Goal: Task Accomplishment & Management: Manage account settings

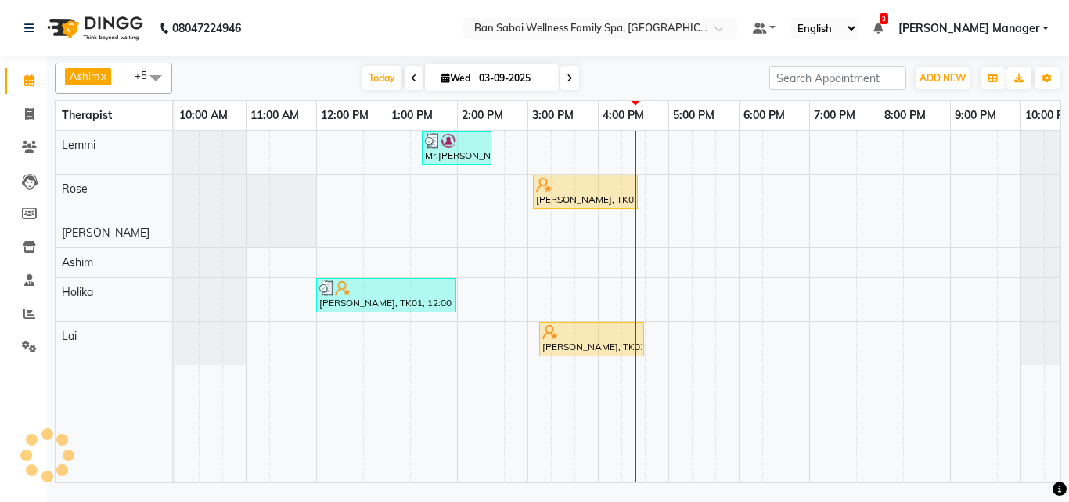
click at [742, 182] on div "Mr.[PERSON_NAME], TK02, 01:30 PM-02:30 PM, Swedish Massage (Medium Pressure)-60…" at bounding box center [632, 306] width 915 height 351
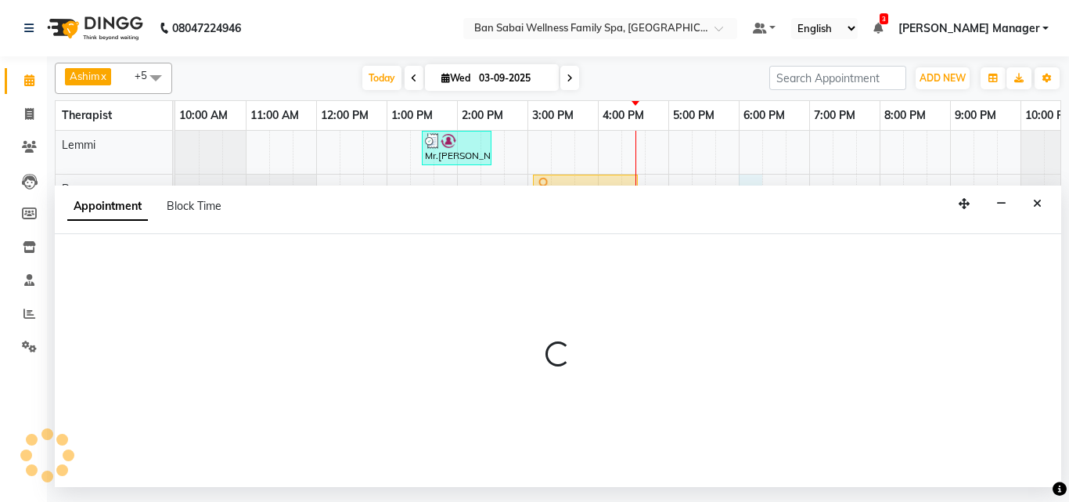
select select "78158"
select select "1080"
select select "tentative"
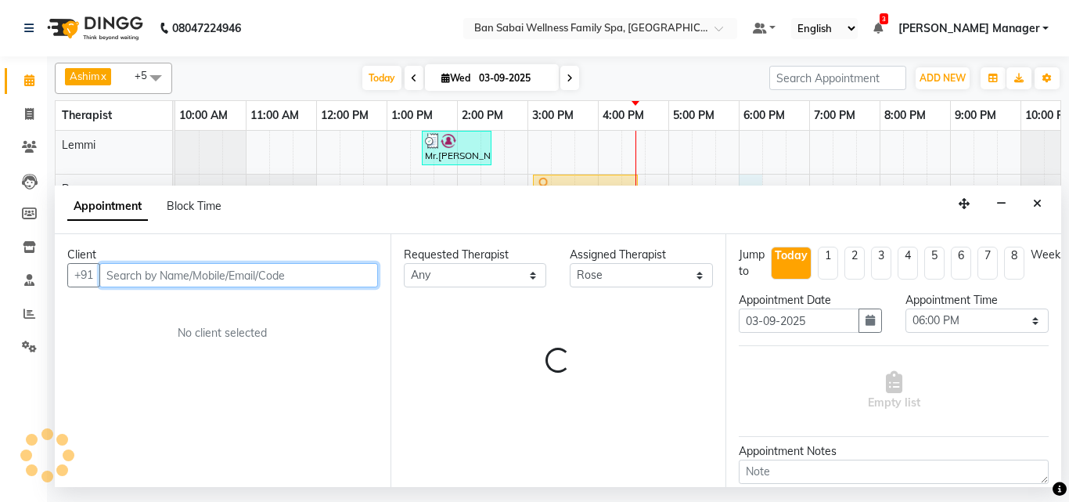
click at [215, 268] on input "text" at bounding box center [238, 275] width 279 height 24
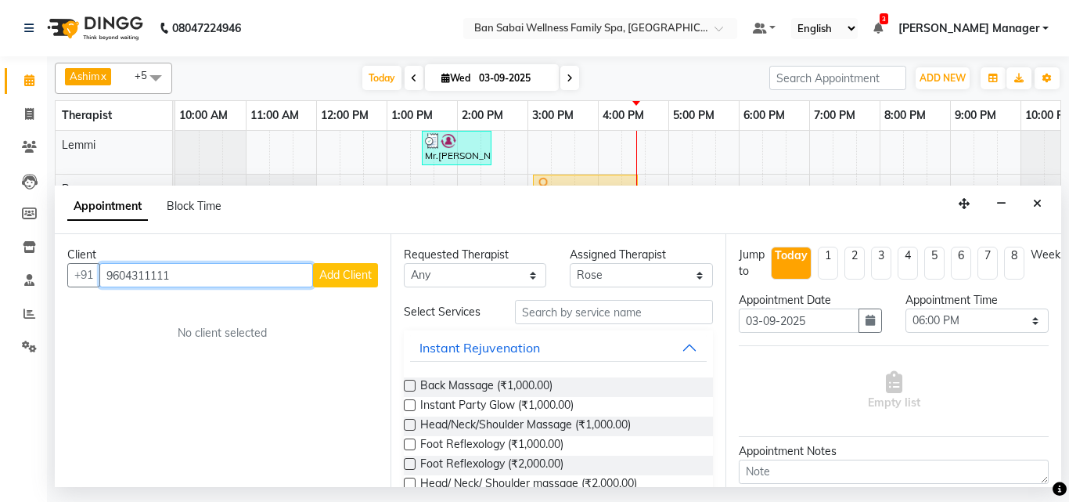
type input "9604311111"
click at [354, 270] on span "Add Client" at bounding box center [345, 275] width 52 height 14
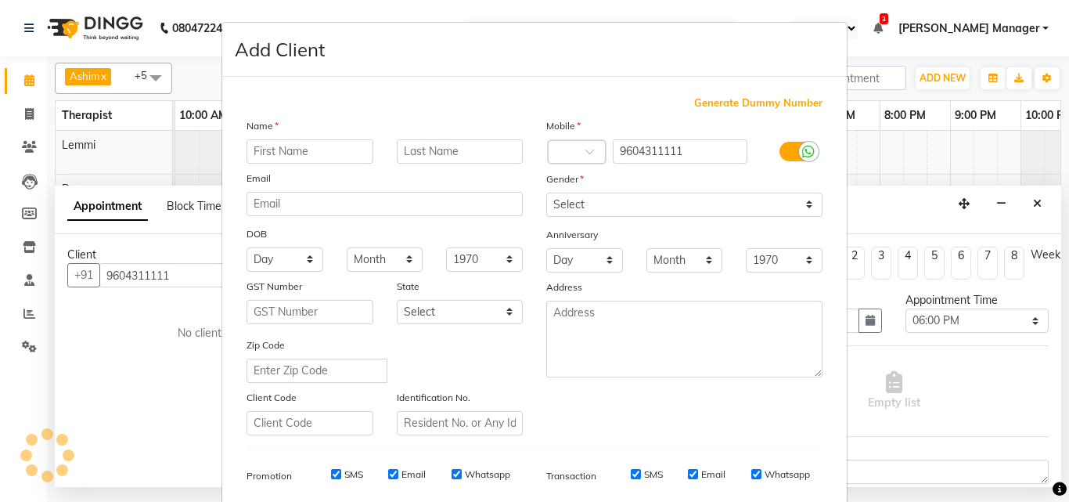
click at [308, 149] on input "text" at bounding box center [309, 151] width 127 height 24
type input "[PERSON_NAME]"
click at [415, 150] on input "text" at bounding box center [460, 151] width 127 height 24
type input "Deshpande"
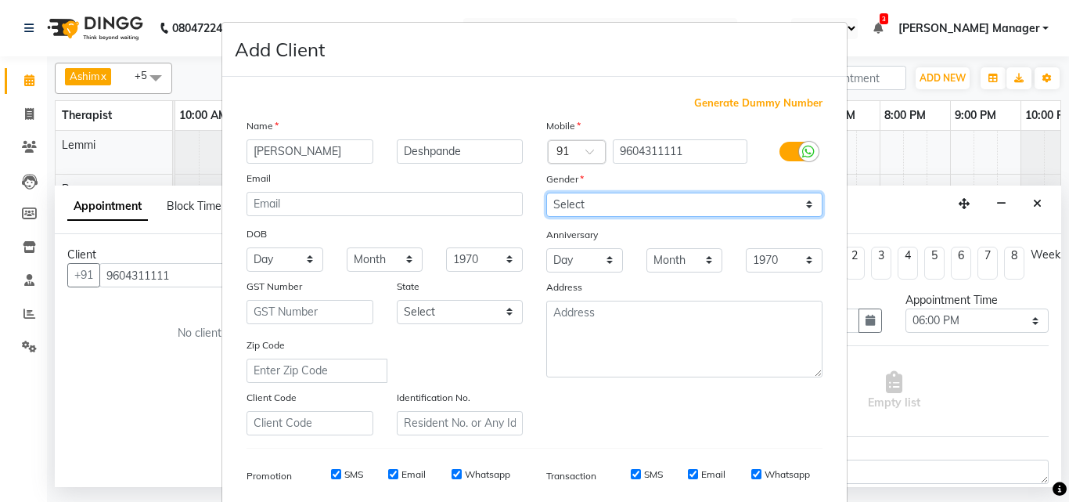
click at [803, 201] on select "Select [DEMOGRAPHIC_DATA] [DEMOGRAPHIC_DATA] Other Prefer Not To Say" at bounding box center [684, 204] width 276 height 24
select select "[DEMOGRAPHIC_DATA]"
click at [546, 192] on select "Select [DEMOGRAPHIC_DATA] [DEMOGRAPHIC_DATA] Other Prefer Not To Say" at bounding box center [684, 204] width 276 height 24
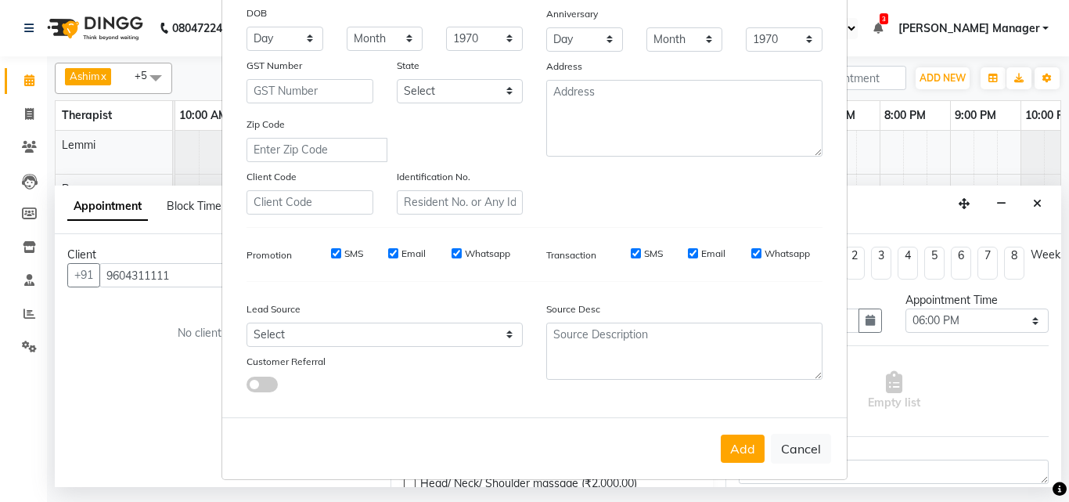
click at [388, 250] on input "Email" at bounding box center [393, 253] width 10 height 10
checkbox input "false"
click at [331, 254] on input "SMS" at bounding box center [336, 253] width 10 height 10
checkbox input "false"
click at [484, 253] on label "Whatsapp" at bounding box center [487, 253] width 45 height 14
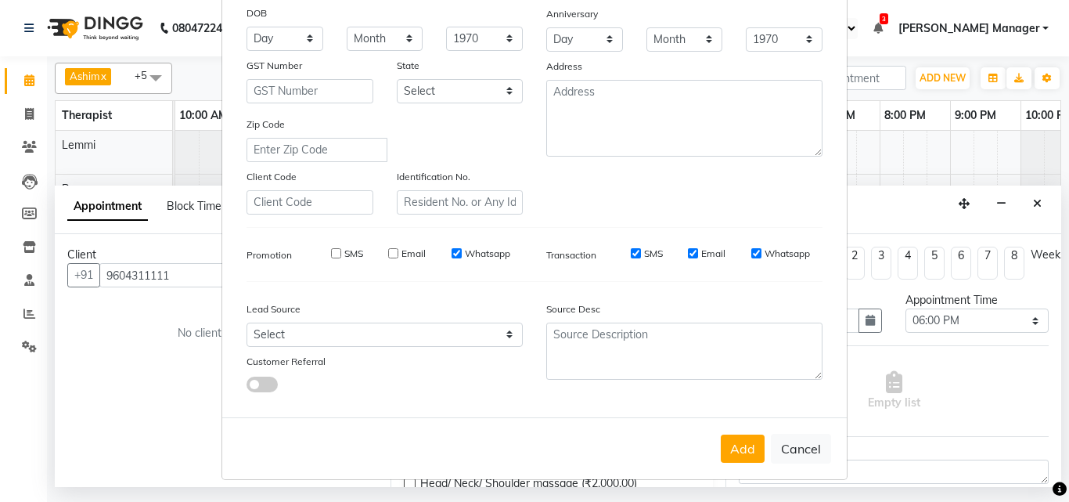
click at [462, 253] on input "Whatsapp" at bounding box center [456, 253] width 10 height 10
checkbox input "false"
click at [633, 255] on input "SMS" at bounding box center [636, 253] width 10 height 10
checkbox input "false"
click at [709, 251] on label "Email" at bounding box center [713, 253] width 24 height 14
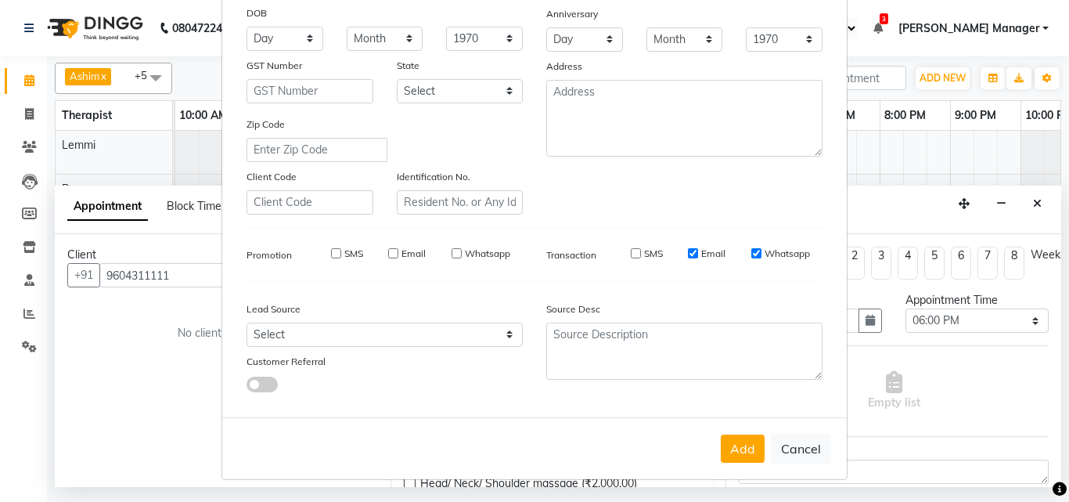
click at [698, 251] on input "Email" at bounding box center [693, 253] width 10 height 10
checkbox input "false"
click at [764, 254] on label "Whatsapp" at bounding box center [786, 253] width 45 height 14
click at [758, 254] on input "Whatsapp" at bounding box center [756, 253] width 10 height 10
checkbox input "false"
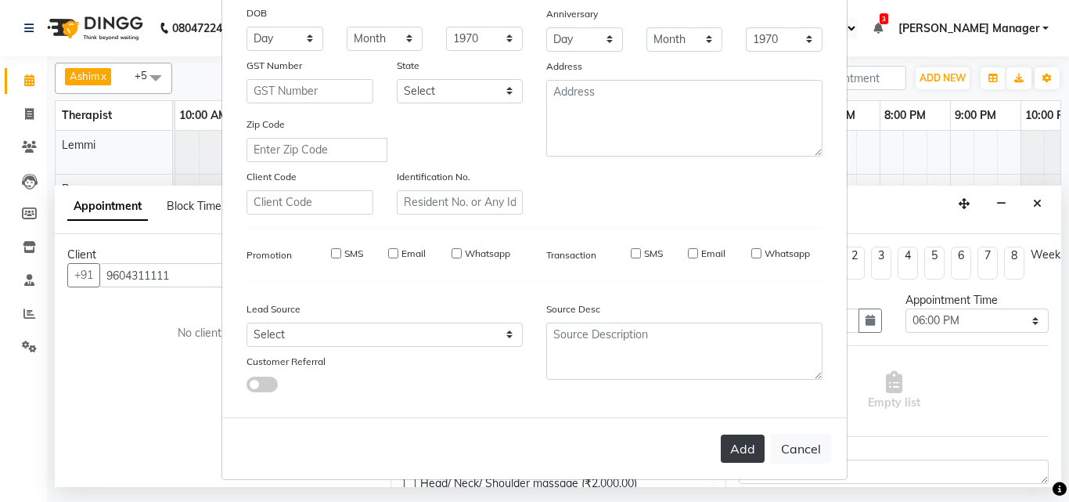
click at [726, 445] on button "Add" at bounding box center [743, 448] width 44 height 28
select select
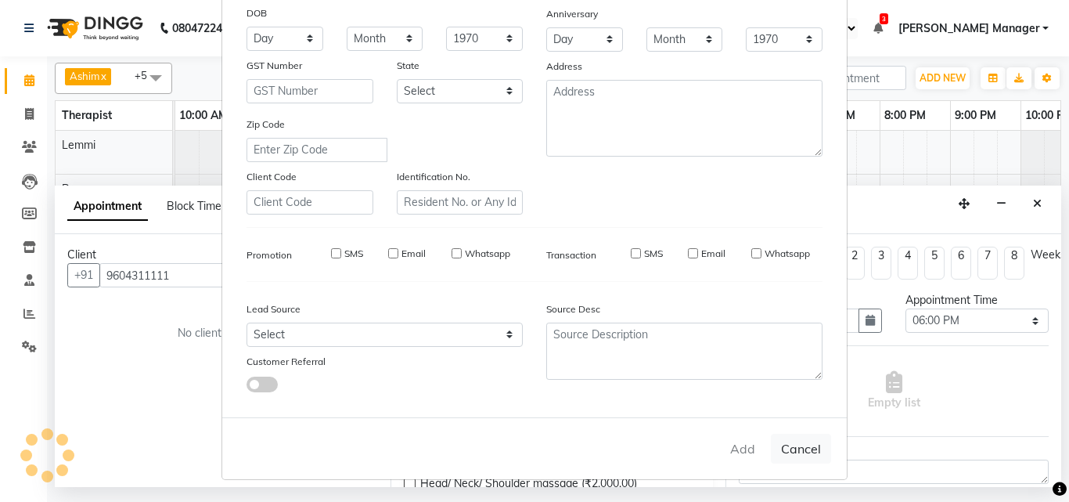
select select
checkbox input "false"
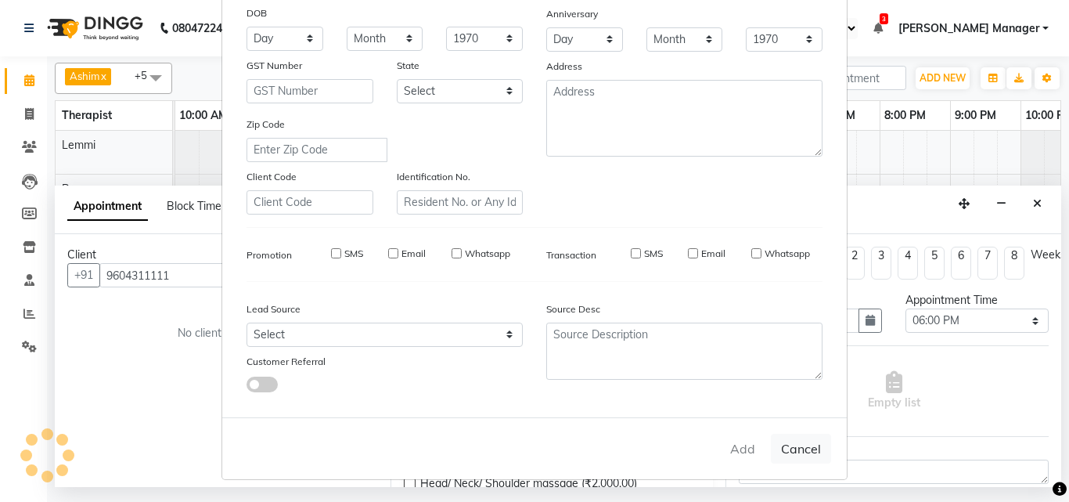
checkbox input "false"
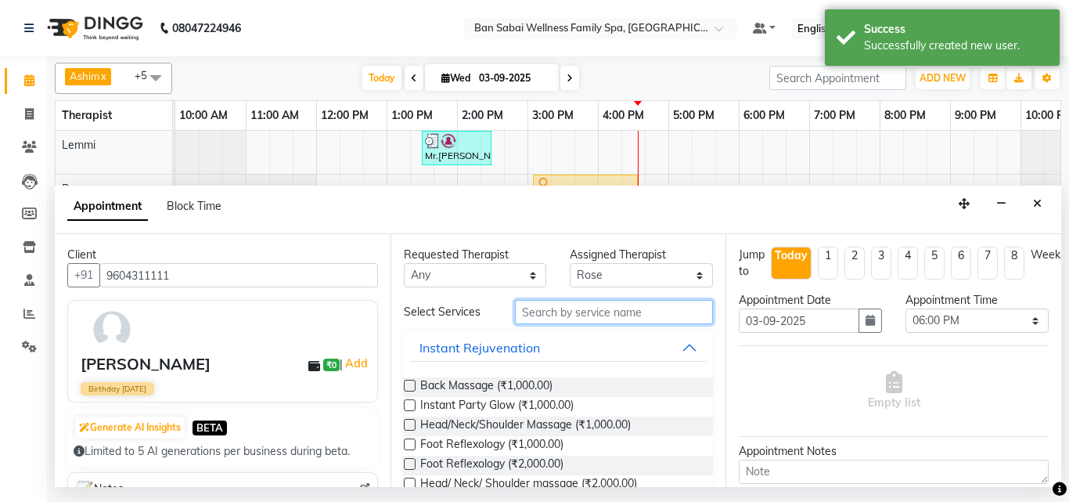
click at [578, 308] on input "text" at bounding box center [614, 312] width 199 height 24
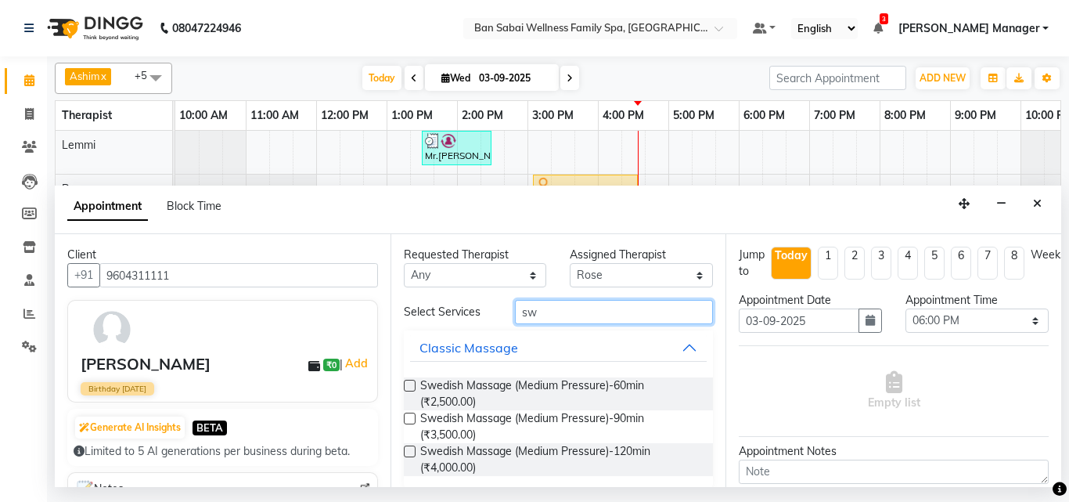
type input "sw"
click at [414, 385] on label at bounding box center [410, 385] width 12 height 12
click at [414, 385] on input "checkbox" at bounding box center [409, 387] width 10 height 10
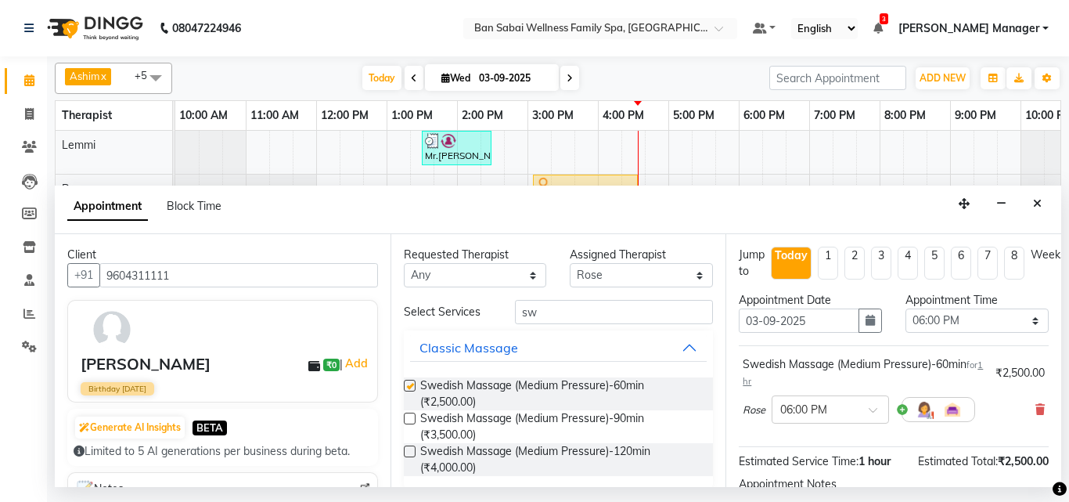
checkbox input "false"
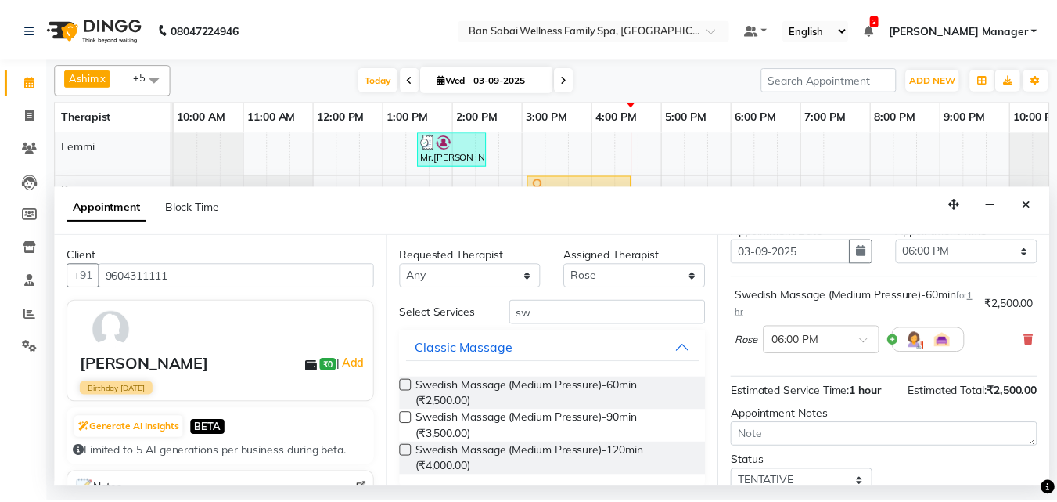
scroll to position [187, 0]
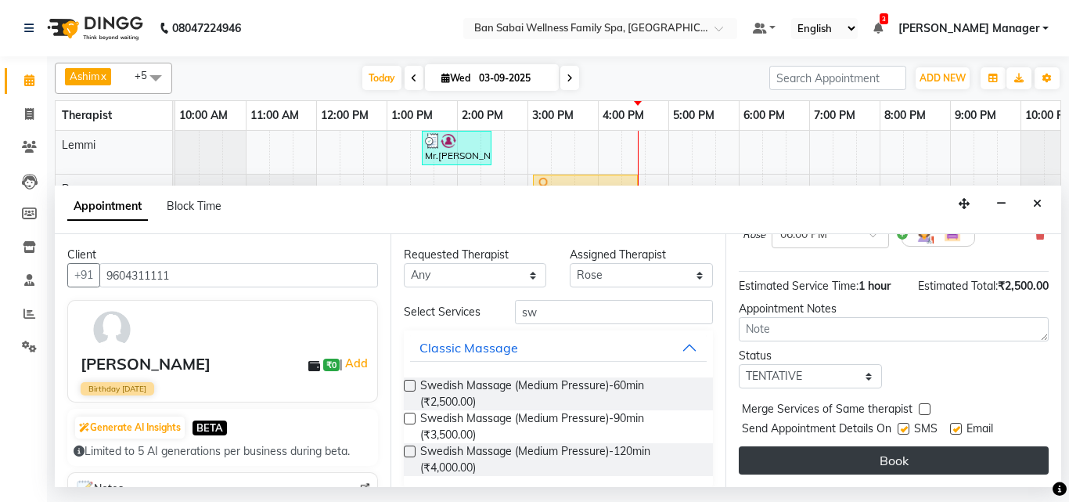
click at [910, 446] on button "Book" at bounding box center [894, 460] width 310 height 28
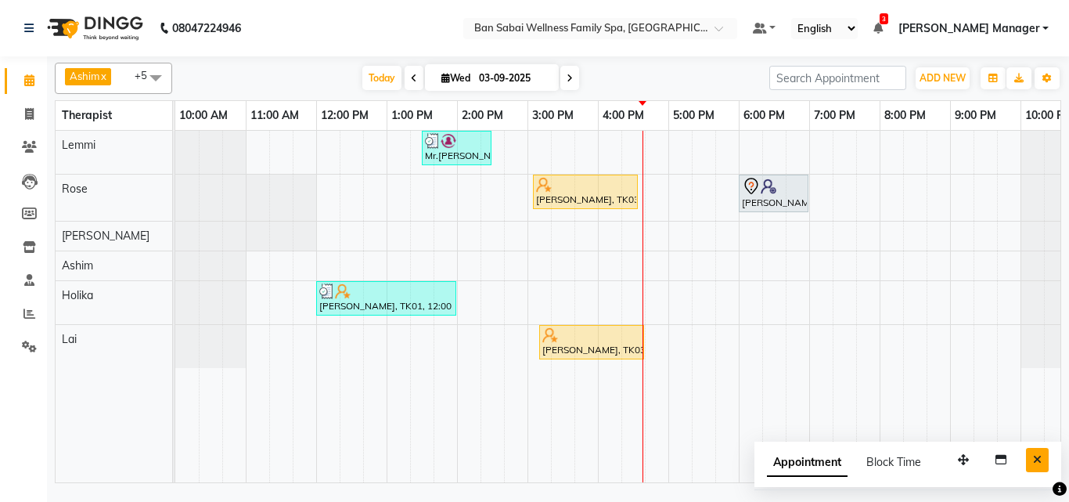
click at [1034, 454] on icon "Close" at bounding box center [1037, 459] width 9 height 11
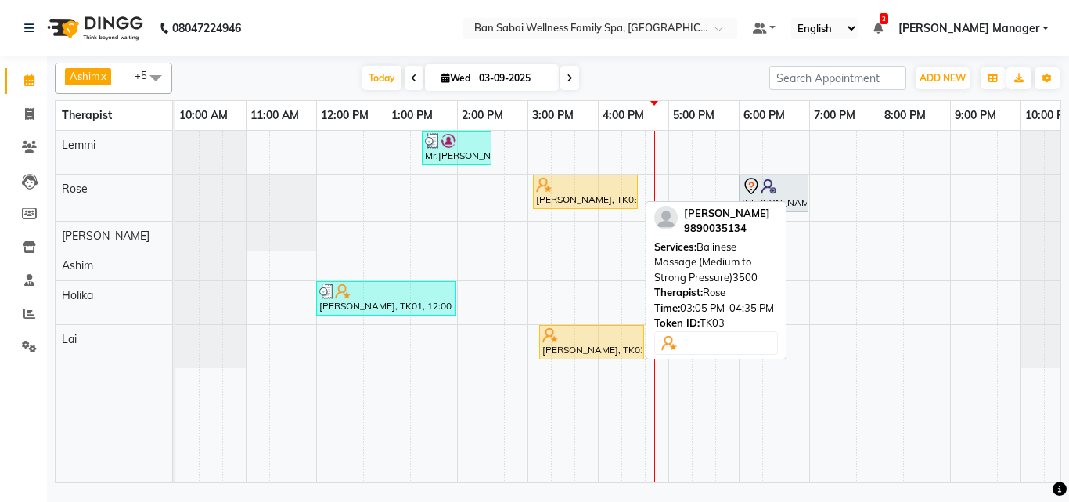
click at [558, 198] on div "[PERSON_NAME], TK03, 03:05 PM-04:35 PM, Balinese Massage (Medium to Strong Pres…" at bounding box center [585, 192] width 102 height 30
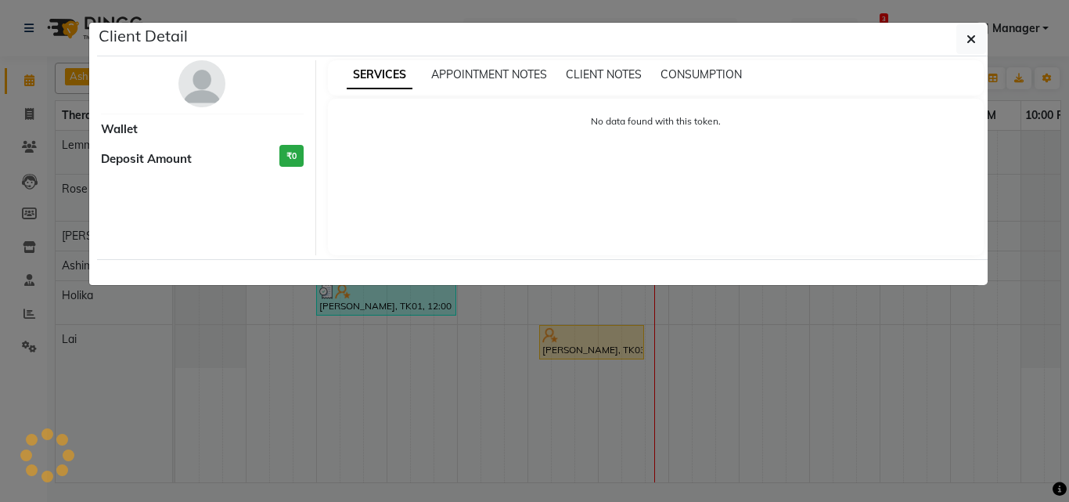
select select "1"
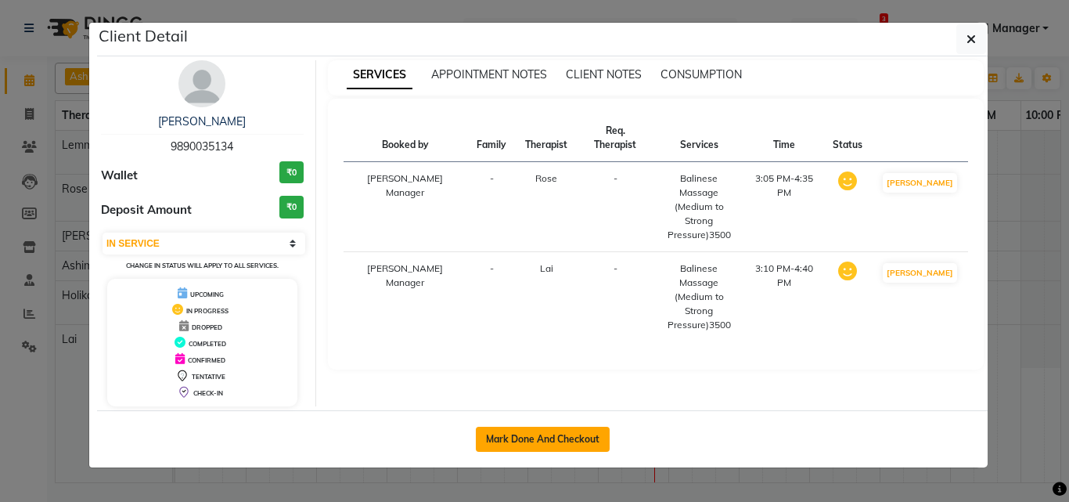
click at [573, 441] on button "Mark Done And Checkout" at bounding box center [543, 438] width 134 height 25
select select "service"
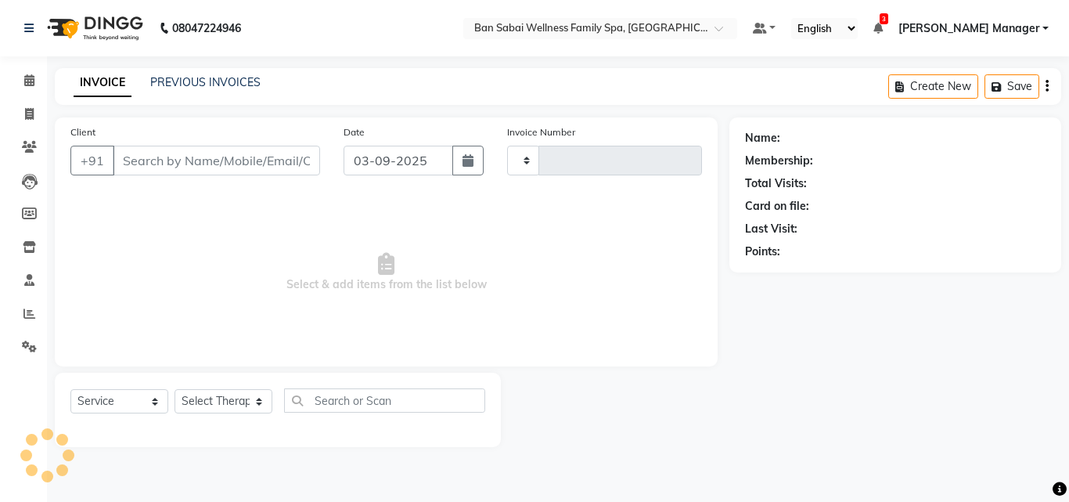
type input "2238"
select select "8225"
type input "9890035134"
select select "90338"
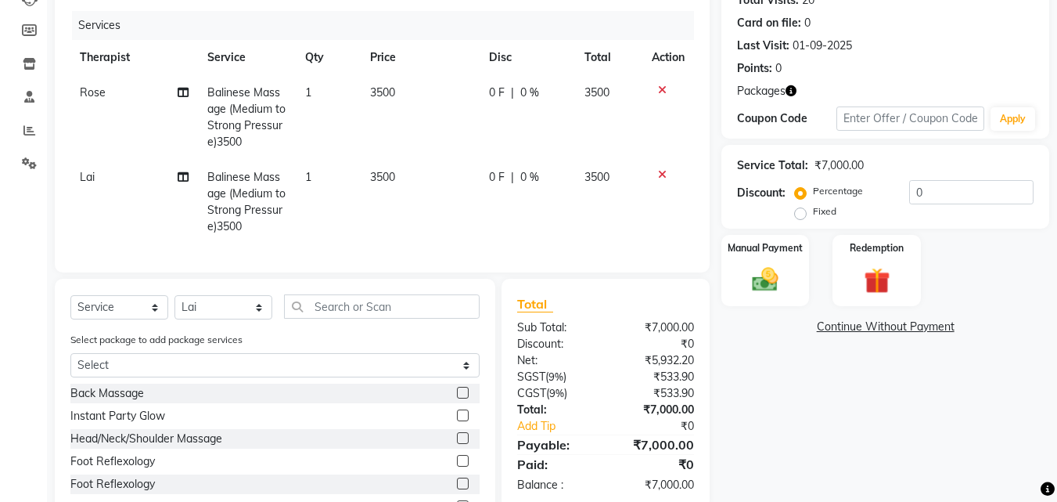
scroll to position [235, 0]
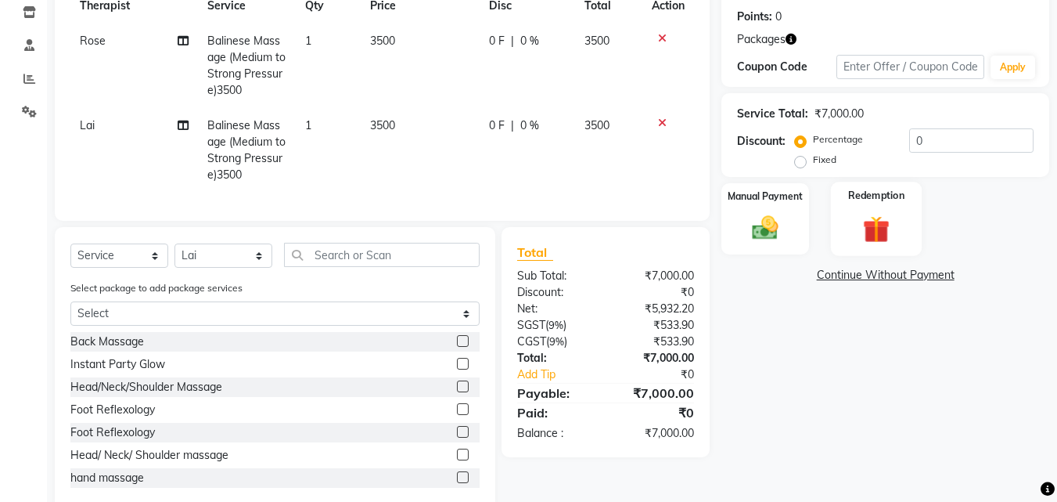
click at [904, 223] on div "Redemption" at bounding box center [877, 219] width 92 height 74
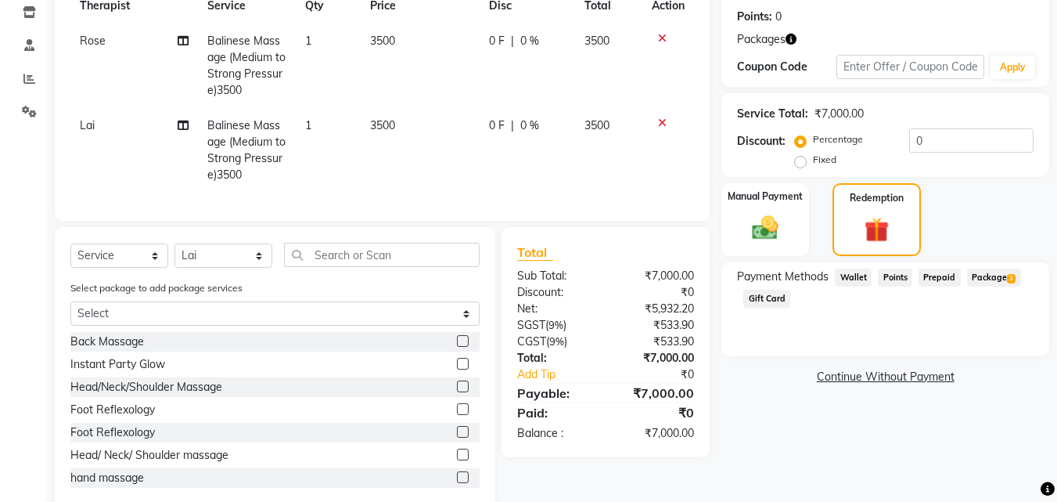
click at [984, 276] on span "Package 3" at bounding box center [994, 277] width 54 height 18
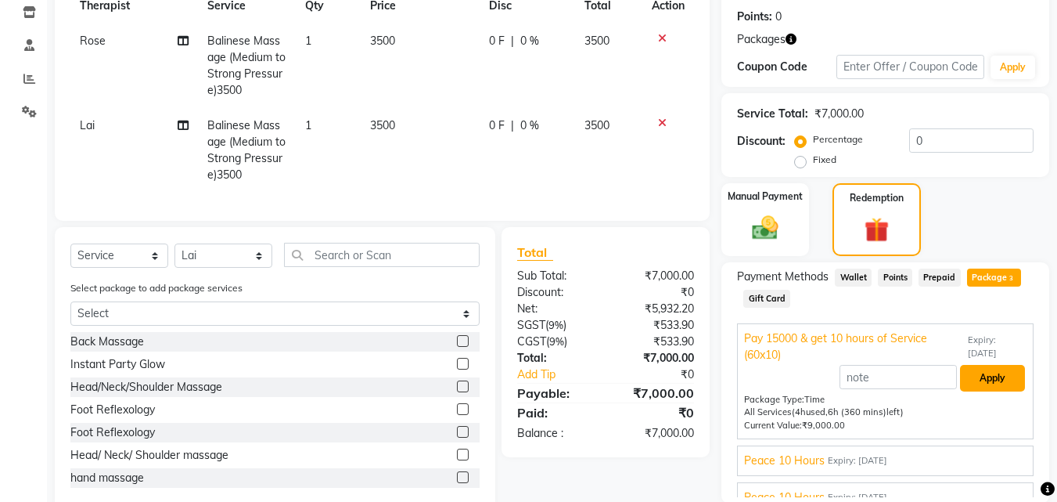
click at [976, 376] on button "Apply" at bounding box center [992, 378] width 65 height 27
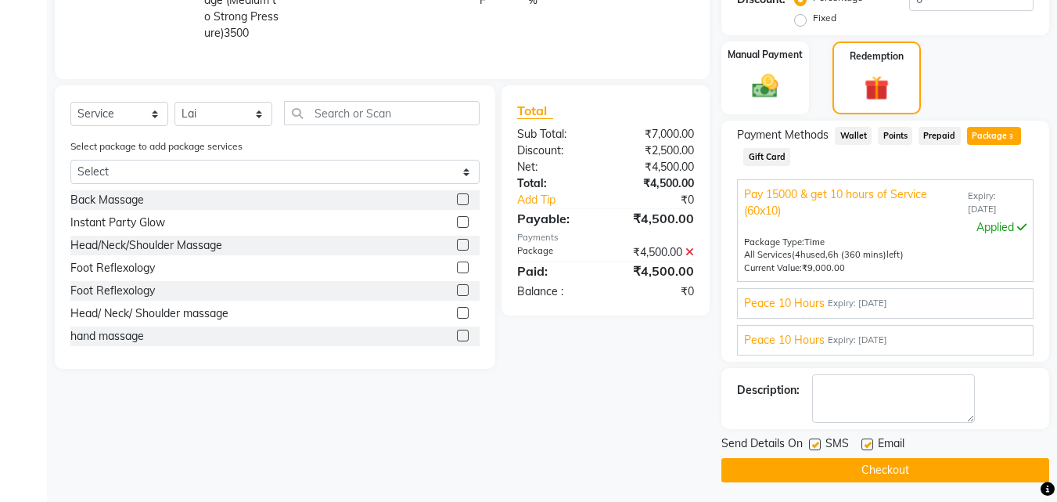
scroll to position [380, 0]
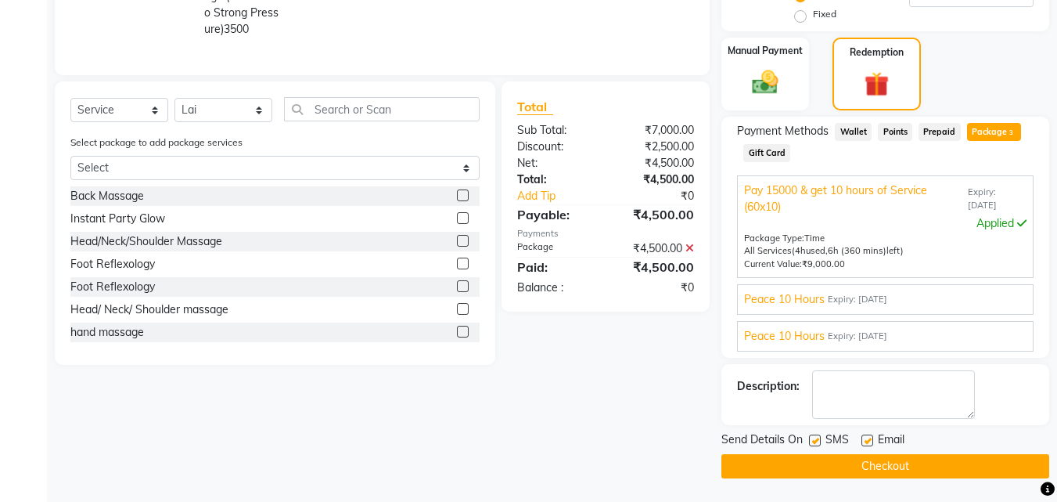
click at [839, 463] on button "Checkout" at bounding box center [885, 466] width 328 height 24
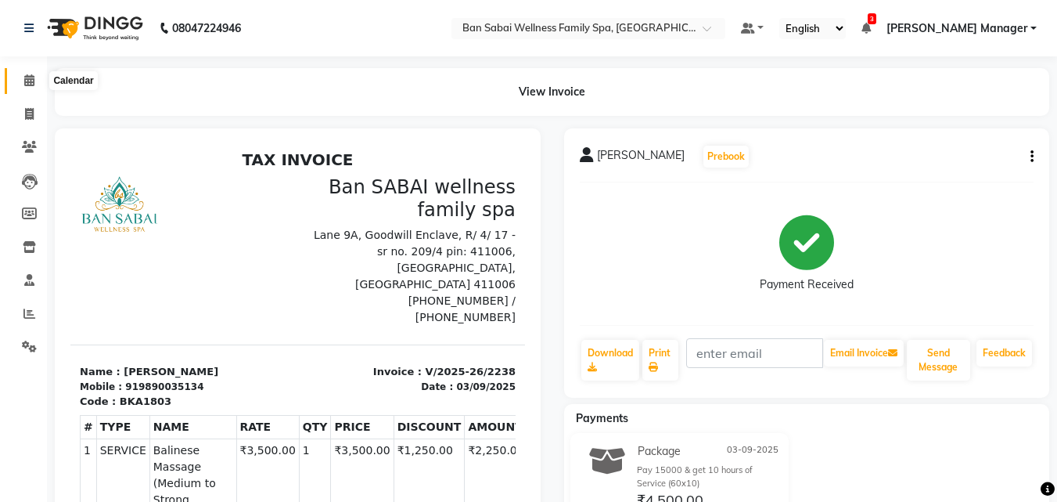
click at [27, 77] on icon at bounding box center [29, 80] width 10 height 12
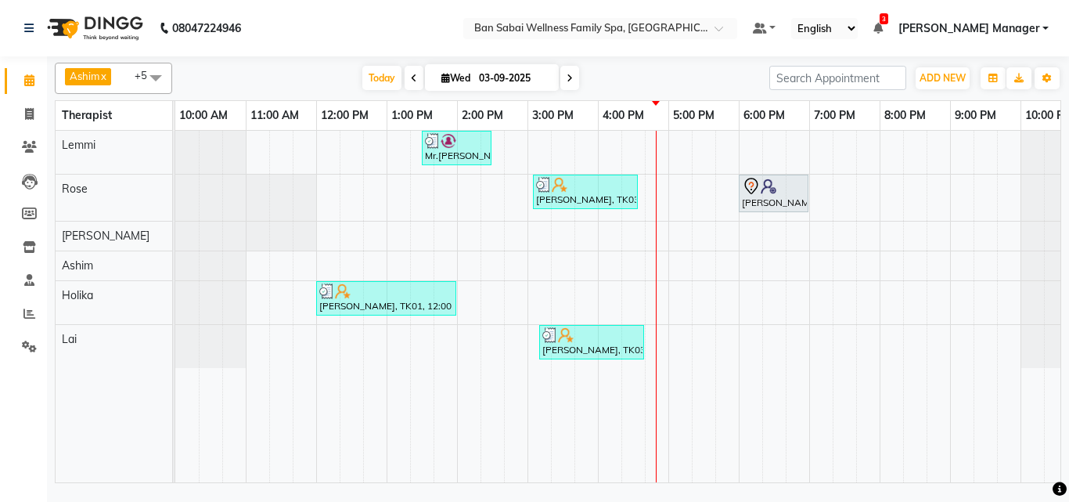
drag, startPoint x: 568, startPoint y: 173, endPoint x: 504, endPoint y: 256, distance: 104.8
click at [466, 221] on div "Mr.[PERSON_NAME], TK02, 01:30 PM-02:30 PM, Swedish Massage (Medium Pressure)-60…" at bounding box center [632, 306] width 915 height 351
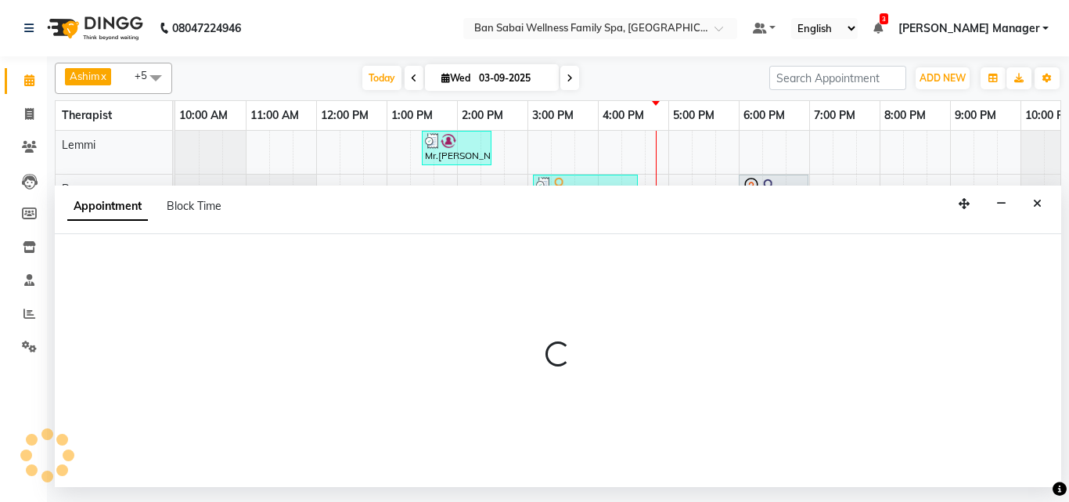
select select "78163"
select select "840"
select select "tentative"
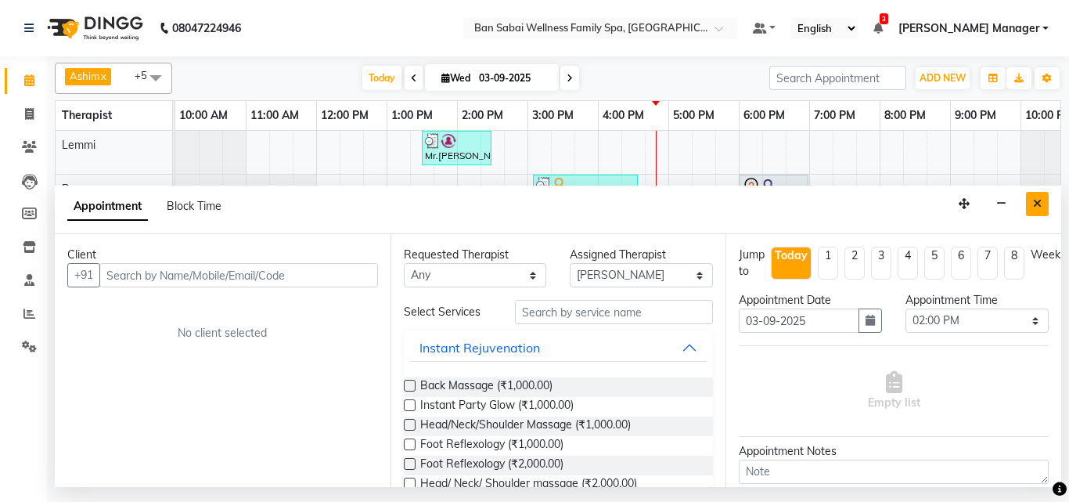
click at [1041, 209] on button "Close" at bounding box center [1037, 204] width 23 height 24
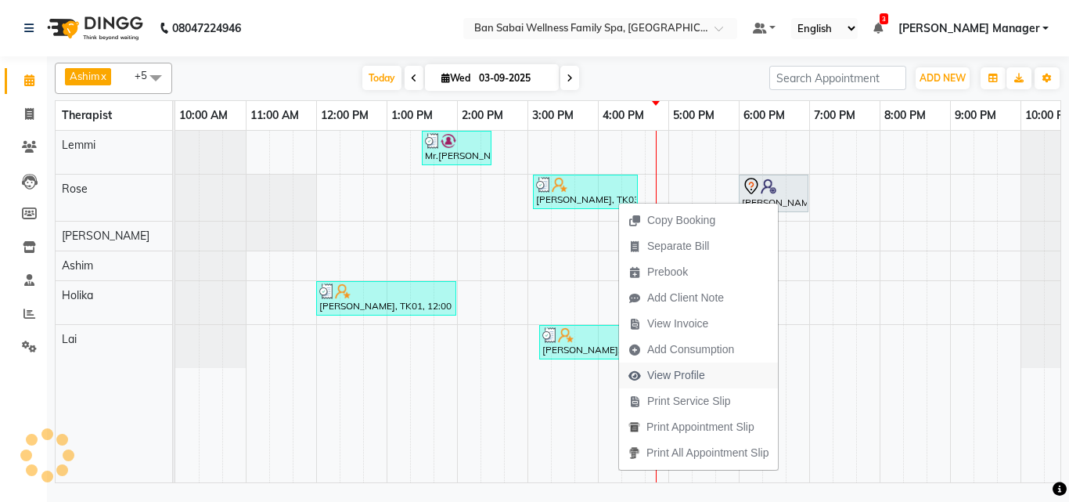
click at [689, 371] on span "View Profile" at bounding box center [676, 375] width 58 height 16
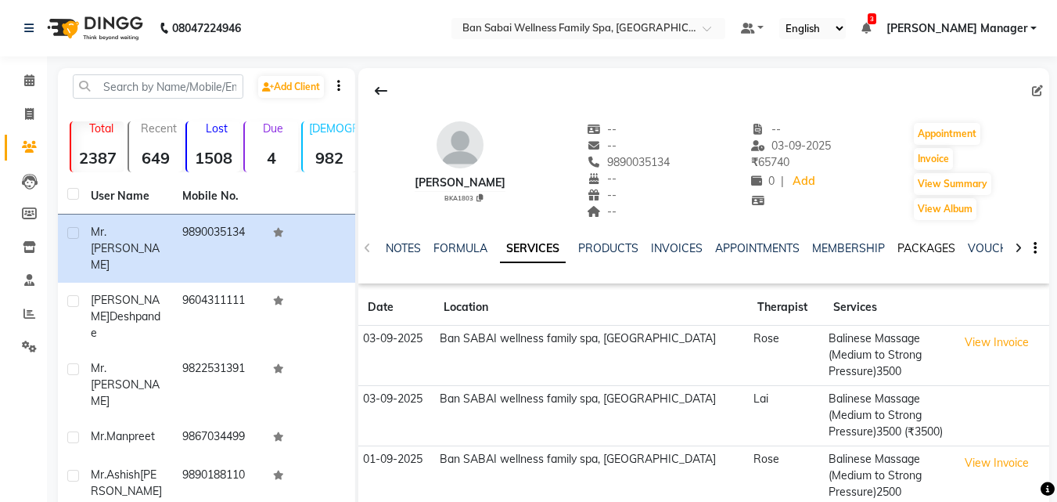
click at [926, 250] on link "PACKAGES" at bounding box center [926, 248] width 58 height 14
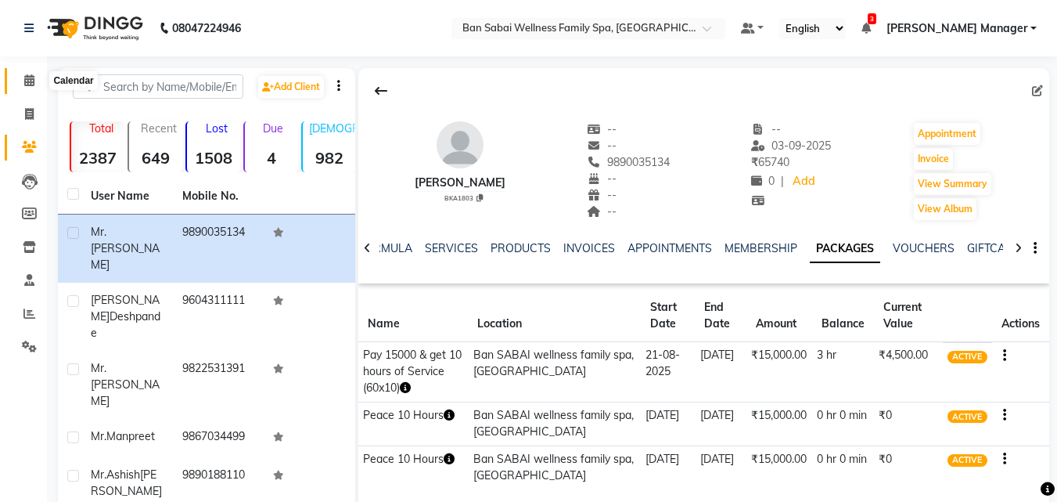
click at [27, 83] on icon at bounding box center [29, 80] width 10 height 12
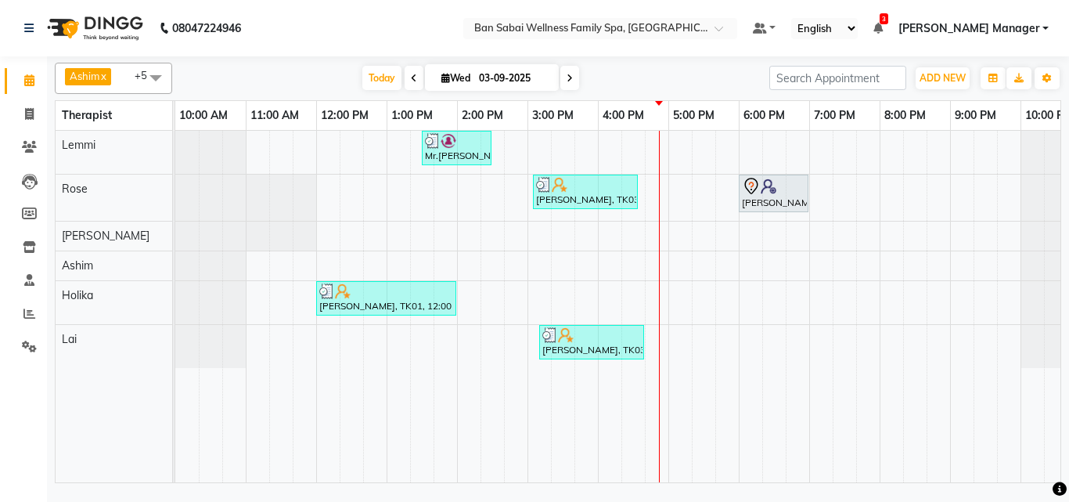
scroll to position [0, 31]
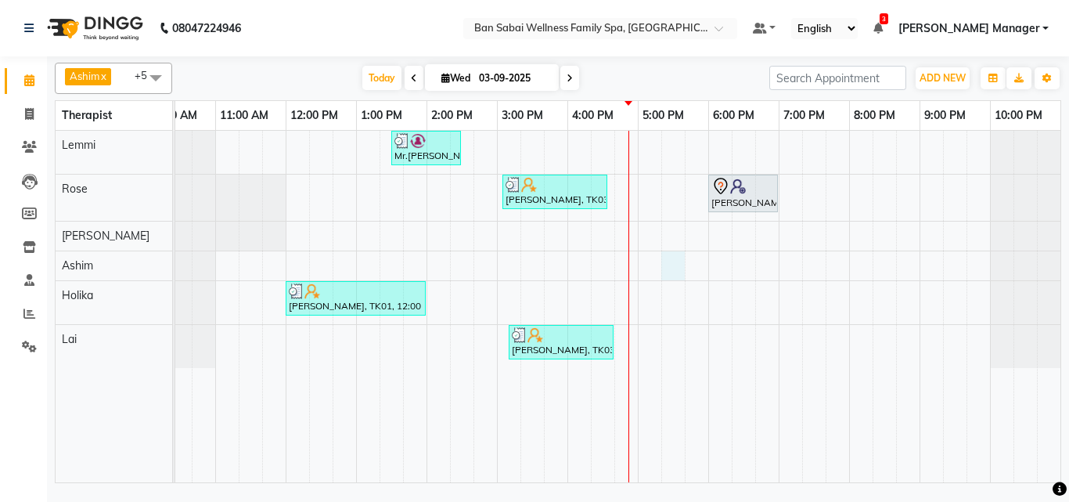
click at [665, 260] on div "Mr.[PERSON_NAME], TK02, 01:30 PM-02:30 PM, Swedish Massage (Medium Pressure)-60…" at bounding box center [602, 306] width 915 height 351
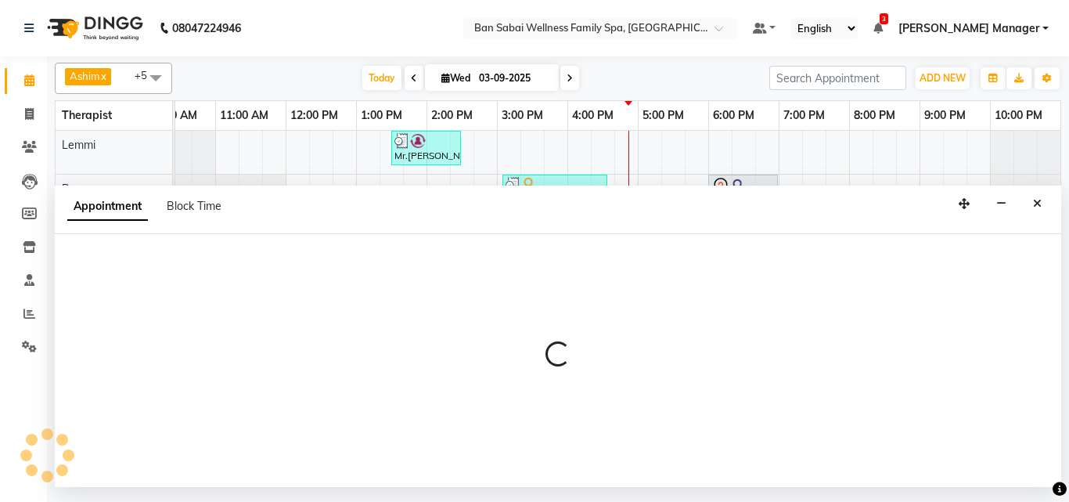
select select "78178"
select select "1035"
select select "tentative"
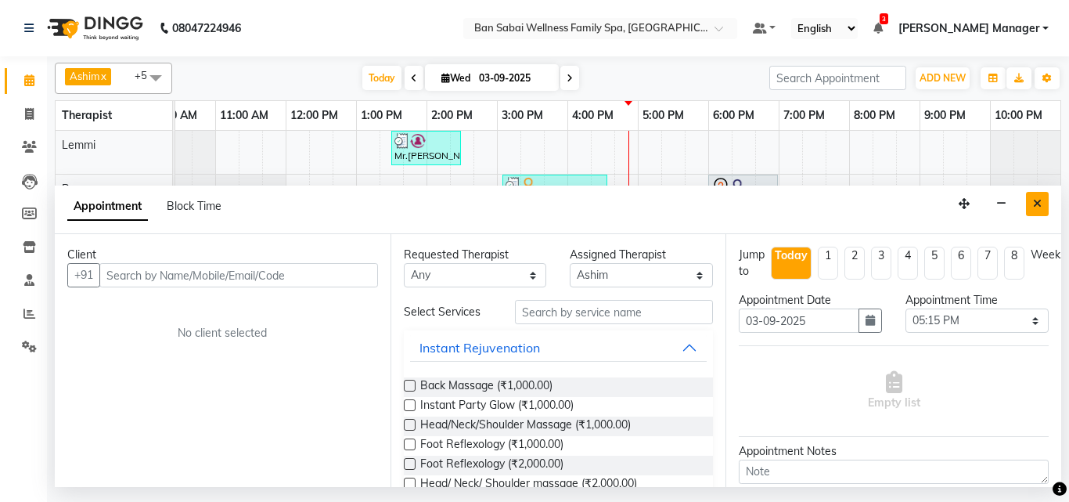
click at [1042, 205] on button "Close" at bounding box center [1037, 204] width 23 height 24
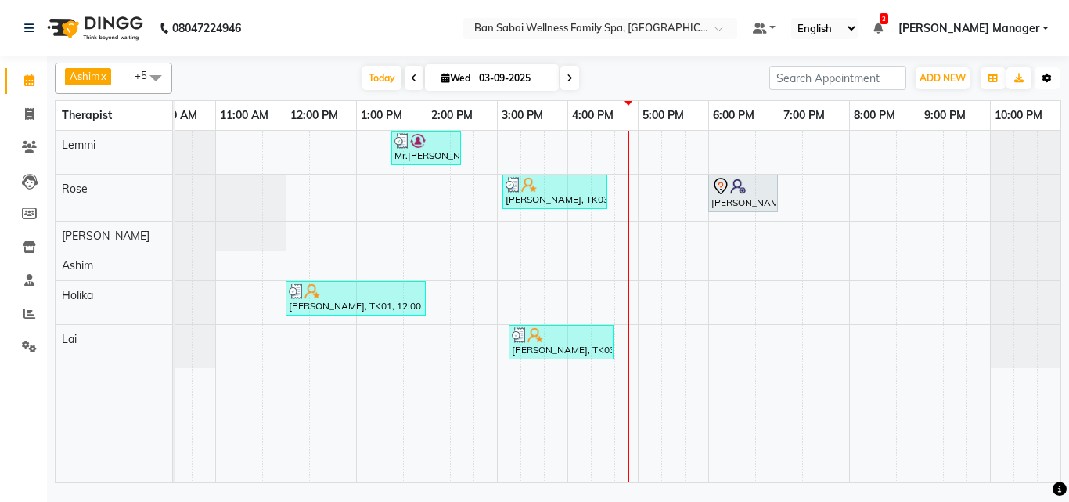
click at [1046, 79] on icon "button" at bounding box center [1046, 78] width 9 height 9
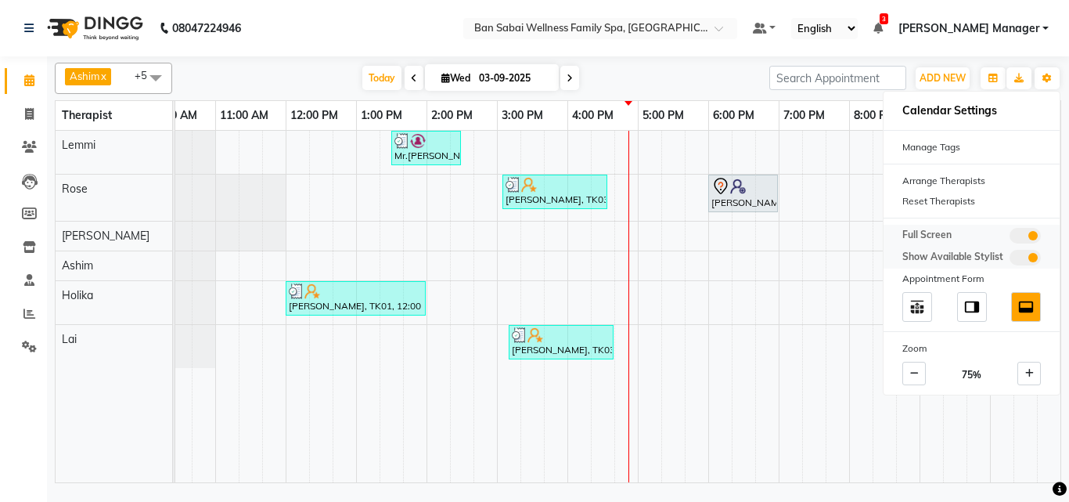
click at [1016, 238] on span at bounding box center [1024, 236] width 31 height 16
click at [1009, 238] on input "checkbox" at bounding box center [1009, 238] width 0 height 0
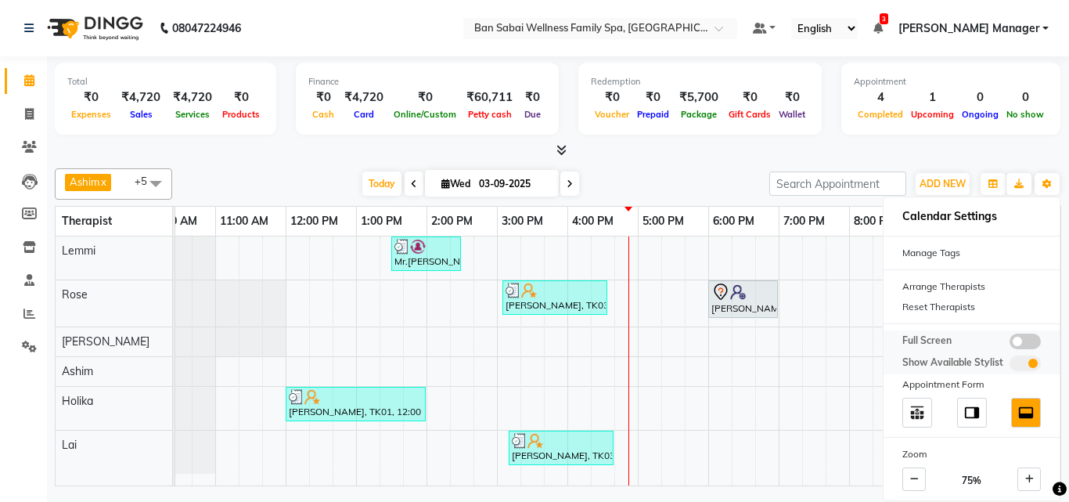
click at [1030, 337] on span at bounding box center [1024, 341] width 31 height 16
click at [1009, 343] on input "checkbox" at bounding box center [1009, 343] width 0 height 0
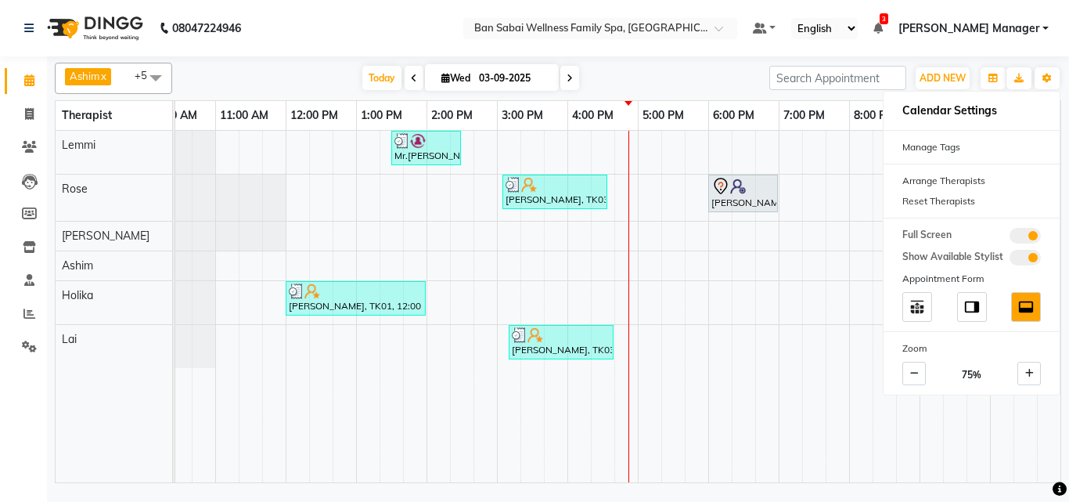
click at [501, 41] on nav "08047224946 Select Location × Ban Sabai Wellness Family Spa, Kalyani Nagar Defa…" at bounding box center [534, 28] width 1069 height 56
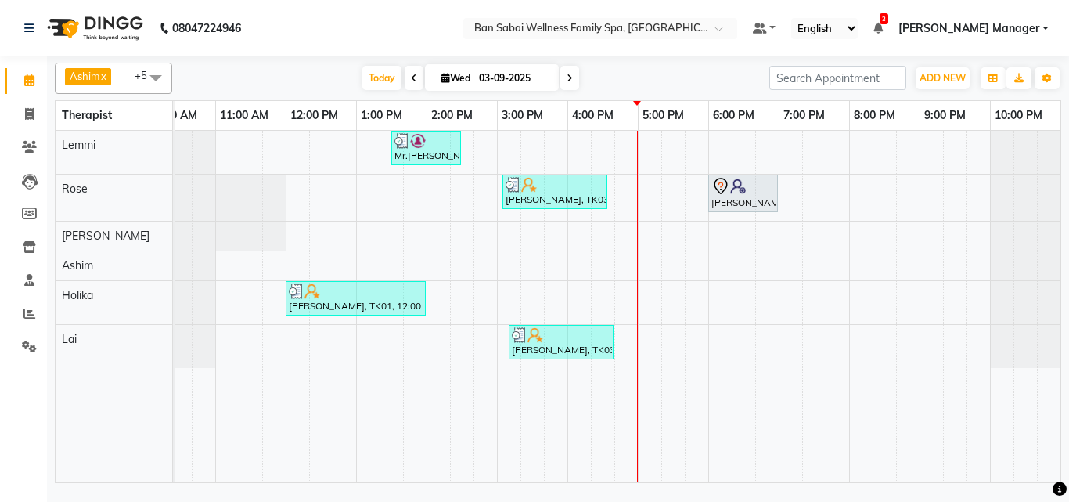
click at [721, 271] on div "Mr.[PERSON_NAME], TK02, 01:30 PM-02:30 PM, Swedish Massage (Medium Pressure)-60…" at bounding box center [602, 306] width 915 height 351
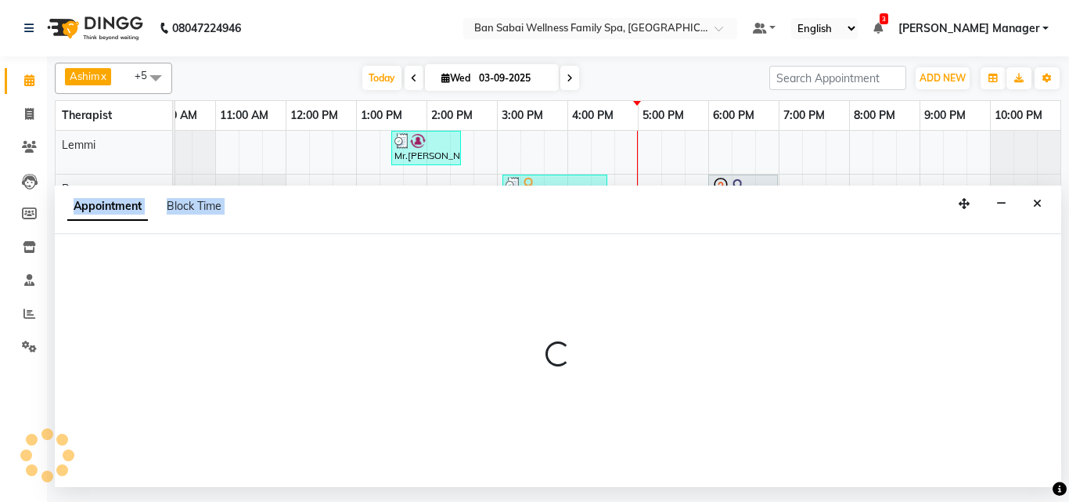
click at [721, 271] on div at bounding box center [558, 360] width 1006 height 253
select select "78178"
select select "1080"
select select "tentative"
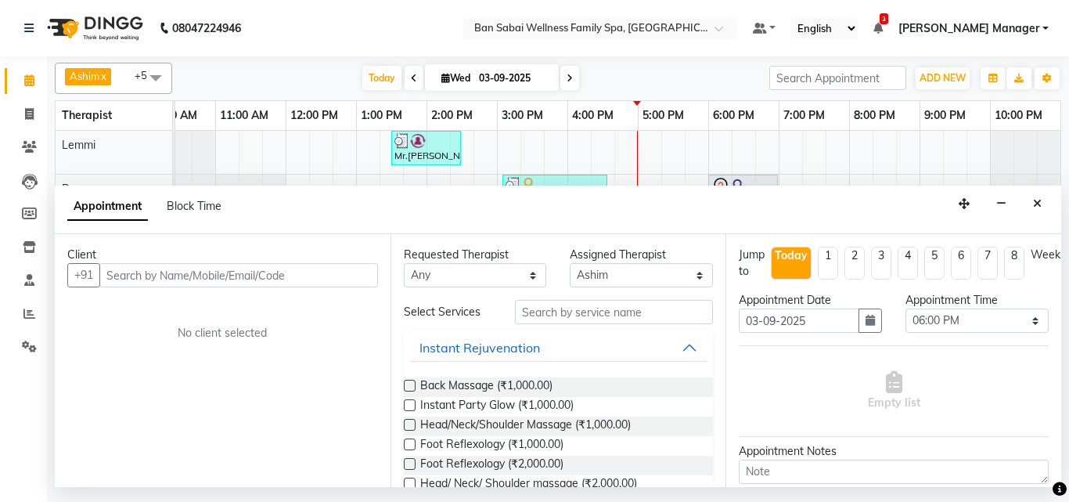
click at [216, 275] on input "text" at bounding box center [238, 275] width 279 height 24
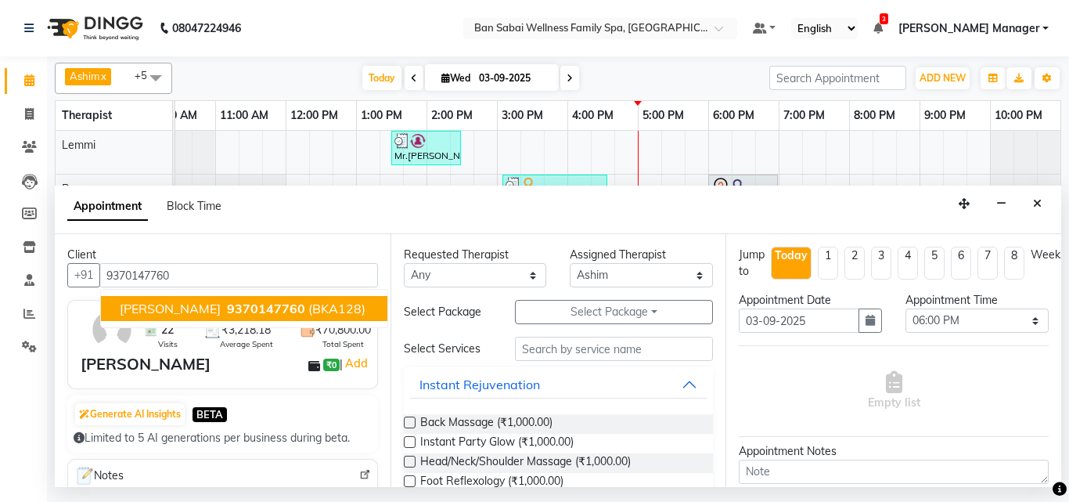
click at [167, 299] on button "[PERSON_NAME] 9370147760 (BKA128)" at bounding box center [244, 308] width 286 height 25
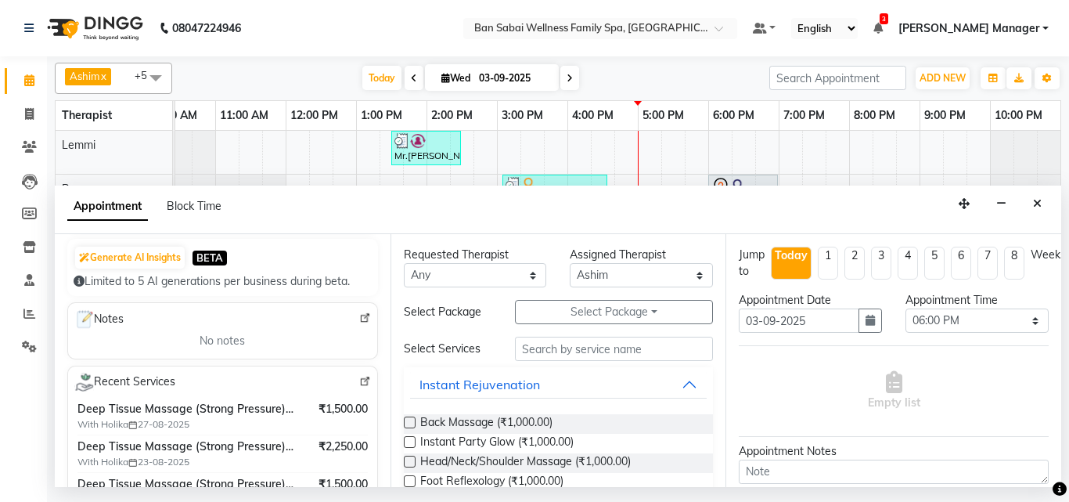
scroll to position [235, 0]
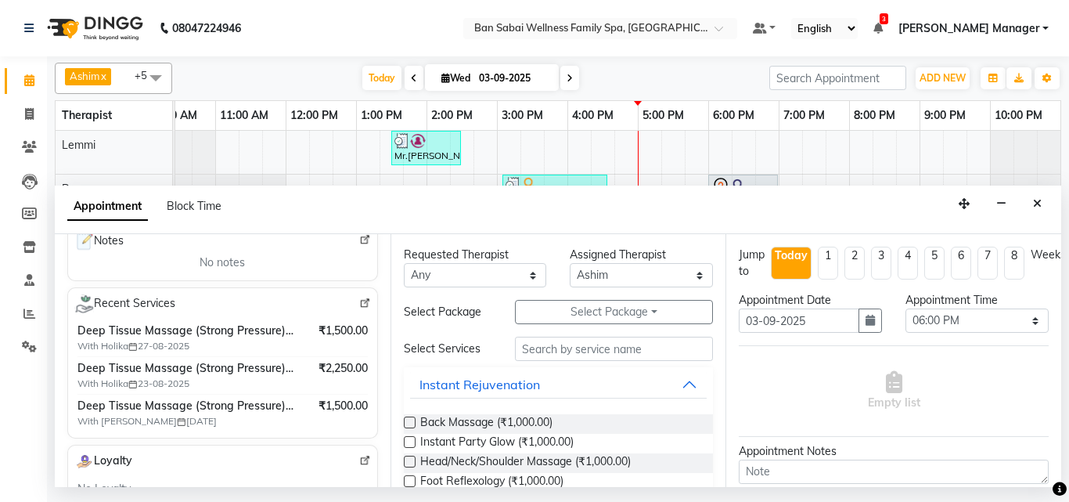
type input "9370147760"
click at [627, 350] on input "text" at bounding box center [614, 348] width 199 height 24
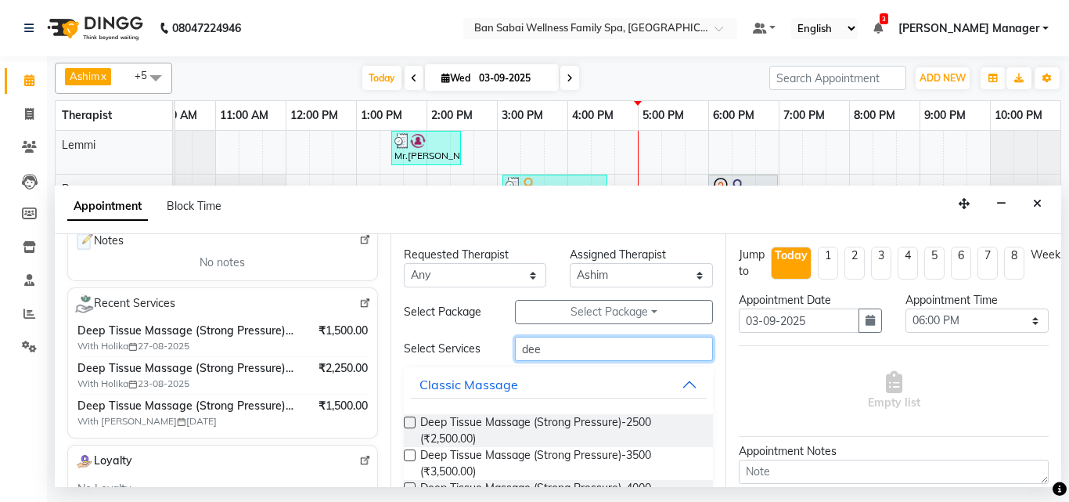
type input "dee"
click at [409, 422] on label at bounding box center [410, 422] width 12 height 12
click at [409, 422] on input "checkbox" at bounding box center [409, 424] width 10 height 10
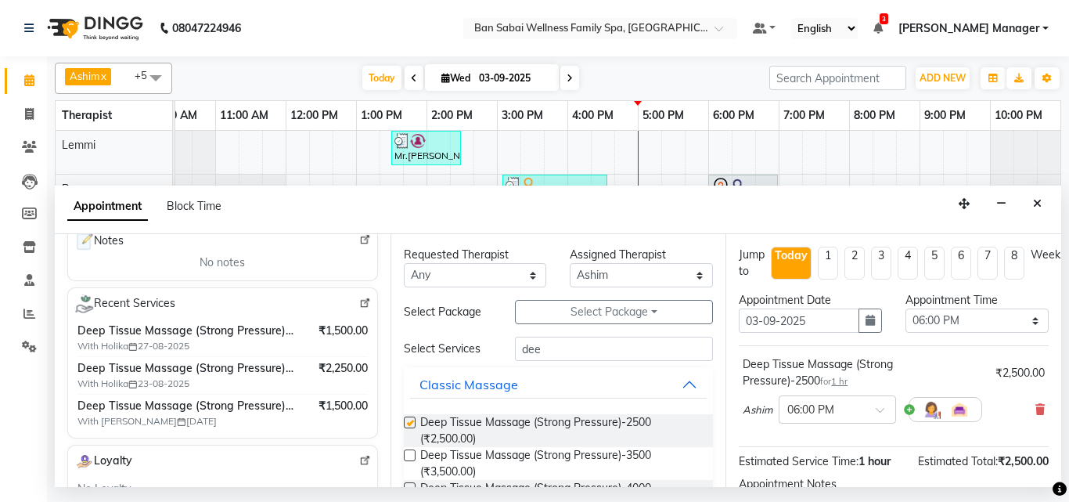
checkbox input "false"
click at [1027, 322] on select "Select 11:00 AM 11:05 AM 11:10 AM 11:15 AM 11:20 AM 11:25 AM 11:30 AM 11:35 AM …" at bounding box center [976, 320] width 143 height 24
select select "1110"
click at [905, 308] on select "Select 11:00 AM 11:05 AM 11:10 AM 11:15 AM 11:20 AM 11:25 AM 11:30 AM 11:35 AM …" at bounding box center [976, 320] width 143 height 24
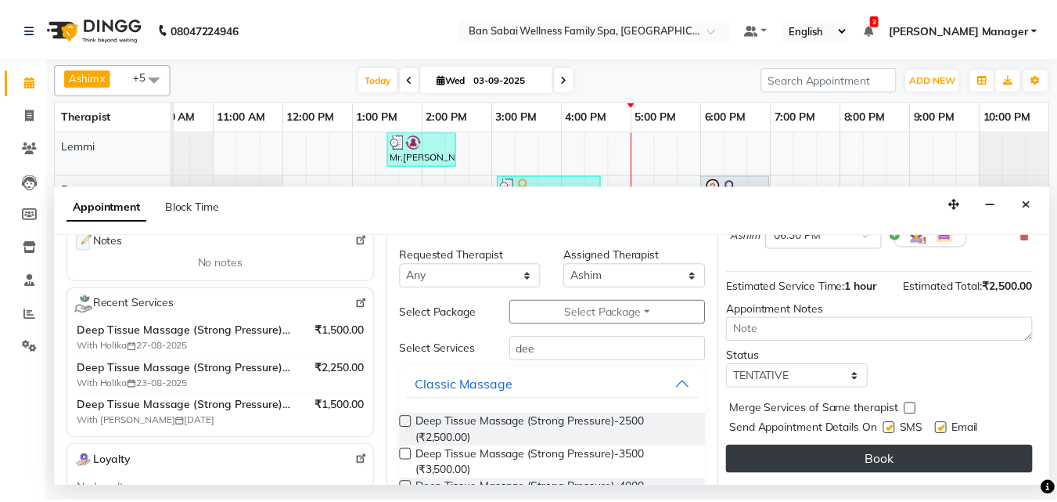
scroll to position [187, 15]
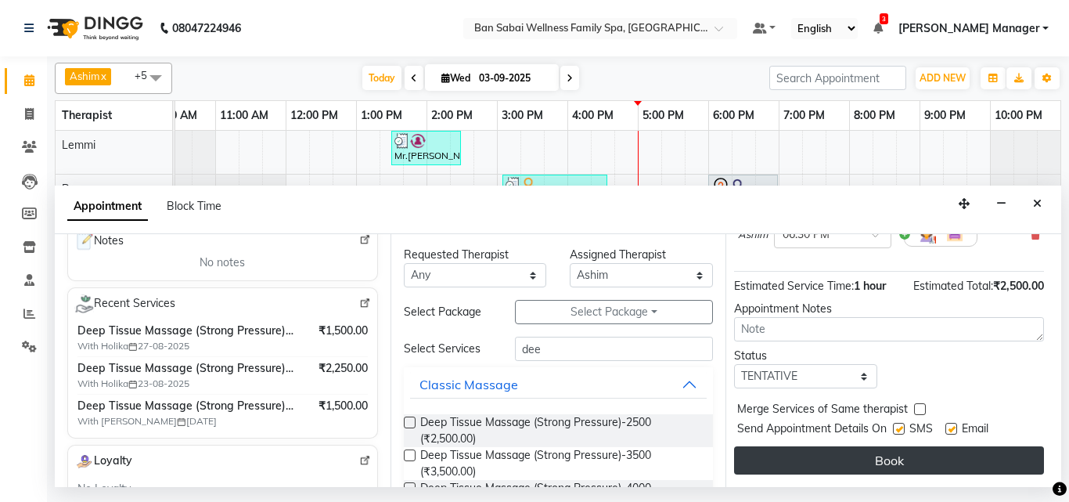
click at [875, 446] on button "Book" at bounding box center [889, 460] width 310 height 28
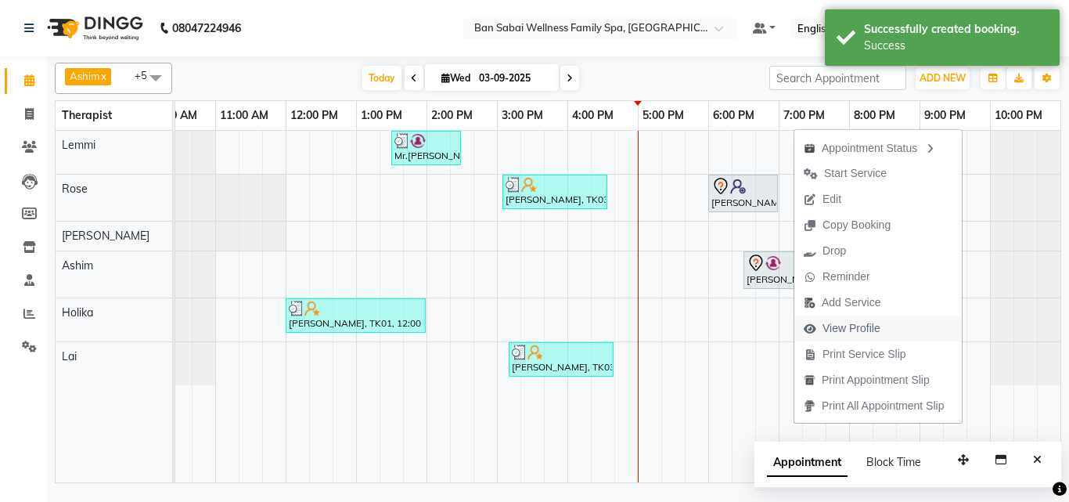
click at [872, 333] on span "View Profile" at bounding box center [851, 328] width 58 height 16
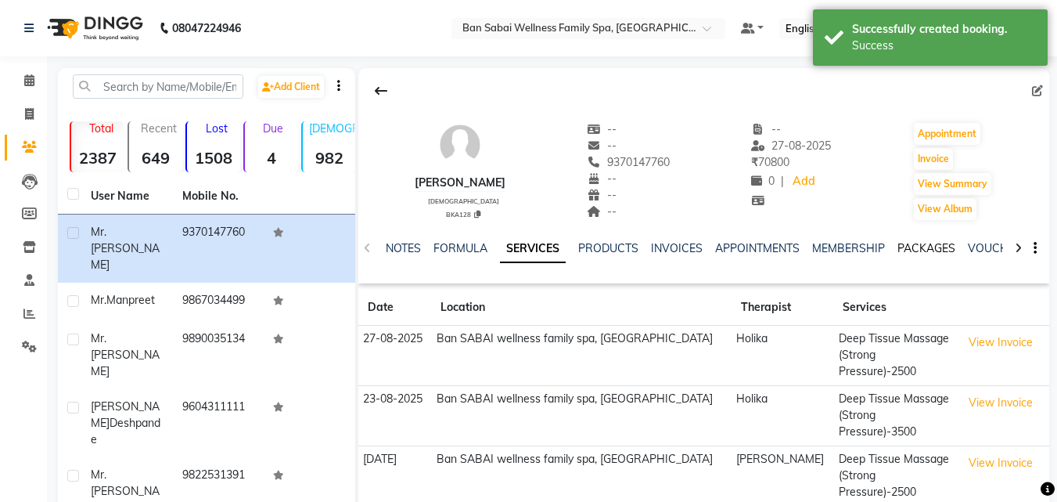
click at [916, 246] on link "PACKAGES" at bounding box center [926, 248] width 58 height 14
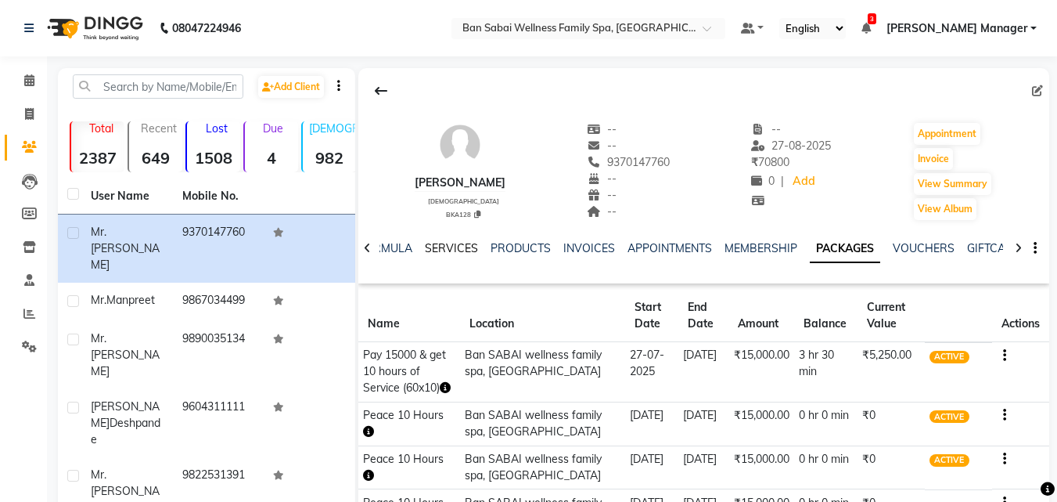
click at [437, 243] on link "SERVICES" at bounding box center [451, 248] width 53 height 14
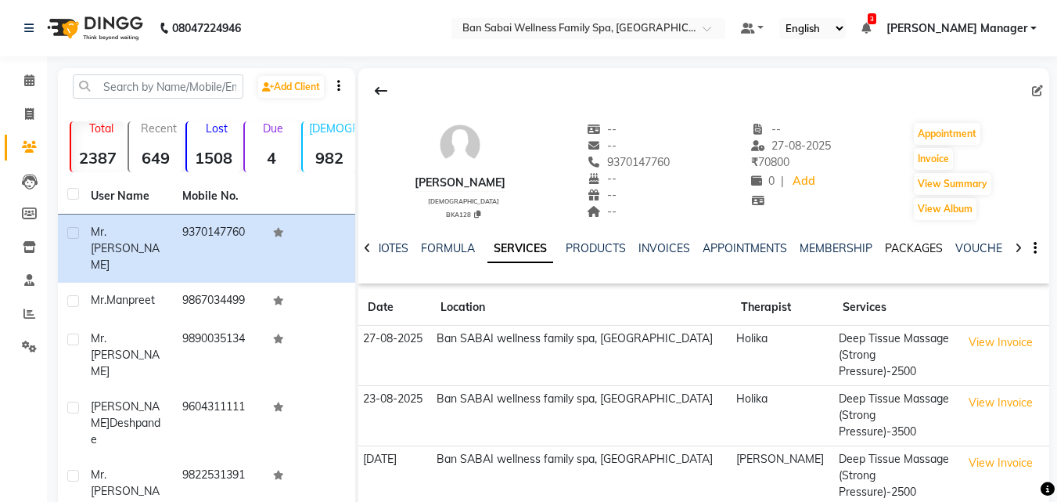
click at [890, 250] on link "PACKAGES" at bounding box center [914, 248] width 58 height 14
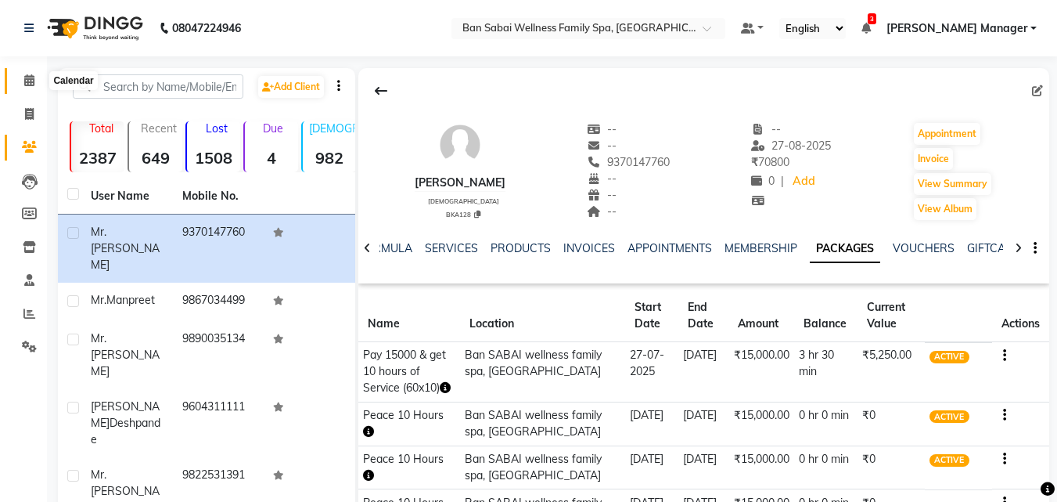
click at [25, 77] on icon at bounding box center [29, 80] width 10 height 12
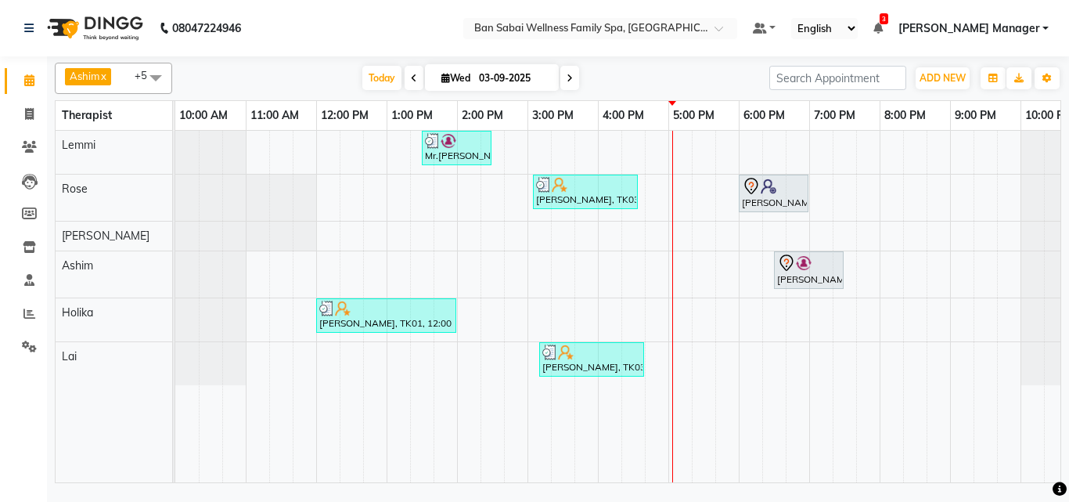
click at [155, 76] on span at bounding box center [155, 78] width 31 height 30
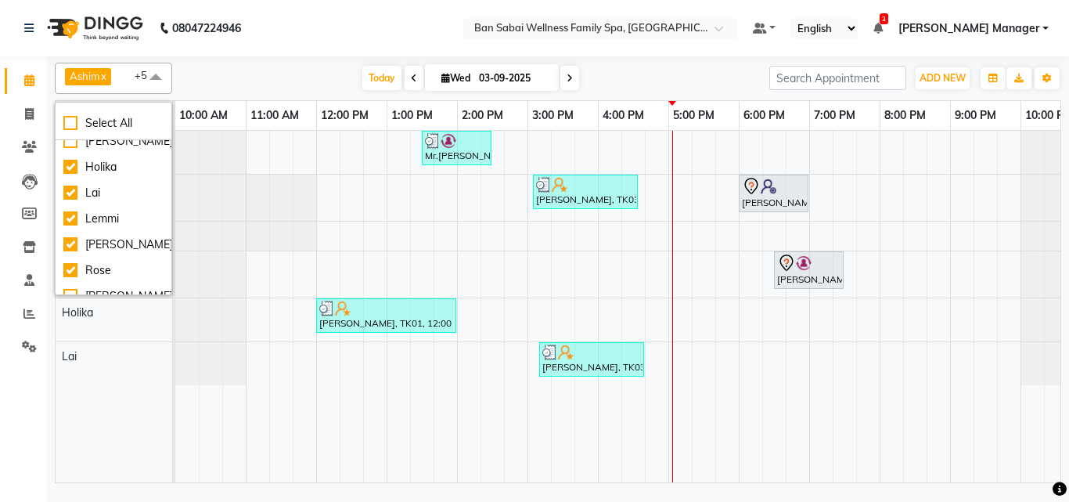
scroll to position [130, 0]
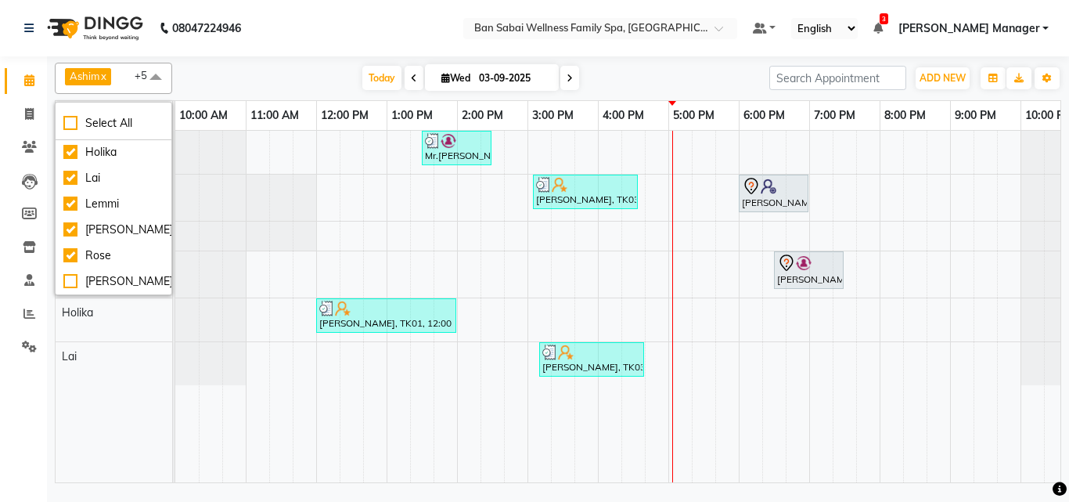
click at [289, 7] on nav "08047224946 Select Location × Ban Sabai Wellness Family Spa, Kalyani Nagar Defa…" at bounding box center [534, 28] width 1069 height 56
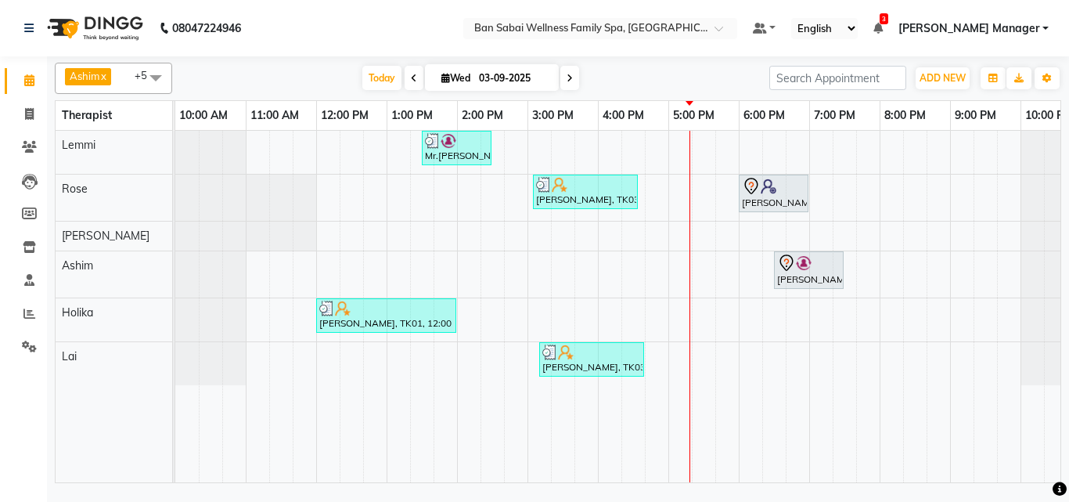
click at [744, 235] on div "Mr.[PERSON_NAME], TK02, 01:30 PM-02:30 PM, Swedish Massage (Medium Pressure)-60…" at bounding box center [632, 306] width 915 height 351
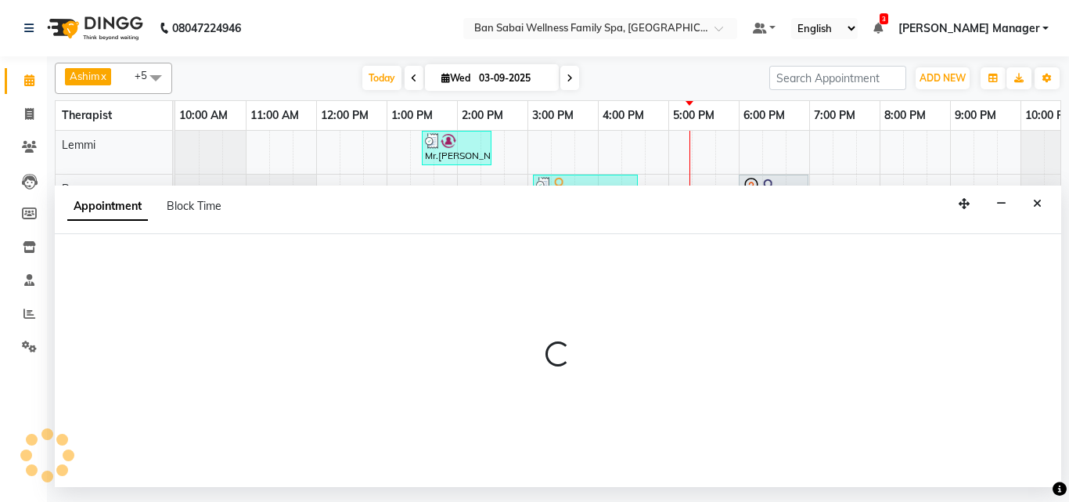
click at [744, 235] on div at bounding box center [558, 360] width 1006 height 253
select select "78163"
select select "1080"
select select "tentative"
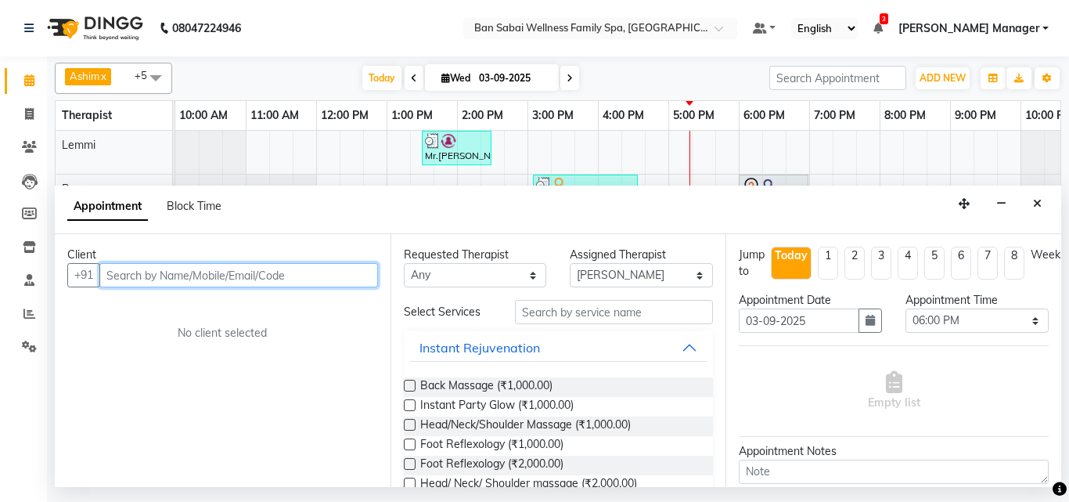
click at [189, 271] on input "text" at bounding box center [238, 275] width 279 height 24
click at [128, 275] on input "text" at bounding box center [238, 275] width 279 height 24
type input "d"
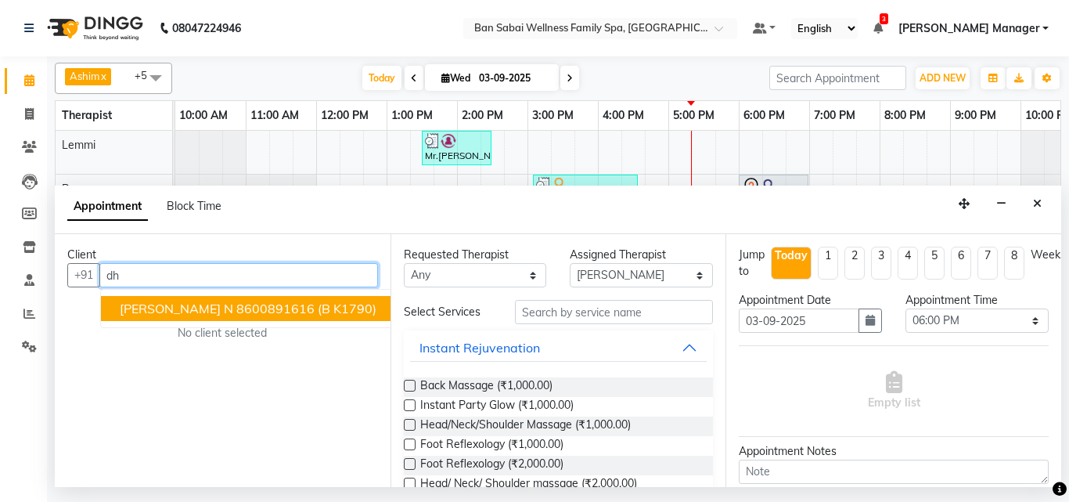
type input "d"
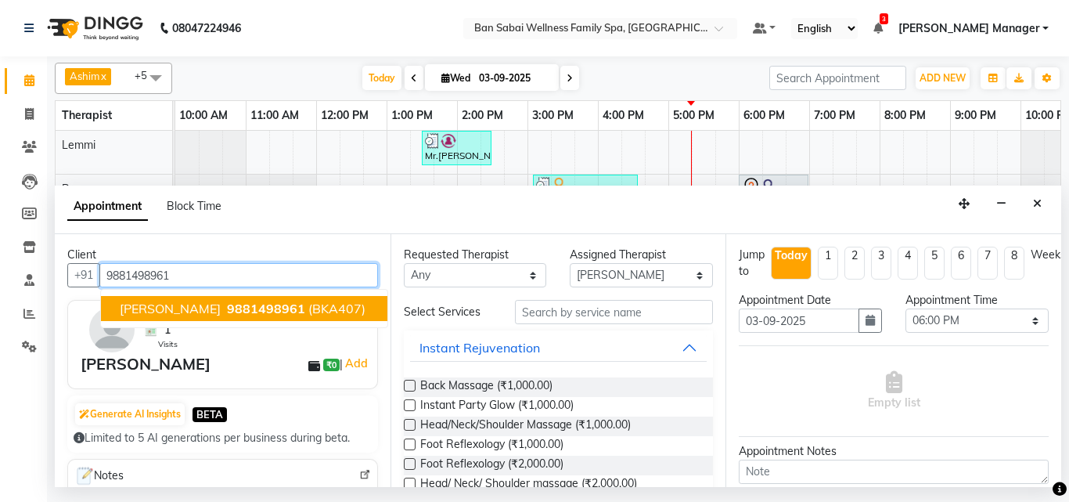
click at [235, 308] on span "9881498961" at bounding box center [266, 308] width 78 height 16
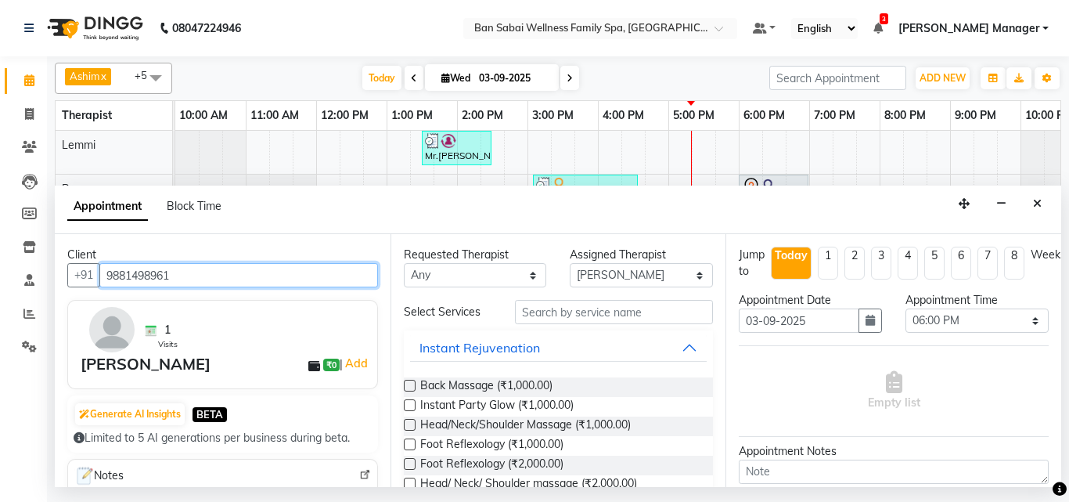
type input "9881498961"
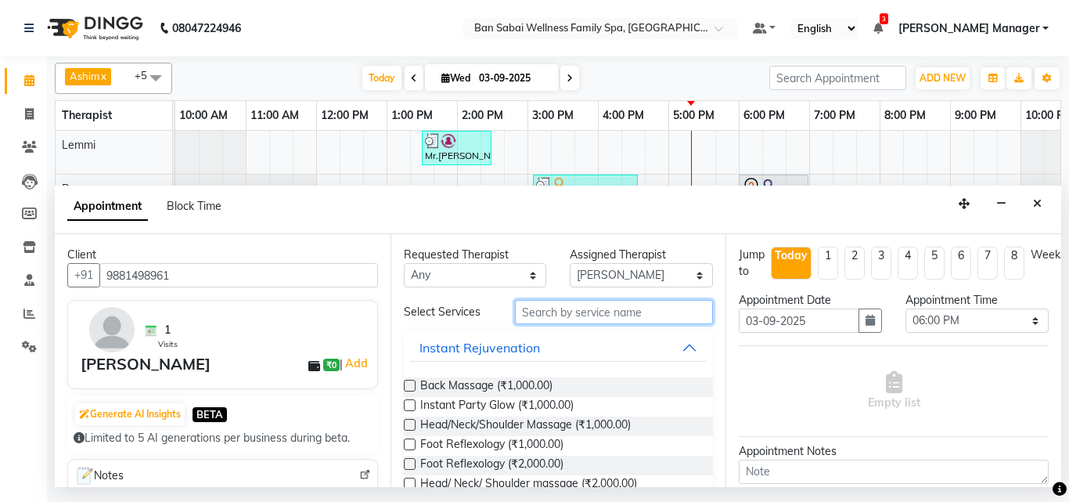
click at [558, 311] on input "text" at bounding box center [614, 312] width 199 height 24
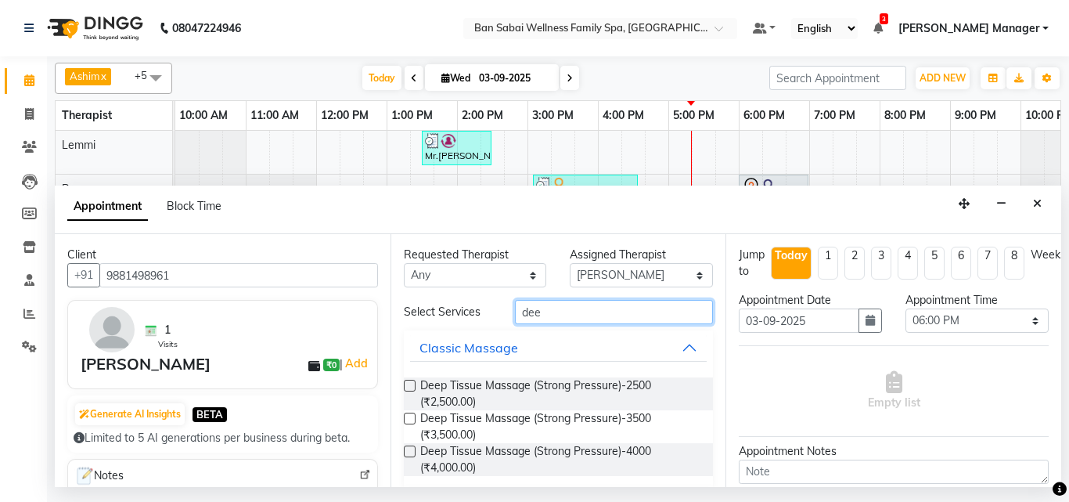
type input "dee"
click at [412, 419] on label at bounding box center [410, 418] width 12 height 12
click at [412, 419] on input "checkbox" at bounding box center [409, 420] width 10 height 10
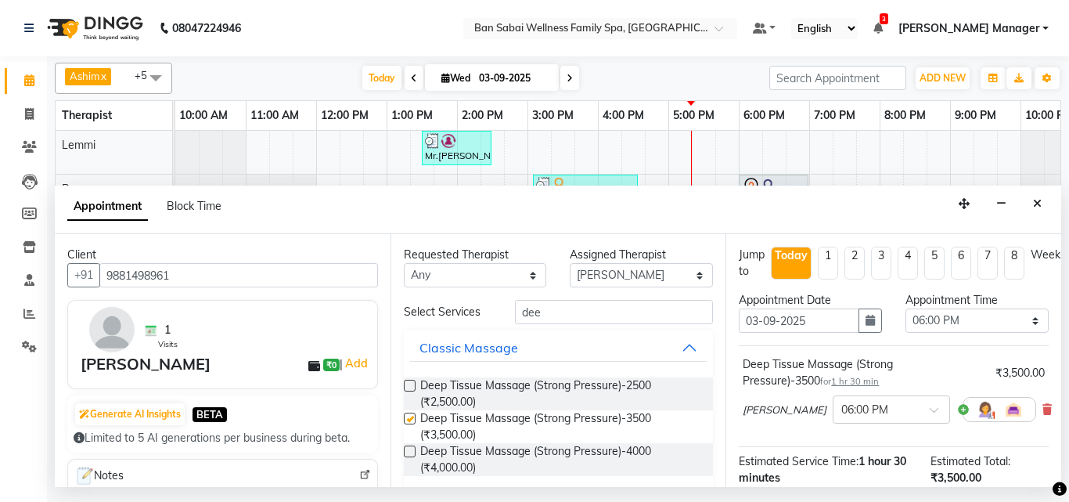
checkbox input "false"
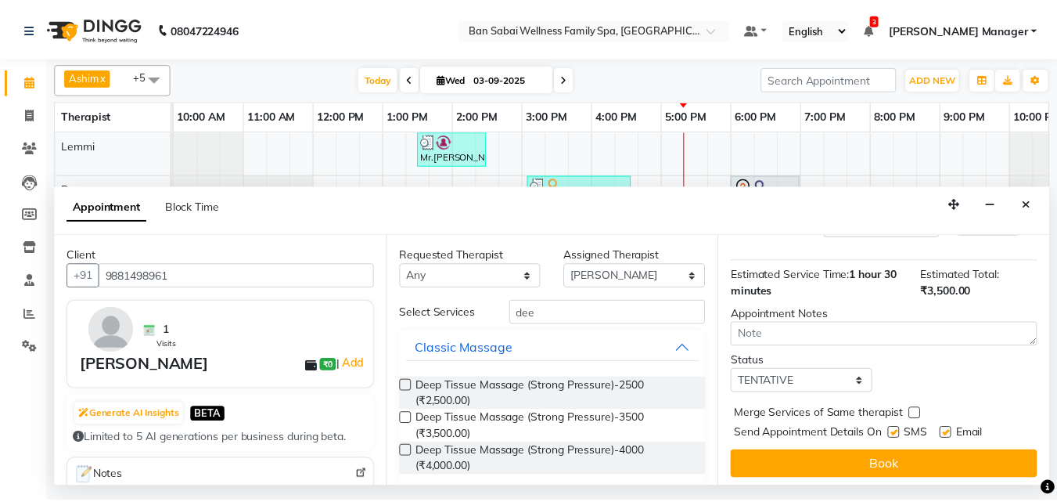
scroll to position [203, 0]
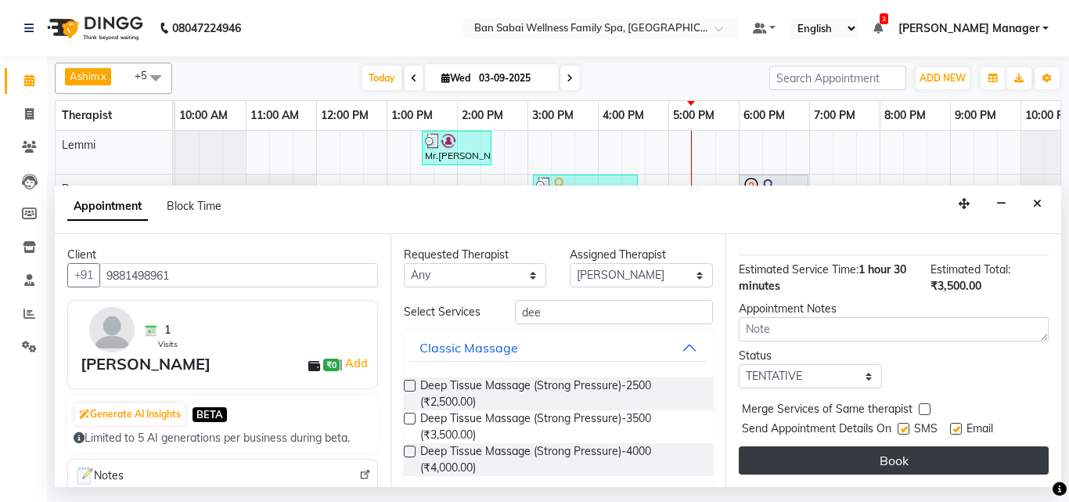
click at [883, 446] on button "Book" at bounding box center [894, 460] width 310 height 28
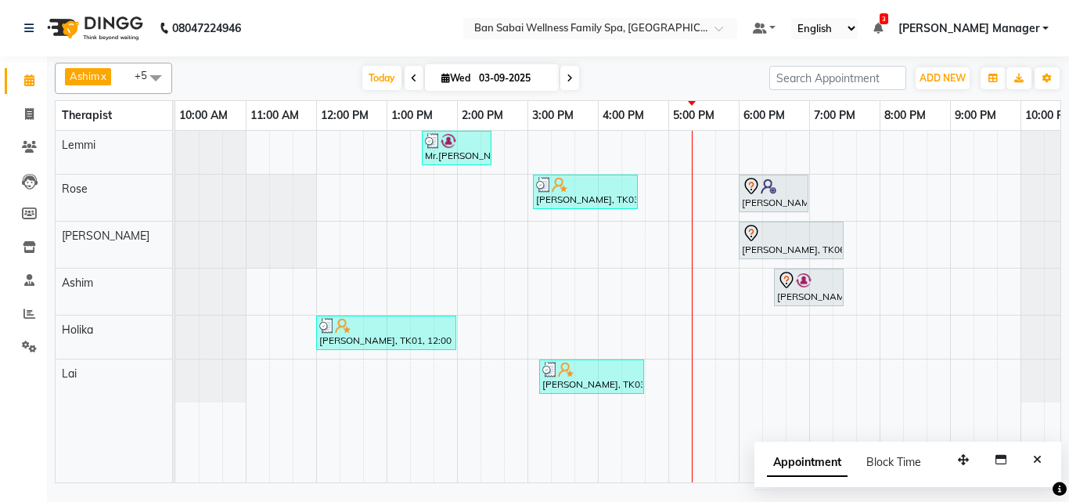
drag, startPoint x: 807, startPoint y: 261, endPoint x: 598, endPoint y: 53, distance: 294.3
click at [458, 24] on nav "08047224946 Select Location × Ban Sabai Wellness Family Spa, Kalyani Nagar Defa…" at bounding box center [534, 28] width 1069 height 56
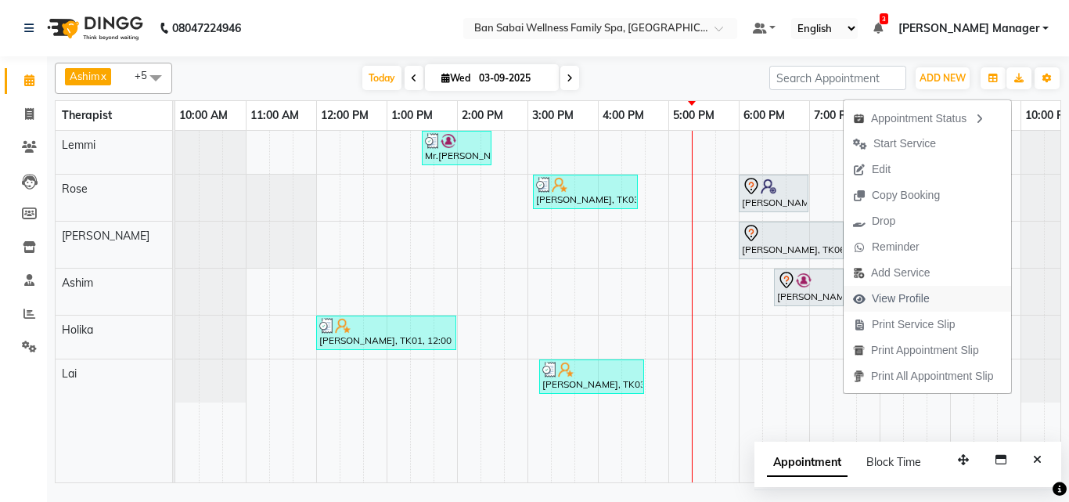
click at [915, 296] on span "View Profile" at bounding box center [901, 298] width 58 height 16
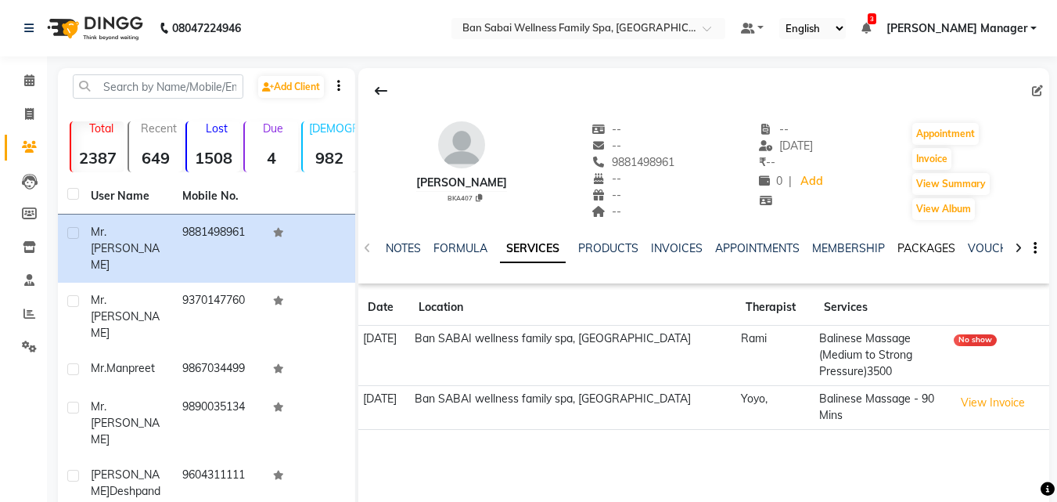
click at [909, 250] on link "PACKAGES" at bounding box center [926, 248] width 58 height 14
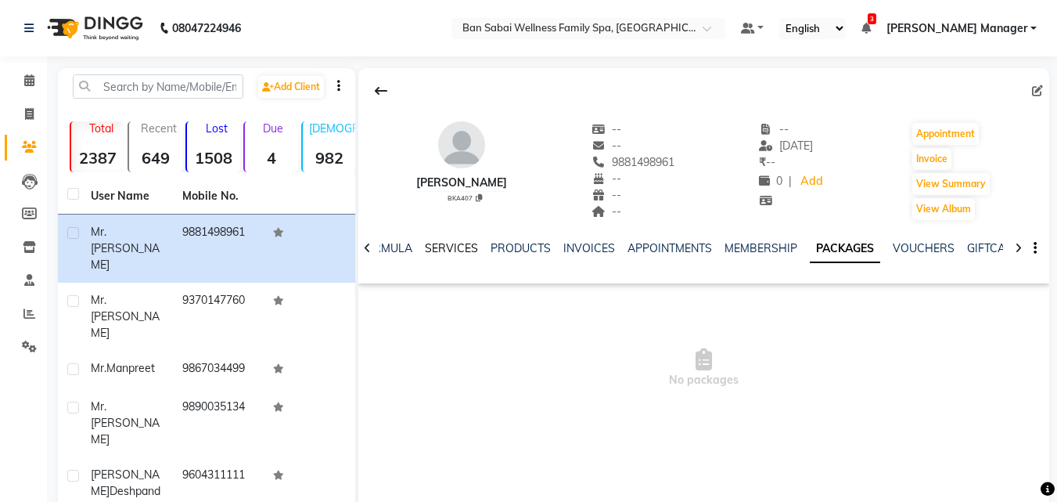
click at [451, 250] on link "SERVICES" at bounding box center [451, 248] width 53 height 14
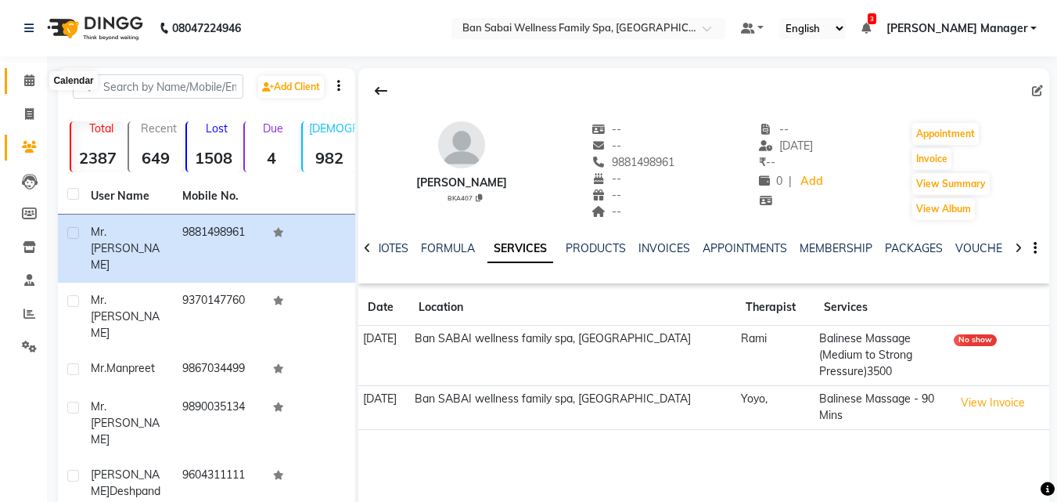
click at [32, 80] on icon at bounding box center [29, 80] width 10 height 12
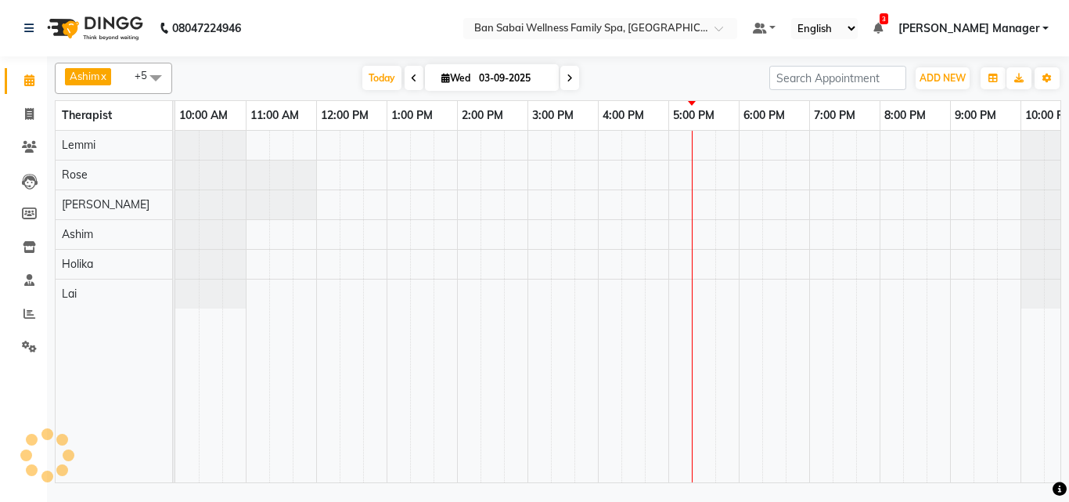
scroll to position [0, 31]
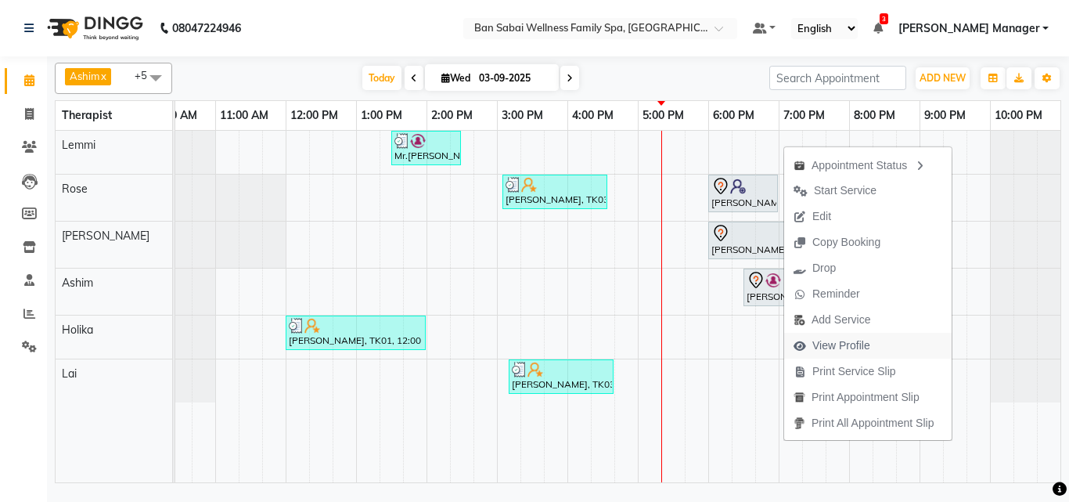
click at [849, 342] on span "View Profile" at bounding box center [841, 345] width 58 height 16
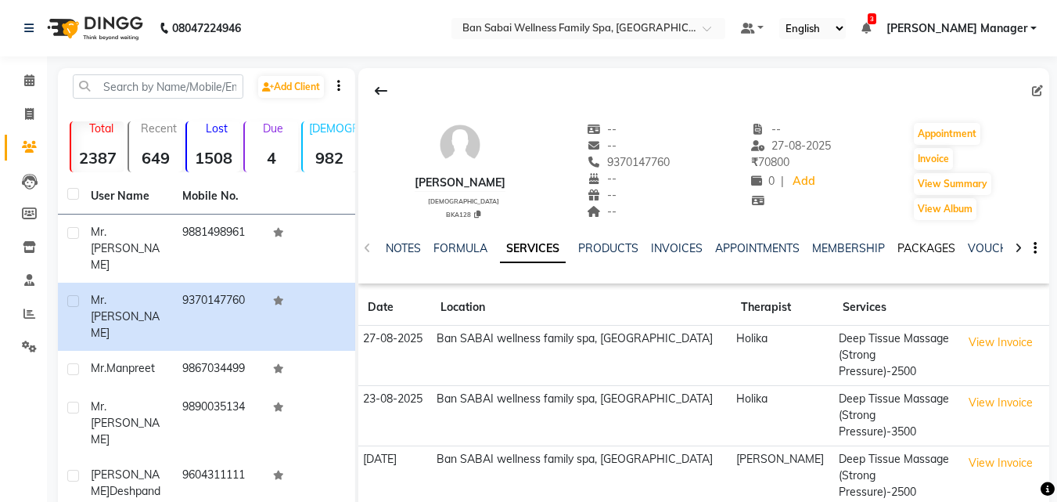
click at [911, 248] on link "PACKAGES" at bounding box center [926, 248] width 58 height 14
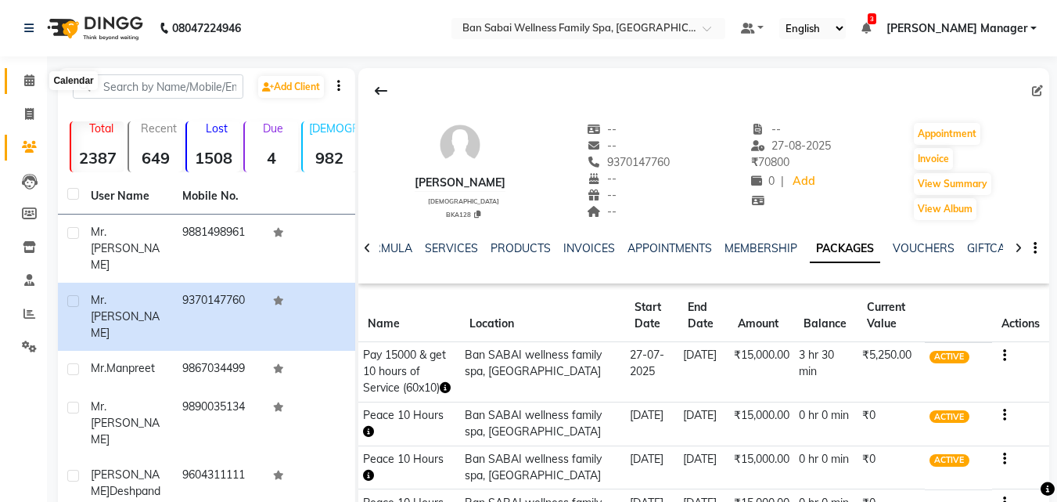
click at [27, 82] on icon at bounding box center [29, 80] width 10 height 12
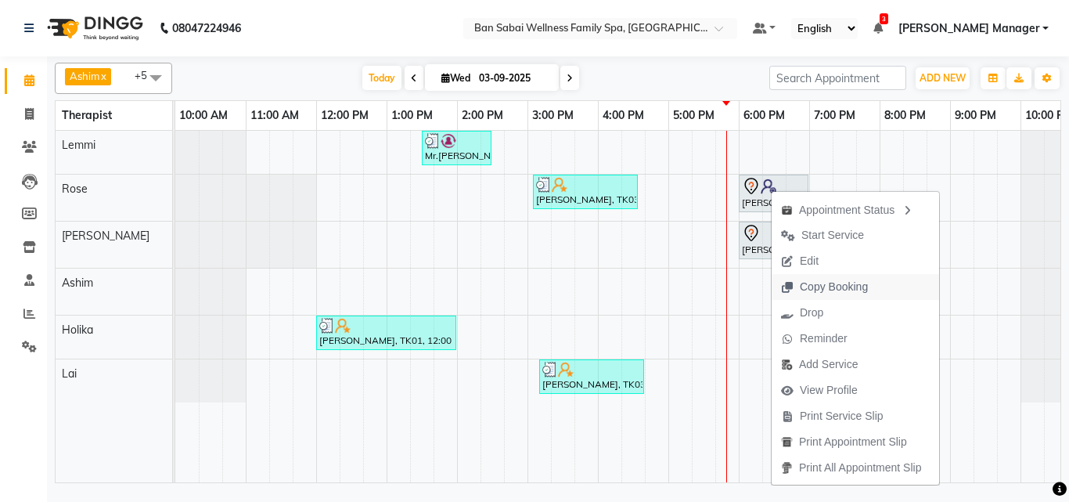
click at [858, 284] on span "Copy Booking" at bounding box center [834, 287] width 68 height 16
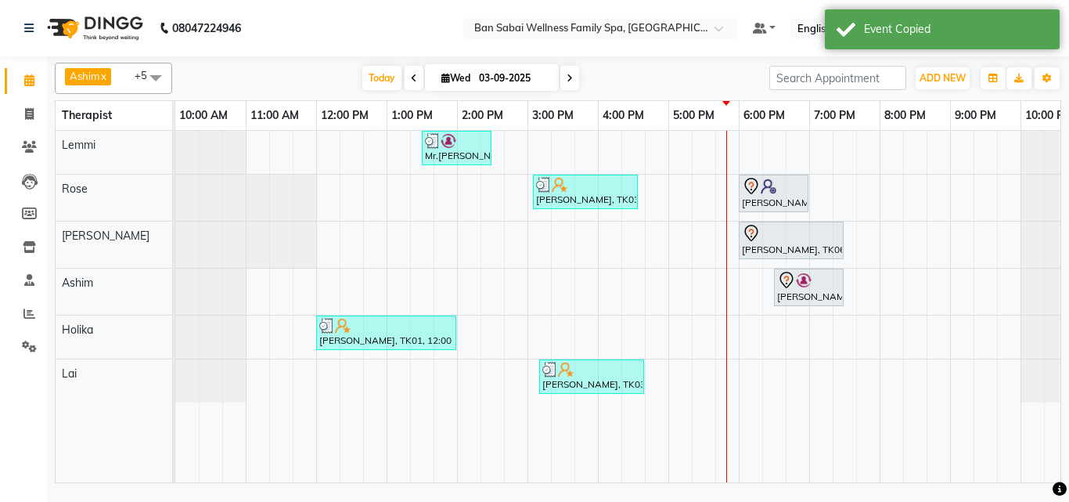
click at [566, 79] on icon at bounding box center [569, 78] width 6 height 9
type input "[DATE]"
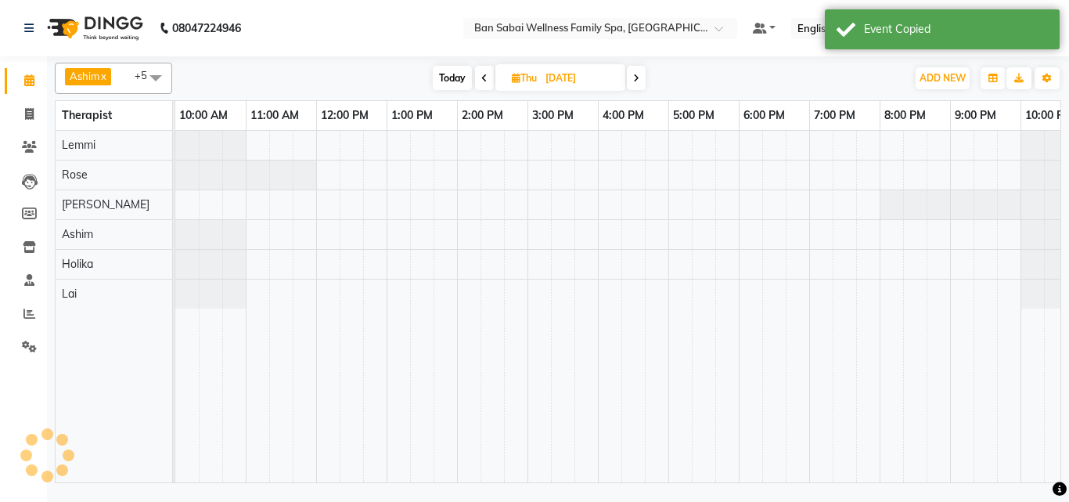
scroll to position [0, 31]
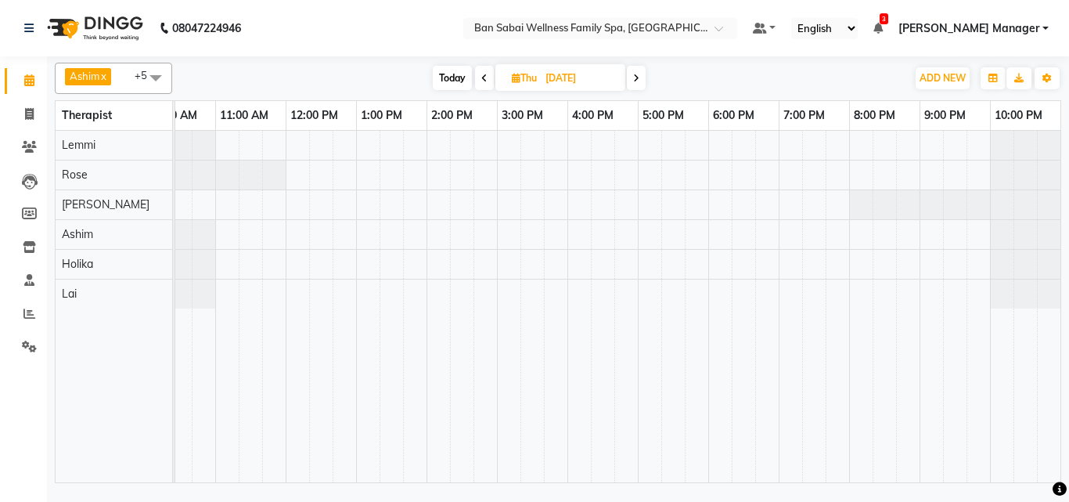
click at [145, 177] on div at bounding box center [145, 174] width 0 height 29
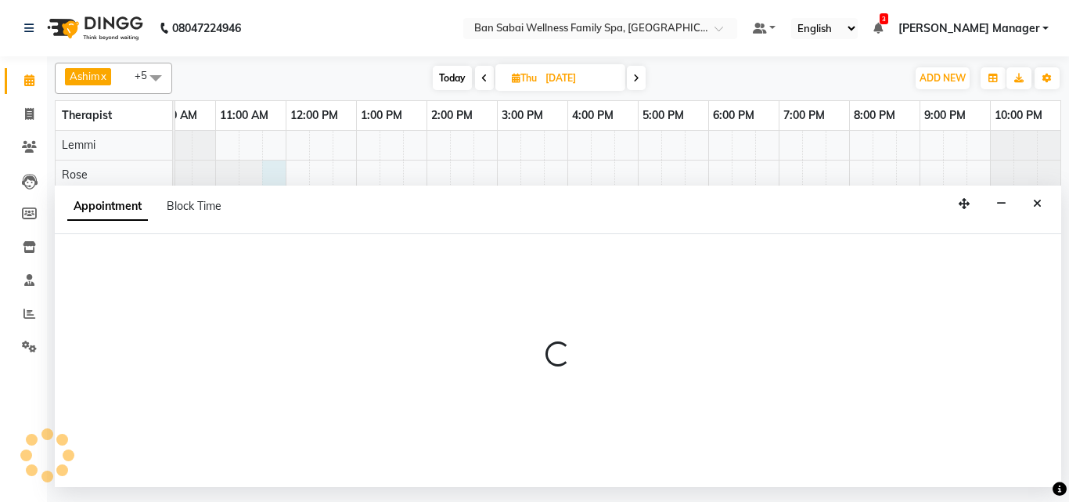
select select "78158"
select select "705"
select select "tentative"
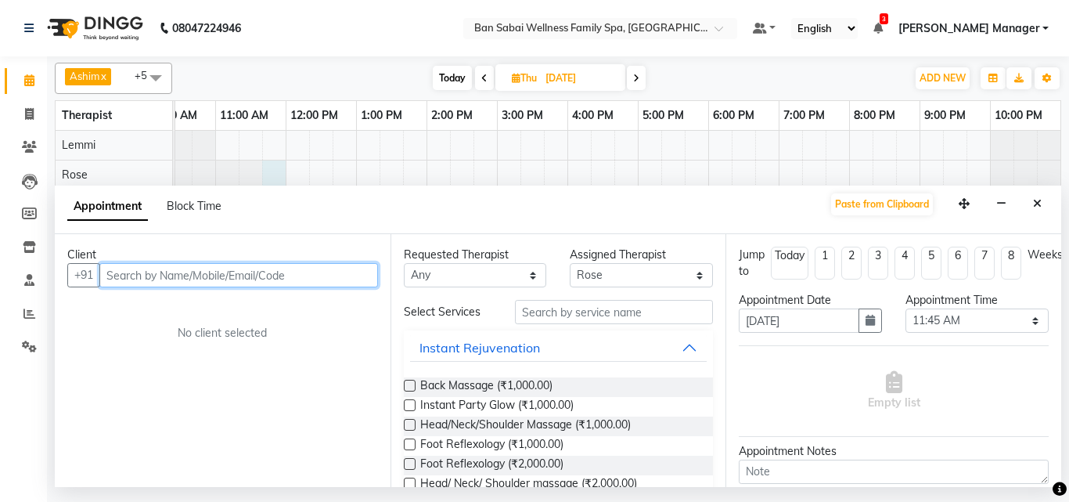
drag, startPoint x: 270, startPoint y: 177, endPoint x: 180, endPoint y: 264, distance: 125.6
paste input "JTdCJTIydXNlciUyMiUz"
type input "J"
drag, startPoint x: 1039, startPoint y: 205, endPoint x: 745, endPoint y: 138, distance: 301.6
click at [1037, 205] on icon "Close" at bounding box center [1037, 203] width 9 height 11
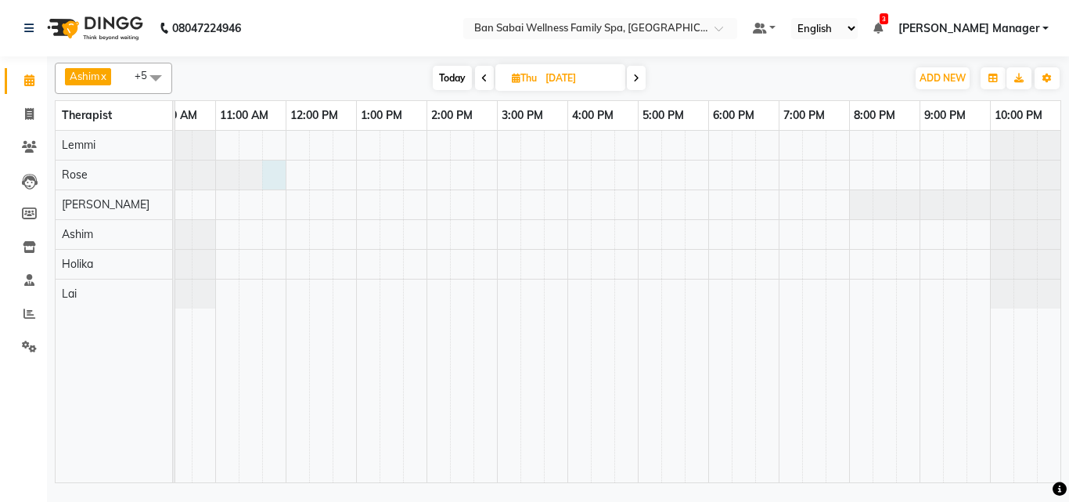
click at [145, 178] on div at bounding box center [145, 174] width 0 height 29
select select "78158"
select select "705"
select select "tentative"
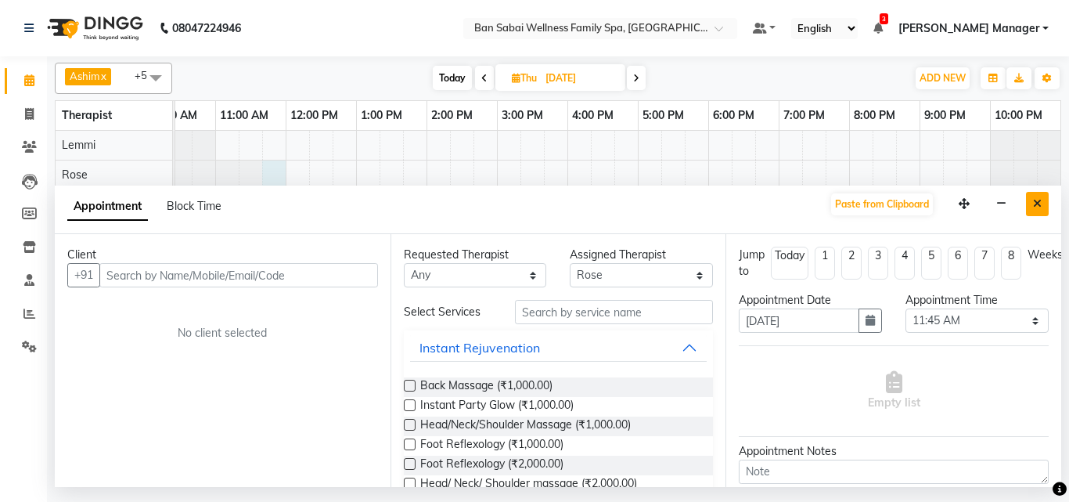
click at [1037, 206] on icon "Close" at bounding box center [1037, 203] width 9 height 11
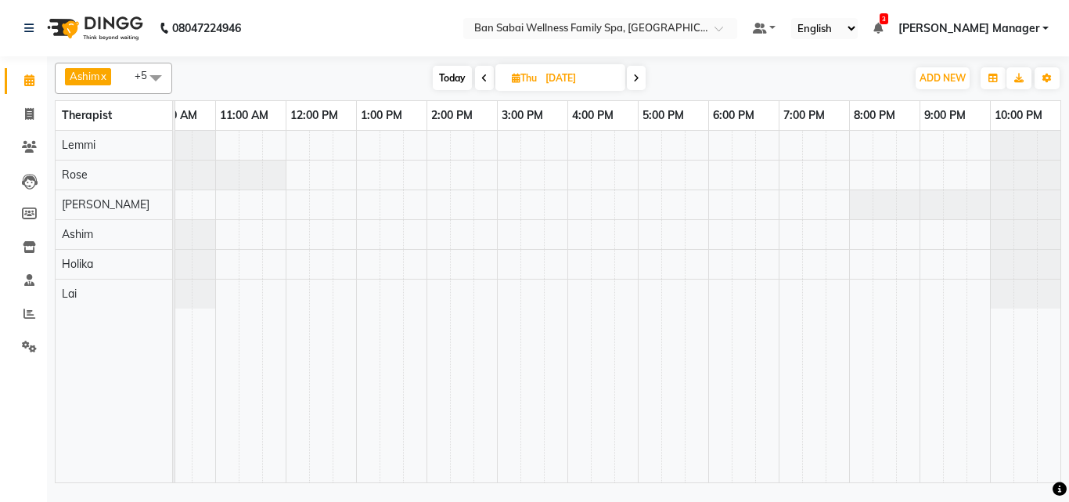
drag, startPoint x: 268, startPoint y: 175, endPoint x: 482, endPoint y: 79, distance: 234.3
click at [482, 79] on icon at bounding box center [484, 78] width 6 height 9
type input "03-09-2025"
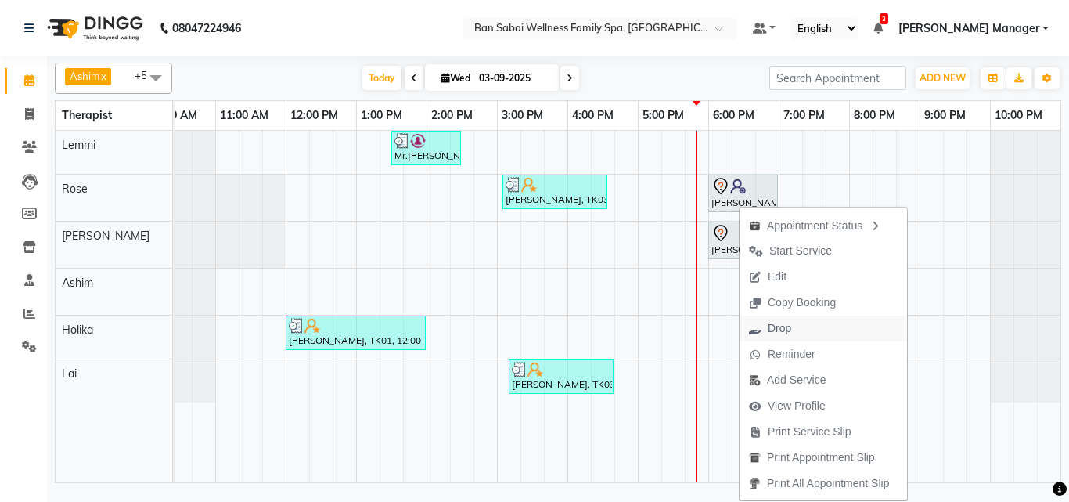
click at [789, 331] on span "Drop" at bounding box center [779, 328] width 23 height 16
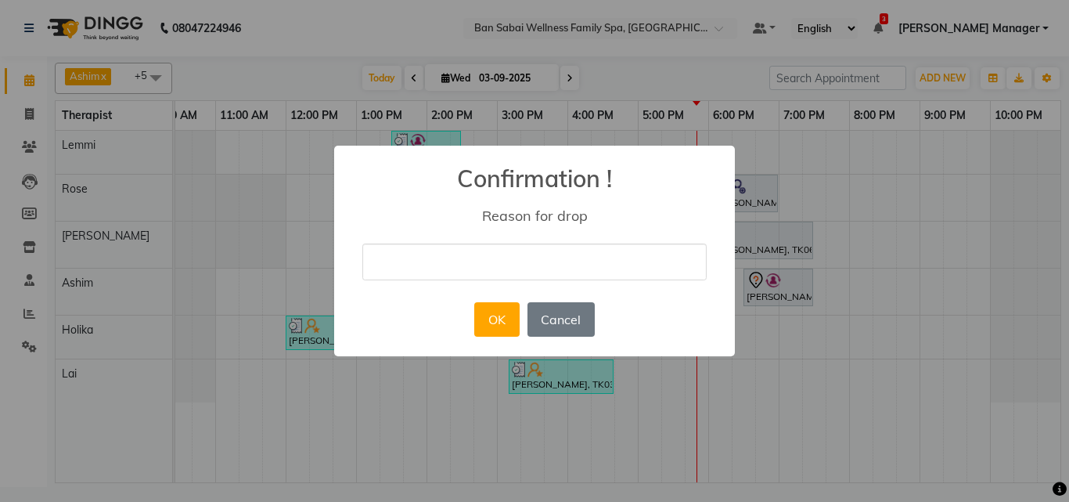
click at [483, 253] on input "text" at bounding box center [534, 261] width 344 height 37
type input "personal work"
click at [509, 328] on button "OK" at bounding box center [496, 319] width 45 height 34
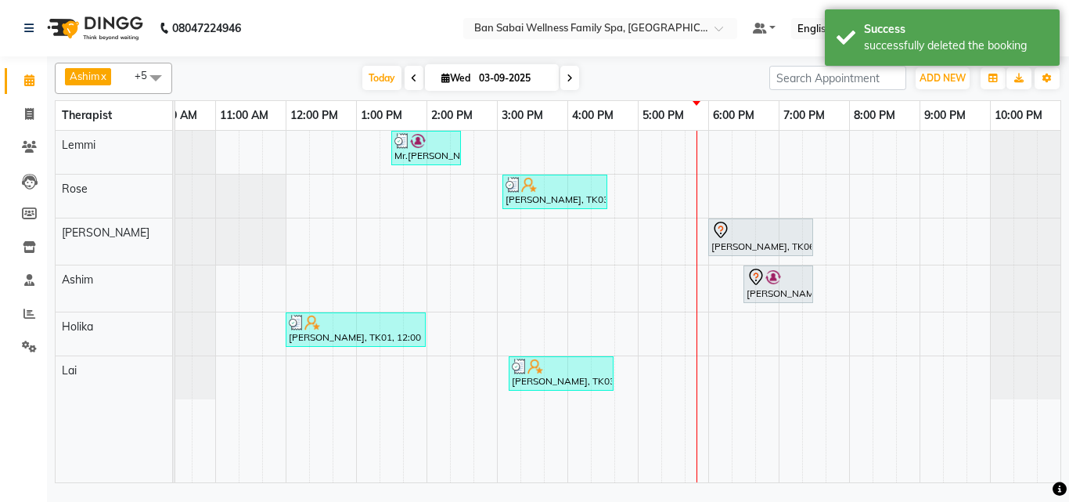
click at [568, 78] on icon at bounding box center [569, 78] width 6 height 9
type input "[DATE]"
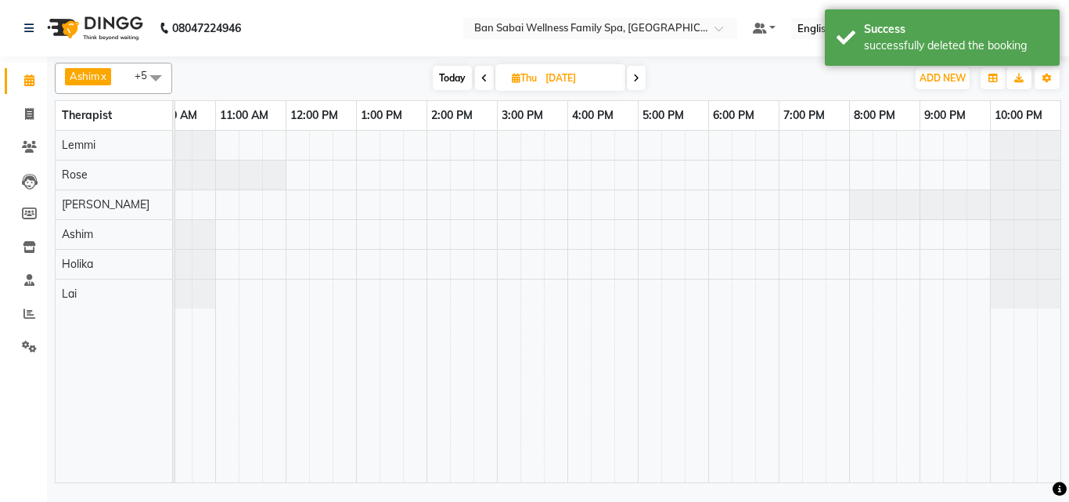
click at [145, 176] on div at bounding box center [145, 174] width 0 height 29
select select "78158"
select select "tentative"
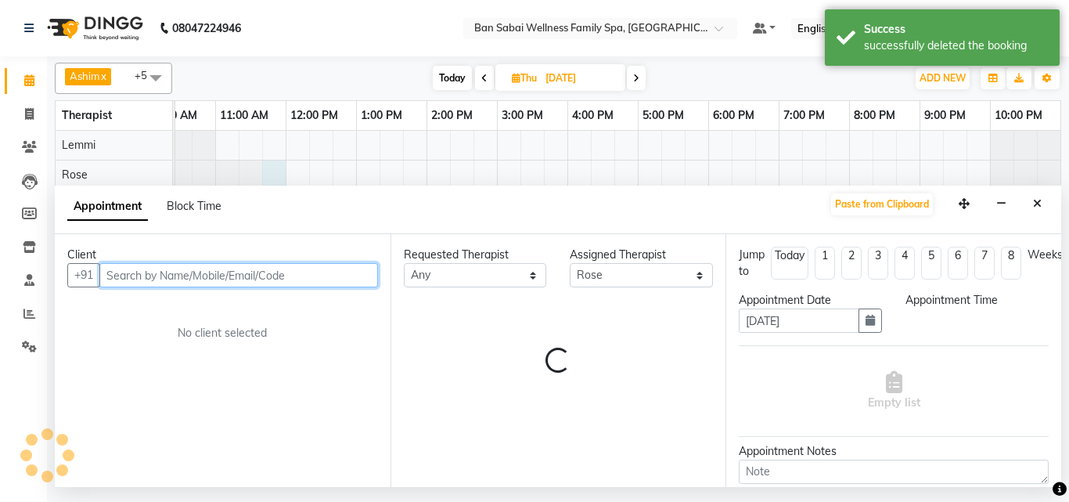
select select "705"
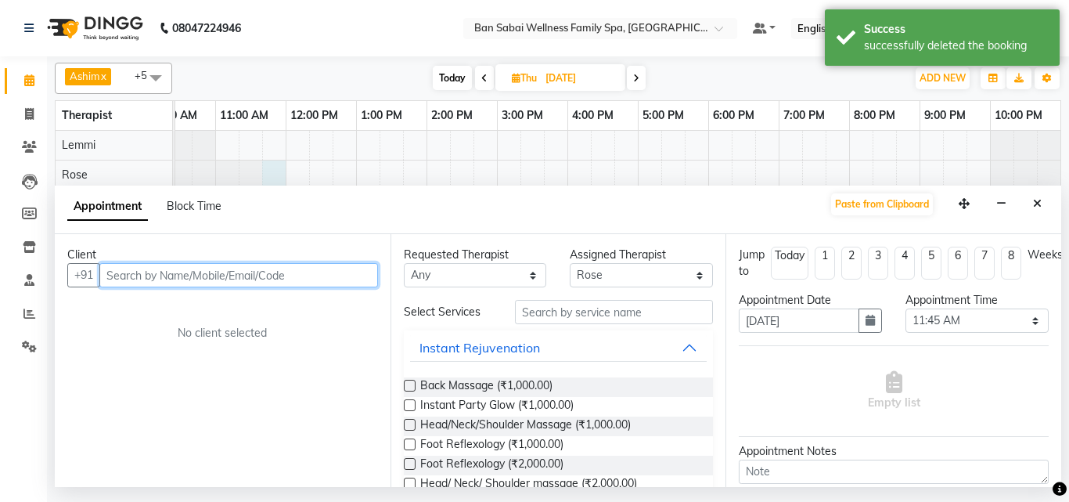
click at [240, 270] on input "text" at bounding box center [238, 275] width 279 height 24
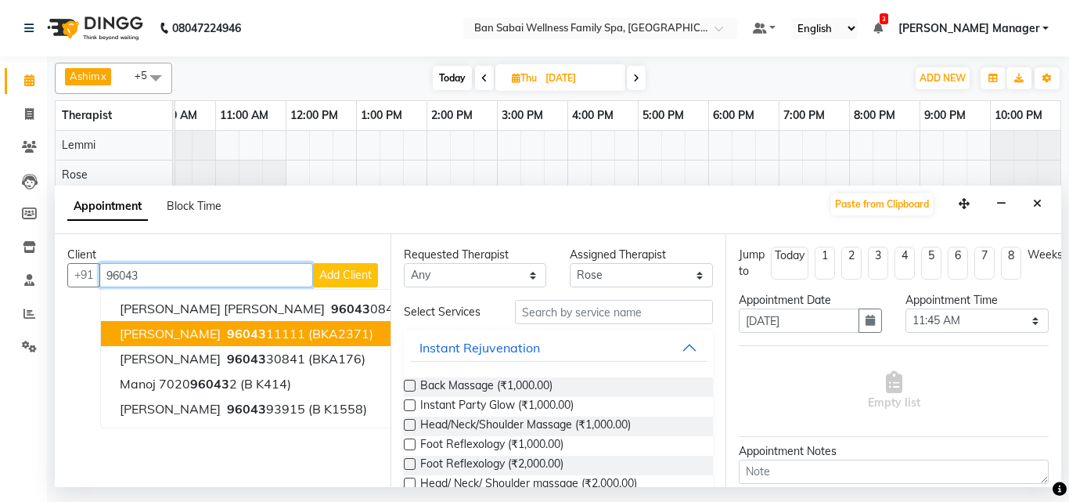
click at [266, 330] on span "96043" at bounding box center [246, 333] width 39 height 16
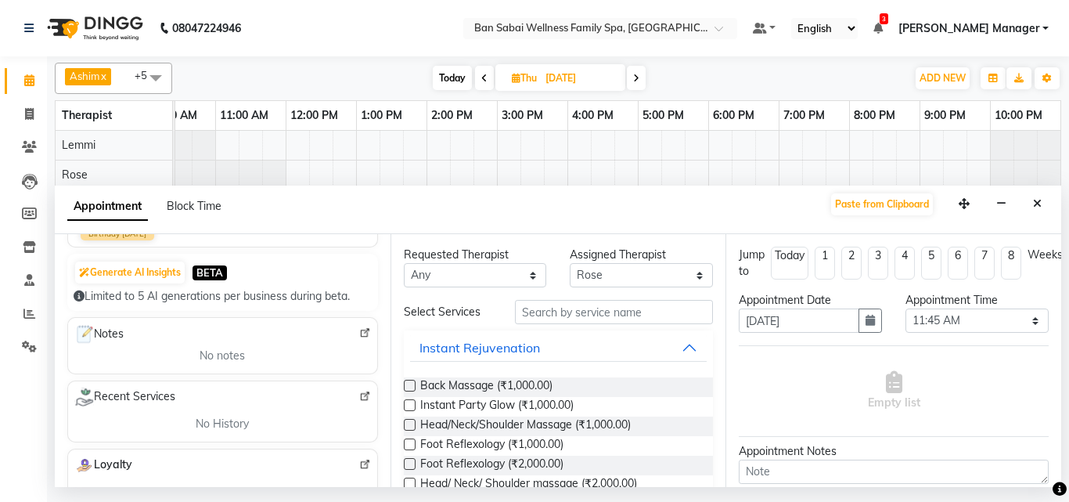
scroll to position [156, 0]
type input "9604311111"
click at [523, 278] on select "Any [PERSON_NAME] [PERSON_NAME] [PERSON_NAME] [PERSON_NAME] Rinsit [PERSON_NAME]" at bounding box center [475, 275] width 143 height 24
select select "78158"
click at [404, 263] on select "Any [PERSON_NAME] [PERSON_NAME] [PERSON_NAME] [PERSON_NAME] Rinsit [PERSON_NAME]" at bounding box center [475, 275] width 143 height 24
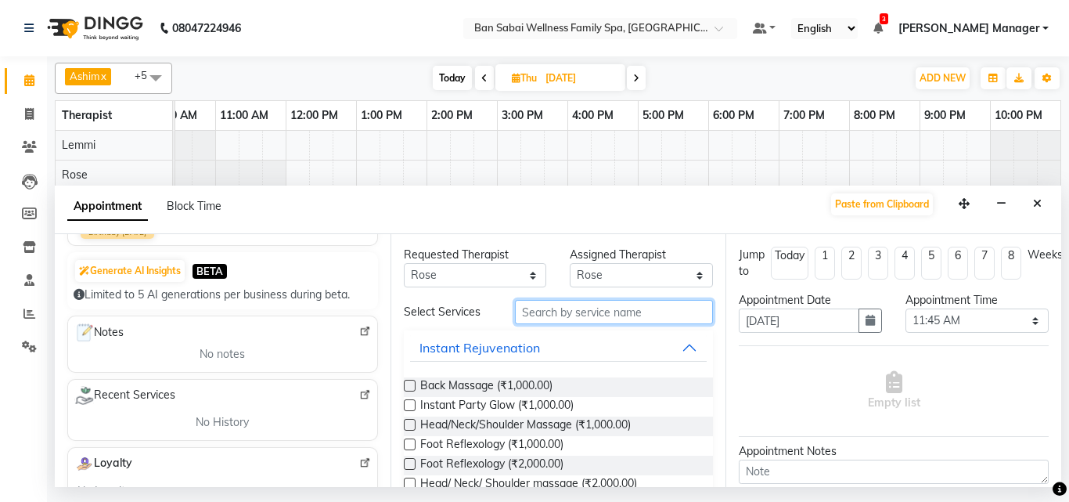
click at [585, 306] on input "text" at bounding box center [614, 312] width 199 height 24
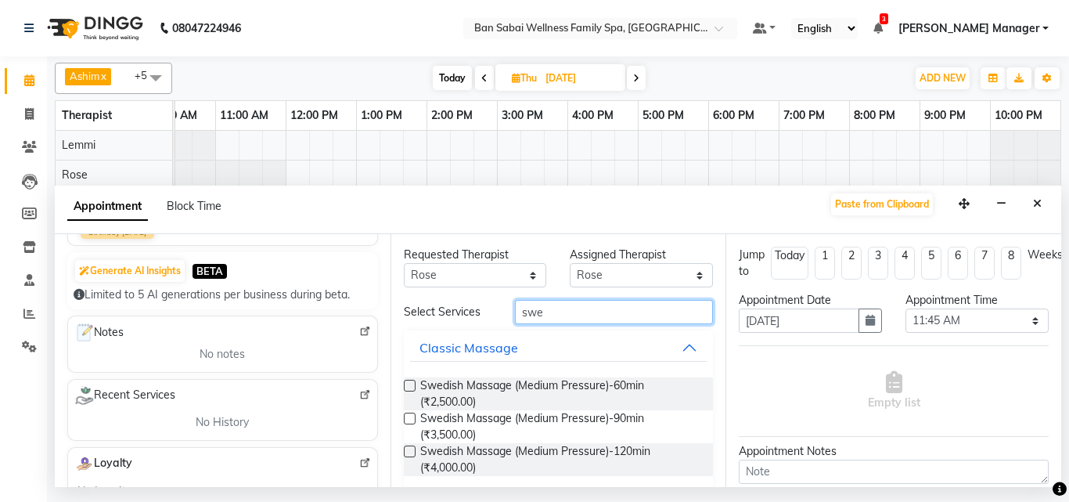
type input "swe"
click at [413, 387] on label at bounding box center [410, 385] width 12 height 12
click at [413, 387] on input "checkbox" at bounding box center [409, 387] width 10 height 10
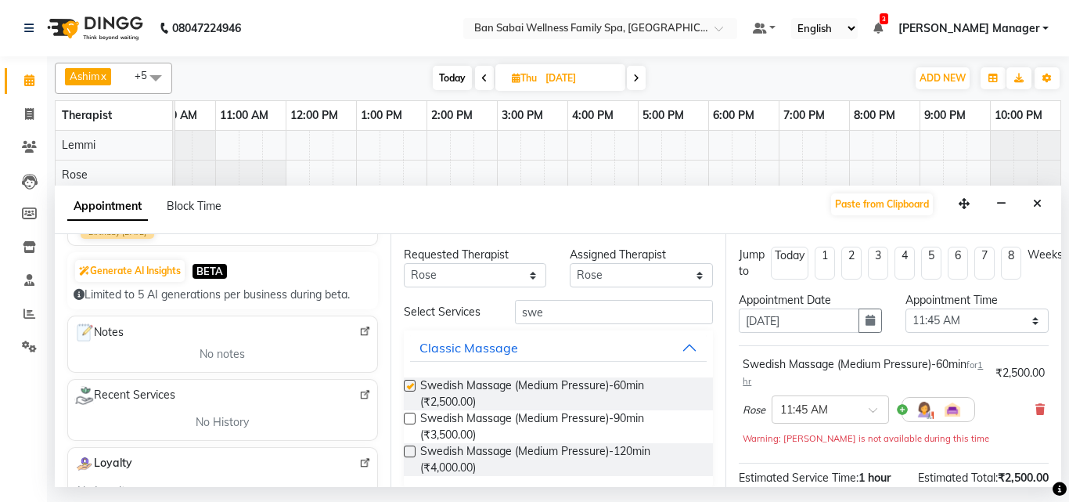
checkbox input "false"
click at [1024, 321] on select "Select 11:00 AM 11:05 AM 11:10 AM 11:15 AM 11:20 AM 11:25 AM 11:30 AM 11:35 AM …" at bounding box center [976, 320] width 143 height 24
select select "695"
click at [905, 308] on select "Select 11:00 AM 11:05 AM 11:10 AM 11:15 AM 11:20 AM 11:25 AM 11:30 AM 11:35 AM …" at bounding box center [976, 320] width 143 height 24
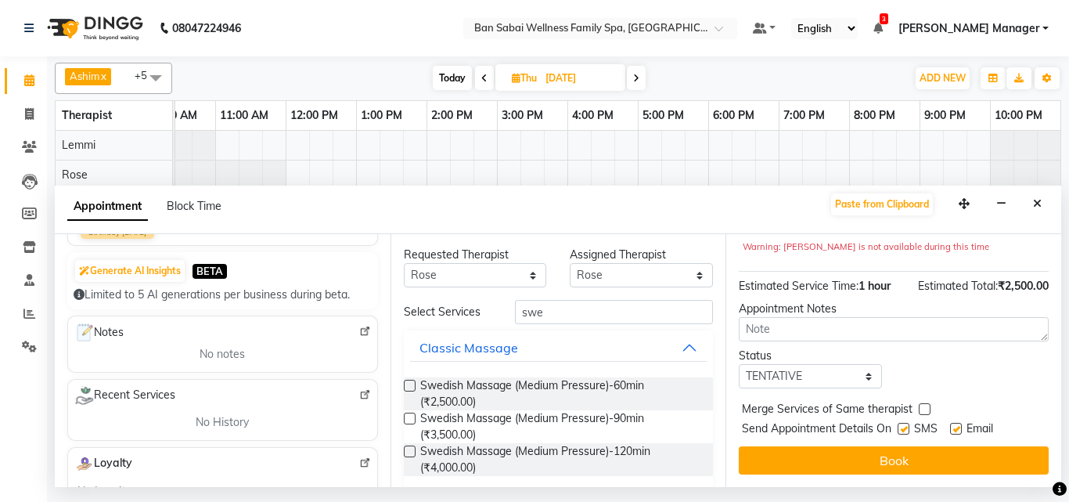
scroll to position [203, 0]
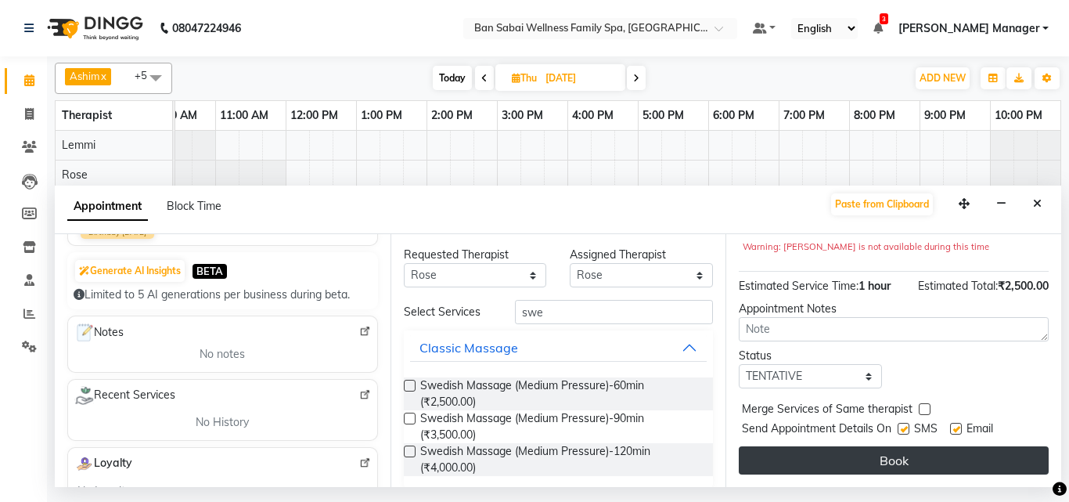
click at [892, 450] on button "Book" at bounding box center [894, 460] width 310 height 28
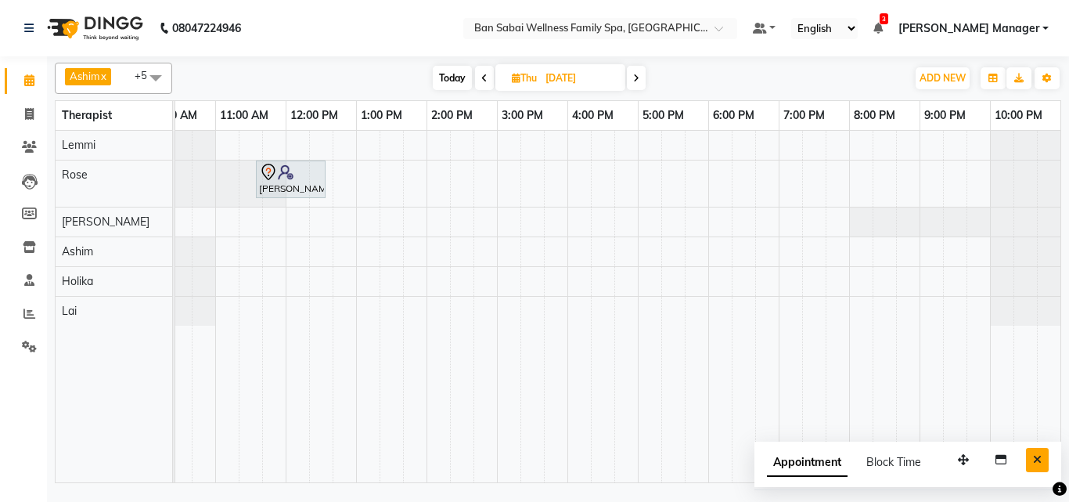
click at [1042, 459] on button "Close" at bounding box center [1037, 460] width 23 height 24
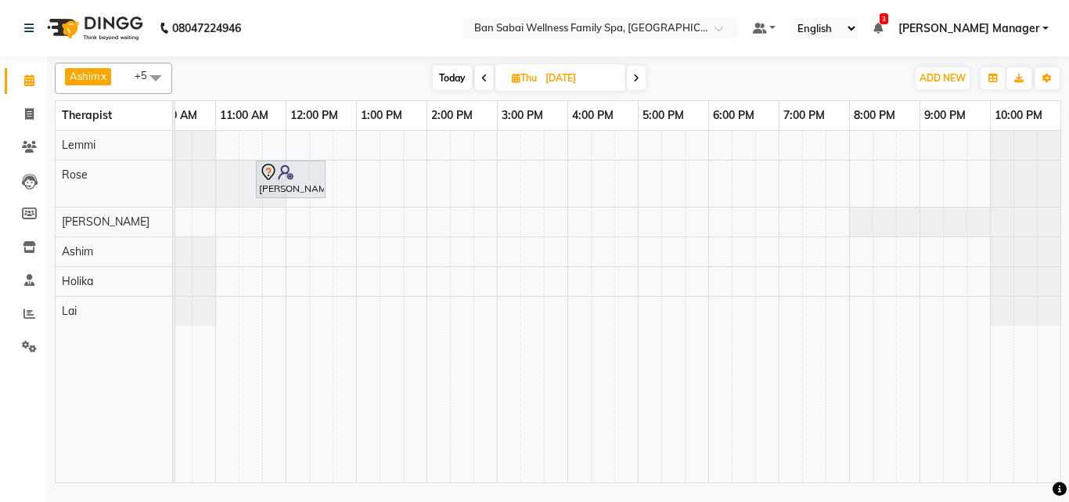
click at [484, 75] on icon at bounding box center [484, 78] width 6 height 9
type input "03-09-2025"
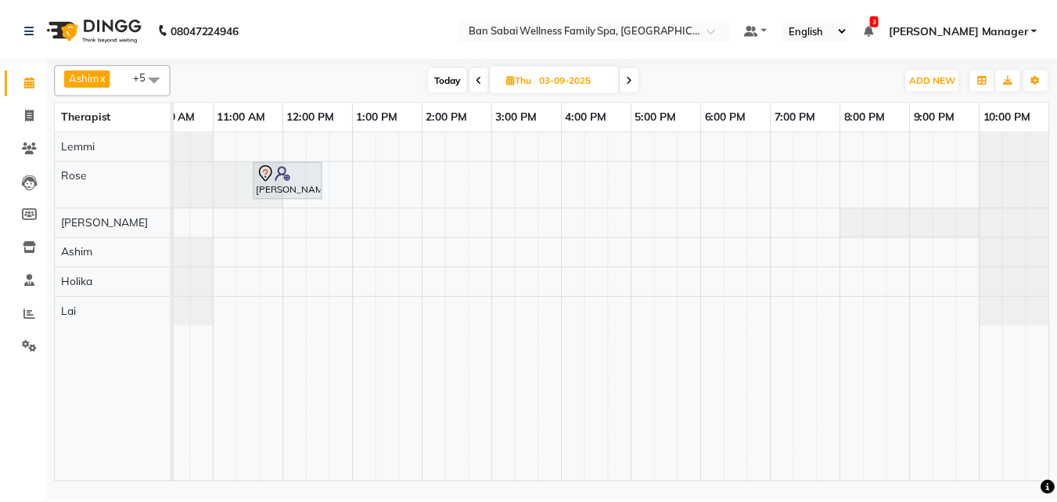
scroll to position [0, 31]
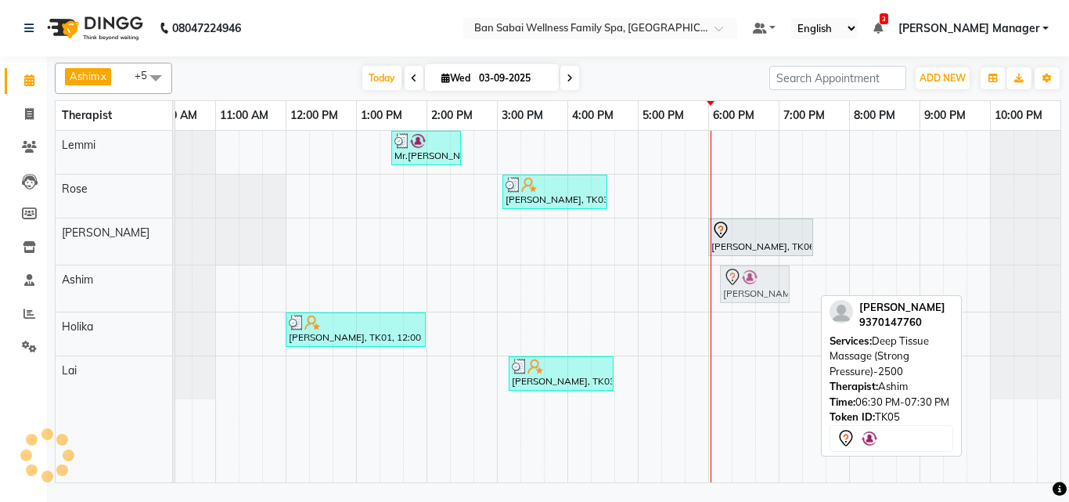
drag, startPoint x: 767, startPoint y: 288, endPoint x: 739, endPoint y: 286, distance: 27.5
click at [145, 286] on div "[PERSON_NAME], TK05, 06:30 PM-07:30 PM, Deep Tissue Massage (Strong Pressure)-2…" at bounding box center [145, 288] width 0 height 46
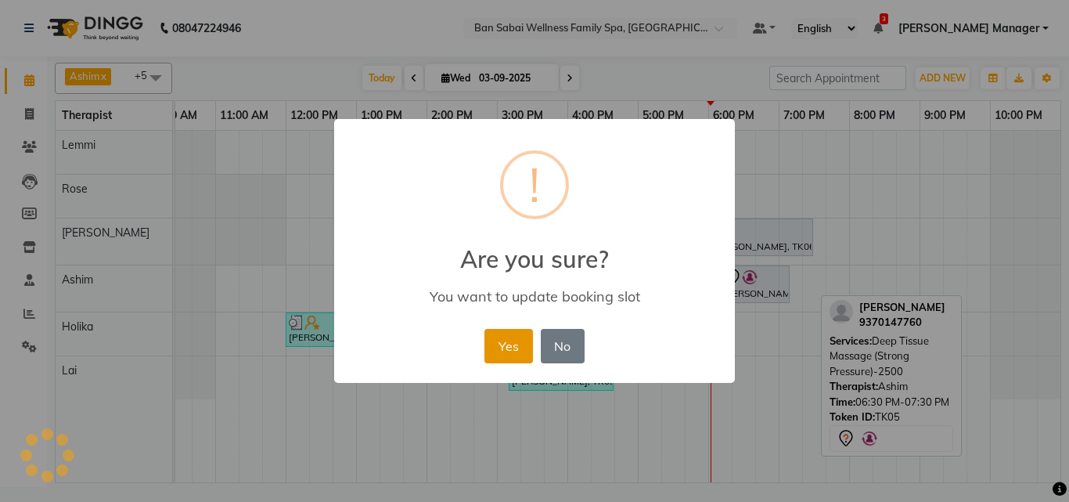
click at [509, 343] on button "Yes" at bounding box center [508, 346] width 48 height 34
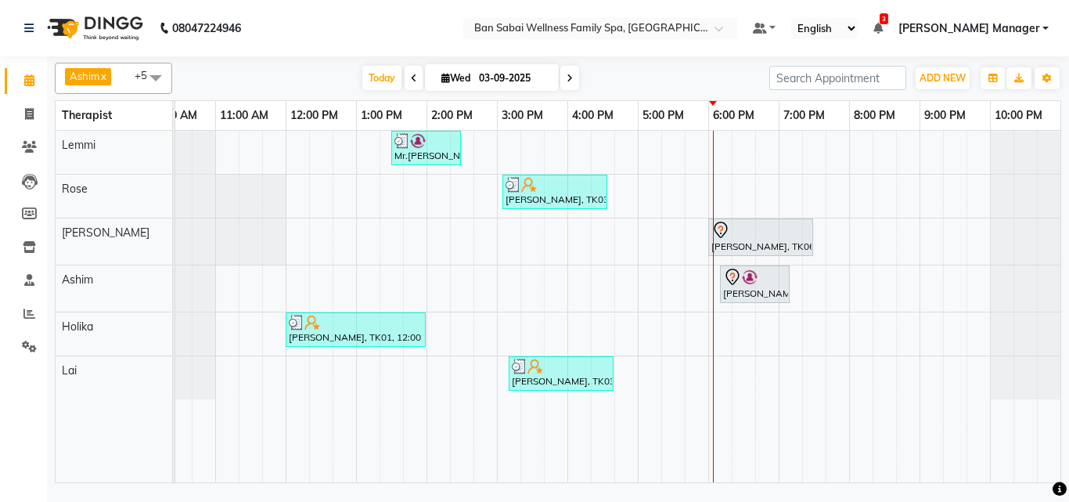
click at [721, 182] on div "Mr.[PERSON_NAME], TK02, 01:30 PM-02:30 PM, Swedish Massage (Medium Pressure)-60…" at bounding box center [602, 306] width 915 height 351
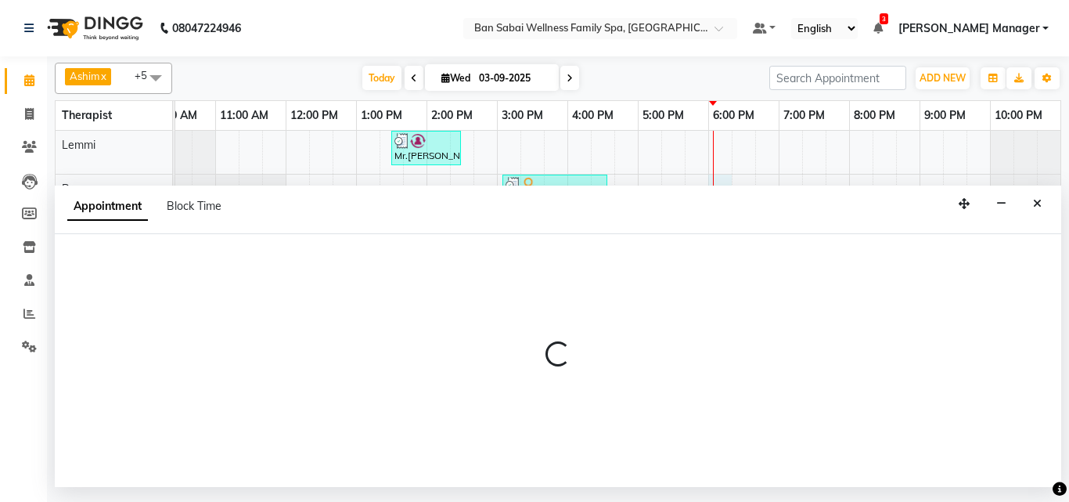
select select "78158"
select select "1080"
select select "tentative"
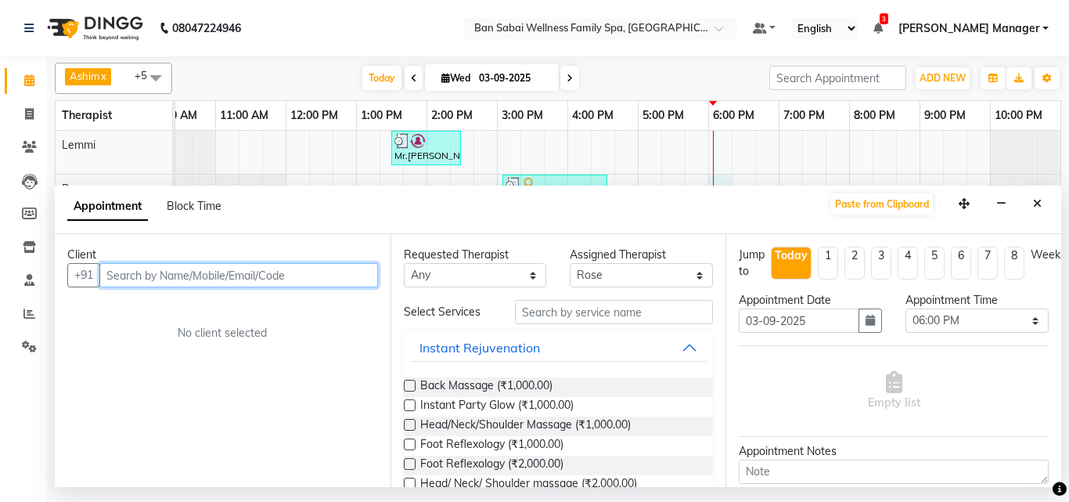
click at [273, 275] on input "text" at bounding box center [238, 275] width 279 height 24
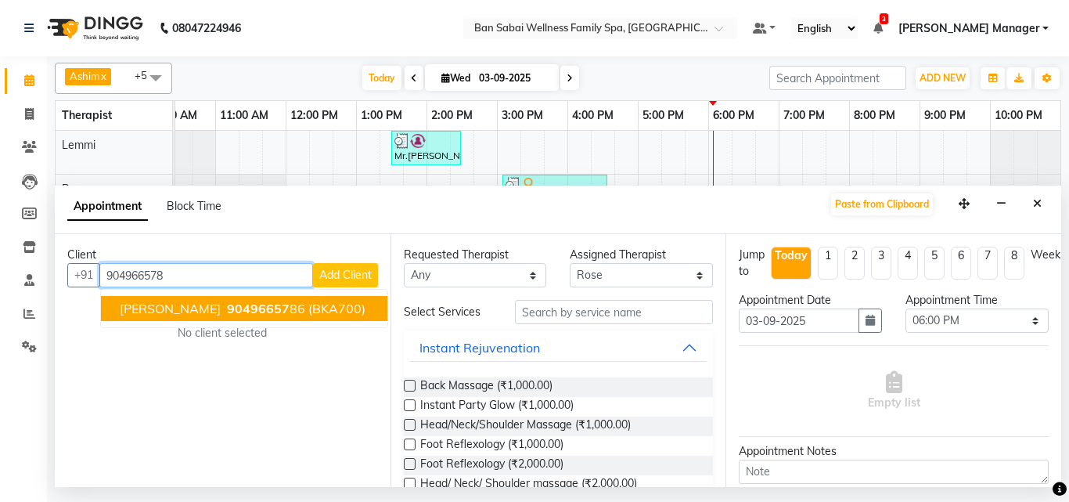
type input "9049665786"
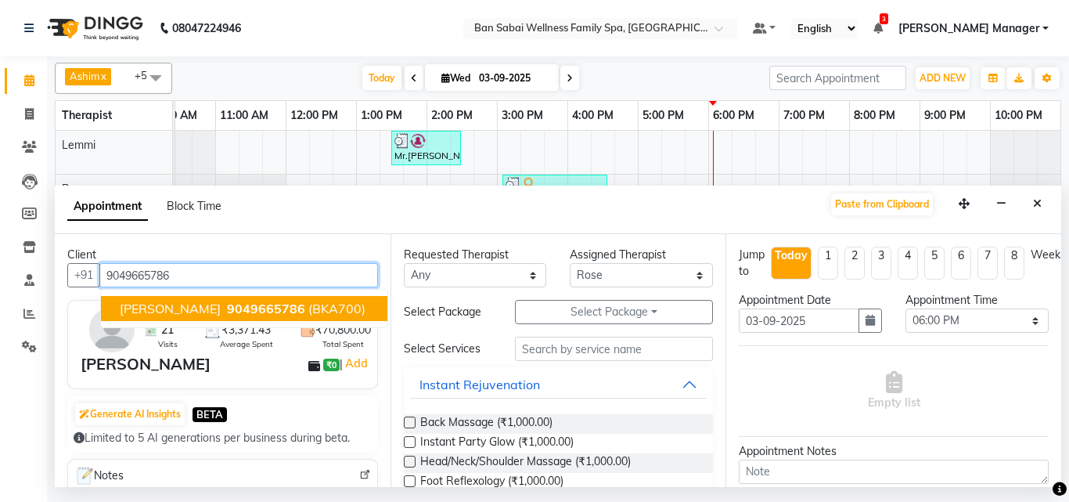
click at [239, 307] on span "9049665786" at bounding box center [266, 308] width 78 height 16
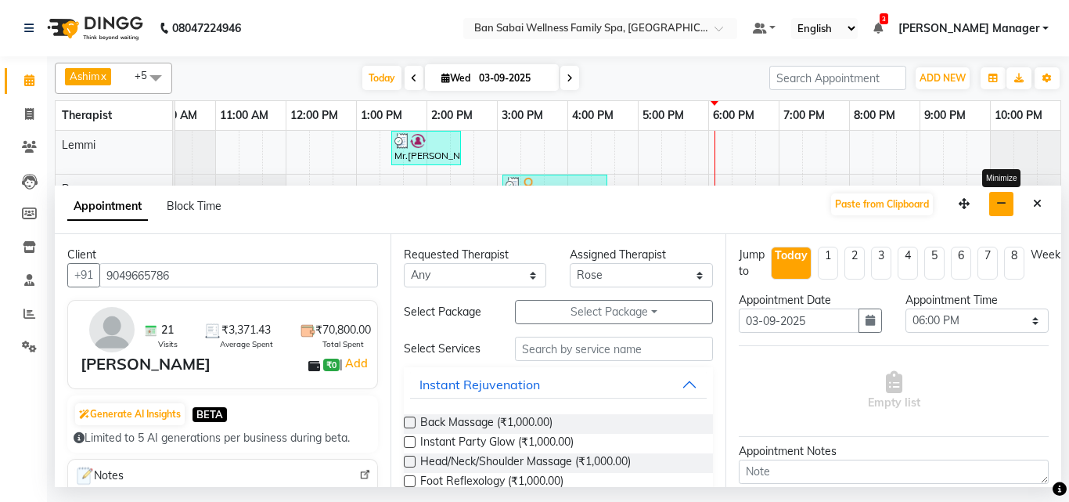
click at [1007, 203] on button "button" at bounding box center [1001, 204] width 24 height 24
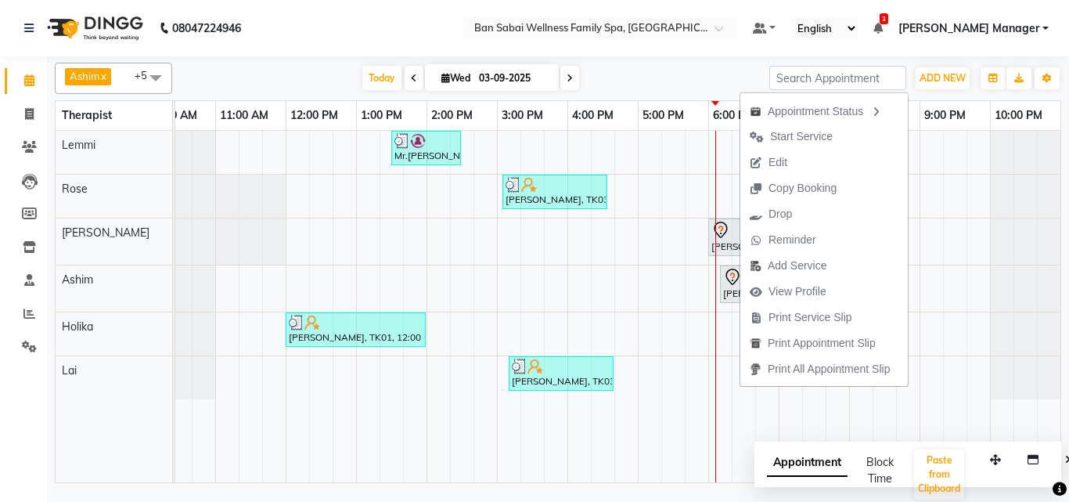
click at [699, 76] on div "[DATE] [DATE]" at bounding box center [470, 78] width 581 height 23
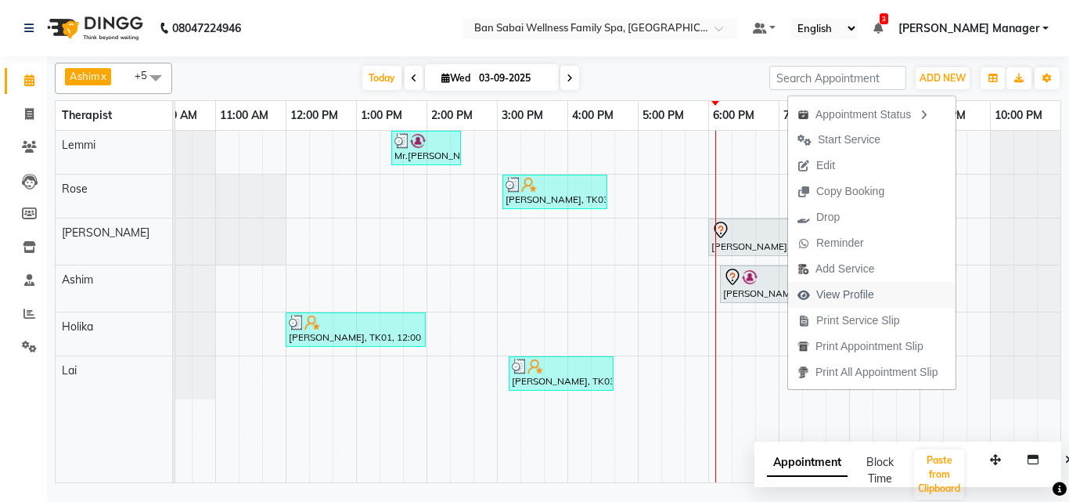
click at [851, 297] on span "View Profile" at bounding box center [845, 294] width 58 height 16
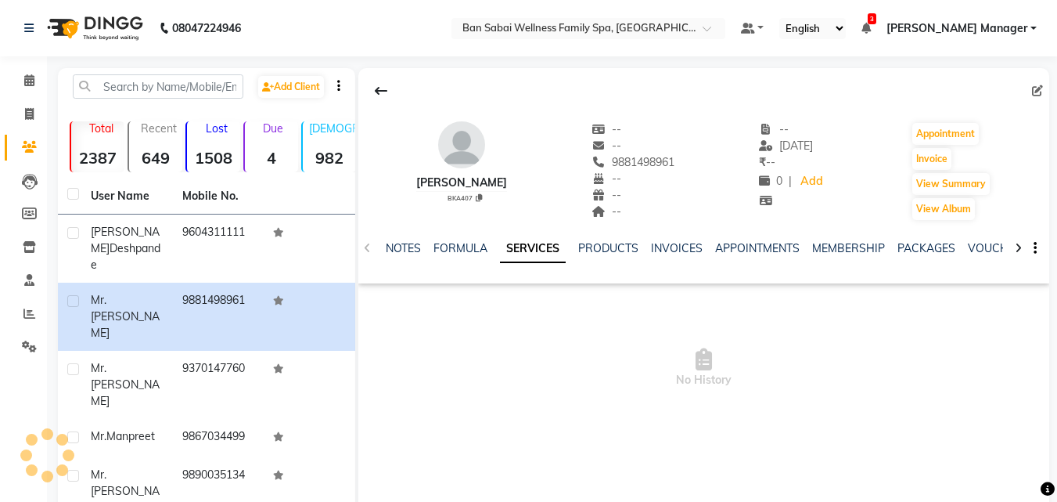
click at [525, 255] on link "SERVICES" at bounding box center [533, 249] width 66 height 28
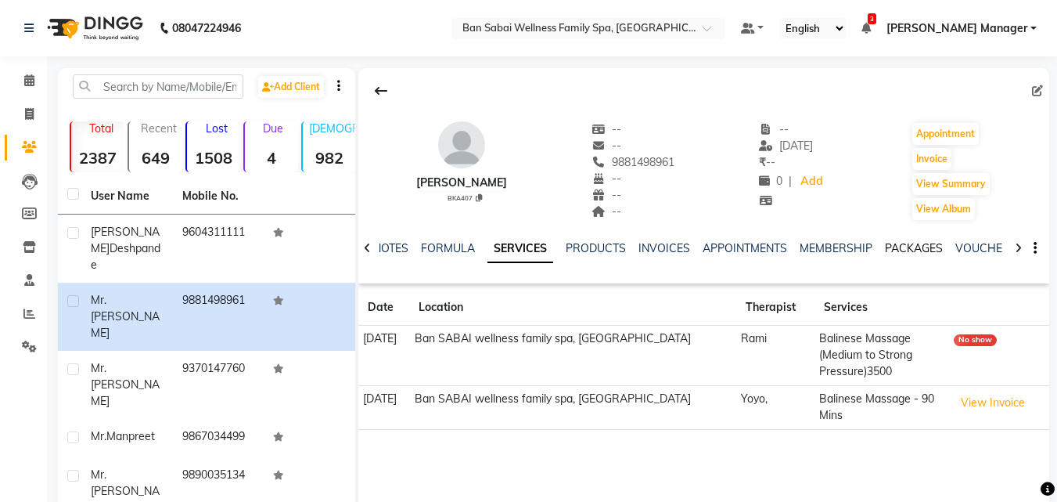
click at [911, 247] on link "PACKAGES" at bounding box center [914, 248] width 58 height 14
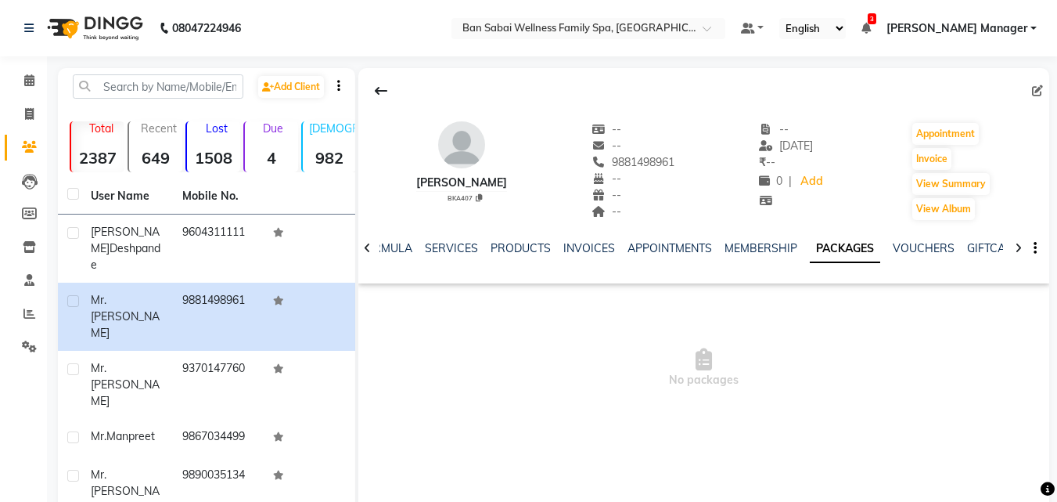
scroll to position [156, 0]
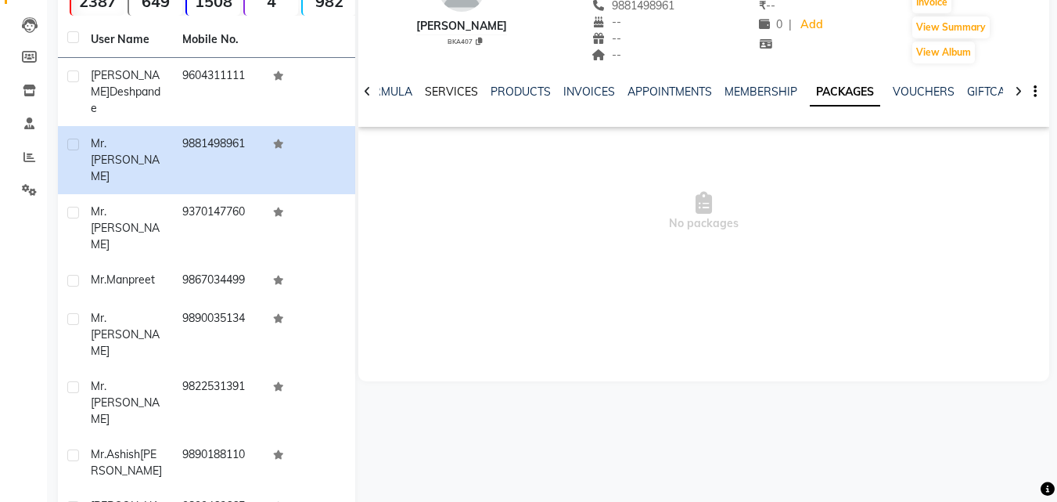
click at [435, 93] on link "SERVICES" at bounding box center [451, 91] width 53 height 14
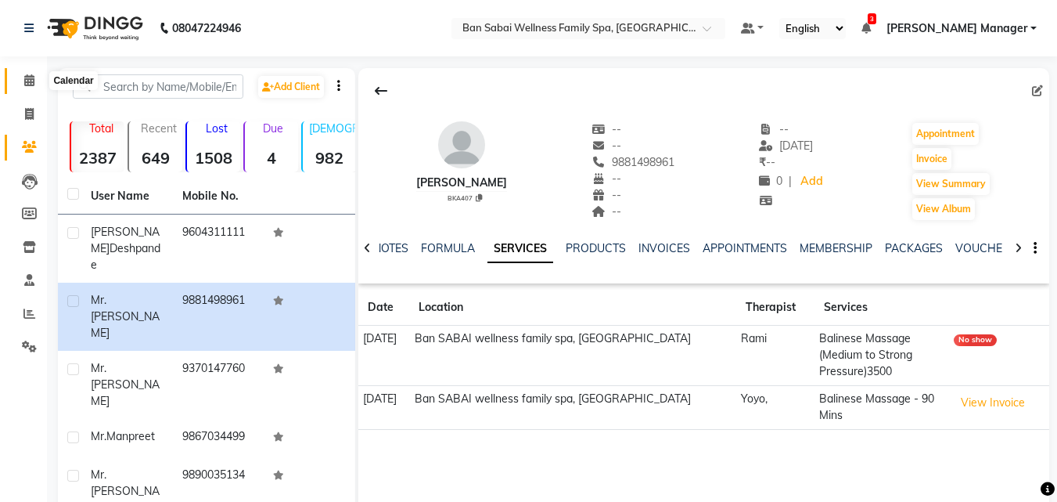
click at [30, 82] on icon at bounding box center [29, 80] width 10 height 12
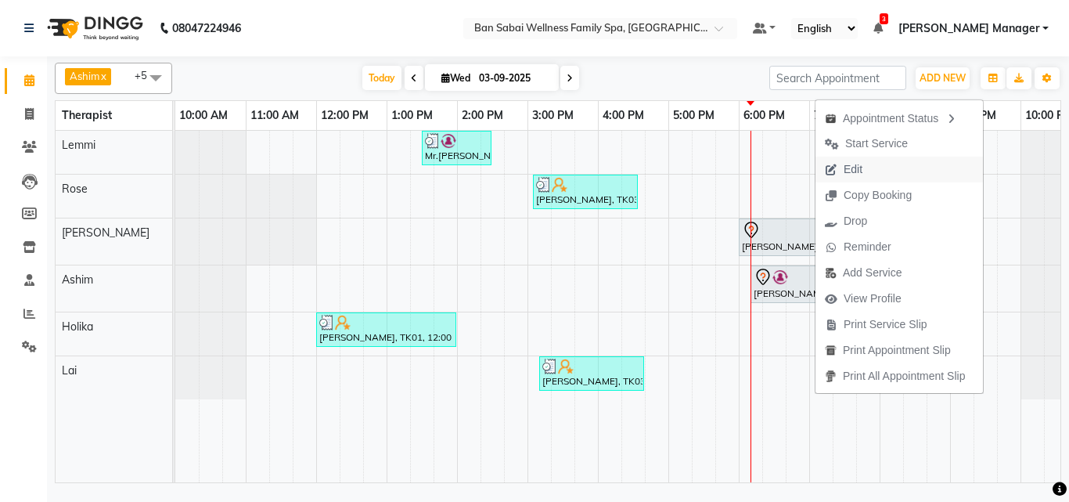
click at [852, 163] on span "Edit" at bounding box center [852, 169] width 19 height 16
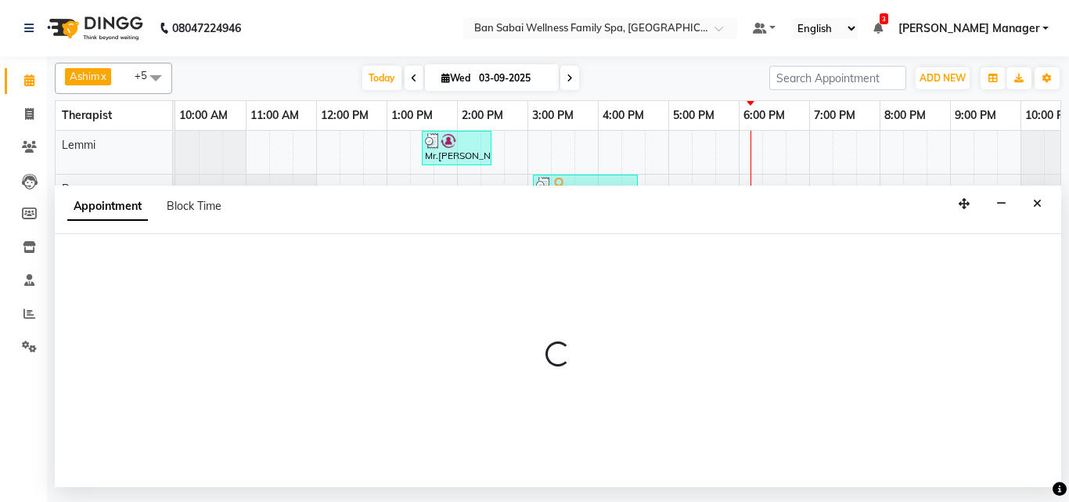
select select "tentative"
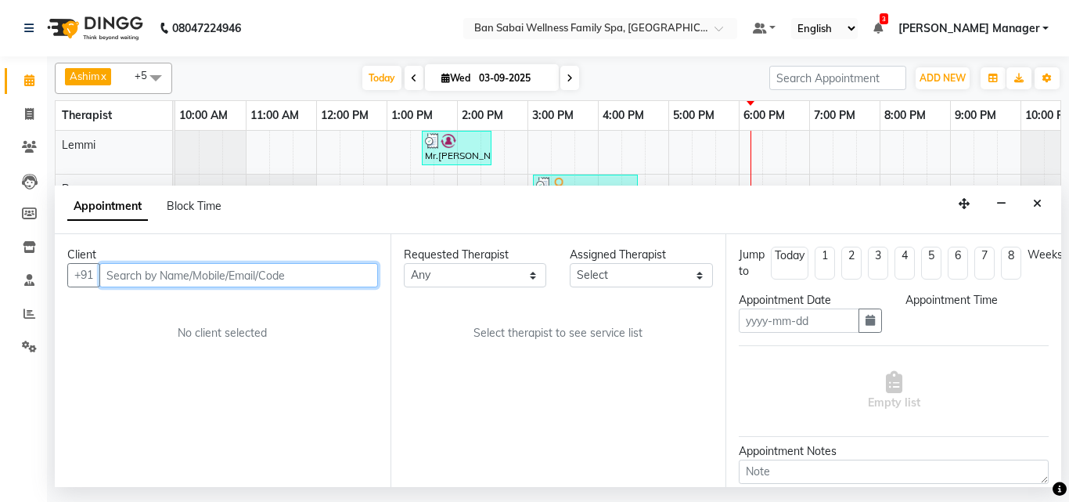
type input "03-09-2025"
select select "78163"
select select "1080"
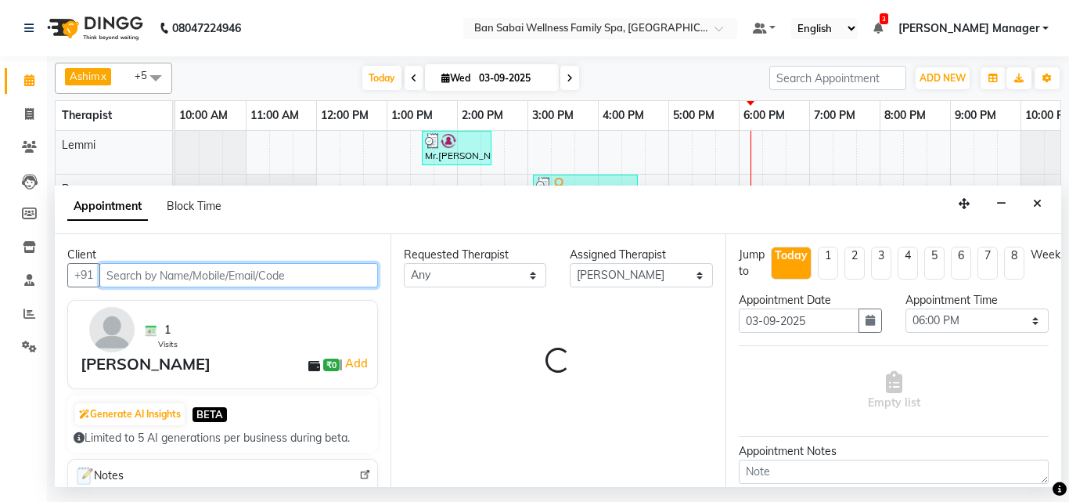
scroll to position [0, 31]
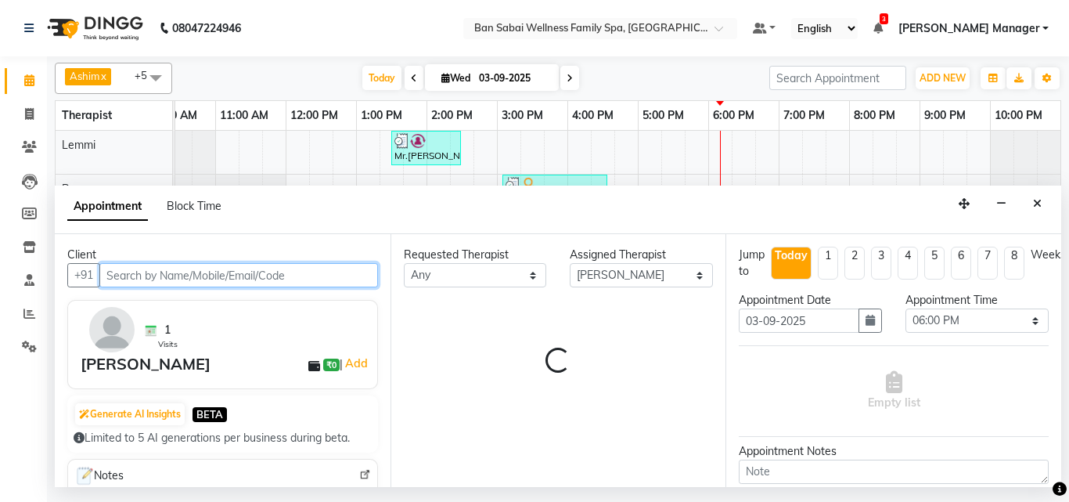
select select "4209"
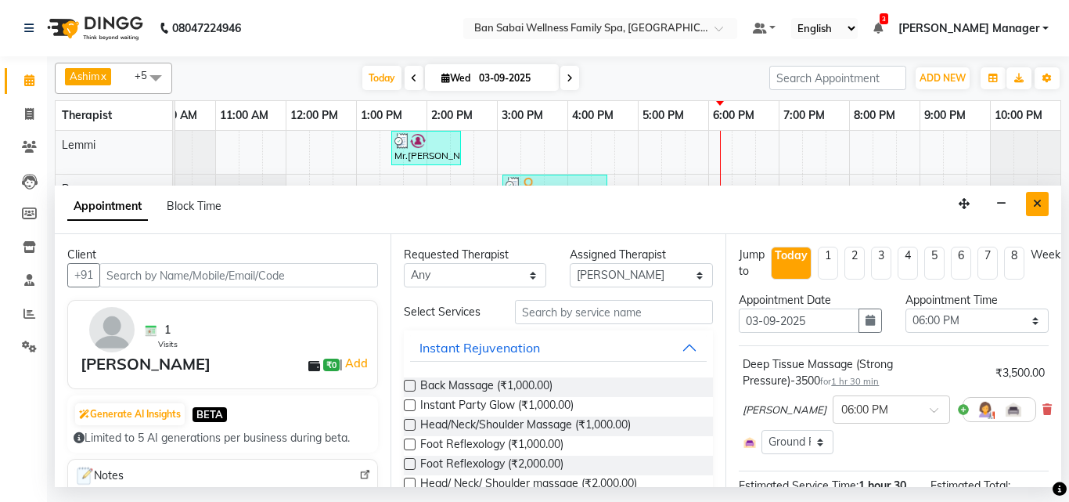
click at [1039, 203] on icon "Close" at bounding box center [1037, 203] width 9 height 11
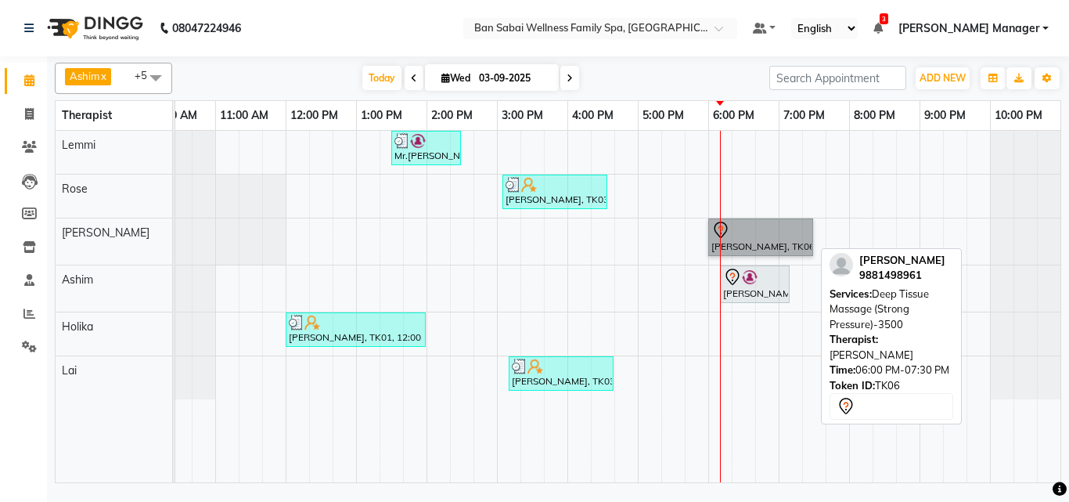
drag, startPoint x: 779, startPoint y: 246, endPoint x: 776, endPoint y: 229, distance: 16.7
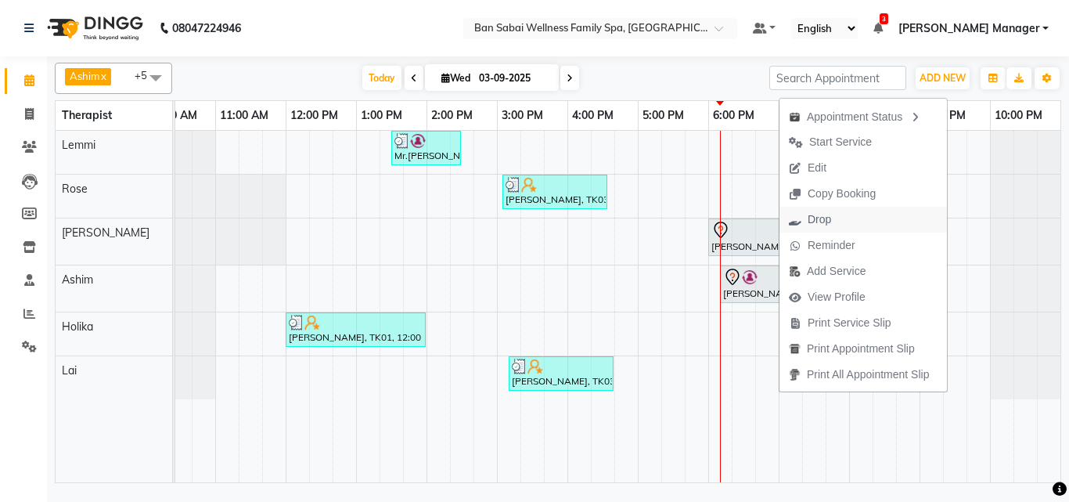
click at [817, 219] on span "Drop" at bounding box center [818, 219] width 23 height 16
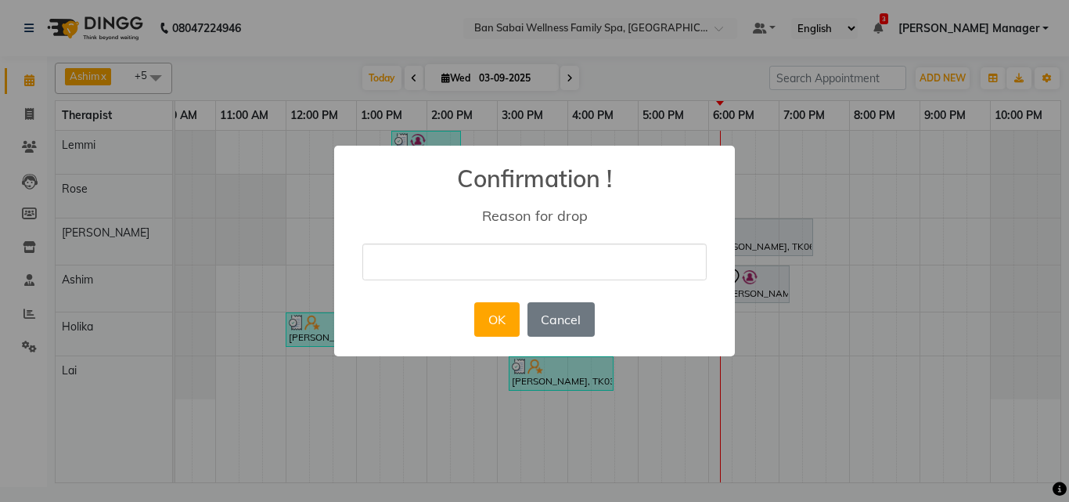
click at [476, 271] on input "text" at bounding box center [534, 261] width 344 height 37
type input "wrong punched"
click at [505, 317] on button "OK" at bounding box center [496, 319] width 45 height 34
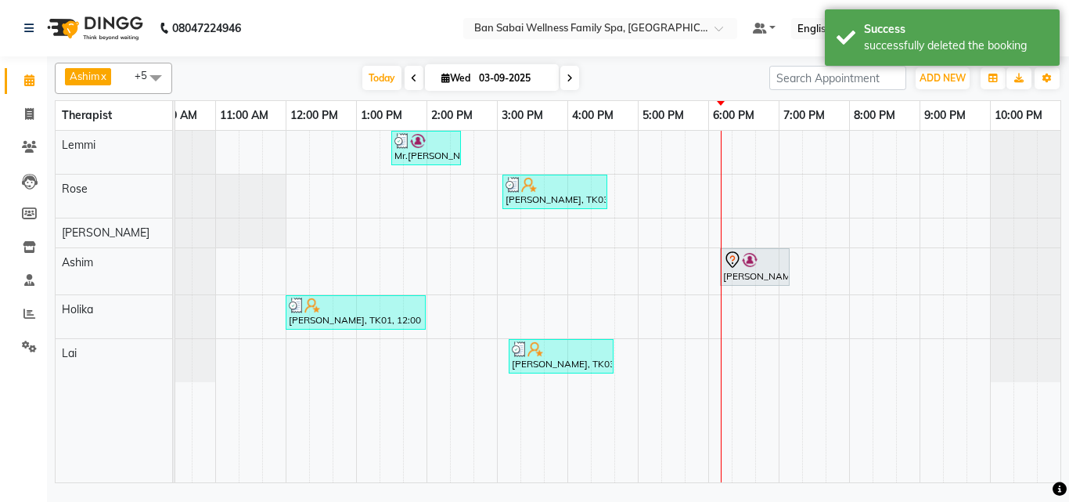
click at [732, 234] on div "Mr.[PERSON_NAME], TK02, 01:30 PM-02:30 PM, Swedish Massage (Medium Pressure)-60…" at bounding box center [602, 306] width 915 height 351
select select "78163"
select select "tentative"
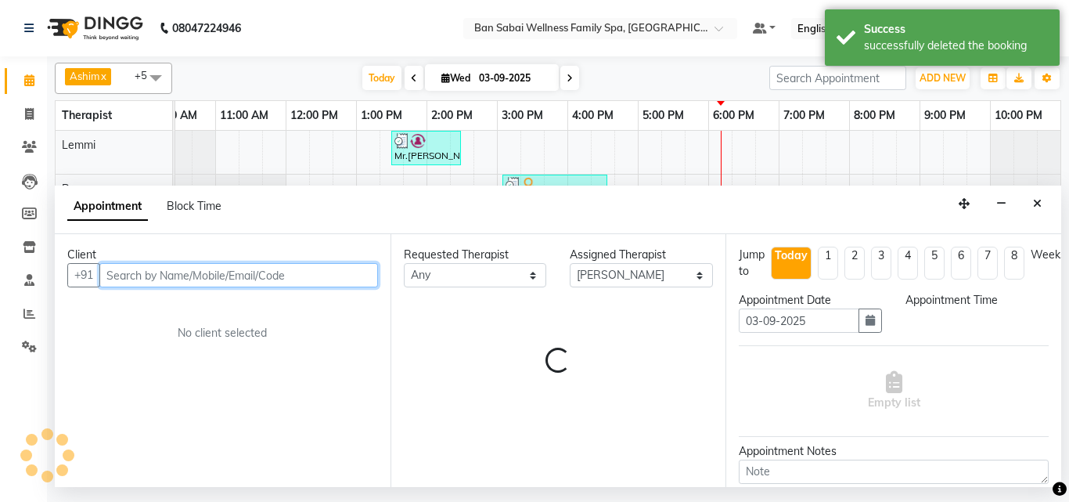
click at [732, 234] on div "Jump to [DATE] 1 2 3 4 5 6 7 8 Weeks Appointment Date [DATE] Appointment Time E…" at bounding box center [893, 360] width 336 height 253
select select "1095"
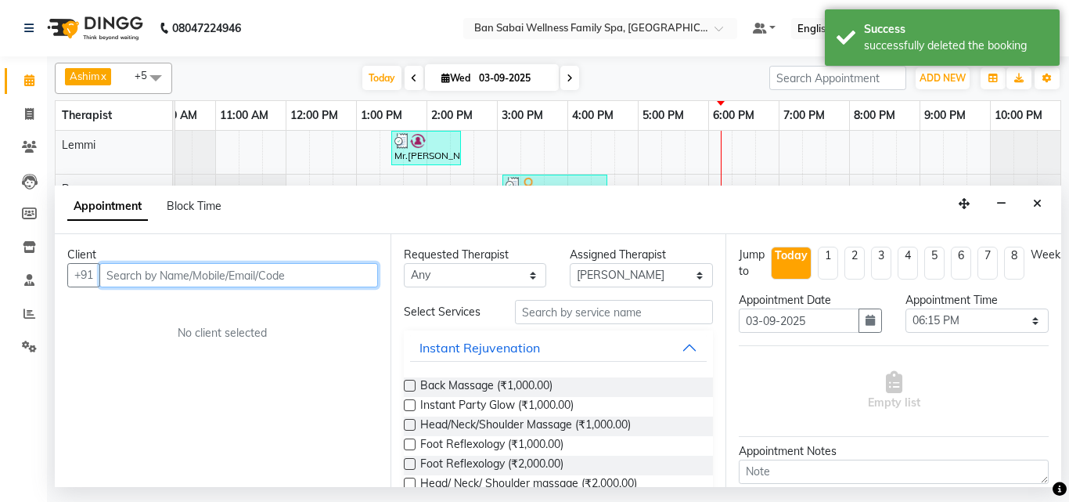
click at [277, 276] on input "text" at bounding box center [238, 275] width 279 height 24
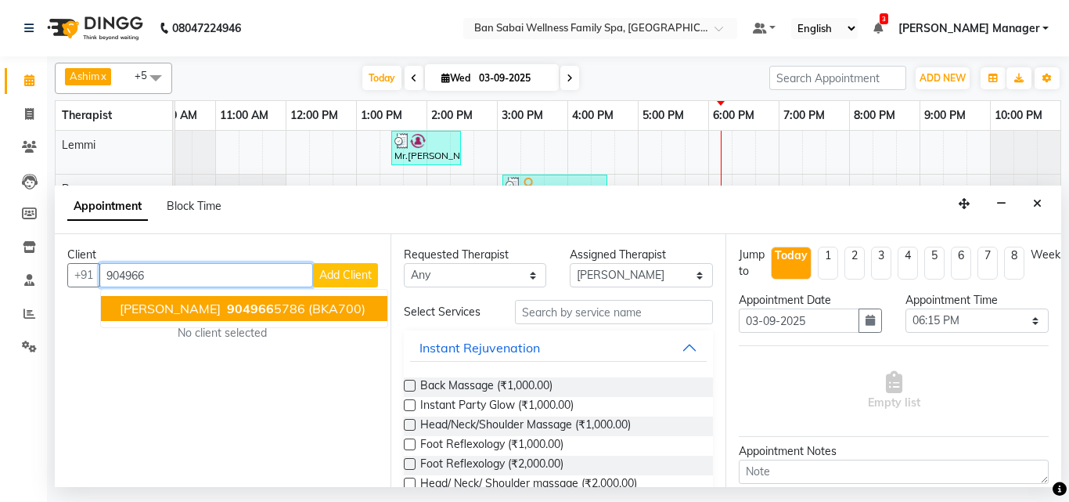
click at [229, 314] on span "904966" at bounding box center [250, 308] width 47 height 16
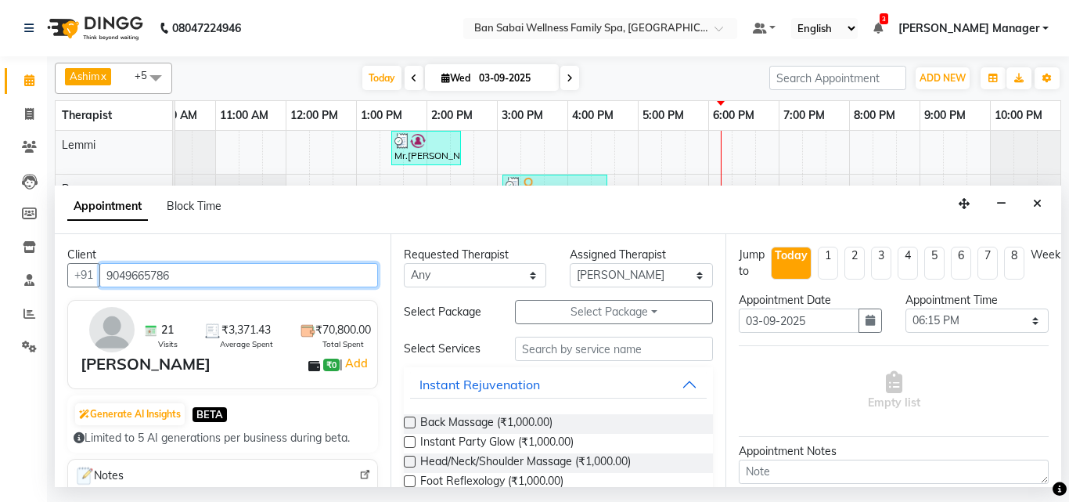
type input "9049665786"
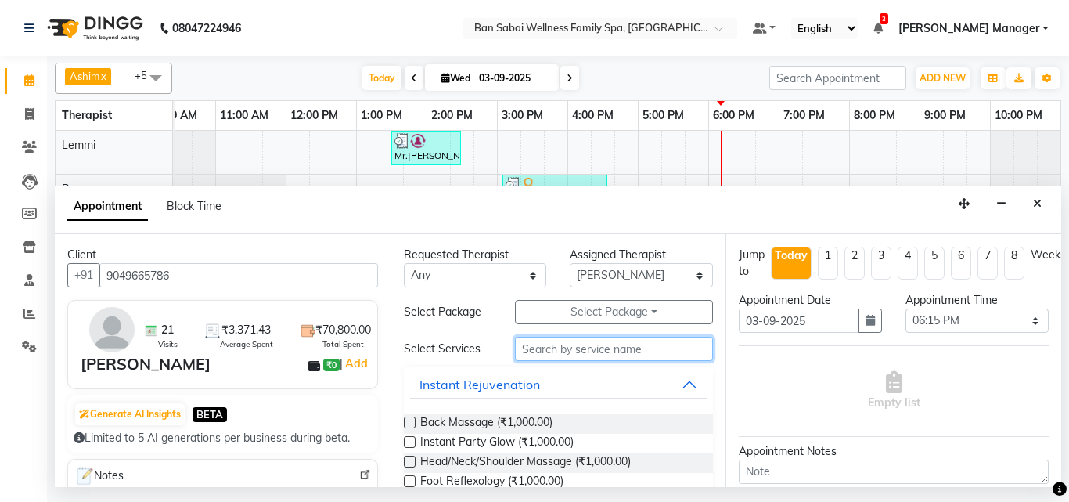
click at [570, 351] on input "text" at bounding box center [614, 348] width 199 height 24
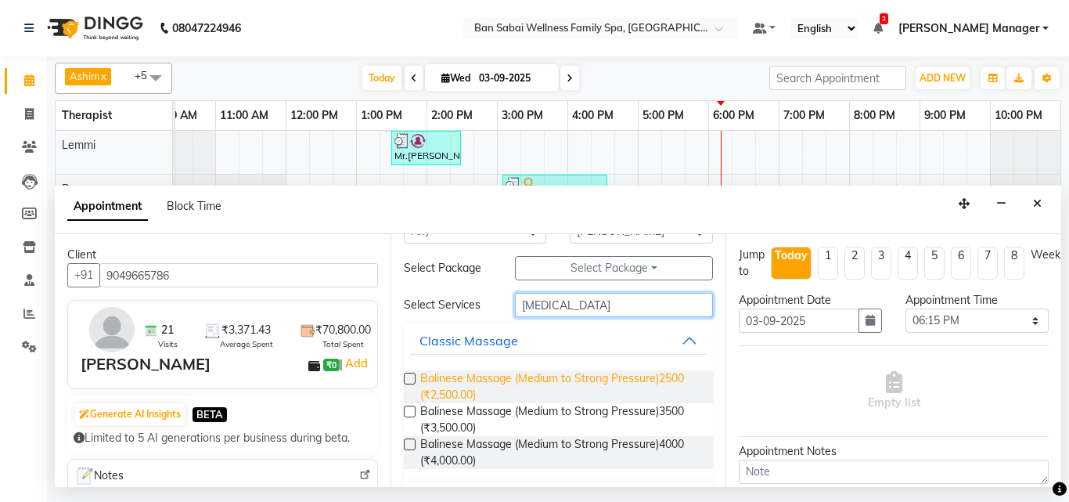
scroll to position [78, 0]
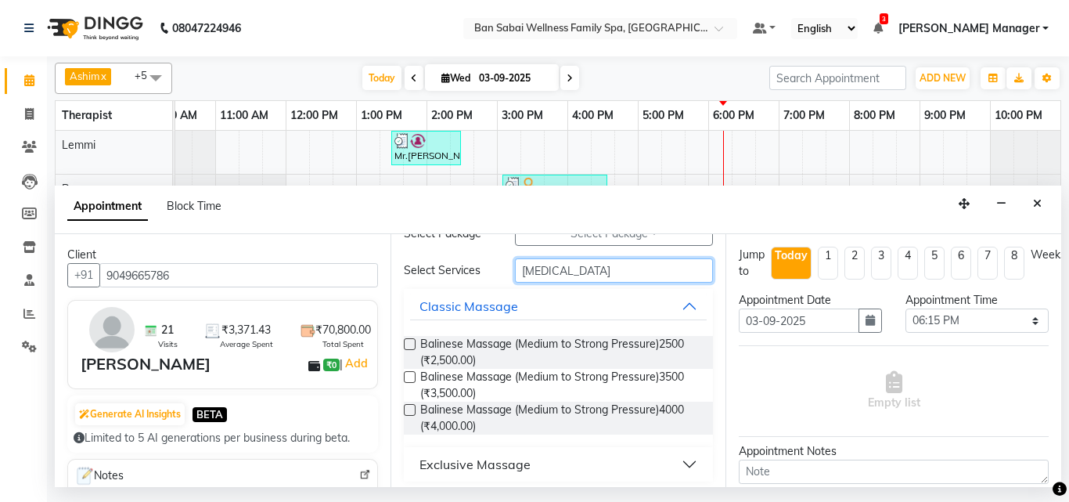
type input "[MEDICAL_DATA]"
click at [411, 347] on label at bounding box center [410, 344] width 12 height 12
click at [411, 347] on input "checkbox" at bounding box center [409, 345] width 10 height 10
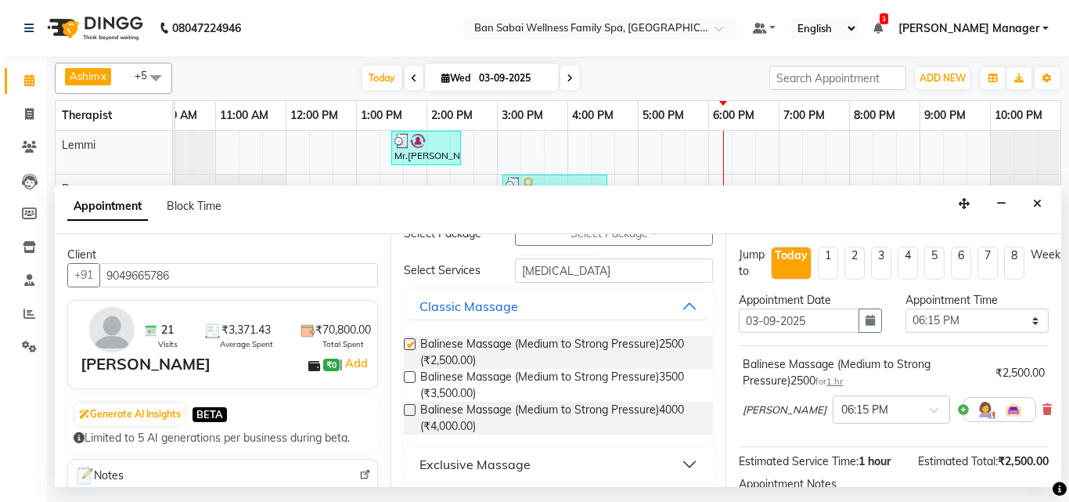
checkbox input "false"
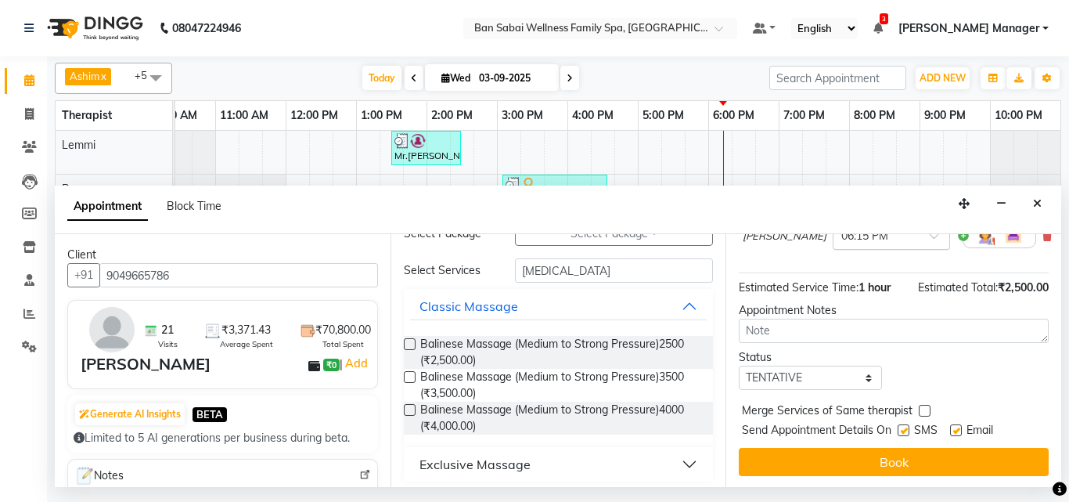
scroll to position [187, 0]
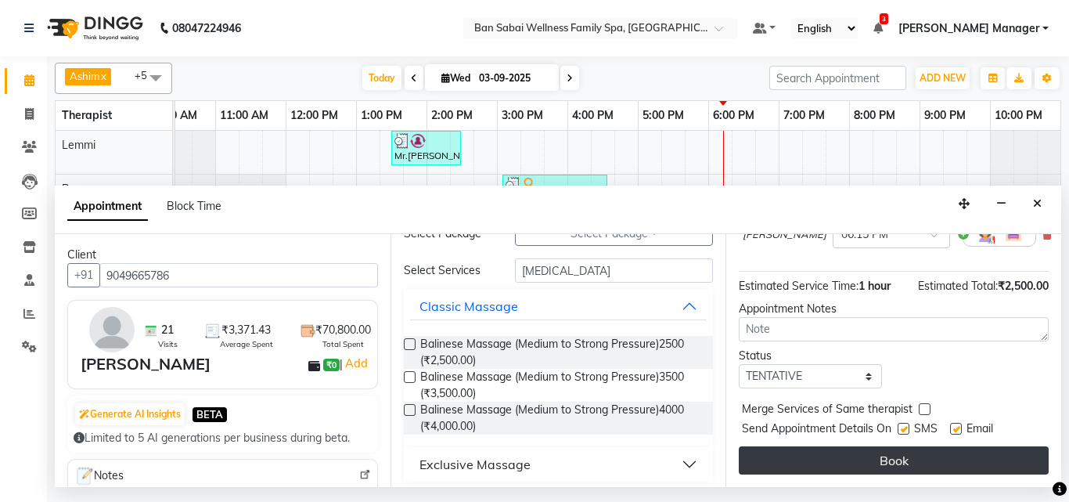
click at [903, 453] on button "Book" at bounding box center [894, 460] width 310 height 28
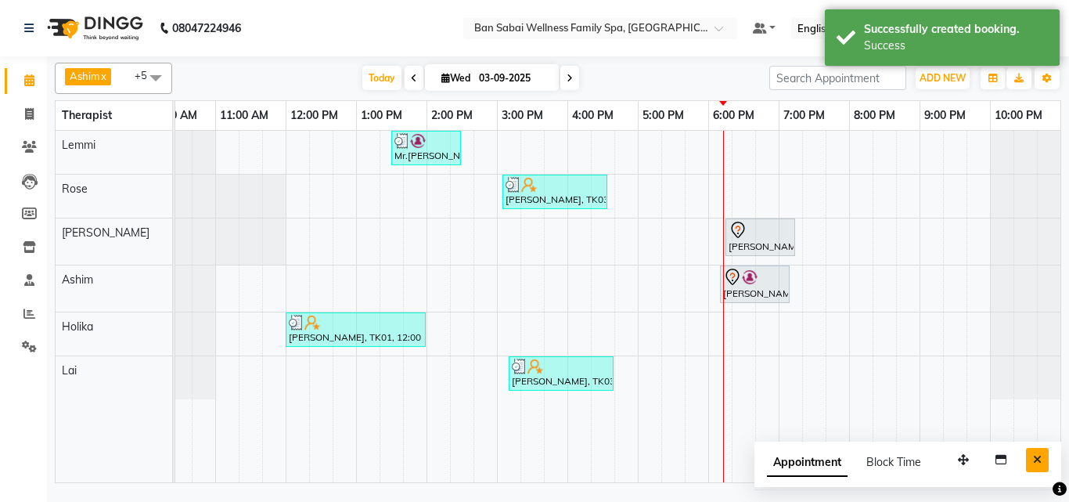
click at [1037, 463] on icon "Close" at bounding box center [1037, 459] width 9 height 11
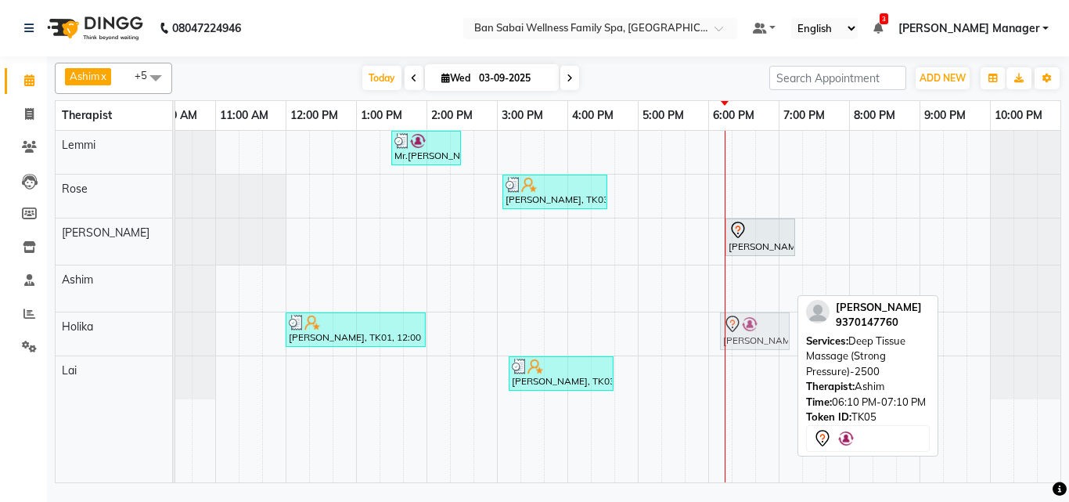
drag, startPoint x: 737, startPoint y: 283, endPoint x: 738, endPoint y: 334, distance: 50.9
click at [738, 334] on tbody "Mr.[PERSON_NAME], TK02, 01:30 PM-02:30 PM, Swedish Massage (Medium Pressure)-60…" at bounding box center [602, 265] width 915 height 268
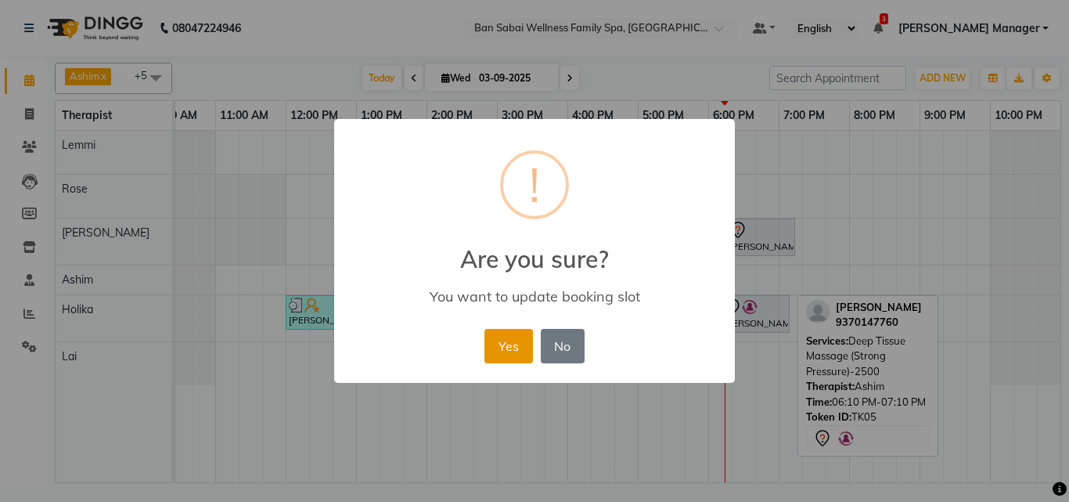
click at [503, 351] on button "Yes" at bounding box center [508, 346] width 48 height 34
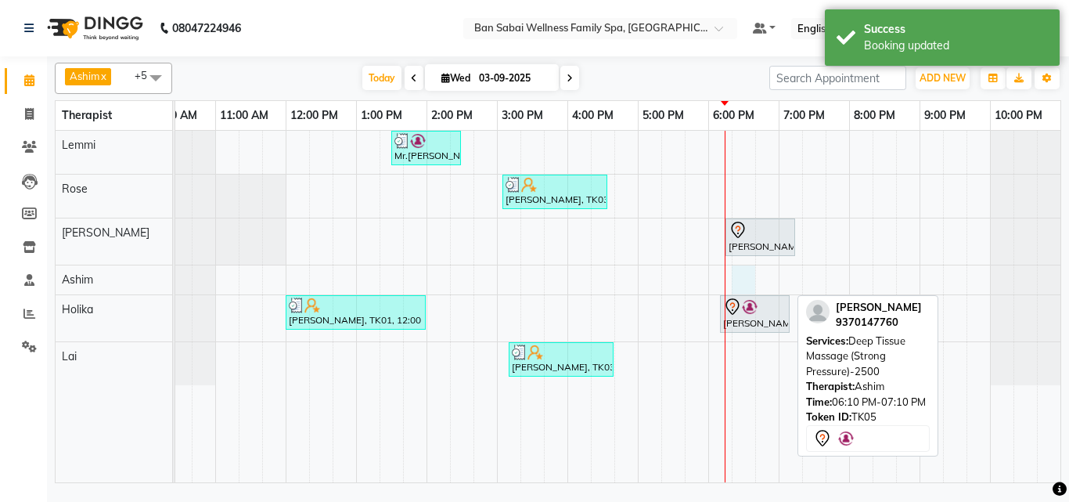
click at [732, 277] on div "Mr.[PERSON_NAME], TK02, 01:30 PM-02:30 PM, Swedish Massage (Medium Pressure)-60…" at bounding box center [602, 306] width 915 height 351
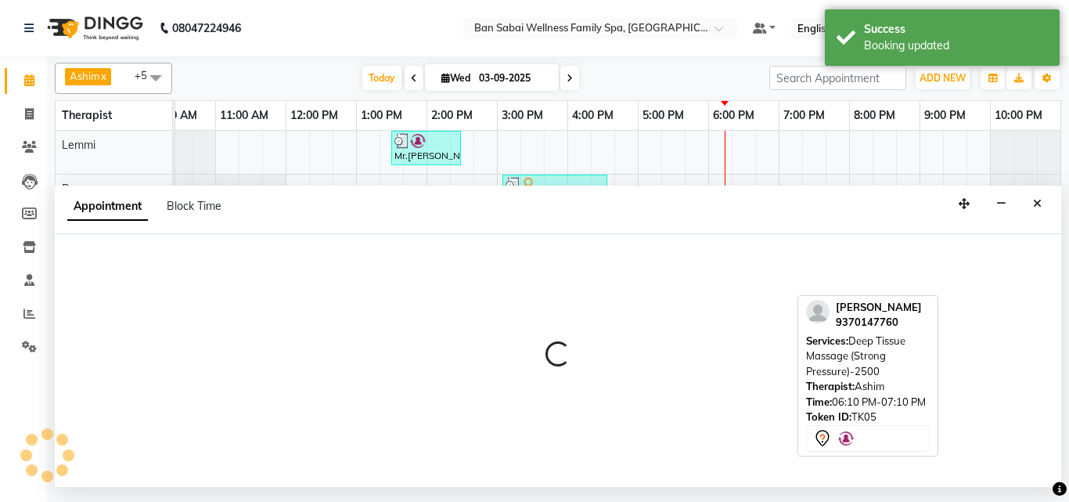
select select "78178"
select select "1095"
select select "tentative"
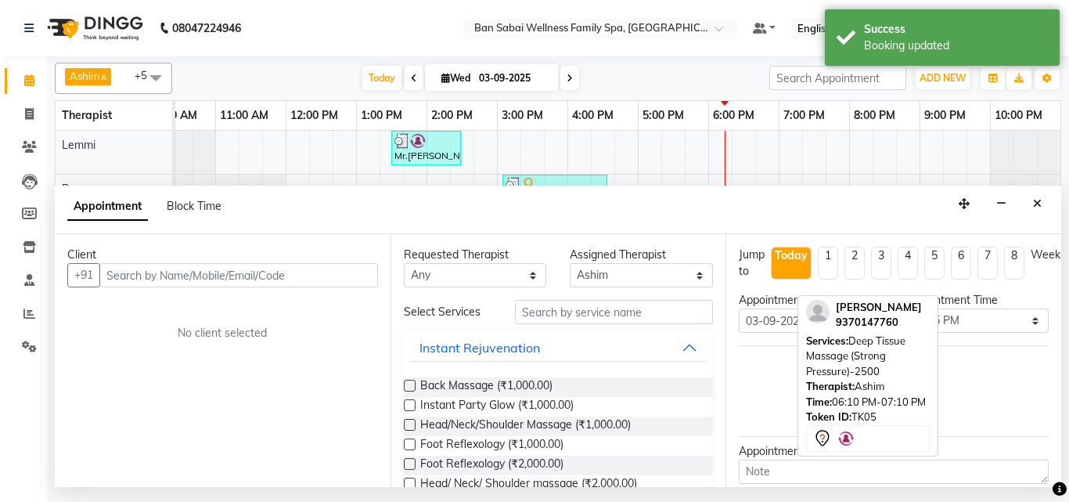
click at [241, 271] on input "text" at bounding box center [238, 275] width 279 height 24
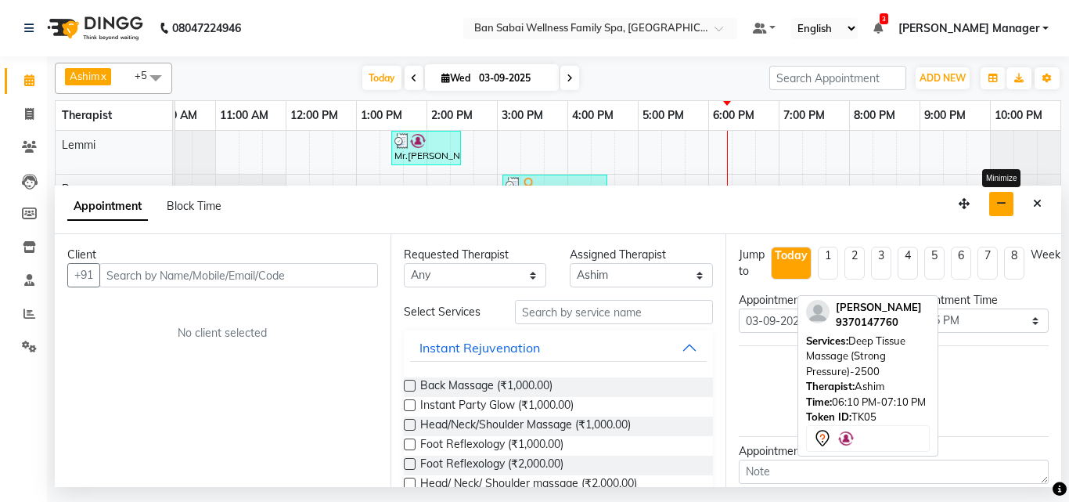
click at [999, 208] on icon "button" at bounding box center [1001, 203] width 10 height 11
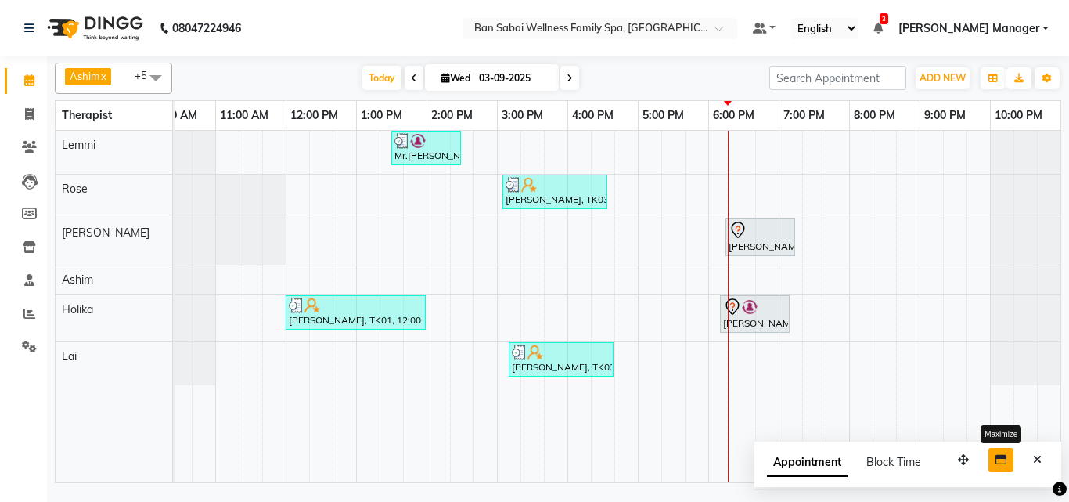
click at [1005, 461] on icon "button" at bounding box center [1000, 459] width 11 height 11
select select "78178"
select select "1095"
select select "tentative"
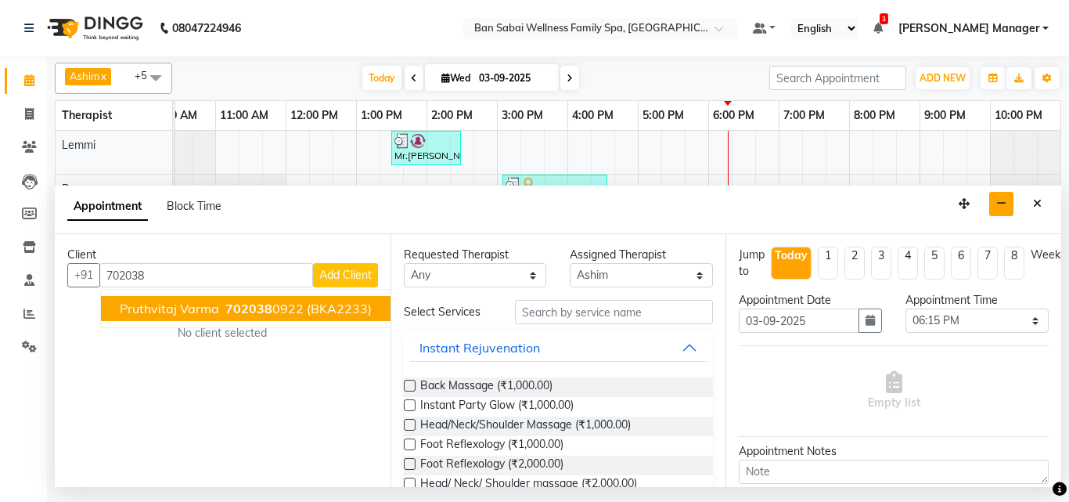
click at [252, 307] on span "702038" at bounding box center [248, 308] width 47 height 16
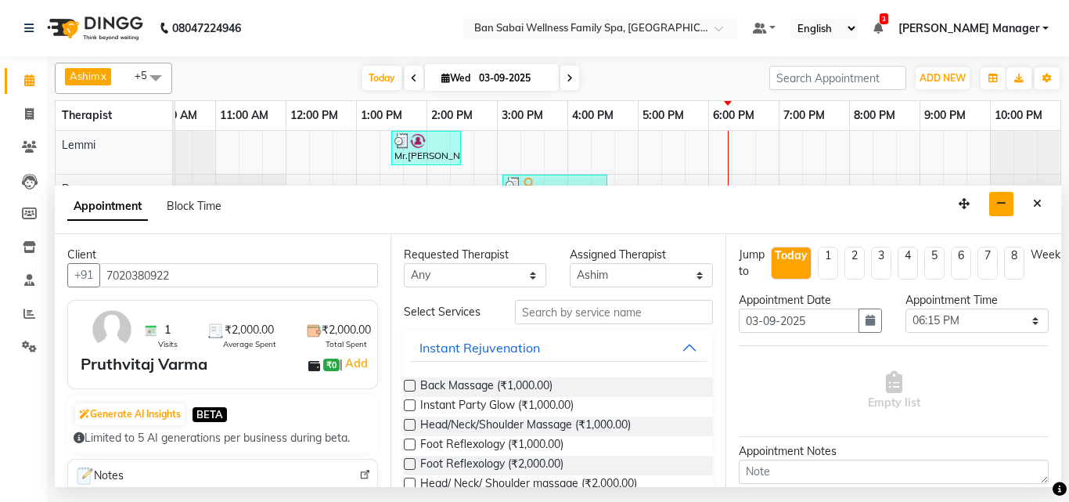
type input "7020380922"
click at [609, 314] on input "text" at bounding box center [614, 312] width 199 height 24
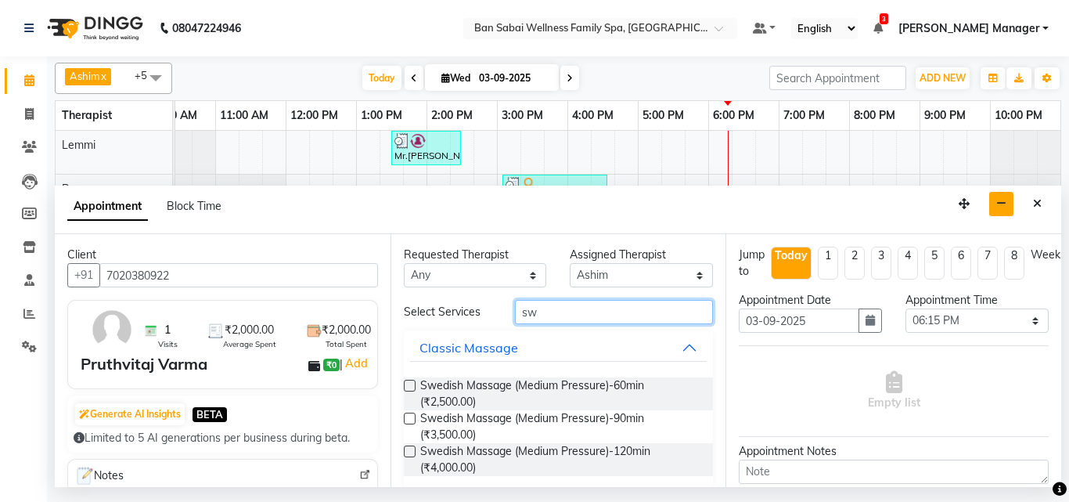
type input "sw"
click at [418, 384] on div "Swedish Massage (Medium Pressure)-60min (₹2,500.00)" at bounding box center [559, 393] width 310 height 33
click at [409, 387] on label at bounding box center [410, 385] width 12 height 12
click at [409, 387] on input "checkbox" at bounding box center [409, 387] width 10 height 10
checkbox input "true"
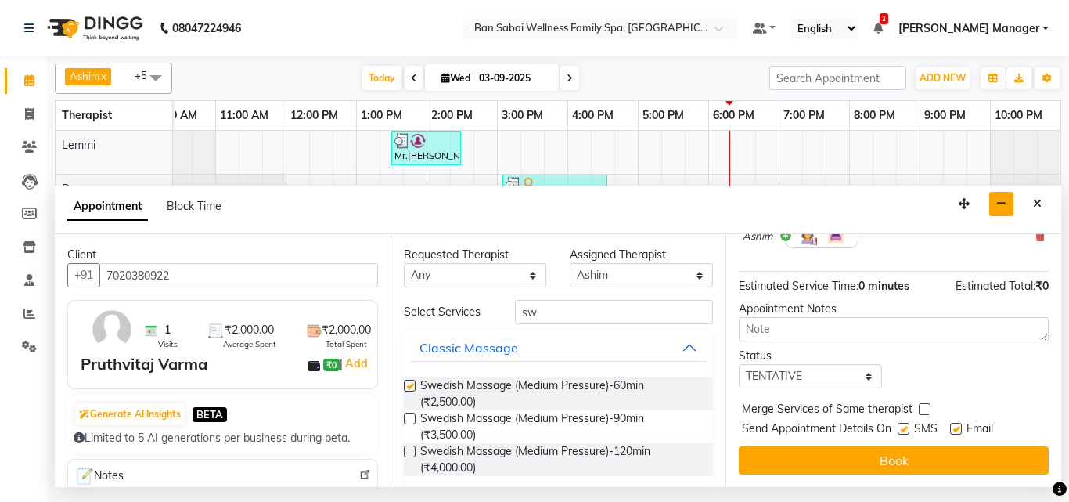
scroll to position [184, 0]
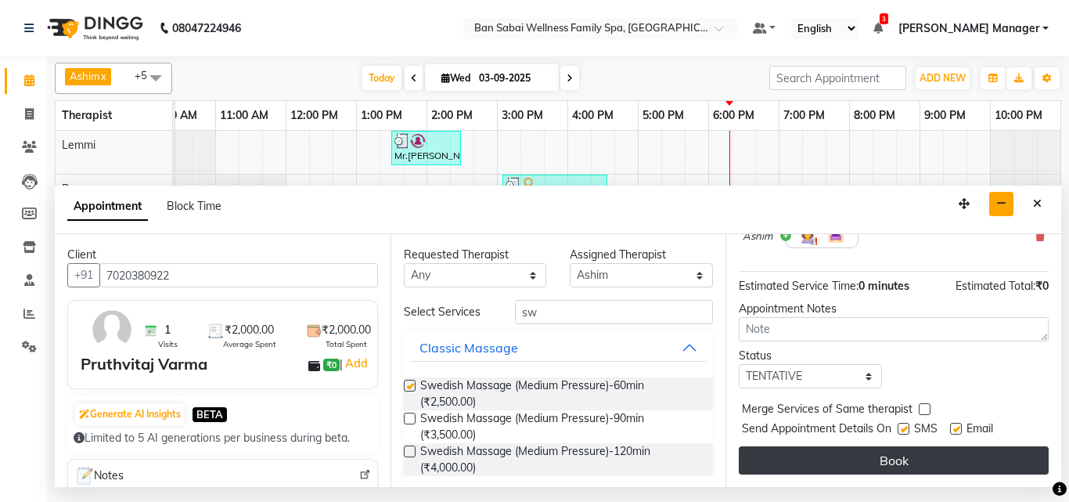
click at [962, 446] on button "Book" at bounding box center [894, 460] width 310 height 28
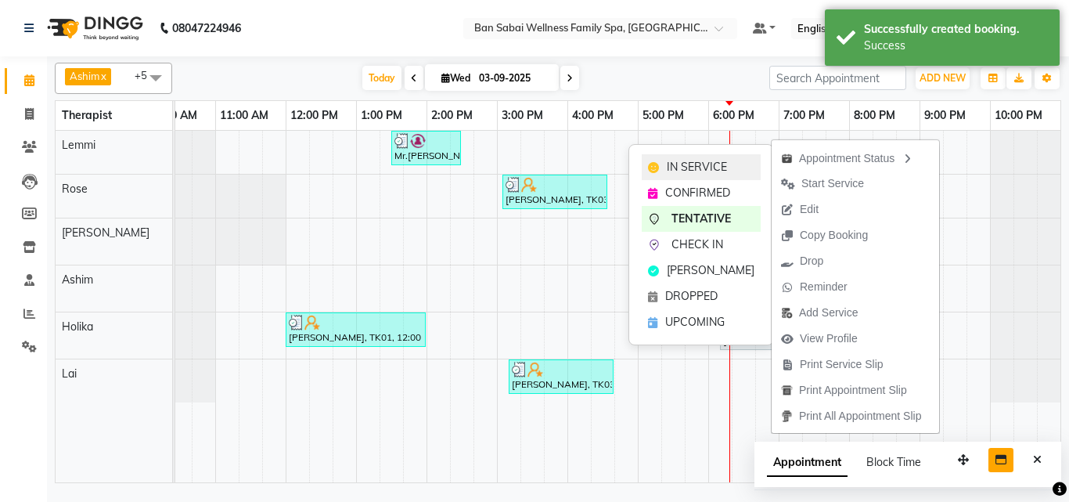
click at [717, 167] on span "IN SERVICE" at bounding box center [697, 167] width 60 height 16
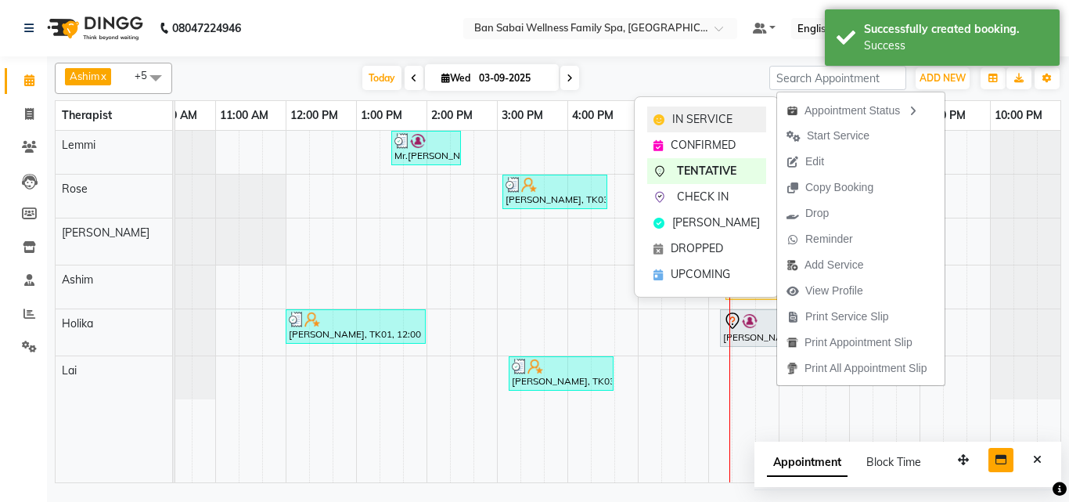
click at [711, 120] on span "IN SERVICE" at bounding box center [702, 119] width 60 height 16
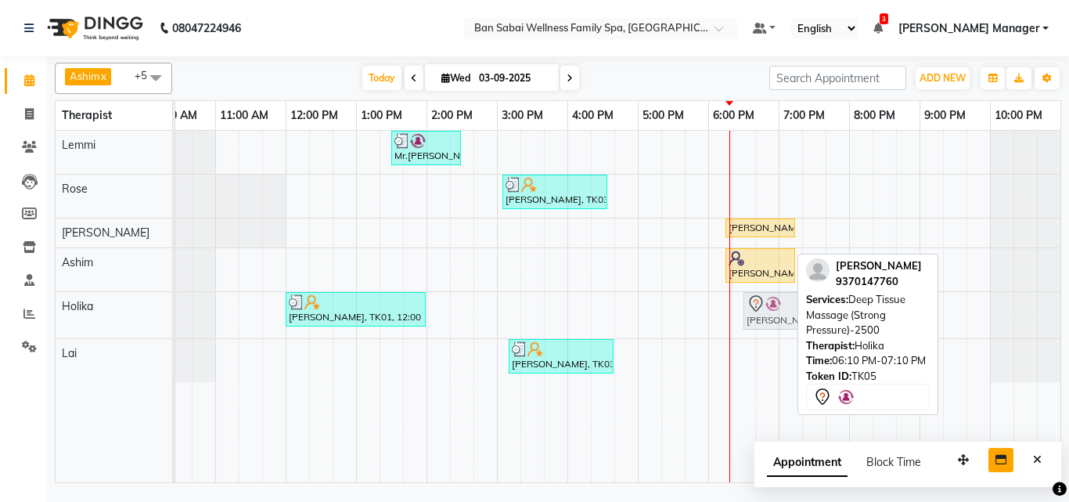
drag, startPoint x: 757, startPoint y: 314, endPoint x: 769, endPoint y: 311, distance: 12.9
click at [145, 311] on div "[PERSON_NAME], TK01, 12:00 PM-02:00 PM, Swedish Massage (Medium Pressure)-120mi…" at bounding box center [145, 315] width 0 height 46
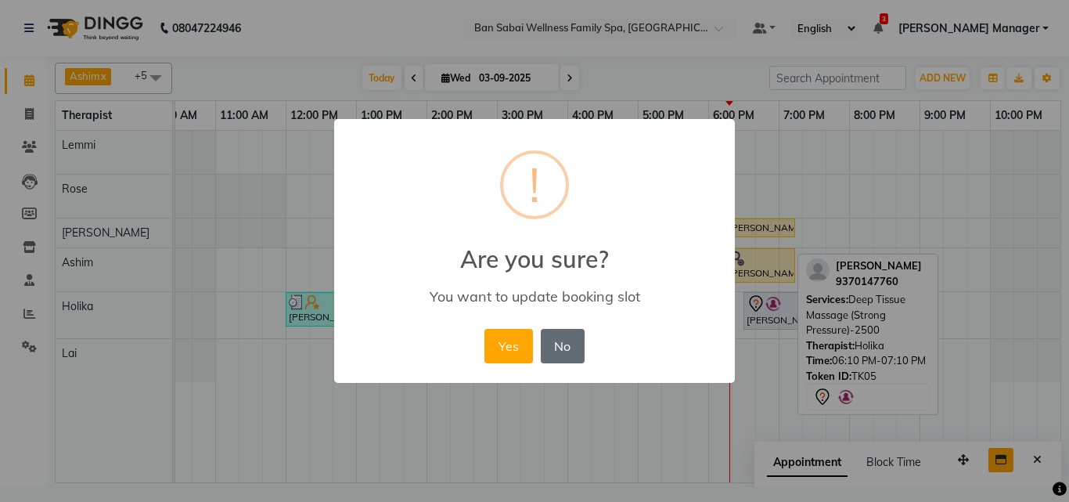
click at [562, 349] on button "No" at bounding box center [563, 346] width 44 height 34
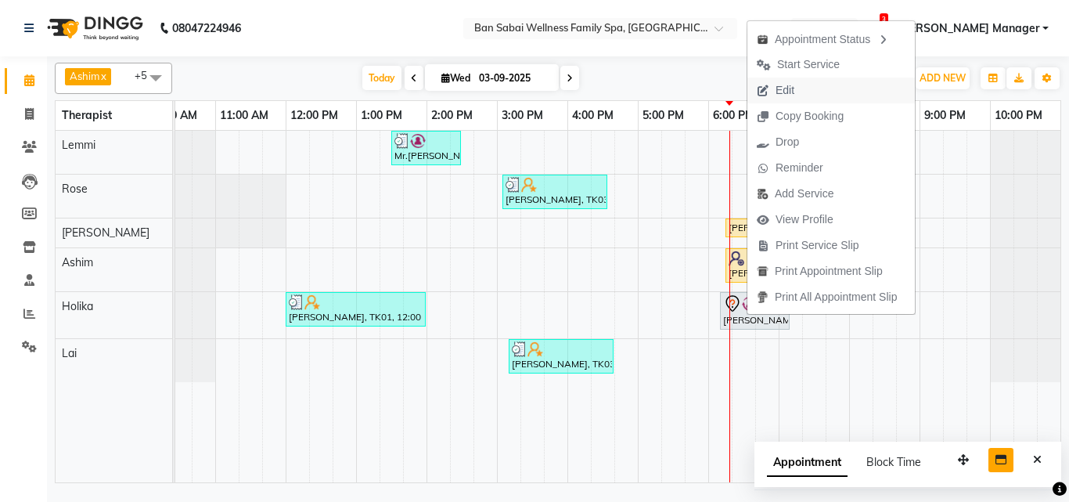
click at [779, 87] on span "Edit" at bounding box center [784, 90] width 19 height 16
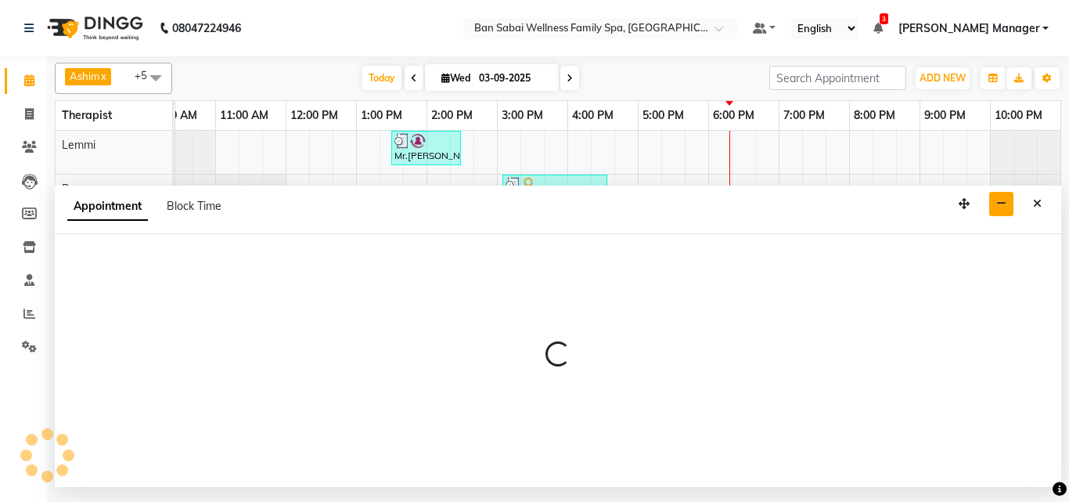
select select "tentative"
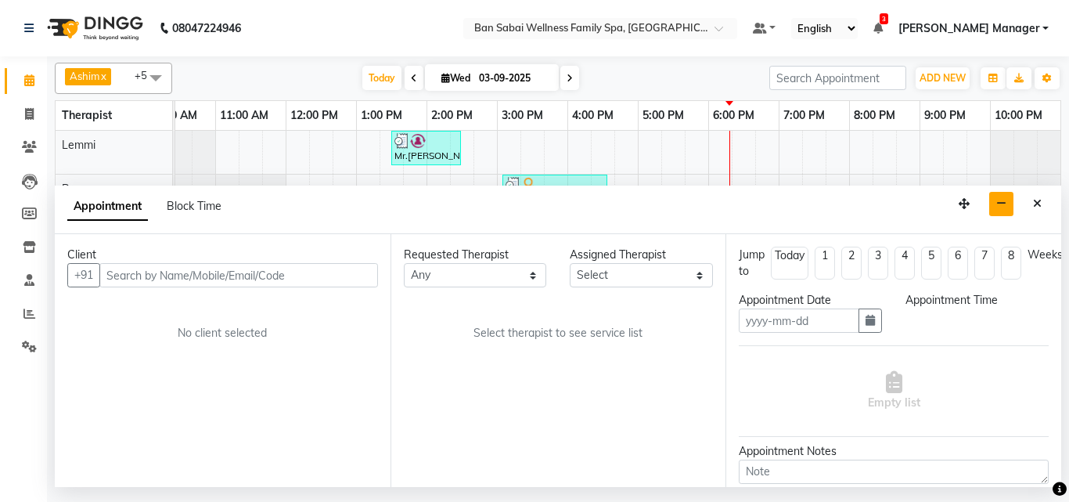
type input "03-09-2025"
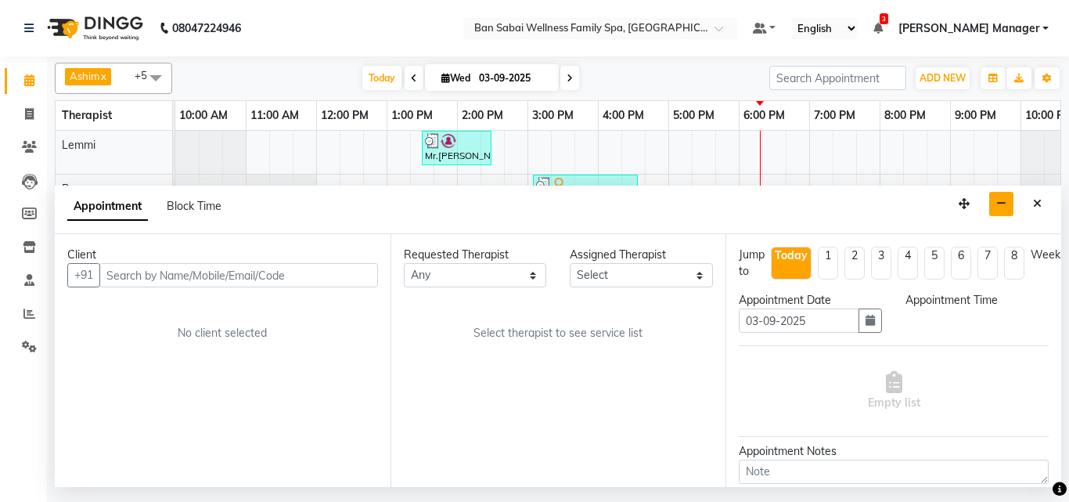
select select "79370"
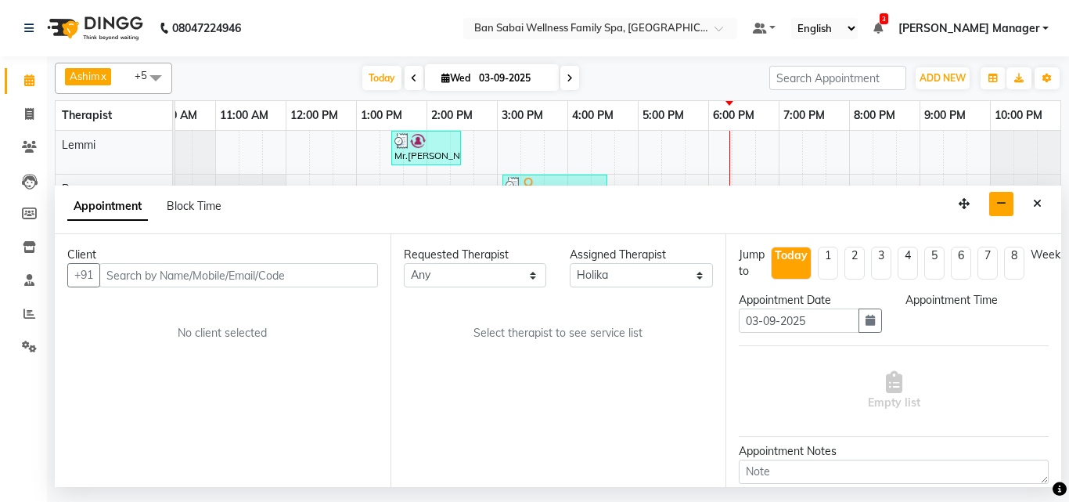
select select "1090"
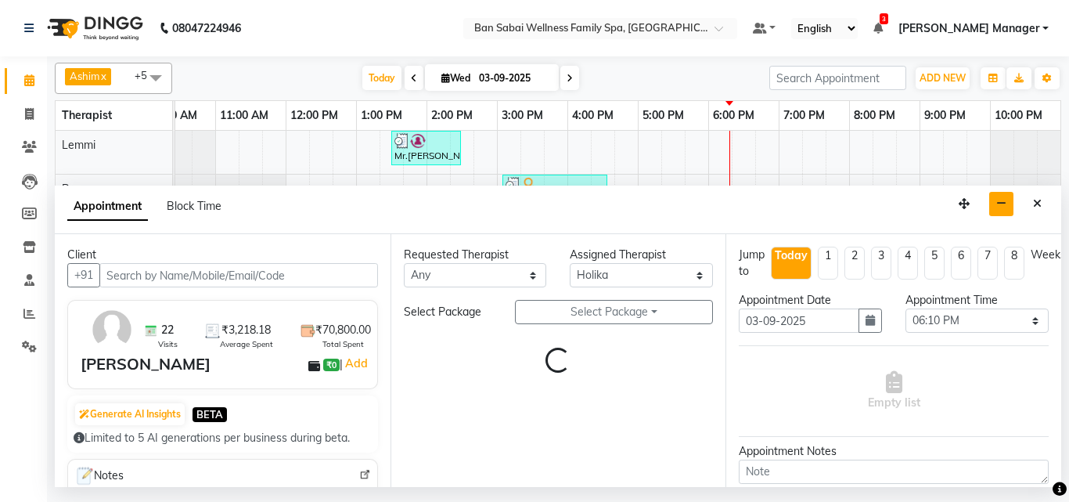
select select "4132"
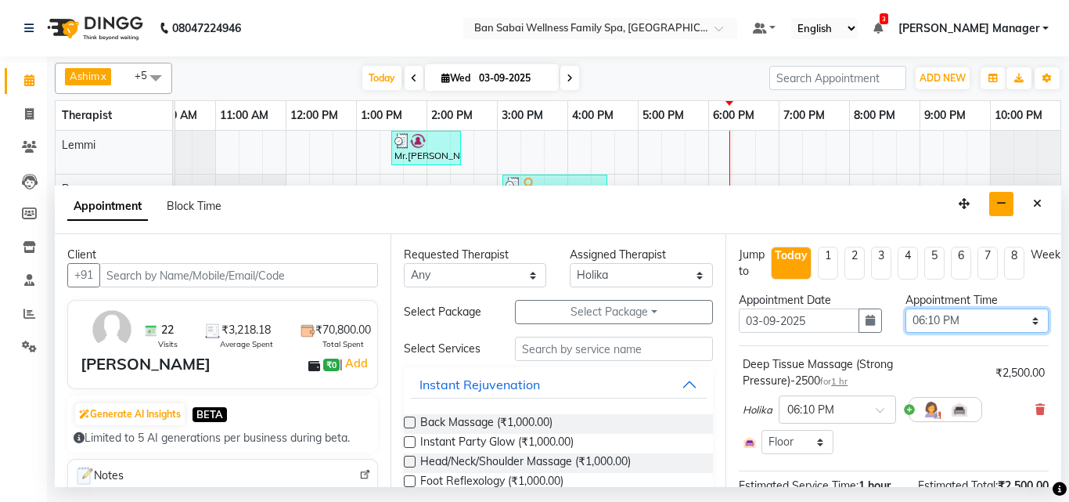
click at [1016, 322] on select "Select 11:00 AM 11:05 AM 11:10 AM 11:15 AM 11:20 AM 11:25 AM 11:30 AM 11:35 AM …" at bounding box center [976, 320] width 143 height 24
select select "1095"
click at [905, 308] on select "Select 11:00 AM 11:05 AM 11:10 AM 11:15 AM 11:20 AM 11:25 AM 11:30 AM 11:35 AM …" at bounding box center [976, 320] width 143 height 24
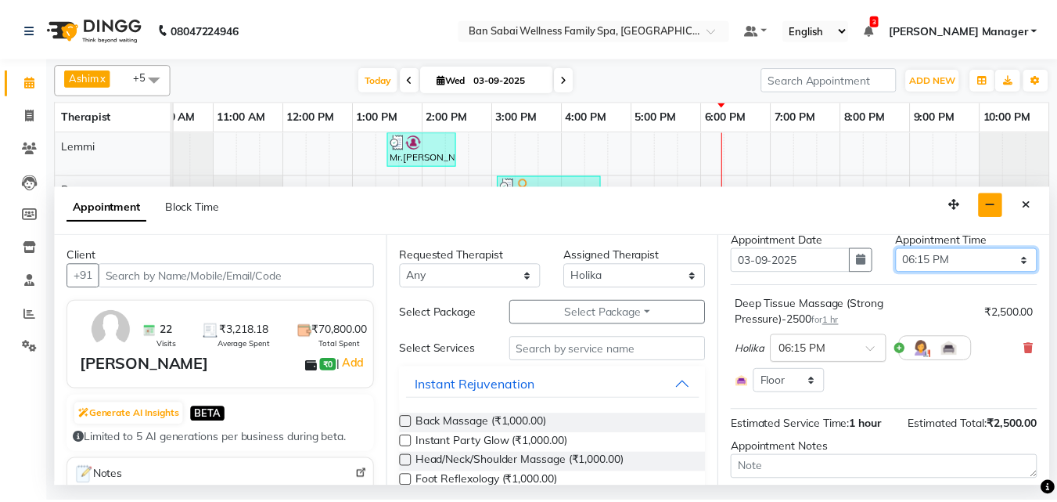
scroll to position [166, 0]
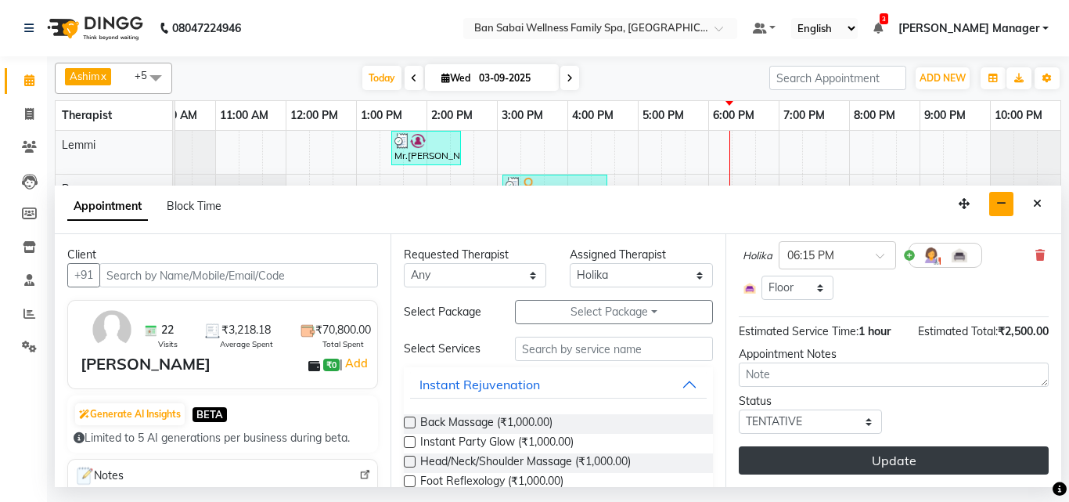
click at [879, 448] on button "Update" at bounding box center [894, 460] width 310 height 28
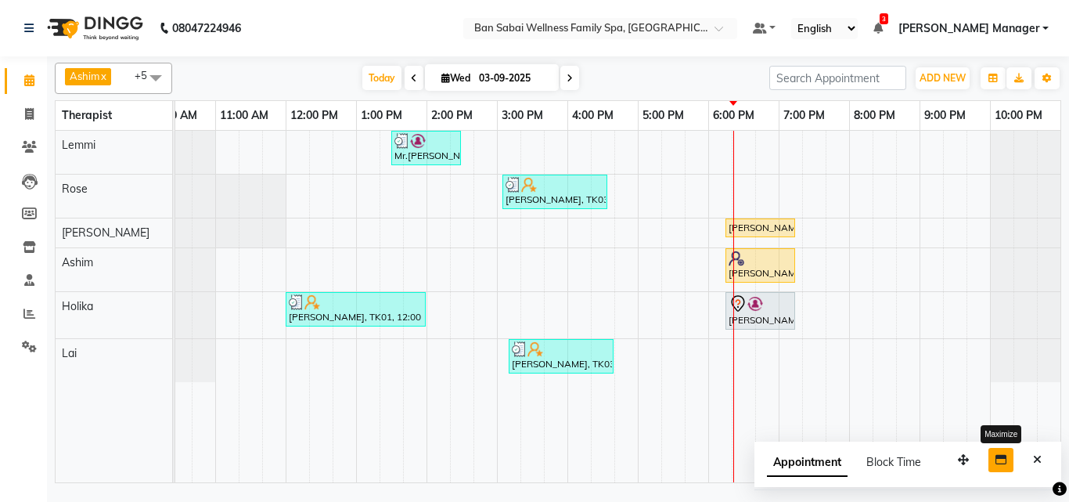
click at [997, 460] on icon "button" at bounding box center [1000, 459] width 11 height 11
select select "tentative"
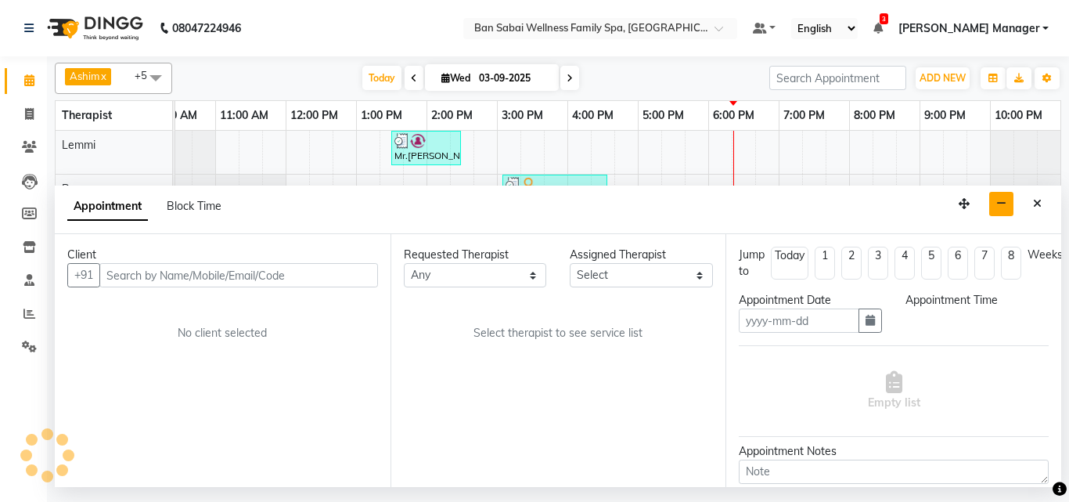
type input "03-09-2025"
select select
click at [1044, 207] on button "Close" at bounding box center [1037, 204] width 23 height 24
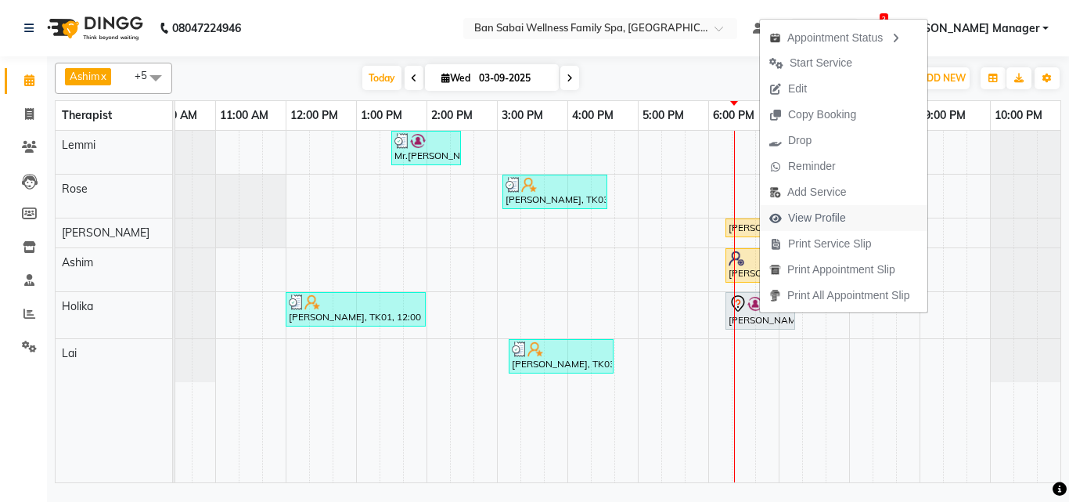
click at [834, 221] on span "View Profile" at bounding box center [817, 218] width 58 height 16
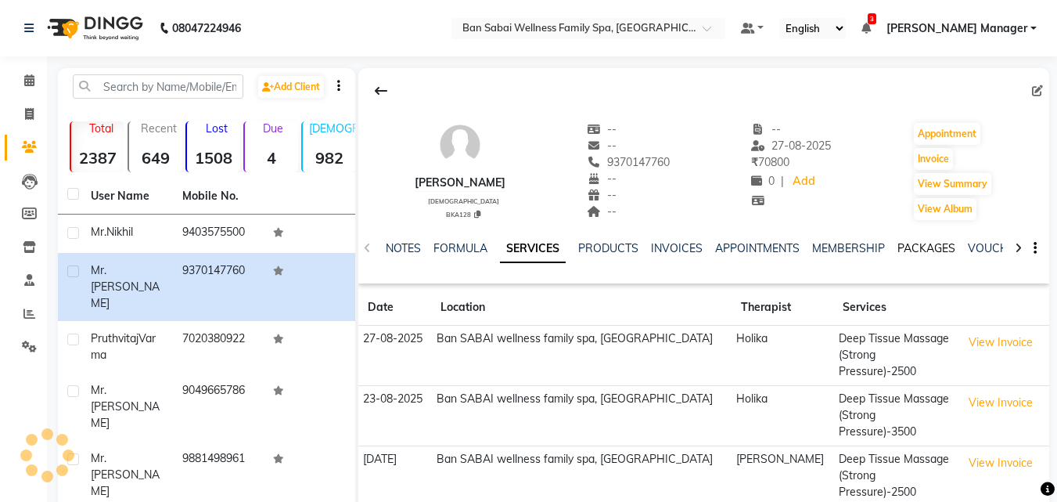
click at [922, 251] on link "PACKAGES" at bounding box center [926, 248] width 58 height 14
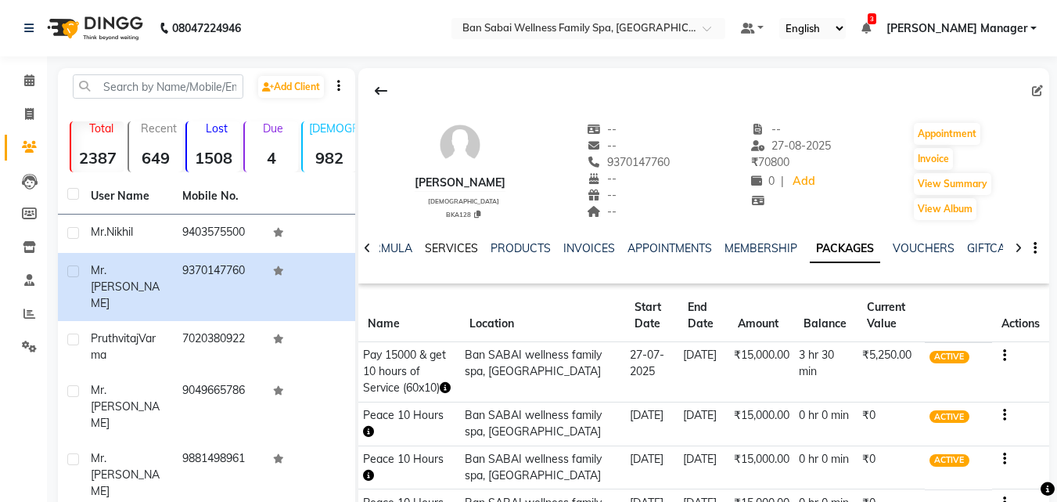
click at [463, 253] on link "SERVICES" at bounding box center [451, 248] width 53 height 14
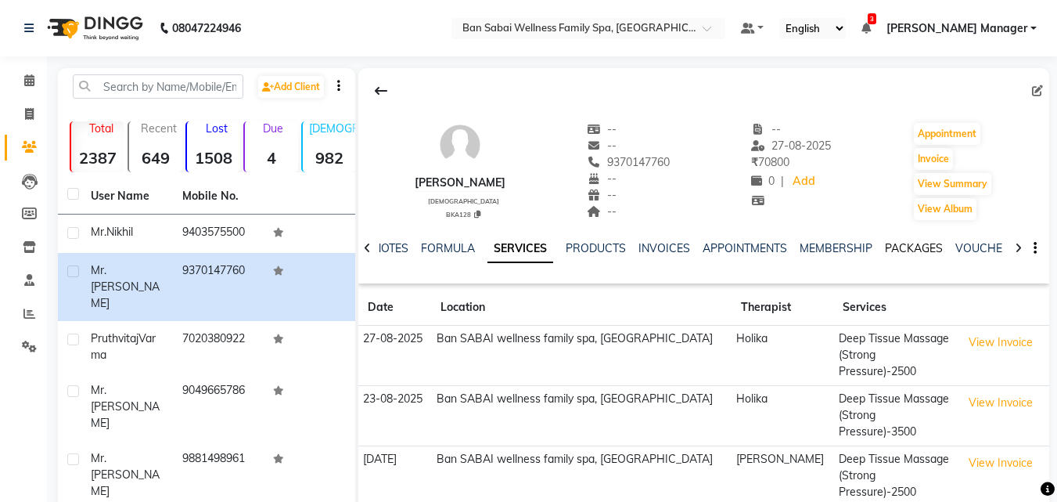
click at [902, 250] on link "PACKAGES" at bounding box center [914, 248] width 58 height 14
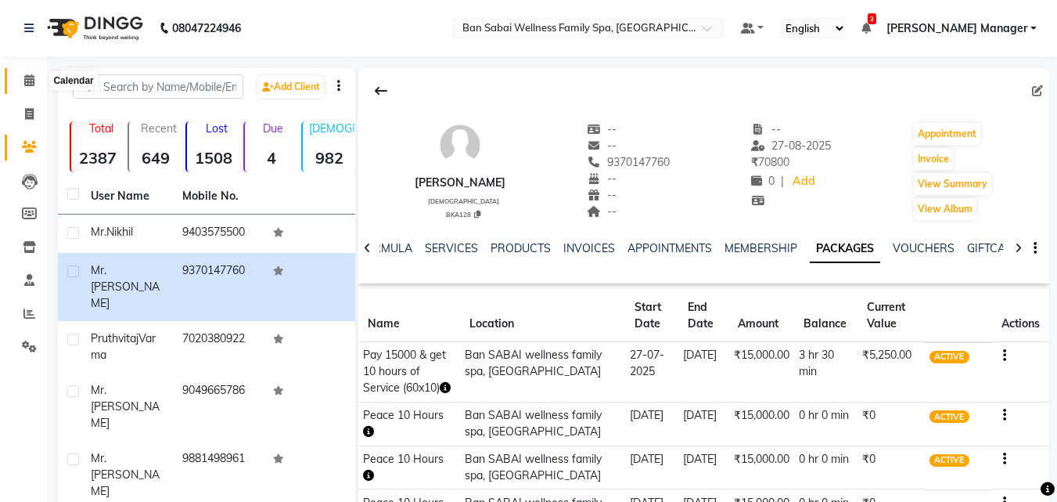
click at [27, 84] on icon at bounding box center [29, 80] width 10 height 12
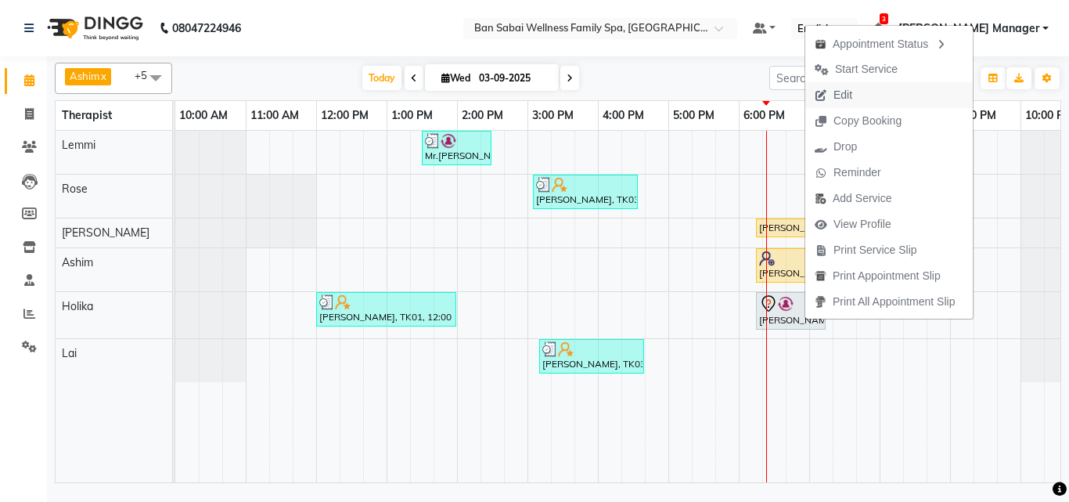
click at [848, 99] on span "Edit" at bounding box center [842, 95] width 19 height 16
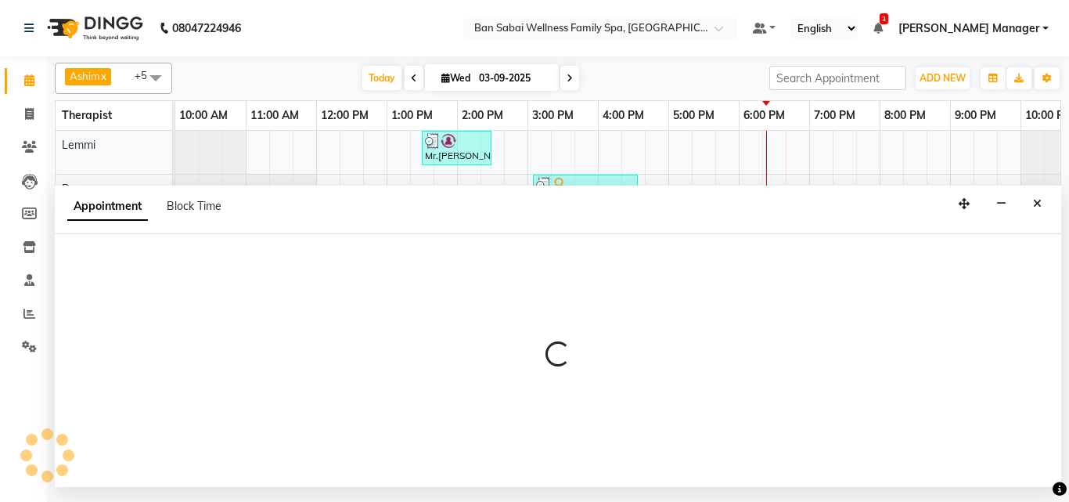
select select "tentative"
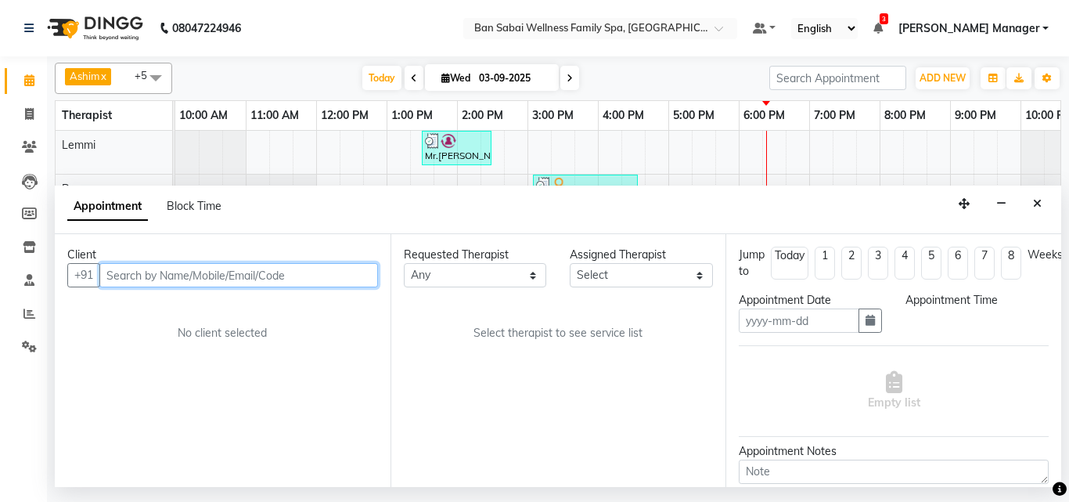
type input "03-09-2025"
select select "1095"
select select "79370"
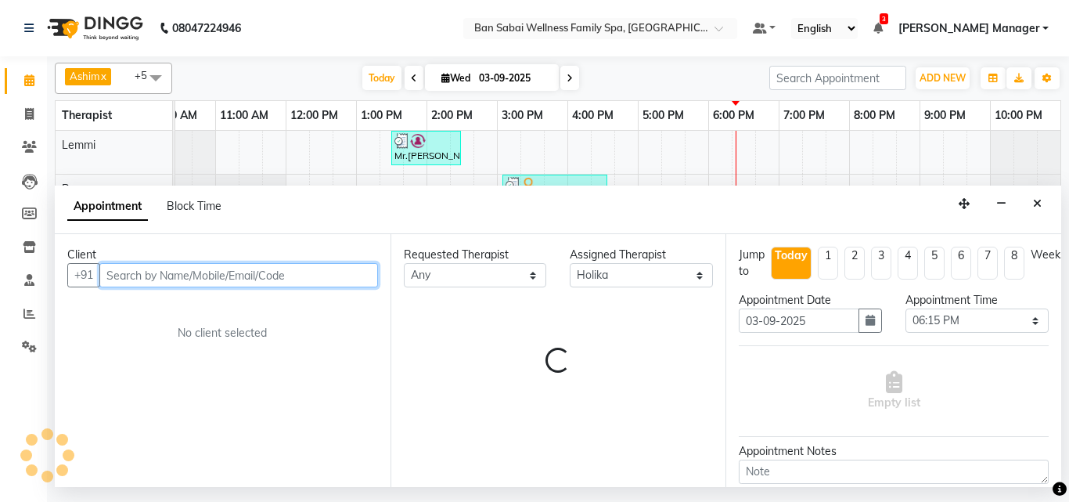
select select "4132"
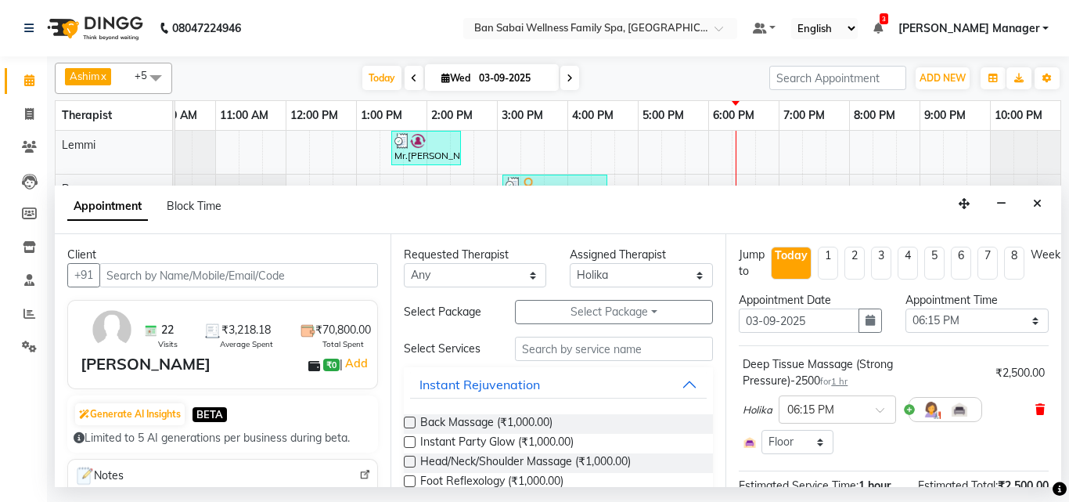
click at [1035, 412] on icon at bounding box center [1039, 409] width 9 height 11
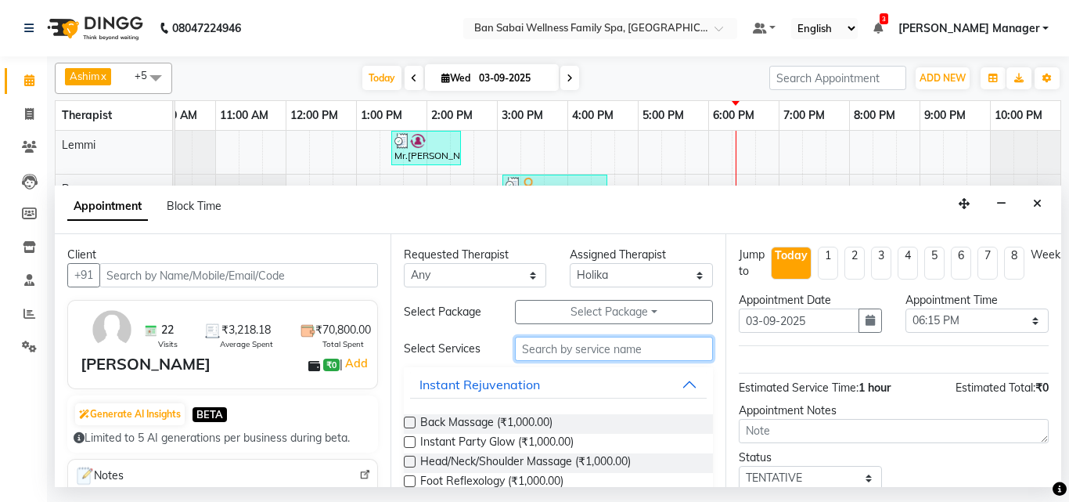
click at [572, 352] on input "text" at bounding box center [614, 348] width 199 height 24
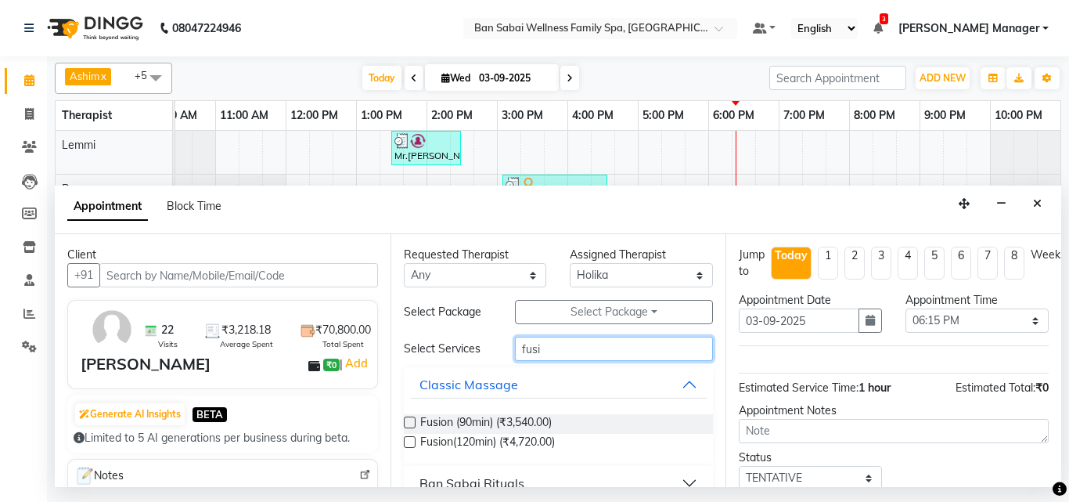
type input "fusi"
click at [412, 419] on label at bounding box center [410, 422] width 12 height 12
click at [412, 419] on input "checkbox" at bounding box center [409, 424] width 10 height 10
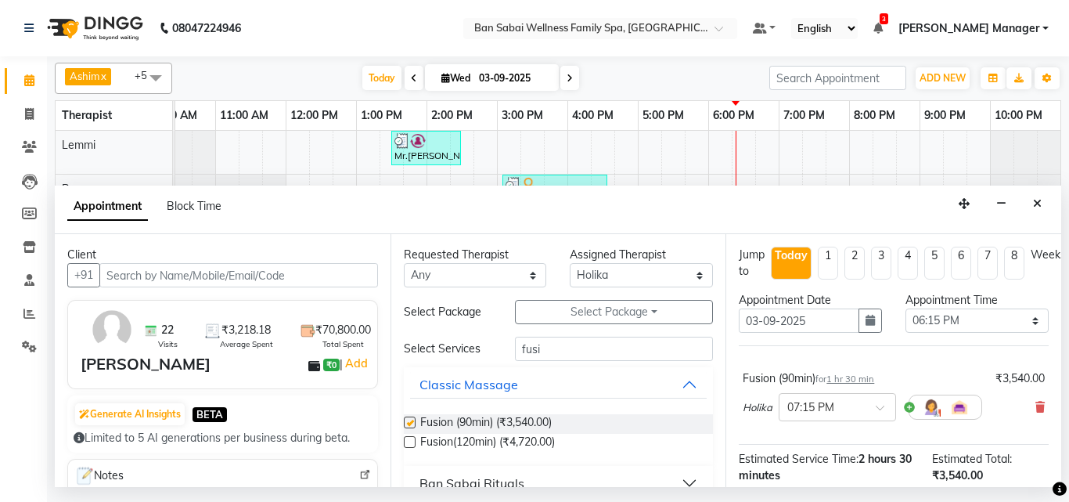
checkbox input "false"
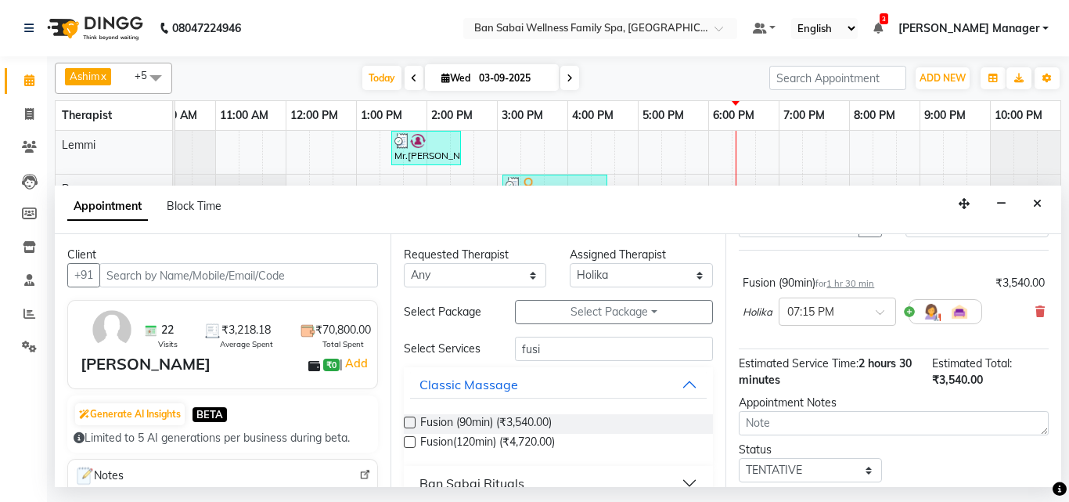
scroll to position [156, 0]
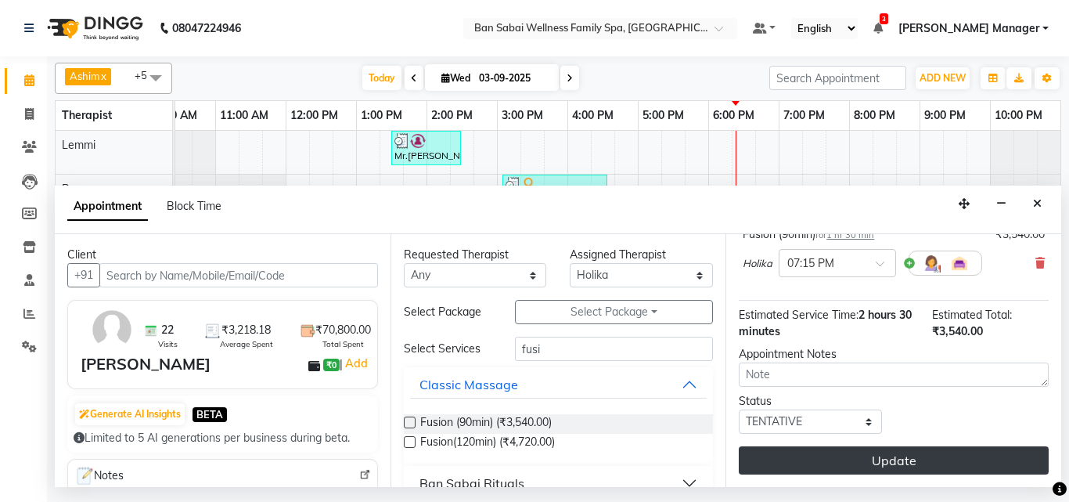
click at [900, 446] on button "Update" at bounding box center [894, 460] width 310 height 28
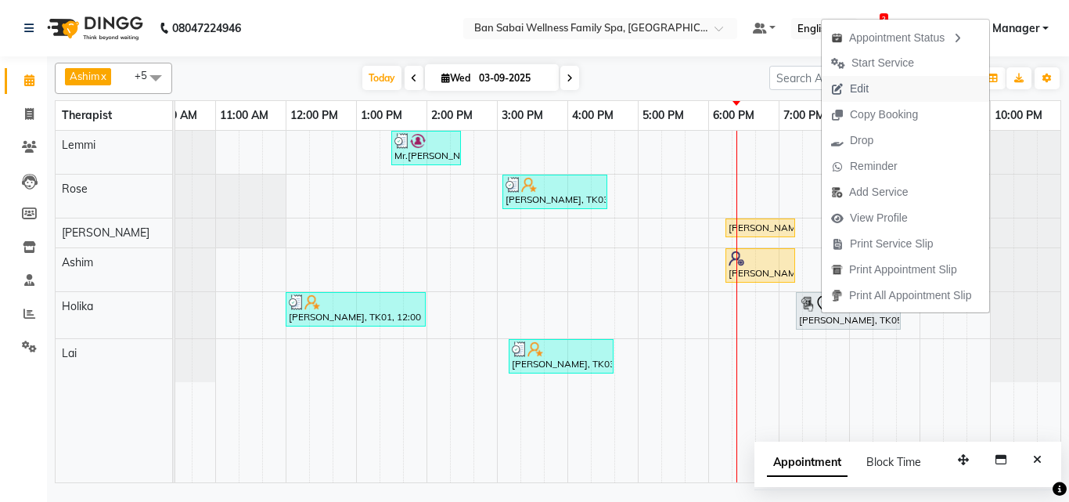
click at [875, 86] on span "Edit" at bounding box center [849, 89] width 56 height 26
select select "tentative"
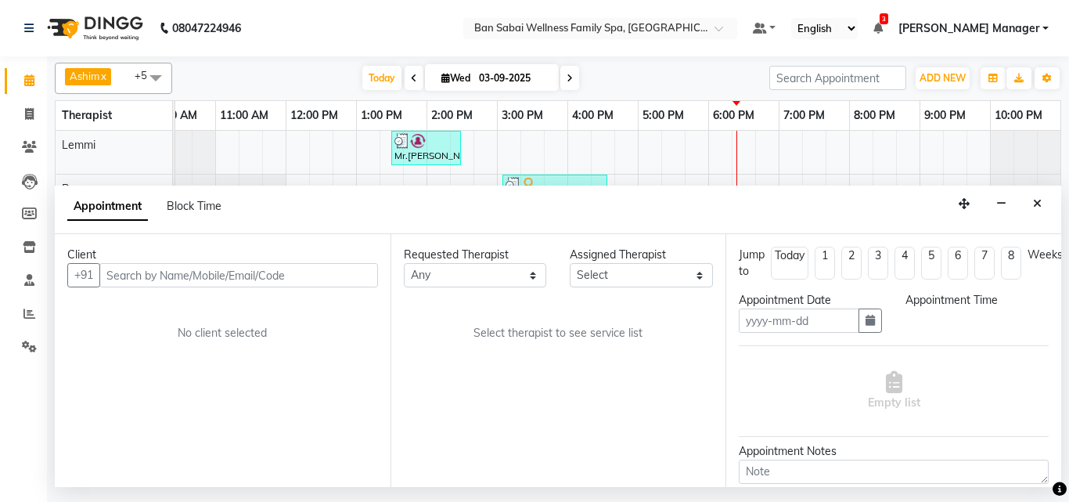
type input "03-09-2025"
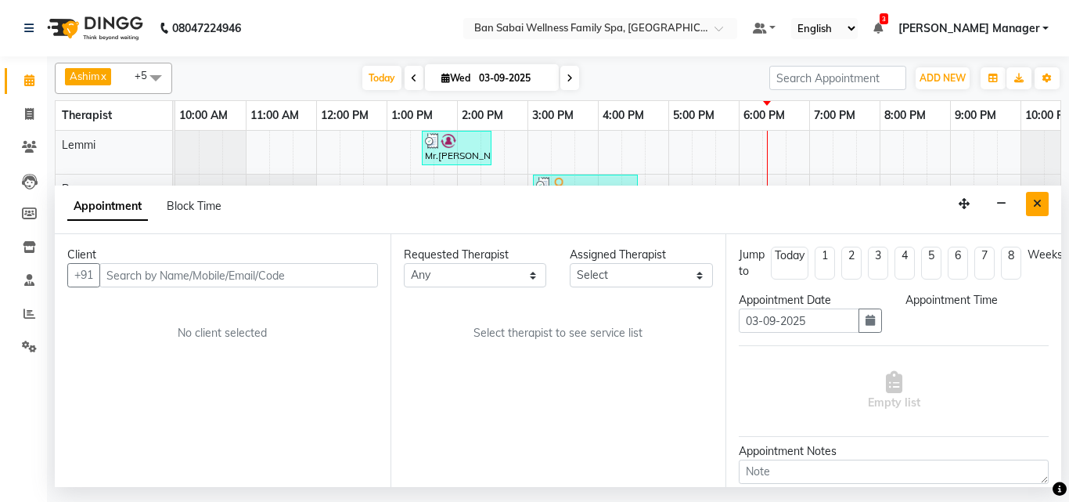
select select "1155"
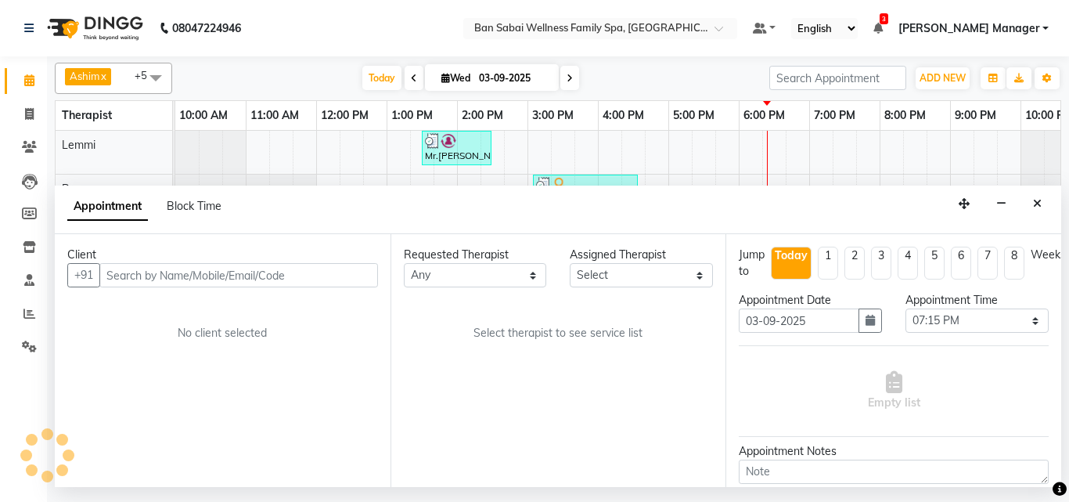
select select "79370"
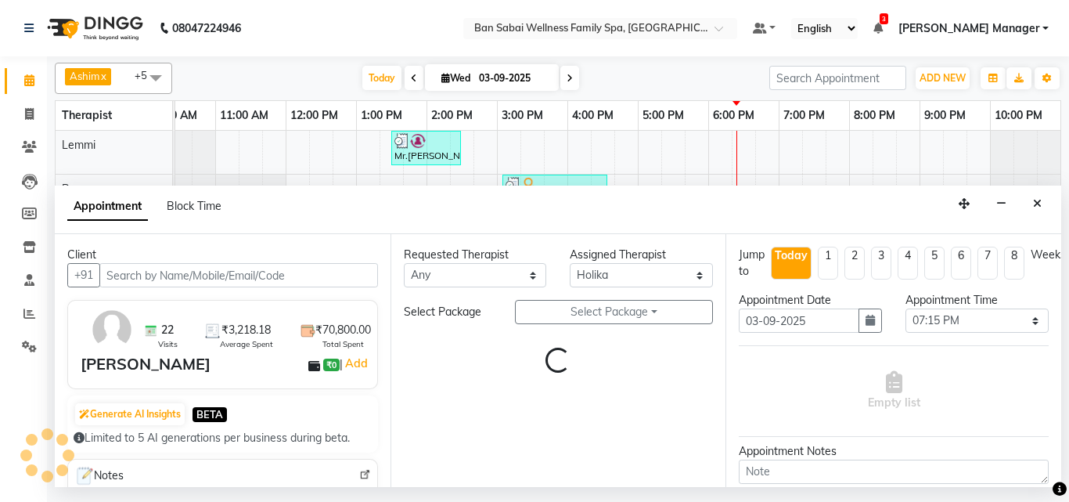
select select "4209"
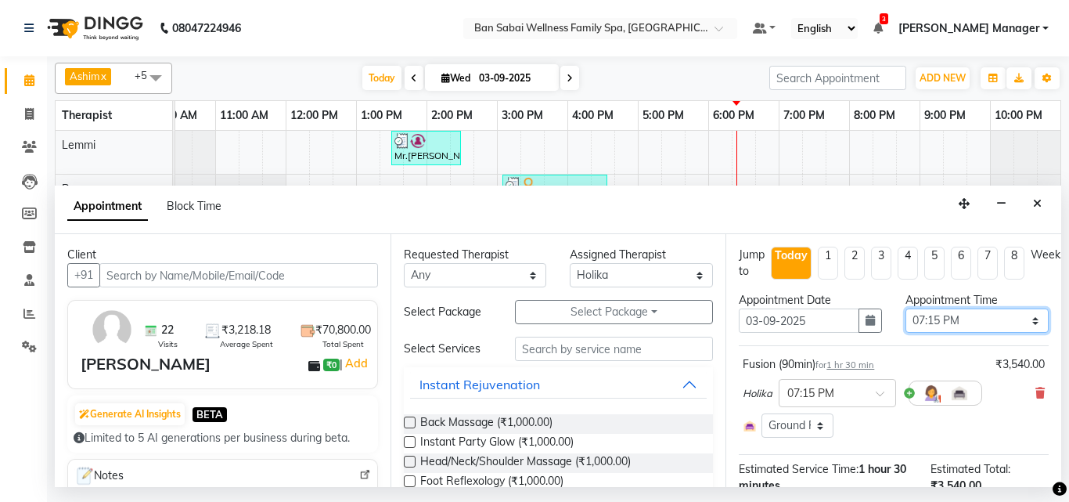
click at [1021, 324] on select "Select 11:00 AM 11:05 AM 11:10 AM 11:15 AM 11:20 AM 11:25 AM 11:30 AM 11:35 AM …" at bounding box center [976, 320] width 143 height 24
click at [905, 308] on select "Select 11:00 AM 11:05 AM 11:10 AM 11:15 AM 11:20 AM 11:25 AM 11:30 AM 11:35 AM …" at bounding box center [976, 320] width 143 height 24
click at [1023, 318] on select "Select 11:00 AM 11:05 AM 11:10 AM 11:15 AM 11:20 AM 11:25 AM 11:30 AM 11:35 AM …" at bounding box center [976, 320] width 143 height 24
select select "1110"
click at [905, 308] on select "Select 11:00 AM 11:05 AM 11:10 AM 11:15 AM 11:20 AM 11:25 AM 11:30 AM 11:35 AM …" at bounding box center [976, 320] width 143 height 24
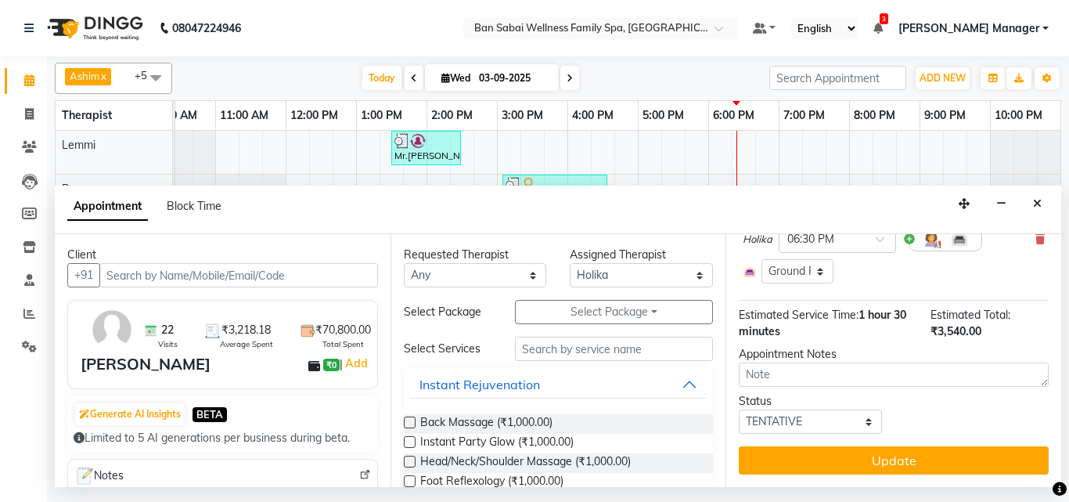
scroll to position [166, 0]
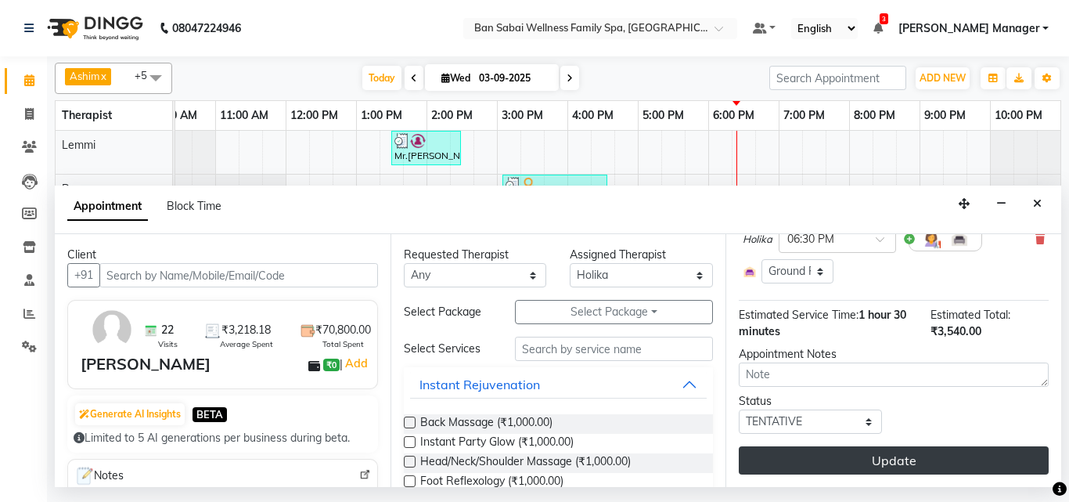
click at [898, 448] on button "Update" at bounding box center [894, 460] width 310 height 28
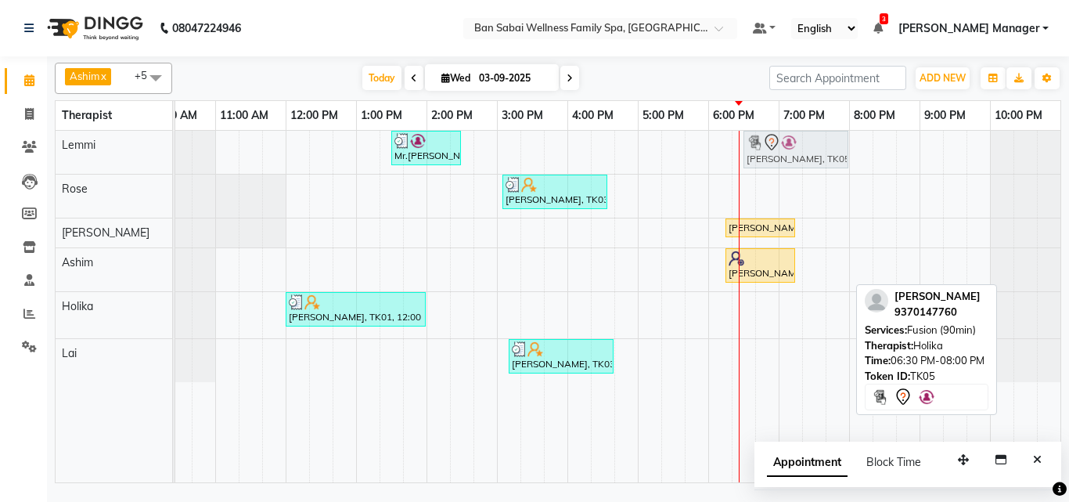
drag, startPoint x: 784, startPoint y: 312, endPoint x: 777, endPoint y: 135, distance: 177.0
click at [777, 135] on tbody "Mr.[PERSON_NAME], TK02, 01:30 PM-02:30 PM, Swedish Massage (Medium Pressure)-60…" at bounding box center [602, 256] width 915 height 251
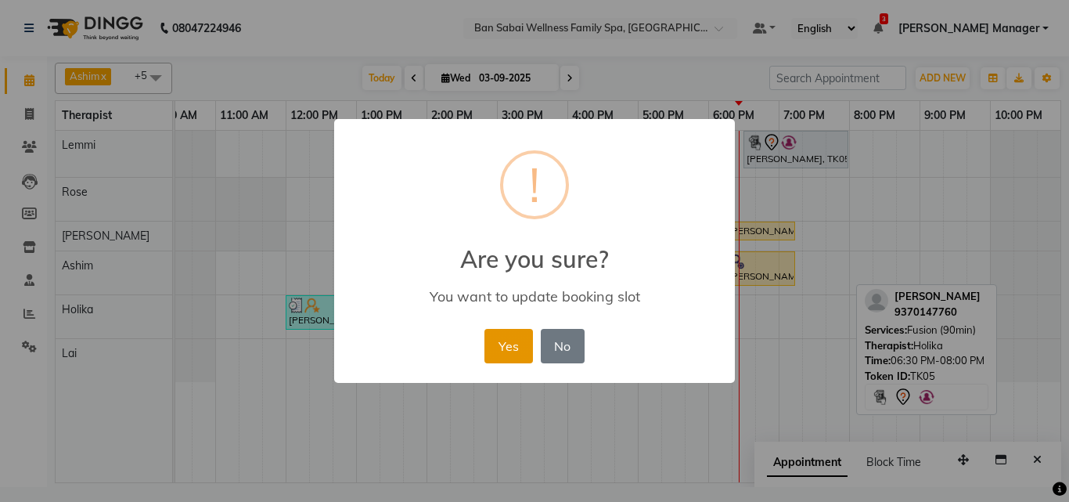
click at [516, 355] on button "Yes" at bounding box center [508, 346] width 48 height 34
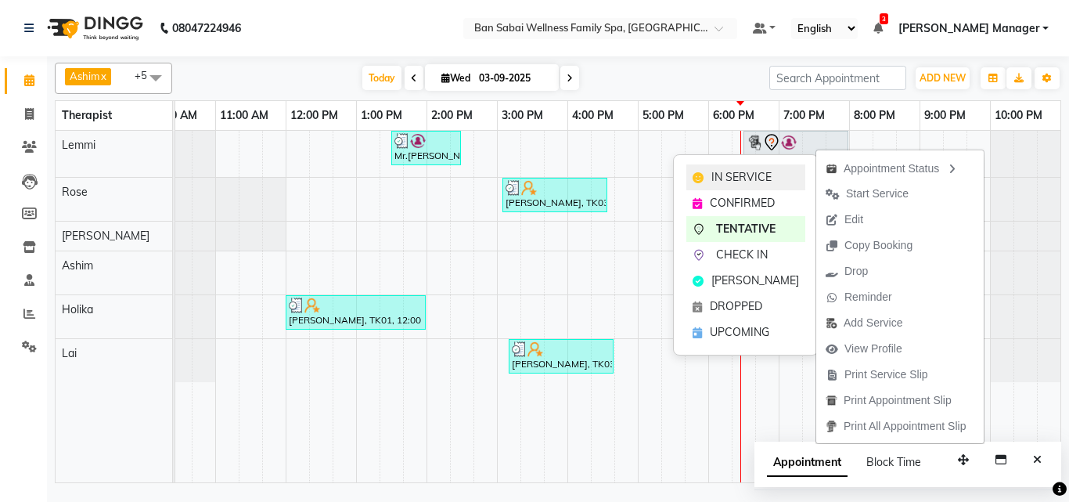
click at [745, 172] on span "IN SERVICE" at bounding box center [741, 177] width 60 height 16
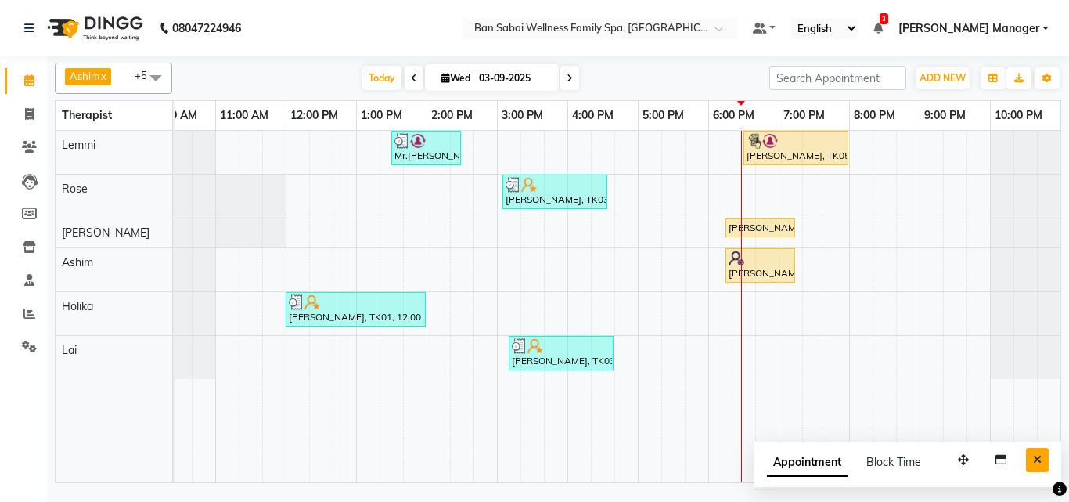
click at [1037, 456] on icon "Close" at bounding box center [1037, 459] width 9 height 11
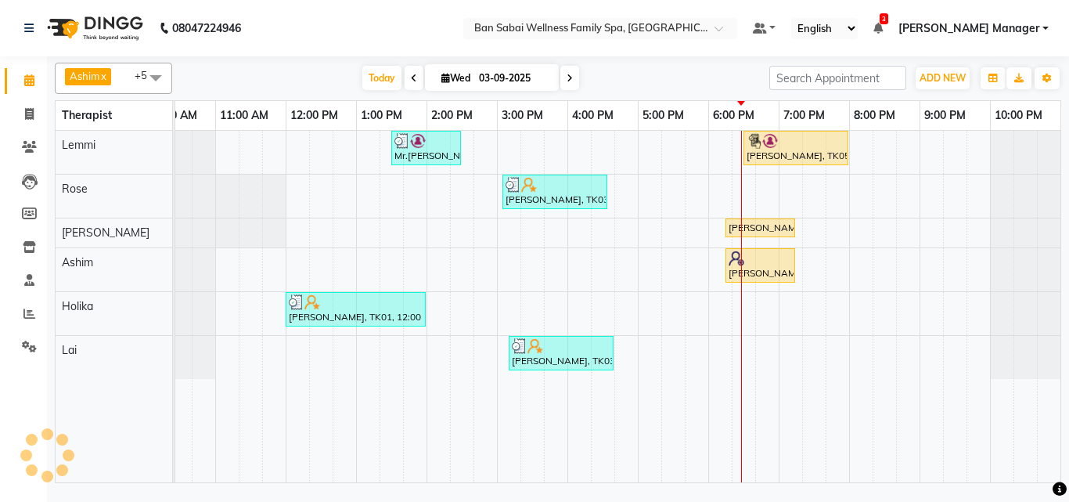
click at [760, 354] on div "Mr.[PERSON_NAME], TK02, 01:30 PM-02:30 PM, Swedish Massage (Medium Pressure)-60…" at bounding box center [602, 306] width 915 height 351
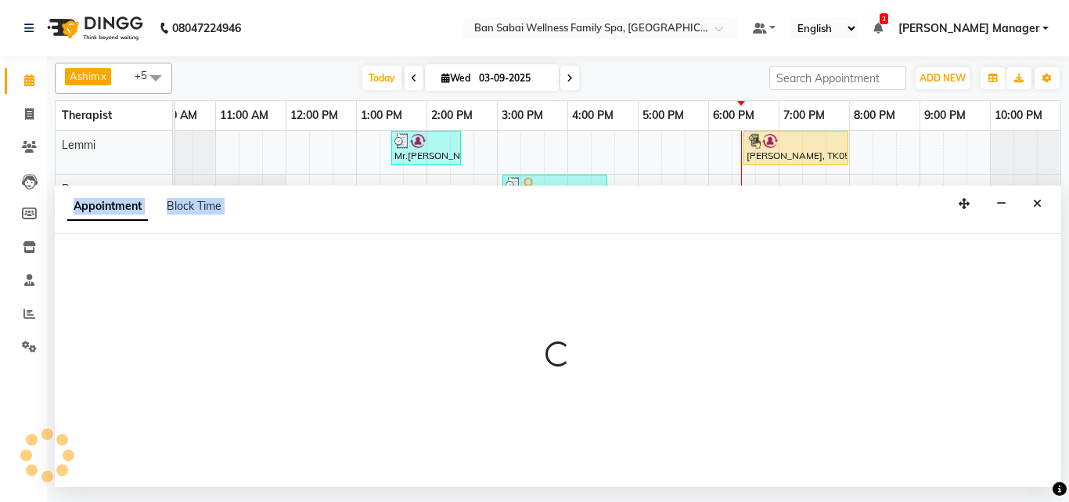
click at [760, 354] on p at bounding box center [558, 354] width 1006 height 27
select select "90338"
select select "1125"
select select "tentative"
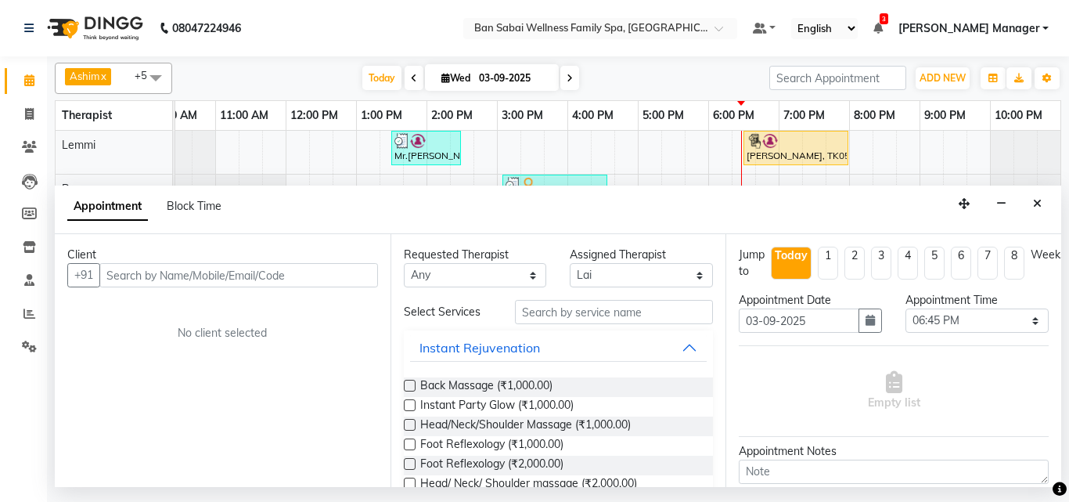
click at [177, 275] on input "text" at bounding box center [238, 275] width 279 height 24
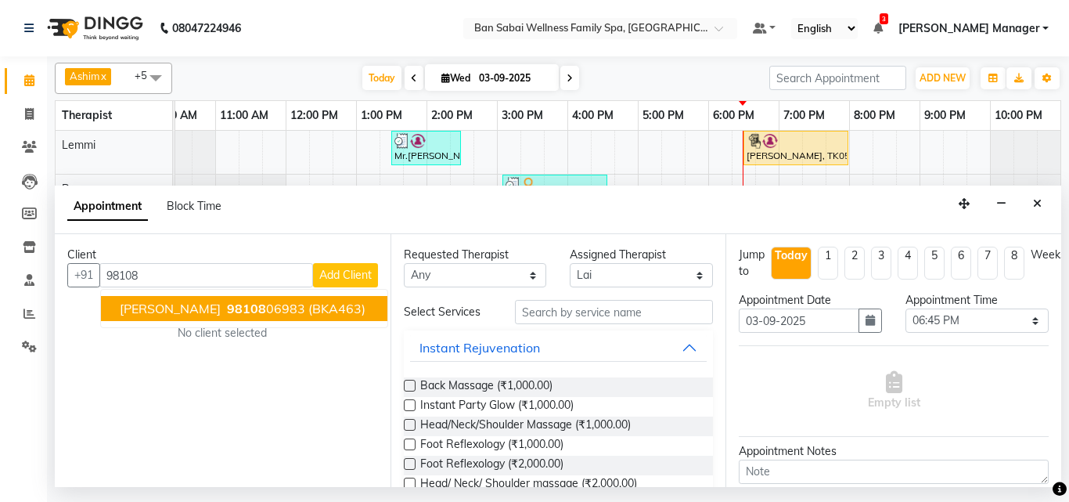
click at [209, 307] on span "[PERSON_NAME]" at bounding box center [170, 308] width 101 height 16
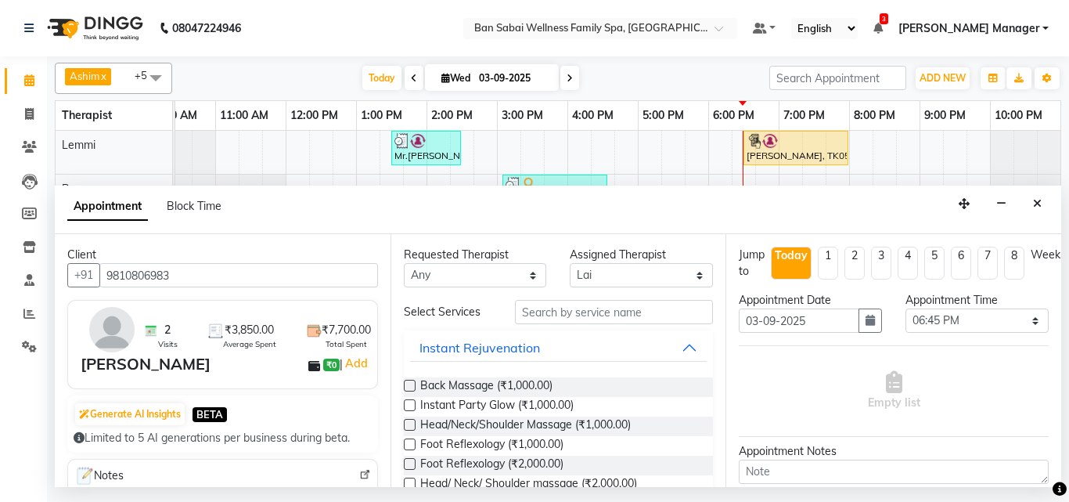
type input "9810806983"
click at [602, 315] on input "text" at bounding box center [614, 312] width 199 height 24
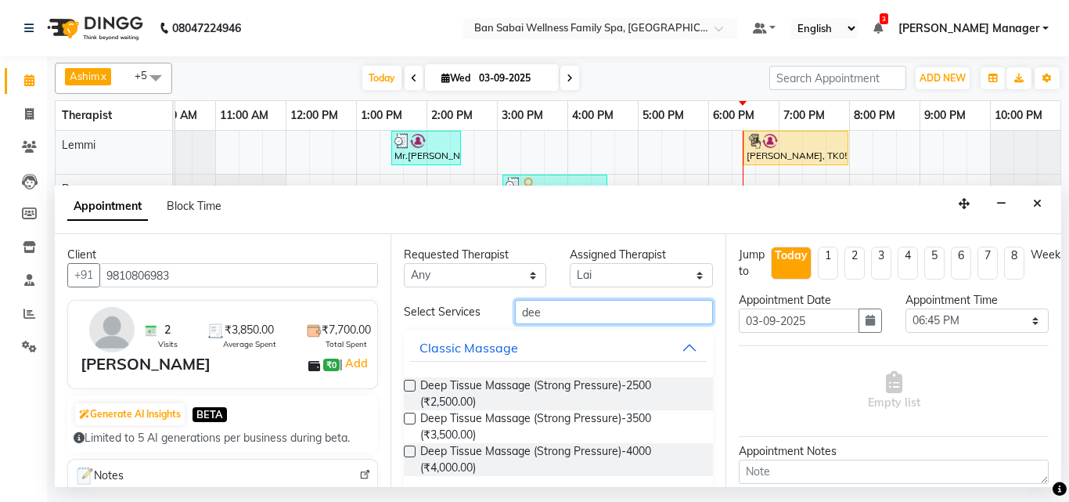
type input "dee"
click at [410, 413] on label at bounding box center [410, 418] width 12 height 12
click at [410, 415] on input "checkbox" at bounding box center [409, 420] width 10 height 10
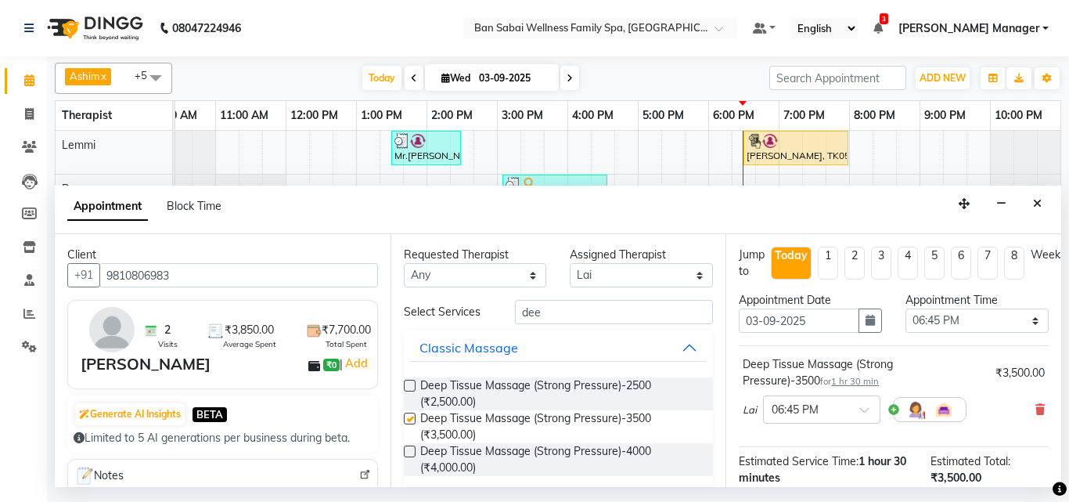
checkbox input "false"
click at [1027, 319] on select "Select 11:00 AM 11:05 AM 11:10 AM 11:15 AM 11:20 AM 11:25 AM 11:30 AM 11:35 AM …" at bounding box center [976, 320] width 143 height 24
select select "1215"
click at [905, 308] on select "Select 11:00 AM 11:05 AM 11:10 AM 11:15 AM 11:20 AM 11:25 AM 11:30 AM 11:35 AM …" at bounding box center [976, 320] width 143 height 24
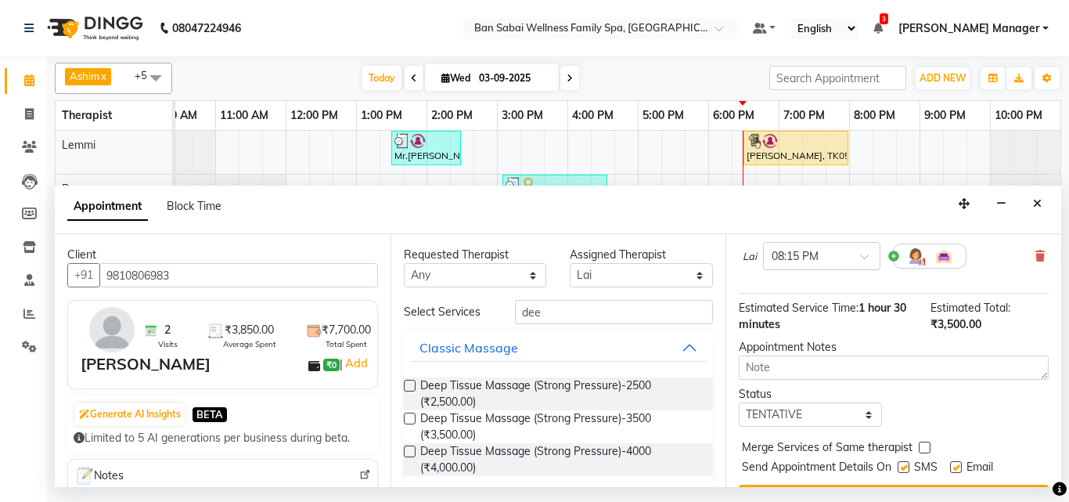
scroll to position [203, 0]
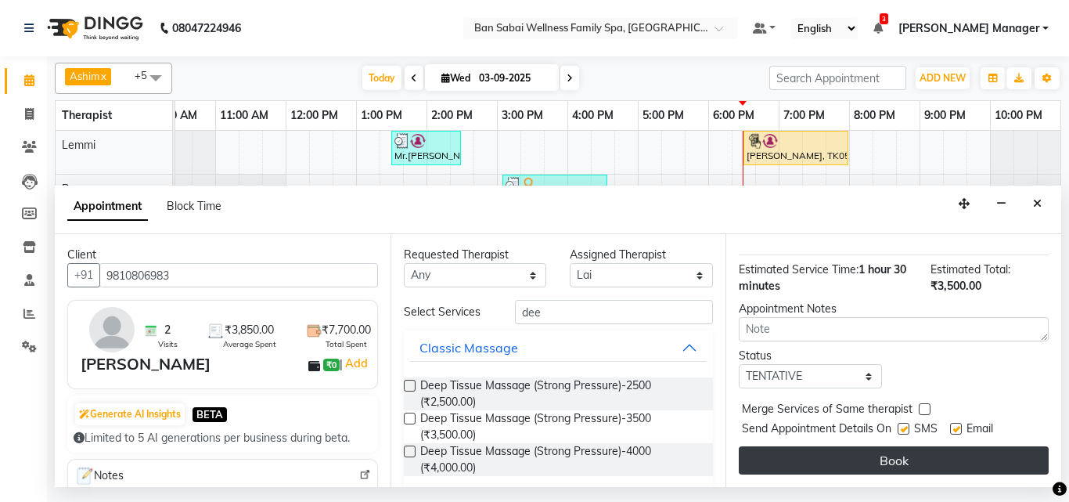
click at [904, 446] on button "Book" at bounding box center [894, 460] width 310 height 28
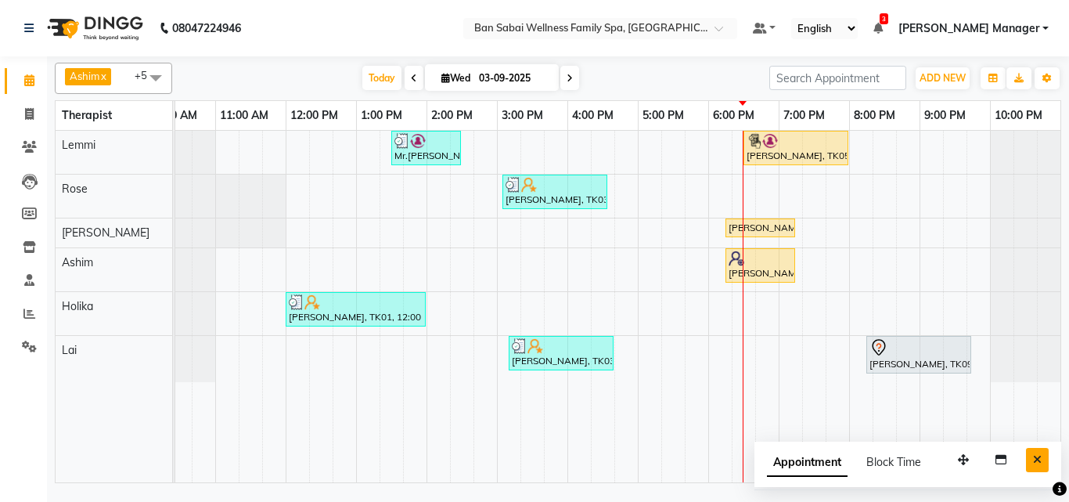
click at [1035, 459] on icon "Close" at bounding box center [1037, 459] width 9 height 11
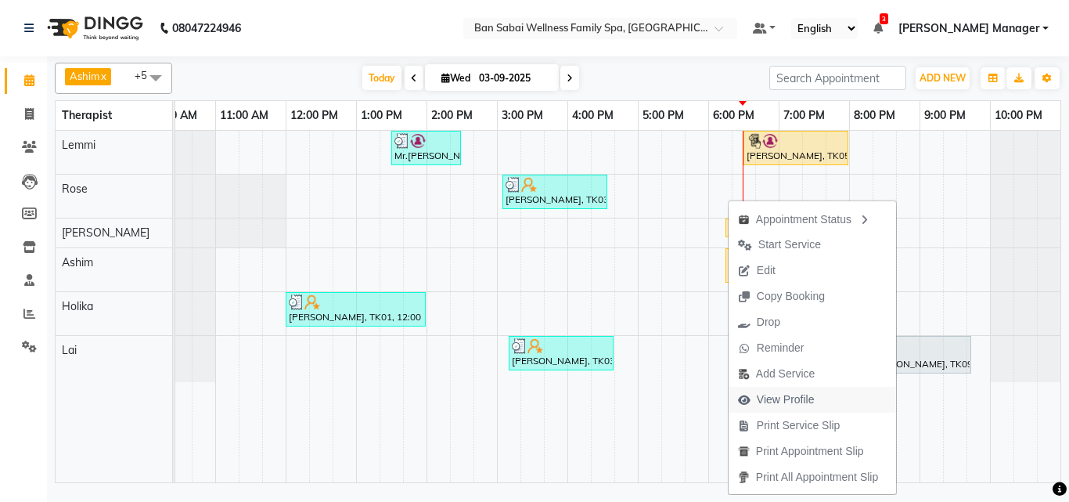
click at [798, 402] on span "View Profile" at bounding box center [786, 399] width 58 height 16
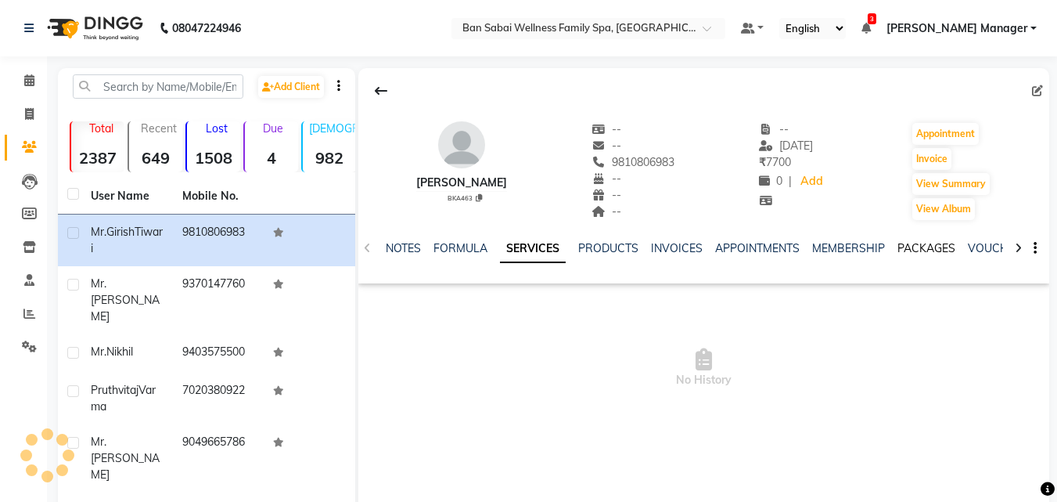
click at [919, 243] on link "PACKAGES" at bounding box center [926, 248] width 58 height 14
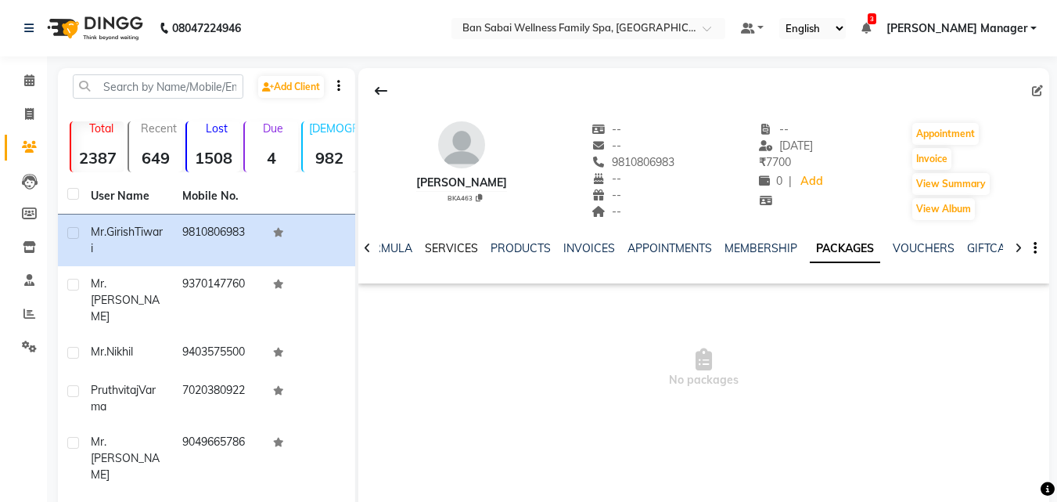
click at [429, 247] on link "SERVICES" at bounding box center [451, 248] width 53 height 14
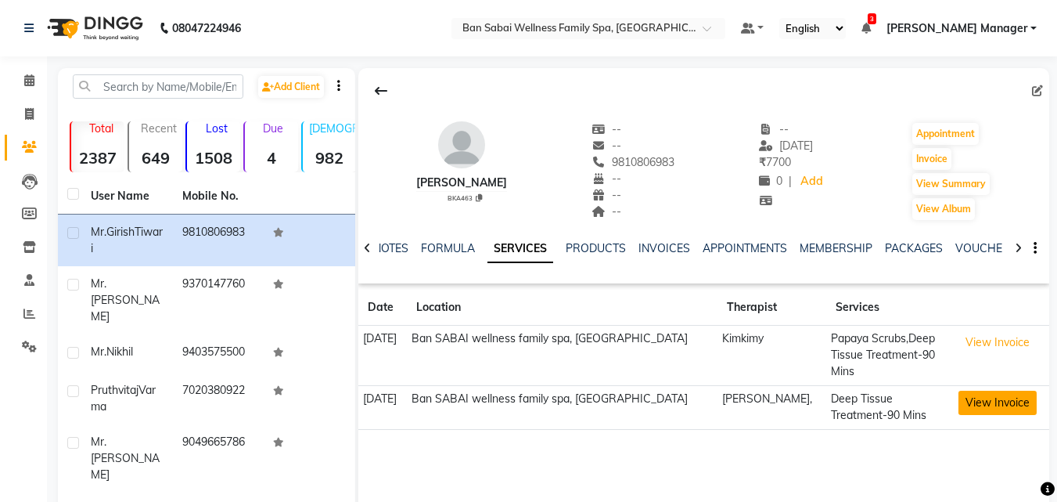
click at [977, 404] on button "View Invoice" at bounding box center [997, 402] width 78 height 24
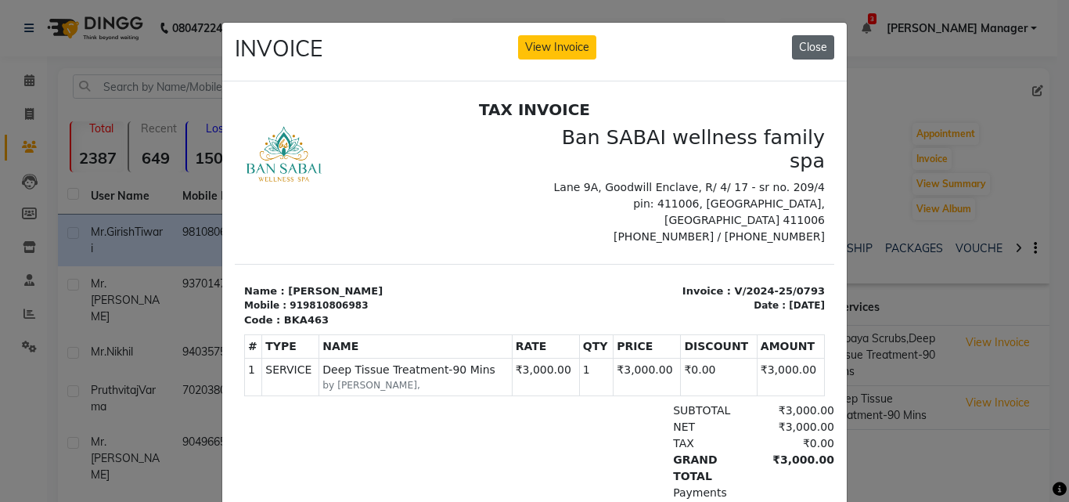
click at [814, 47] on button "Close" at bounding box center [813, 47] width 42 height 24
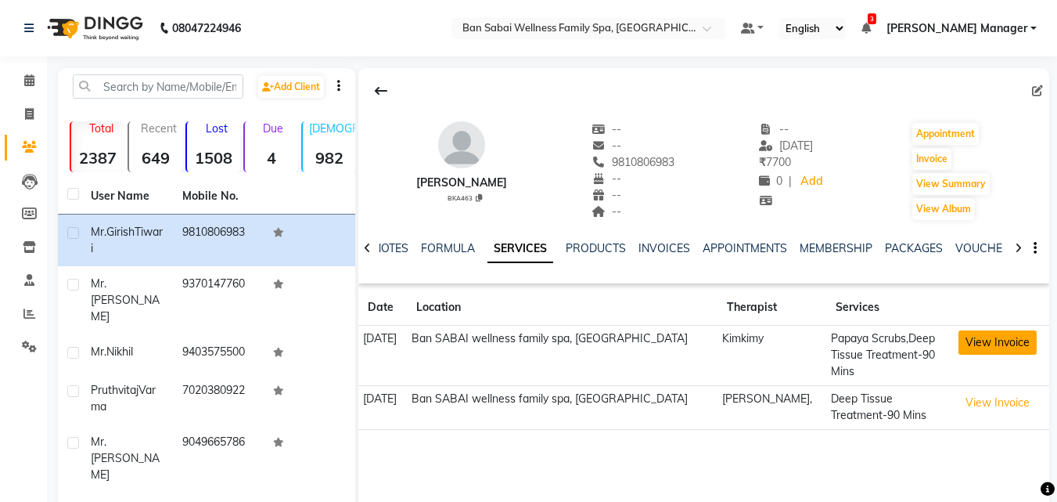
click at [958, 343] on button "View Invoice" at bounding box center [997, 342] width 78 height 24
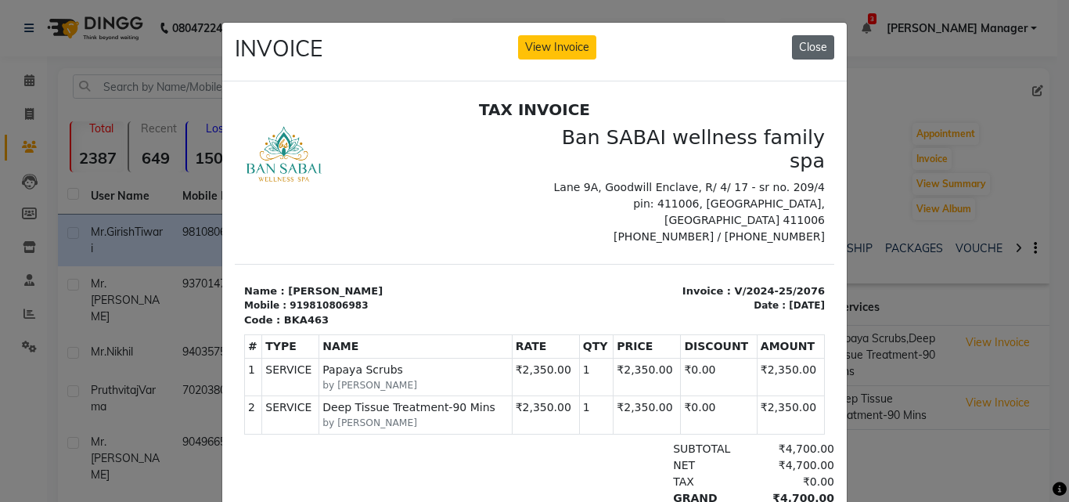
click at [807, 49] on button "Close" at bounding box center [813, 47] width 42 height 24
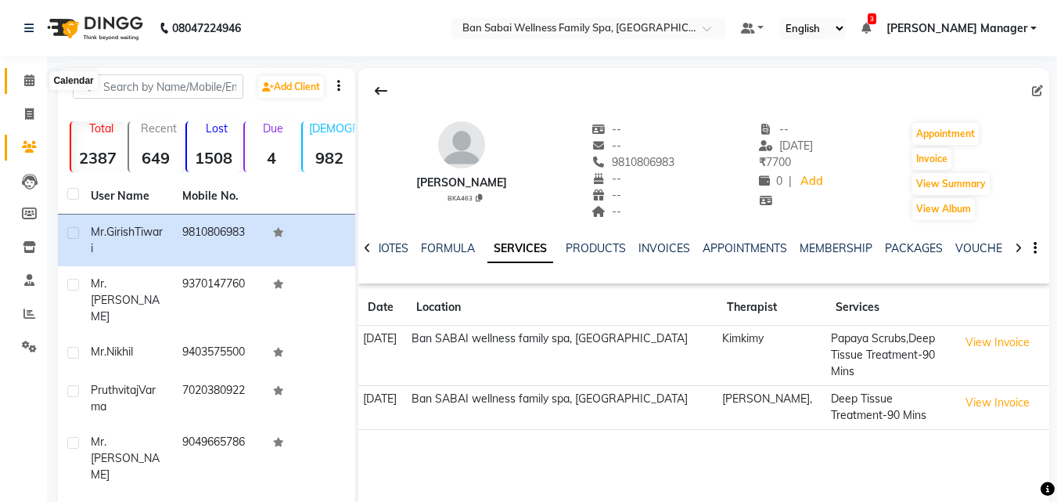
click at [29, 82] on icon at bounding box center [29, 80] width 10 height 12
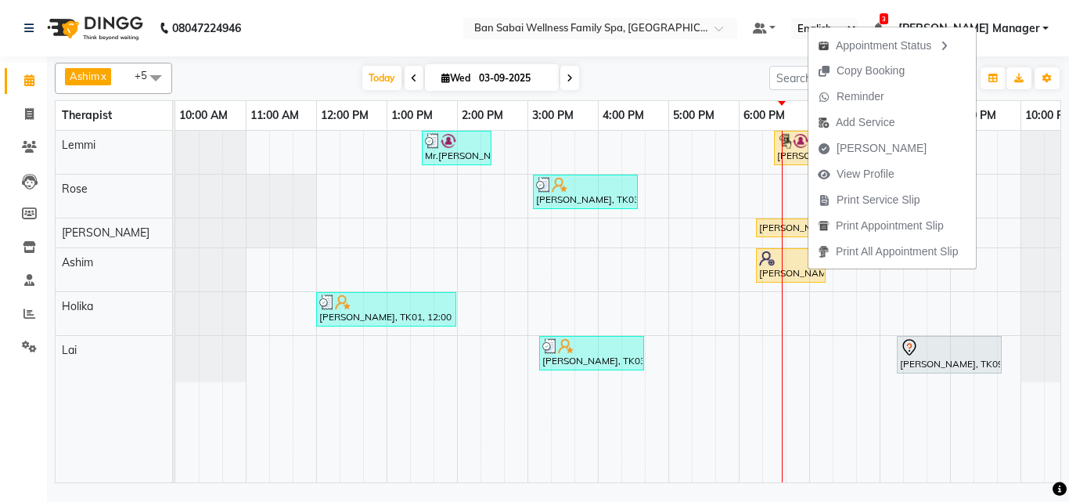
click at [448, 12] on nav "08047224946 Select Location × Ban Sabai Wellness Family Spa, Kalyani Nagar Defa…" at bounding box center [534, 28] width 1069 height 56
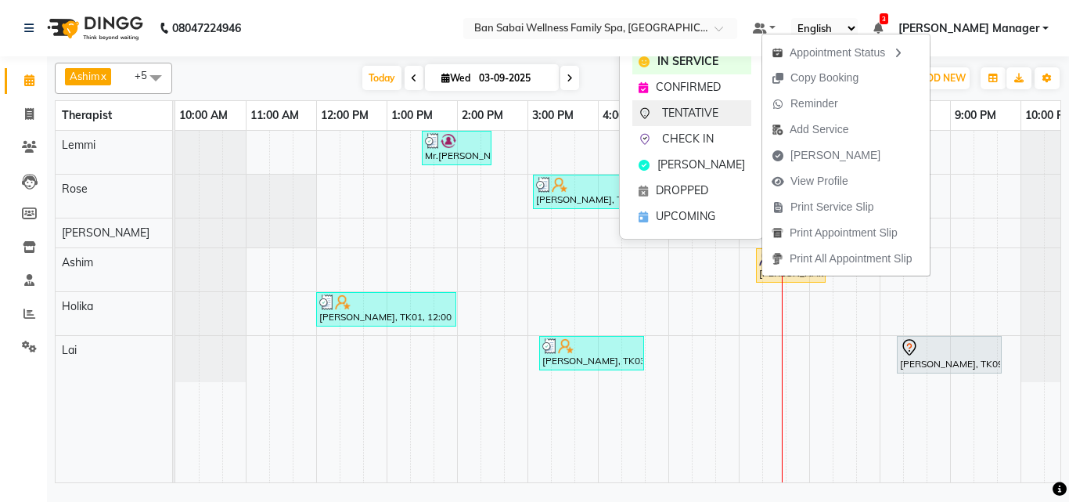
click at [717, 113] on span "TENTATIVE" at bounding box center [690, 113] width 56 height 16
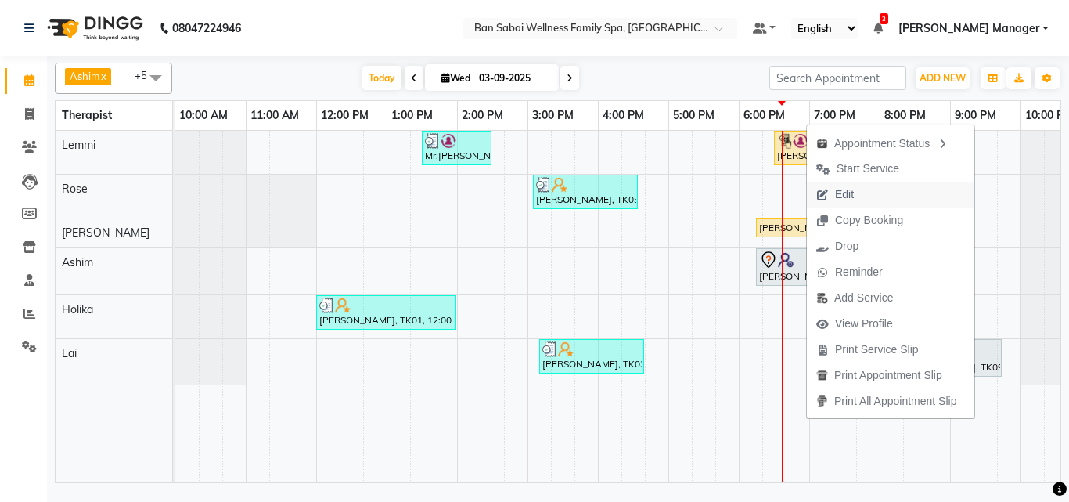
click at [850, 193] on span "Edit" at bounding box center [844, 194] width 19 height 16
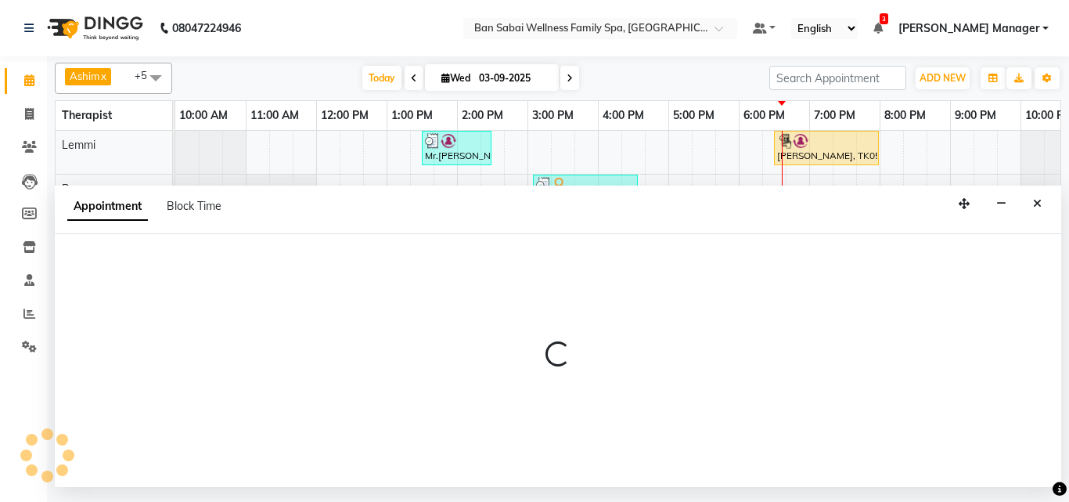
select select "tentative"
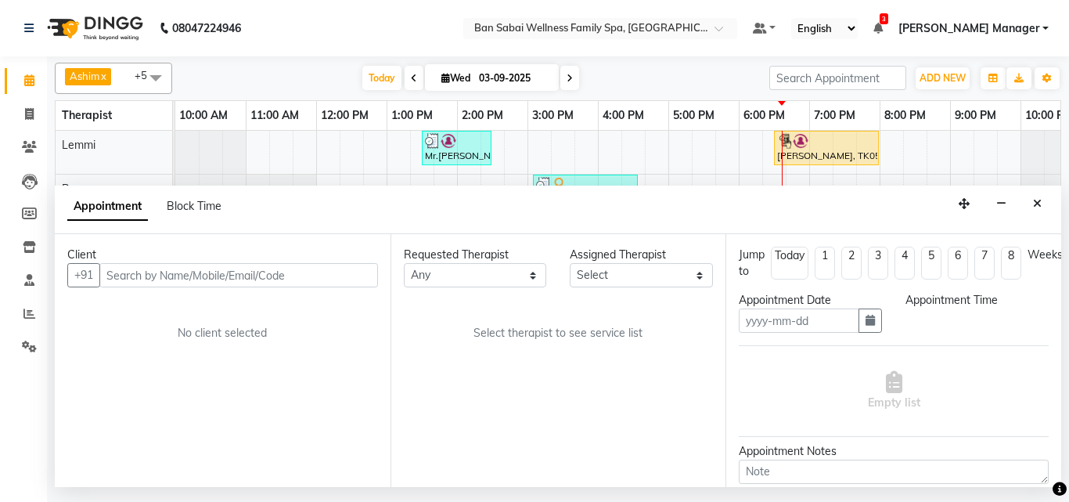
type input "03-09-2025"
select select "1095"
select select "78178"
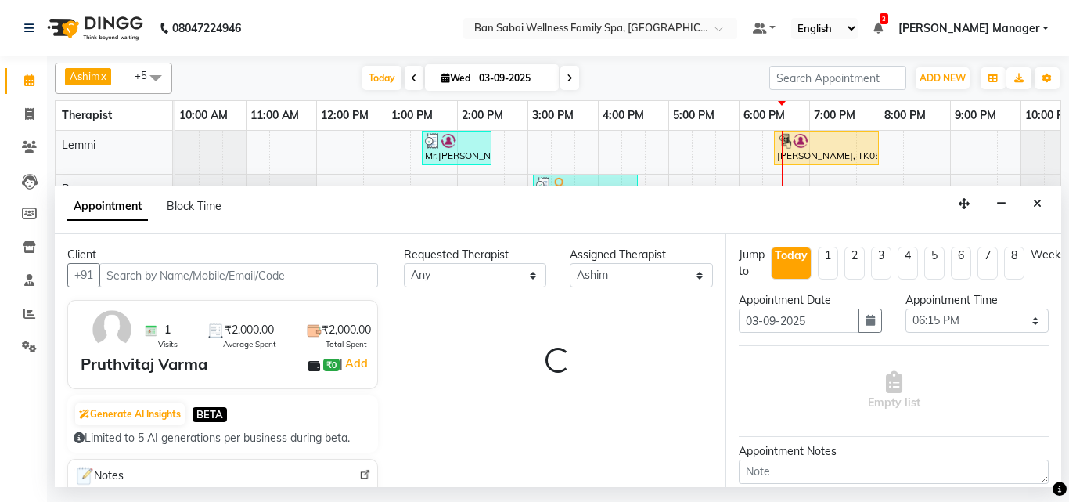
scroll to position [0, 31]
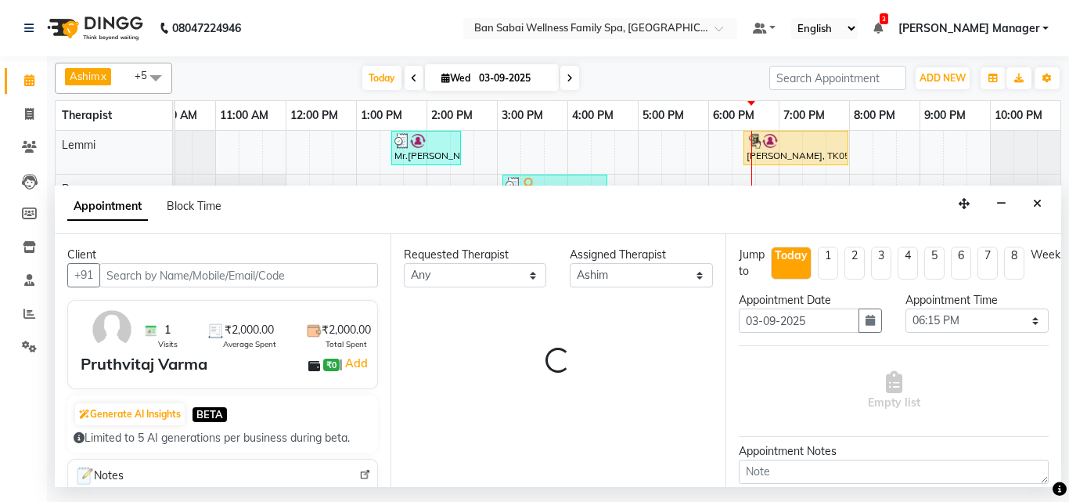
select select "4209"
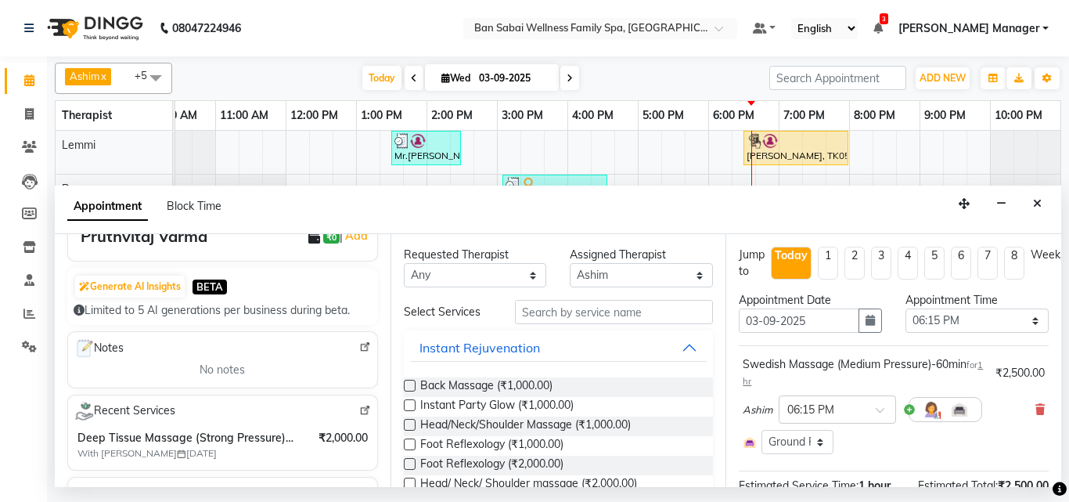
scroll to position [156, 0]
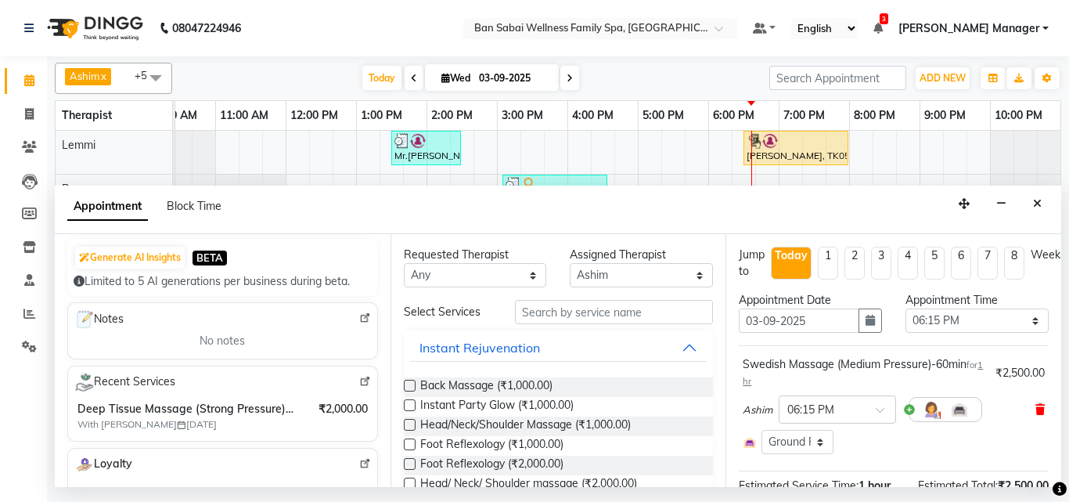
click at [1035, 412] on icon at bounding box center [1039, 409] width 9 height 11
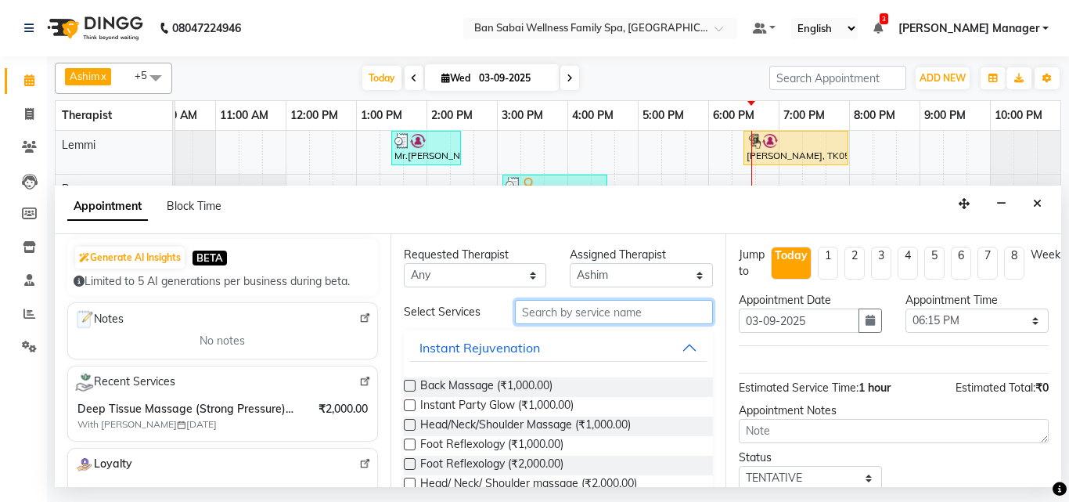
click at [554, 315] on input "text" at bounding box center [614, 312] width 199 height 24
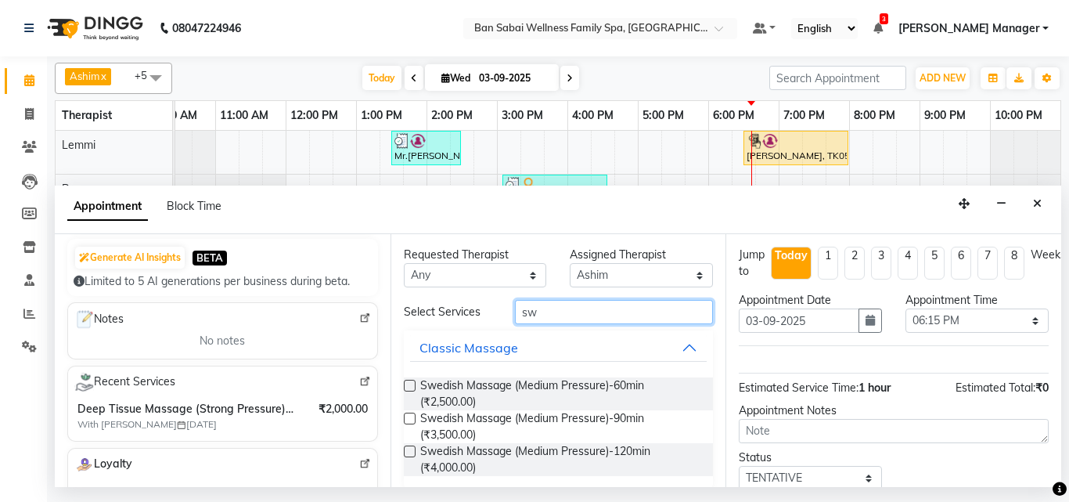
type input "sw"
click at [410, 419] on label at bounding box center [410, 418] width 12 height 12
click at [410, 419] on input "checkbox" at bounding box center [409, 420] width 10 height 10
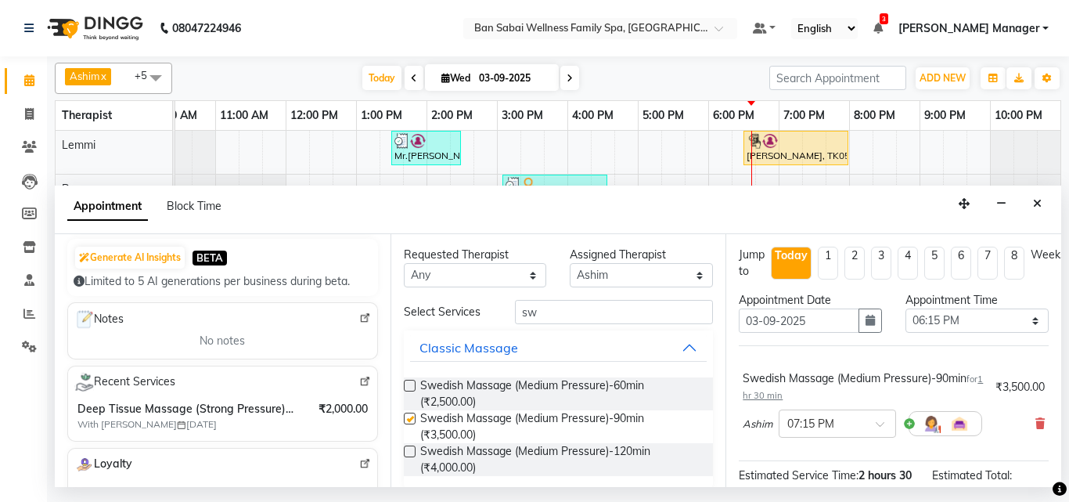
checkbox input "false"
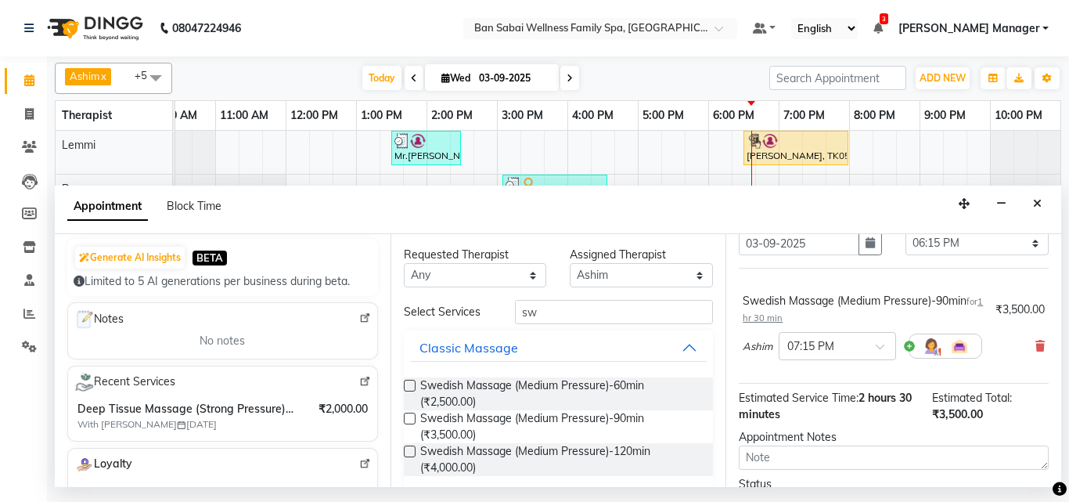
scroll to position [172, 0]
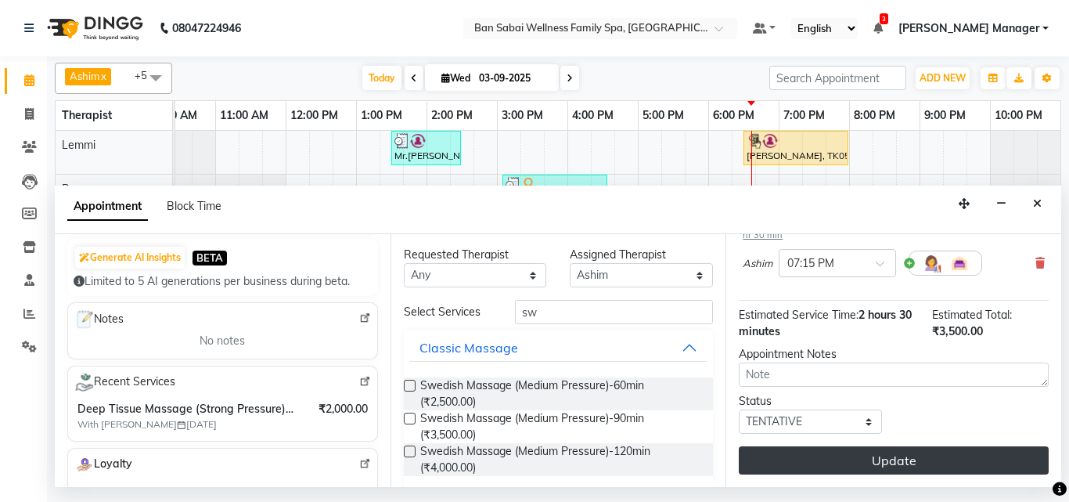
click at [911, 446] on button "Update" at bounding box center [894, 460] width 310 height 28
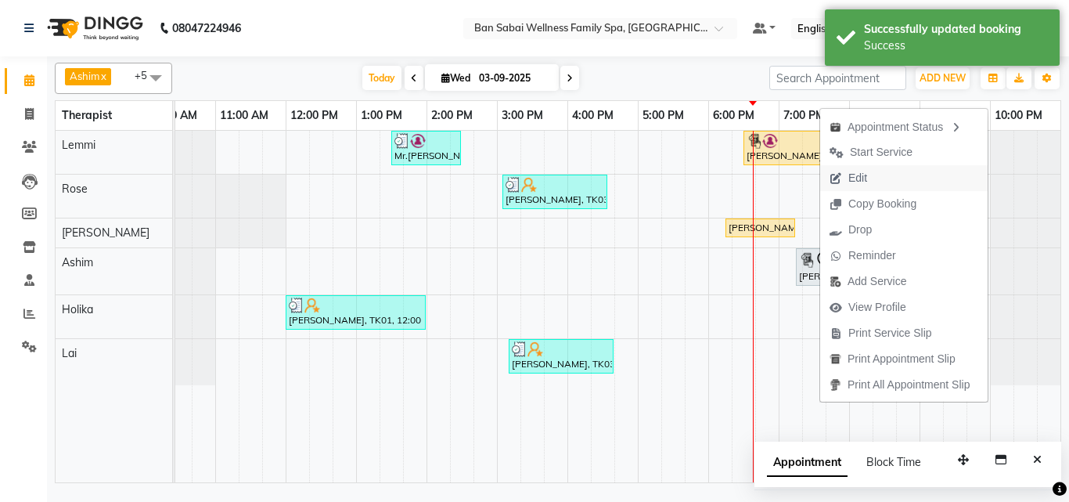
click at [900, 178] on button "Edit" at bounding box center [903, 178] width 167 height 26
select select "tentative"
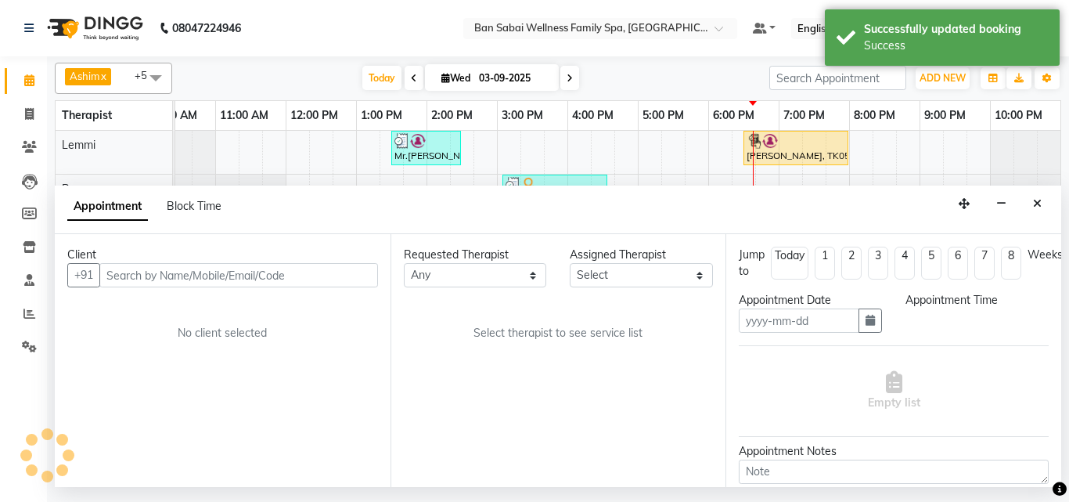
type input "03-09-2025"
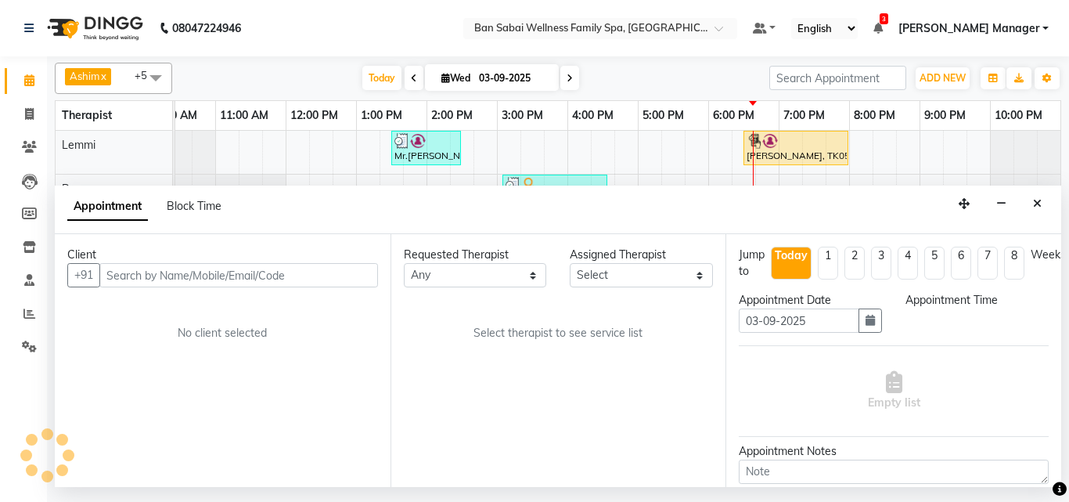
scroll to position [0, 0]
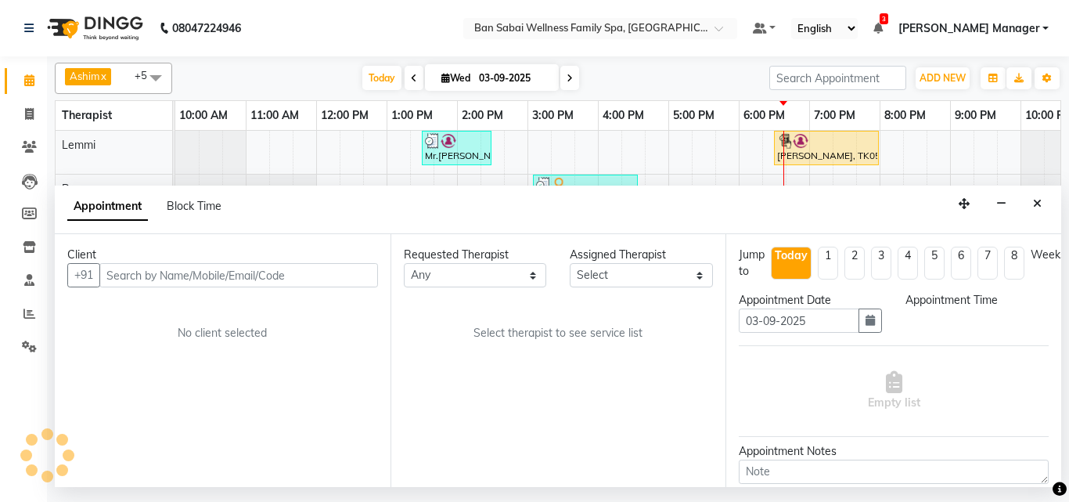
select select "1155"
select select "78178"
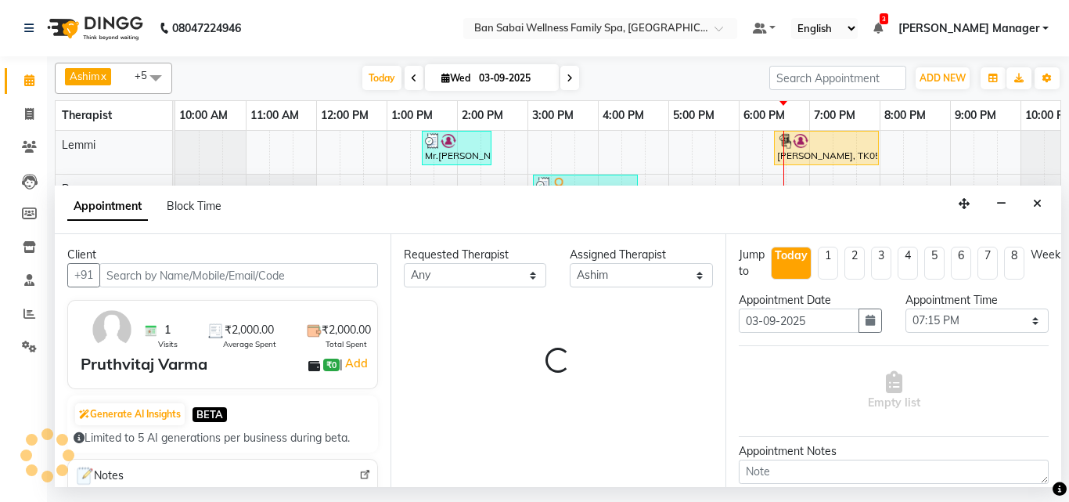
scroll to position [0, 31]
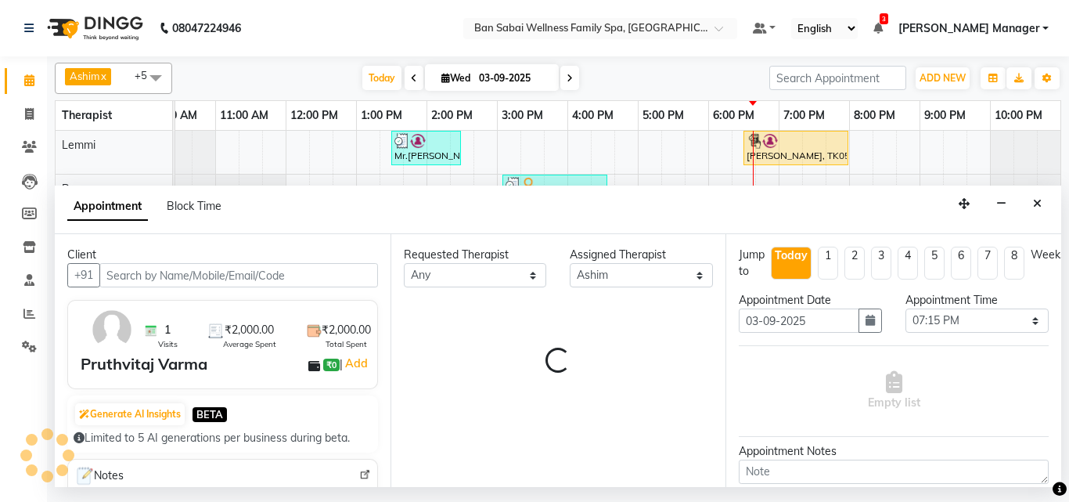
select select "4209"
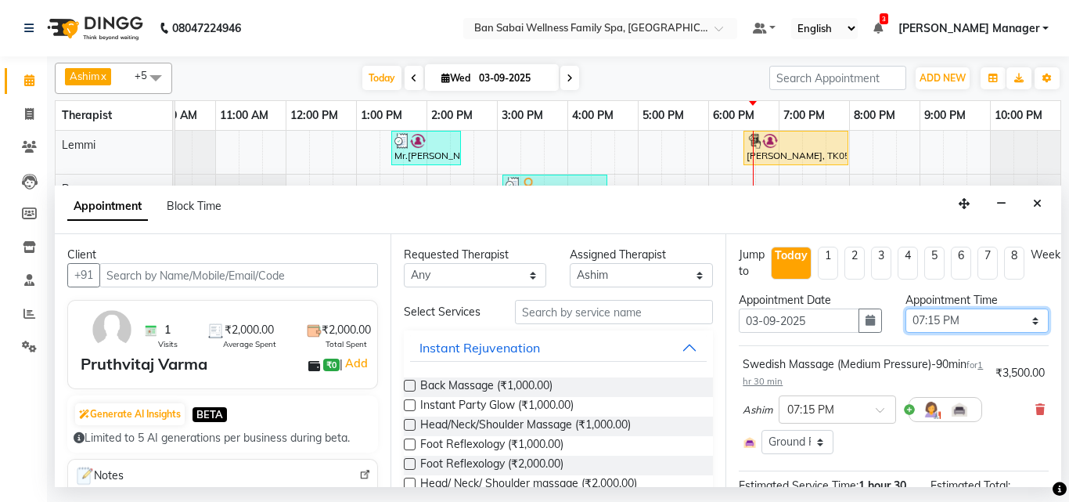
click at [1021, 316] on select "Select 11:00 AM 11:05 AM 11:10 AM 11:15 AM 11:20 AM 11:25 AM 11:30 AM 11:35 AM …" at bounding box center [976, 320] width 143 height 24
select select "1095"
click at [905, 308] on select "Select 11:00 AM 11:05 AM 11:10 AM 11:15 AM 11:20 AM 11:25 AM 11:30 AM 11:35 AM …" at bounding box center [976, 320] width 143 height 24
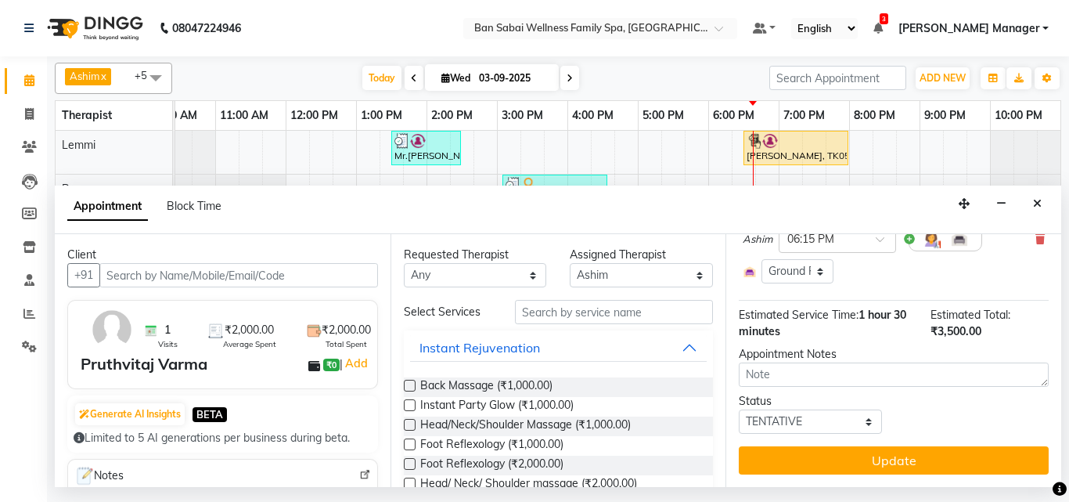
scroll to position [182, 0]
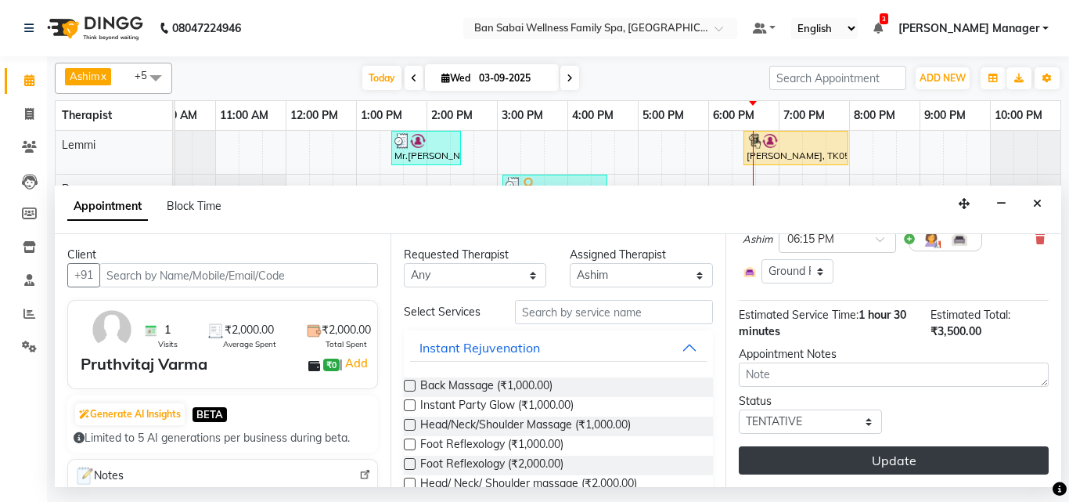
click at [851, 446] on button "Update" at bounding box center [894, 460] width 310 height 28
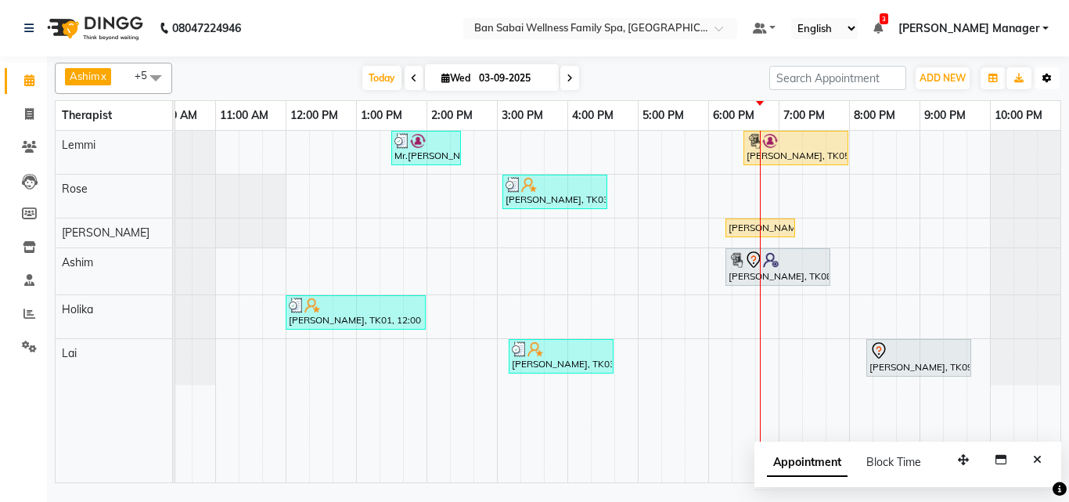
click at [1048, 81] on icon "button" at bounding box center [1046, 78] width 9 height 9
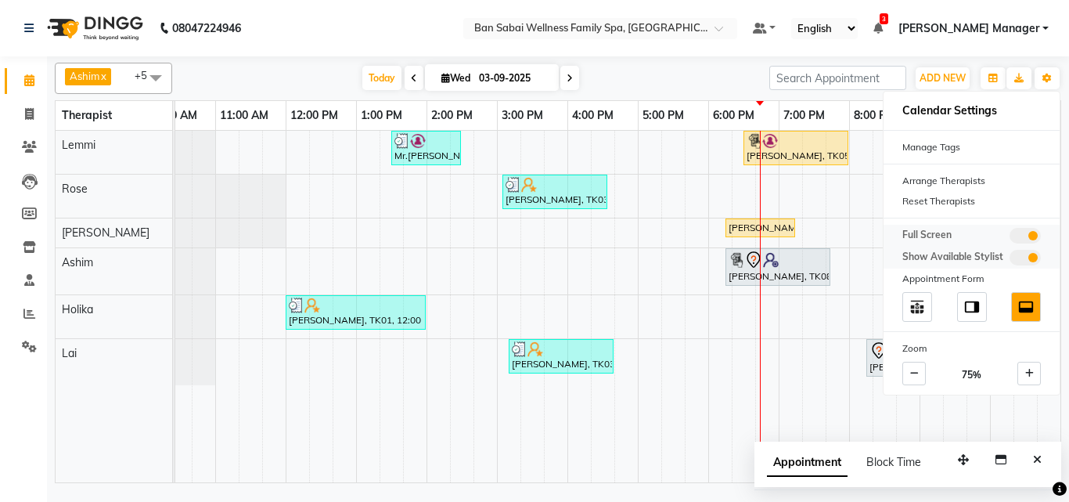
click at [1030, 235] on span at bounding box center [1024, 236] width 31 height 16
click at [1009, 238] on input "checkbox" at bounding box center [1009, 238] width 0 height 0
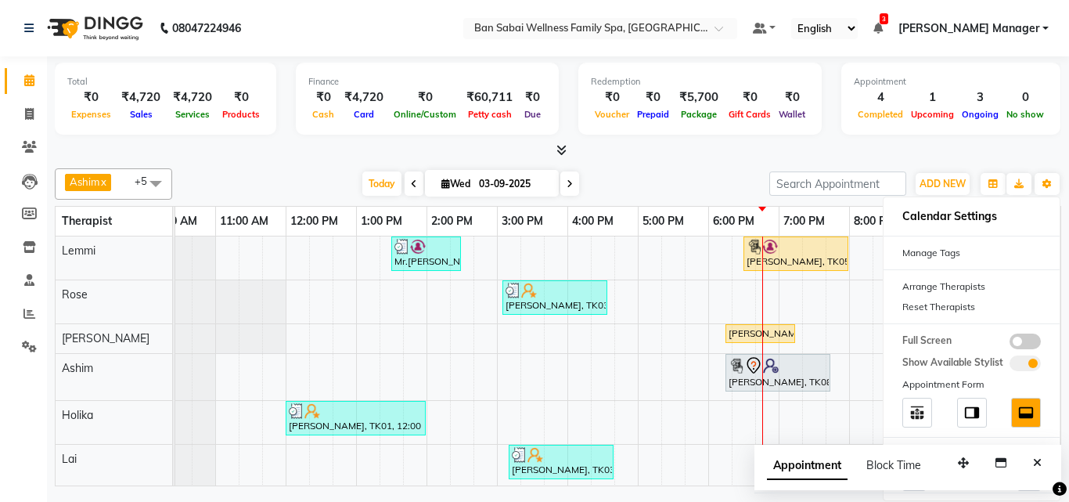
click at [466, 42] on nav "08047224946 Select Location × Ban Sabai Wellness Family Spa, Kalyani Nagar Defa…" at bounding box center [534, 28] width 1069 height 56
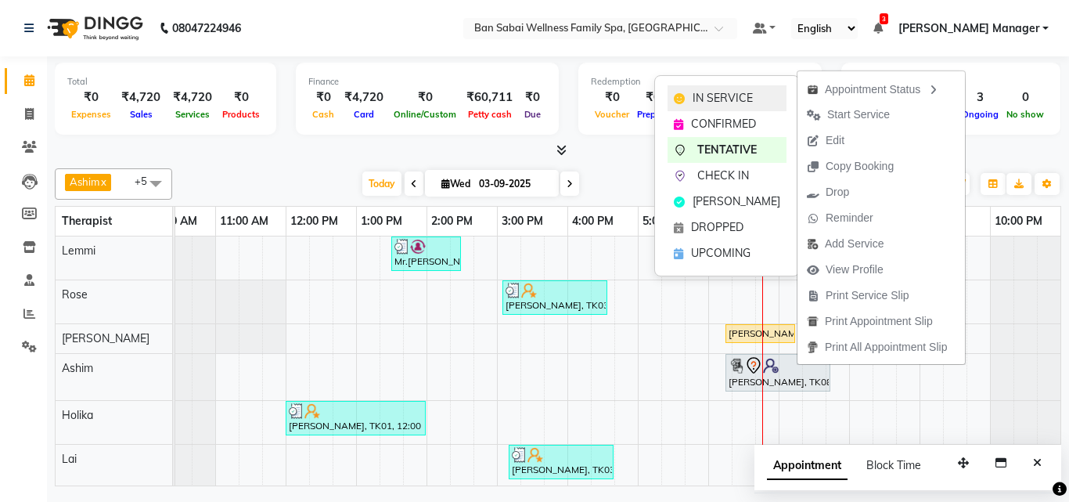
click at [736, 99] on span "IN SERVICE" at bounding box center [722, 98] width 60 height 16
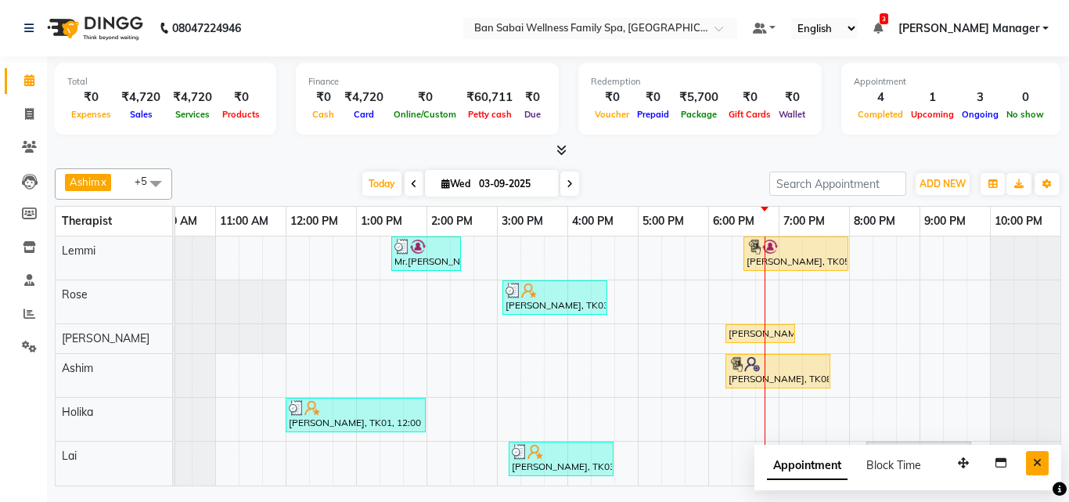
click at [1037, 464] on icon "Close" at bounding box center [1037, 462] width 9 height 11
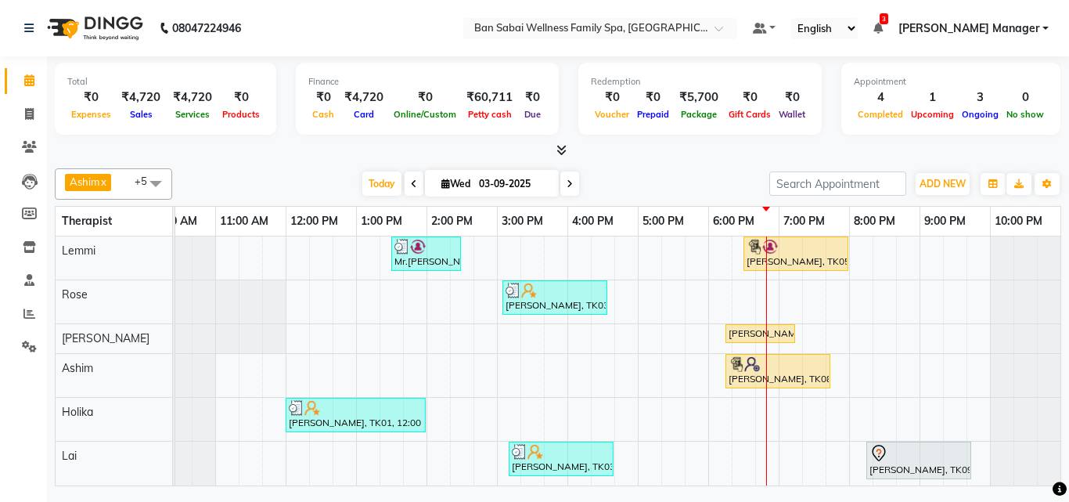
click at [563, 181] on span at bounding box center [569, 183] width 19 height 24
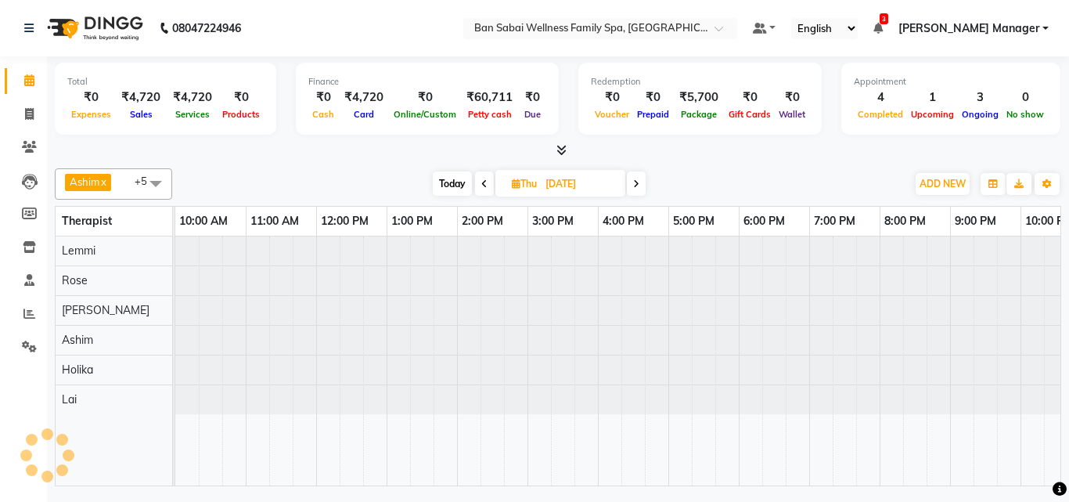
scroll to position [0, 31]
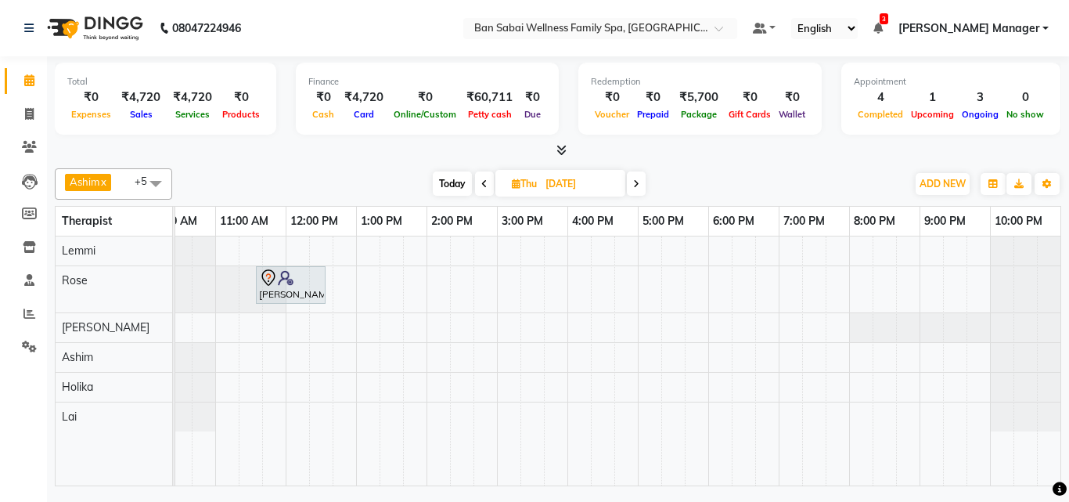
click at [447, 182] on span "Today" at bounding box center [452, 183] width 39 height 24
type input "03-09-2025"
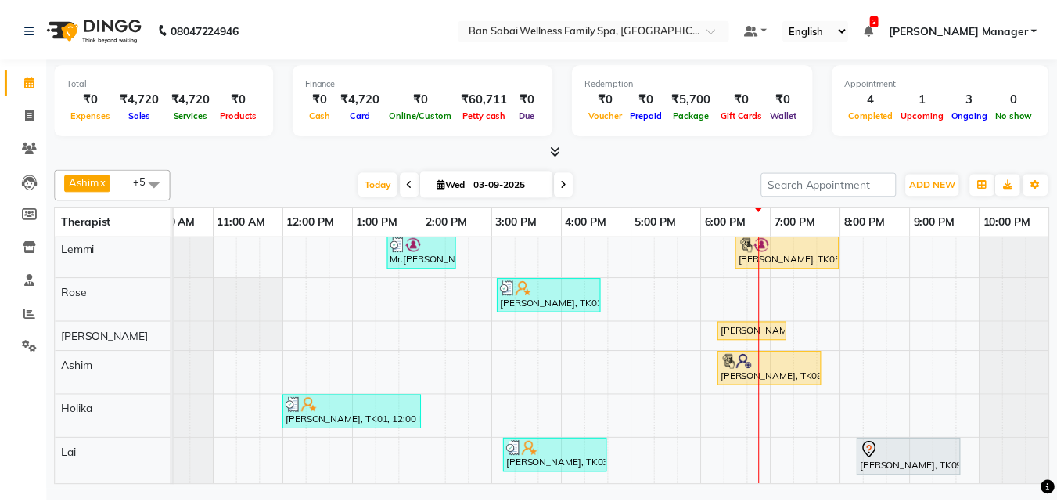
scroll to position [14, 0]
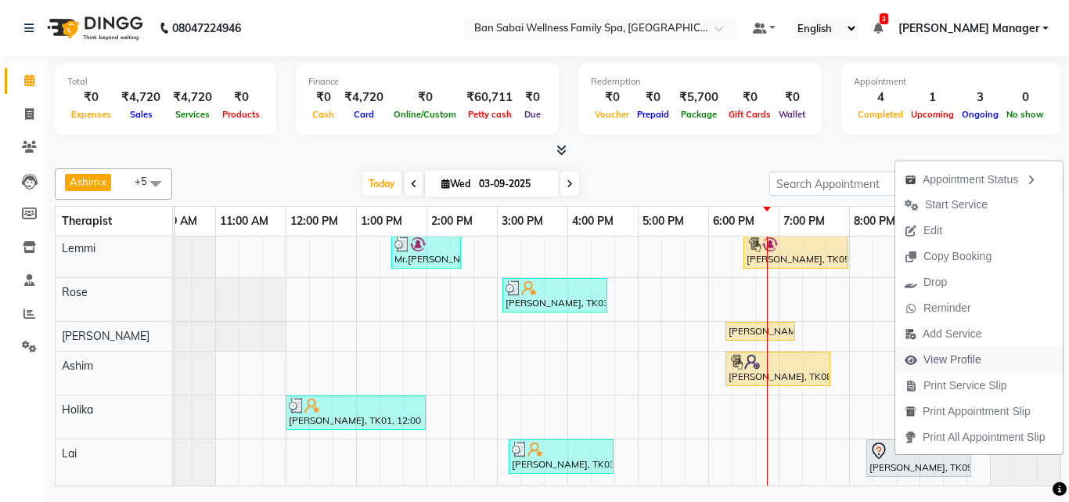
click at [964, 361] on span "View Profile" at bounding box center [952, 359] width 58 height 16
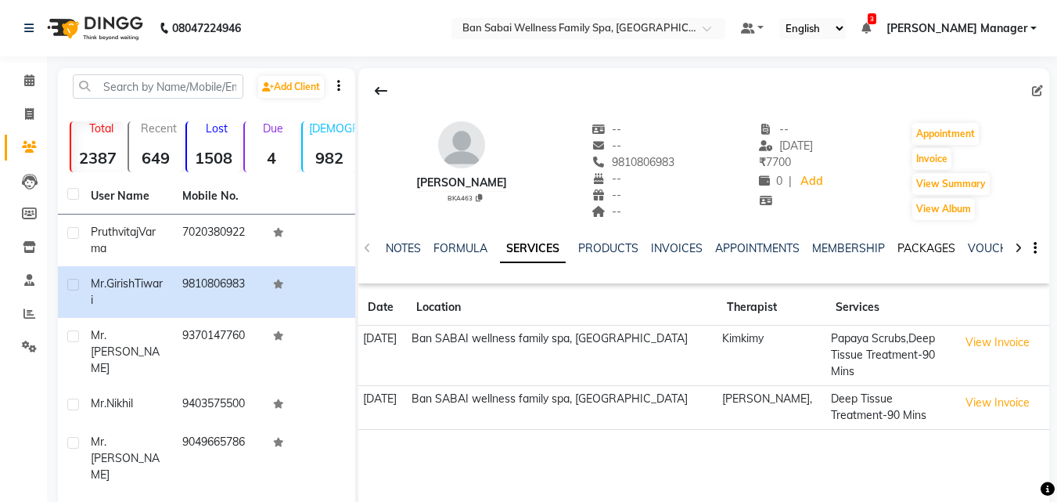
click at [907, 243] on link "PACKAGES" at bounding box center [926, 248] width 58 height 14
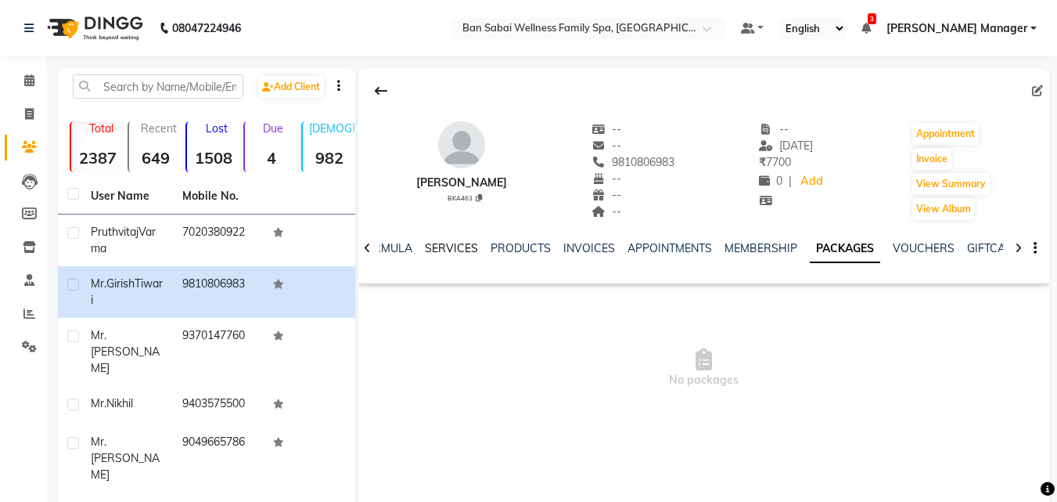
click at [433, 245] on link "SERVICES" at bounding box center [451, 248] width 53 height 14
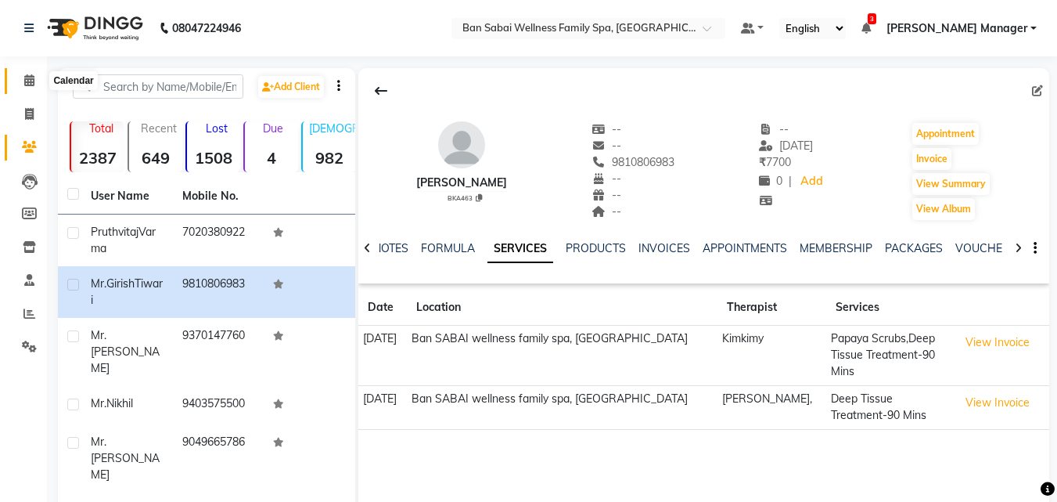
click at [27, 83] on icon at bounding box center [29, 80] width 10 height 12
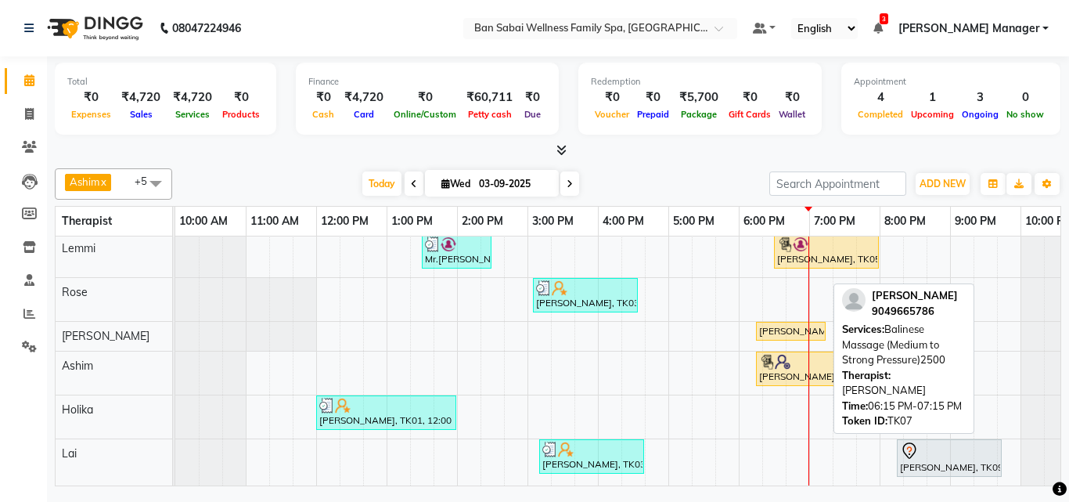
scroll to position [14, 0]
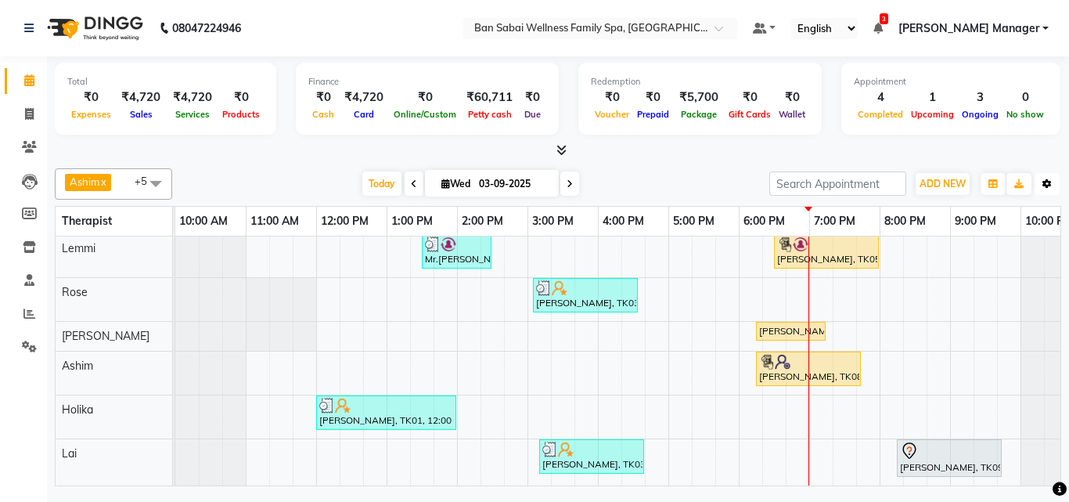
click at [1052, 182] on button "Toggle Dropdown" at bounding box center [1046, 184] width 25 height 22
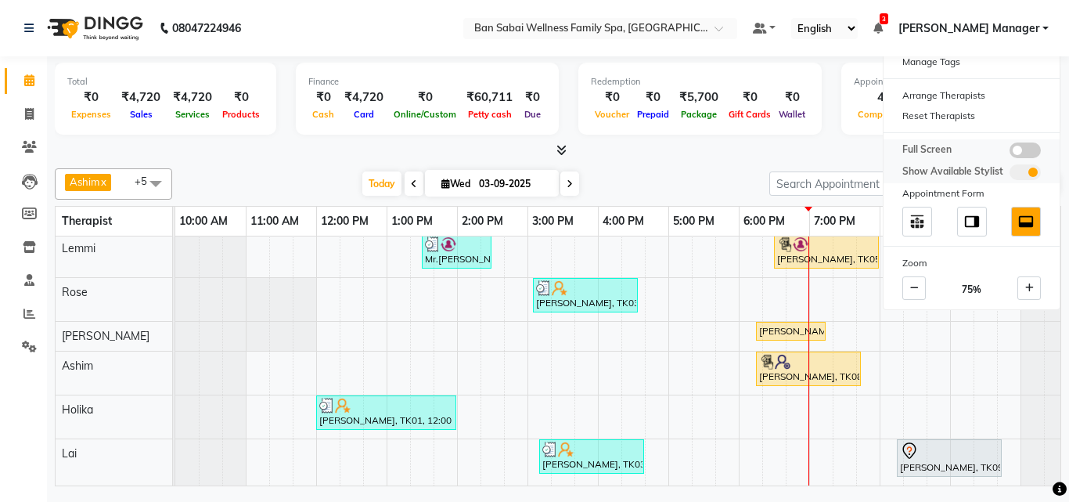
click at [1026, 148] on span at bounding box center [1024, 150] width 31 height 16
click at [1009, 153] on input "checkbox" at bounding box center [1009, 153] width 0 height 0
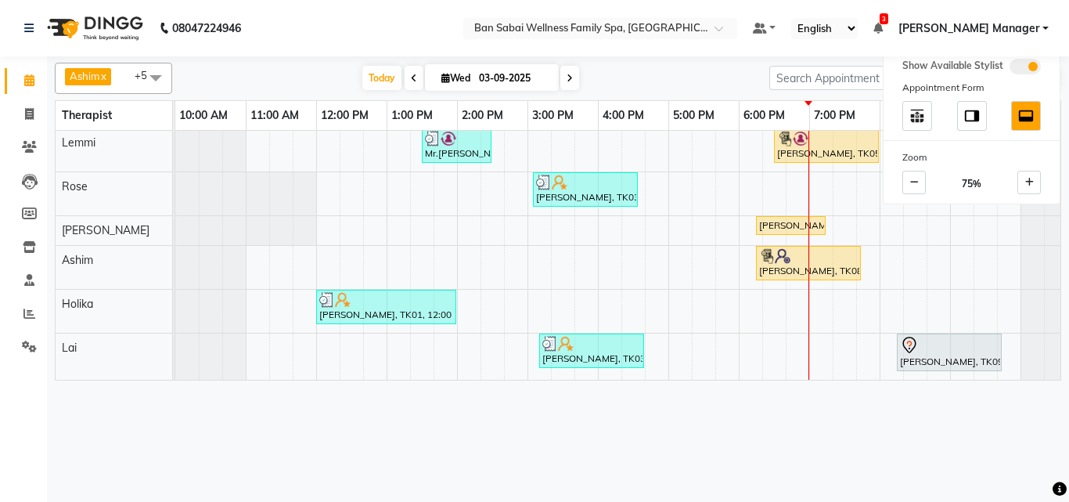
scroll to position [0, 0]
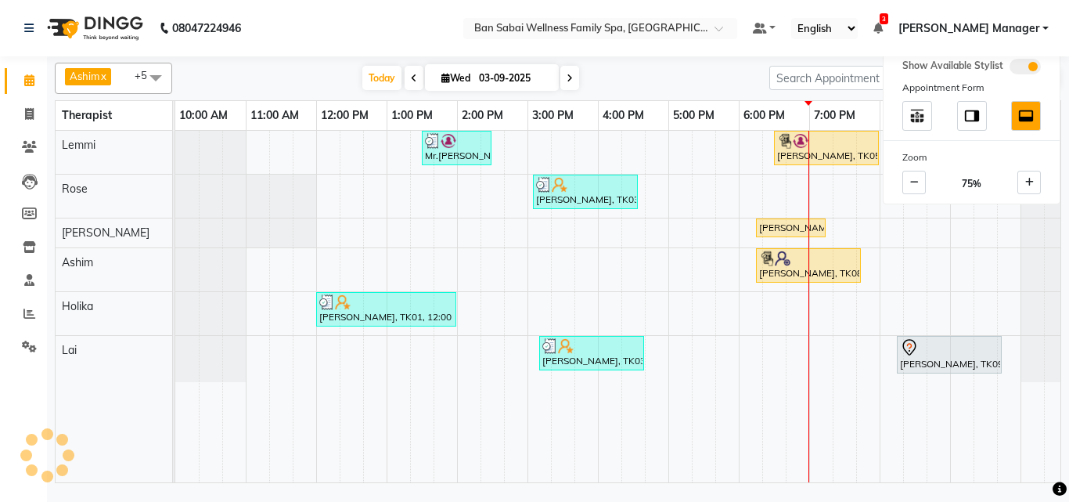
click at [472, 25] on nav "08047224946 Select Location × Ban Sabai Wellness Family Spa, Kalyani Nagar Defa…" at bounding box center [534, 28] width 1069 height 56
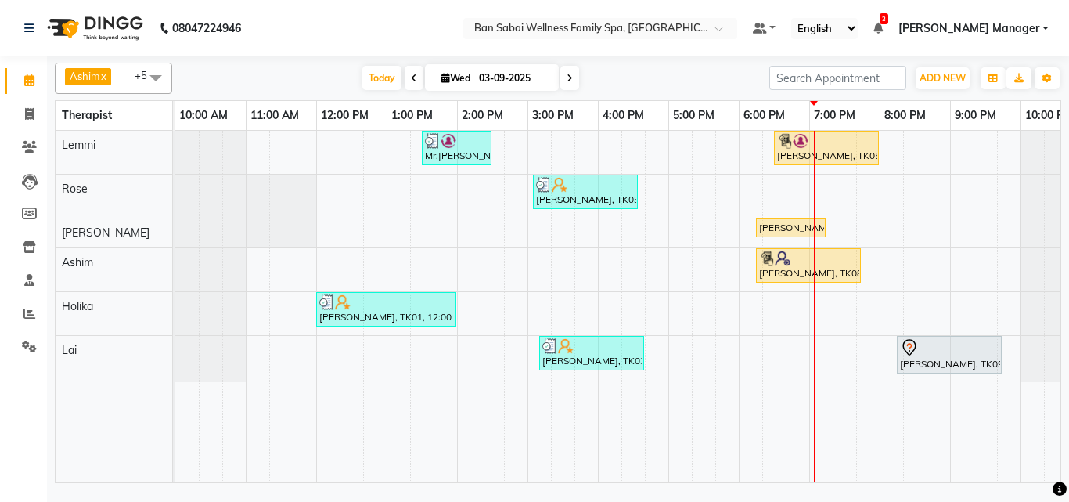
click at [820, 194] on div "Mr.[PERSON_NAME], TK02, 01:30 PM-02:30 PM, Swedish Massage (Medium Pressure)-60…" at bounding box center [632, 306] width 915 height 351
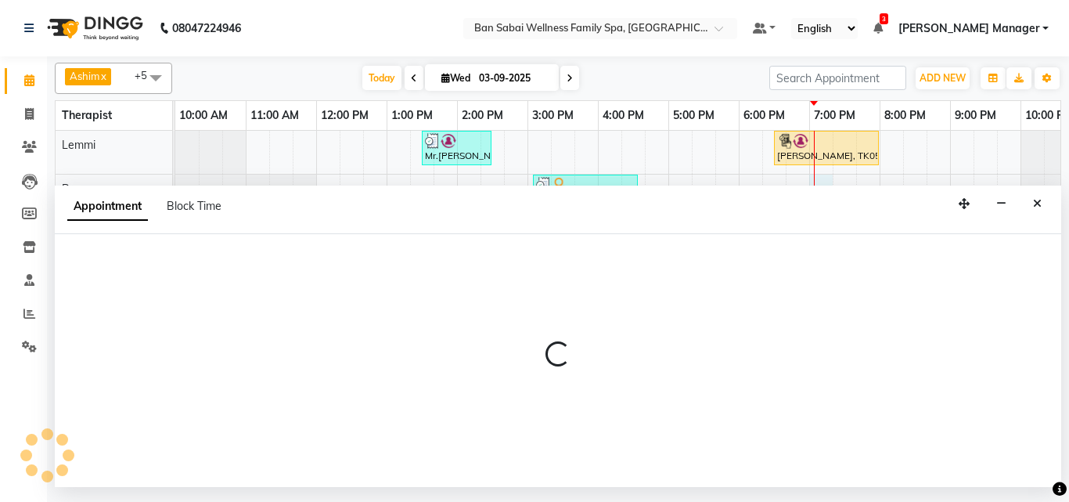
click at [820, 194] on div "Appointment Block Time" at bounding box center [558, 209] width 1006 height 49
select select "78158"
select select "1140"
select select "tentative"
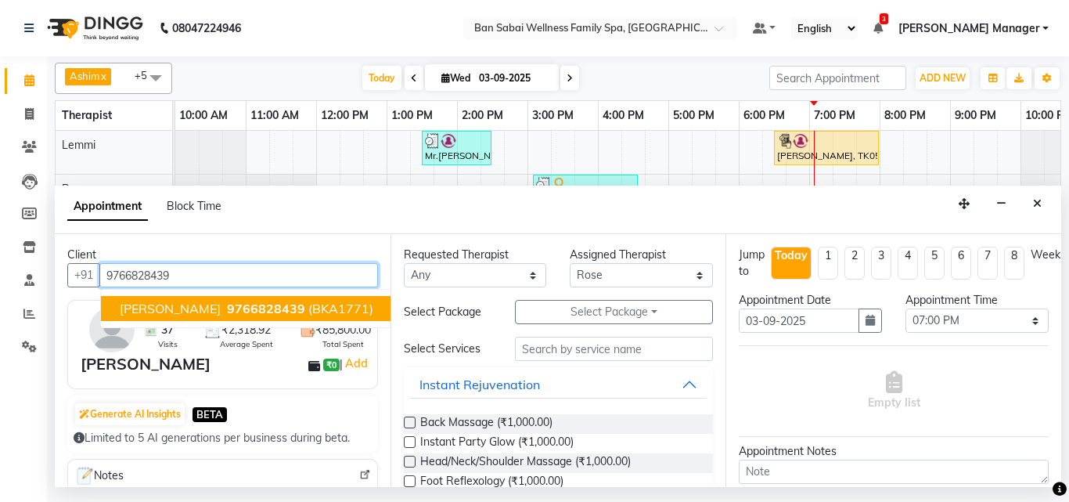
click at [201, 309] on span "[PERSON_NAME]" at bounding box center [170, 308] width 101 height 16
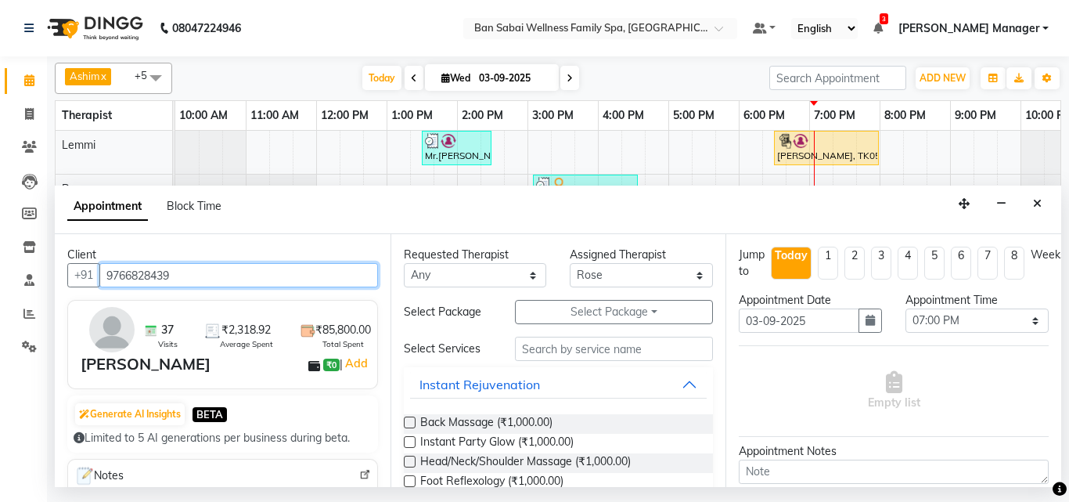
type input "9766828439"
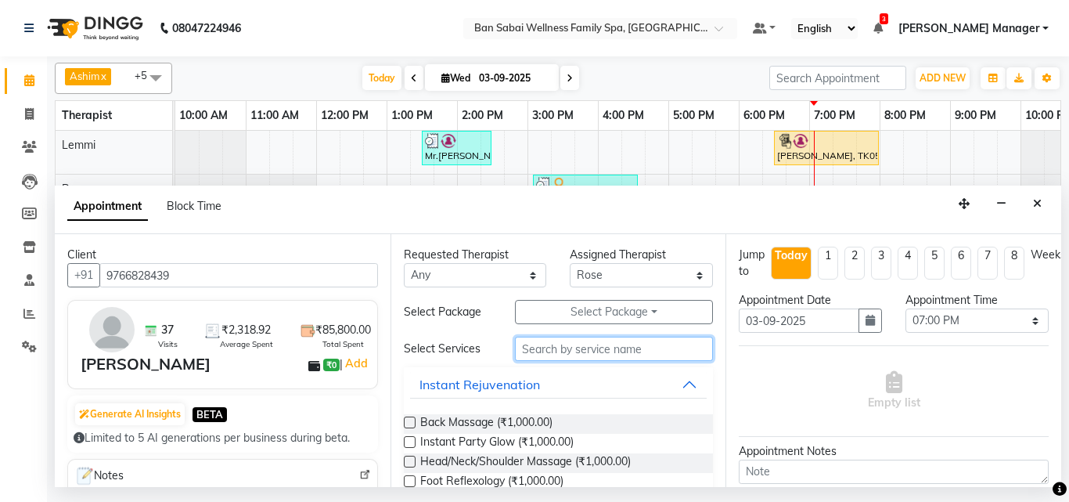
click at [594, 347] on input "text" at bounding box center [614, 348] width 199 height 24
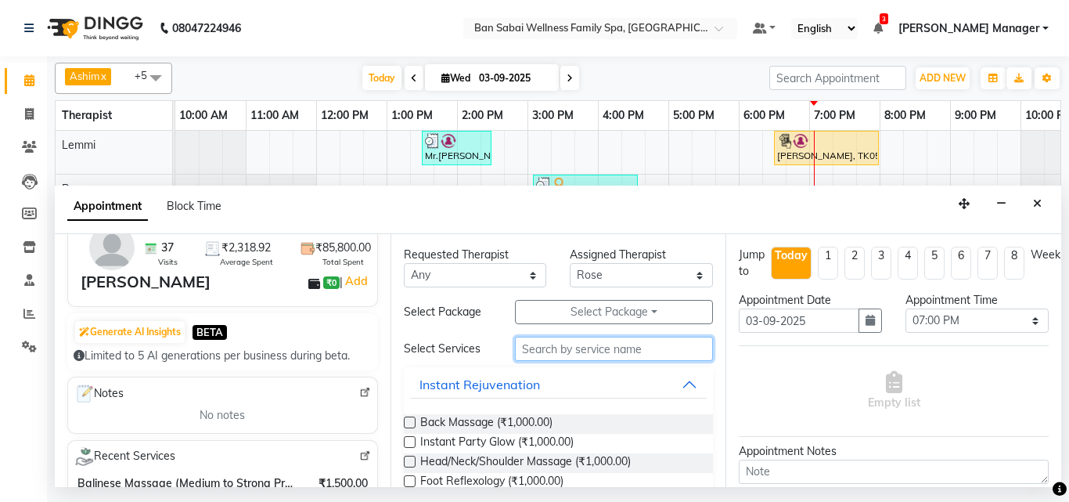
scroll to position [156, 0]
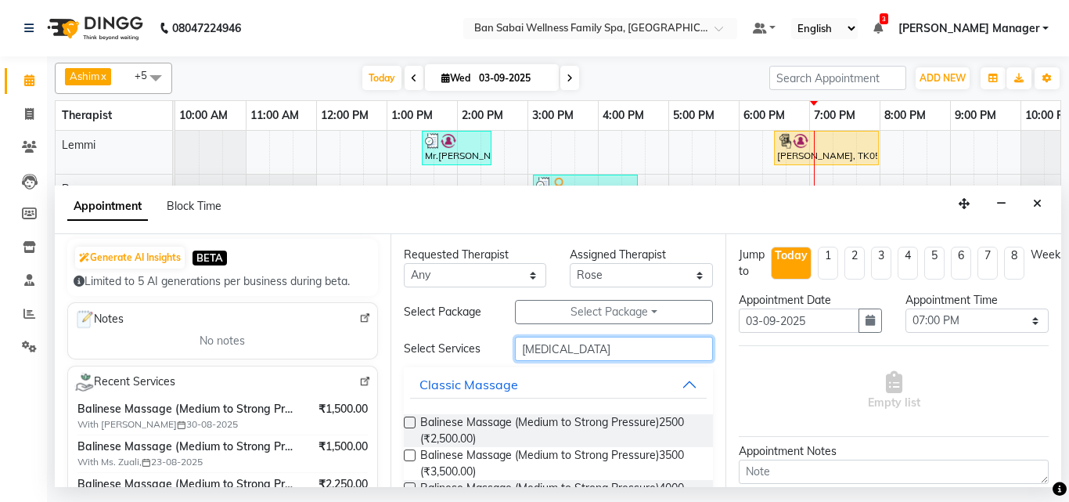
type input "[MEDICAL_DATA]"
click at [402, 419] on div "Requested Therapist Any [PERSON_NAME] Angel [PERSON_NAME] [PERSON_NAME] [PERSON…" at bounding box center [558, 360] width 336 height 253
click at [405, 420] on label at bounding box center [410, 422] width 12 height 12
click at [405, 420] on input "checkbox" at bounding box center [409, 424] width 10 height 10
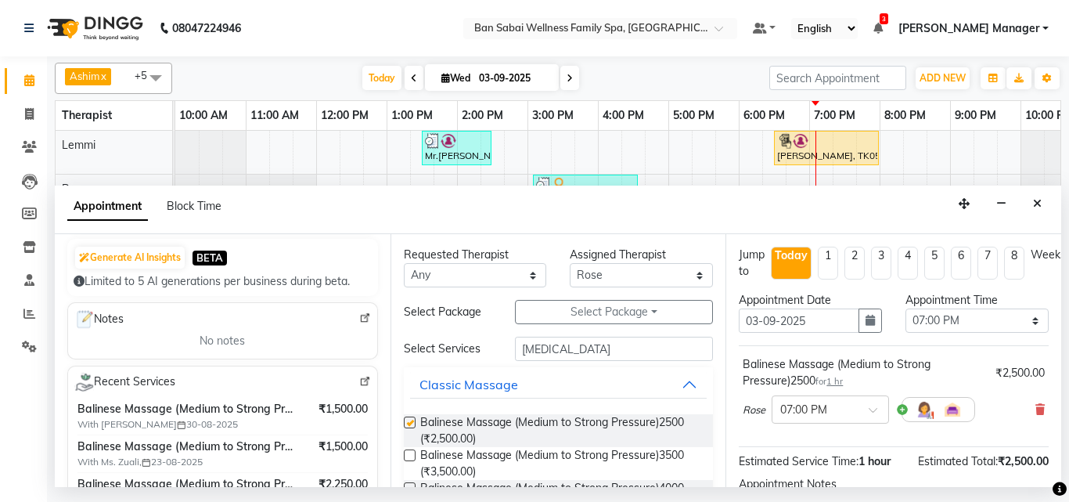
checkbox input "false"
click at [1021, 315] on select "Select 11:00 AM 11:05 AM 11:10 AM 11:15 AM 11:20 AM 11:25 AM 11:30 AM 11:35 AM …" at bounding box center [976, 320] width 143 height 24
select select "1170"
click at [905, 308] on select "Select 11:00 AM 11:05 AM 11:10 AM 11:15 AM 11:20 AM 11:25 AM 11:30 AM 11:35 AM …" at bounding box center [976, 320] width 143 height 24
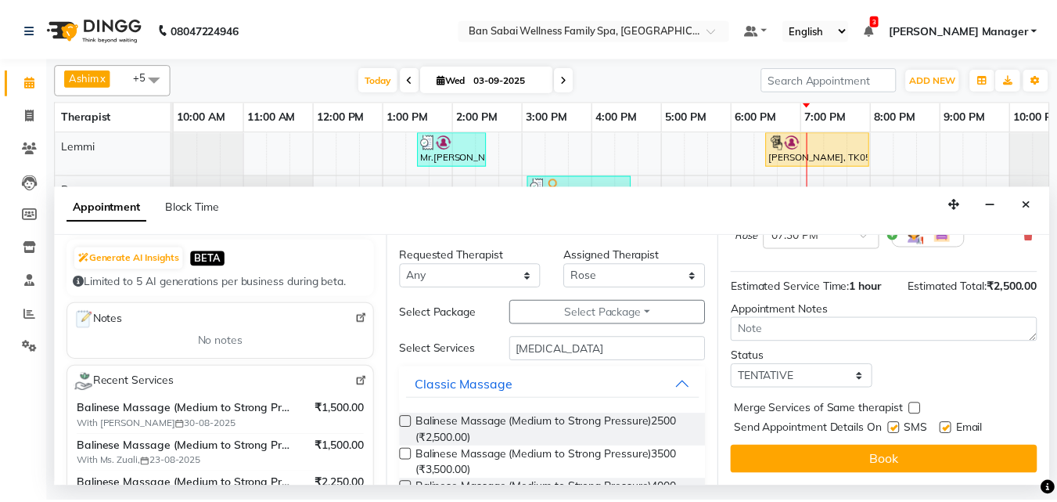
scroll to position [187, 0]
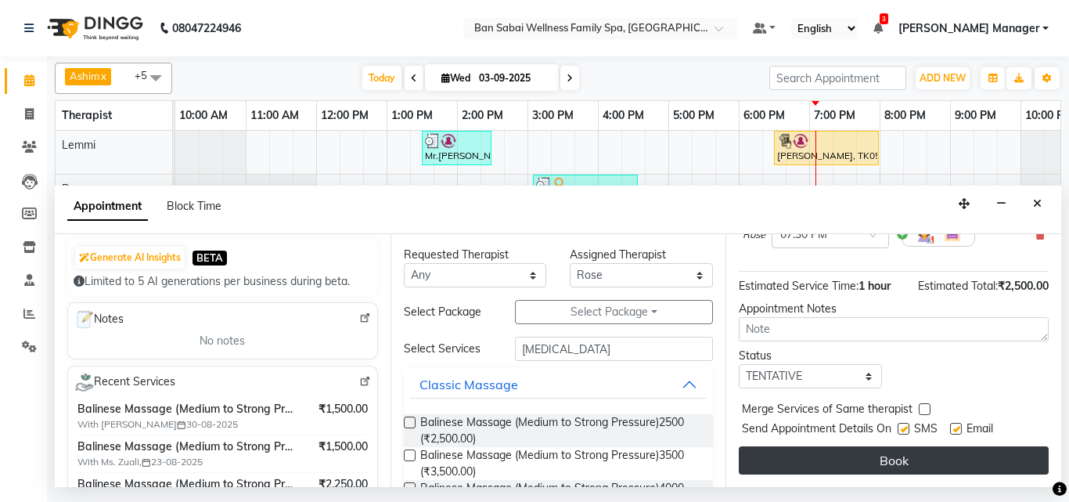
click at [898, 446] on button "Book" at bounding box center [894, 460] width 310 height 28
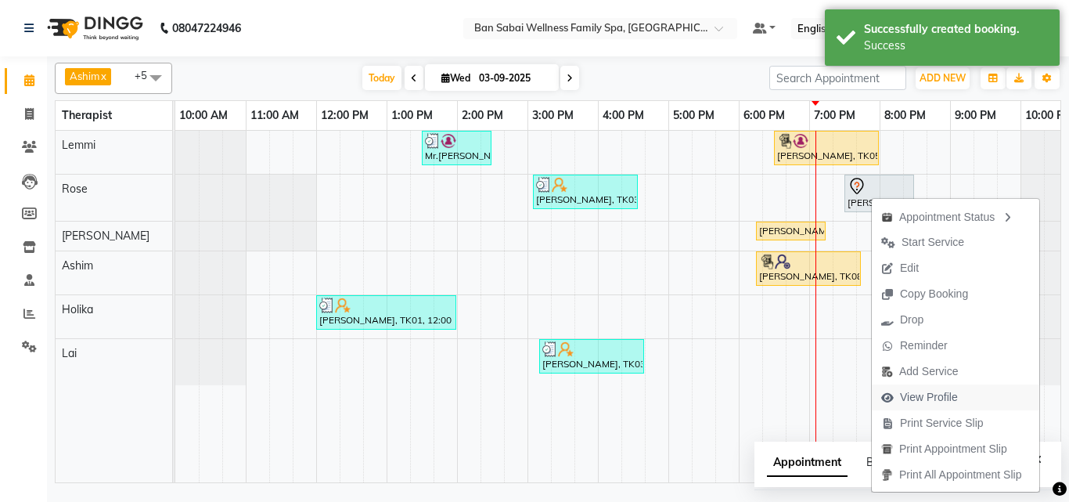
click at [954, 397] on span "View Profile" at bounding box center [929, 397] width 58 height 16
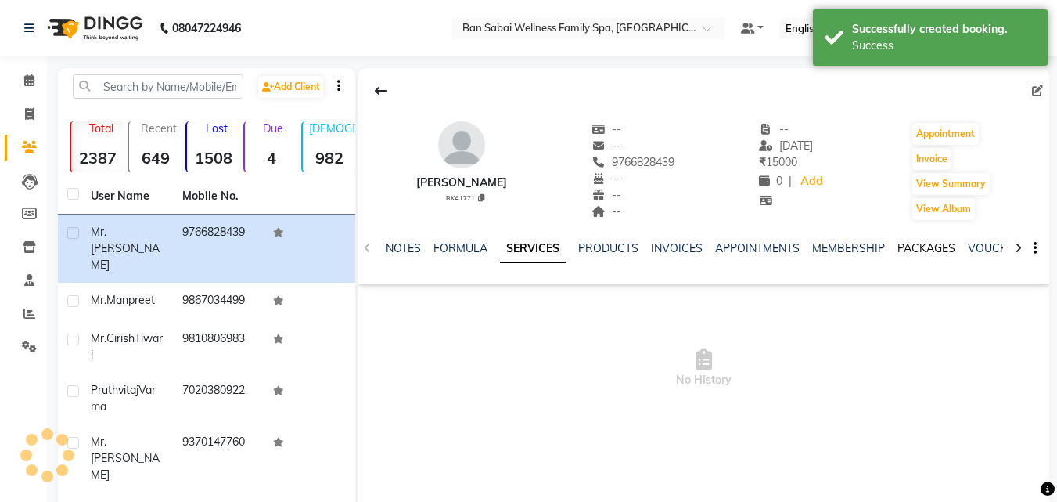
click at [908, 243] on link "PACKAGES" at bounding box center [926, 248] width 58 height 14
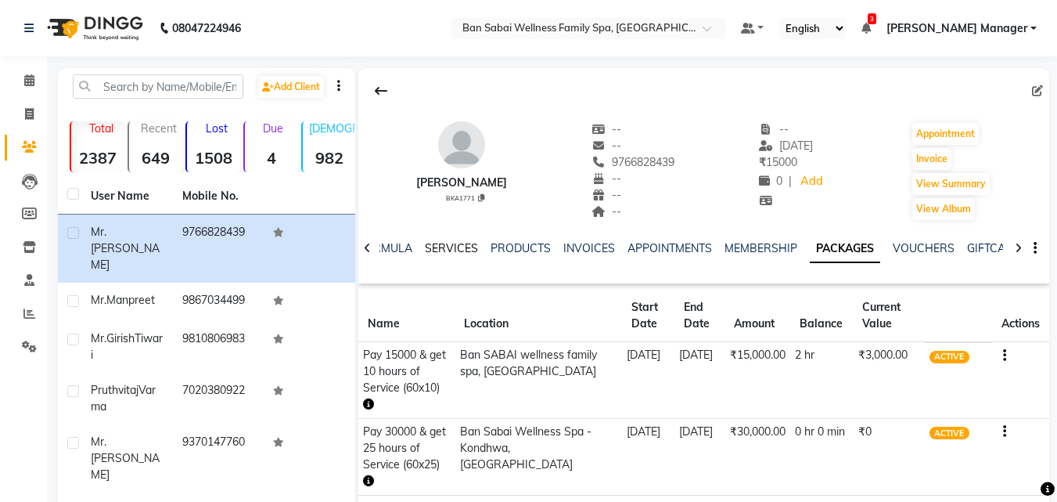
click at [443, 244] on link "SERVICES" at bounding box center [451, 248] width 53 height 14
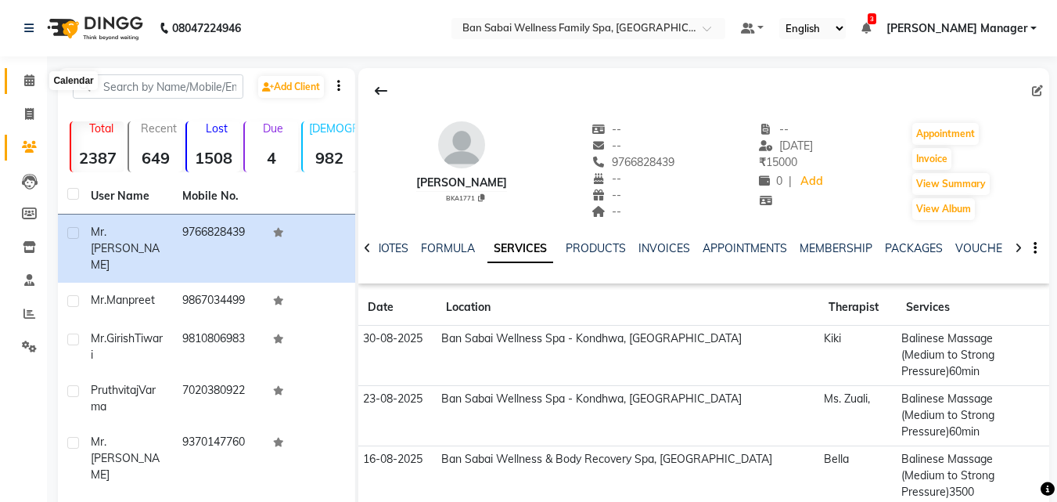
click at [35, 76] on span at bounding box center [29, 81] width 27 height 18
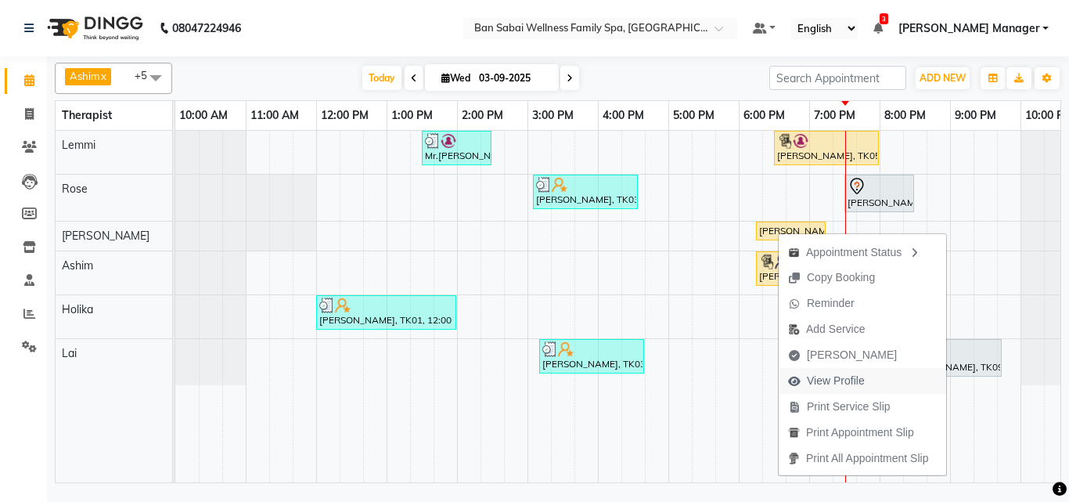
click at [844, 380] on span "View Profile" at bounding box center [836, 380] width 58 height 16
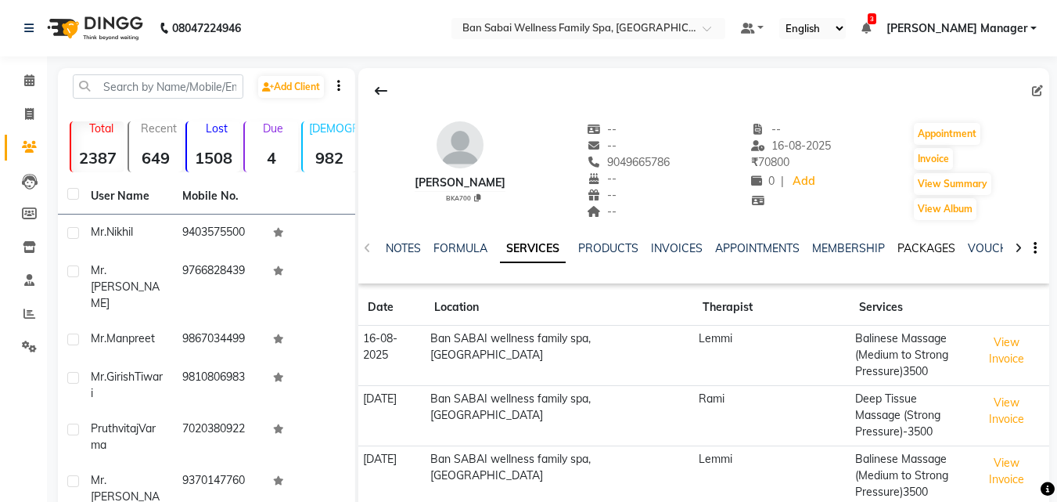
click at [931, 249] on link "PACKAGES" at bounding box center [926, 248] width 58 height 14
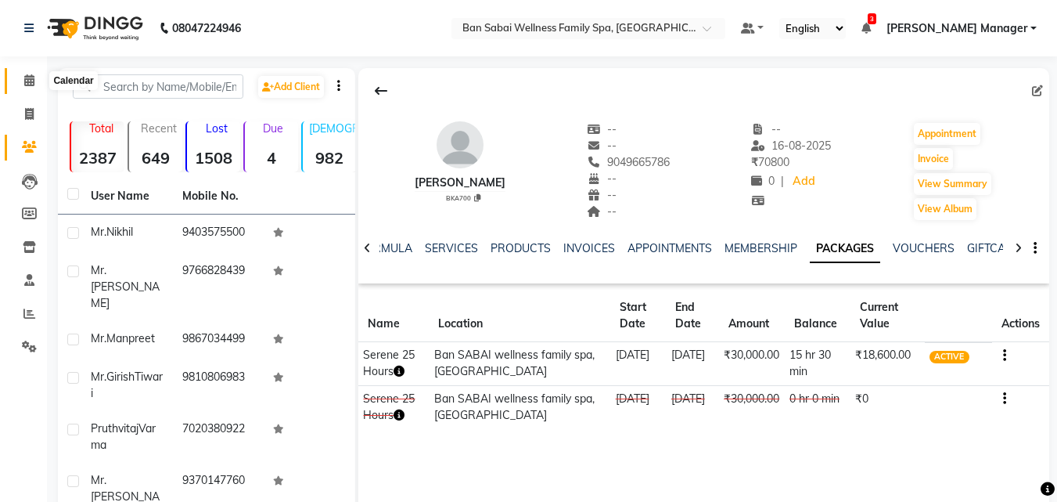
click at [27, 83] on icon at bounding box center [29, 80] width 10 height 12
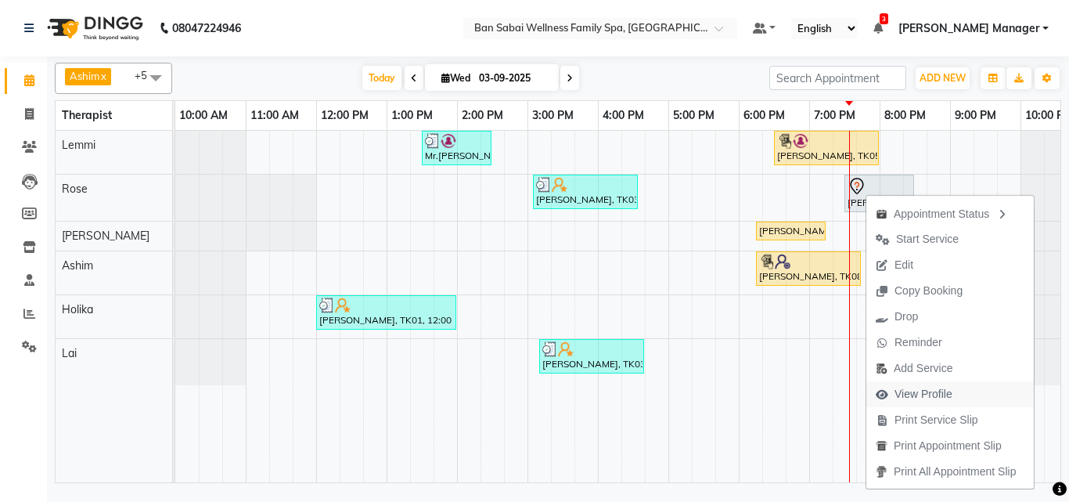
click at [938, 394] on span "View Profile" at bounding box center [923, 394] width 58 height 16
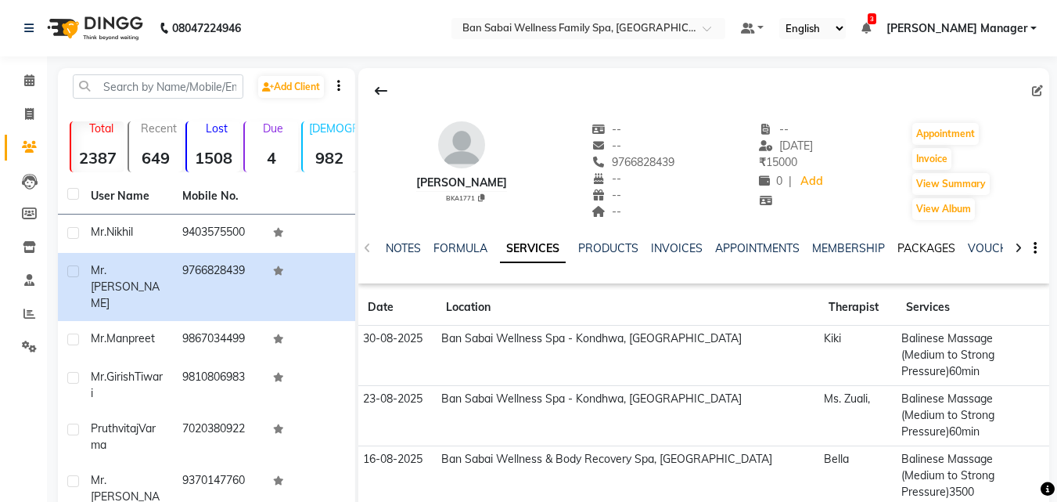
click at [937, 245] on link "PACKAGES" at bounding box center [926, 248] width 58 height 14
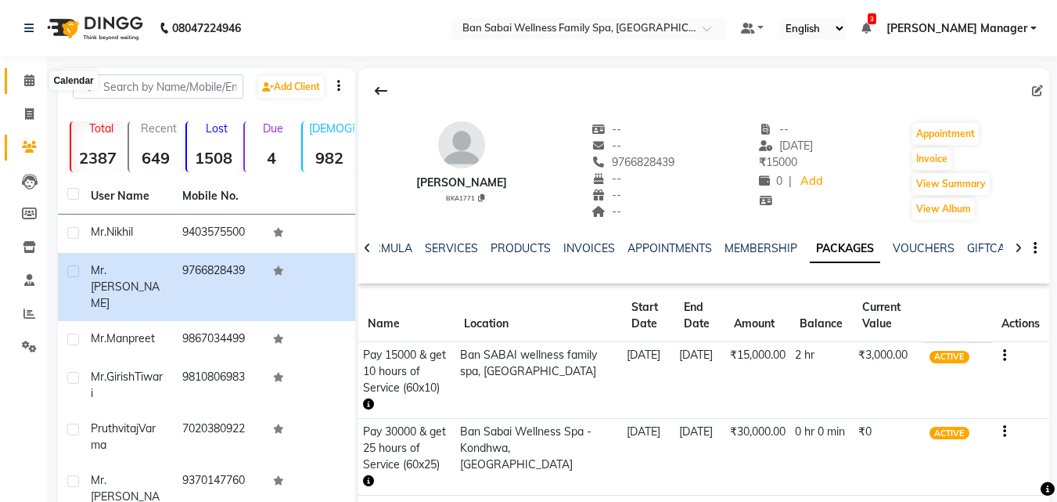
click at [24, 81] on icon at bounding box center [29, 80] width 10 height 12
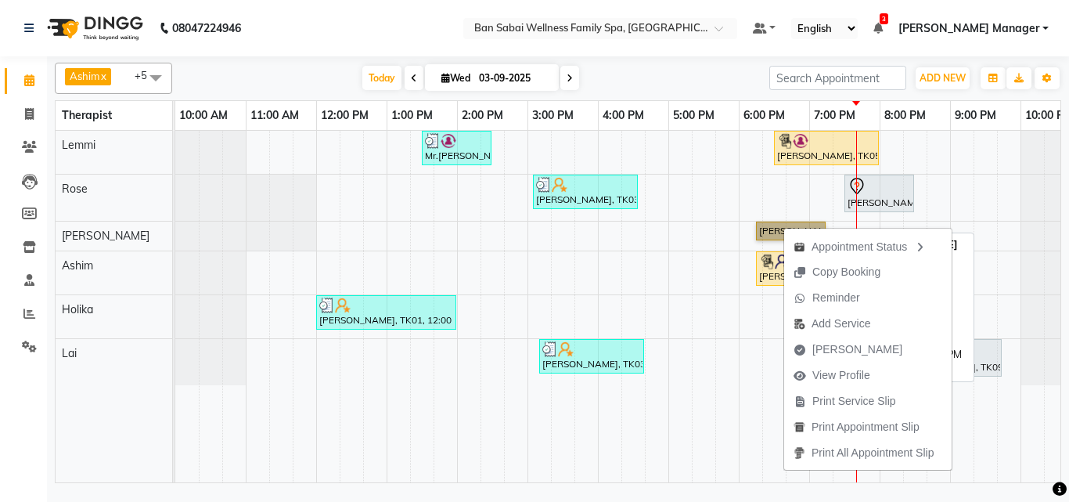
click at [764, 228] on link "[PERSON_NAME], TK07, 06:15 PM-07:15 PM, Balinese Massage (Medium to Strong Pres…" at bounding box center [791, 230] width 70 height 19
select select "1"
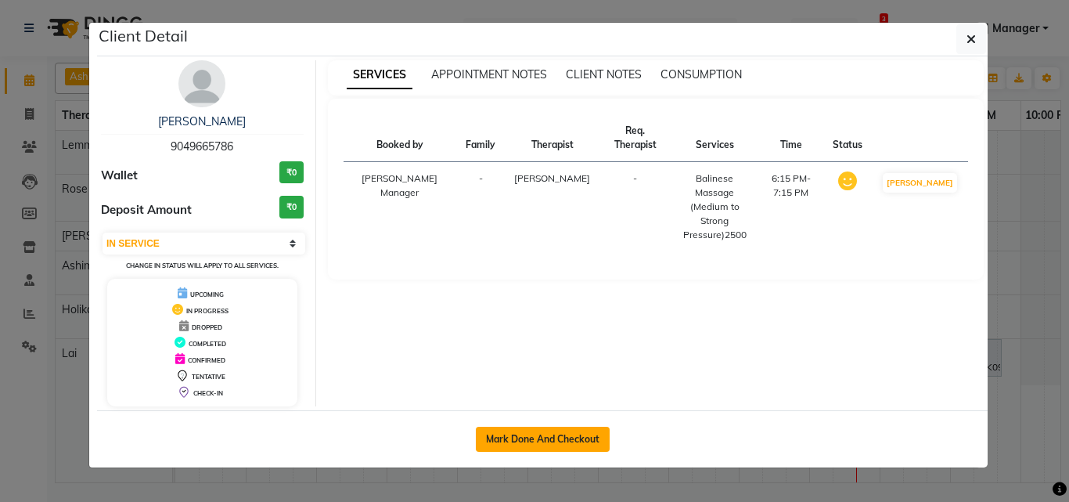
click at [585, 437] on button "Mark Done And Checkout" at bounding box center [543, 438] width 134 height 25
select select "service"
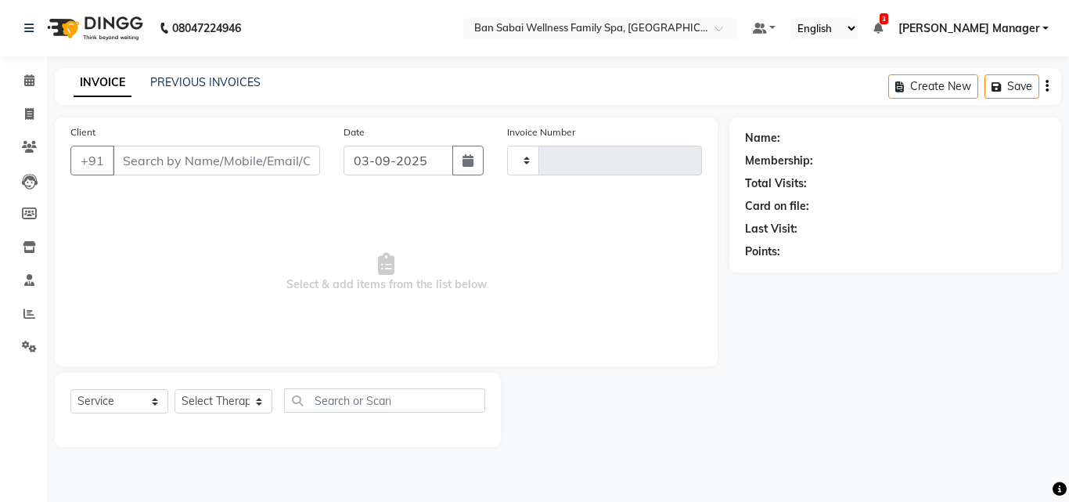
type input "9049665786"
select select "78163"
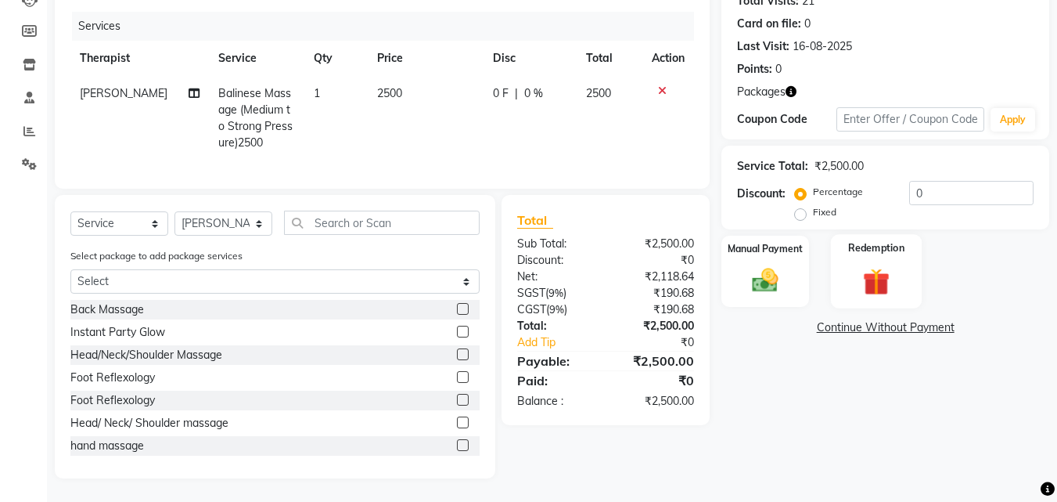
scroll to position [194, 0]
click at [881, 269] on img at bounding box center [876, 281] width 44 height 34
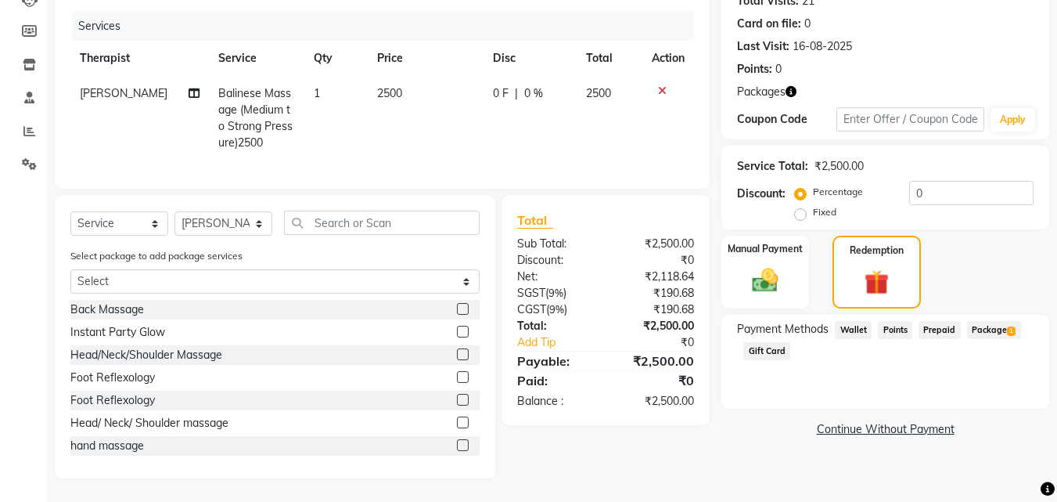
click at [992, 321] on span "Package 1" at bounding box center [994, 330] width 54 height 18
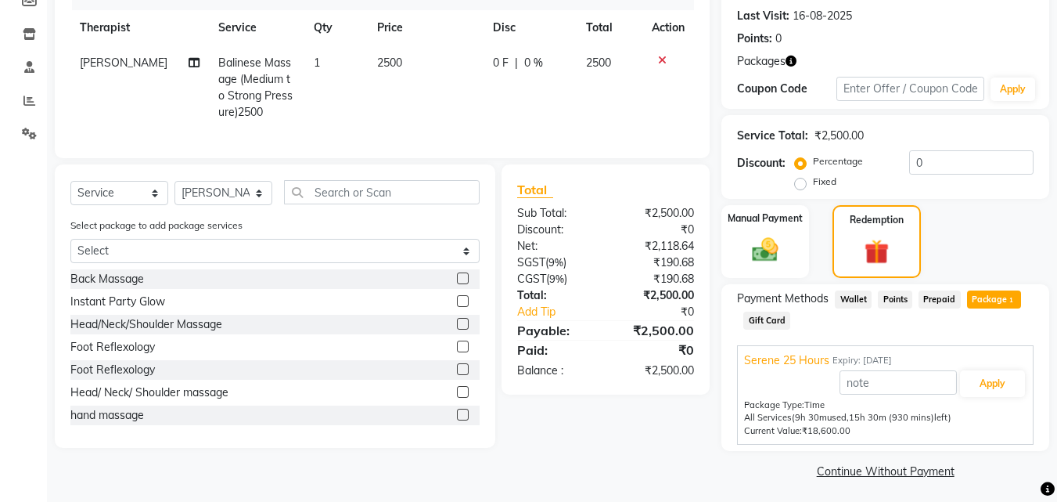
scroll to position [218, 0]
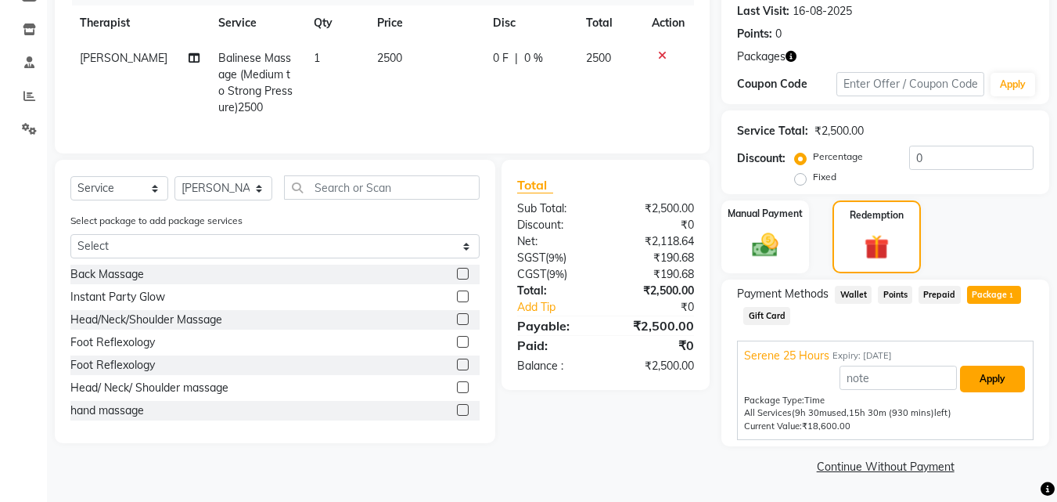
click at [988, 383] on button "Apply" at bounding box center [992, 378] width 65 height 27
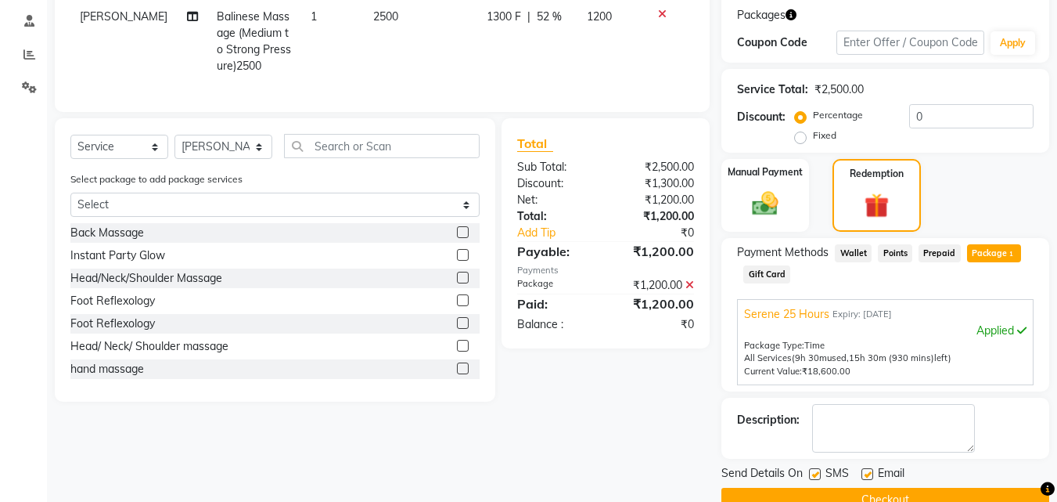
scroll to position [293, 0]
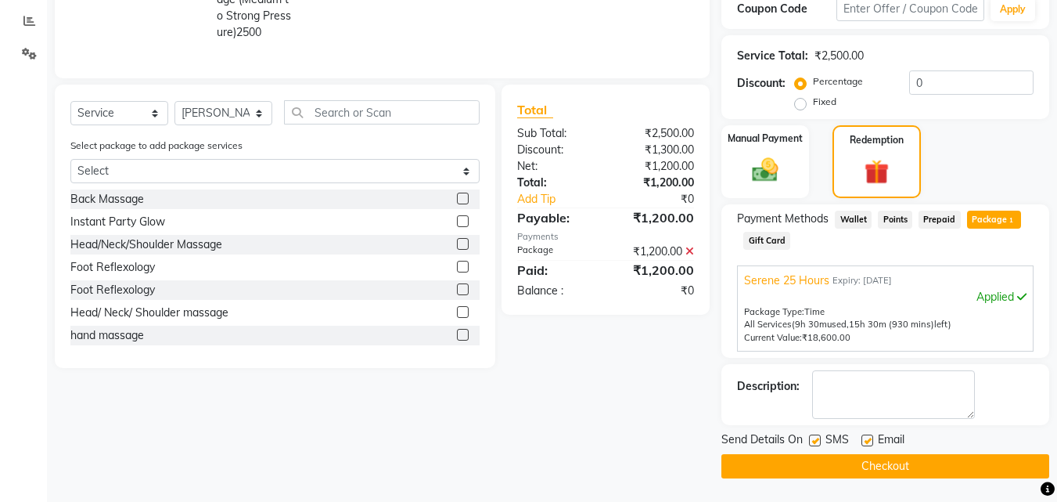
click at [906, 466] on button "Checkout" at bounding box center [885, 466] width 328 height 24
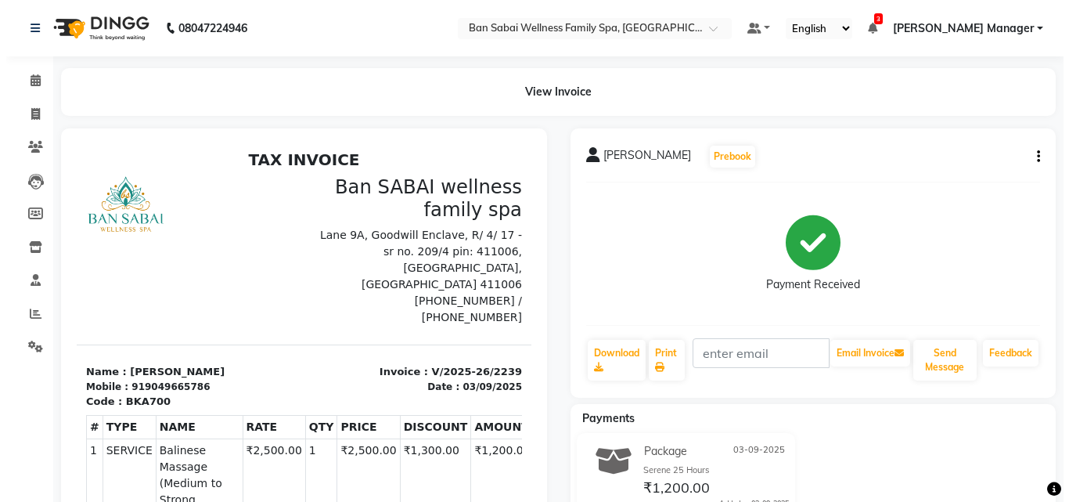
scroll to position [13, 0]
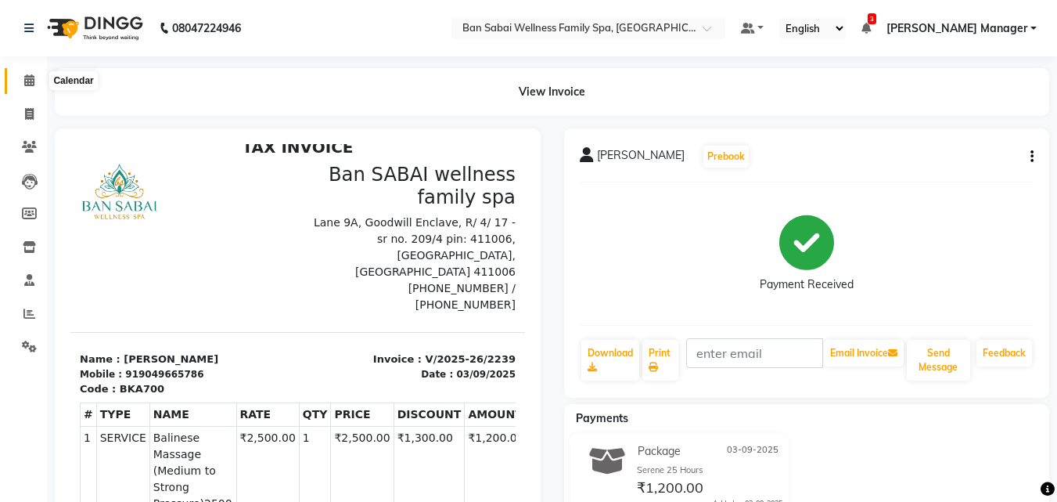
click at [24, 83] on icon at bounding box center [29, 80] width 10 height 12
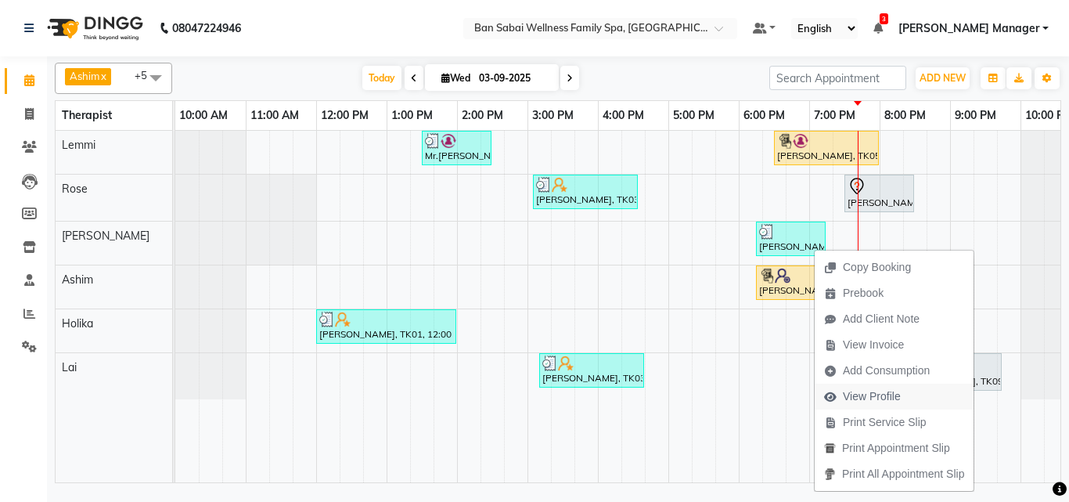
click at [868, 398] on span "View Profile" at bounding box center [872, 396] width 58 height 16
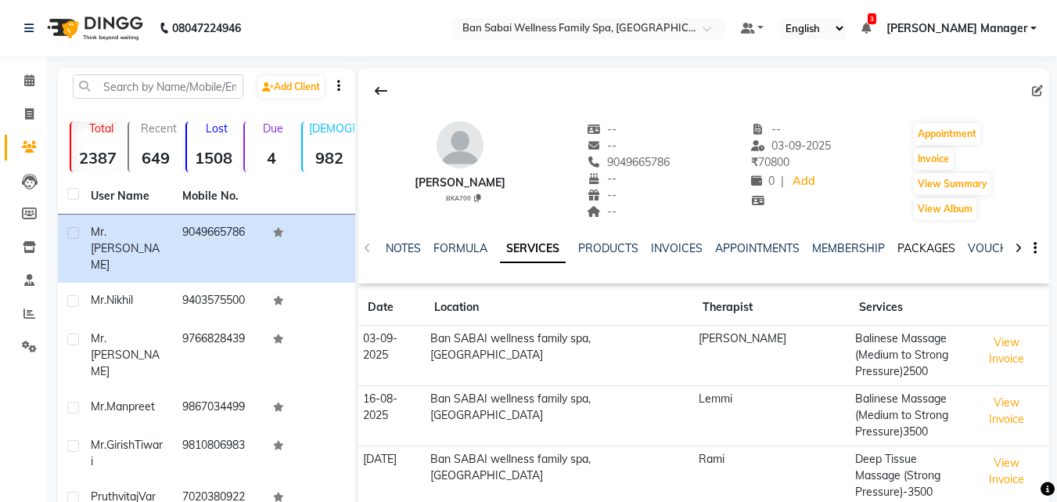
click at [919, 250] on link "PACKAGES" at bounding box center [926, 248] width 58 height 14
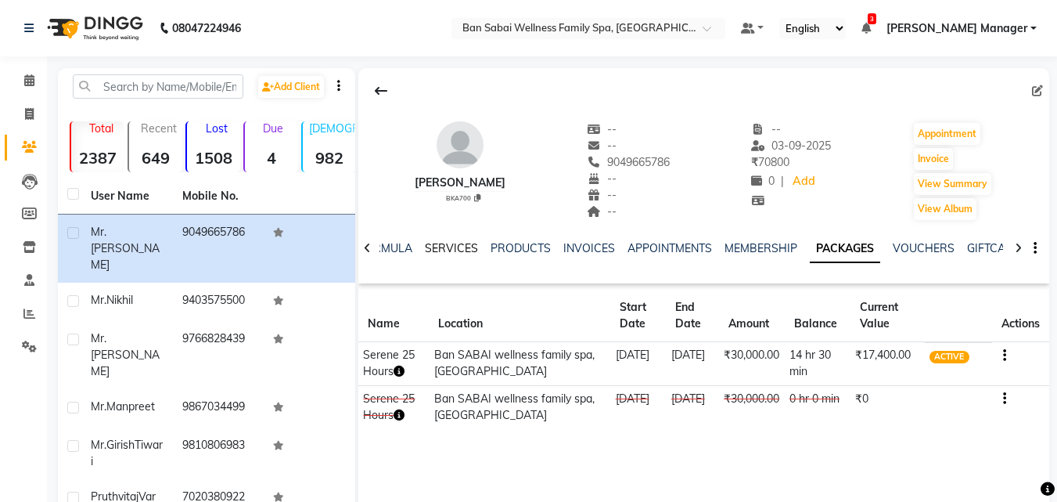
click at [448, 252] on link "SERVICES" at bounding box center [451, 248] width 53 height 14
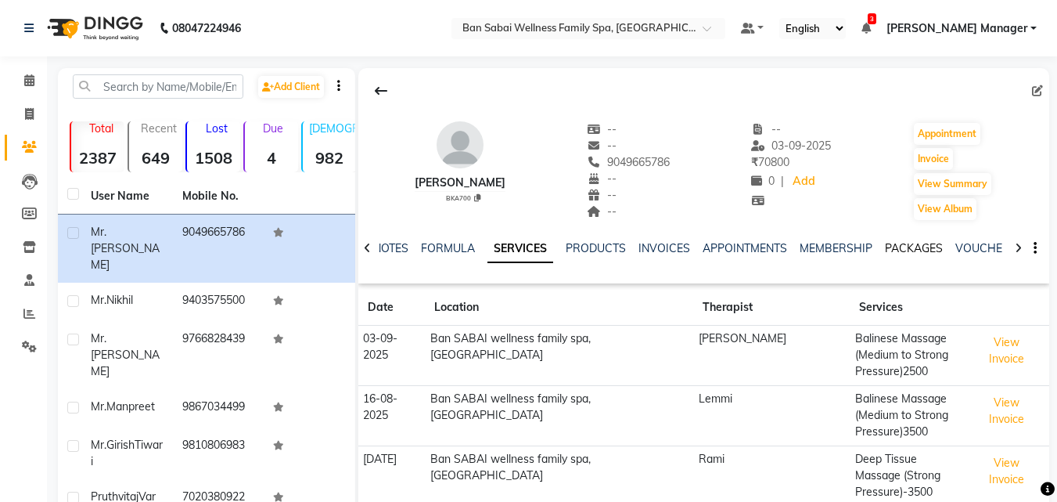
click at [901, 250] on link "PACKAGES" at bounding box center [914, 248] width 58 height 14
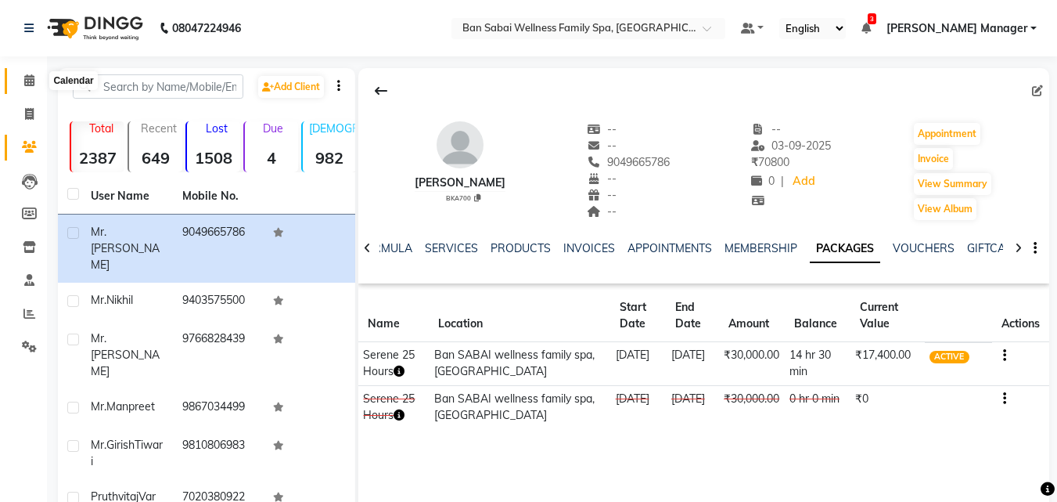
click at [26, 84] on icon at bounding box center [29, 80] width 10 height 12
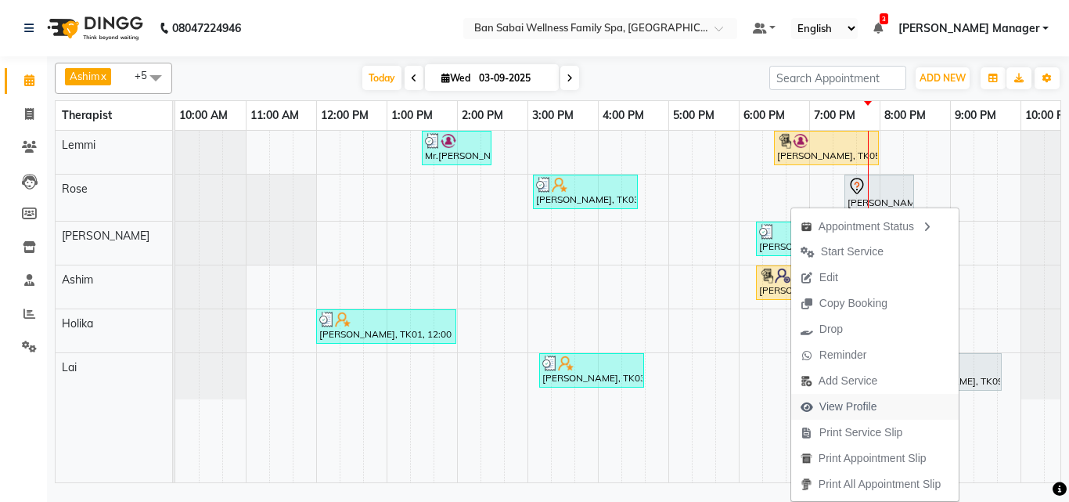
click at [847, 403] on span "View Profile" at bounding box center [848, 406] width 58 height 16
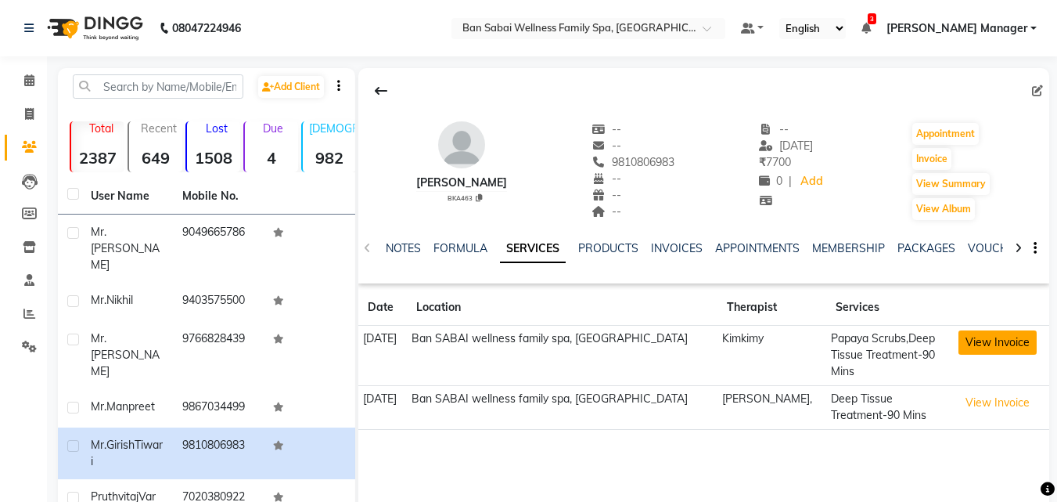
click at [1010, 340] on button "View Invoice" at bounding box center [997, 342] width 78 height 24
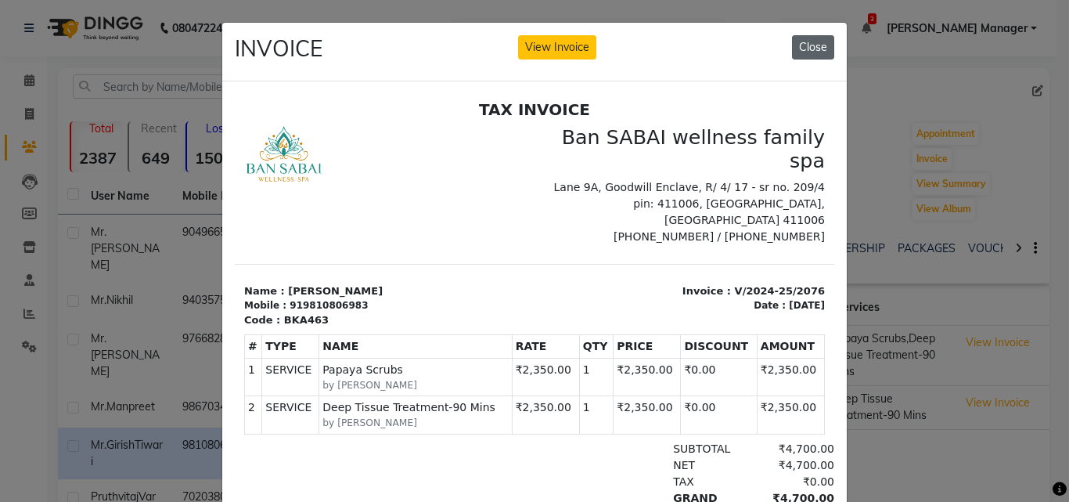
click at [821, 49] on button "Close" at bounding box center [813, 47] width 42 height 24
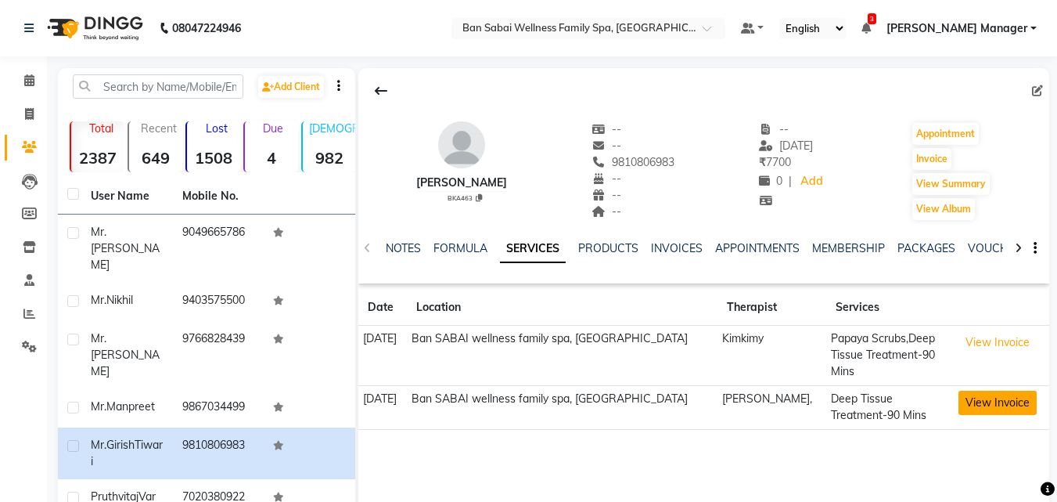
click at [970, 401] on button "View Invoice" at bounding box center [997, 402] width 78 height 24
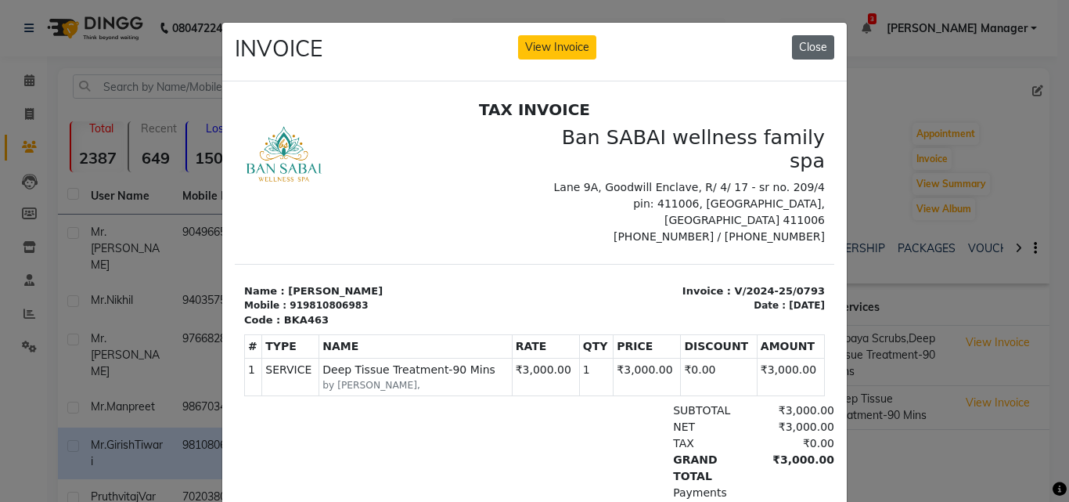
click at [807, 48] on button "Close" at bounding box center [813, 47] width 42 height 24
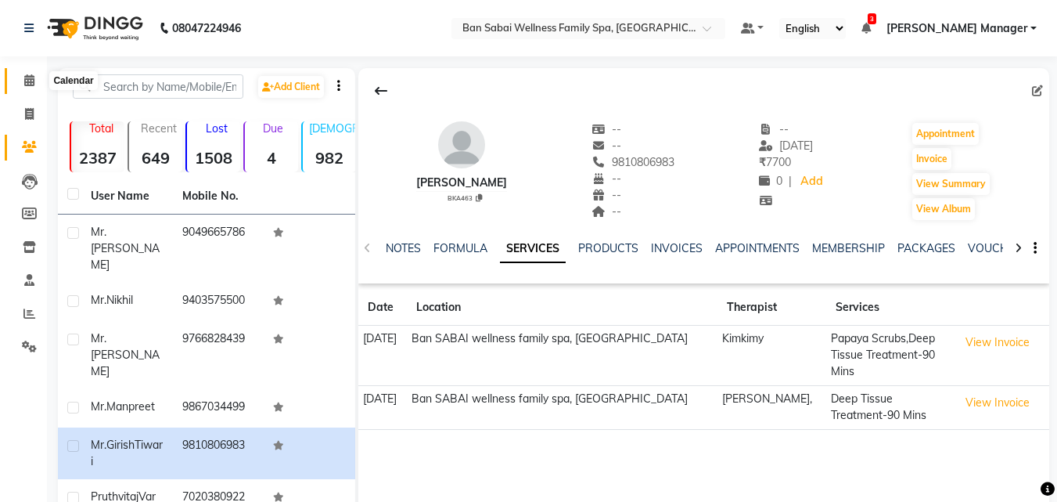
click at [29, 80] on icon at bounding box center [29, 80] width 10 height 12
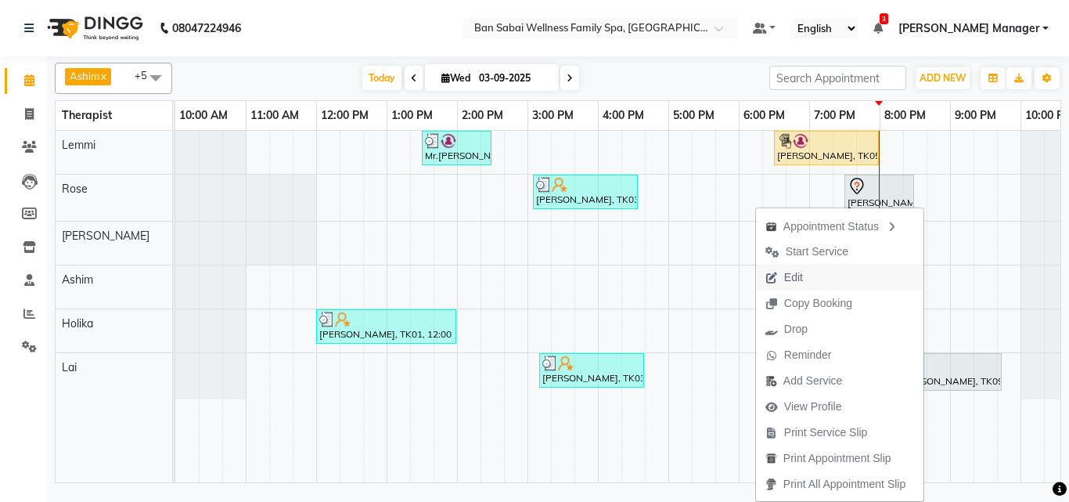
click at [803, 271] on span "Edit" at bounding box center [784, 277] width 56 height 26
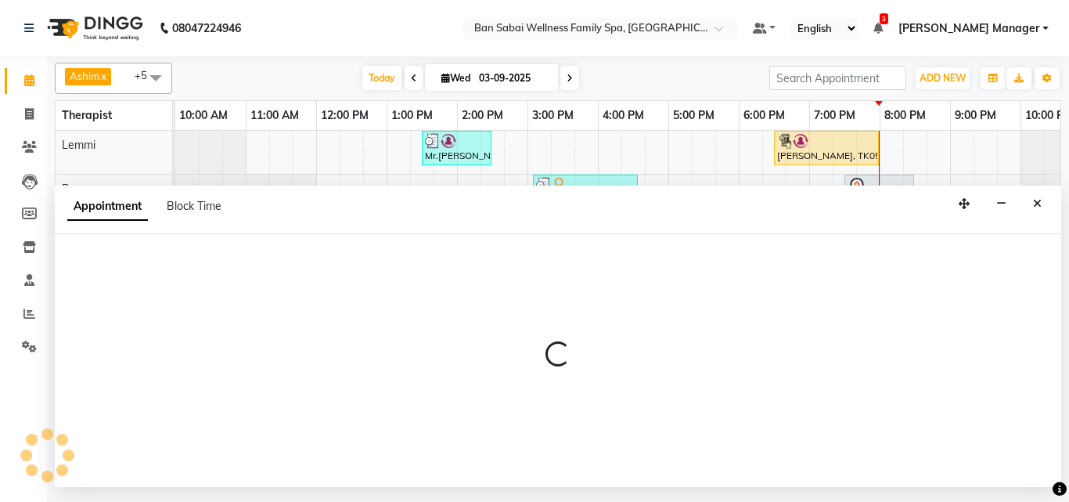
select select "tentative"
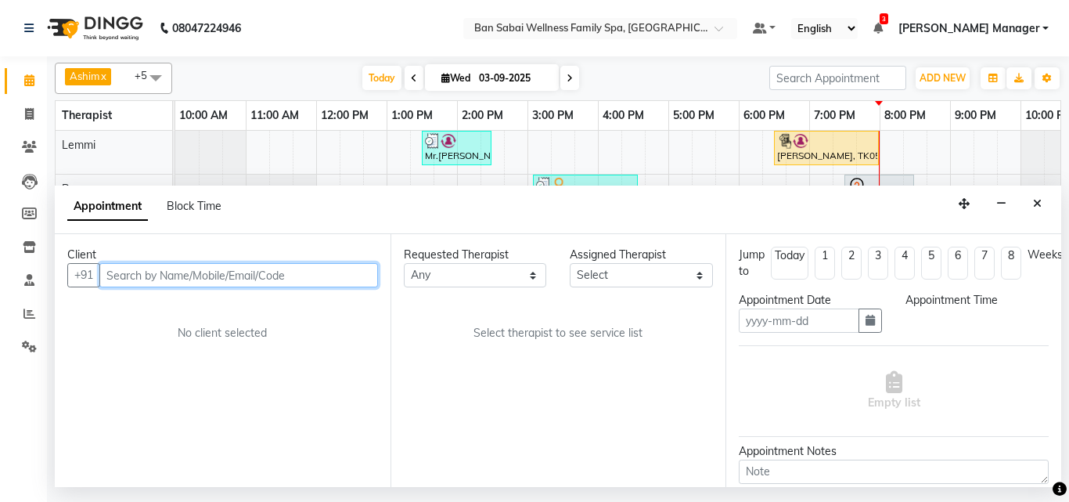
type input "03-09-2025"
select select "1215"
select select "90338"
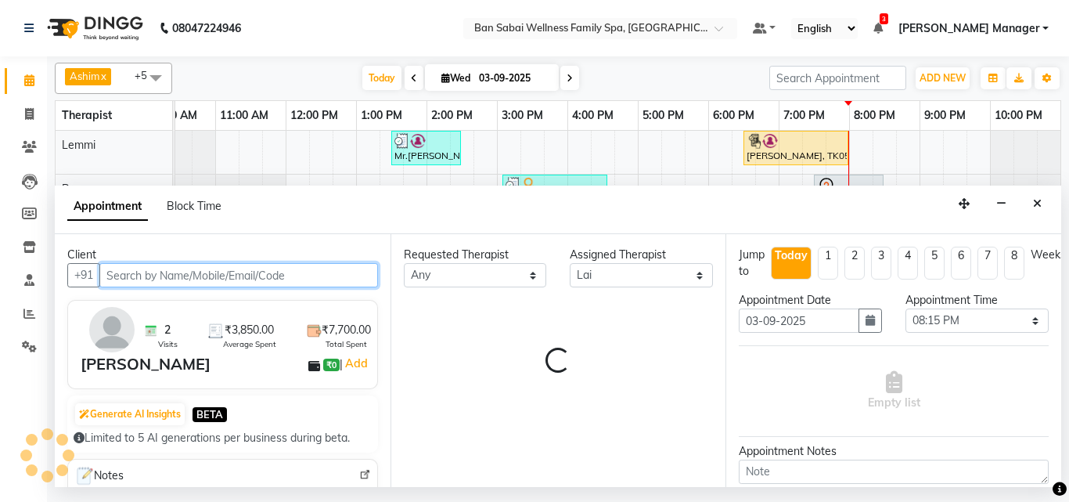
select select "4209"
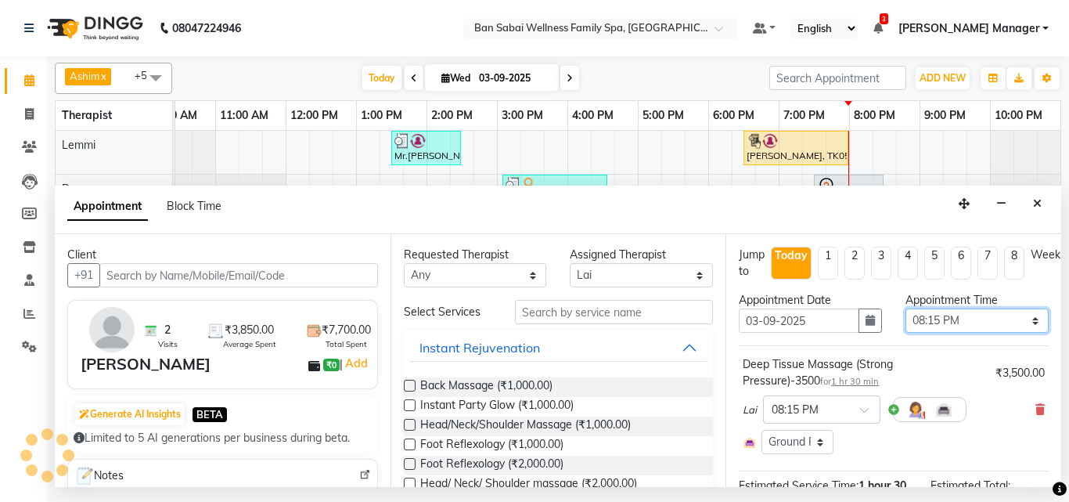
click at [1016, 324] on select "Select 11:00 AM 11:05 AM 11:10 AM 11:15 AM 11:20 AM 11:25 AM 11:30 AM 11:35 AM …" at bounding box center [976, 320] width 143 height 24
select select "1205"
click at [905, 308] on select "Select 11:00 AM 11:05 AM 11:10 AM 11:15 AM 11:20 AM 11:25 AM 11:30 AM 11:35 AM …" at bounding box center [976, 320] width 143 height 24
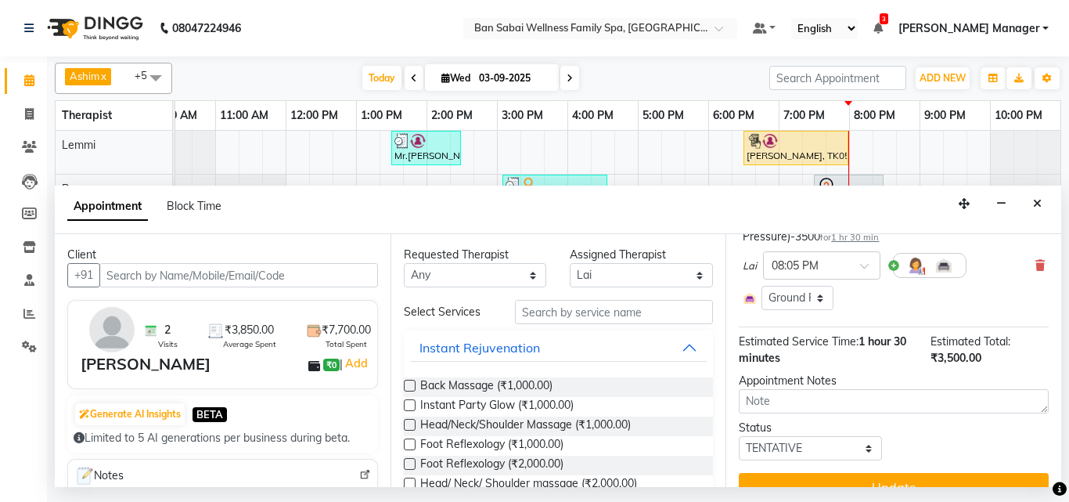
scroll to position [182, 0]
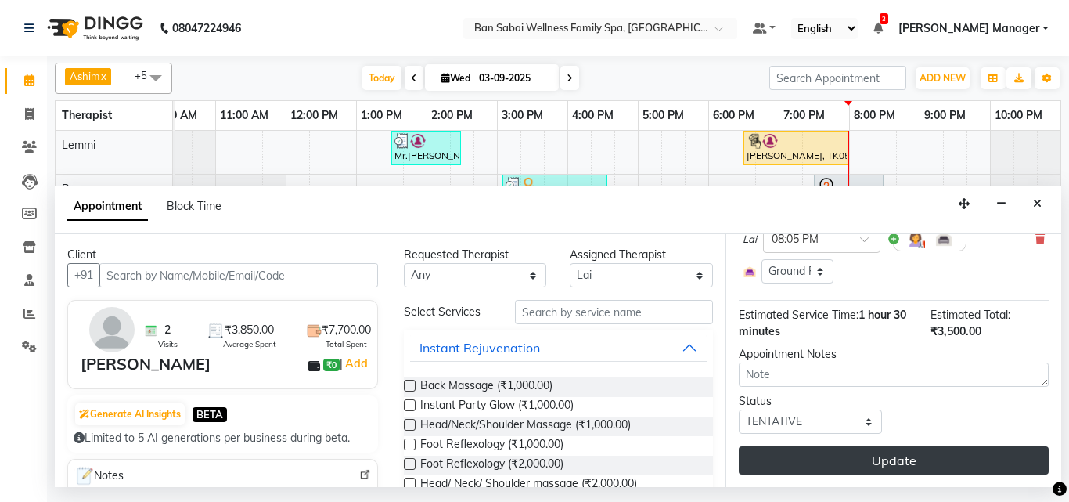
click at [870, 446] on button "Update" at bounding box center [894, 460] width 310 height 28
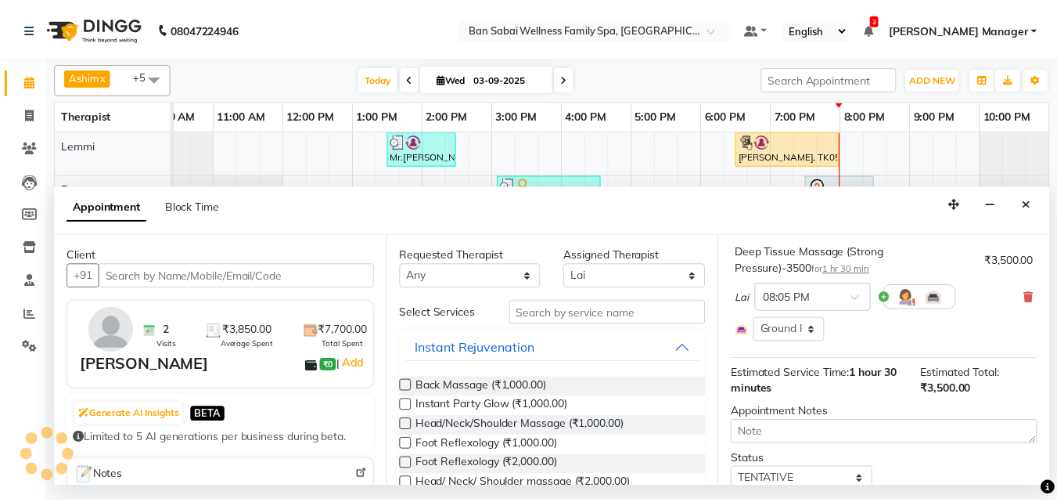
scroll to position [0, 0]
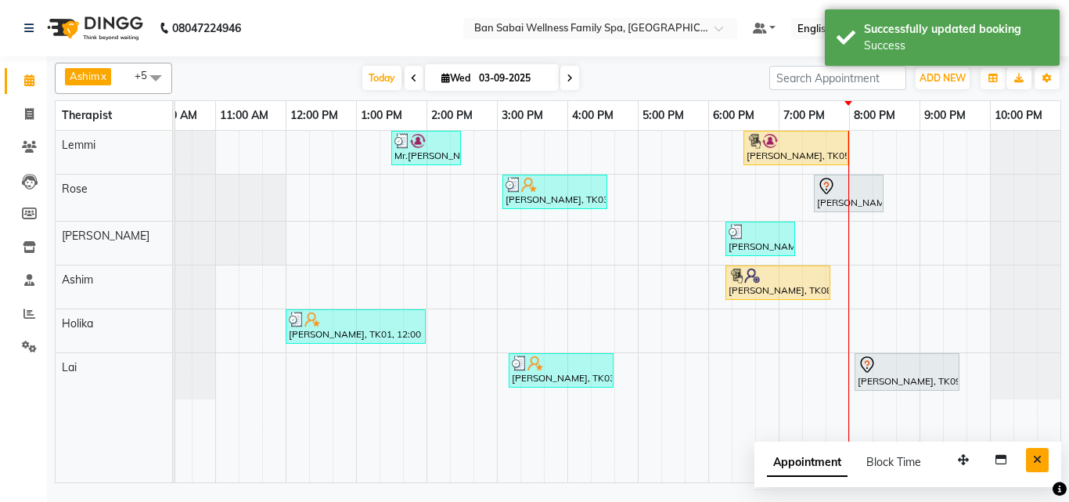
click at [1037, 458] on icon "Close" at bounding box center [1037, 459] width 9 height 11
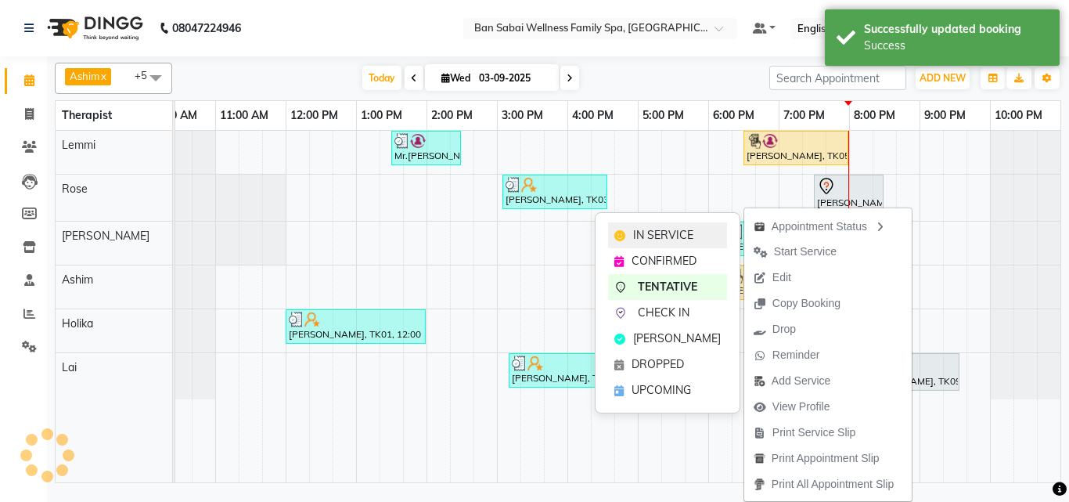
click at [687, 236] on span "IN SERVICE" at bounding box center [663, 235] width 60 height 16
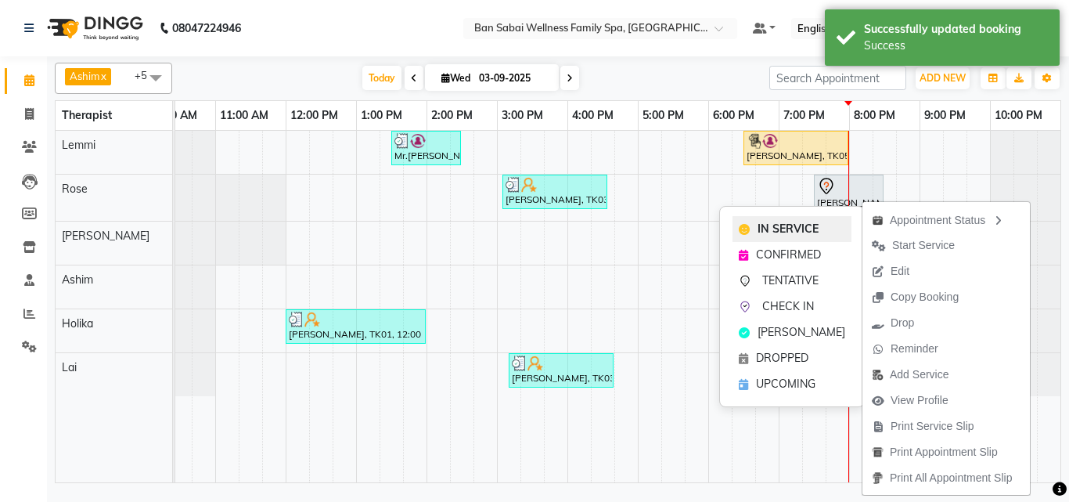
click at [804, 225] on span "IN SERVICE" at bounding box center [787, 229] width 61 height 16
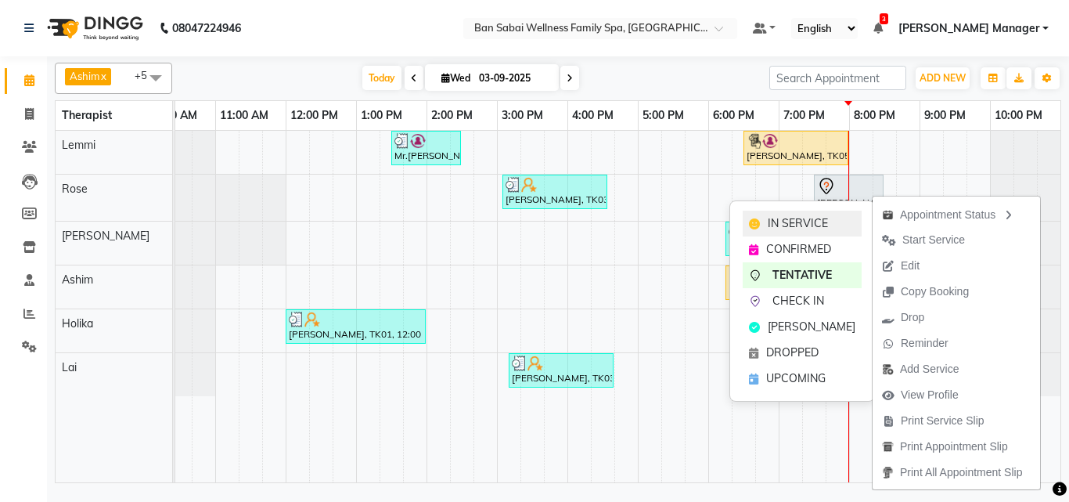
click at [818, 222] on span "IN SERVICE" at bounding box center [798, 223] width 60 height 16
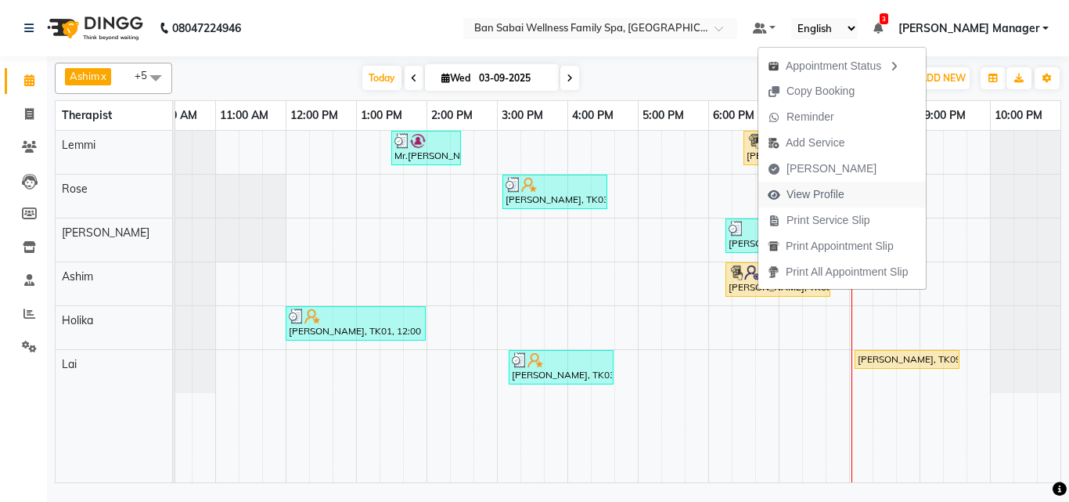
click at [817, 192] on span "View Profile" at bounding box center [815, 194] width 58 height 16
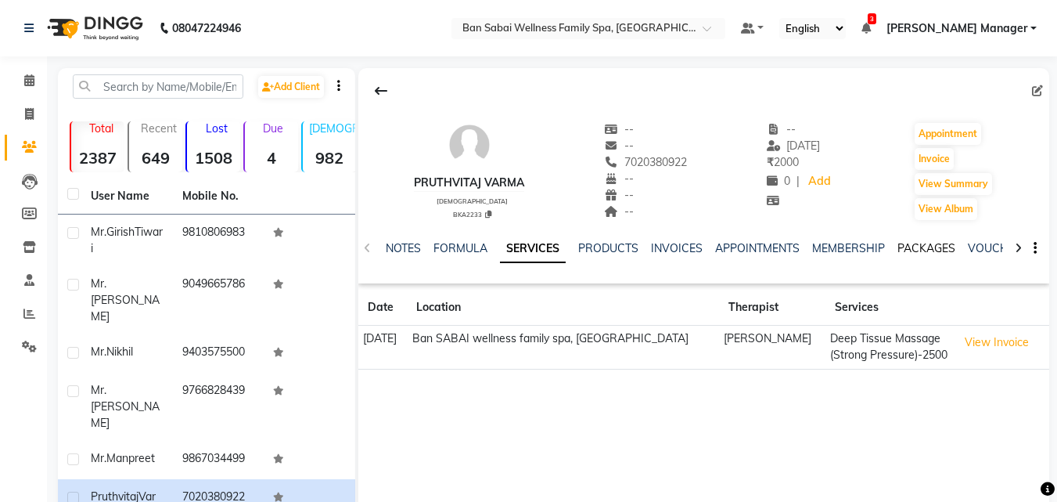
click at [912, 244] on link "PACKAGES" at bounding box center [926, 248] width 58 height 14
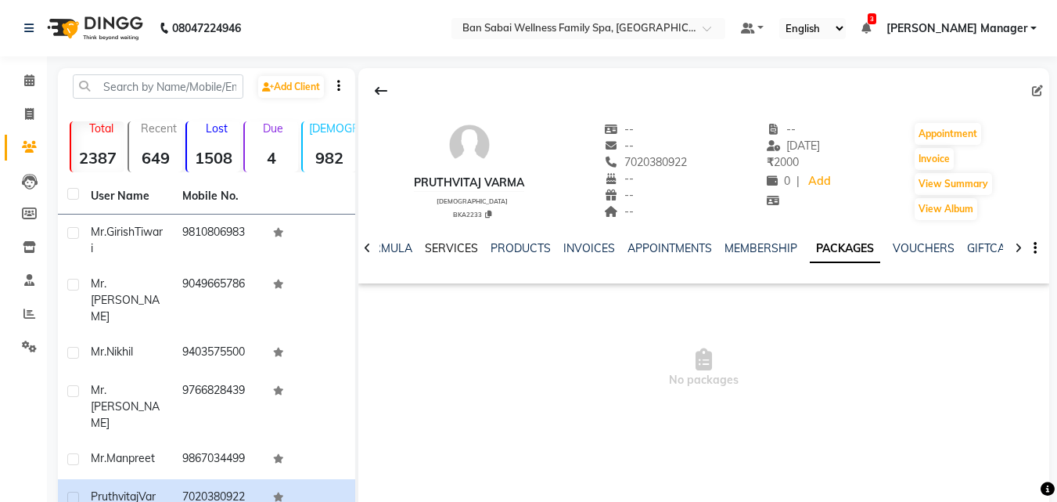
click at [442, 242] on link "SERVICES" at bounding box center [451, 248] width 53 height 14
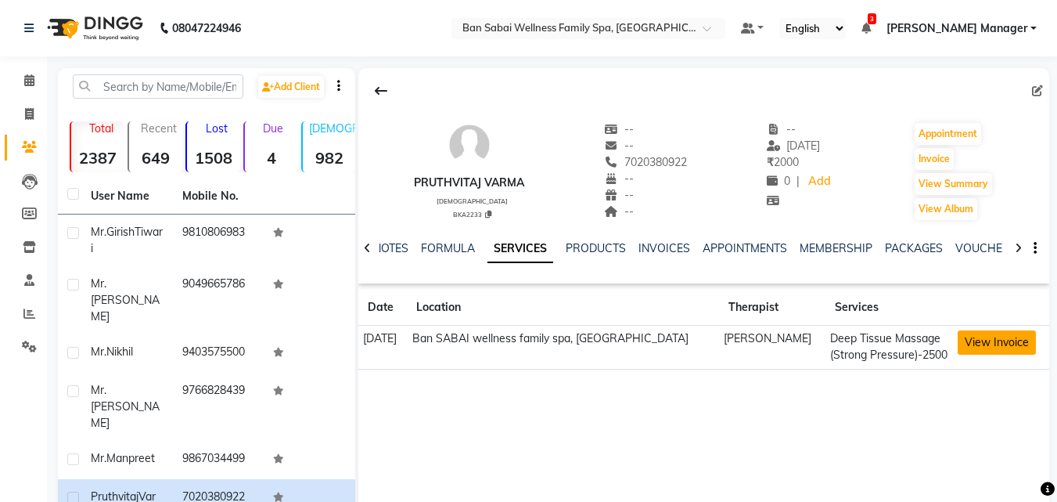
click at [996, 343] on button "View Invoice" at bounding box center [997, 342] width 78 height 24
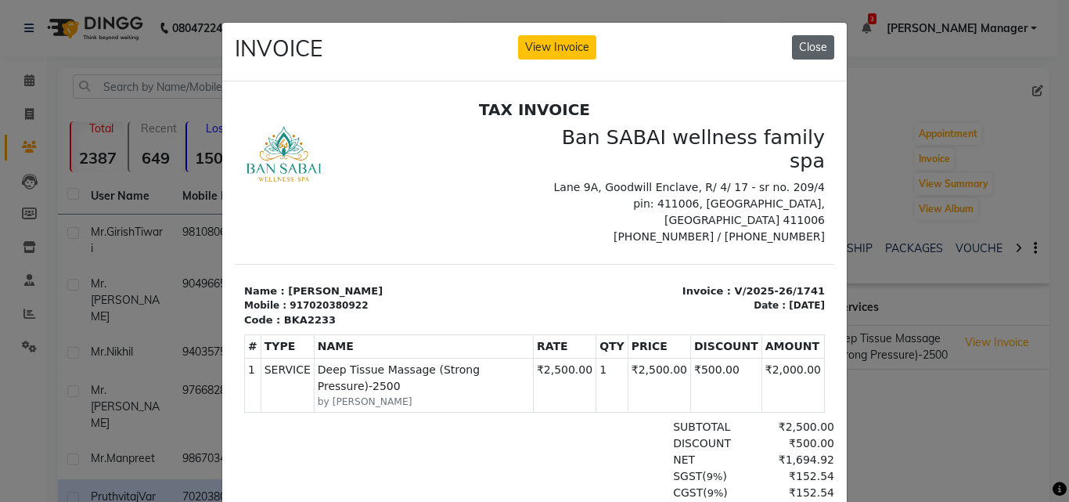
click at [812, 49] on button "Close" at bounding box center [813, 47] width 42 height 24
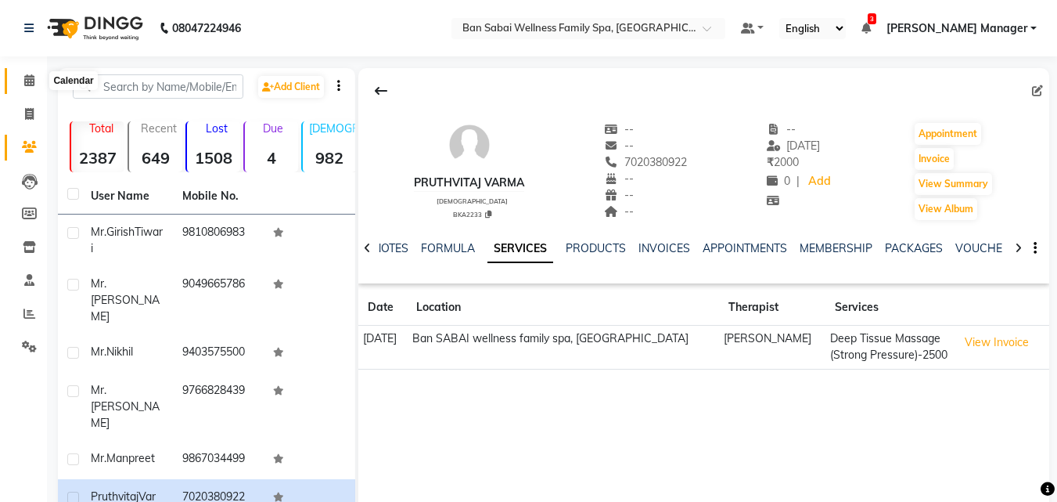
click at [32, 80] on icon at bounding box center [29, 80] width 10 height 12
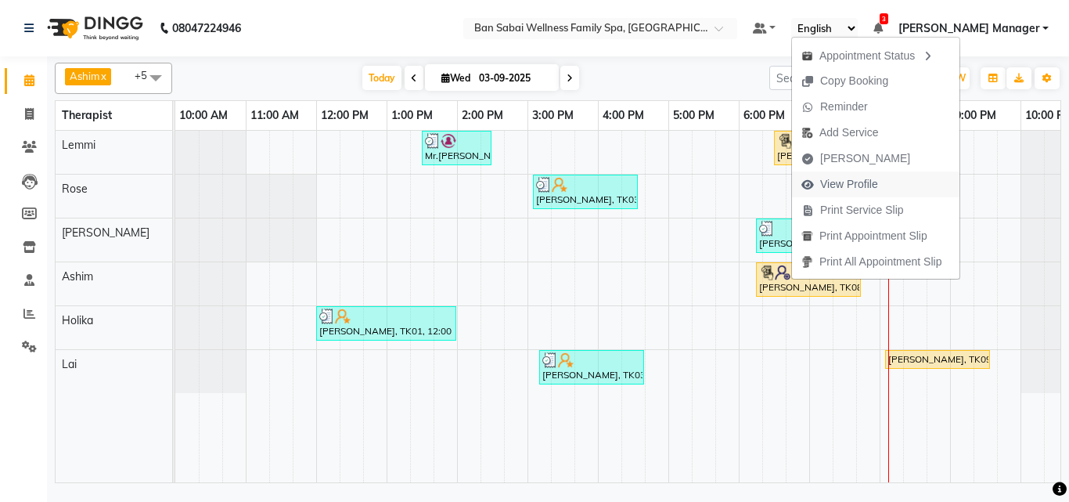
click at [870, 183] on span "View Profile" at bounding box center [849, 184] width 58 height 16
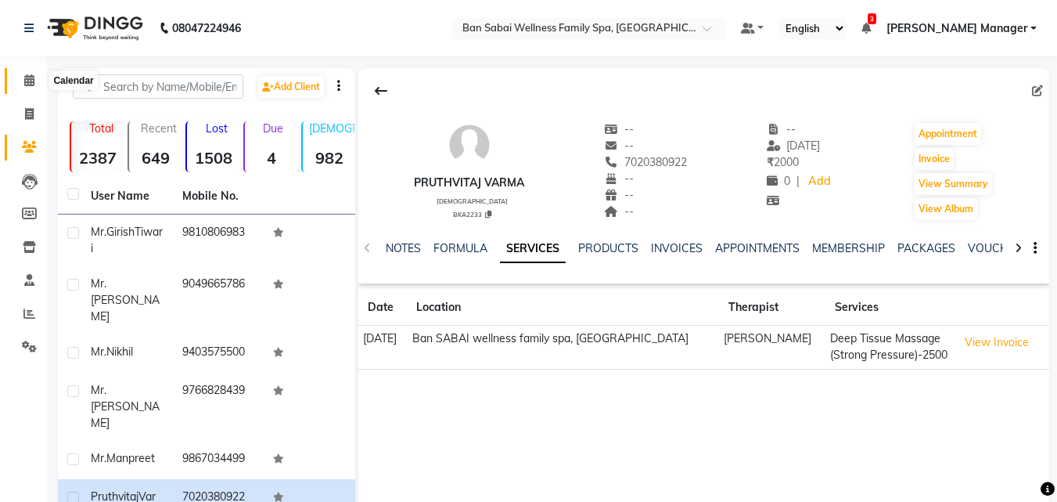
click at [24, 84] on icon at bounding box center [29, 80] width 10 height 12
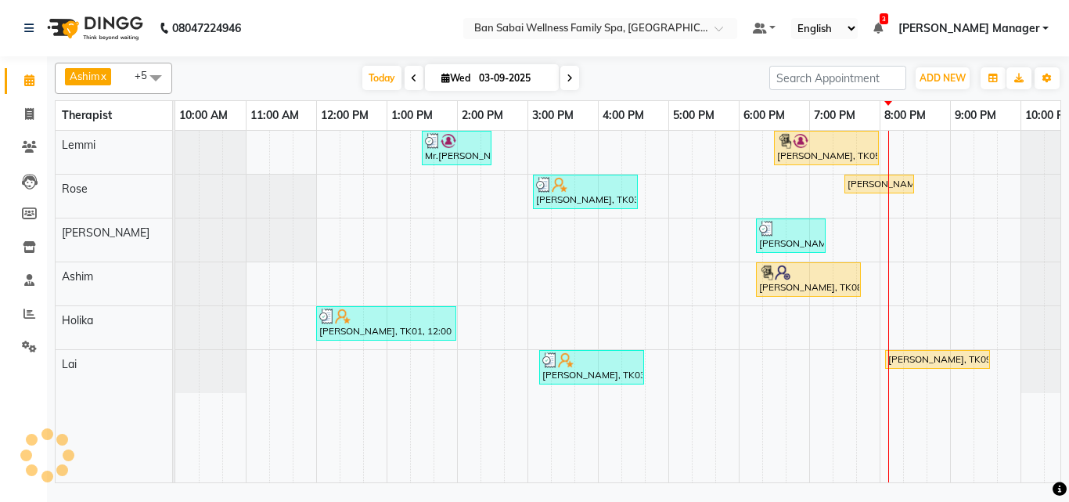
scroll to position [0, 31]
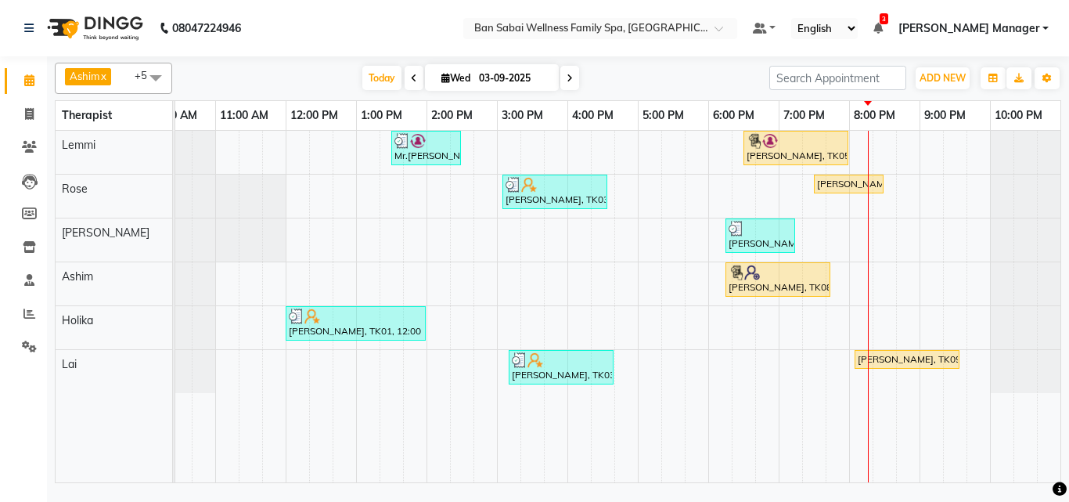
click at [874, 317] on div "Mr.[PERSON_NAME], TK02, 01:30 PM-02:30 PM, Swedish Massage (Medium Pressure)-60…" at bounding box center [602, 306] width 915 height 351
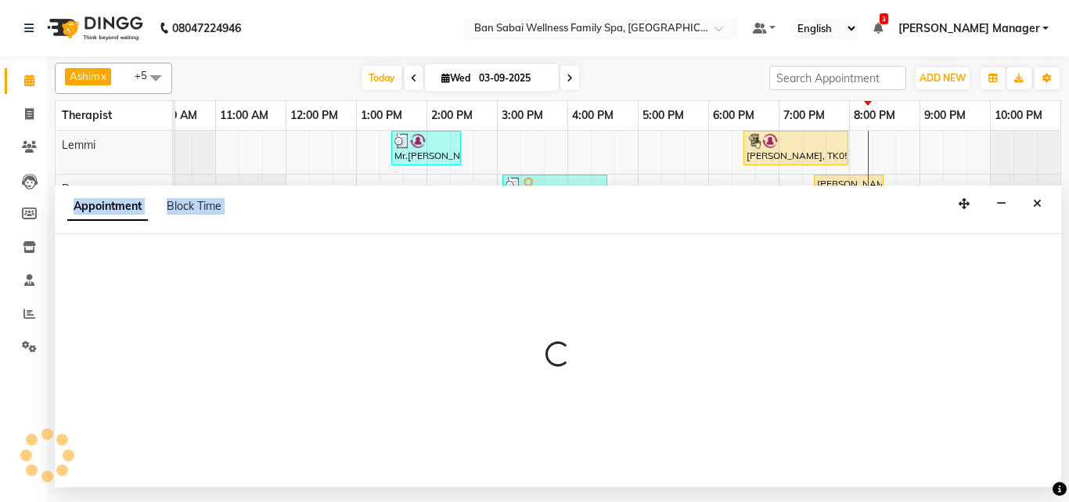
click at [874, 317] on div at bounding box center [558, 360] width 1006 height 253
select select "79370"
select select "1215"
select select "tentative"
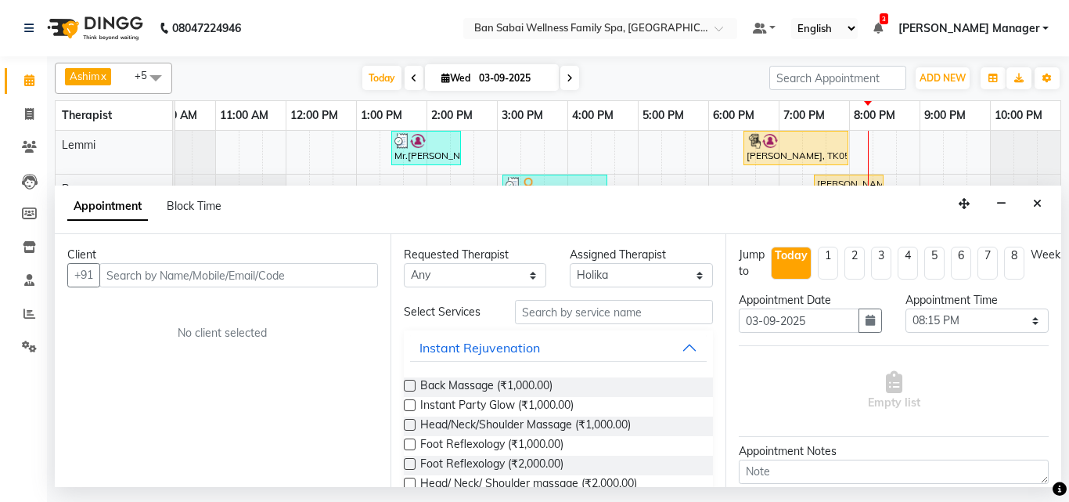
click at [137, 273] on input "text" at bounding box center [238, 275] width 279 height 24
type input "4"
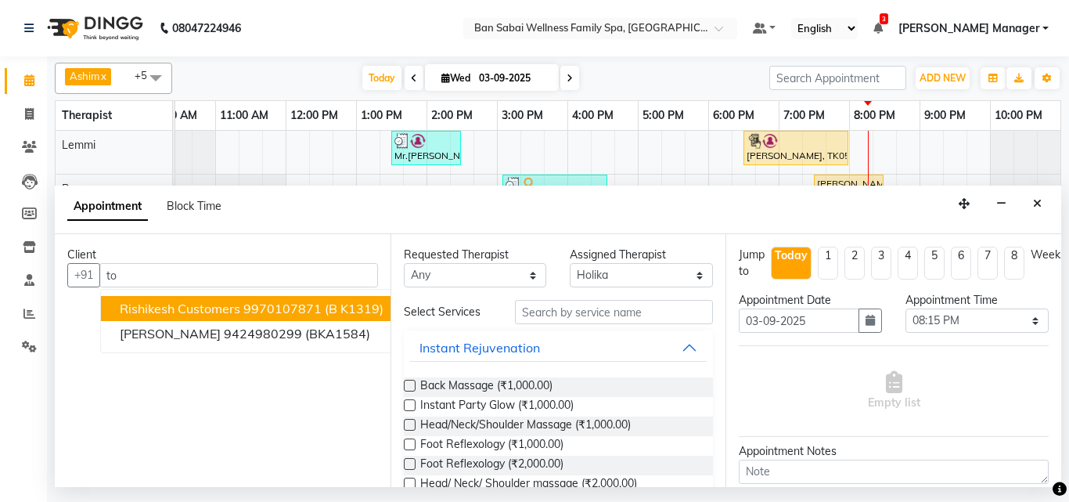
type input "t"
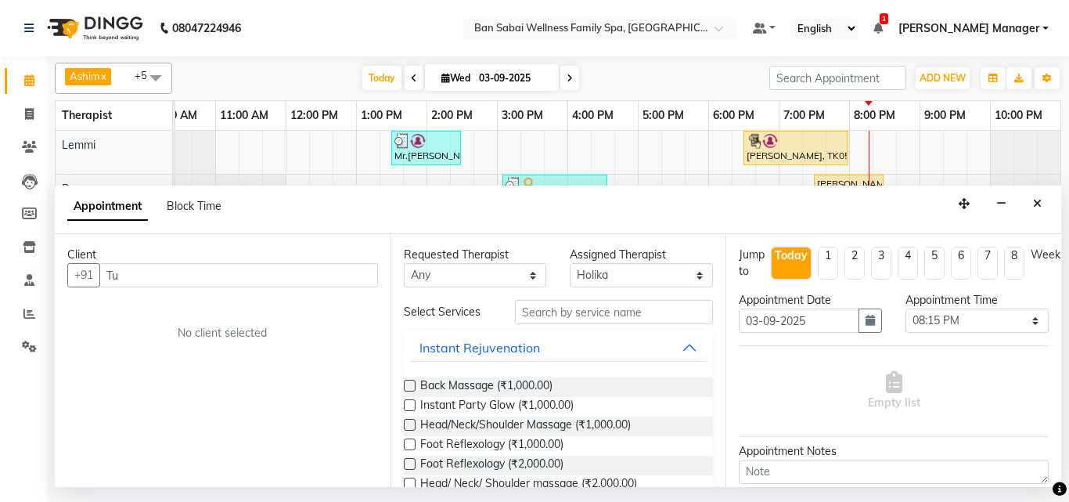
type input "T"
type input "[PHONE_NUMBER]"
click at [336, 275] on span "Add Client" at bounding box center [345, 275] width 52 height 14
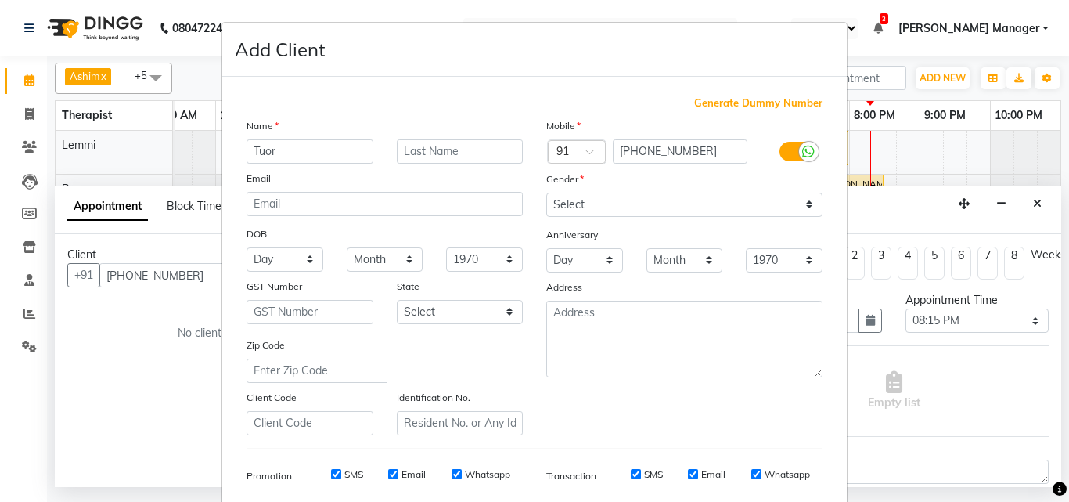
type input "Tuor"
click at [408, 147] on input "text" at bounding box center [460, 151] width 127 height 24
type input "gen"
click at [804, 199] on select "Select [DEMOGRAPHIC_DATA] [DEMOGRAPHIC_DATA] Other Prefer Not To Say" at bounding box center [684, 204] width 276 height 24
select select "[DEMOGRAPHIC_DATA]"
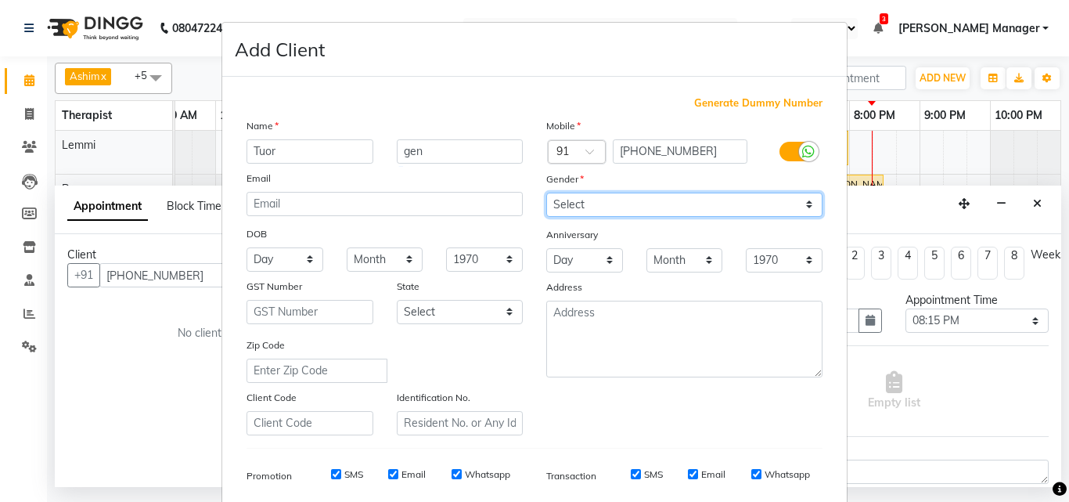
click at [546, 192] on select "Select [DEMOGRAPHIC_DATA] [DEMOGRAPHIC_DATA] Other Prefer Not To Say" at bounding box center [684, 204] width 276 height 24
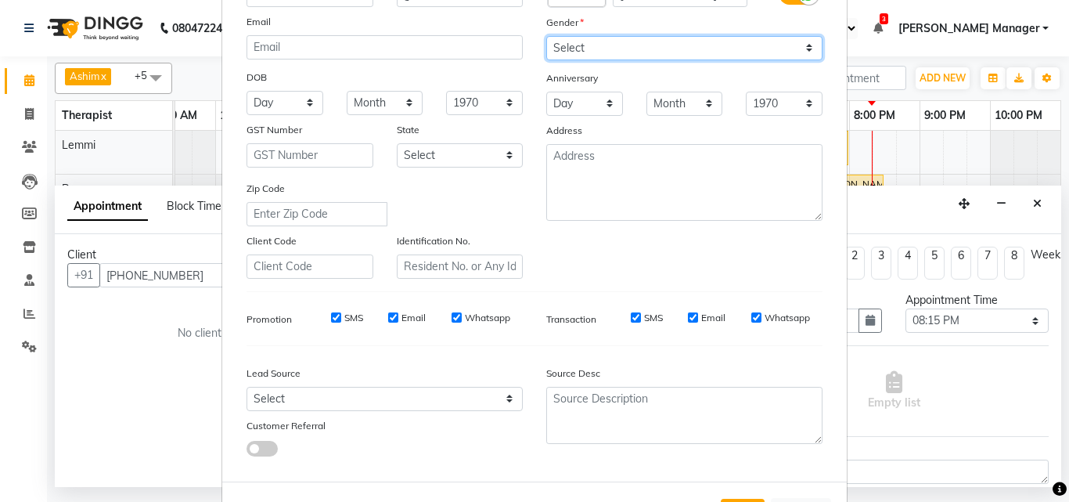
scroll to position [221, 0]
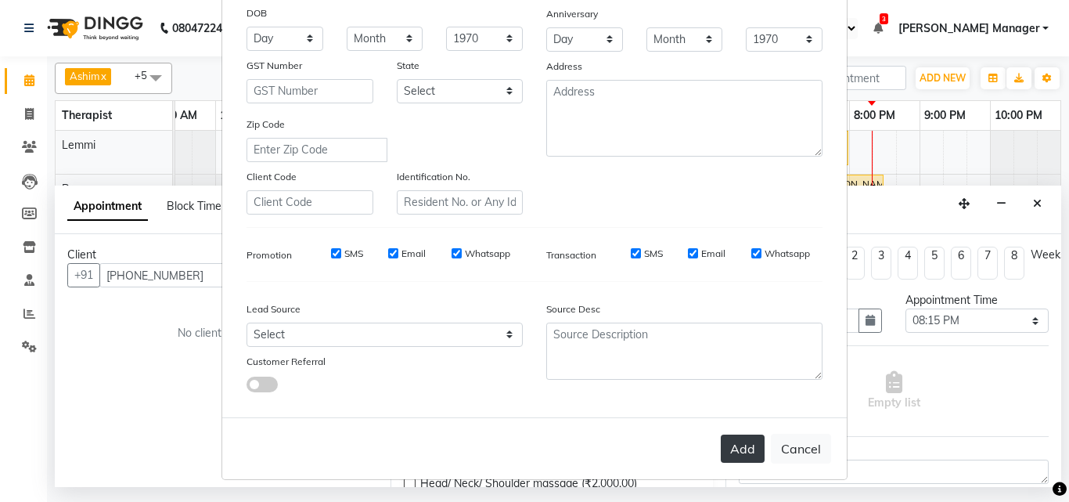
click at [732, 446] on button "Add" at bounding box center [743, 448] width 44 height 28
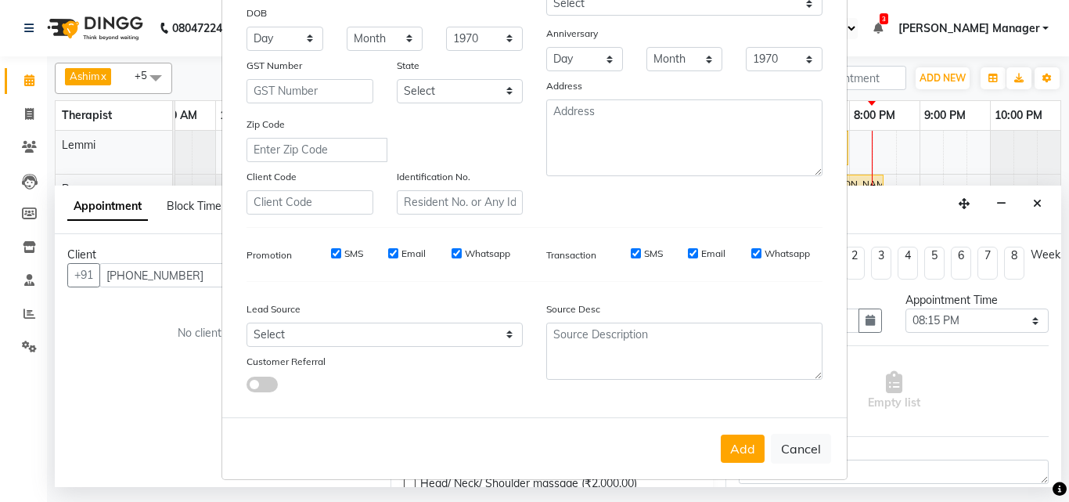
click at [330, 258] on div "SMS" at bounding box center [336, 253] width 54 height 14
click at [388, 253] on input "Email" at bounding box center [393, 253] width 10 height 10
checkbox input "false"
click at [331, 251] on input "SMS" at bounding box center [336, 253] width 10 height 10
checkbox input "false"
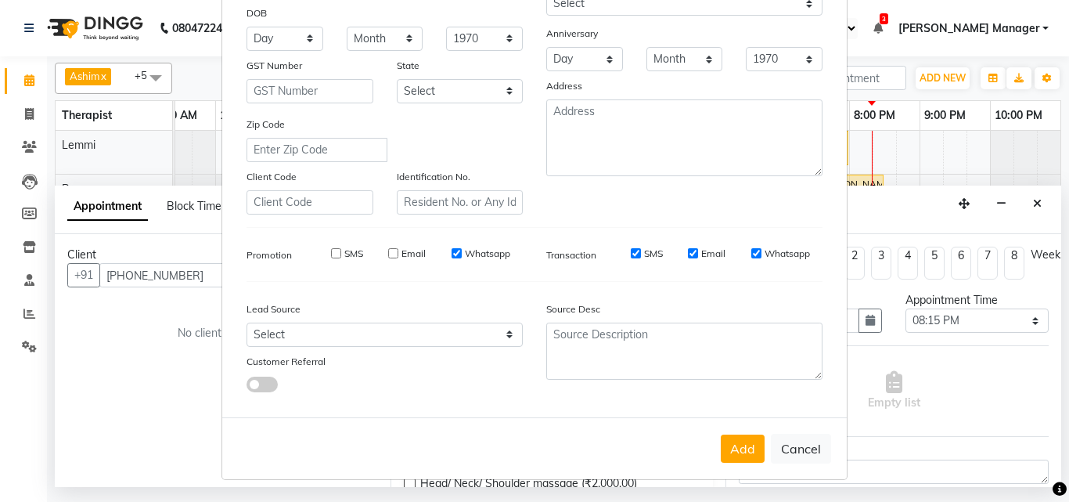
click at [451, 254] on input "Whatsapp" at bounding box center [456, 253] width 10 height 10
checkbox input "false"
click at [701, 259] on label "Email" at bounding box center [713, 253] width 24 height 14
click at [698, 258] on input "Email" at bounding box center [693, 253] width 10 height 10
checkbox input "false"
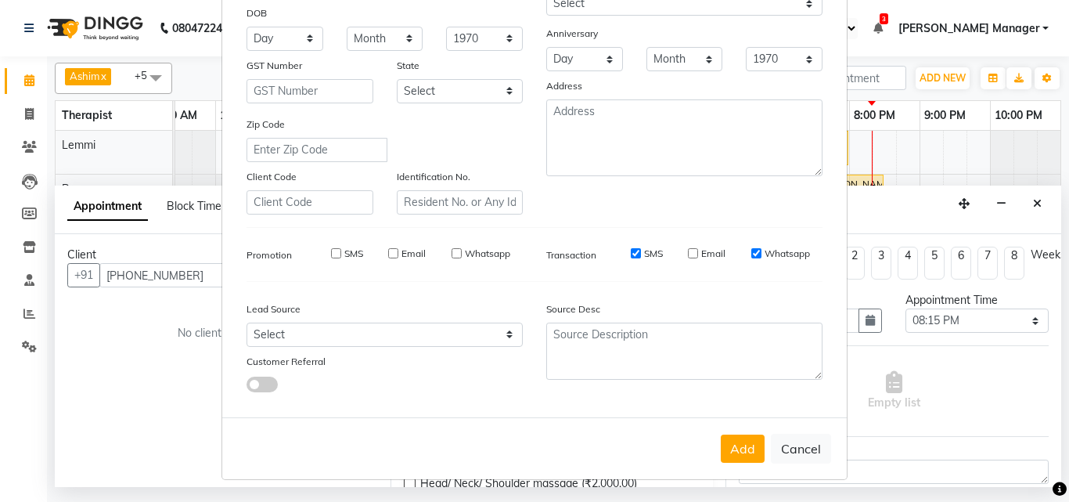
click at [796, 255] on label "Whatsapp" at bounding box center [786, 253] width 45 height 14
click at [761, 255] on input "Whatsapp" at bounding box center [756, 253] width 10 height 10
checkbox input "false"
click at [631, 257] on input "SMS" at bounding box center [636, 253] width 10 height 10
checkbox input "false"
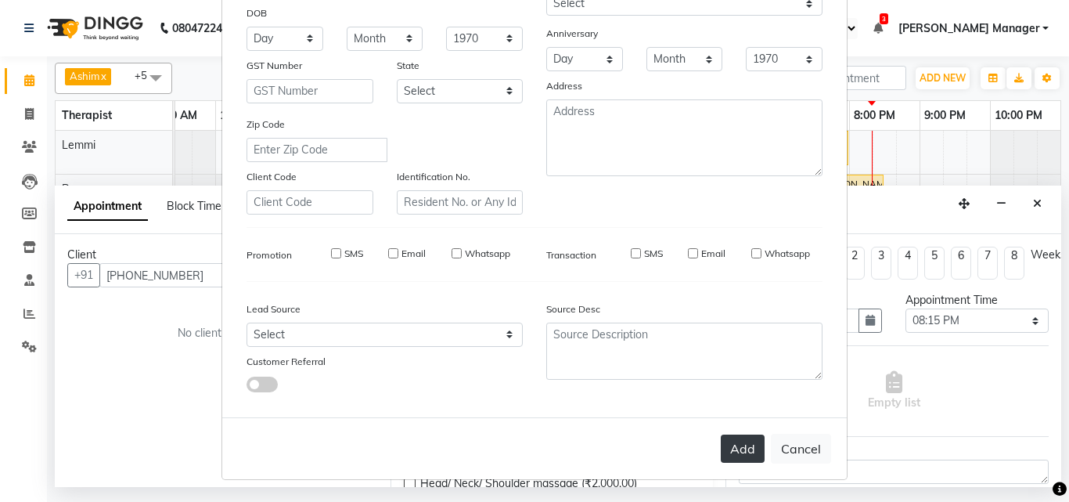
click at [750, 439] on button "Add" at bounding box center [743, 448] width 44 height 28
click at [721, 450] on button "Add" at bounding box center [743, 448] width 44 height 28
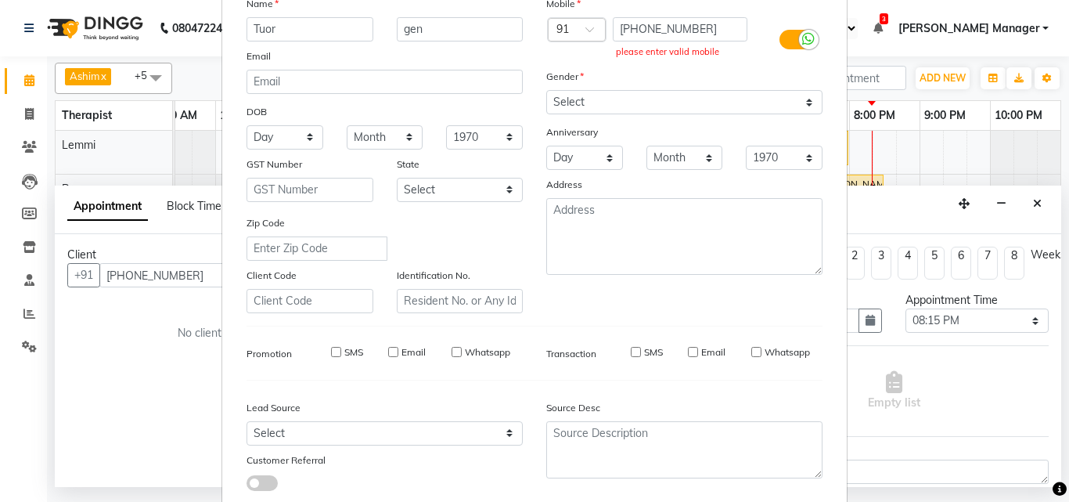
scroll to position [0, 0]
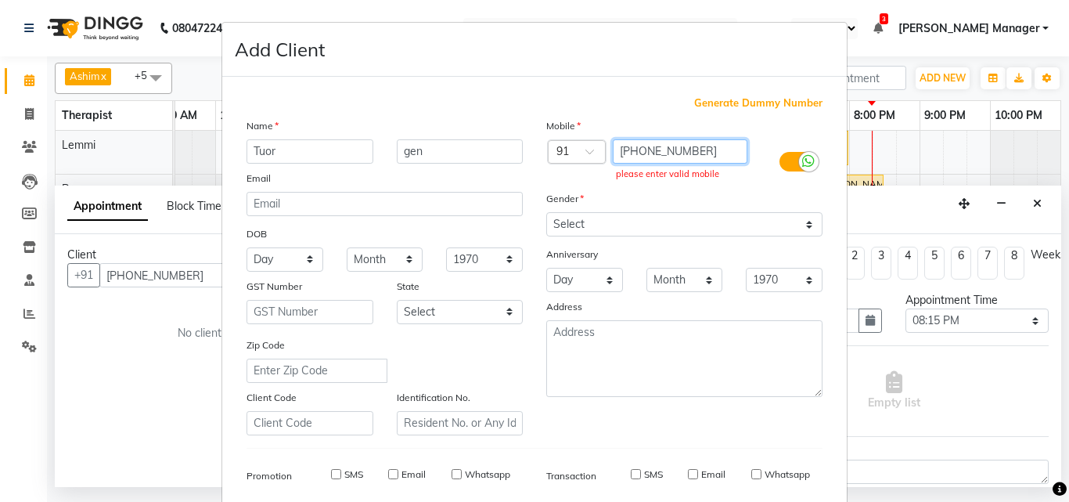
click at [645, 146] on input "[PHONE_NUMBER]" at bounding box center [680, 151] width 135 height 24
click at [689, 149] on input "[PHONE_NUMBER]" at bounding box center [680, 151] width 135 height 24
type input "+"
click at [689, 149] on input "text" at bounding box center [680, 151] width 135 height 24
click at [674, 146] on input "4477" at bounding box center [680, 151] width 135 height 24
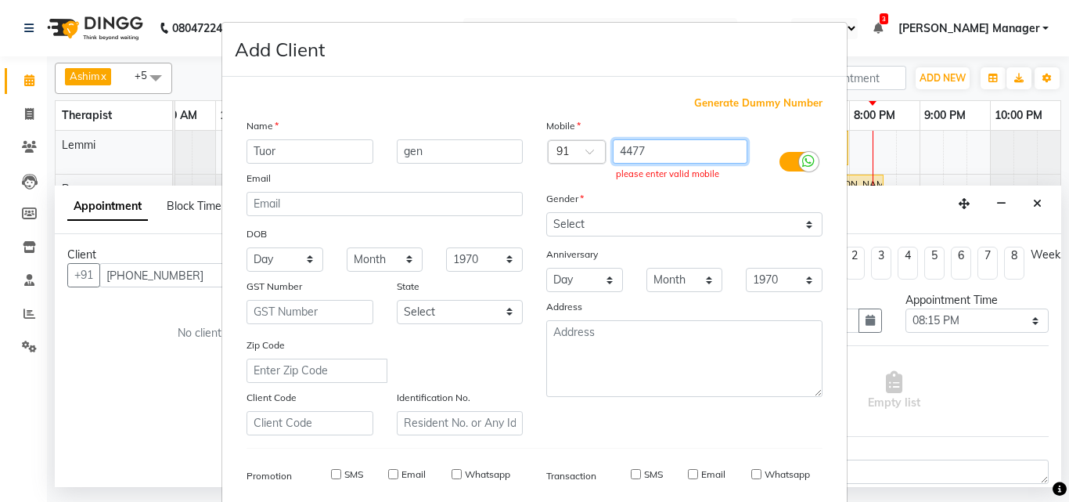
click at [674, 146] on input "4477" at bounding box center [680, 151] width 135 height 24
type input "4"
click at [585, 153] on span at bounding box center [595, 156] width 20 height 16
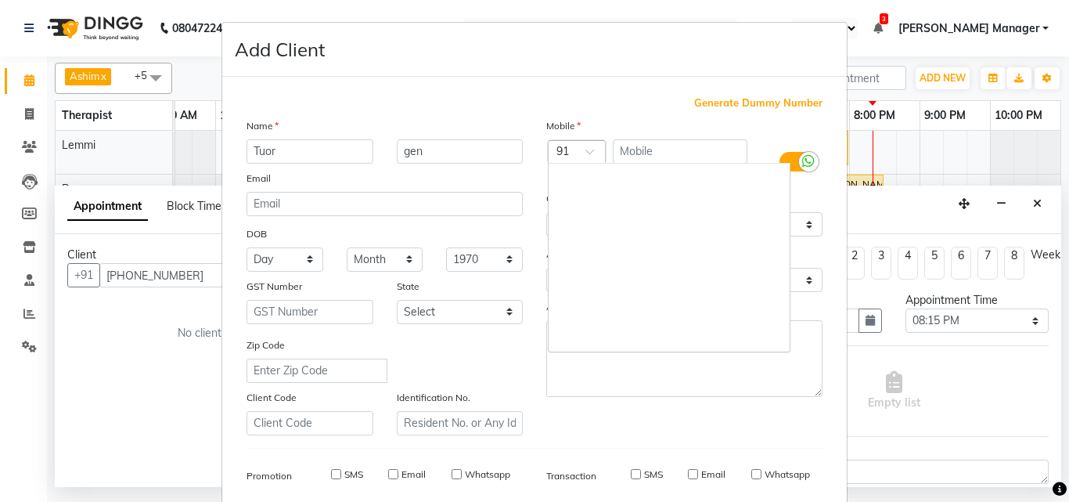
scroll to position [2837, 0]
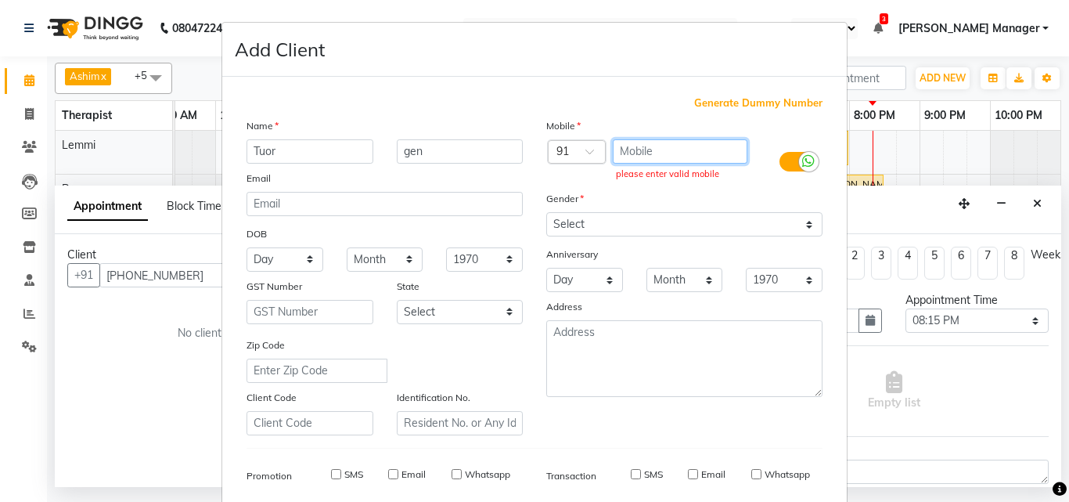
click at [627, 149] on input "text" at bounding box center [680, 151] width 135 height 24
click at [585, 149] on span at bounding box center [595, 156] width 20 height 16
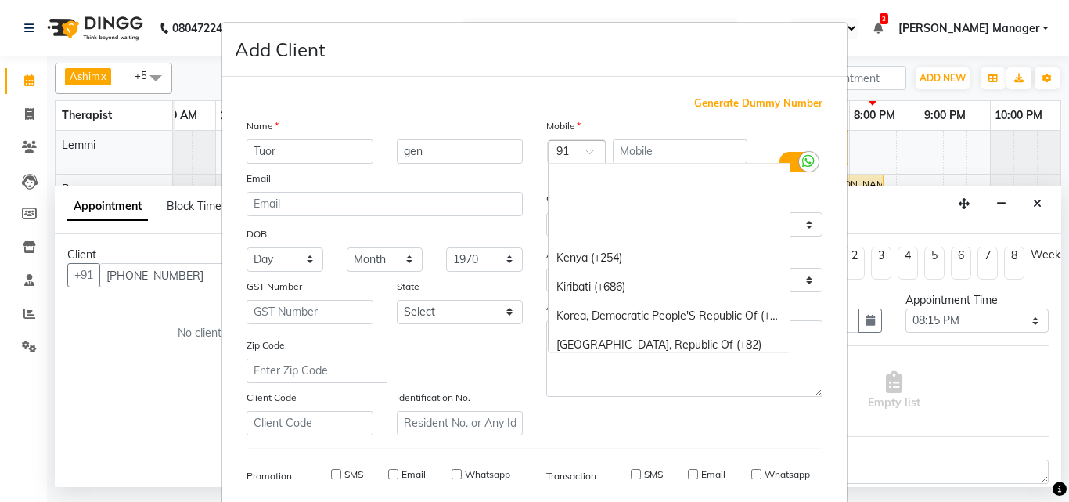
scroll to position [3072, 0]
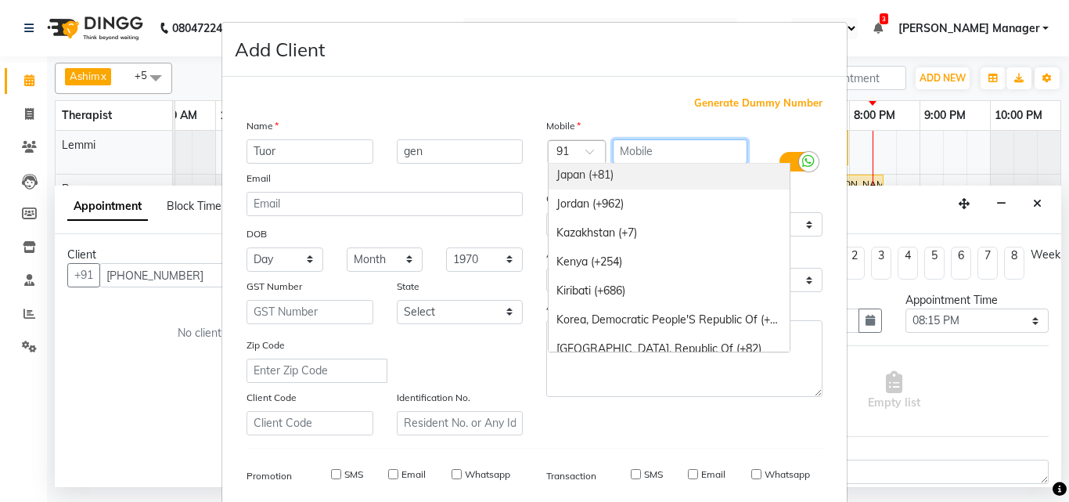
click at [632, 154] on input "text" at bounding box center [680, 151] width 135 height 24
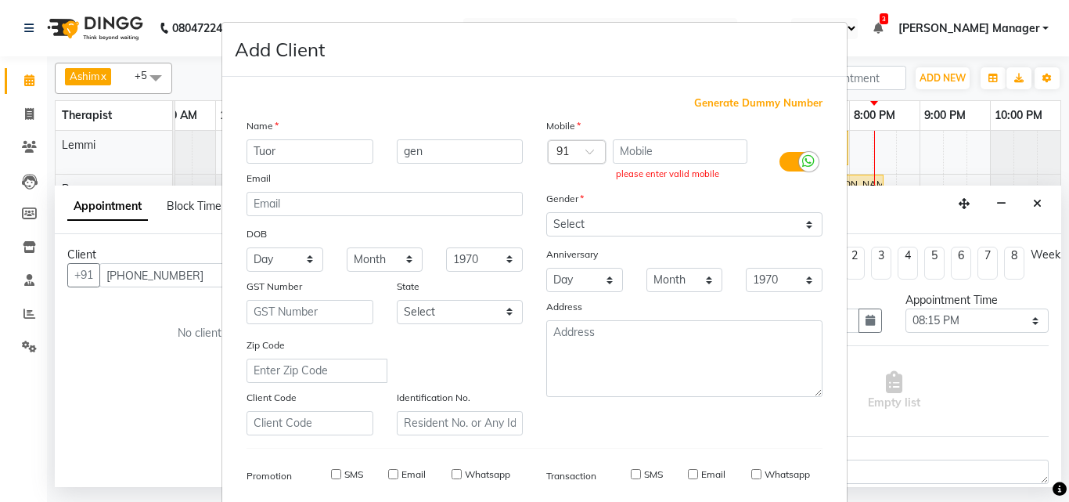
click at [790, 160] on label at bounding box center [796, 162] width 35 height 20
click at [0, 0] on input "checkbox" at bounding box center [0, 0] width 0 height 0
click at [697, 152] on input "text" at bounding box center [680, 151] width 135 height 24
type input "447780"
click at [27, 82] on ngb-modal-window "Add Client Generate Dummy Number Name Tuor gen Email DOB Day 01 02 03 04 05 06 …" at bounding box center [534, 251] width 1069 height 502
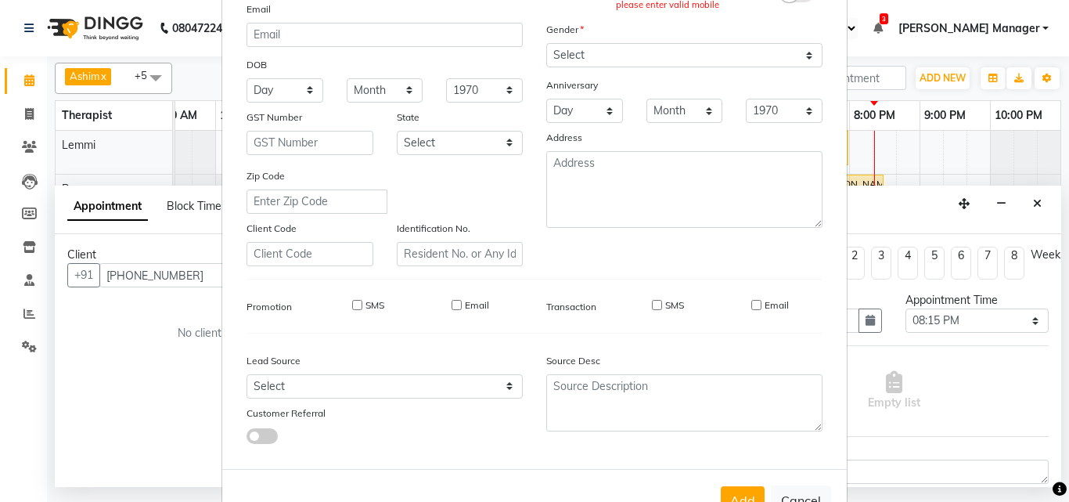
scroll to position [221, 0]
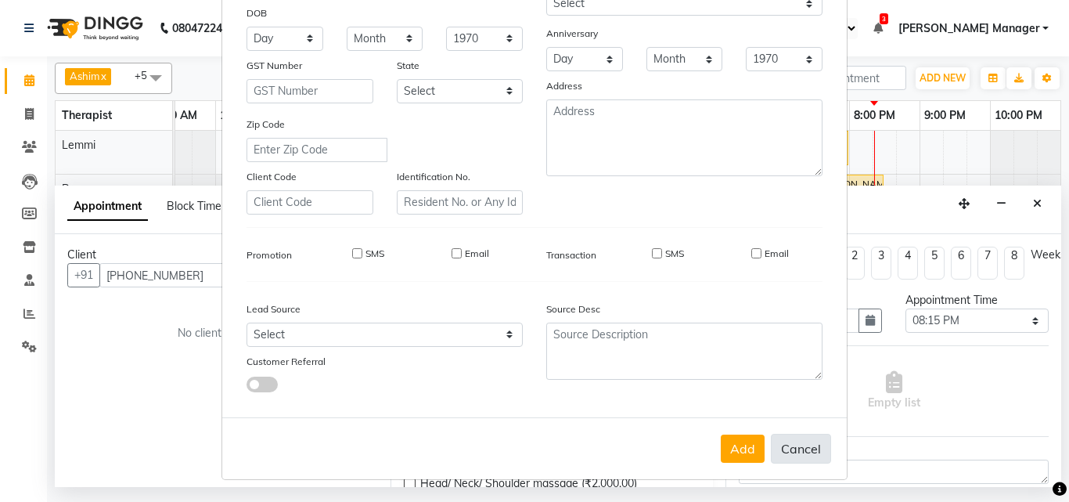
click at [791, 453] on button "Cancel" at bounding box center [801, 448] width 60 height 30
select select
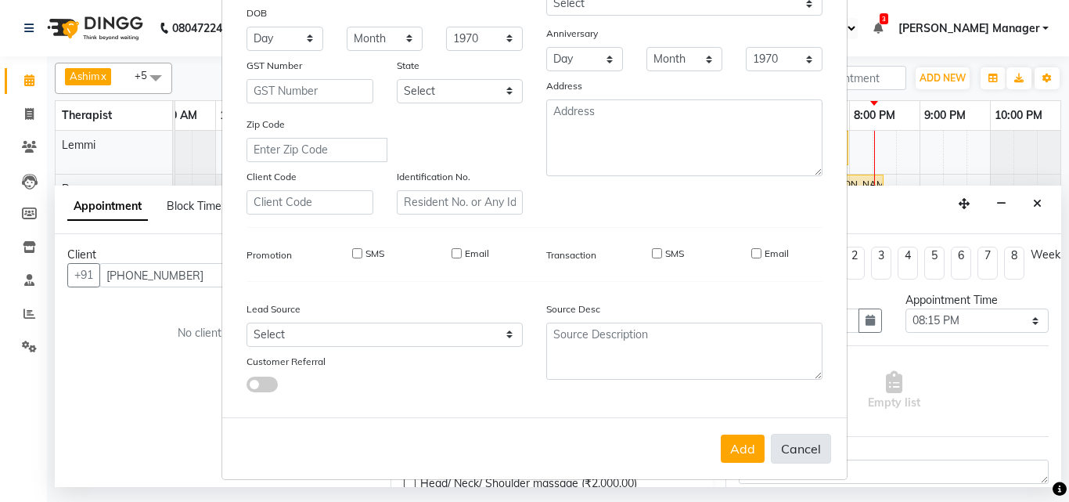
select select
checkbox input "false"
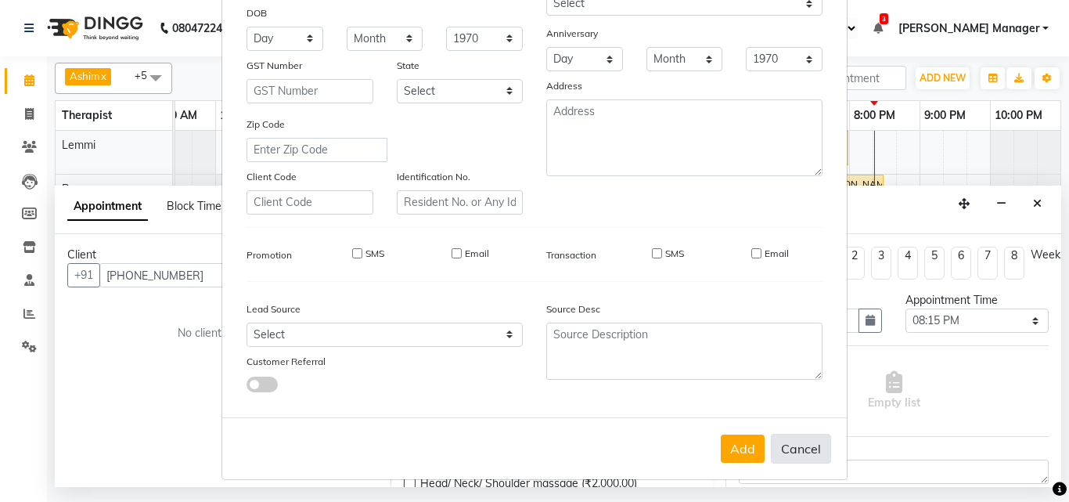
checkbox input "false"
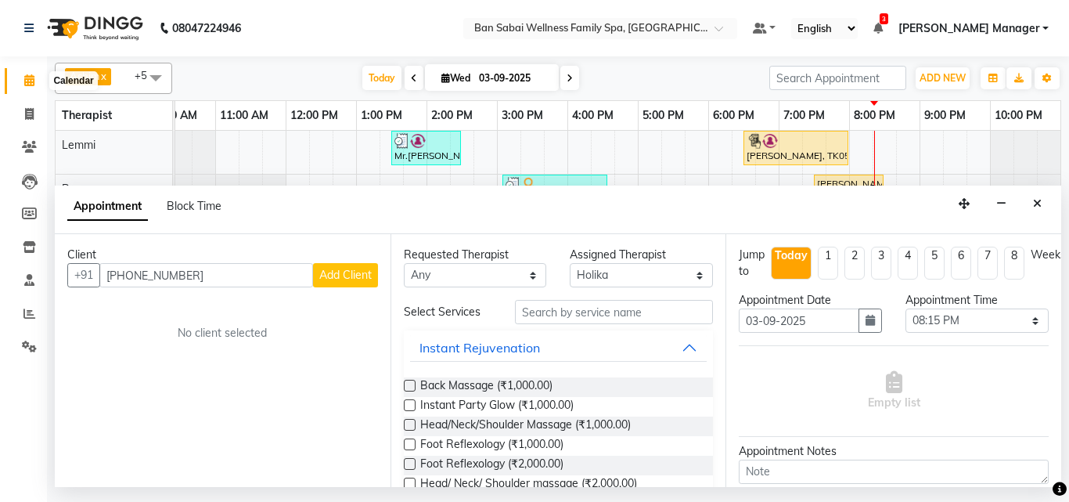
click at [31, 84] on icon at bounding box center [29, 80] width 10 height 12
click at [325, 275] on span "Add Client" at bounding box center [345, 275] width 52 height 14
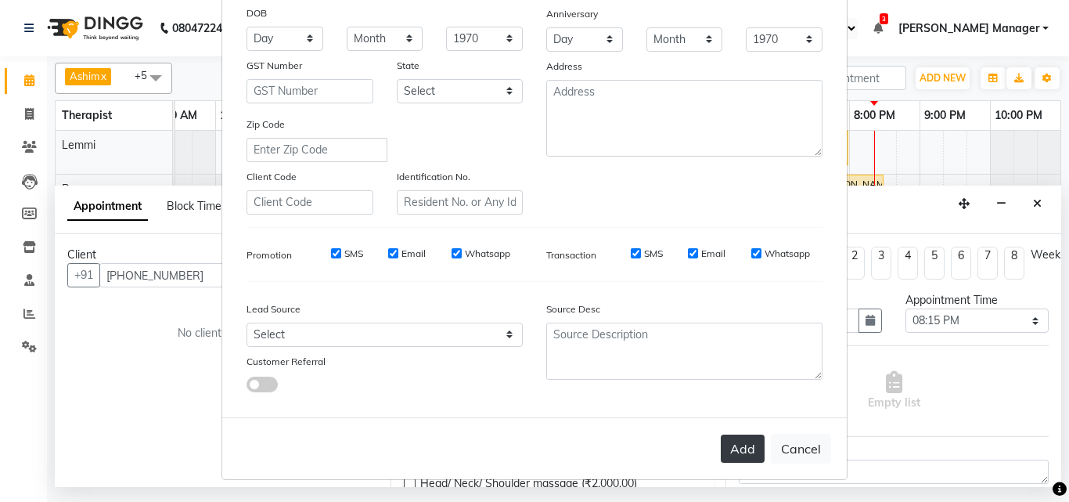
click at [736, 444] on button "Add" at bounding box center [743, 448] width 44 height 28
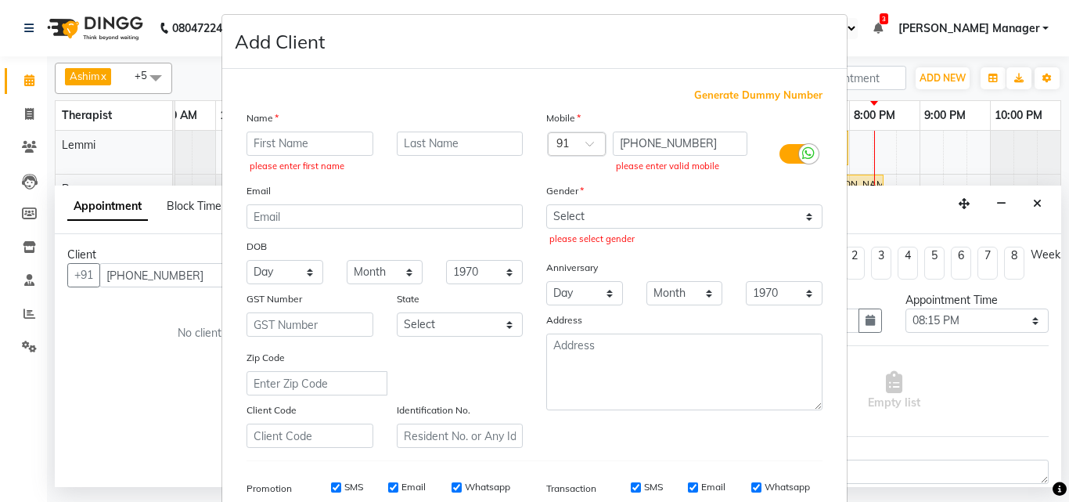
scroll to position [6, 0]
click at [300, 149] on input "text" at bounding box center [309, 145] width 127 height 24
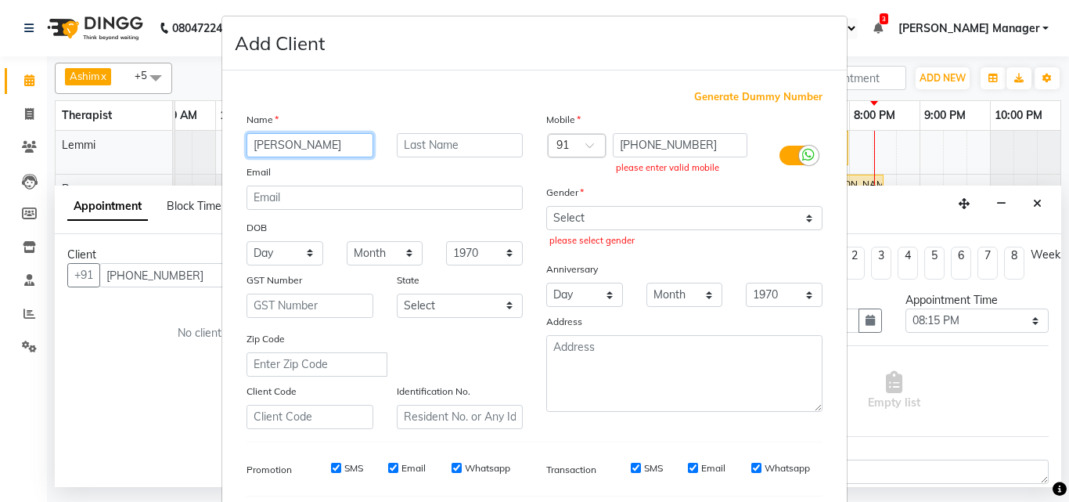
type input "[PERSON_NAME]"
click at [476, 147] on input "text" at bounding box center [460, 145] width 127 height 24
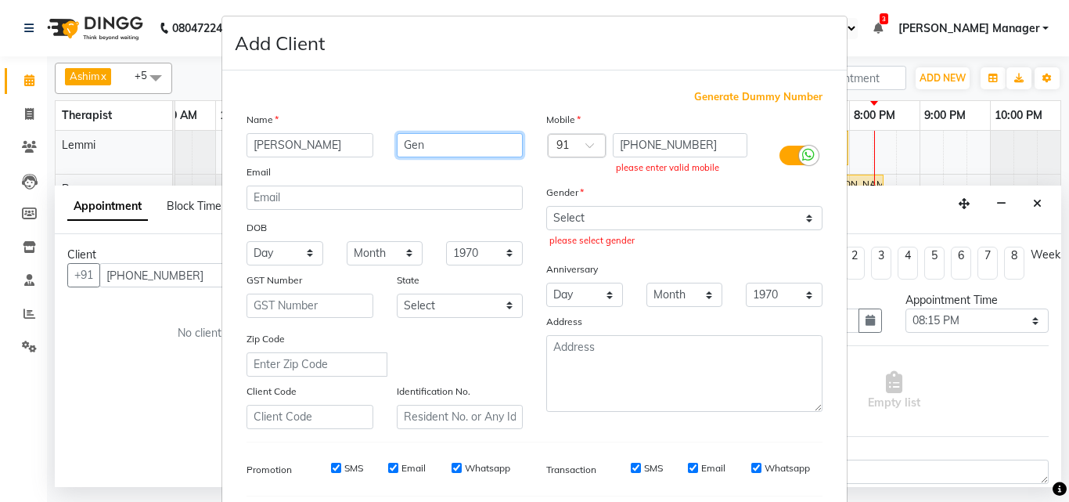
type input "Gen"
click at [648, 145] on input "[PHONE_NUMBER]" at bounding box center [680, 145] width 135 height 24
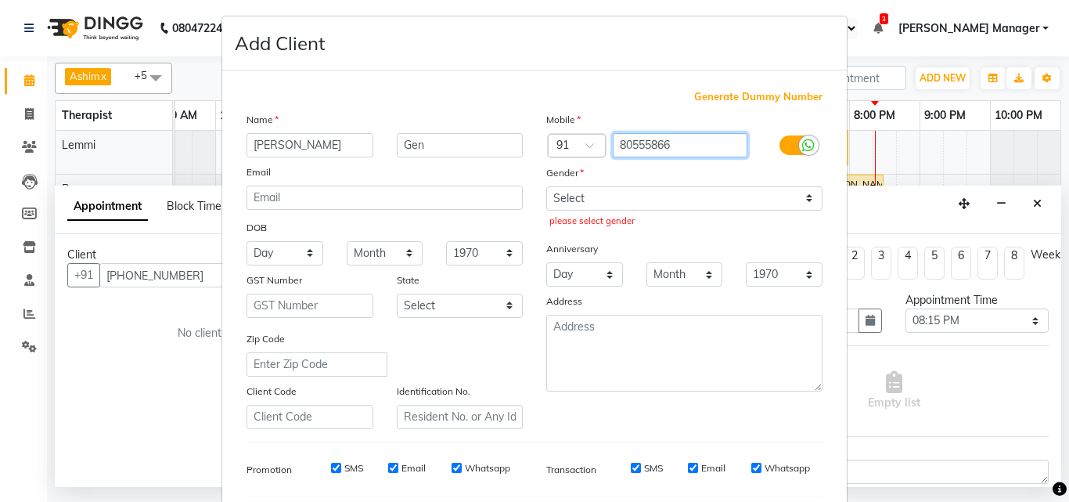
type input "80555866"
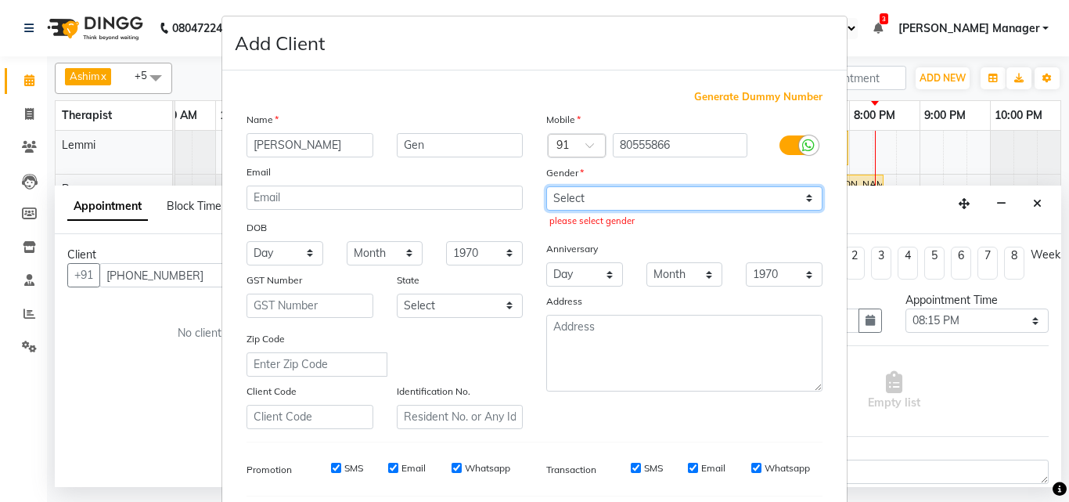
click at [801, 197] on select "Select [DEMOGRAPHIC_DATA] [DEMOGRAPHIC_DATA] Other Prefer Not To Say" at bounding box center [684, 198] width 276 height 24
select select "[DEMOGRAPHIC_DATA]"
click at [546, 186] on select "Select [DEMOGRAPHIC_DATA] [DEMOGRAPHIC_DATA] Other Prefer Not To Say" at bounding box center [684, 198] width 276 height 24
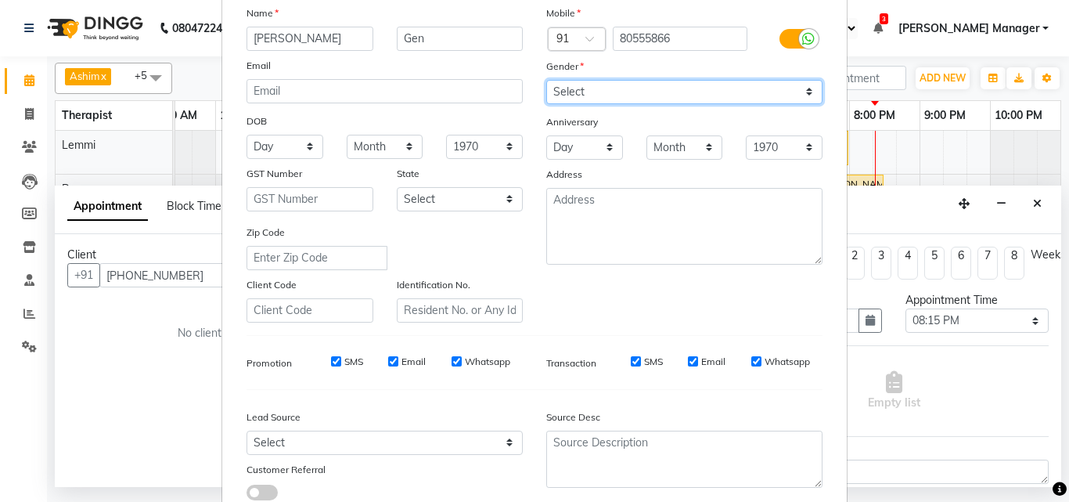
scroll to position [221, 0]
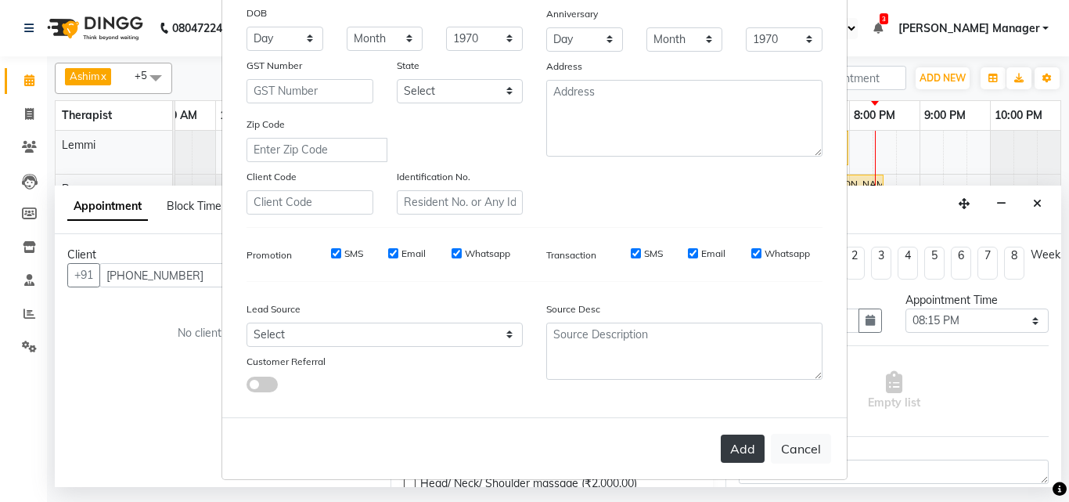
click at [739, 448] on button "Add" at bounding box center [743, 448] width 44 height 28
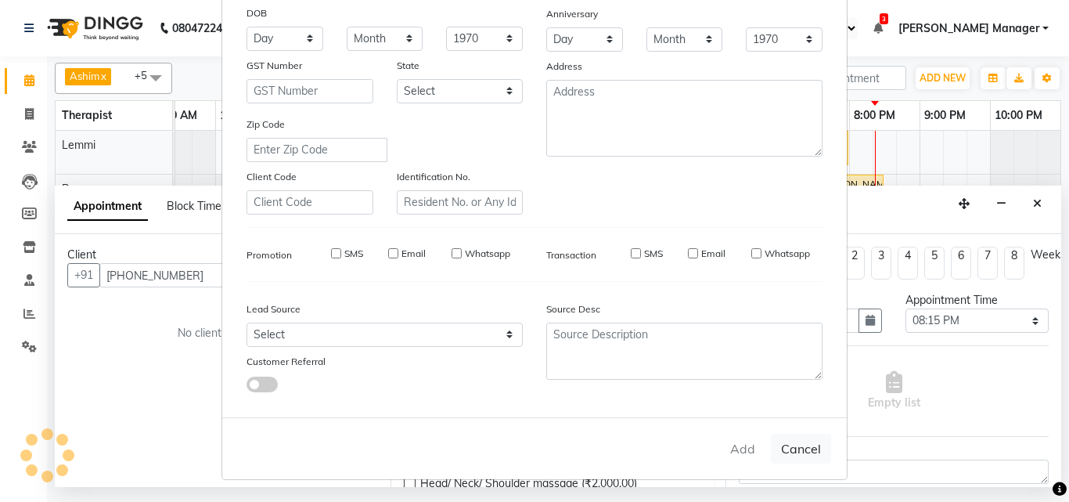
type input "80555866"
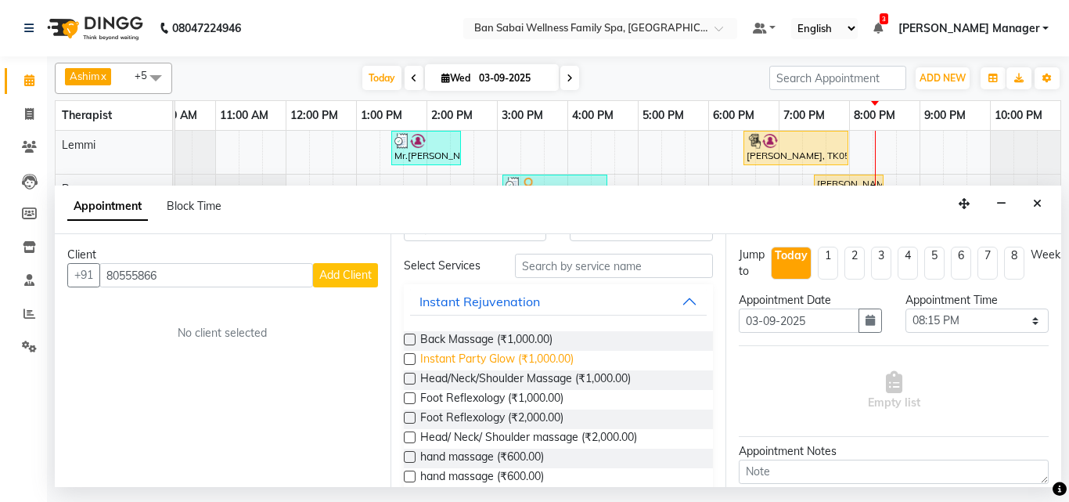
scroll to position [0, 0]
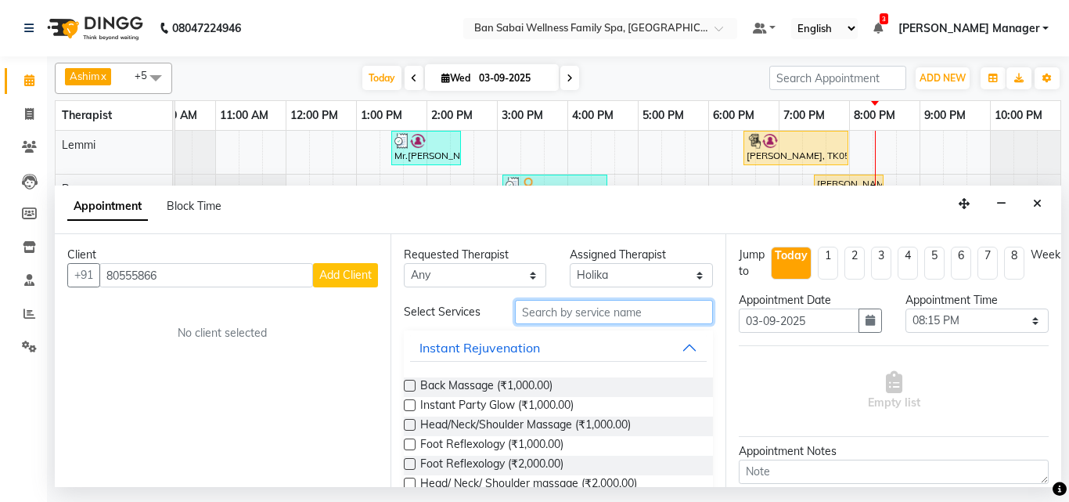
click at [544, 311] on input "text" at bounding box center [614, 312] width 199 height 24
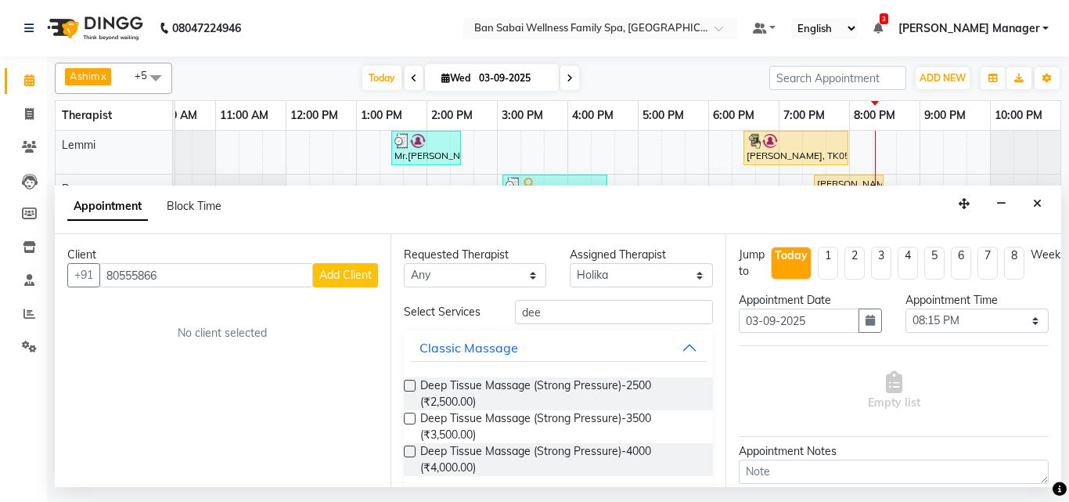
click at [409, 384] on label at bounding box center [410, 385] width 12 height 12
click at [409, 384] on input "checkbox" at bounding box center [409, 387] width 10 height 10
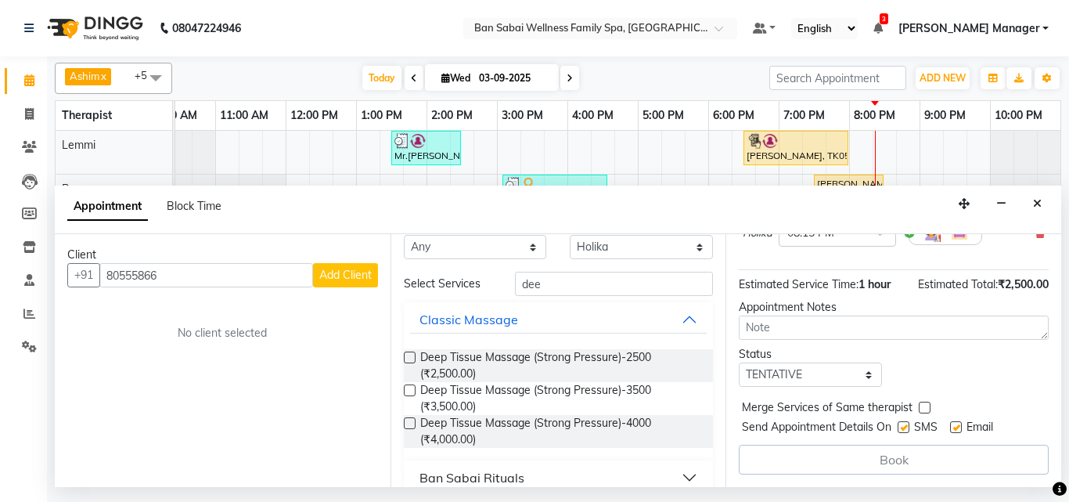
scroll to position [49, 0]
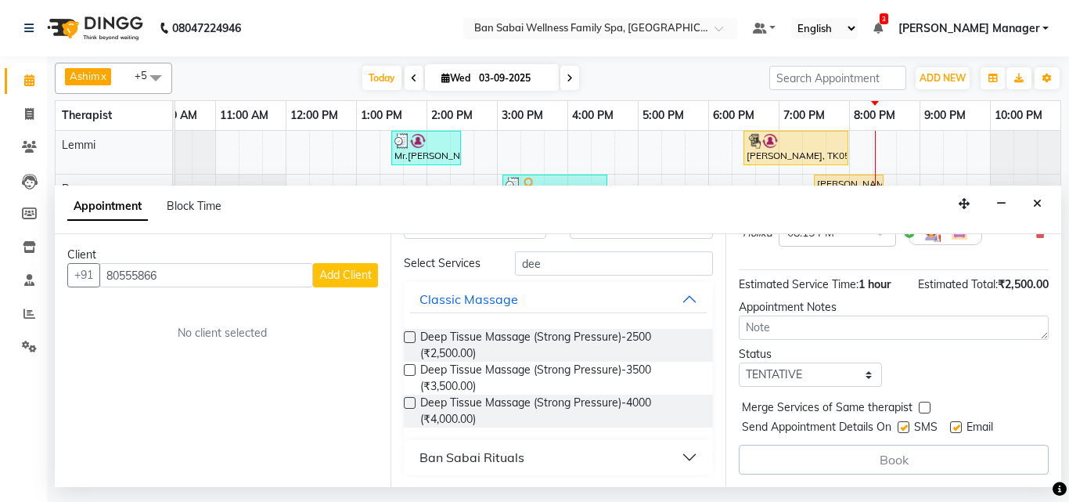
click at [862, 446] on div "Book" at bounding box center [894, 459] width 310 height 30
click at [859, 444] on div "Book" at bounding box center [894, 459] width 310 height 30
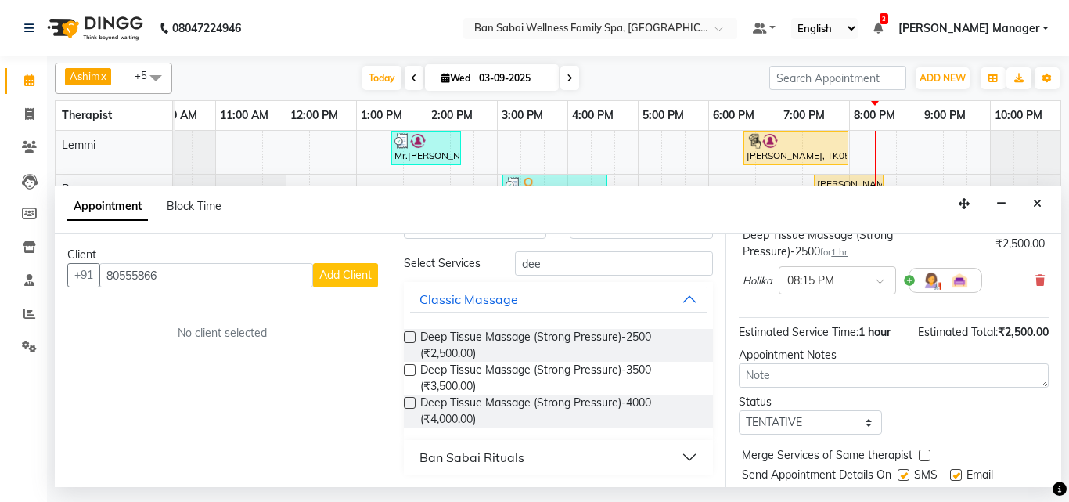
scroll to position [156, 0]
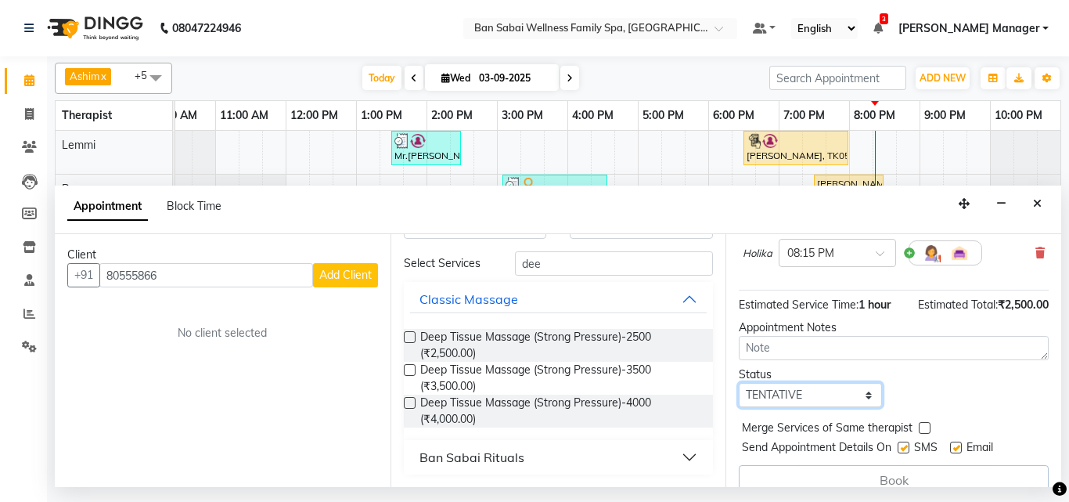
click at [861, 387] on select "Select TENTATIVE CONFIRM CHECK-IN UPCOMING" at bounding box center [810, 395] width 143 height 24
click at [739, 383] on select "Select TENTATIVE CONFIRM CHECK-IN UPCOMING" at bounding box center [810, 395] width 143 height 24
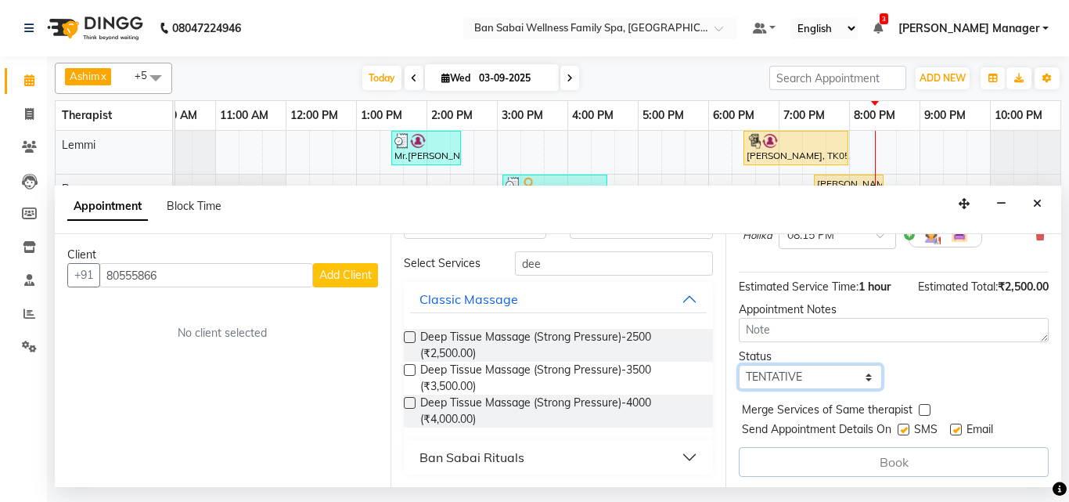
scroll to position [189, 0]
click at [904, 445] on div "Book" at bounding box center [894, 459] width 310 height 30
click at [354, 274] on span "Add Client" at bounding box center [345, 275] width 52 height 14
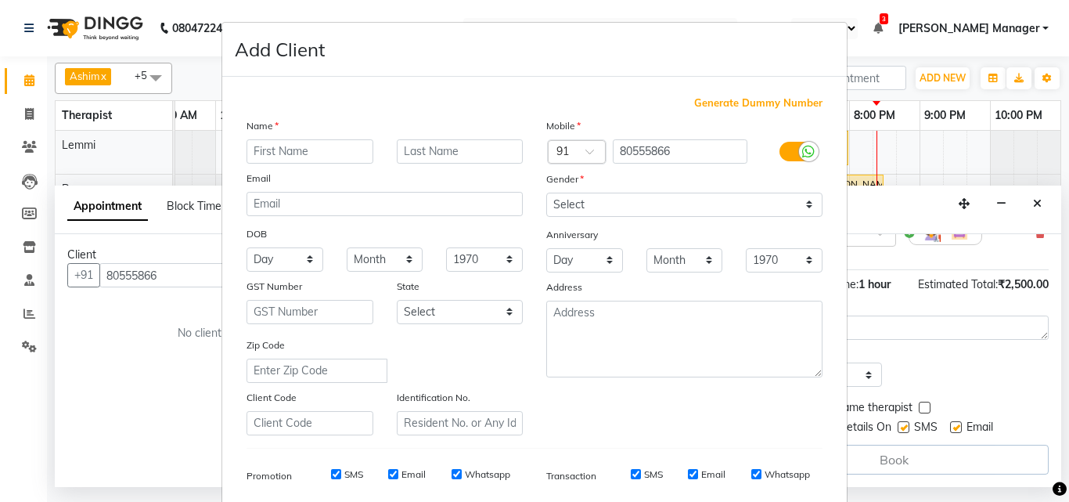
click at [344, 155] on input "text" at bounding box center [309, 151] width 127 height 24
click at [410, 156] on input "text" at bounding box center [460, 151] width 127 height 24
click at [800, 207] on select "Select [DEMOGRAPHIC_DATA] [DEMOGRAPHIC_DATA] Other Prefer Not To Say" at bounding box center [684, 204] width 276 height 24
click at [546, 192] on select "Select [DEMOGRAPHIC_DATA] [DEMOGRAPHIC_DATA] Other Prefer Not To Say" at bounding box center [684, 204] width 276 height 24
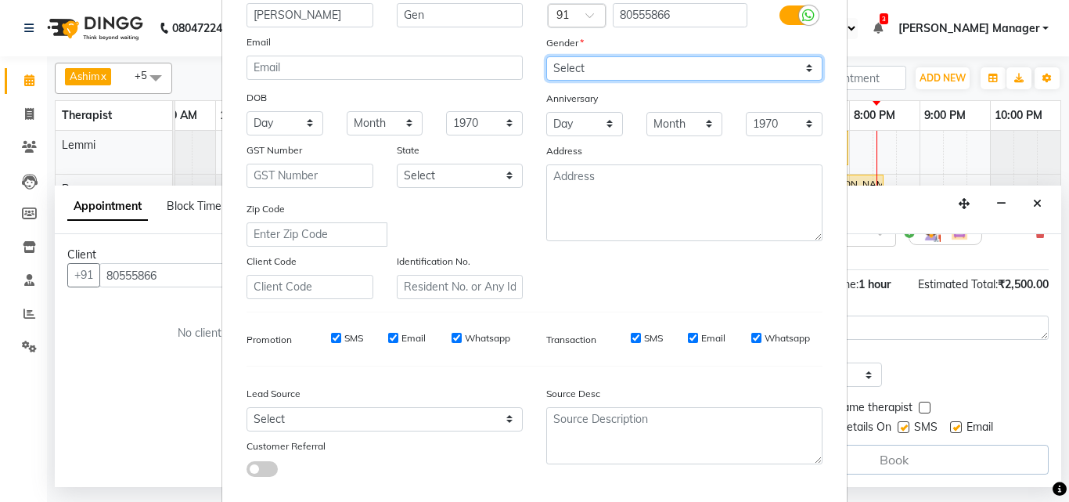
scroll to position [221, 0]
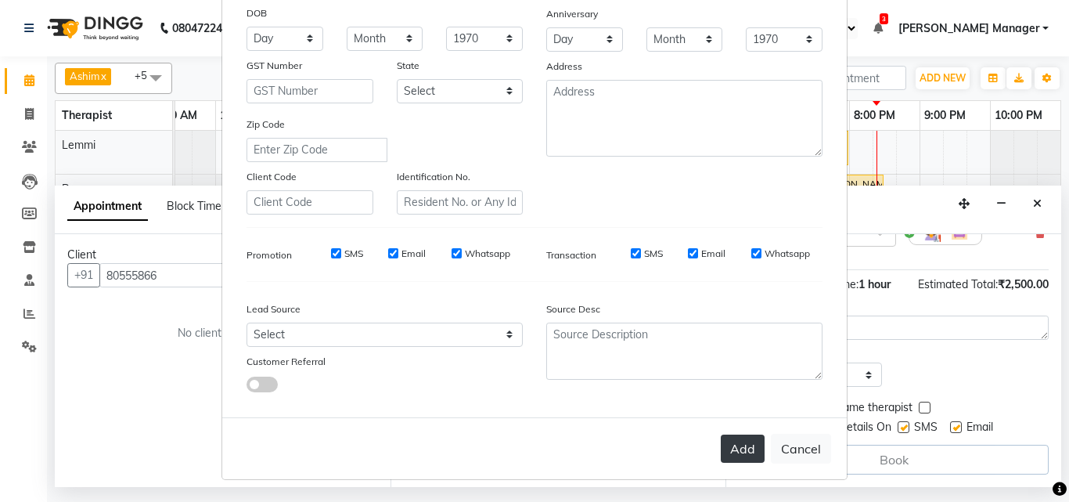
click at [730, 445] on button "Add" at bounding box center [743, 448] width 44 height 28
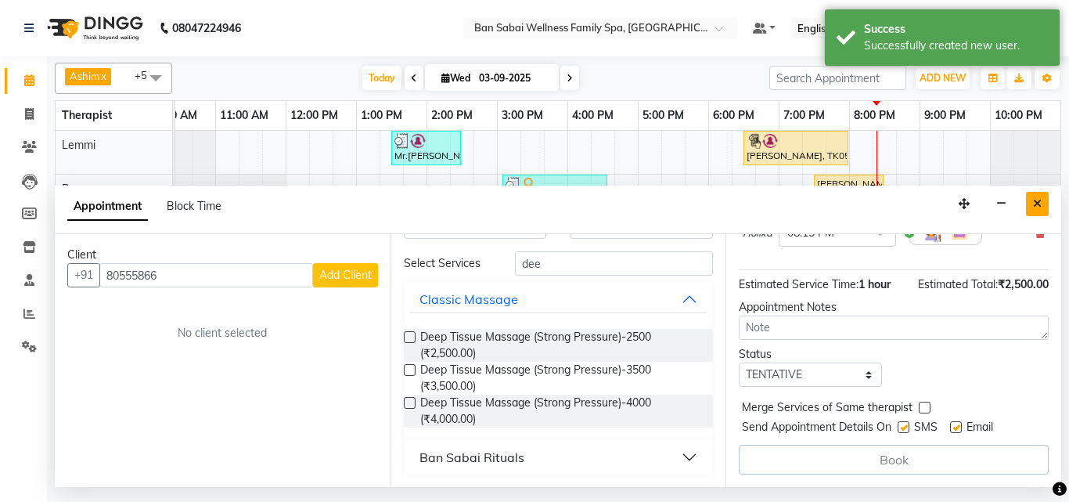
click at [1034, 207] on icon "Close" at bounding box center [1037, 203] width 9 height 11
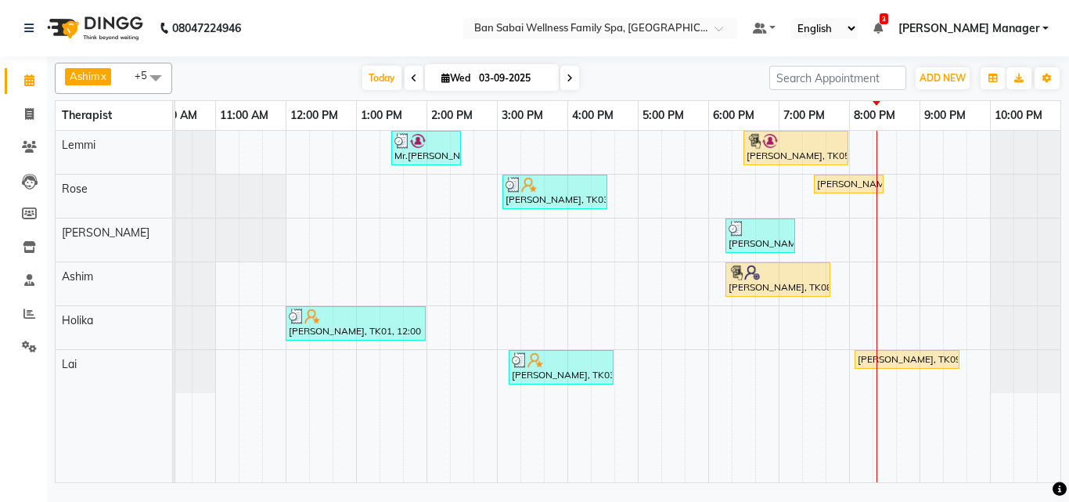
click at [891, 326] on div "Mr.[PERSON_NAME], TK02, 01:30 PM-02:30 PM, Swedish Massage (Medium Pressure)-60…" at bounding box center [602, 306] width 915 height 351
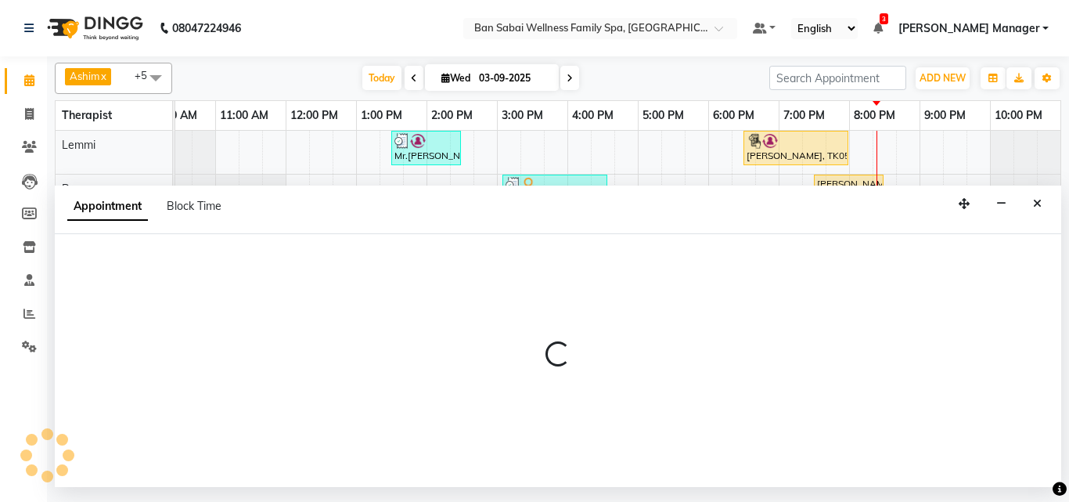
click at [891, 326] on div at bounding box center [558, 360] width 1006 height 253
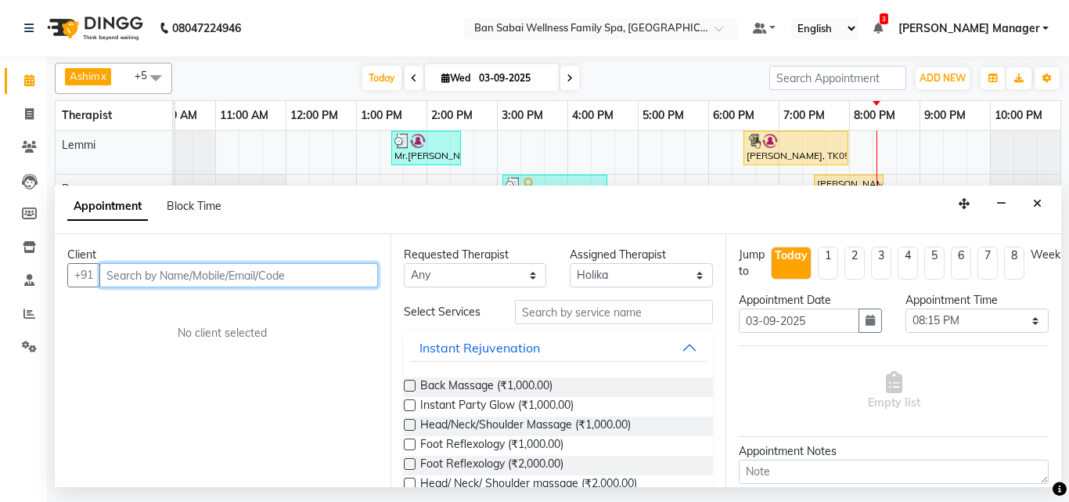
click at [205, 273] on input "text" at bounding box center [238, 275] width 279 height 24
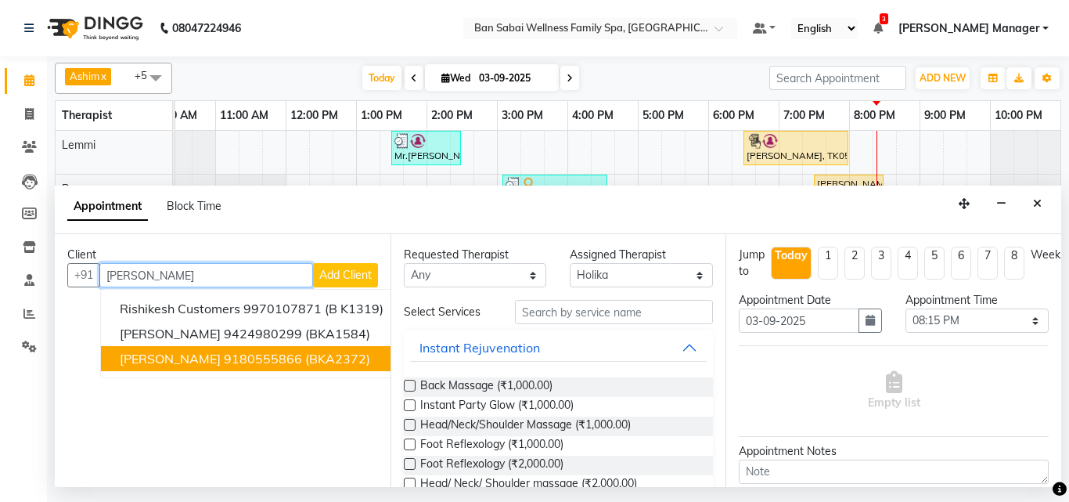
click at [224, 364] on ngb-highlight "9180555866" at bounding box center [263, 359] width 78 height 16
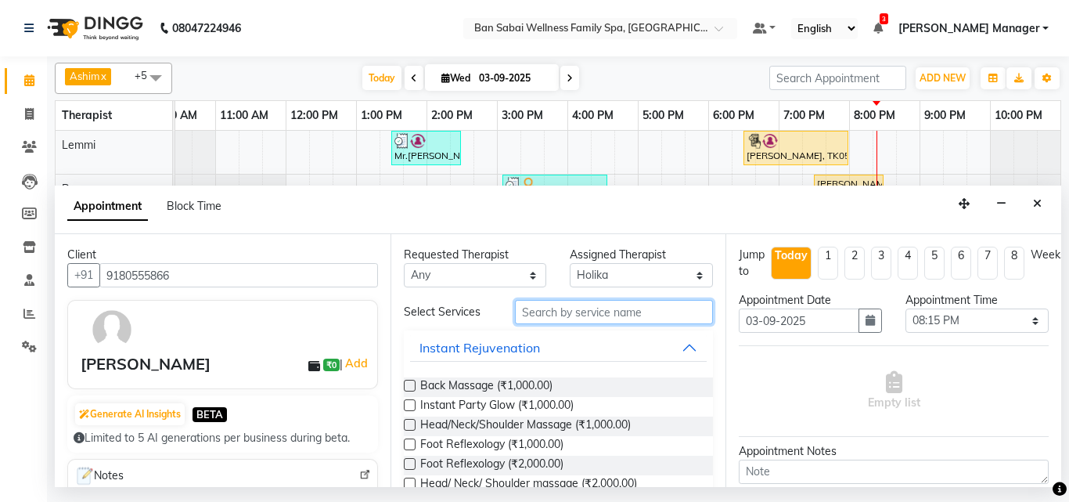
click at [591, 311] on input "text" at bounding box center [614, 312] width 199 height 24
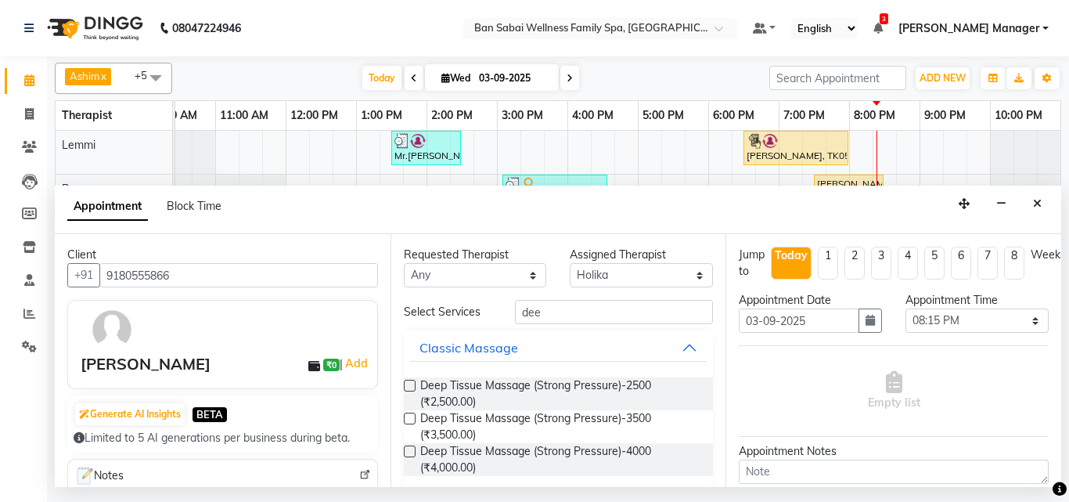
click at [407, 384] on label at bounding box center [410, 385] width 12 height 12
click at [407, 384] on input "checkbox" at bounding box center [409, 387] width 10 height 10
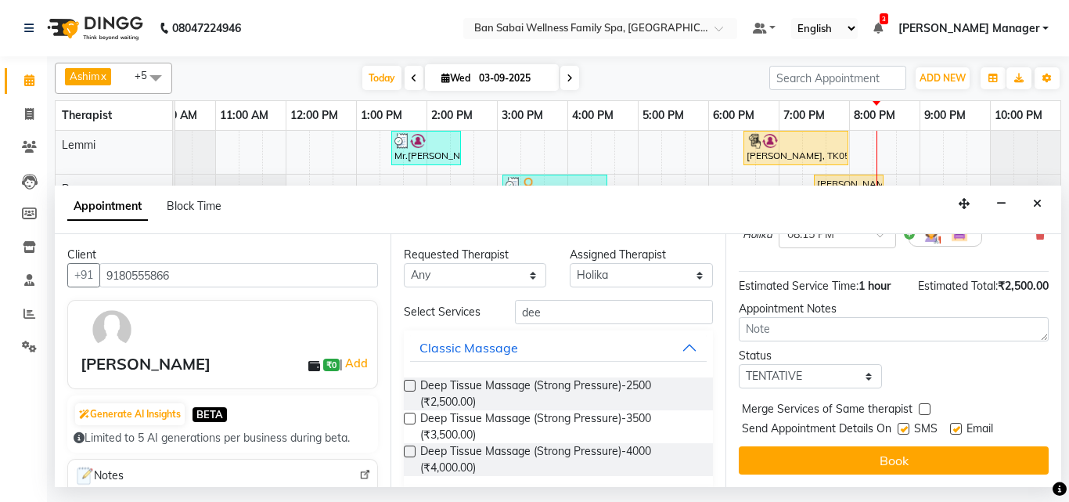
scroll to position [187, 0]
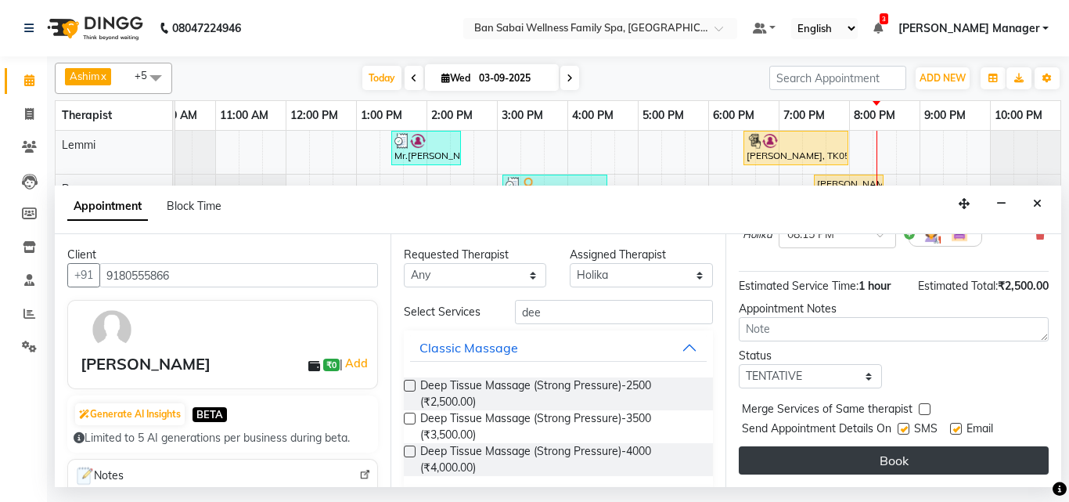
click at [897, 446] on button "Book" at bounding box center [894, 460] width 310 height 28
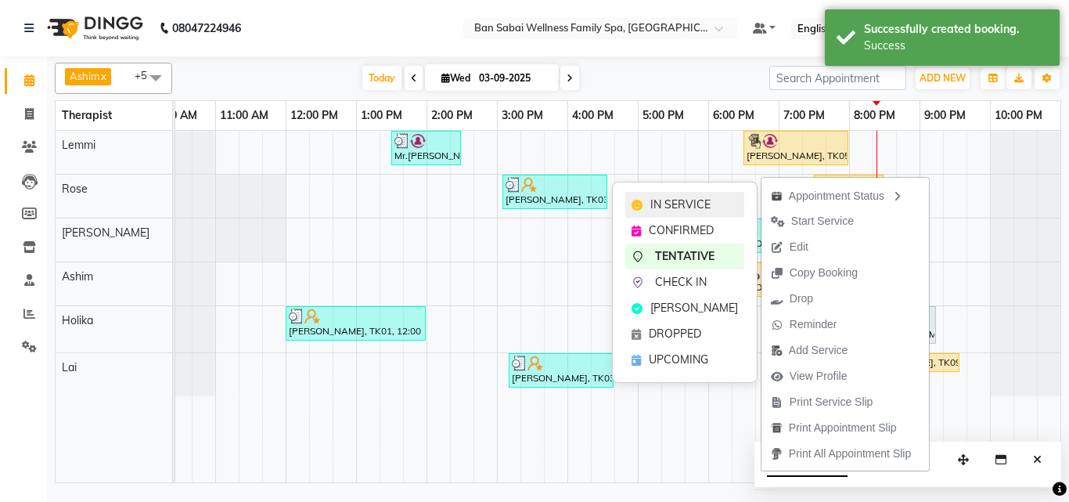
click at [651, 201] on span "IN SERVICE" at bounding box center [680, 204] width 60 height 16
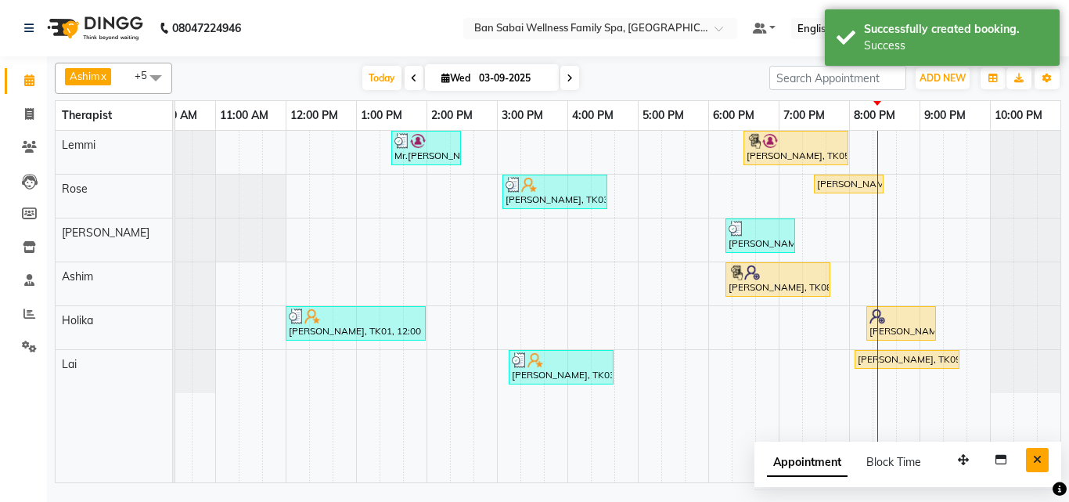
click at [1033, 462] on icon "Close" at bounding box center [1037, 459] width 9 height 11
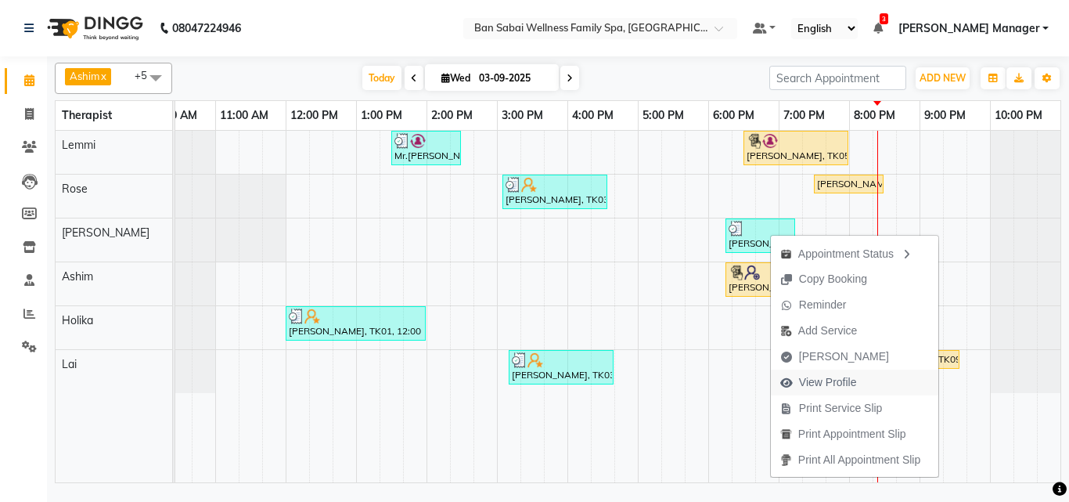
click at [842, 382] on span "View Profile" at bounding box center [828, 382] width 58 height 16
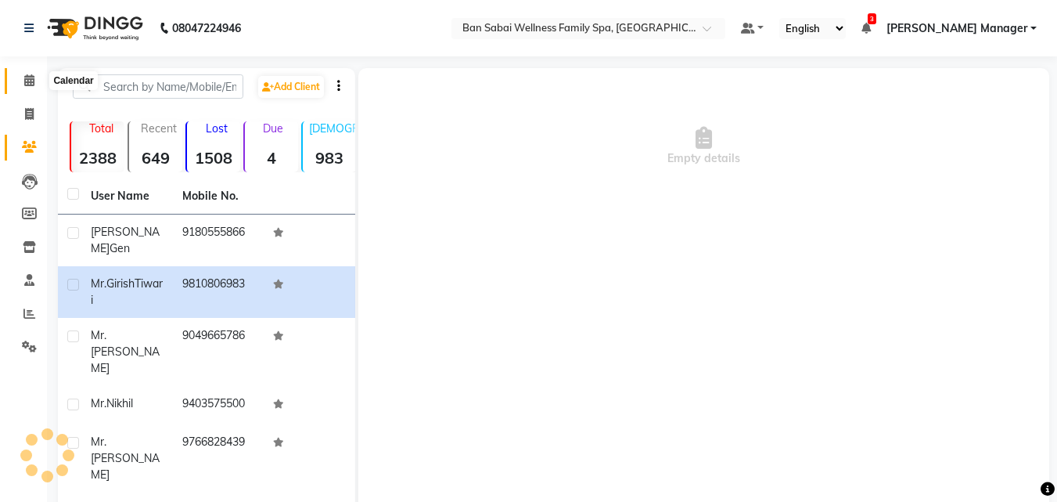
click at [27, 77] on icon at bounding box center [29, 80] width 10 height 12
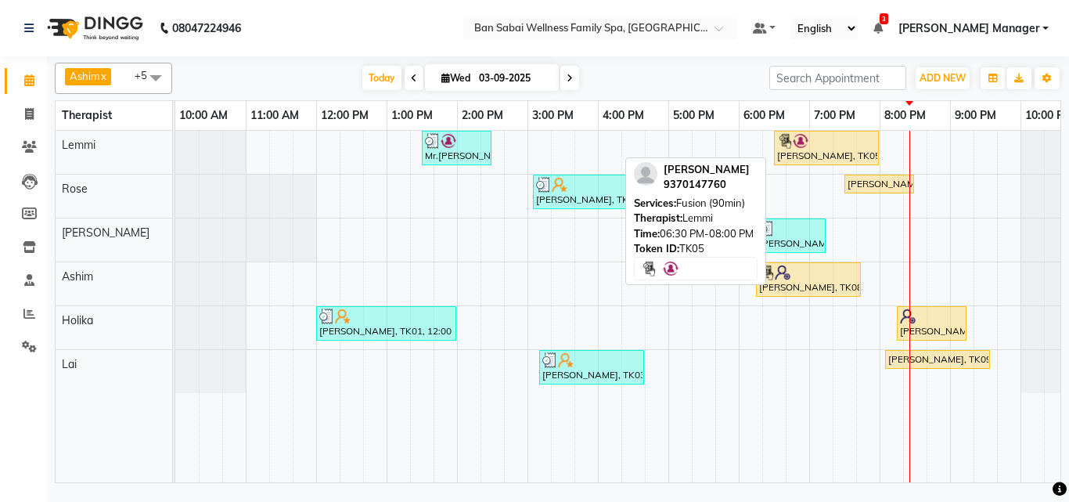
click at [819, 153] on div "[PERSON_NAME], TK05, 06:30 PM-08:00 PM, Fusion (90min)" at bounding box center [826, 148] width 102 height 30
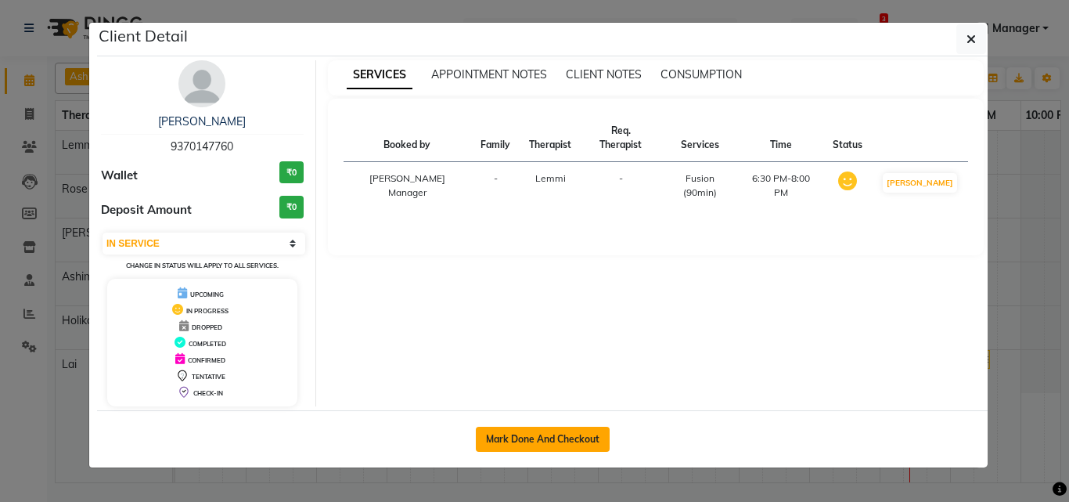
click at [519, 438] on button "Mark Done And Checkout" at bounding box center [543, 438] width 134 height 25
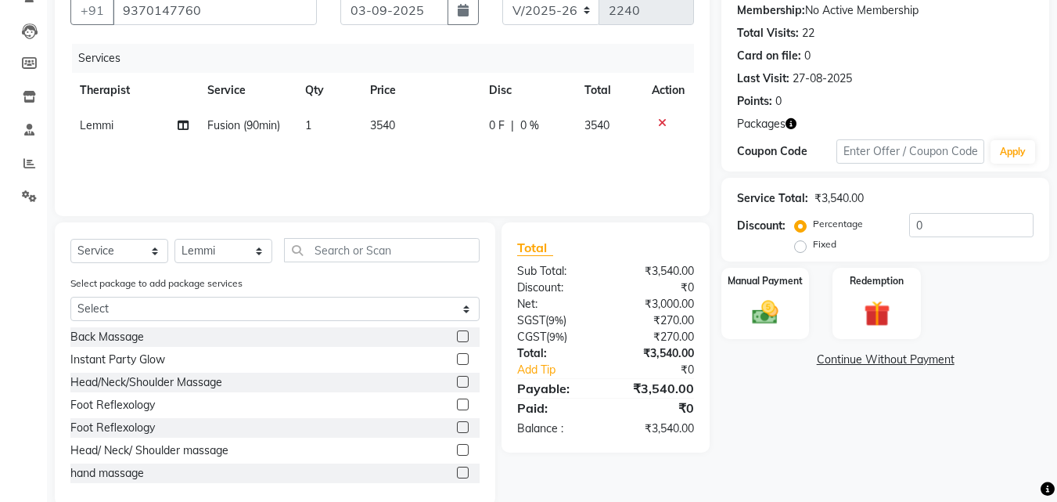
scroll to position [156, 0]
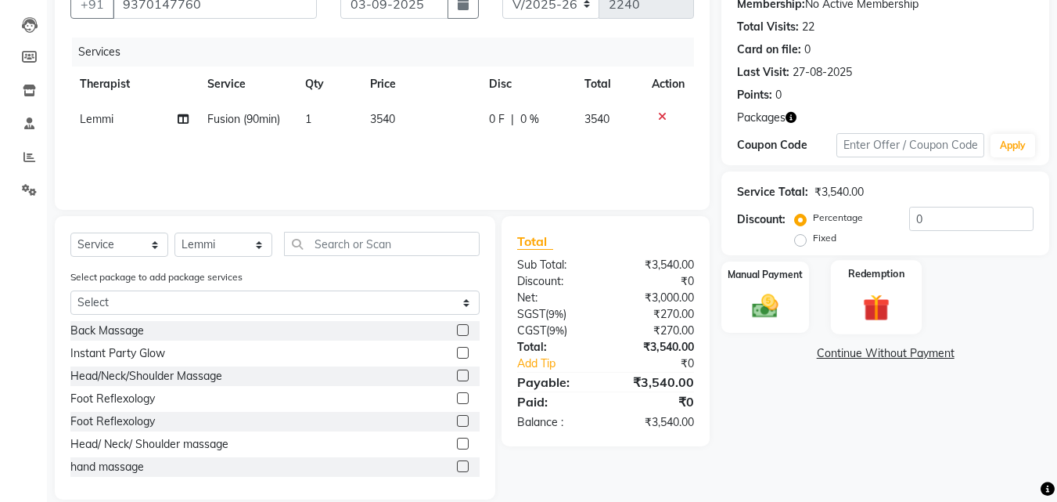
click at [909, 299] on div "Redemption" at bounding box center [877, 297] width 92 height 74
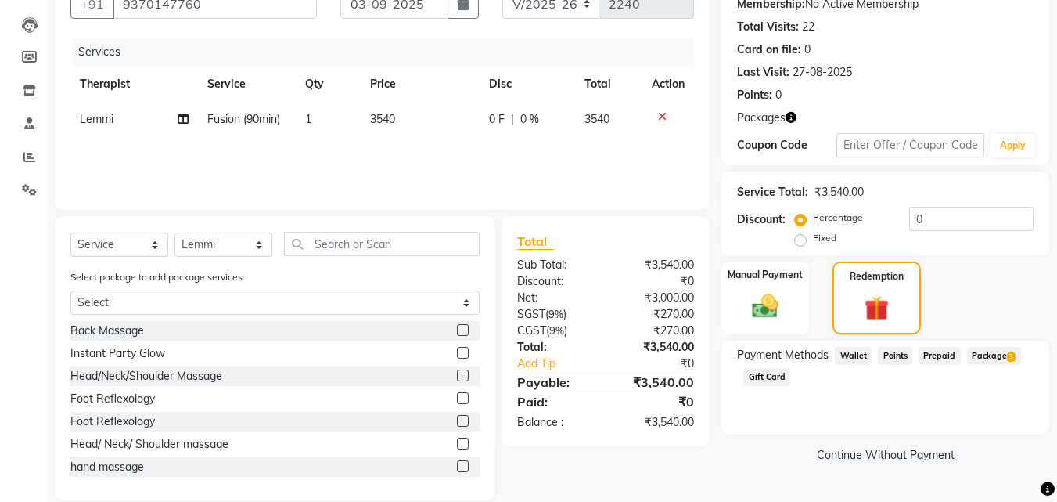
click at [997, 351] on span "Package 3" at bounding box center [994, 356] width 54 height 18
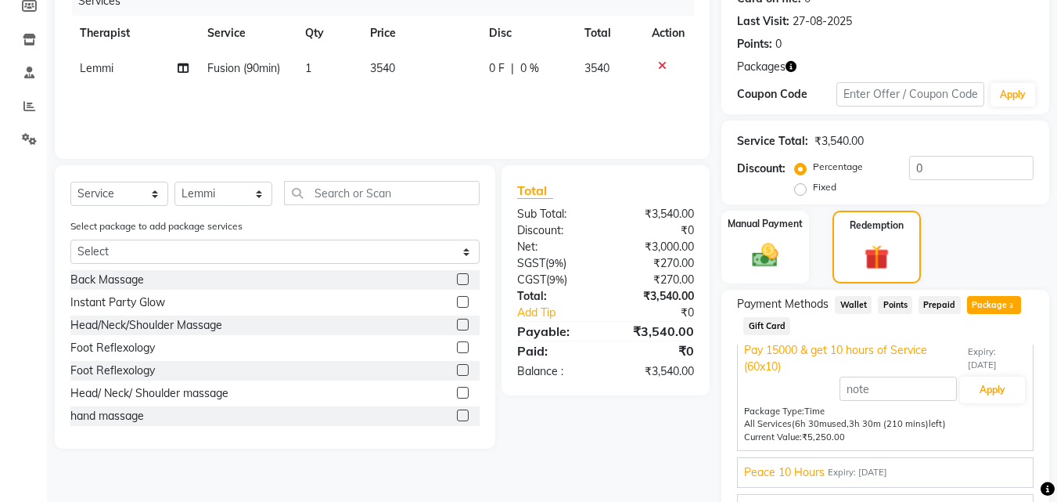
scroll to position [292, 0]
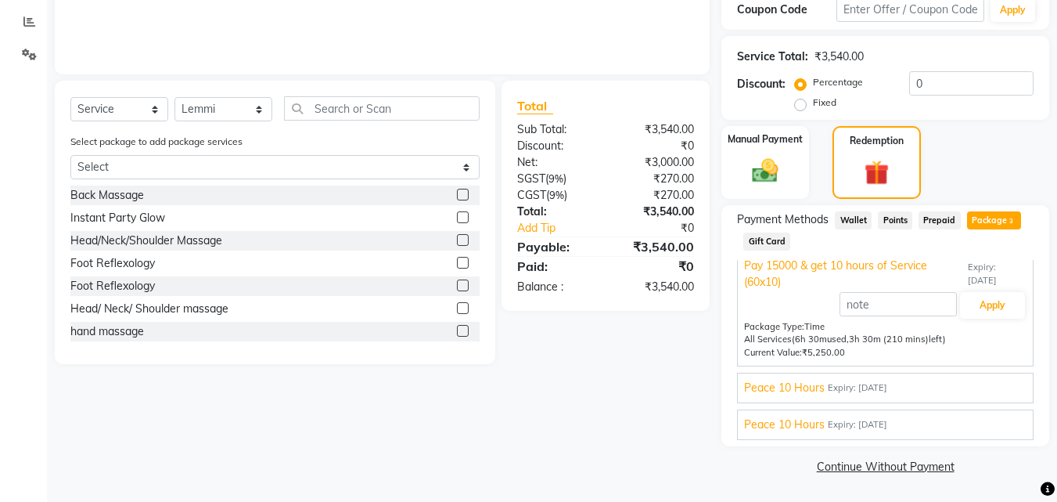
click at [887, 384] on span "Expiry: [DATE]" at bounding box center [857, 387] width 59 height 13
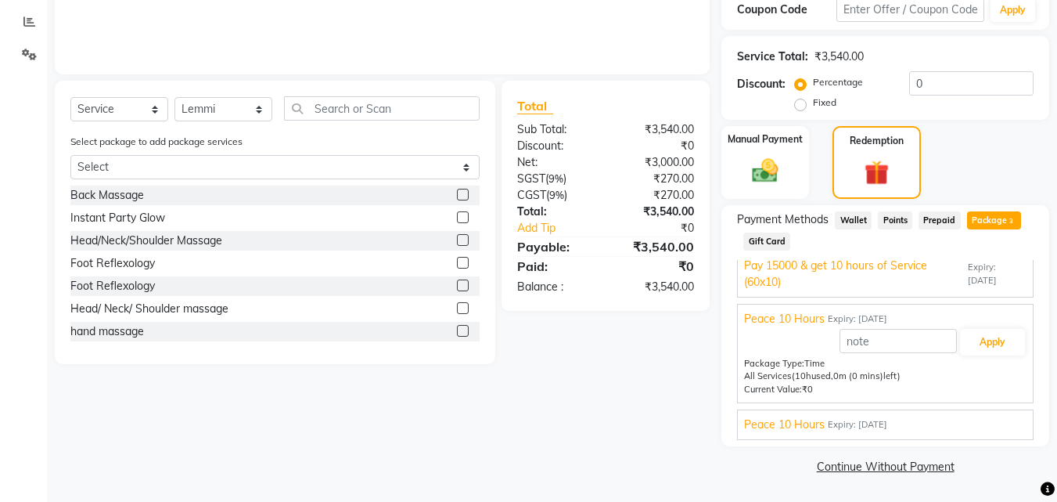
click at [919, 428] on div "Peace 10 Hours Expiry: [DATE]" at bounding box center [885, 424] width 282 height 16
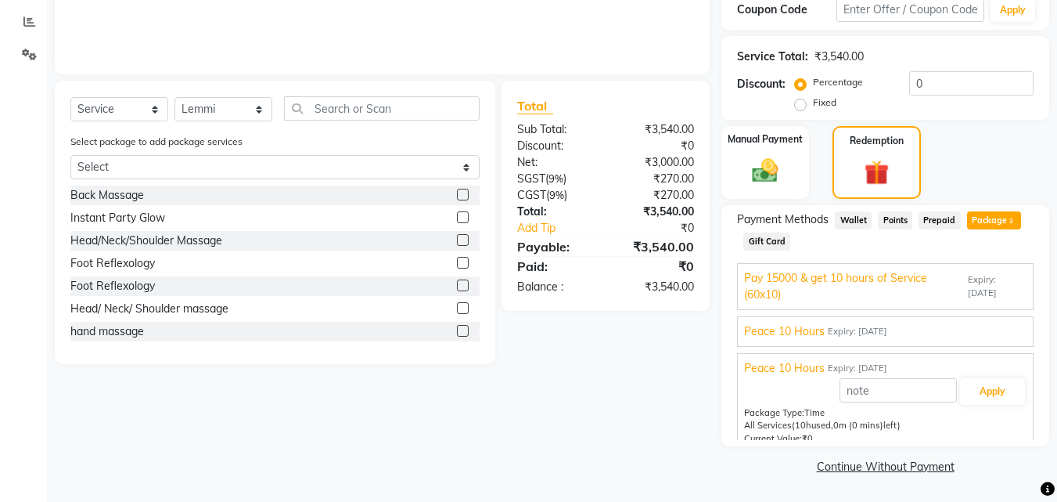
scroll to position [0, 0]
click at [893, 300] on span "Pay 15000 & get 10 hours of Service (60x10)" at bounding box center [854, 289] width 221 height 33
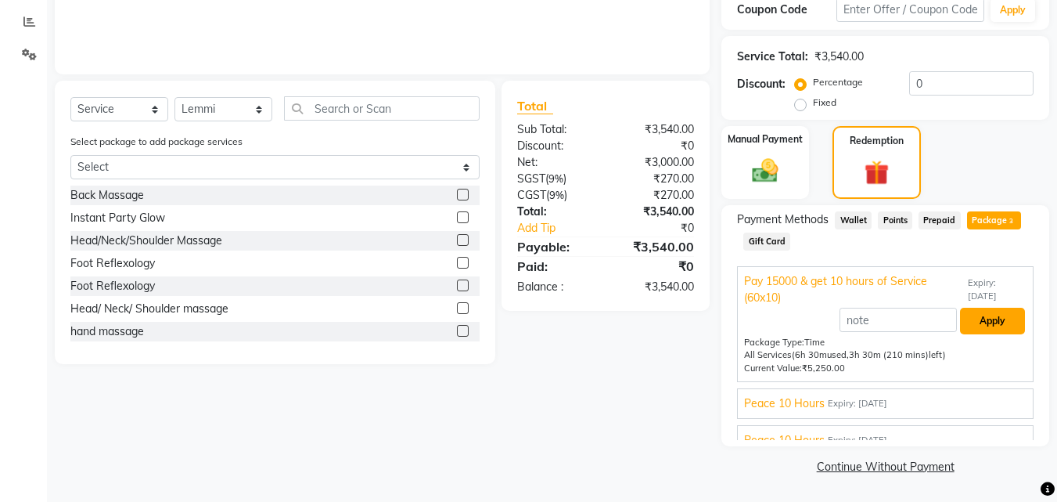
click at [993, 320] on button "Apply" at bounding box center [992, 320] width 65 height 27
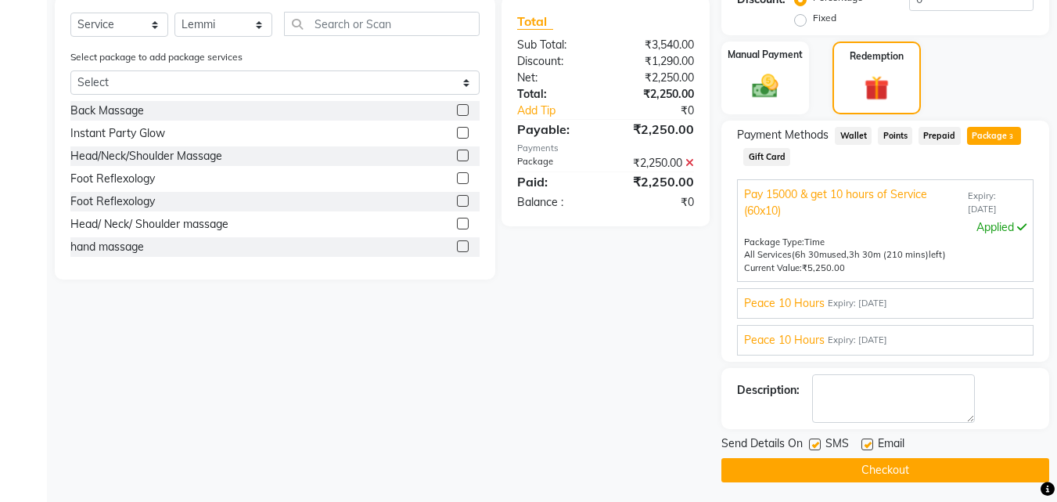
scroll to position [380, 0]
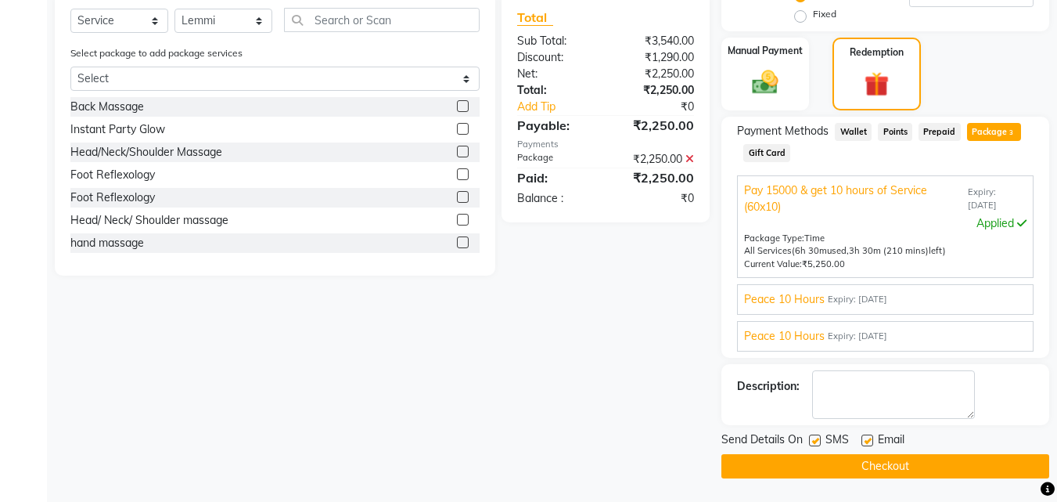
click at [889, 465] on button "Checkout" at bounding box center [885, 466] width 328 height 24
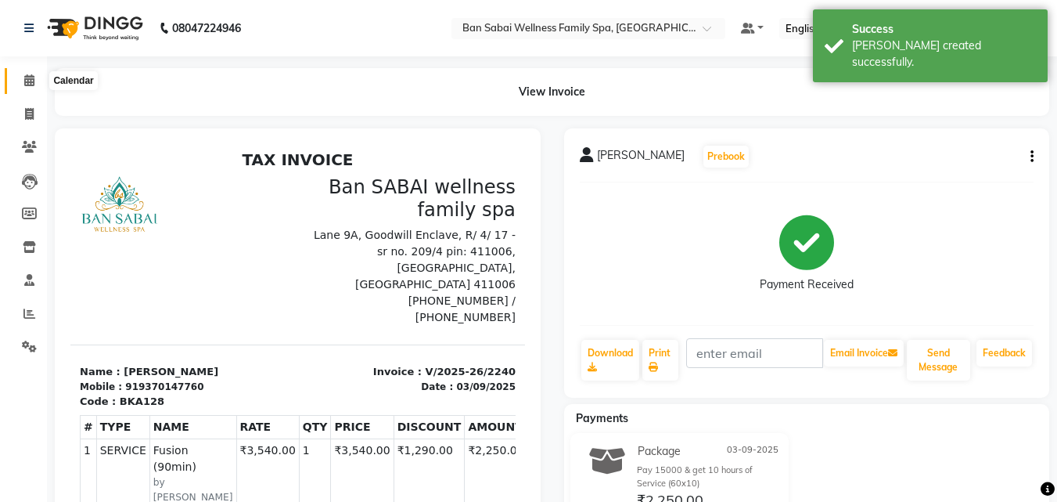
click at [37, 76] on span at bounding box center [29, 81] width 27 height 18
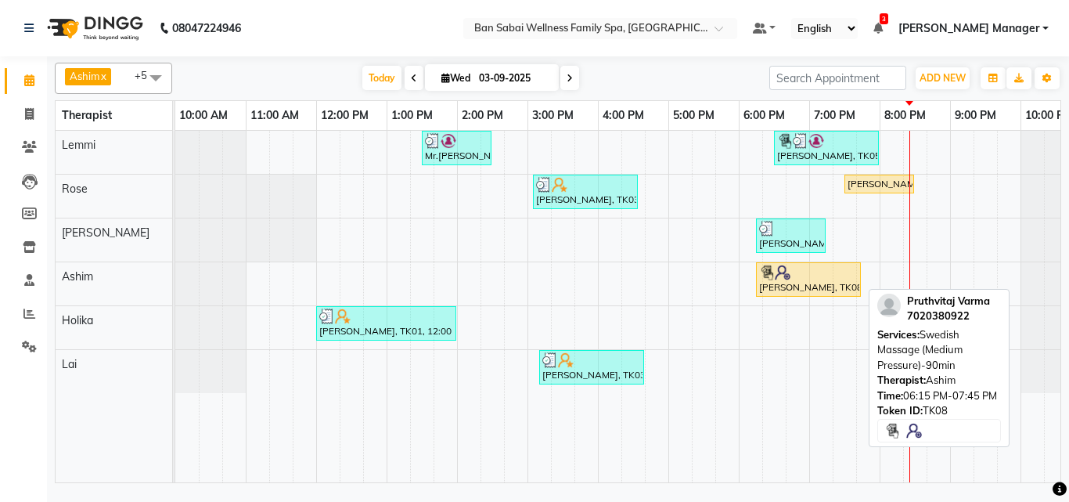
click at [781, 281] on div "[PERSON_NAME], TK08, 06:15 PM-07:45 PM, Swedish Massage (Medium Pressure)-90min" at bounding box center [808, 279] width 102 height 30
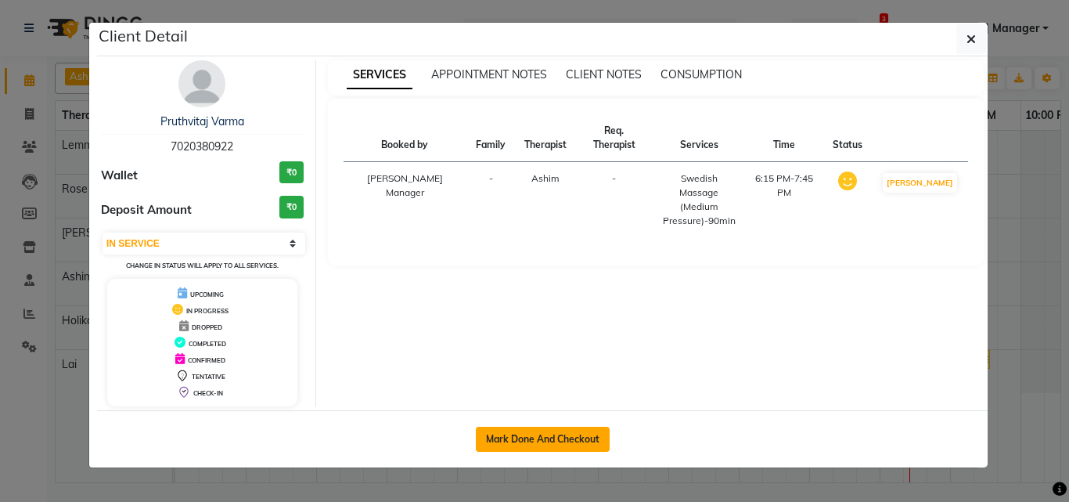
click at [501, 436] on button "Mark Done And Checkout" at bounding box center [543, 438] width 134 height 25
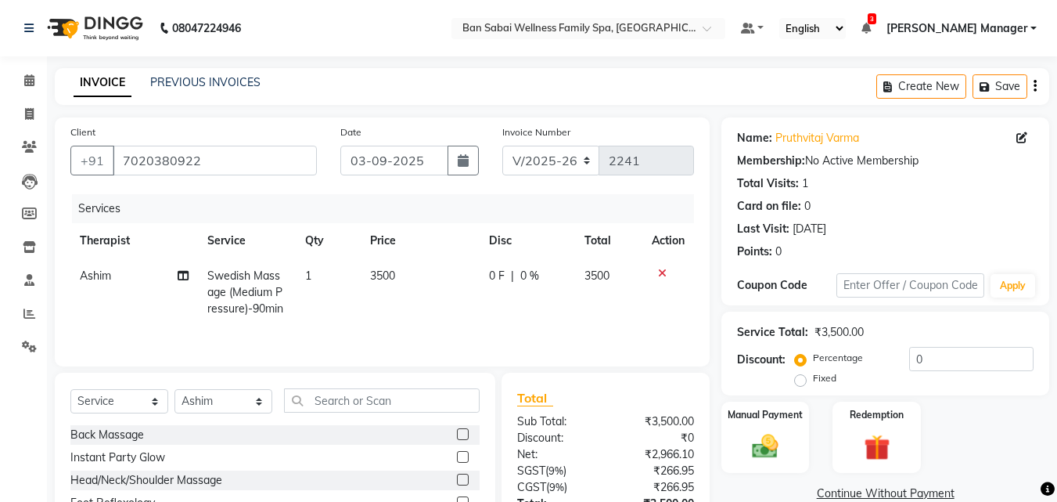
click at [393, 271] on span "3500" at bounding box center [382, 275] width 25 height 14
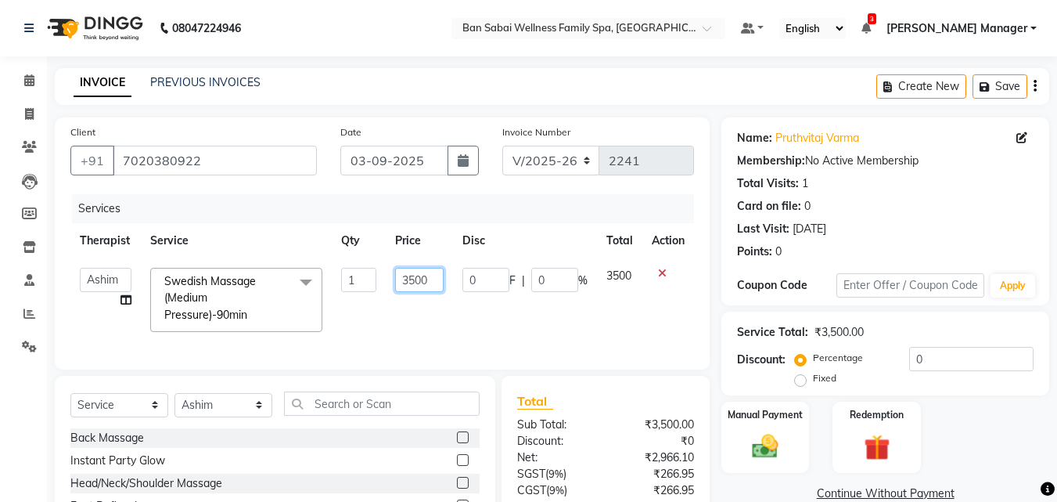
click at [427, 279] on input "3500" at bounding box center [419, 280] width 49 height 24
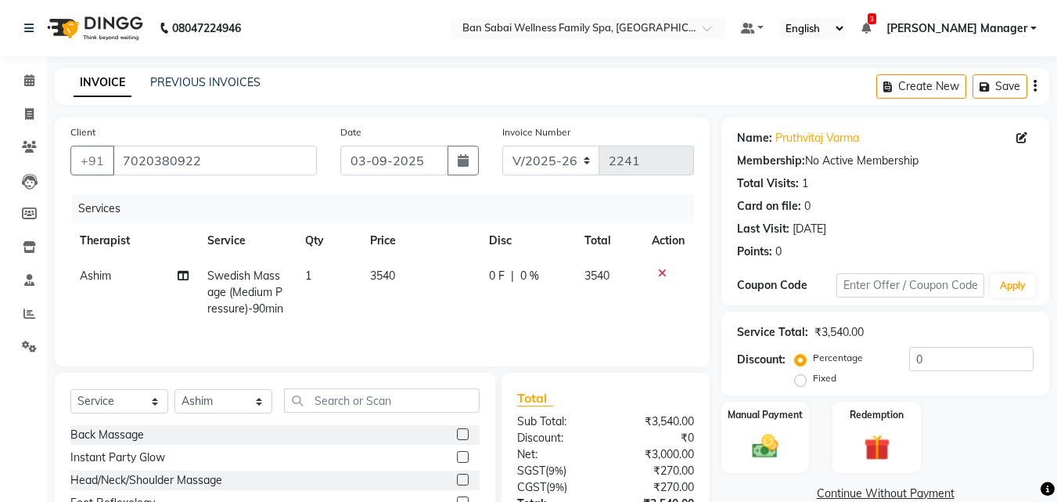
click at [699, 326] on div "Client [PHONE_NUMBER] Date [DATE] Invoice Number V/2025 V/[PHONE_NUMBER] Servic…" at bounding box center [382, 241] width 655 height 249
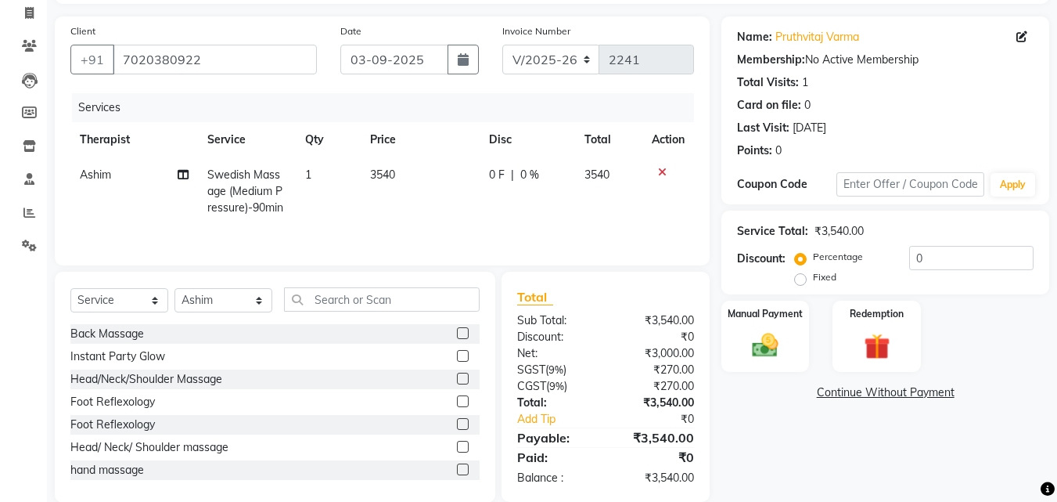
scroll to position [125, 0]
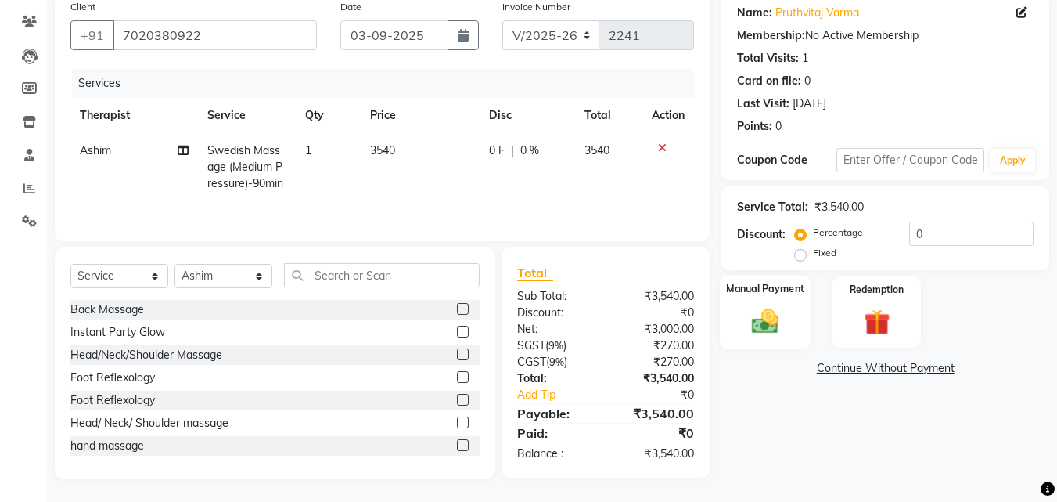
click at [795, 322] on div "Manual Payment" at bounding box center [766, 312] width 92 height 74
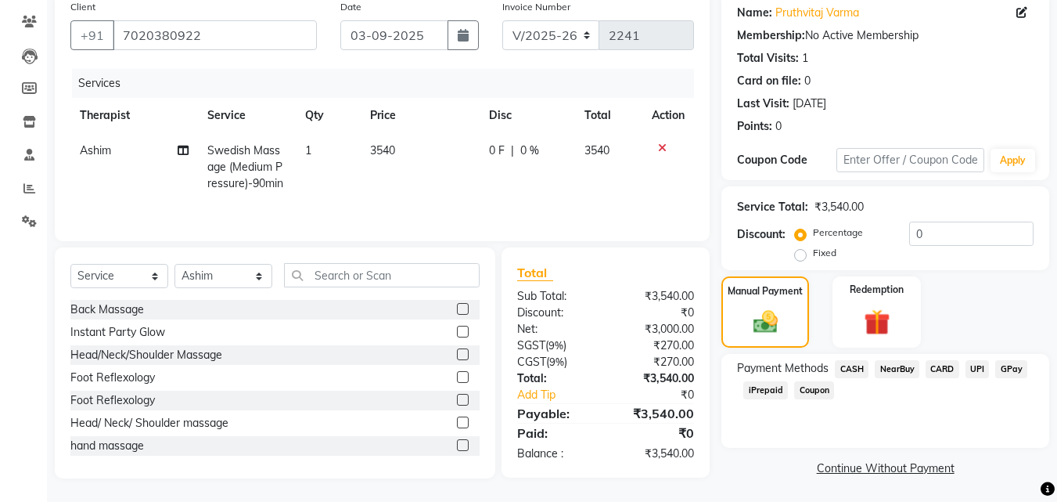
click at [1004, 366] on span "GPay" at bounding box center [1011, 369] width 32 height 18
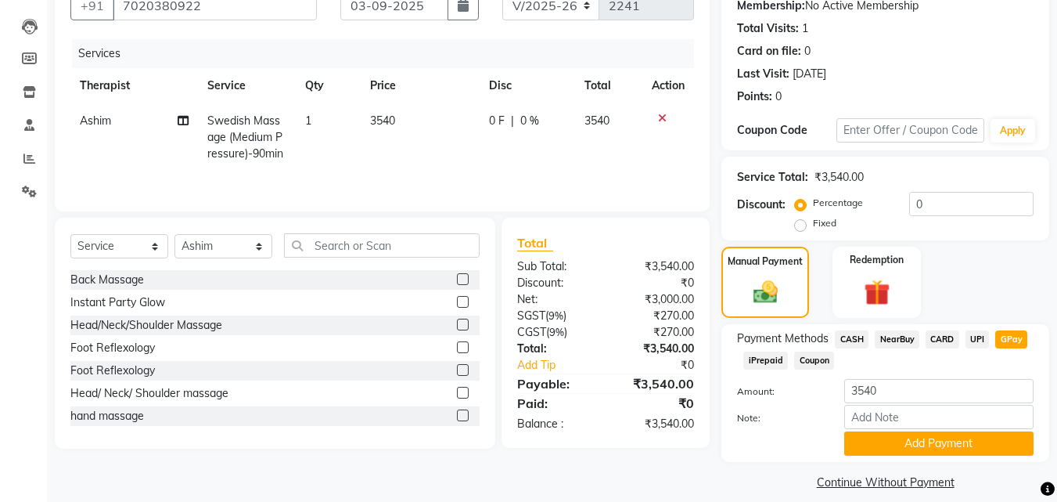
scroll to position [171, 0]
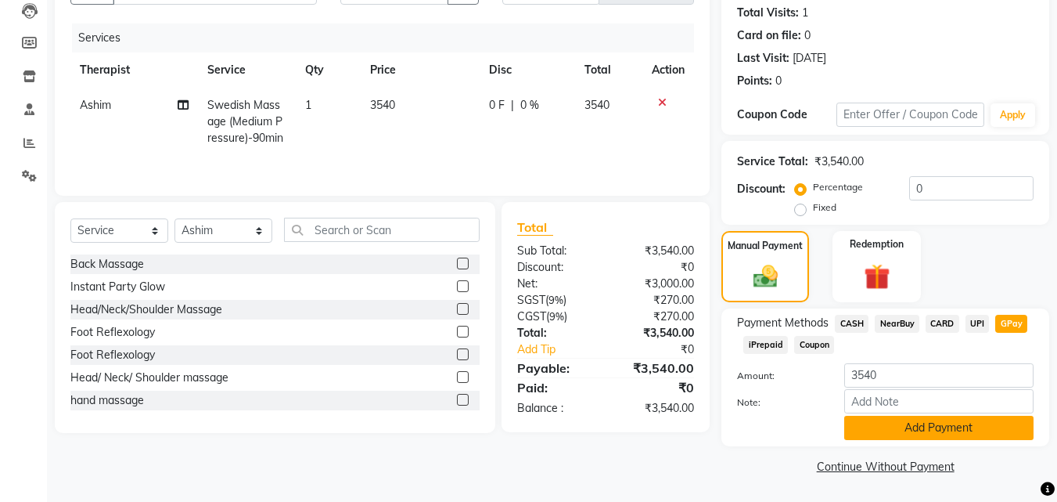
click at [891, 417] on button "Add Payment" at bounding box center [938, 427] width 189 height 24
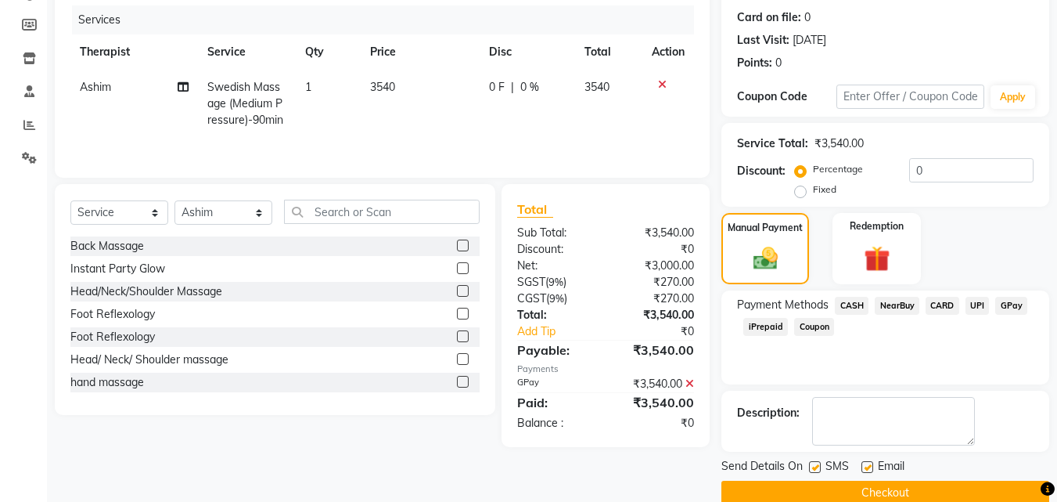
scroll to position [215, 0]
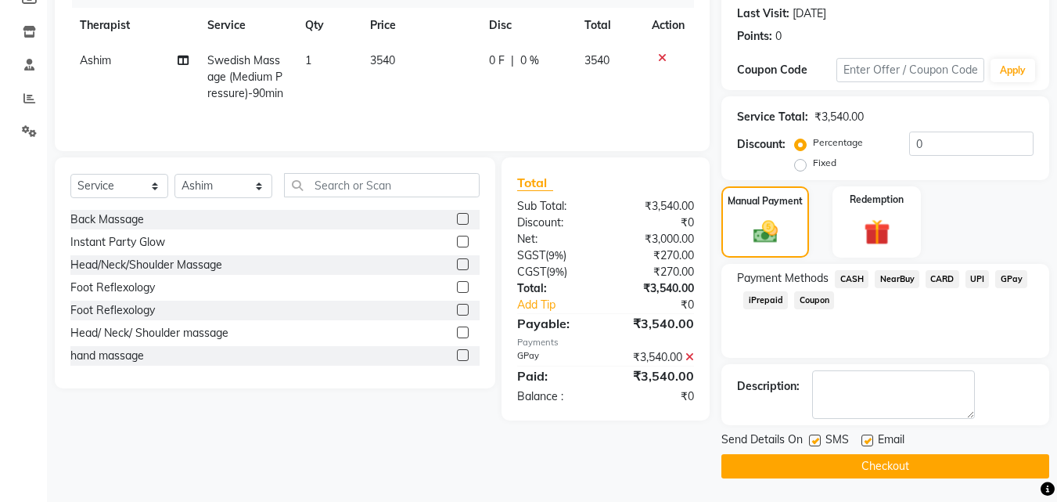
click at [890, 463] on button "Checkout" at bounding box center [885, 466] width 328 height 24
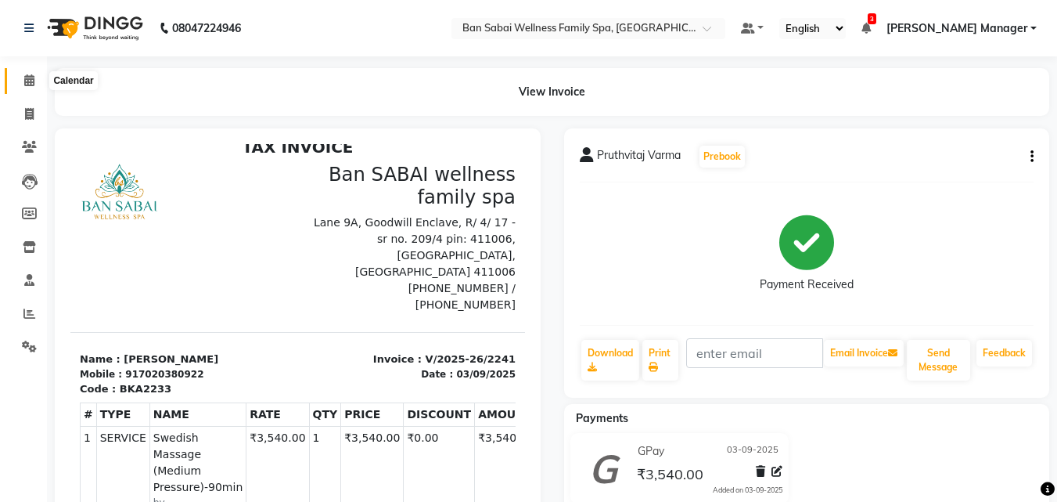
click at [24, 81] on icon at bounding box center [29, 80] width 10 height 12
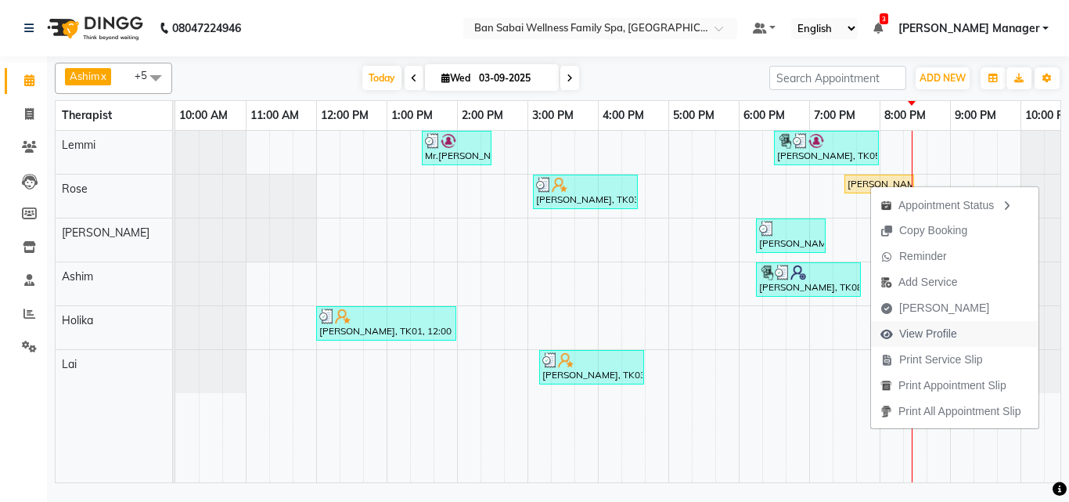
click at [937, 329] on span "View Profile" at bounding box center [928, 333] width 58 height 16
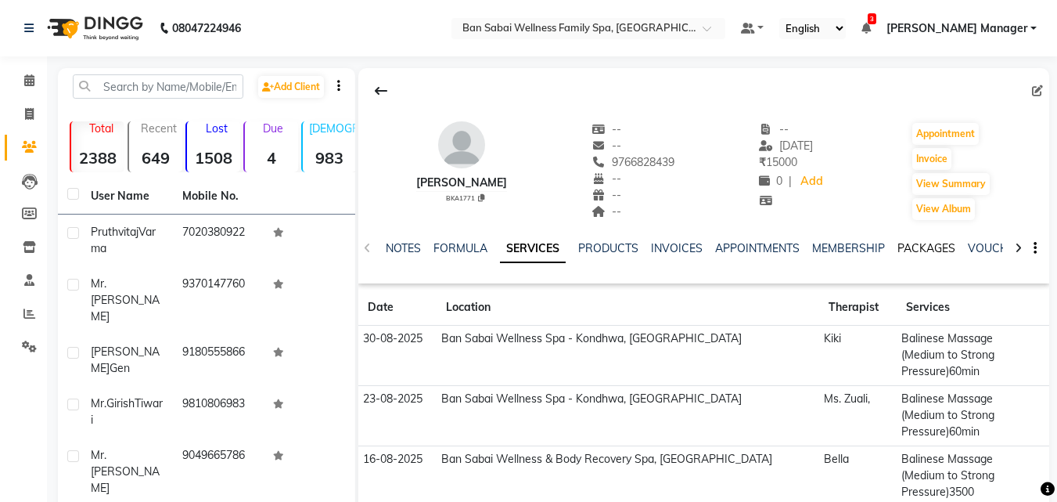
click at [932, 249] on link "PACKAGES" at bounding box center [926, 248] width 58 height 14
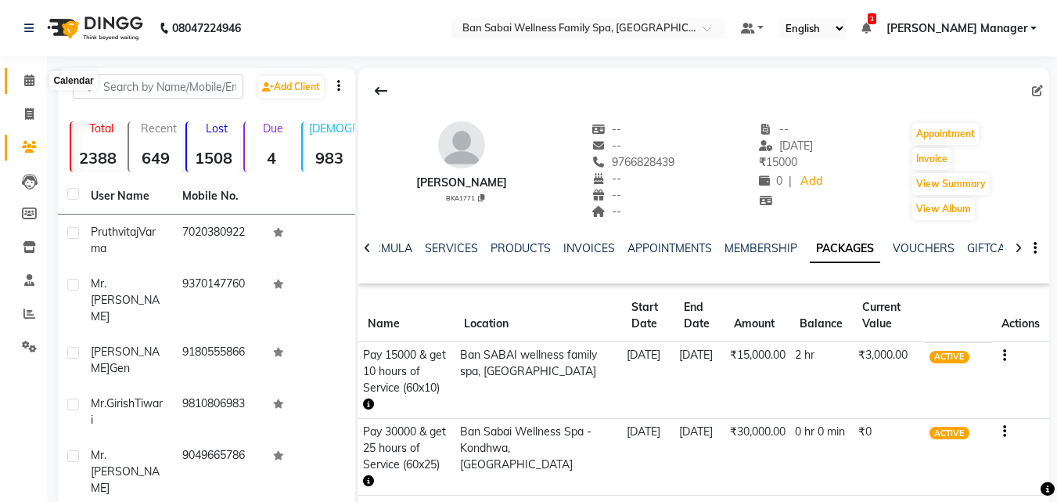
click at [30, 80] on icon at bounding box center [29, 80] width 10 height 12
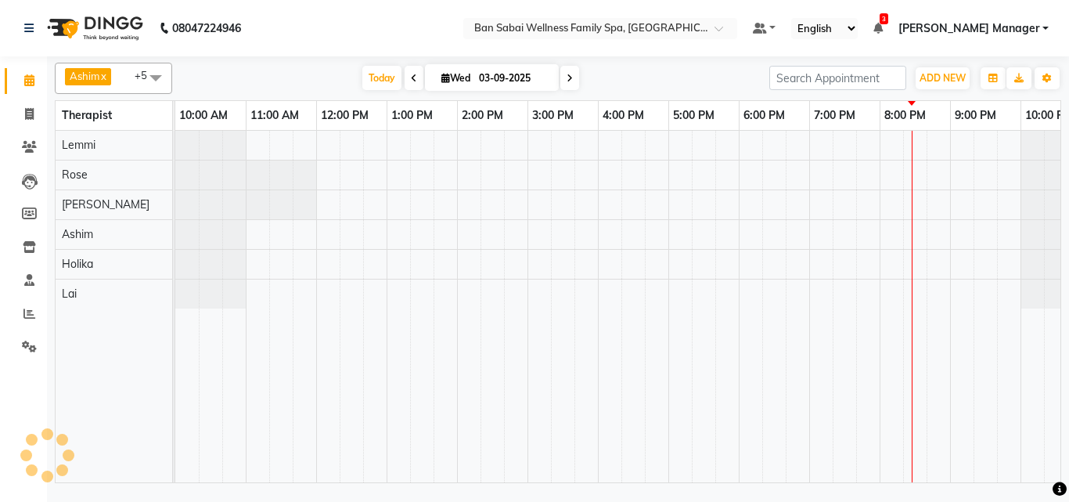
scroll to position [0, 31]
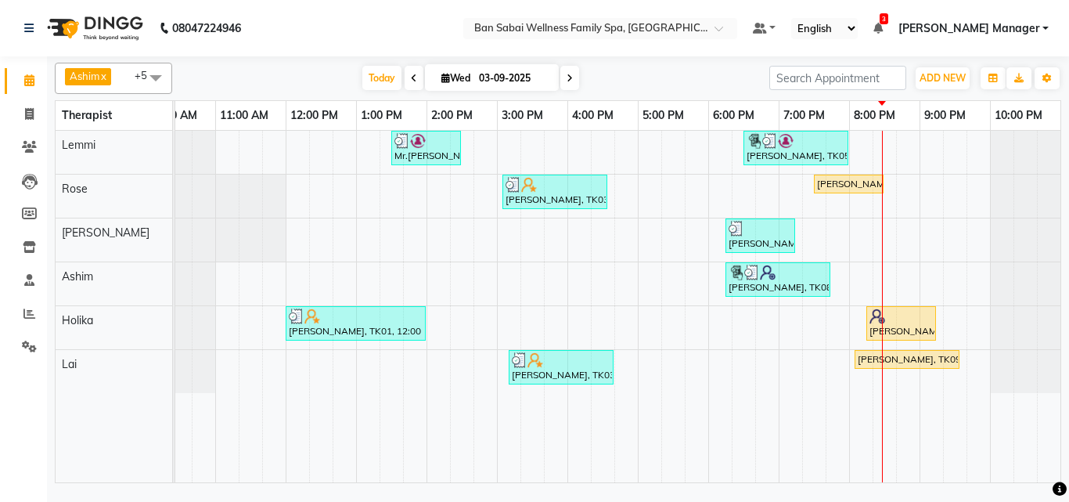
click at [914, 271] on div "Mr.[PERSON_NAME], TK02, 01:30 PM-02:30 PM, Swedish Massage (Medium Pressure)-60…" at bounding box center [602, 306] width 915 height 351
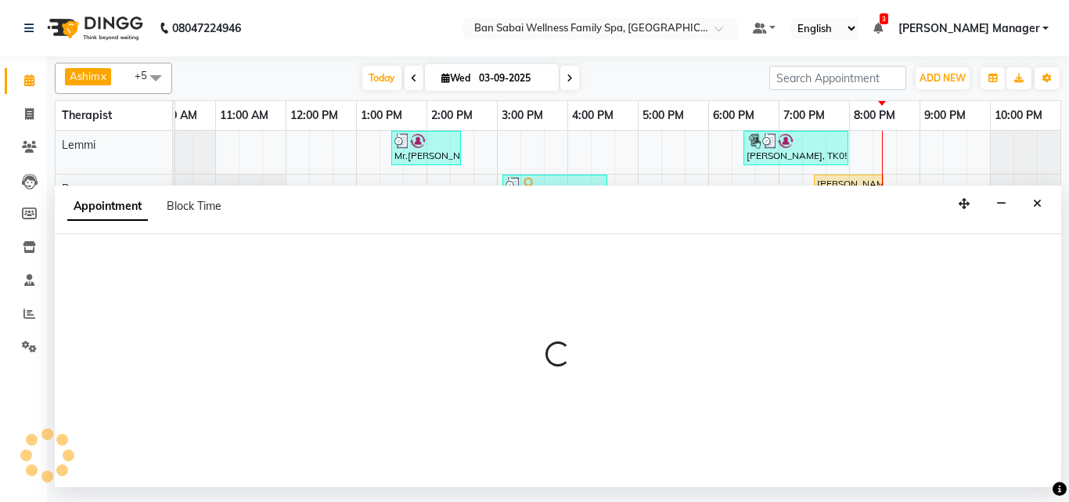
click at [914, 271] on div at bounding box center [558, 360] width 1006 height 253
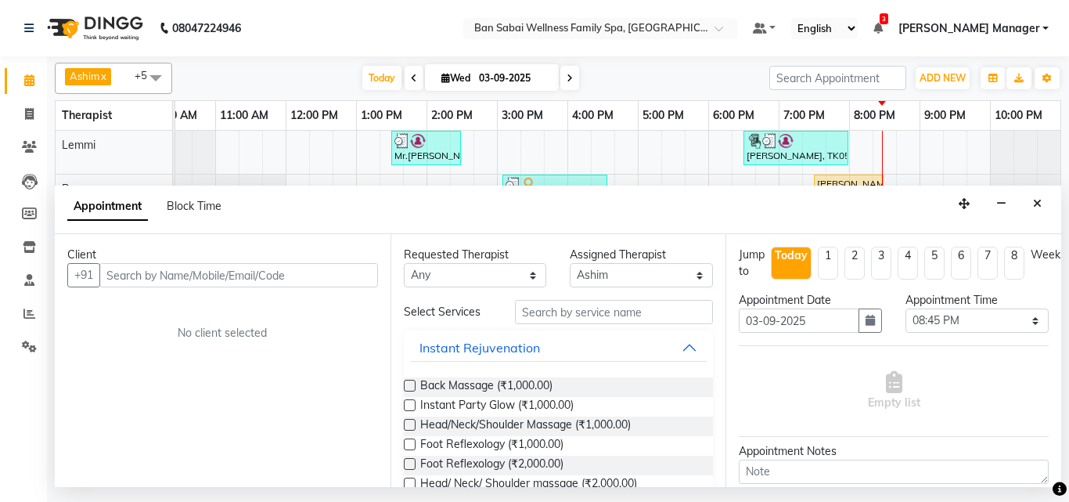
click at [275, 268] on input "text" at bounding box center [238, 275] width 279 height 24
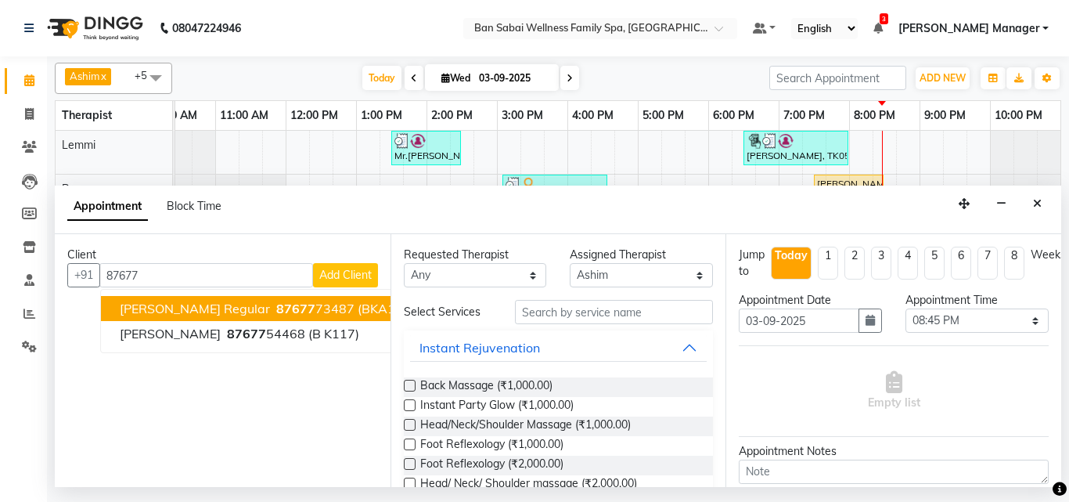
click at [249, 306] on span "[PERSON_NAME] Regular" at bounding box center [195, 308] width 150 height 16
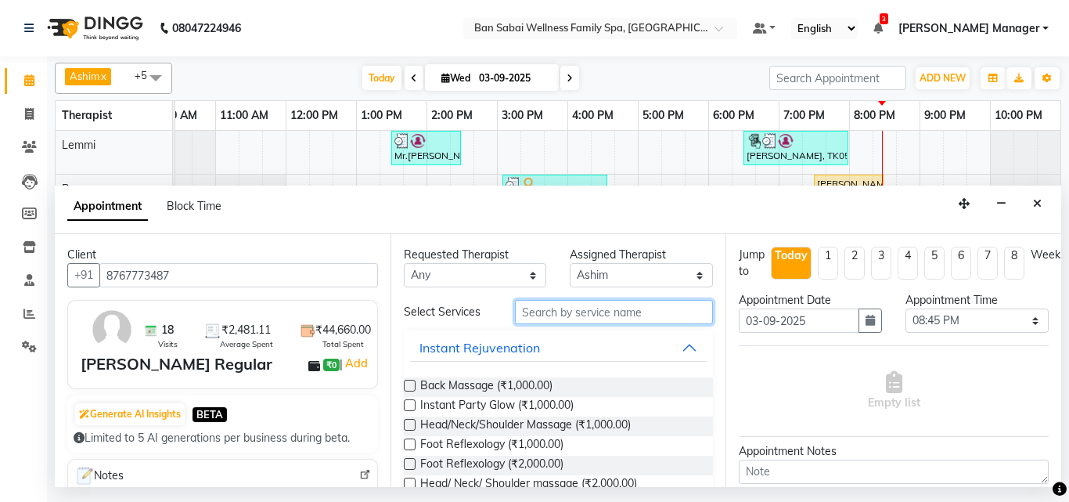
click at [588, 313] on input "text" at bounding box center [614, 312] width 199 height 24
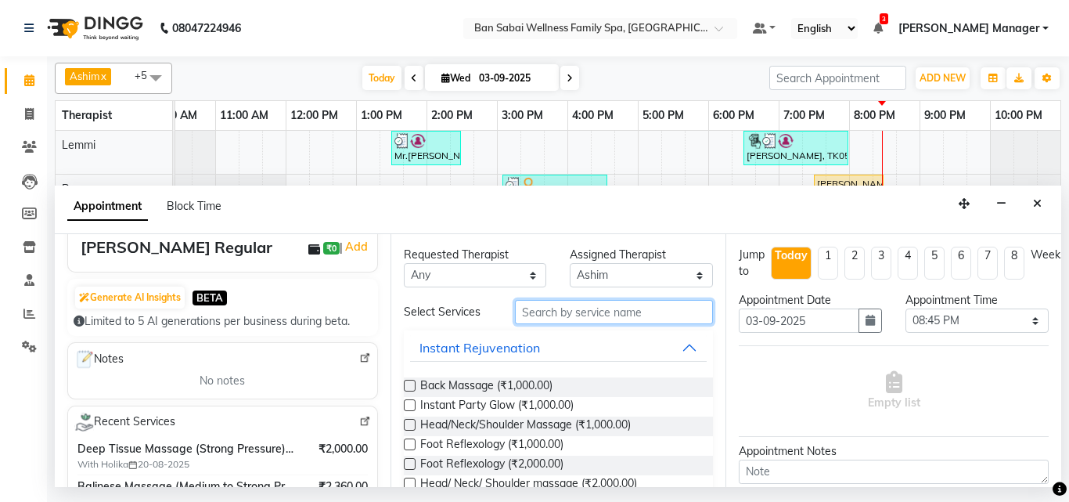
scroll to position [78, 0]
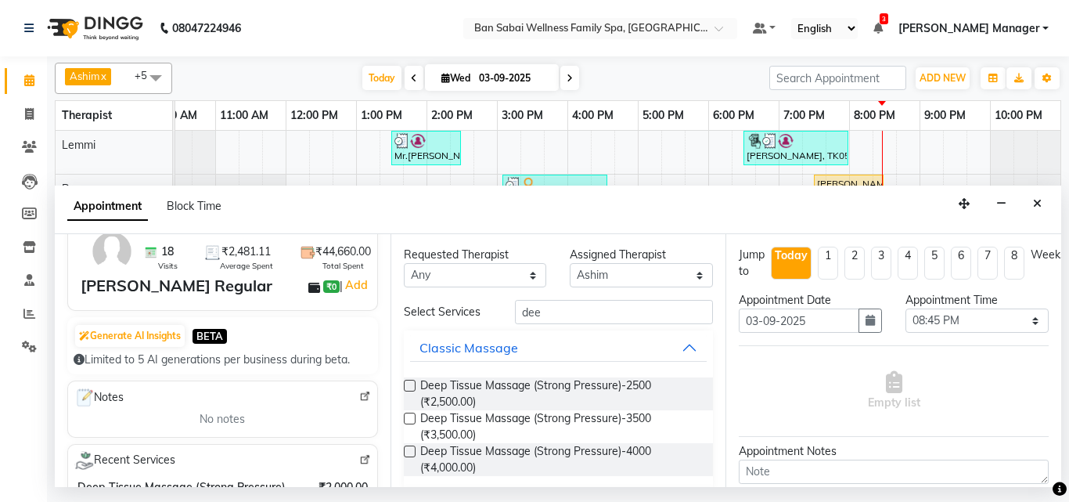
click at [414, 385] on label at bounding box center [410, 385] width 12 height 12
click at [414, 385] on input "checkbox" at bounding box center [409, 387] width 10 height 10
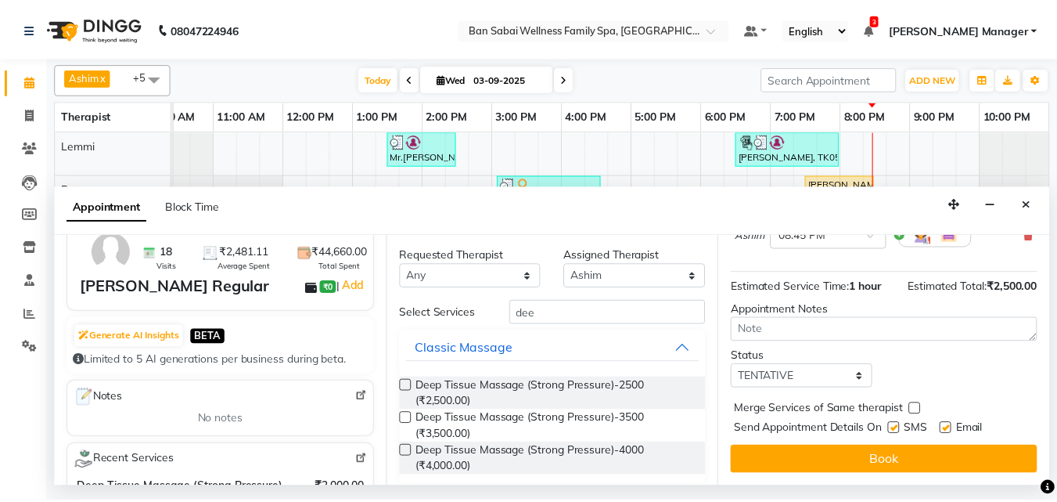
scroll to position [187, 0]
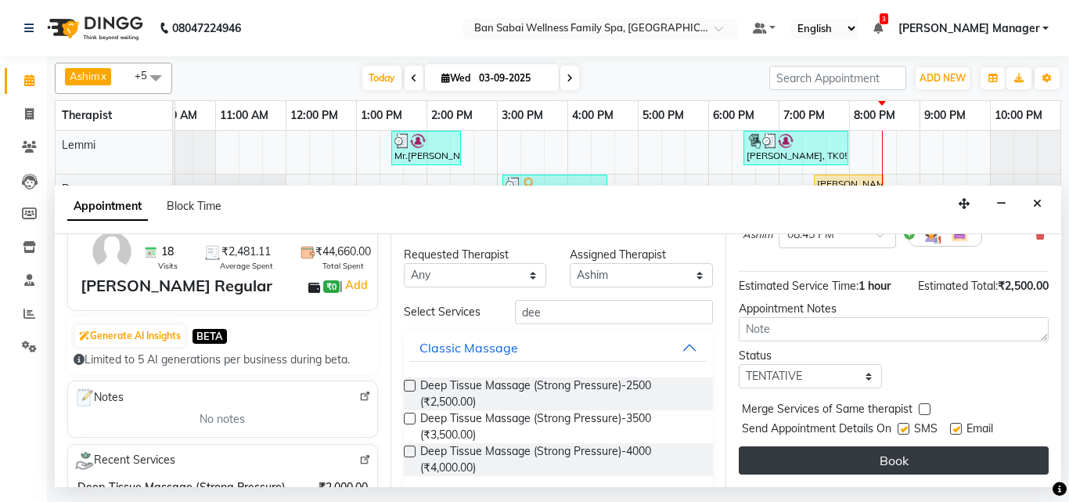
click at [852, 446] on button "Book" at bounding box center [894, 460] width 310 height 28
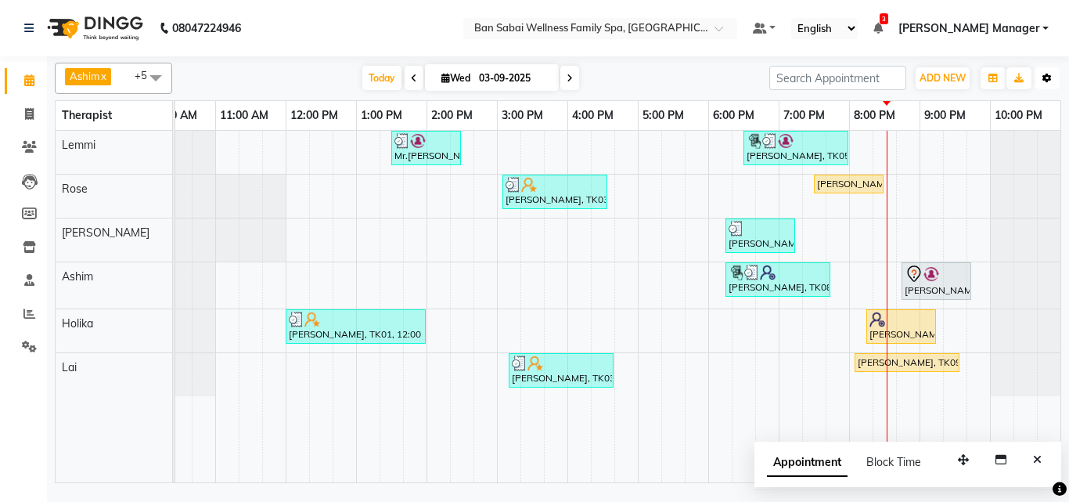
click at [1046, 70] on button "Toggle Dropdown" at bounding box center [1046, 78] width 25 height 22
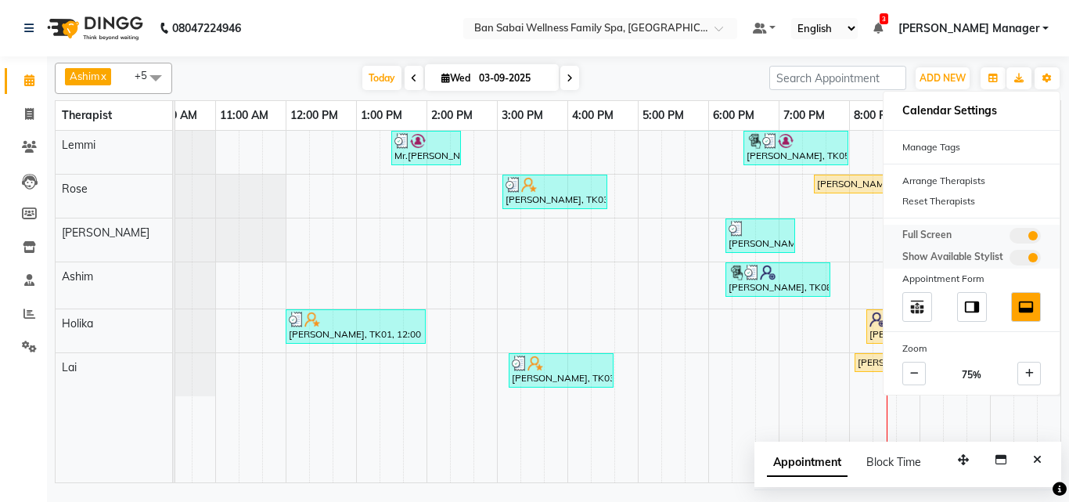
click at [1019, 230] on span at bounding box center [1024, 236] width 31 height 16
click at [1009, 238] on input "checkbox" at bounding box center [1009, 238] width 0 height 0
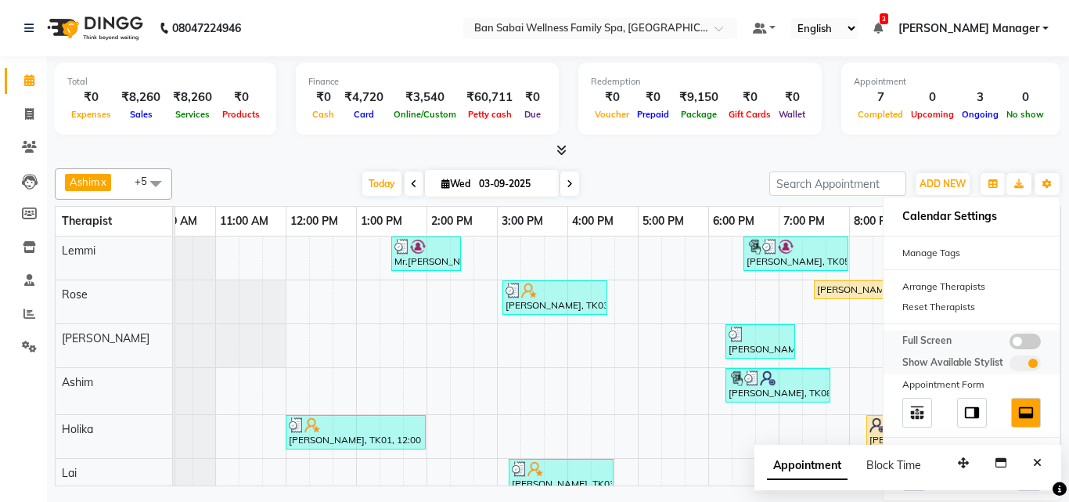
click at [1026, 339] on span at bounding box center [1024, 341] width 31 height 16
click at [1009, 343] on input "checkbox" at bounding box center [1009, 343] width 0 height 0
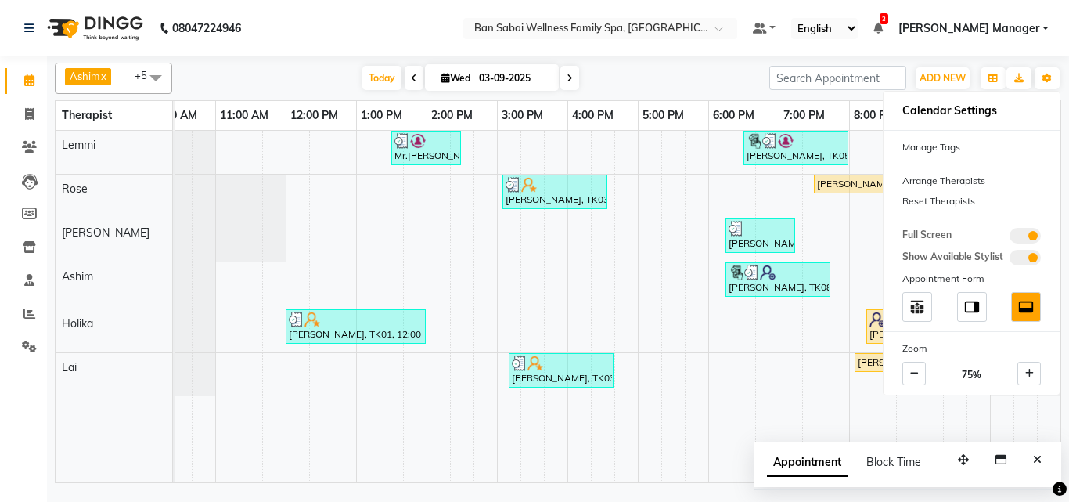
click at [302, 28] on nav "08047224946 Select Location × Ban Sabai Wellness Family Spa, Kalyani Nagar Defa…" at bounding box center [534, 28] width 1069 height 56
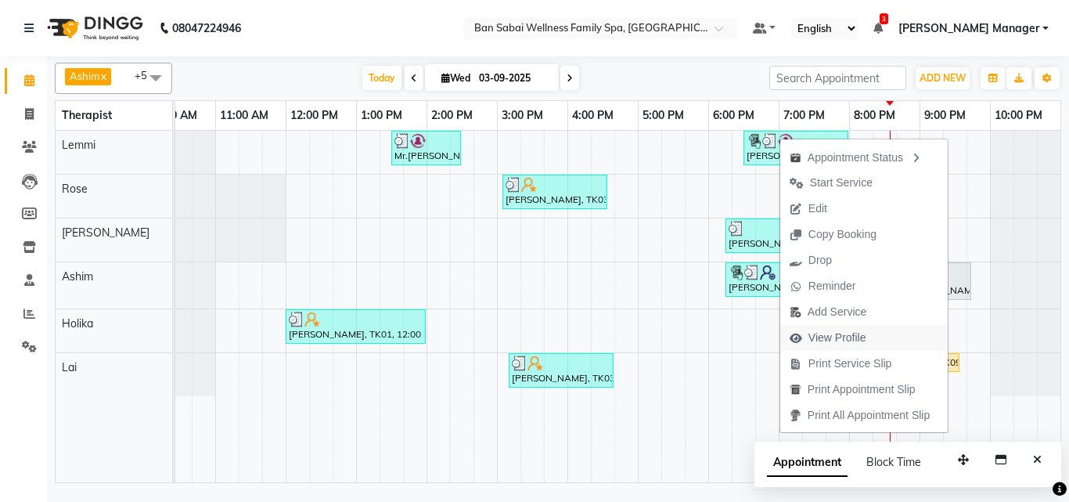
click at [827, 333] on span "View Profile" at bounding box center [837, 337] width 58 height 16
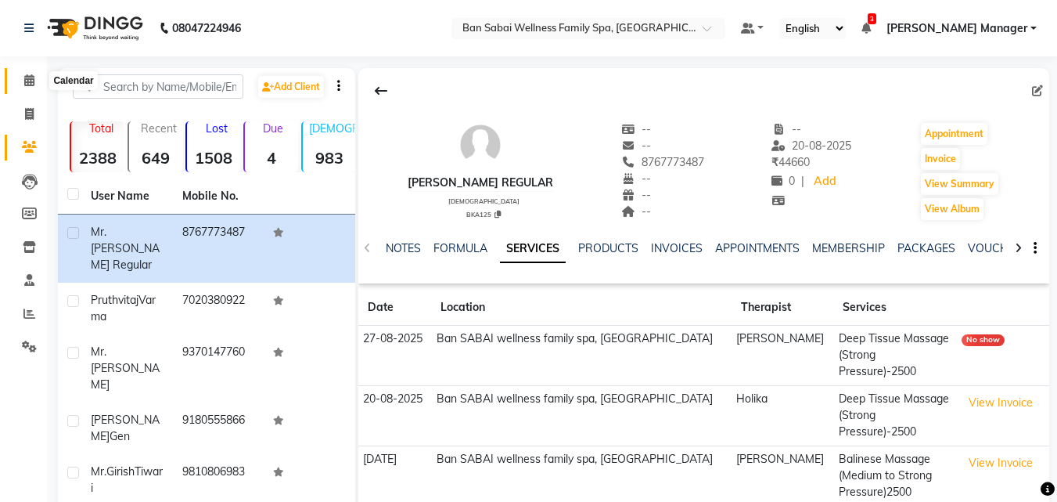
click at [27, 82] on icon at bounding box center [29, 80] width 10 height 12
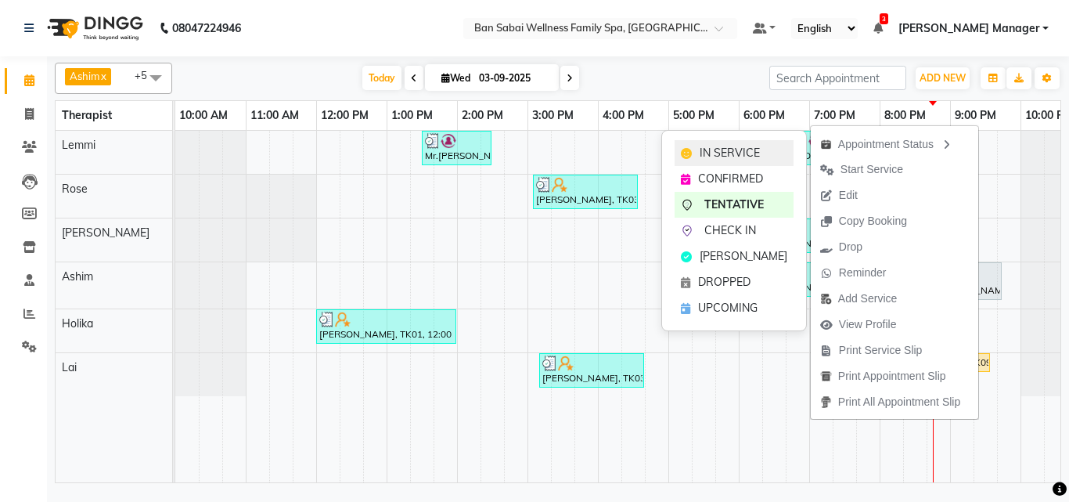
click at [716, 158] on span "IN SERVICE" at bounding box center [729, 153] width 60 height 16
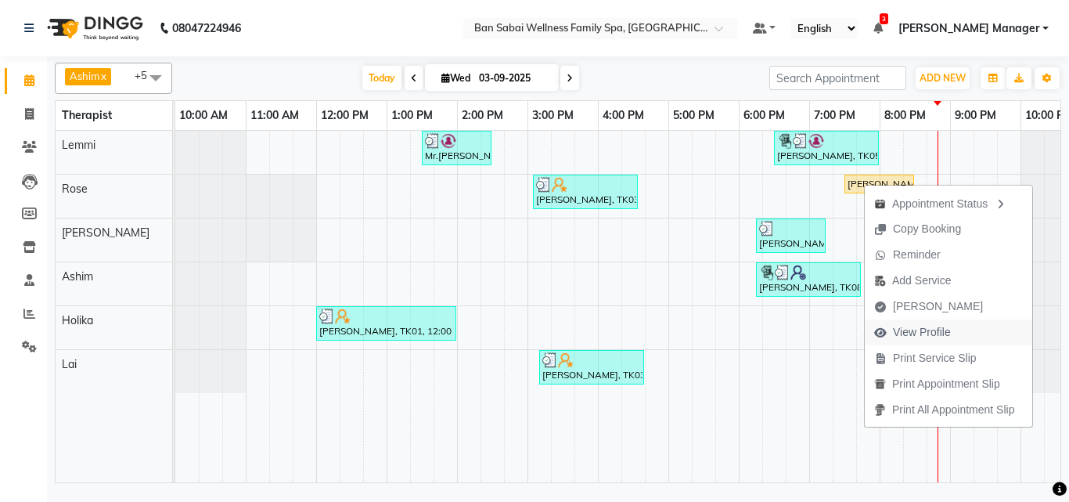
click at [929, 329] on span "View Profile" at bounding box center [922, 332] width 58 height 16
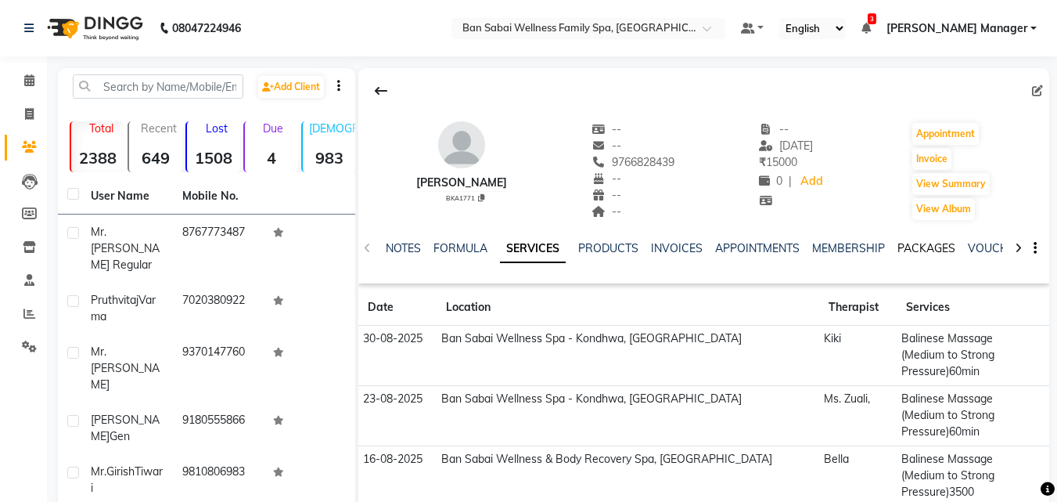
click at [929, 241] on link "PACKAGES" at bounding box center [926, 248] width 58 height 14
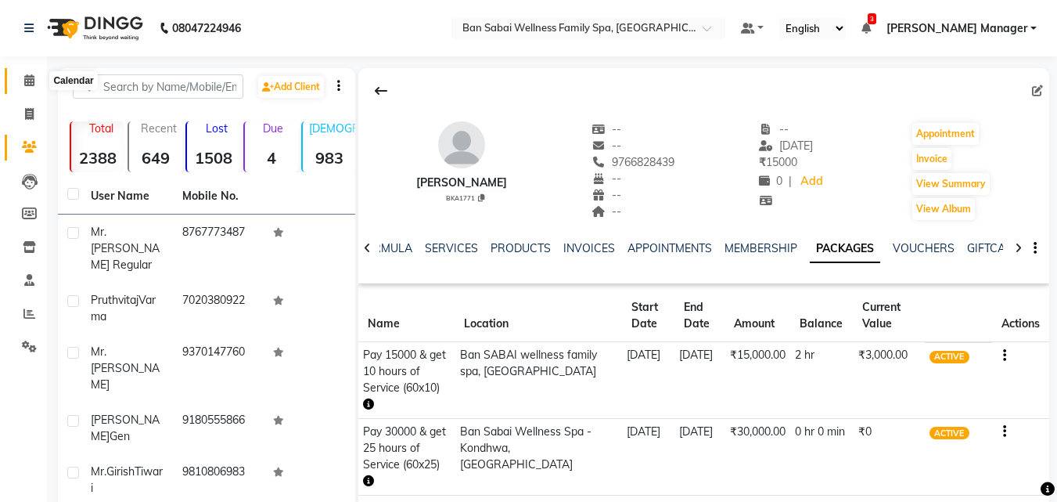
click at [24, 81] on icon at bounding box center [29, 80] width 10 height 12
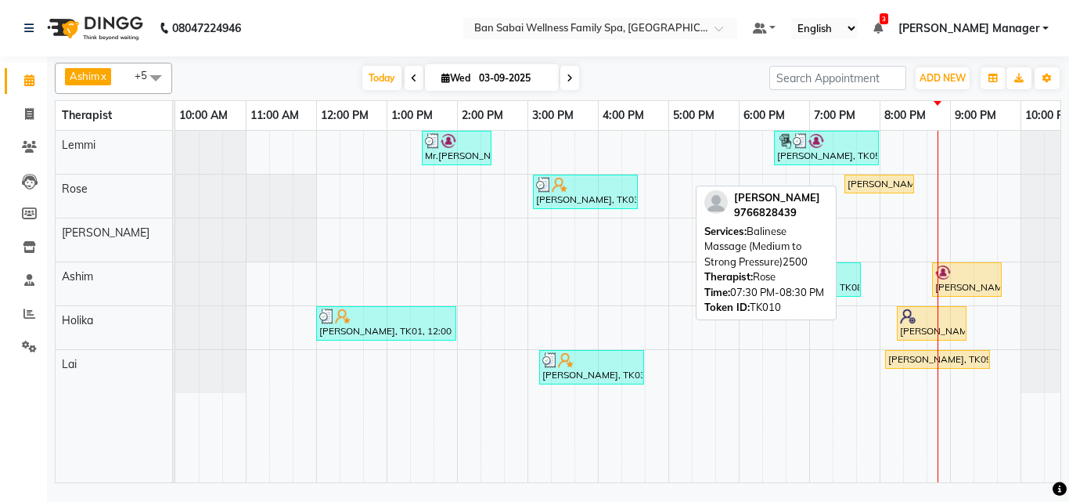
click at [860, 186] on div "[PERSON_NAME], TK10, 07:30 PM-08:30 PM, Balinese Massage (Medium to Strong Pres…" at bounding box center [879, 184] width 67 height 14
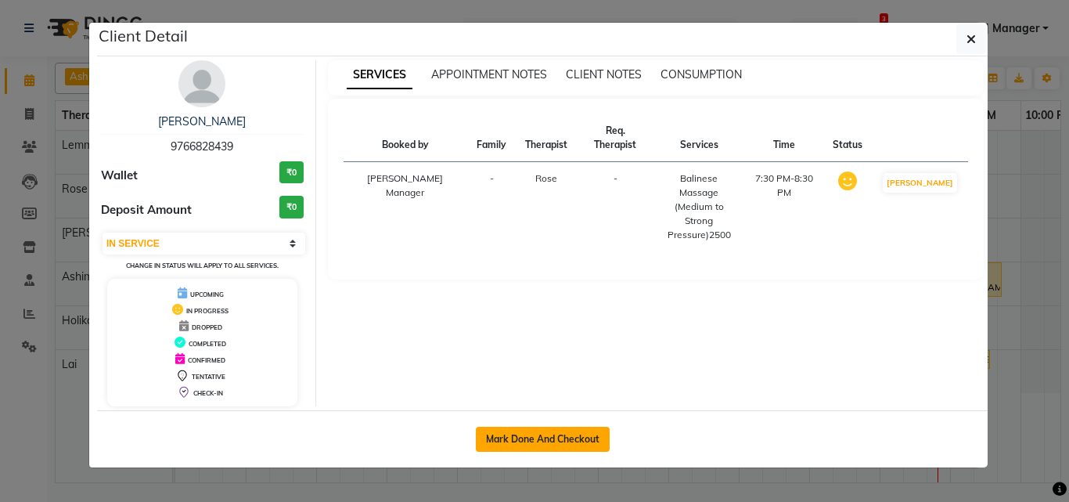
click at [570, 435] on button "Mark Done And Checkout" at bounding box center [543, 438] width 134 height 25
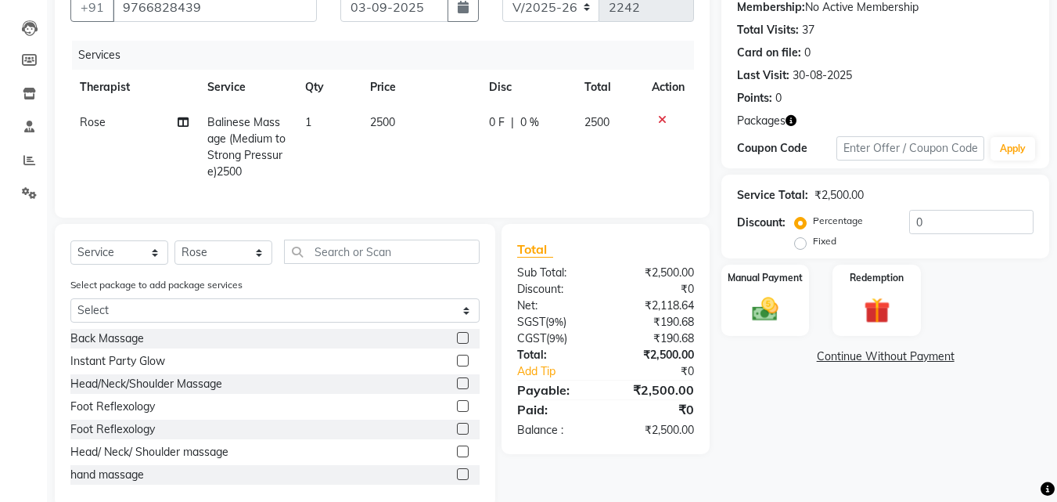
scroll to position [194, 0]
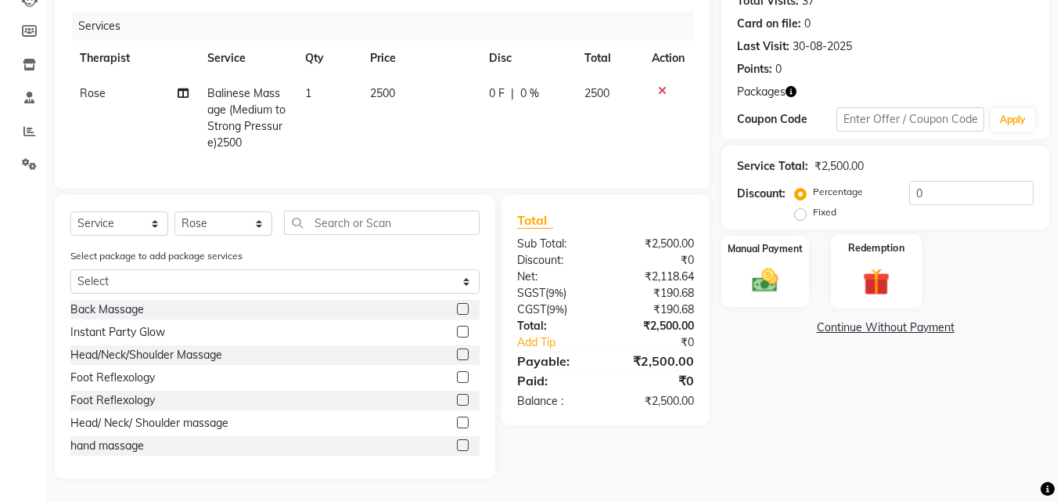
click at [906, 254] on div "Redemption" at bounding box center [877, 271] width 92 height 74
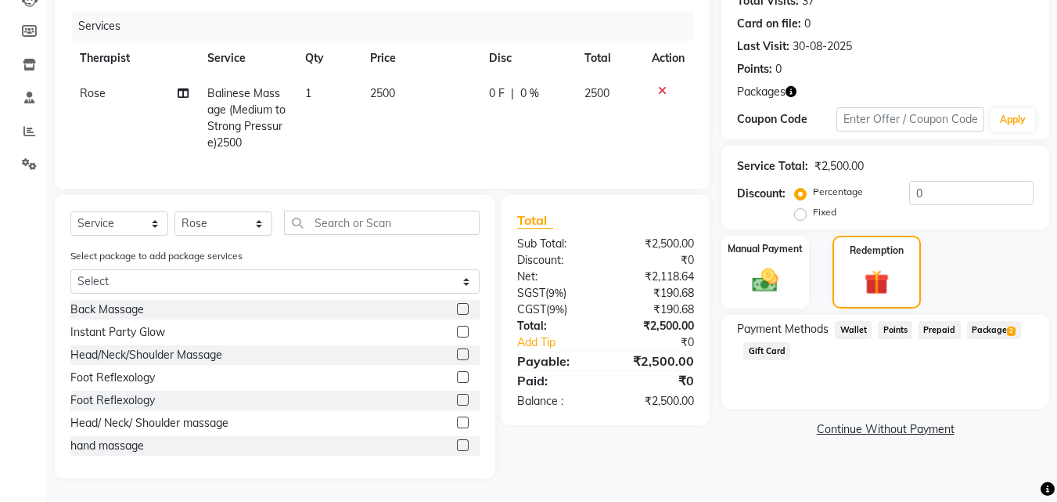
click at [986, 321] on span "Package 2" at bounding box center [994, 330] width 54 height 18
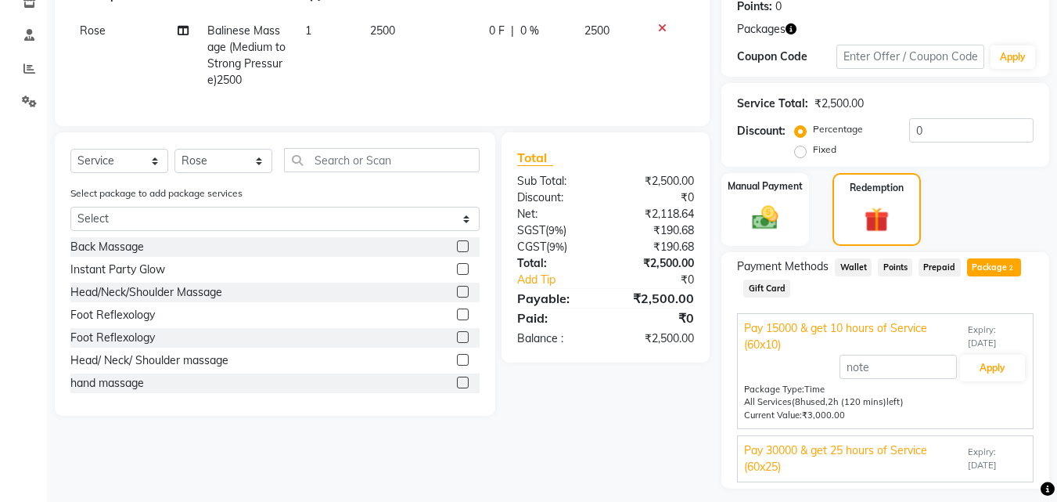
scroll to position [272, 0]
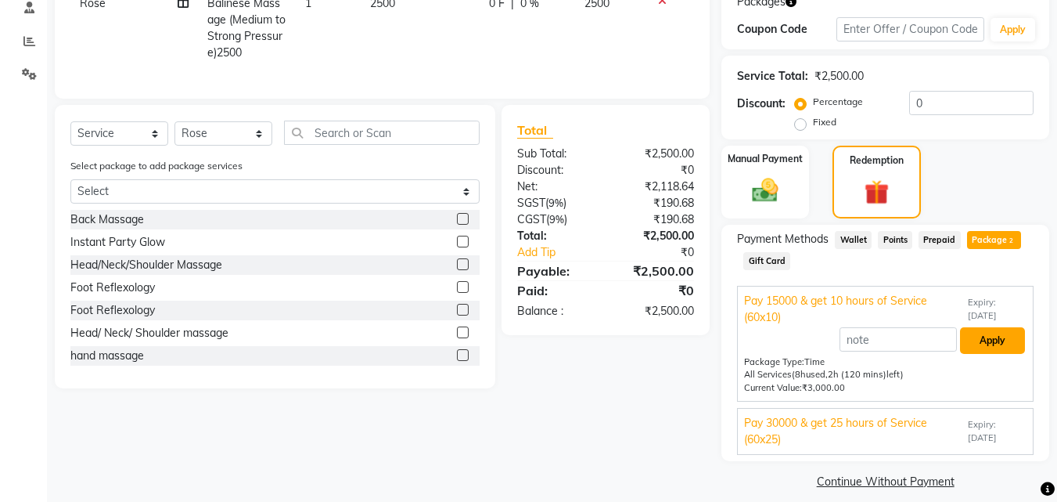
click at [1001, 341] on button "Apply" at bounding box center [992, 340] width 65 height 27
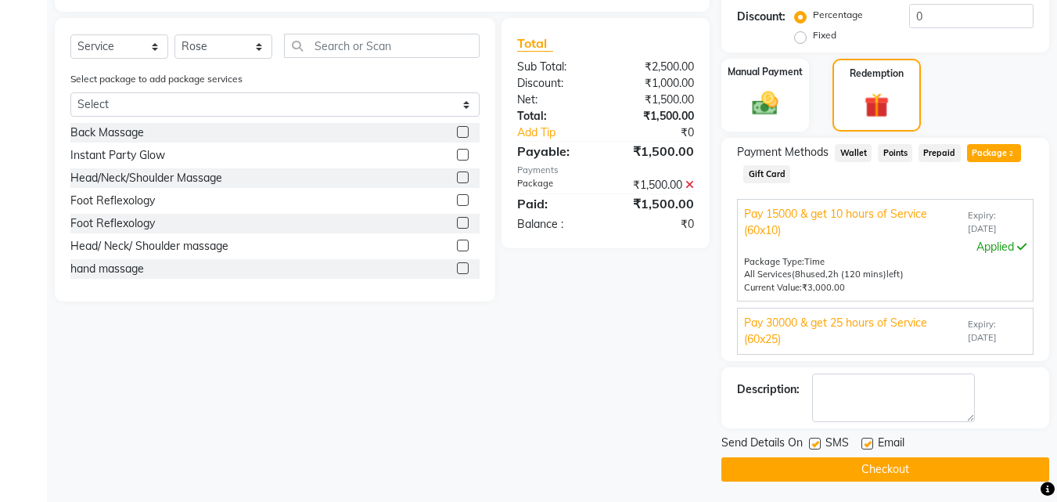
scroll to position [362, 0]
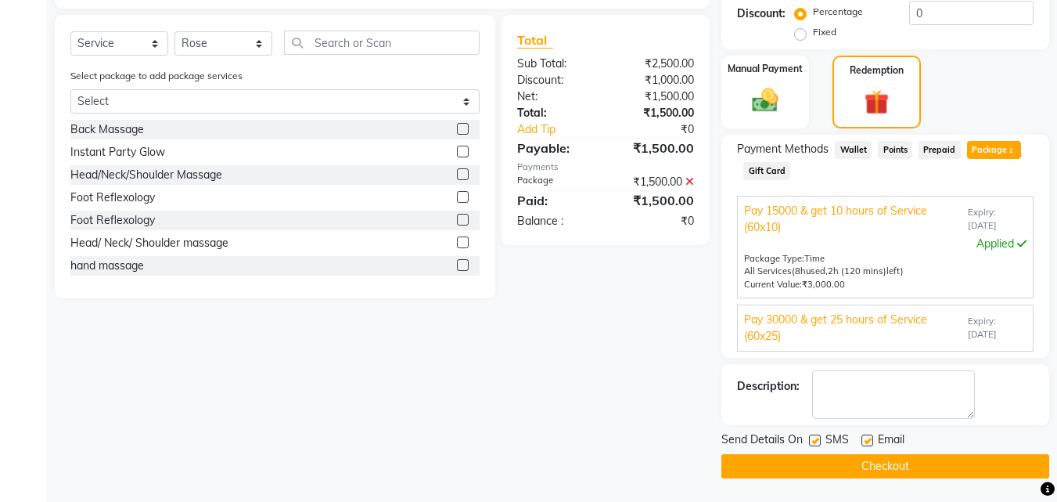
click at [945, 456] on button "Checkout" at bounding box center [885, 466] width 328 height 24
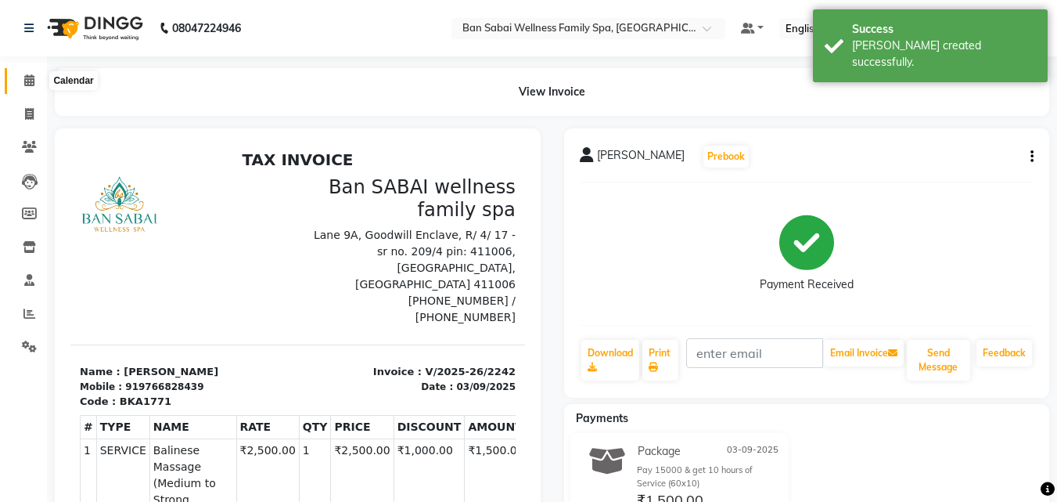
click at [32, 80] on icon at bounding box center [29, 80] width 10 height 12
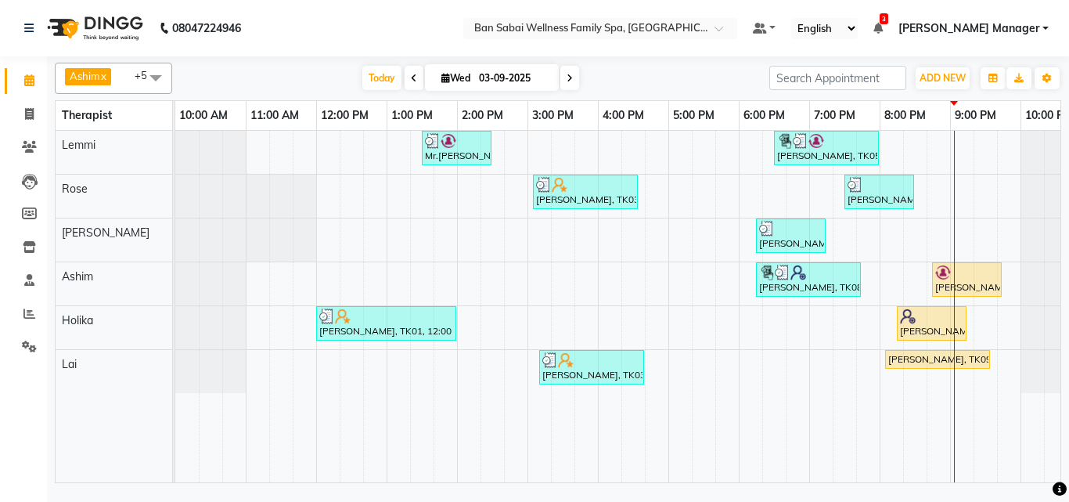
click at [967, 236] on div "Mr.[PERSON_NAME], TK02, 01:30 PM-02:30 PM, Swedish Massage (Medium Pressure)-60…" at bounding box center [632, 306] width 915 height 351
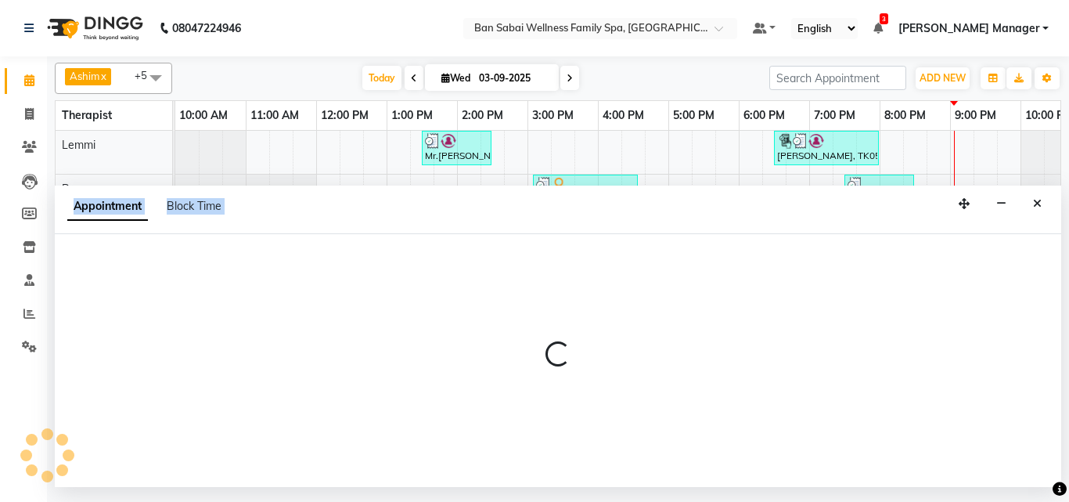
click at [967, 236] on div at bounding box center [558, 360] width 1006 height 253
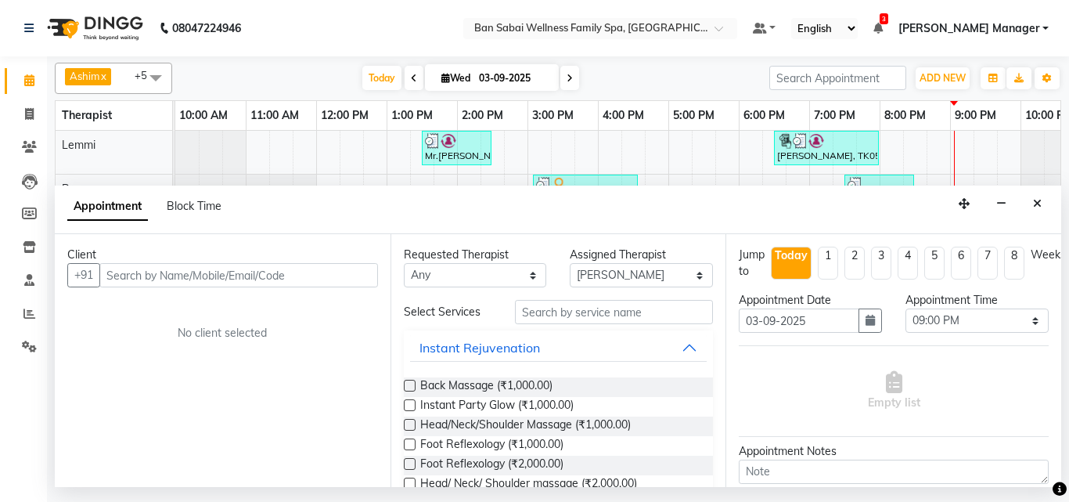
click at [161, 279] on input "text" at bounding box center [238, 275] width 279 height 24
click at [330, 272] on span "Add Client" at bounding box center [345, 275] width 52 height 14
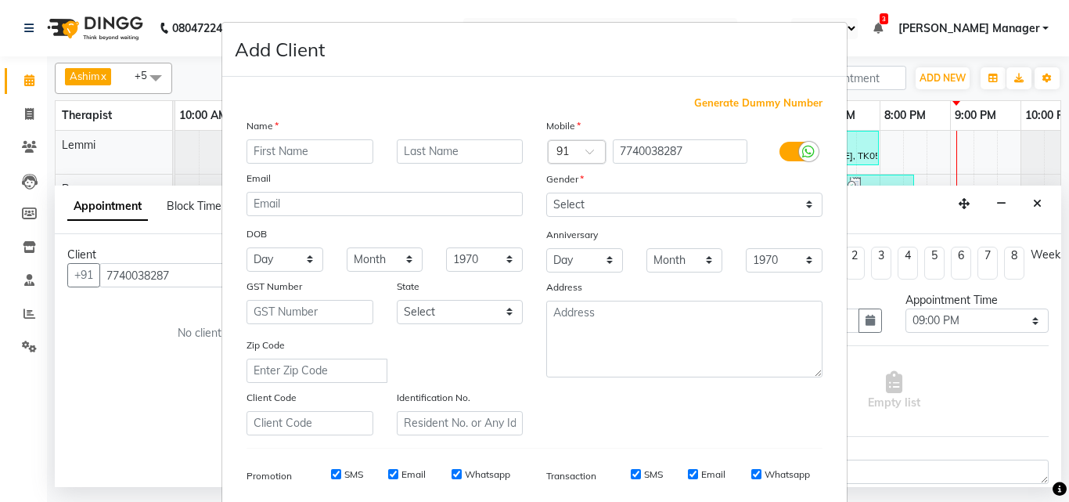
click at [326, 148] on input "text" at bounding box center [309, 151] width 127 height 24
click at [316, 151] on input "haleel" at bounding box center [309, 151] width 127 height 24
click at [482, 152] on input "text" at bounding box center [460, 151] width 127 height 24
click at [806, 205] on select "Select [DEMOGRAPHIC_DATA] [DEMOGRAPHIC_DATA] Other Prefer Not To Say" at bounding box center [684, 204] width 276 height 24
click at [546, 192] on select "Select [DEMOGRAPHIC_DATA] [DEMOGRAPHIC_DATA] Other Prefer Not To Say" at bounding box center [684, 204] width 276 height 24
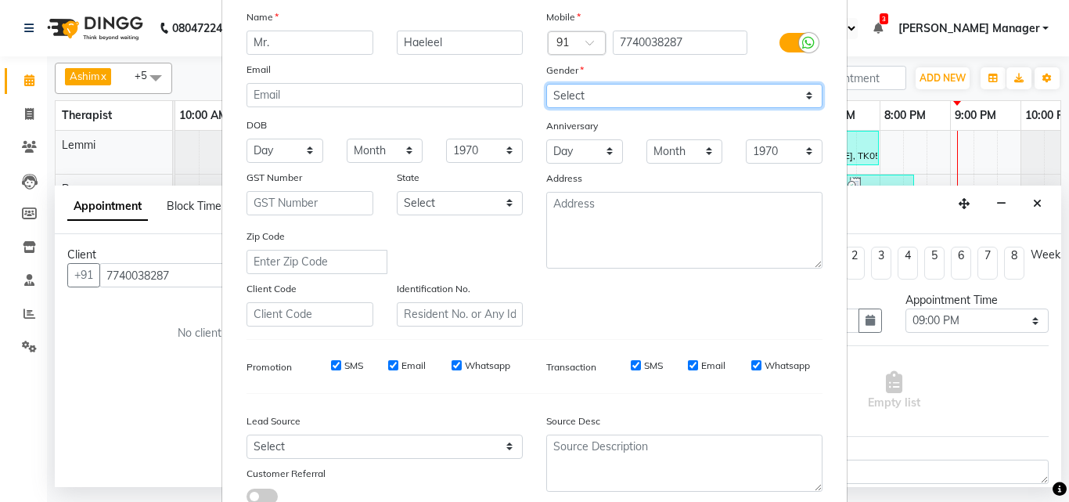
scroll to position [221, 0]
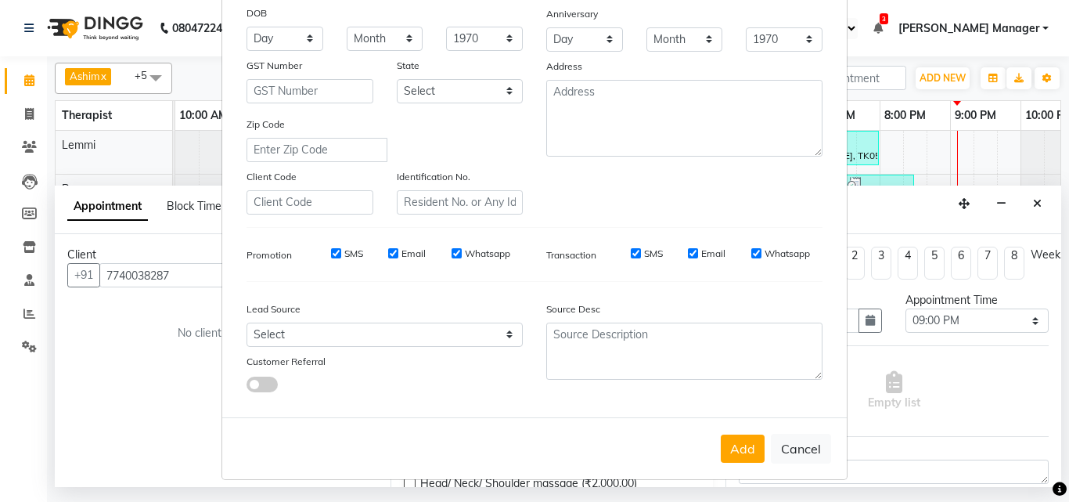
click at [433, 257] on div "SMS Email Whatsapp" at bounding box center [410, 253] width 226 height 14
click at [392, 254] on input "Email" at bounding box center [393, 253] width 10 height 10
click at [451, 255] on input "Whatsapp" at bounding box center [456, 253] width 10 height 10
click at [350, 253] on label "SMS" at bounding box center [353, 253] width 19 height 14
click at [341, 253] on input "SMS" at bounding box center [336, 253] width 10 height 10
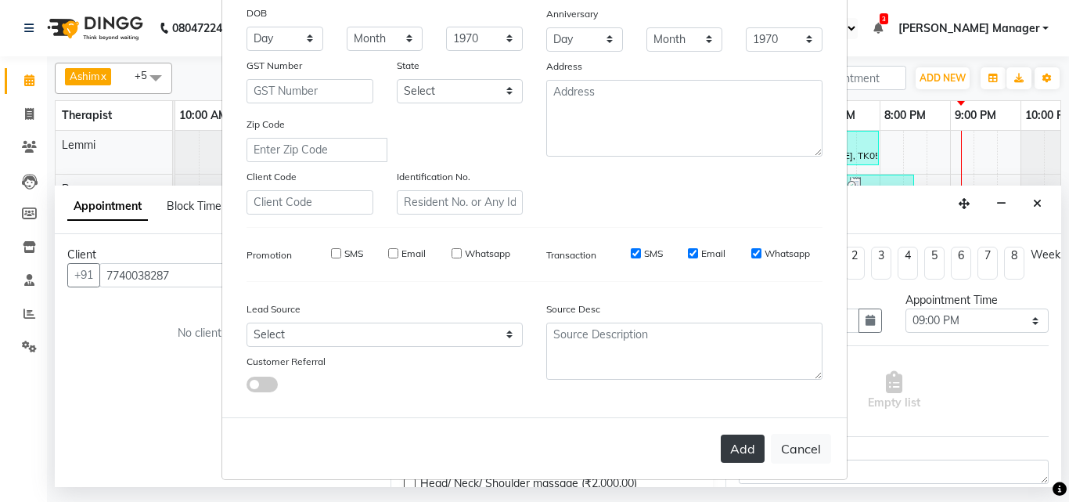
click at [744, 447] on button "Add" at bounding box center [743, 448] width 44 height 28
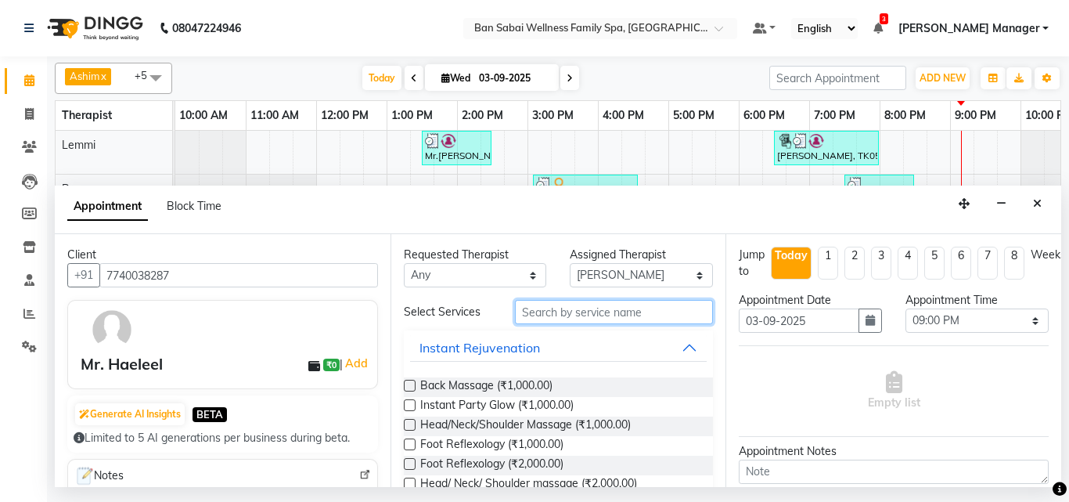
click at [547, 309] on input "text" at bounding box center [614, 312] width 199 height 24
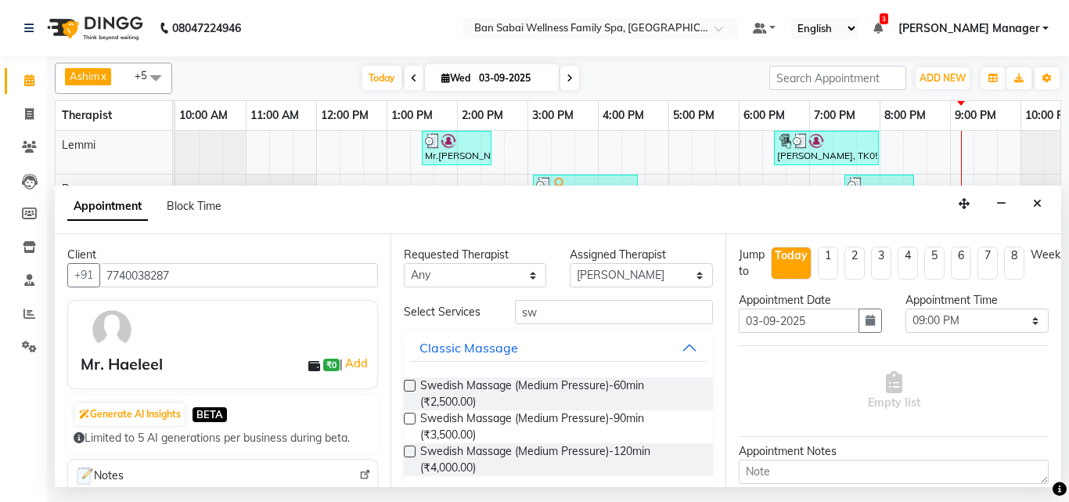
click at [412, 383] on label at bounding box center [410, 385] width 12 height 12
click at [412, 383] on input "checkbox" at bounding box center [409, 387] width 10 height 10
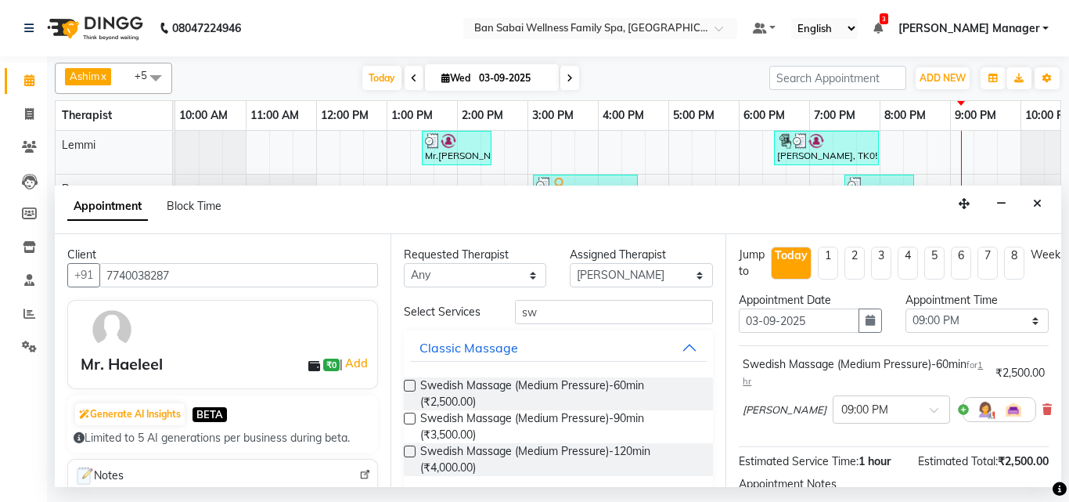
scroll to position [187, 0]
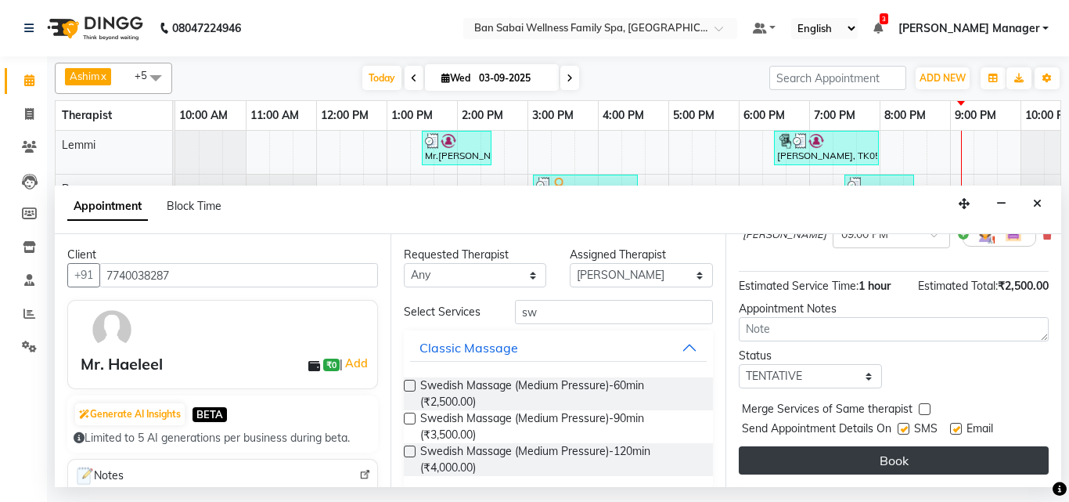
click at [897, 449] on button "Book" at bounding box center [894, 460] width 310 height 28
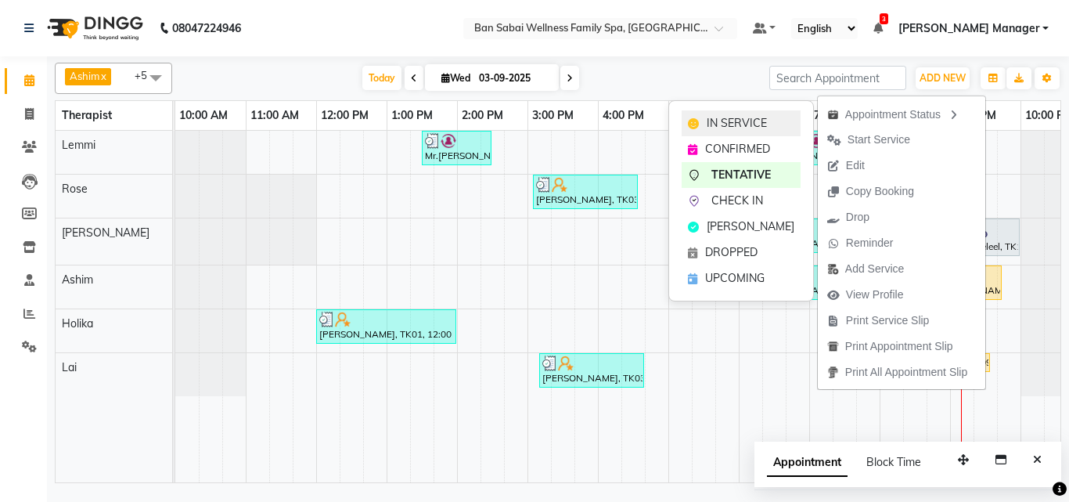
click at [752, 128] on span "IN SERVICE" at bounding box center [736, 123] width 60 height 16
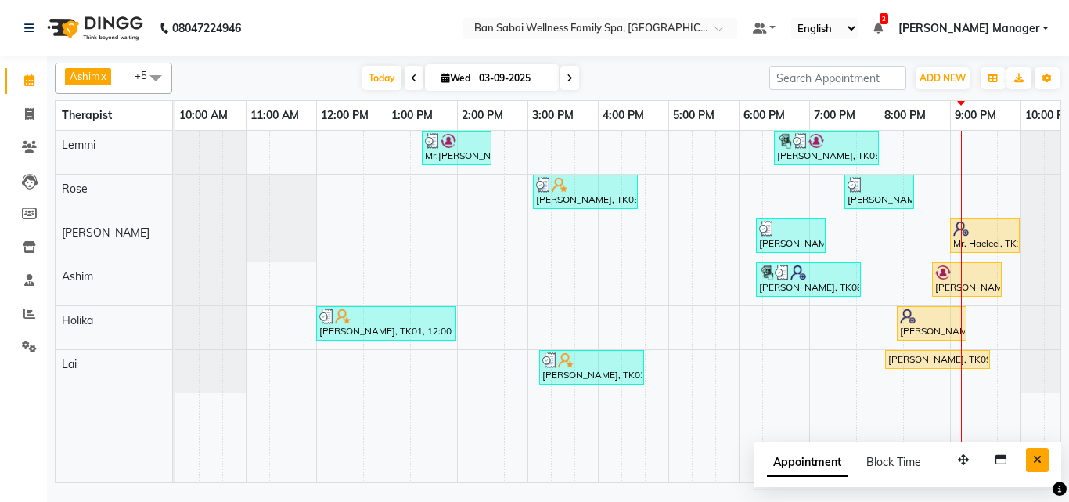
click at [1030, 458] on button "Close" at bounding box center [1037, 460] width 23 height 24
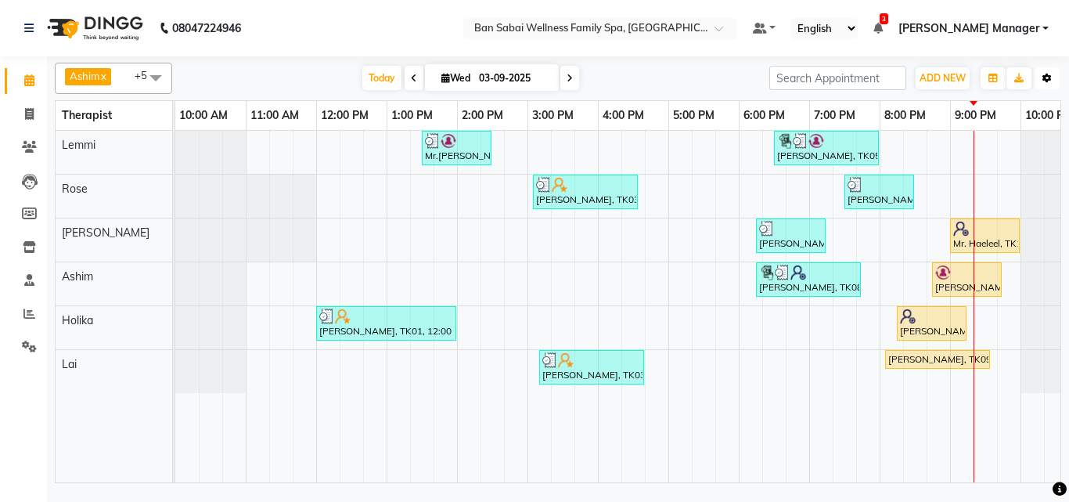
click at [1042, 77] on icon "button" at bounding box center [1046, 78] width 9 height 9
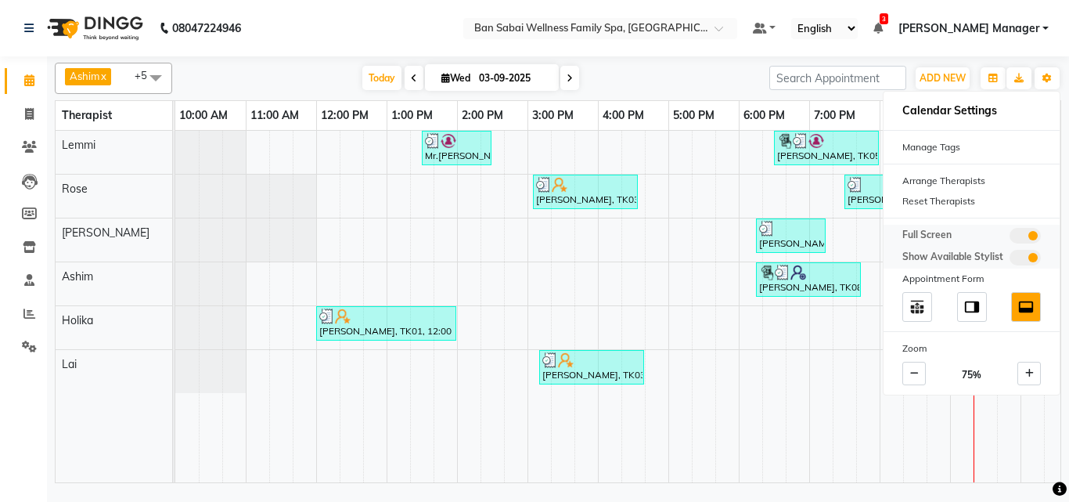
click at [1014, 232] on span at bounding box center [1024, 236] width 31 height 16
click at [1009, 238] on input "checkbox" at bounding box center [1009, 238] width 0 height 0
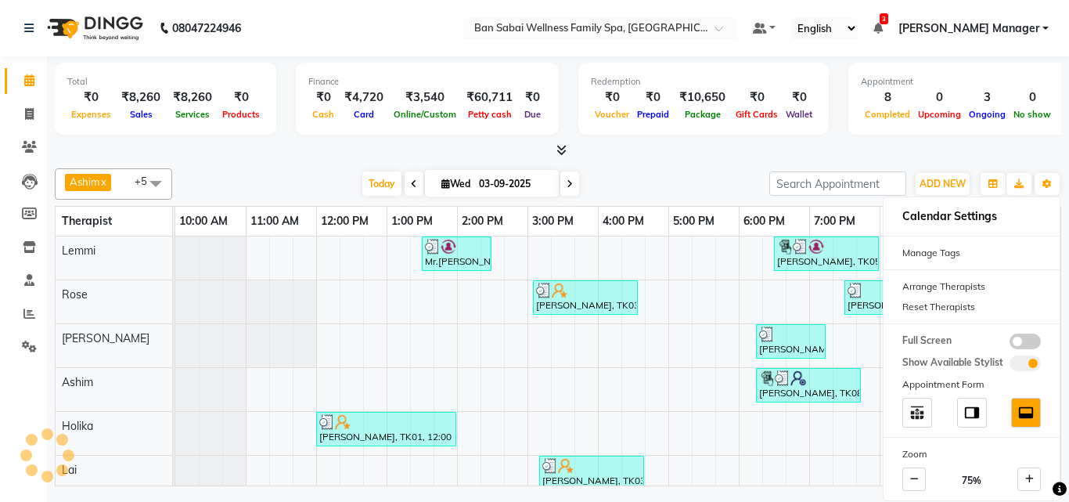
click at [353, 27] on nav "08047224946 Select Location × Ban Sabai Wellness Family Spa, Kalyani Nagar Defa…" at bounding box center [534, 28] width 1069 height 56
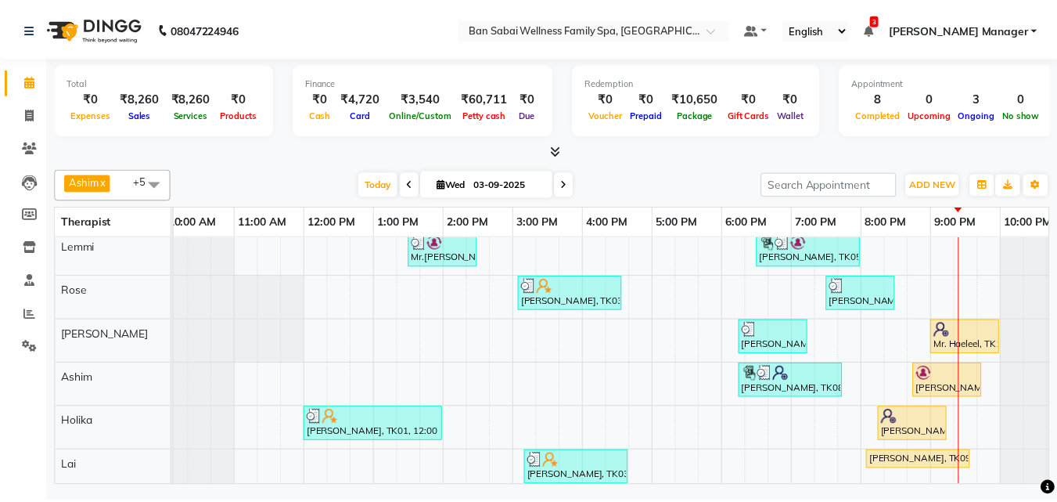
scroll to position [0, 0]
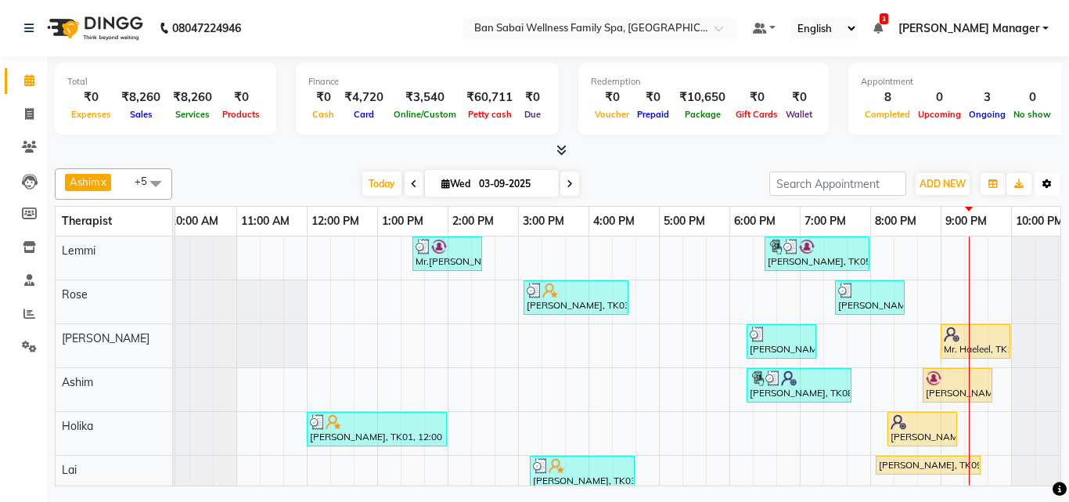
click at [1043, 185] on icon "button" at bounding box center [1046, 183] width 9 height 9
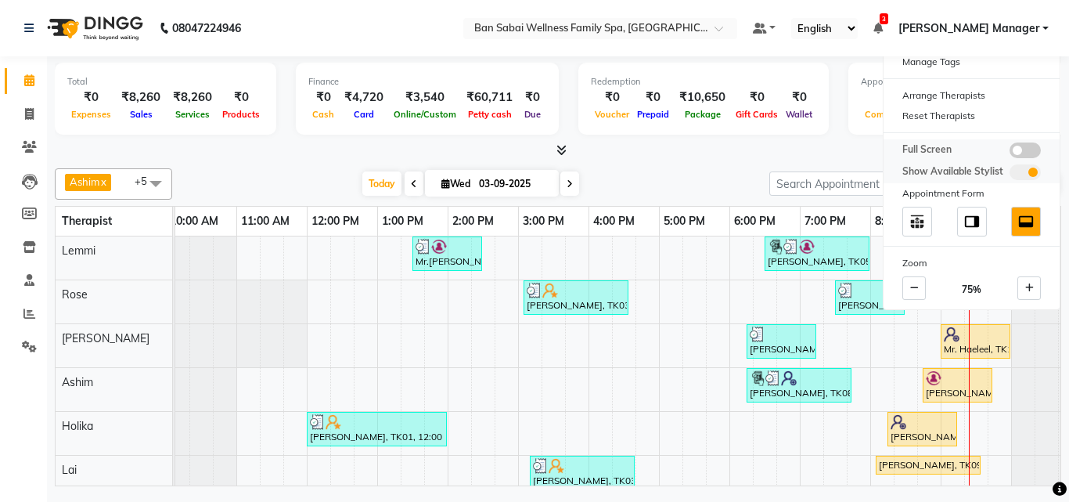
click at [1024, 153] on span at bounding box center [1024, 150] width 31 height 16
click at [1009, 153] on input "checkbox" at bounding box center [1009, 153] width 0 height 0
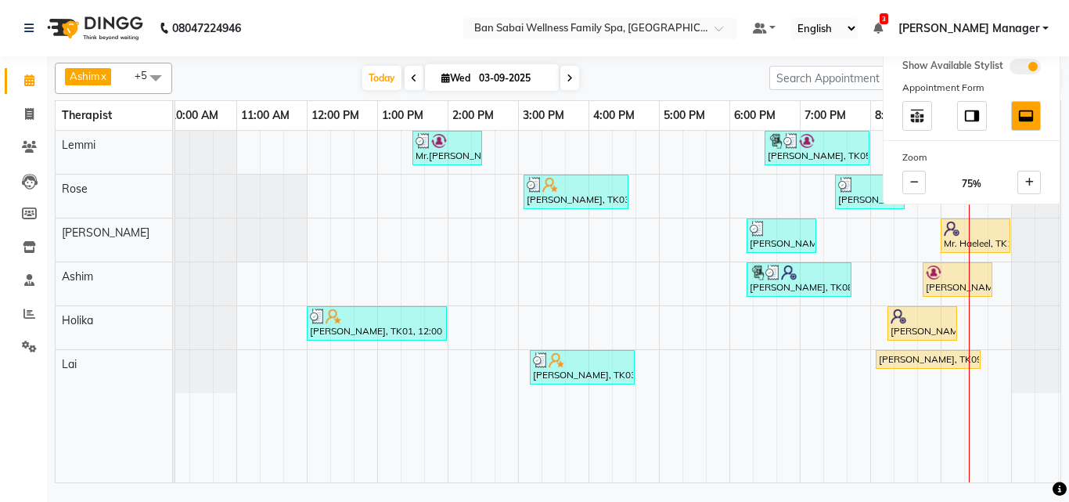
click at [346, 16] on nav "08047224946 Select Location × Ban Sabai Wellness Family Spa, Kalyani Nagar Defa…" at bounding box center [534, 28] width 1069 height 56
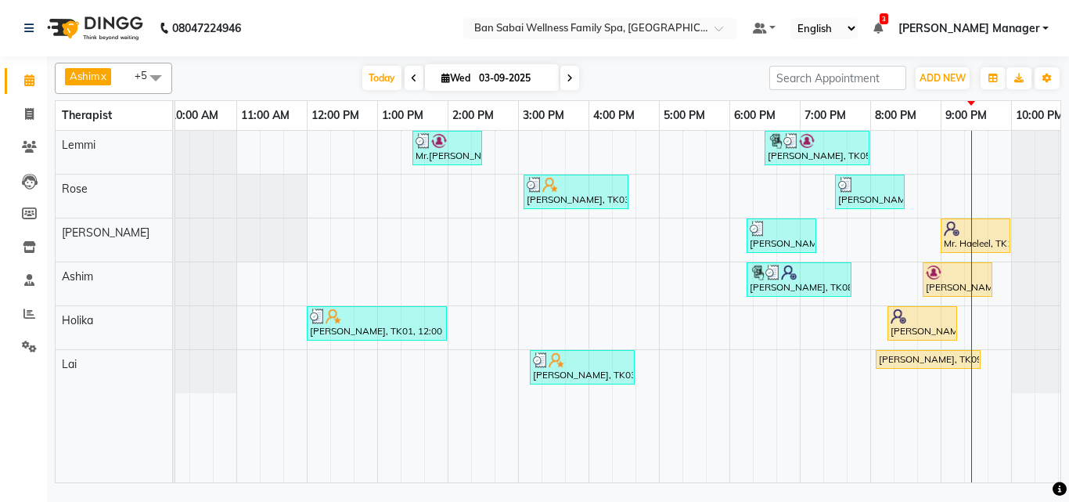
click at [378, 23] on nav "08047224946 Select Location × Ban Sabai Wellness Family Spa, Kalyani Nagar Defa…" at bounding box center [534, 28] width 1069 height 56
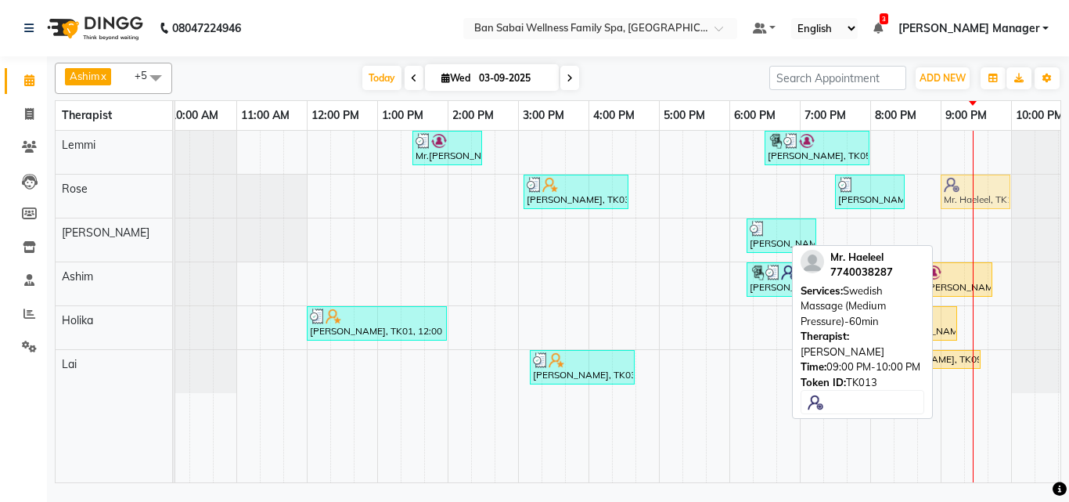
drag, startPoint x: 982, startPoint y: 233, endPoint x: 977, endPoint y: 211, distance: 22.4
click at [977, 204] on tbody "Mr.[PERSON_NAME], TK02, 01:30 PM-02:30 PM, Swedish Massage (Medium Pressure)-60…" at bounding box center [623, 262] width 915 height 262
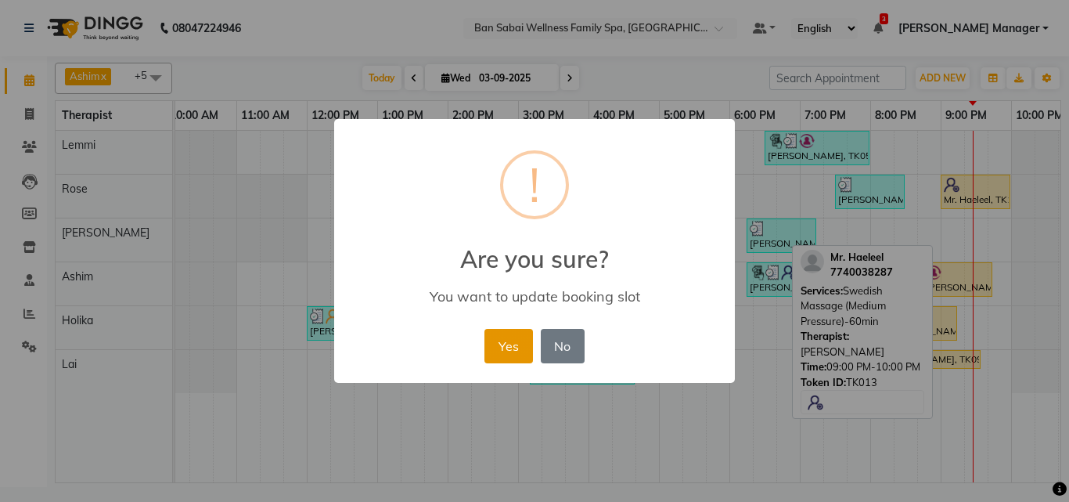
click at [495, 347] on button "Yes" at bounding box center [508, 346] width 48 height 34
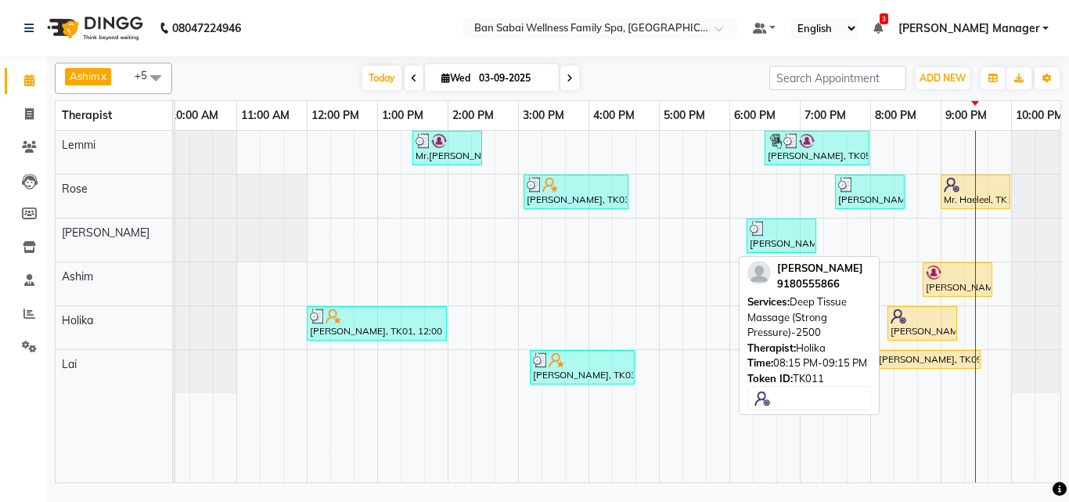
click at [908, 323] on div "[PERSON_NAME], TK11, 08:15 PM-09:15 PM, Deep Tissue Massage (Strong Pressure)-2…" at bounding box center [922, 323] width 67 height 30
click at [892, 325] on div "[PERSON_NAME], TK11, 08:15 PM-09:15 PM, Deep Tissue Massage (Strong Pressure)-2…" at bounding box center [922, 323] width 67 height 30
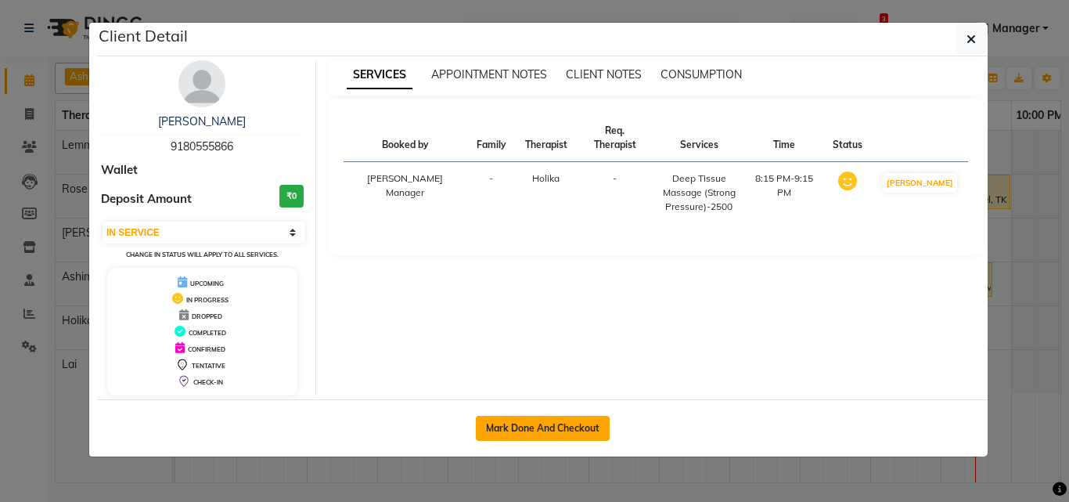
click at [584, 429] on button "Mark Done And Checkout" at bounding box center [543, 427] width 134 height 25
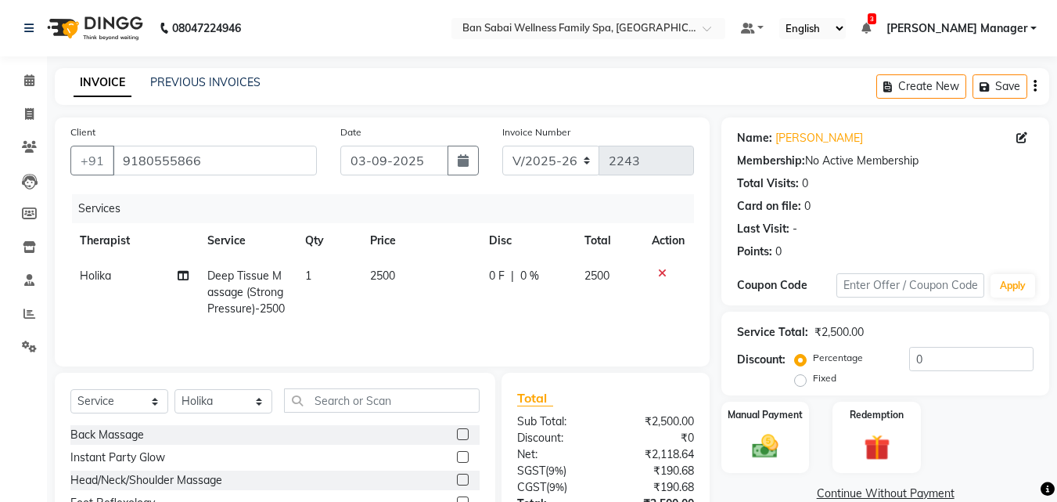
click at [393, 272] on span "2500" at bounding box center [382, 275] width 25 height 14
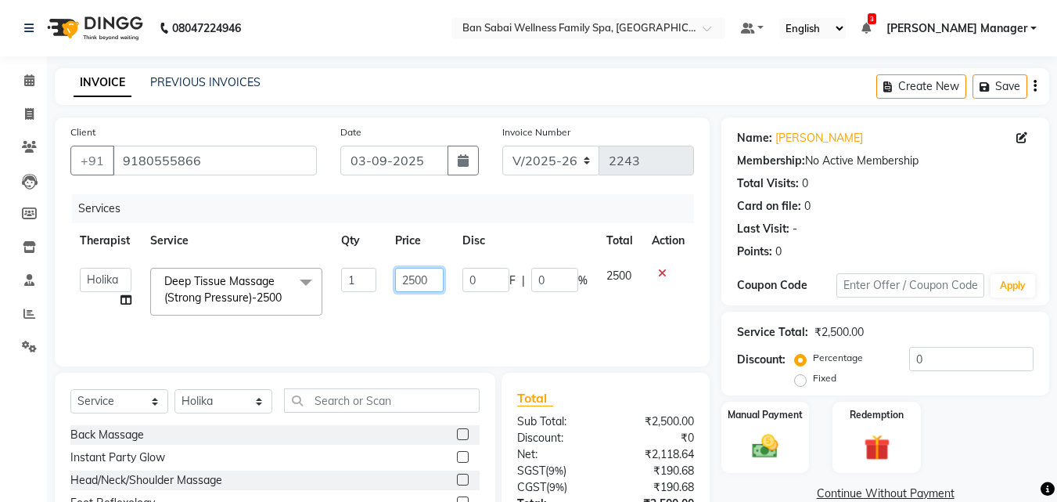
click at [433, 280] on input "2500" at bounding box center [419, 280] width 49 height 24
click at [674, 304] on td at bounding box center [668, 291] width 52 height 67
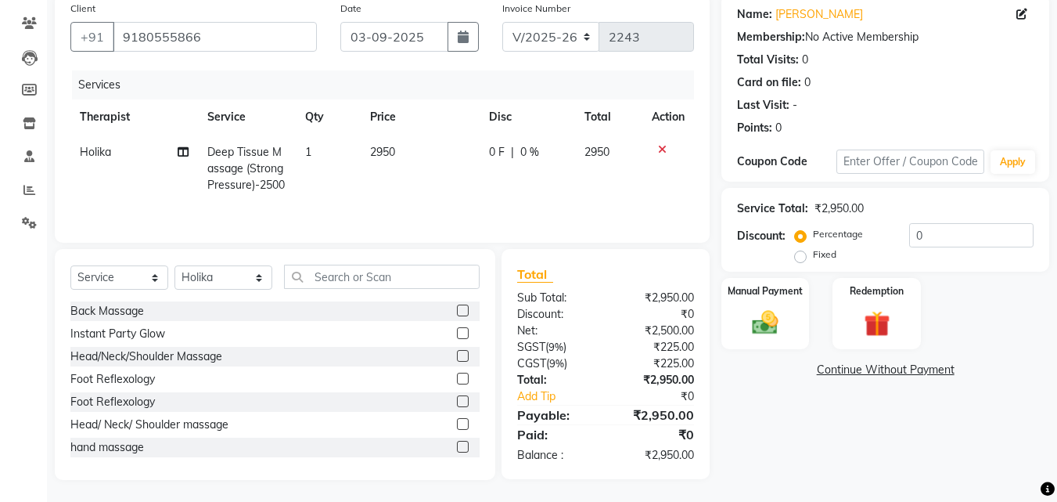
scroll to position [125, 0]
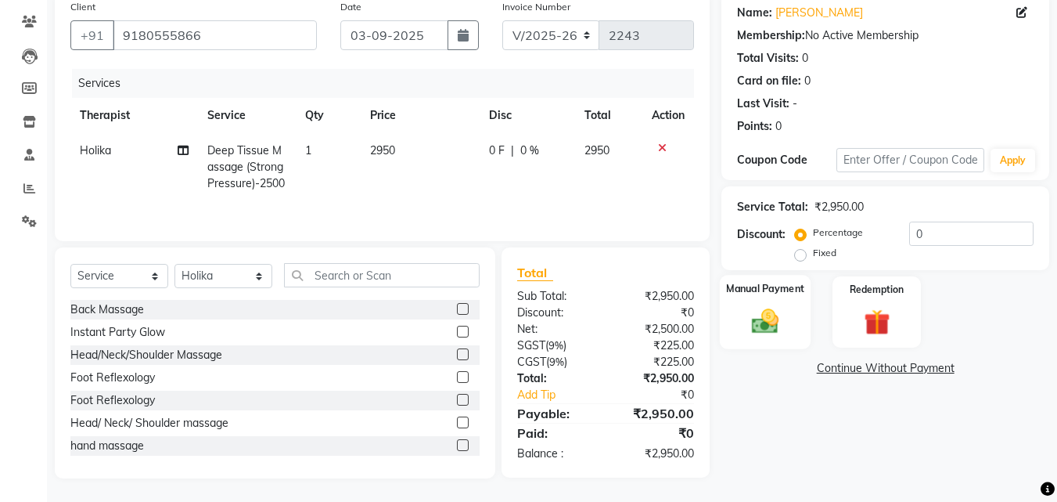
click at [807, 319] on div "Manual Payment" at bounding box center [766, 312] width 92 height 74
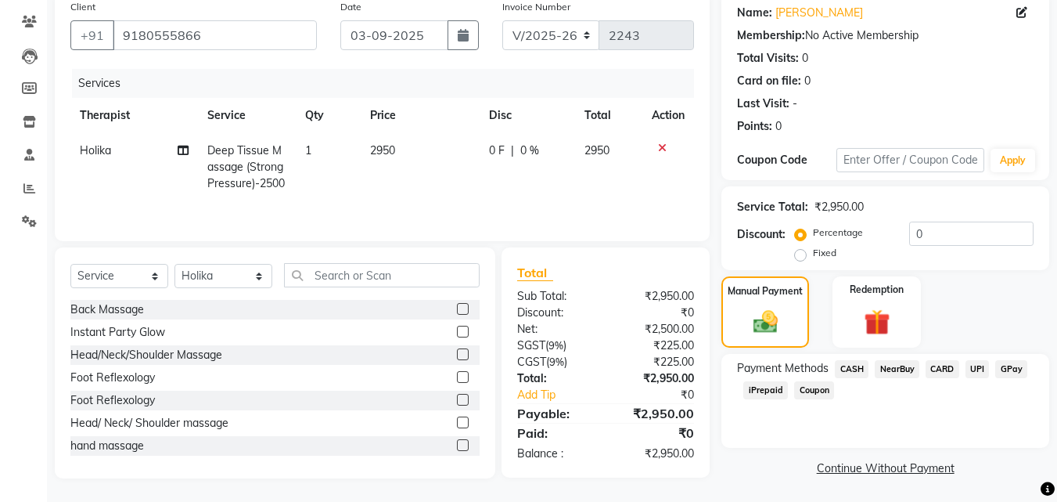
click at [949, 366] on span "CARD" at bounding box center [943, 369] width 34 height 18
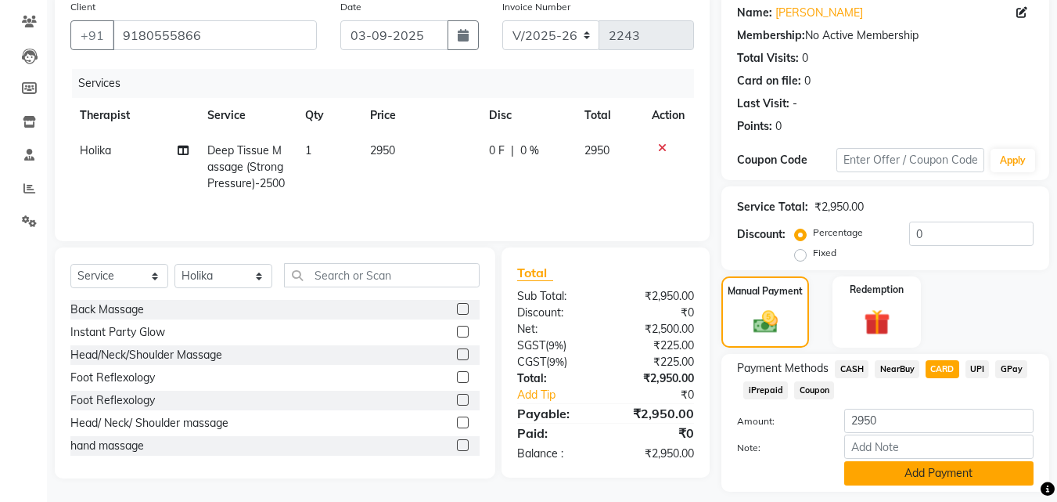
scroll to position [171, 0]
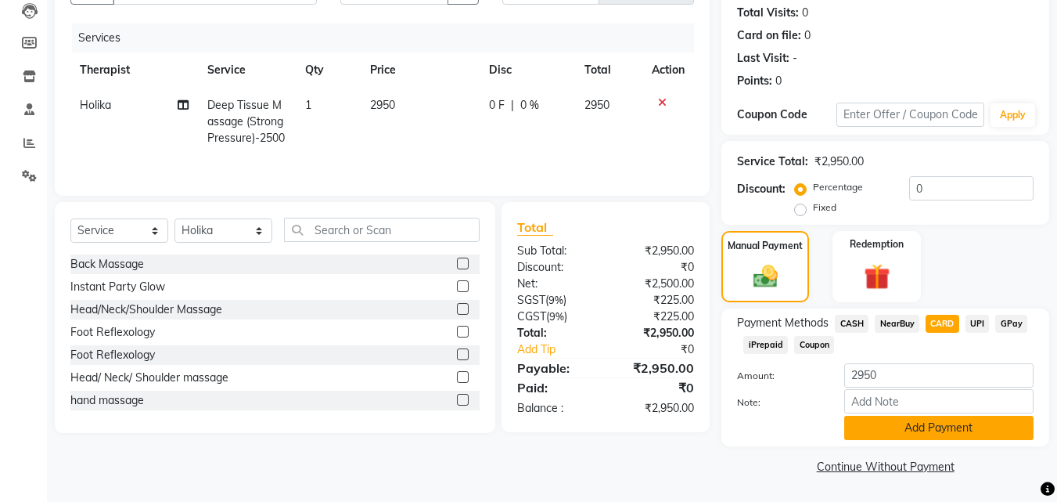
click at [907, 424] on button "Add Payment" at bounding box center [938, 427] width 189 height 24
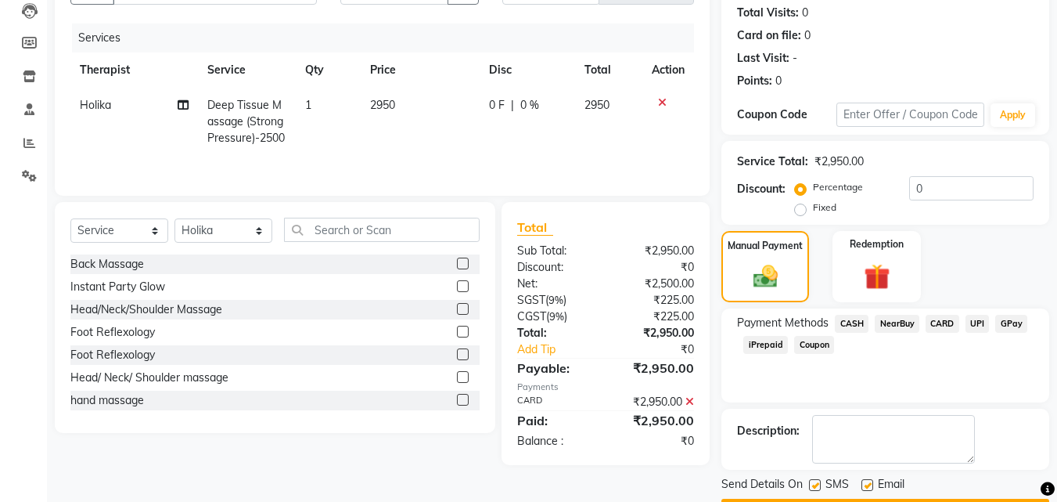
scroll to position [215, 0]
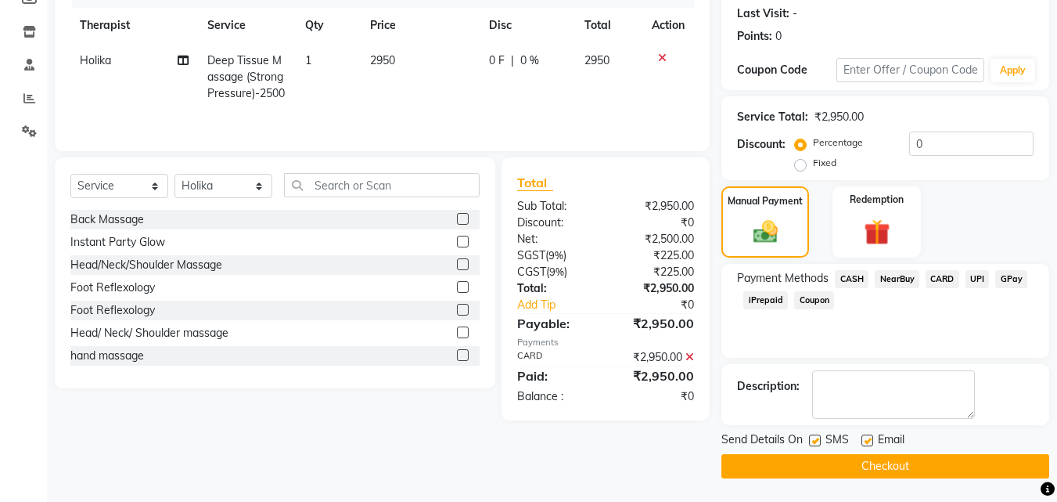
click at [873, 469] on button "Checkout" at bounding box center [885, 466] width 328 height 24
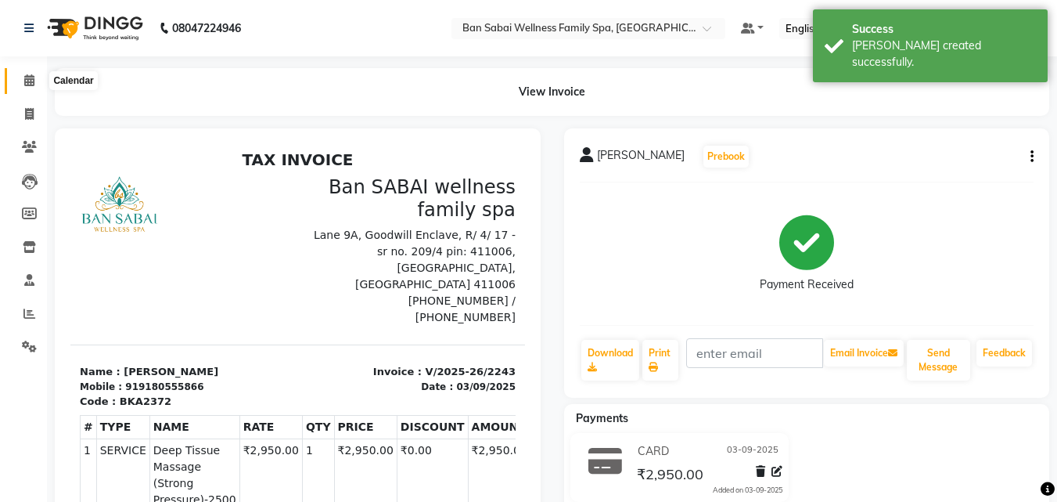
click at [23, 77] on span at bounding box center [29, 81] width 27 height 18
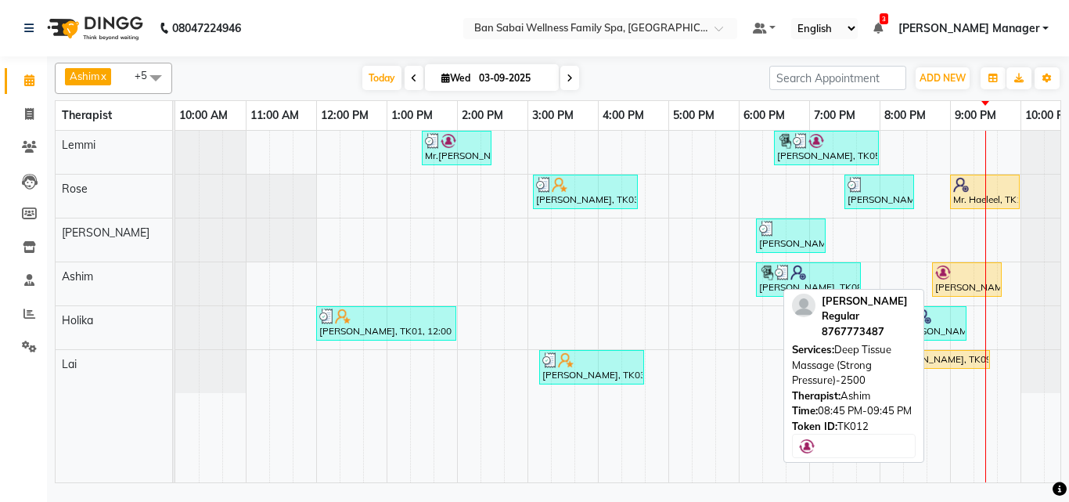
click at [944, 281] on div "[PERSON_NAME] Regular, TK12, 08:45 PM-09:45 PM, Deep Tissue Massage (Strong Pre…" at bounding box center [966, 279] width 67 height 30
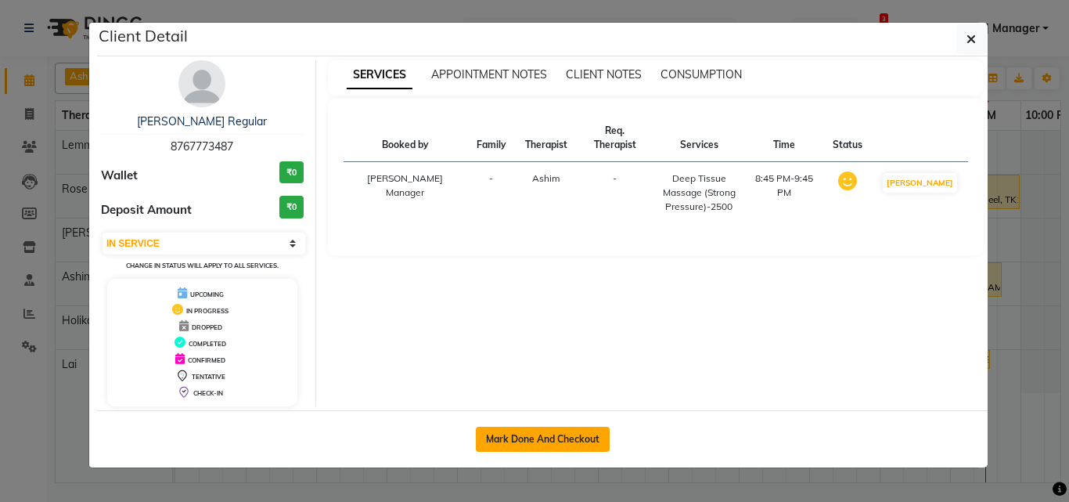
click at [566, 439] on button "Mark Done And Checkout" at bounding box center [543, 438] width 134 height 25
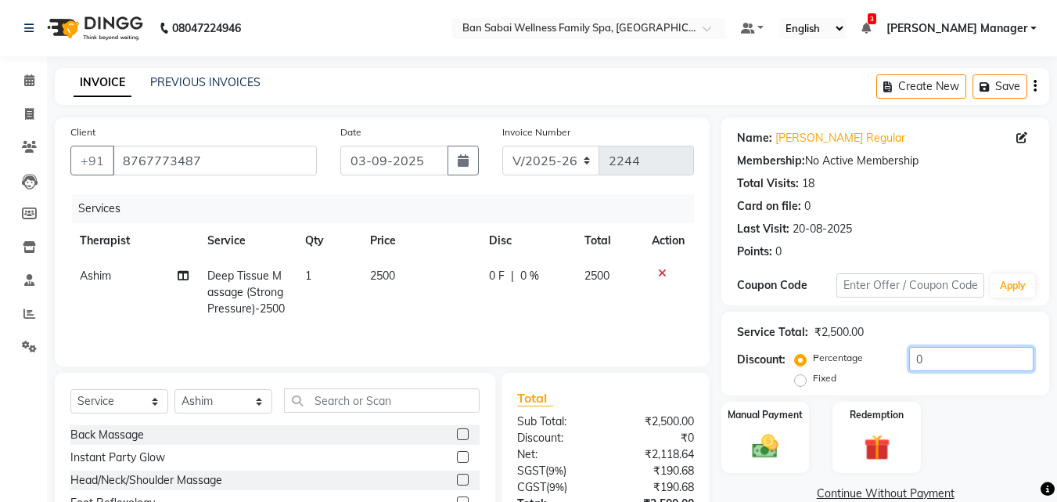
click at [947, 358] on input "0" at bounding box center [971, 359] width 124 height 24
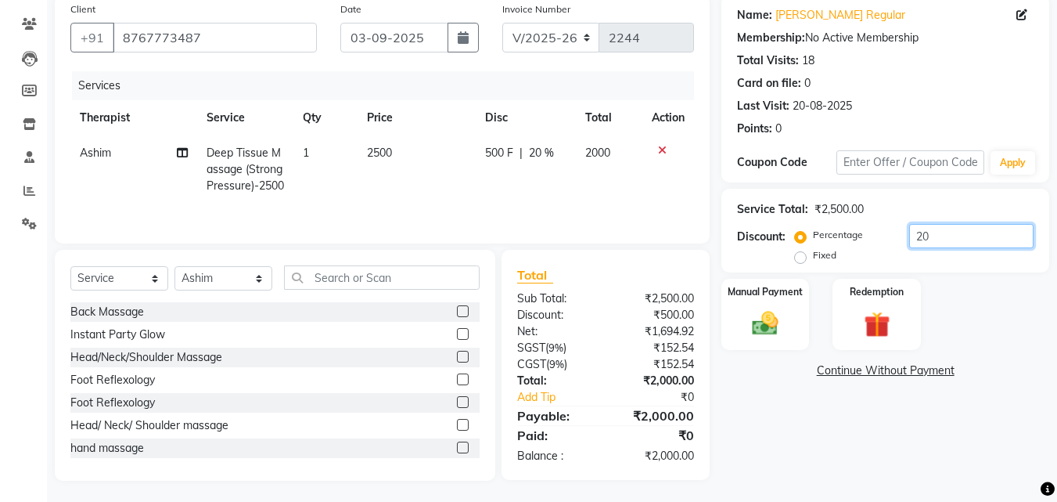
scroll to position [142, 0]
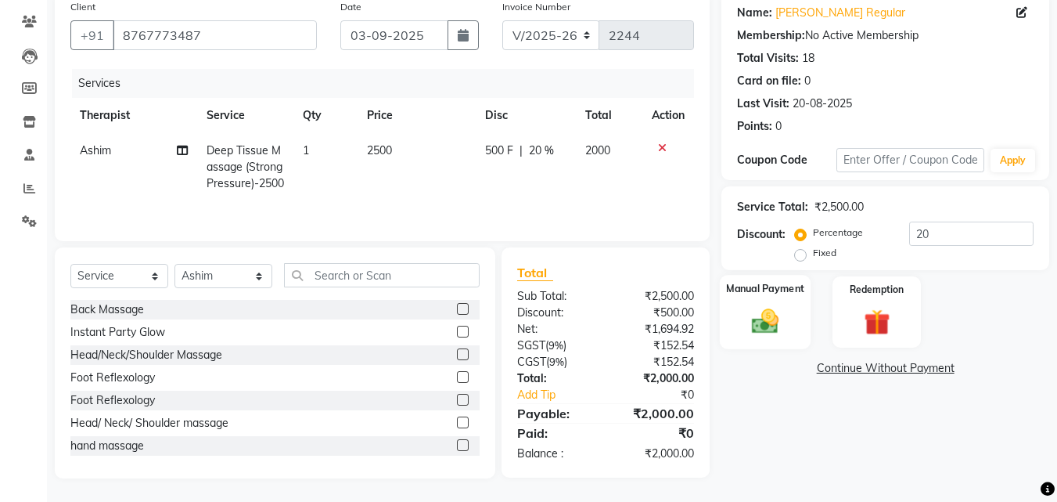
click at [795, 304] on div "Manual Payment" at bounding box center [766, 312] width 92 height 74
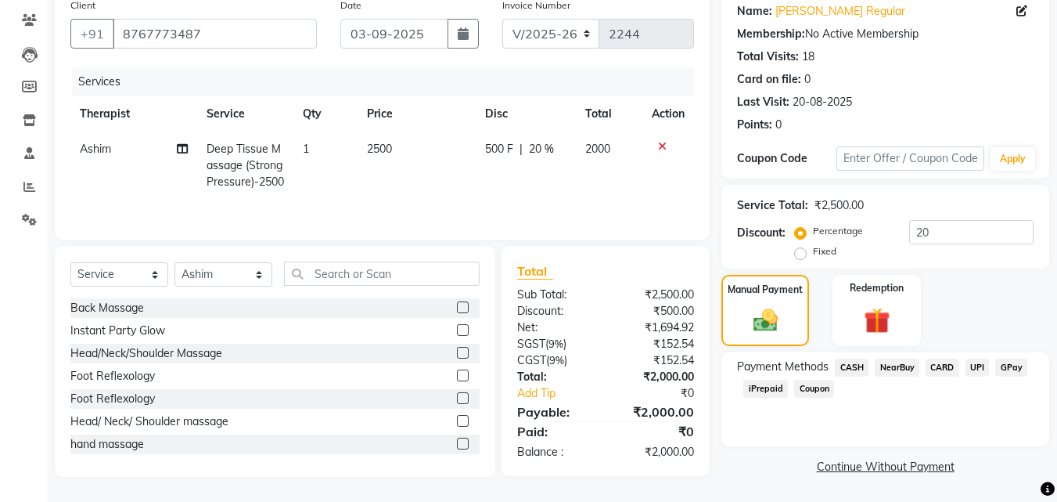
click at [947, 358] on span "CARD" at bounding box center [943, 367] width 34 height 18
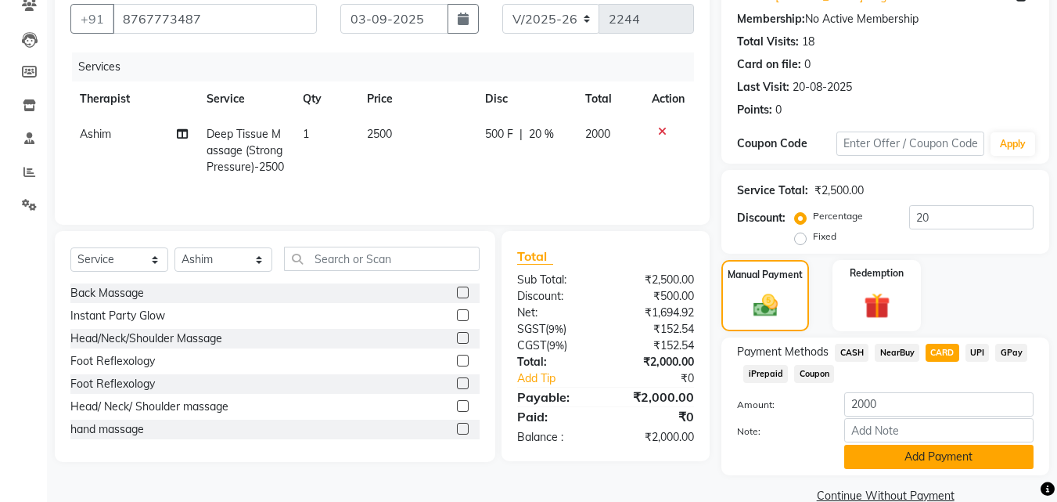
click at [958, 449] on button "Add Payment" at bounding box center [938, 456] width 189 height 24
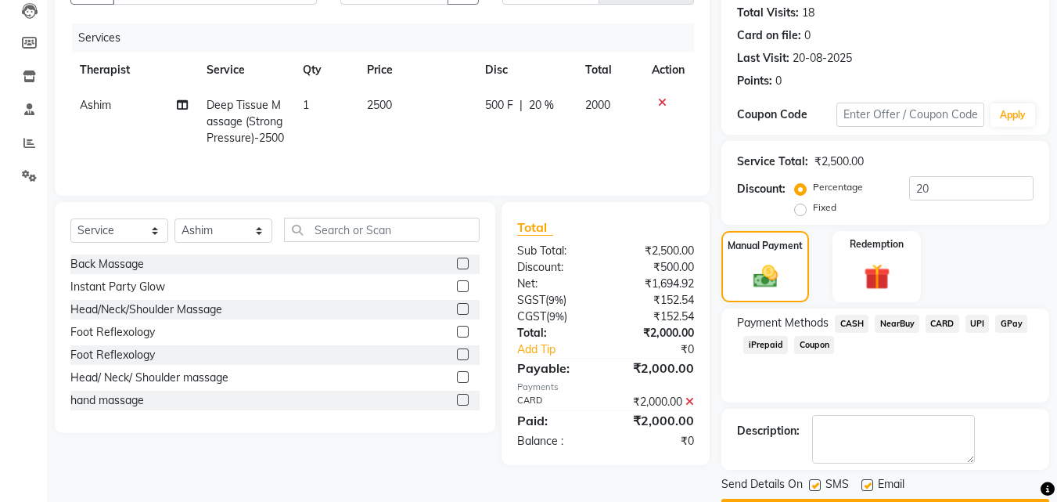
scroll to position [215, 0]
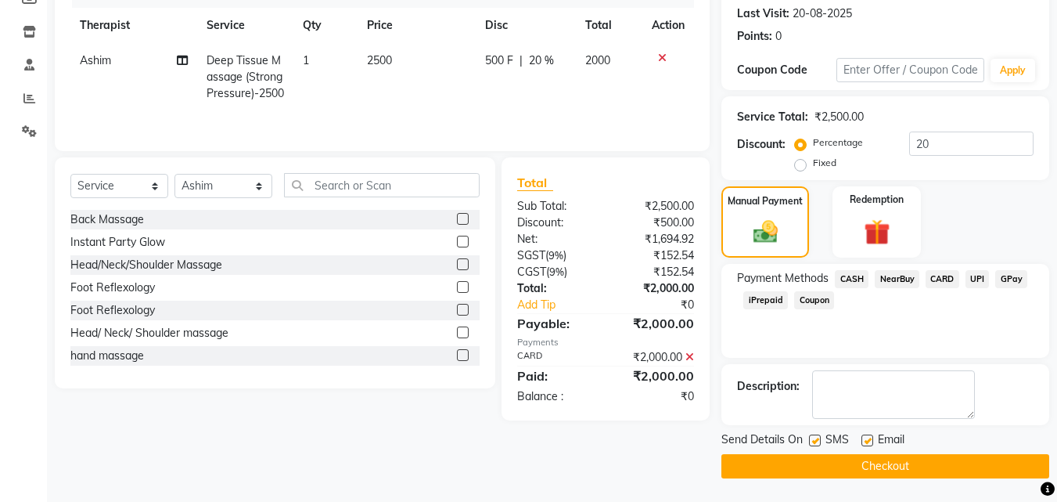
click at [919, 457] on button "Checkout" at bounding box center [885, 466] width 328 height 24
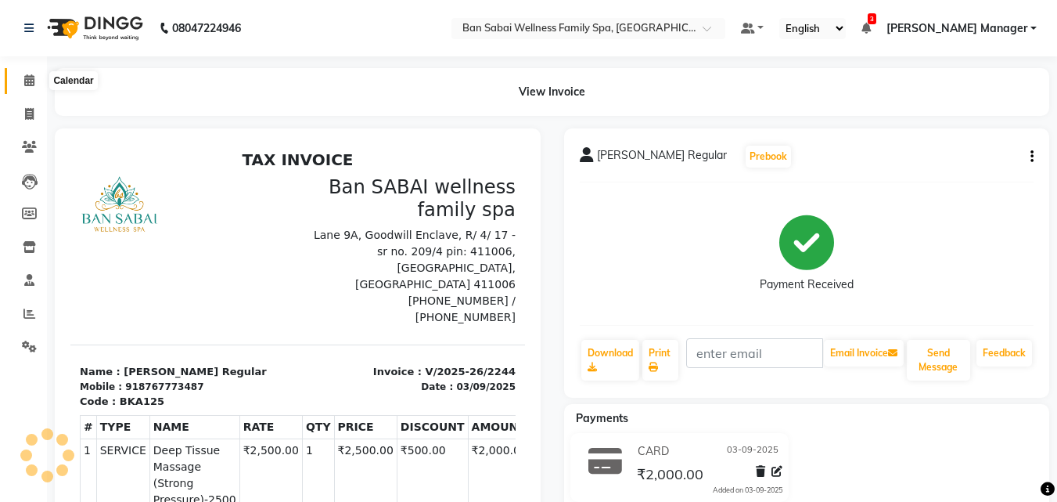
click at [28, 85] on icon at bounding box center [29, 80] width 10 height 12
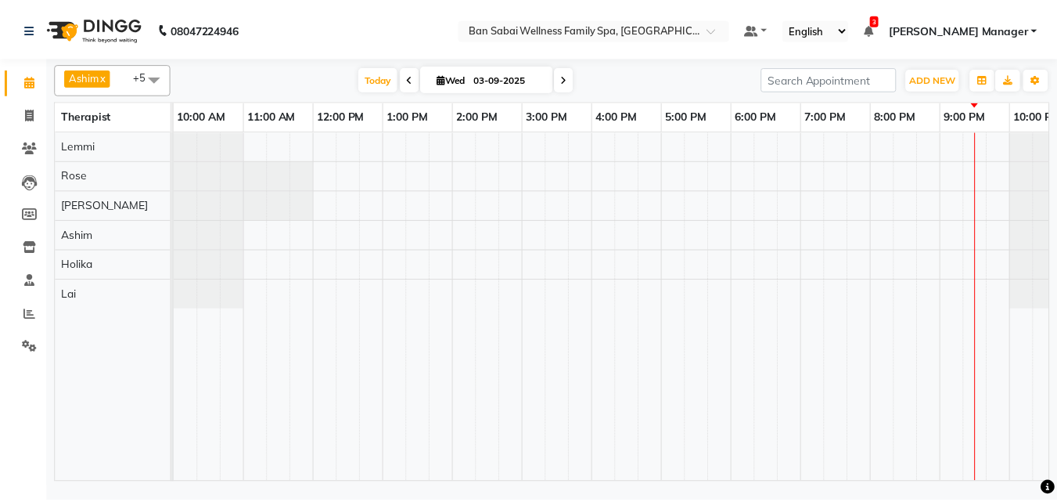
scroll to position [0, 31]
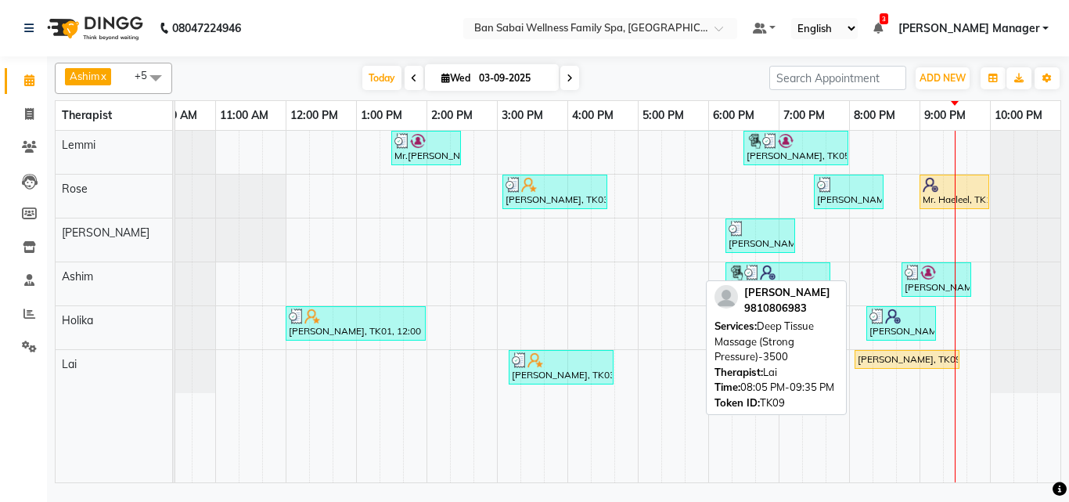
click at [886, 357] on div "[PERSON_NAME], TK09, 08:05 PM-09:35 PM, Deep Tissue Massage (Strong Pressure)-3…" at bounding box center [907, 359] width 102 height 14
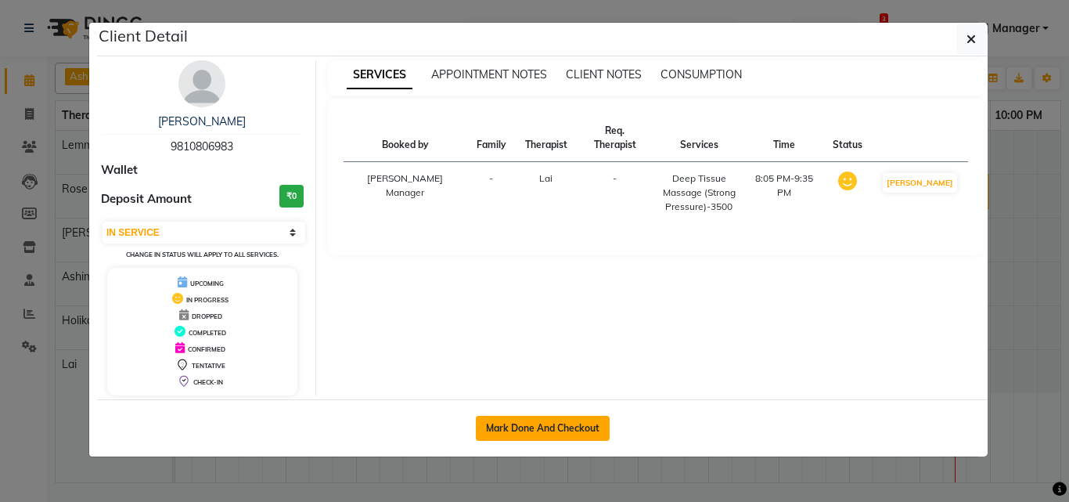
click at [558, 422] on button "Mark Done And Checkout" at bounding box center [543, 427] width 134 height 25
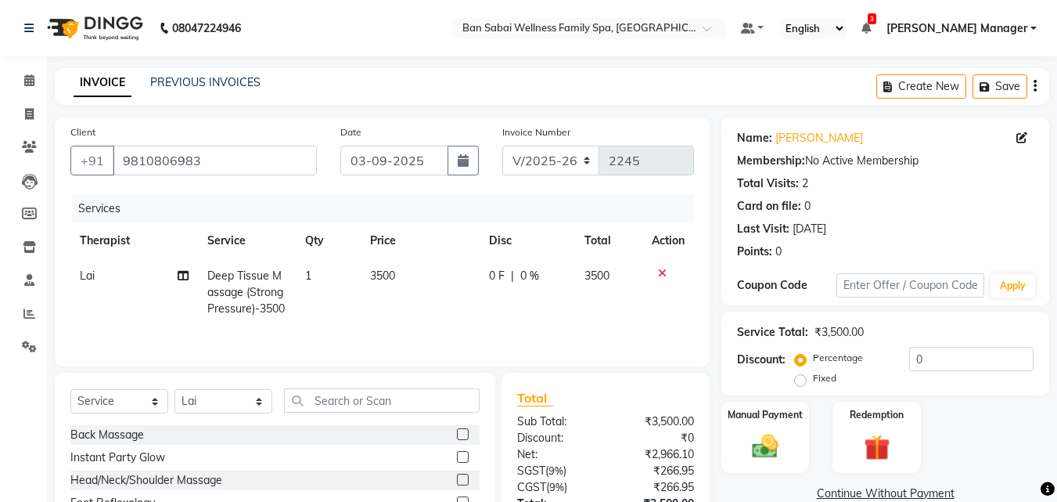
click at [396, 275] on td "3500" at bounding box center [421, 292] width 120 height 68
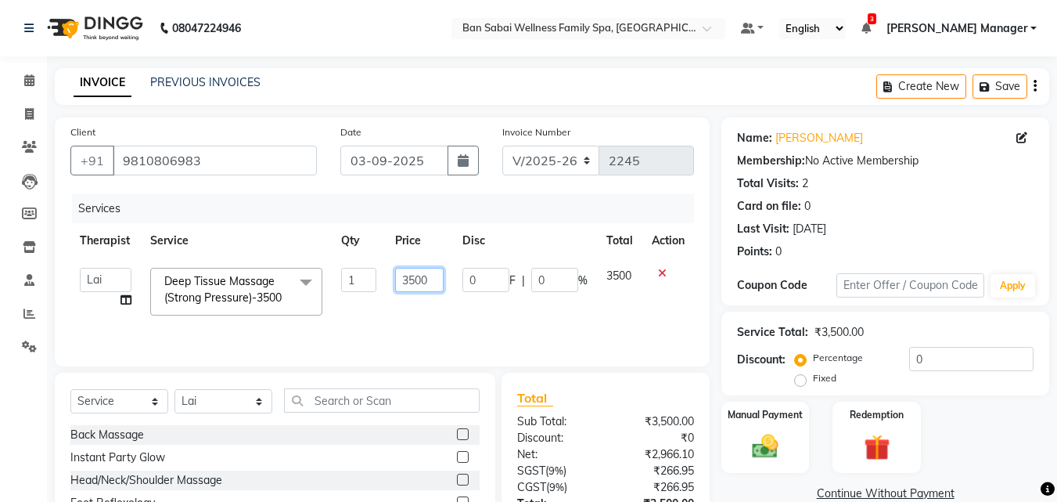
click at [431, 280] on input "3500" at bounding box center [419, 280] width 49 height 24
click at [663, 313] on td at bounding box center [668, 291] width 52 height 67
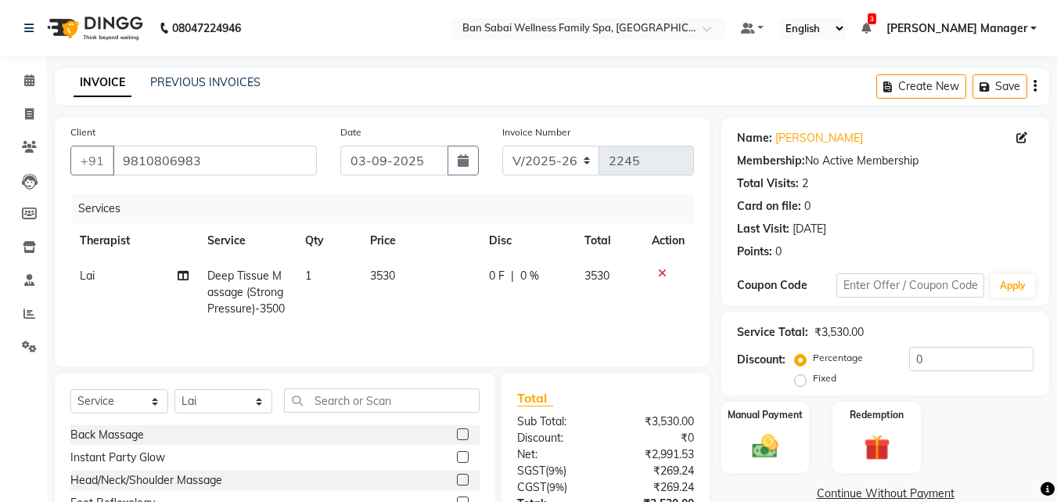
click at [391, 277] on span "3530" at bounding box center [382, 275] width 25 height 14
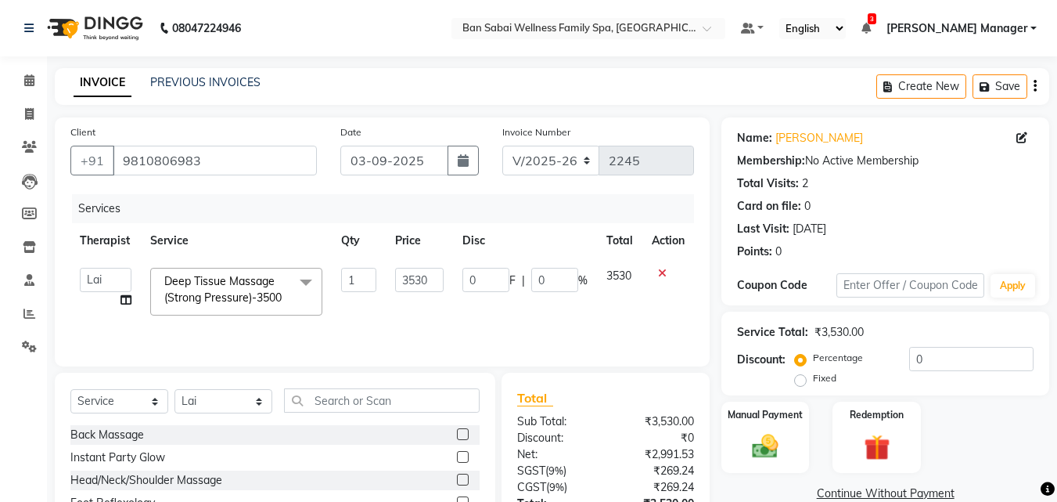
click at [656, 322] on td at bounding box center [668, 291] width 52 height 67
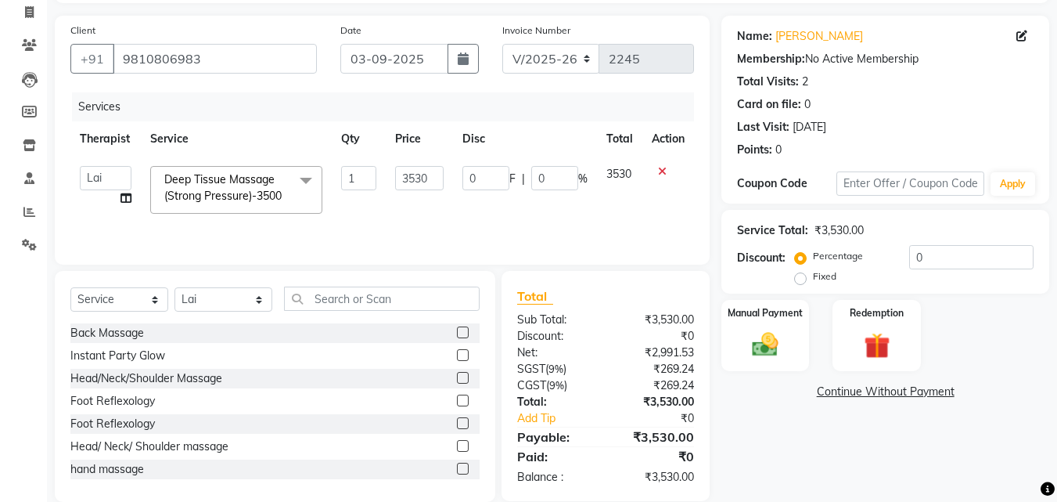
scroll to position [125, 0]
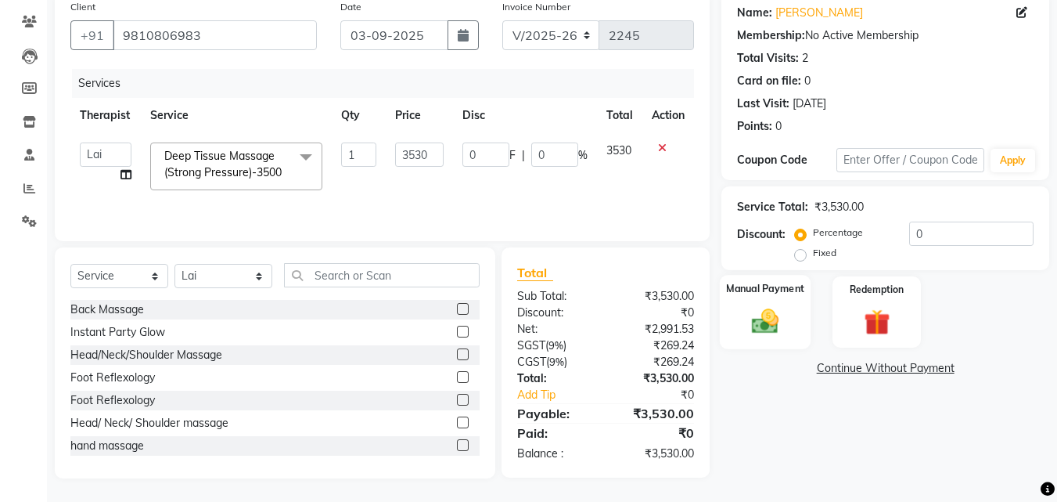
click at [784, 315] on img at bounding box center [765, 320] width 44 height 31
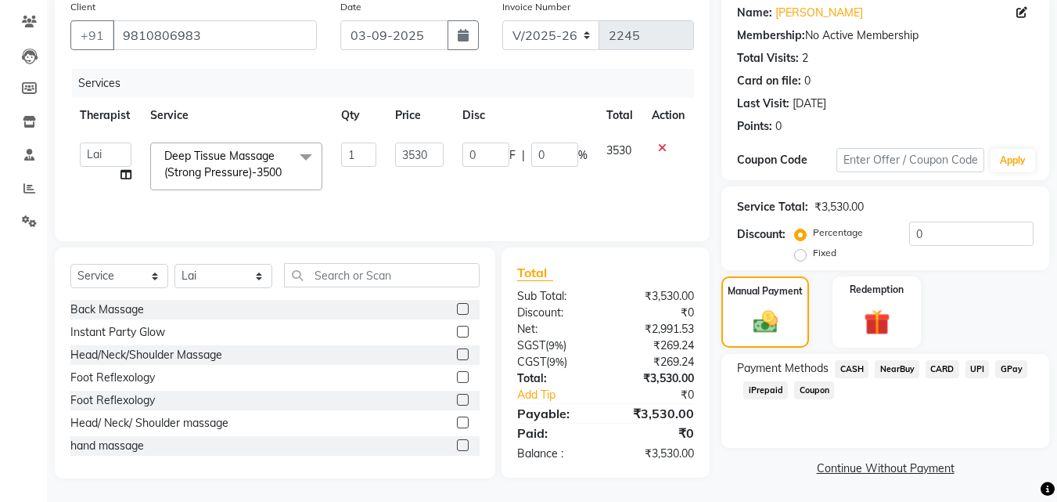
click at [854, 368] on span "CASH" at bounding box center [852, 369] width 34 height 18
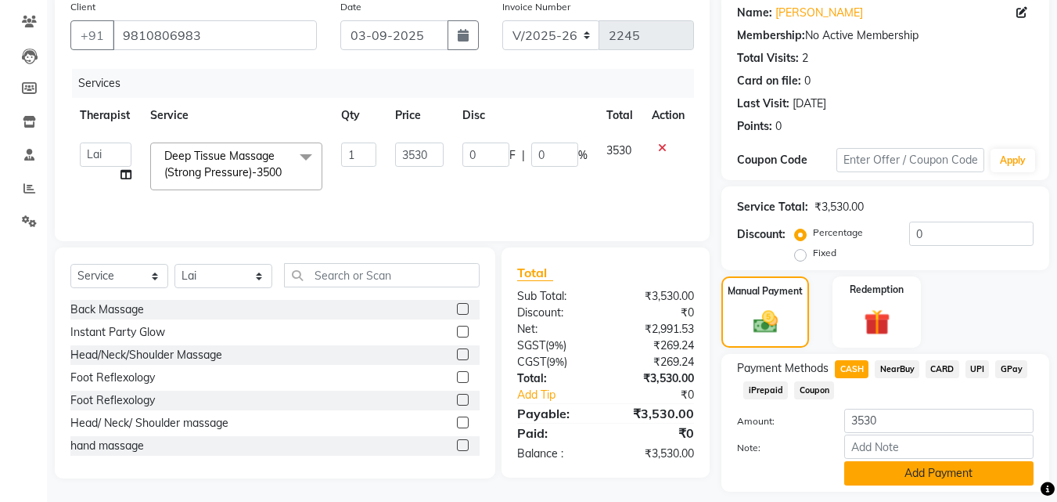
click at [927, 467] on button "Add Payment" at bounding box center [938, 473] width 189 height 24
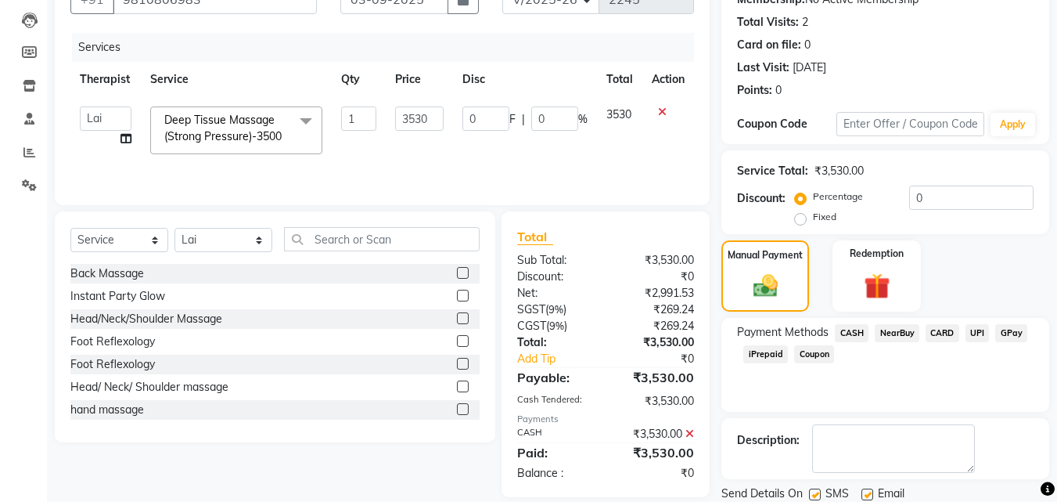
scroll to position [215, 0]
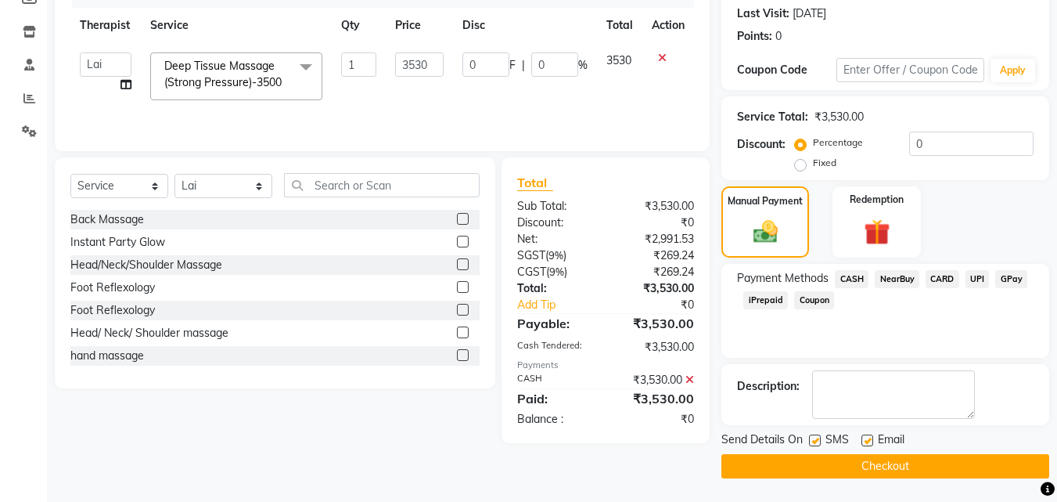
click at [883, 467] on button "Checkout" at bounding box center [885, 466] width 328 height 24
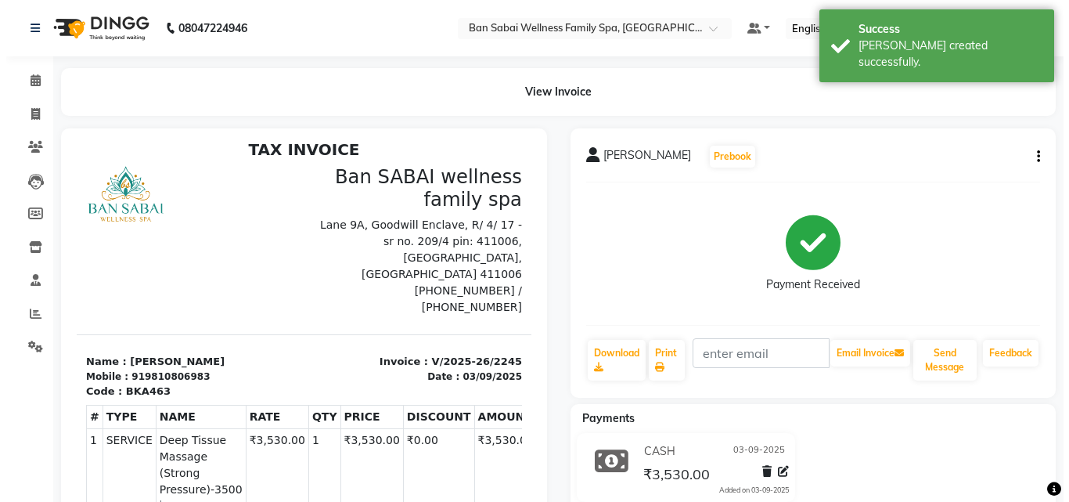
scroll to position [13, 0]
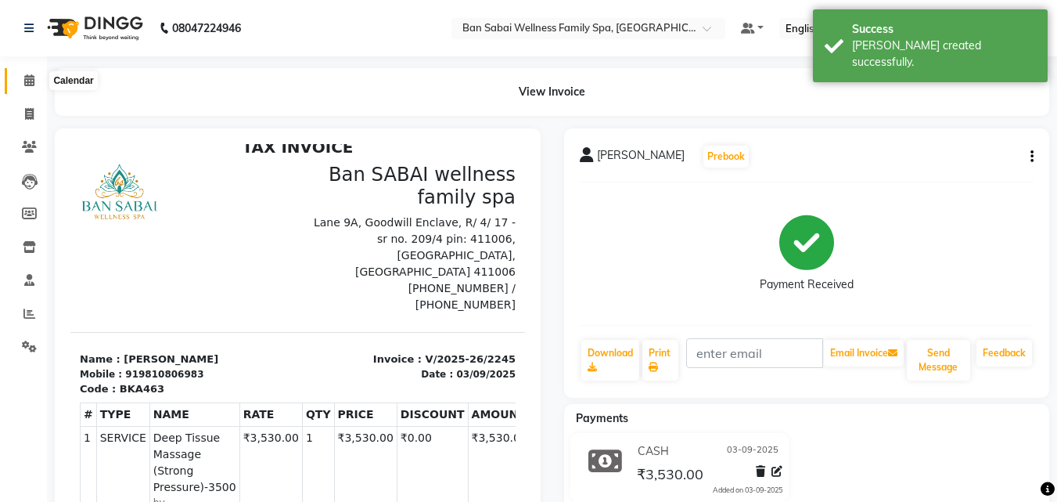
click at [29, 84] on icon at bounding box center [29, 80] width 10 height 12
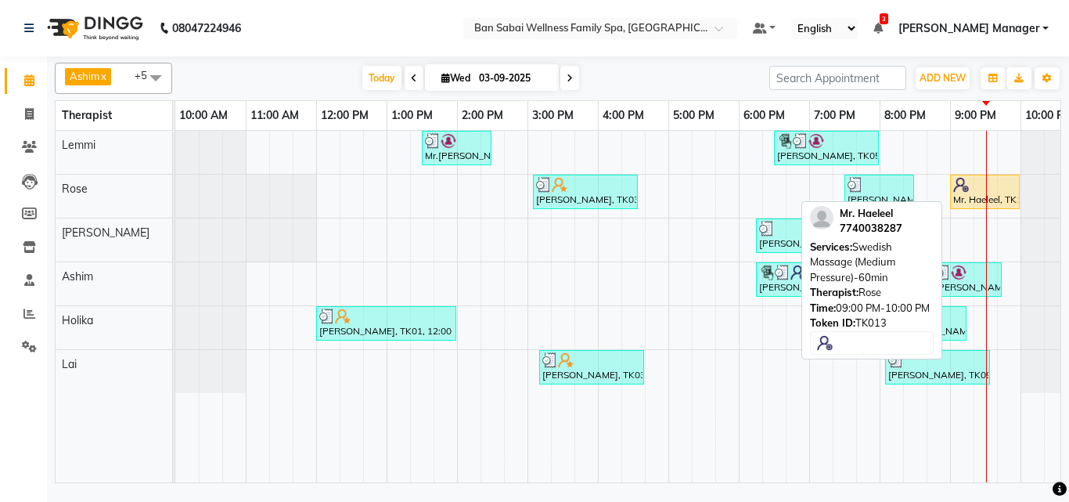
click at [966, 200] on div "Mr. Haeleel, TK13, 09:00 PM-10:00 PM, Swedish Massage (Medium Pressure)-60min" at bounding box center [984, 192] width 67 height 30
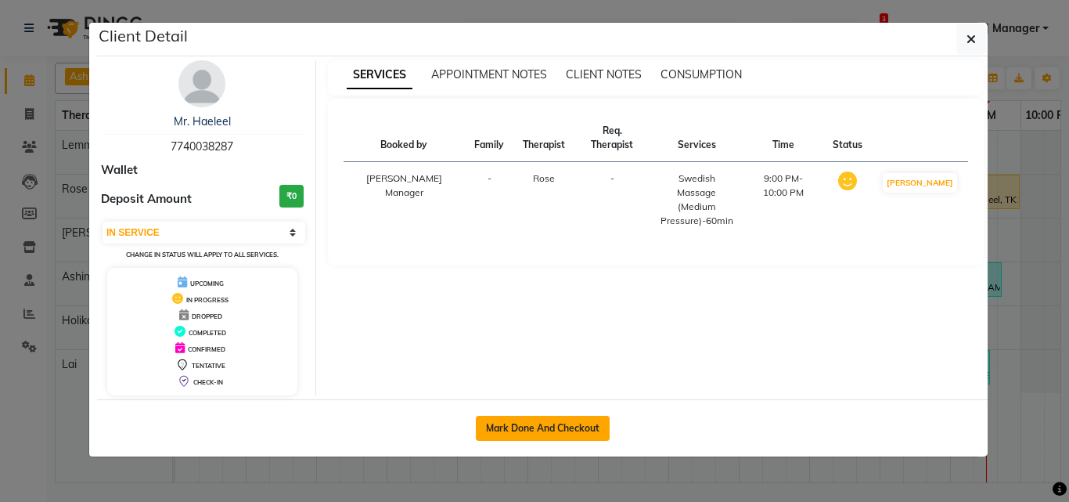
click at [501, 424] on button "Mark Done And Checkout" at bounding box center [543, 427] width 134 height 25
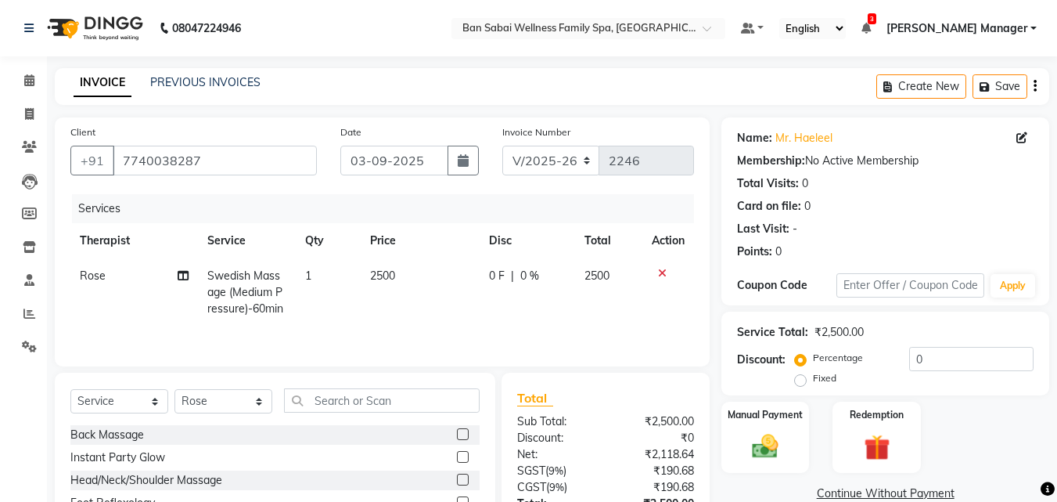
click at [387, 274] on span "2500" at bounding box center [382, 275] width 25 height 14
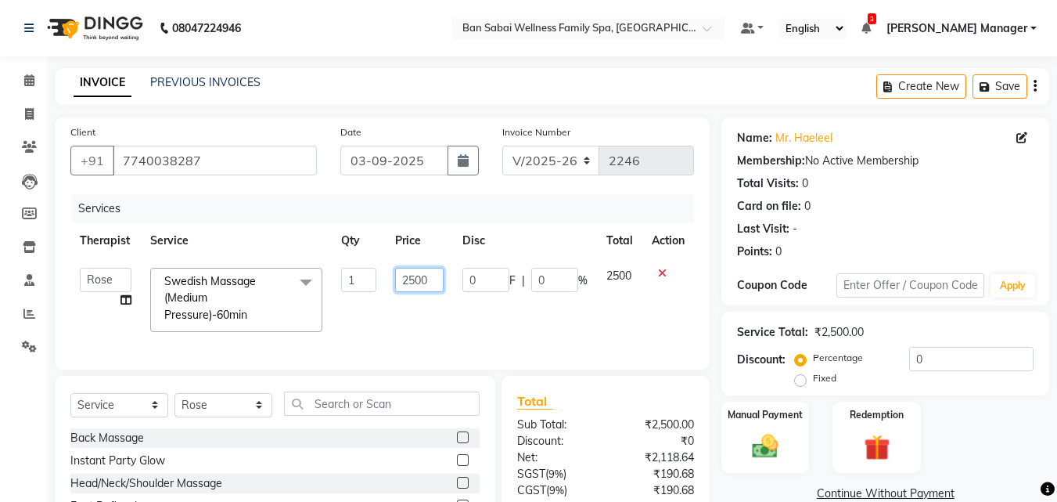
click at [431, 275] on input "2500" at bounding box center [419, 280] width 49 height 24
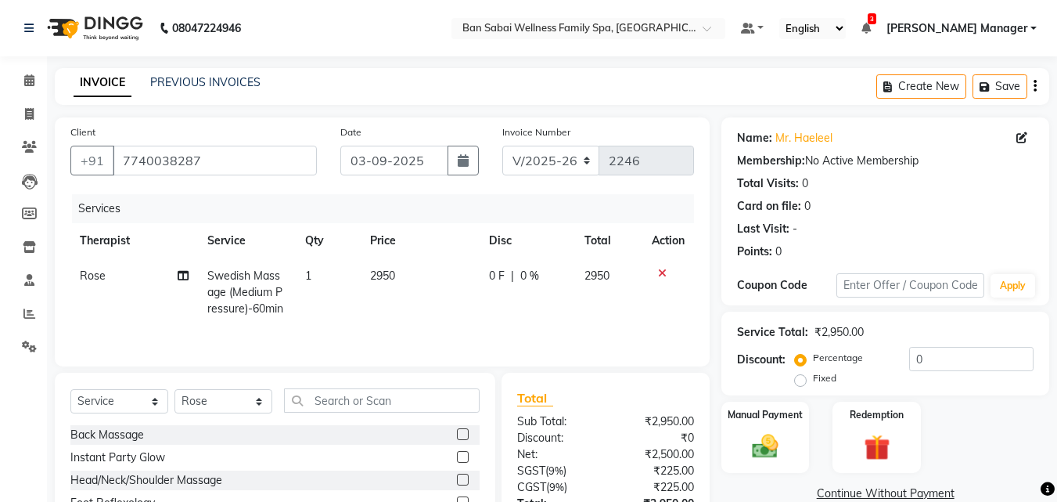
click at [668, 311] on td at bounding box center [668, 292] width 52 height 68
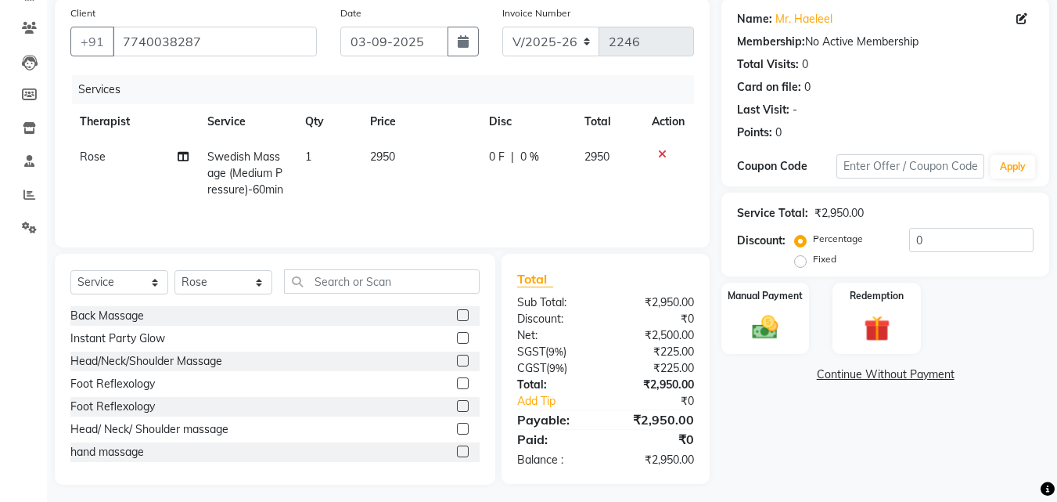
scroll to position [125, 0]
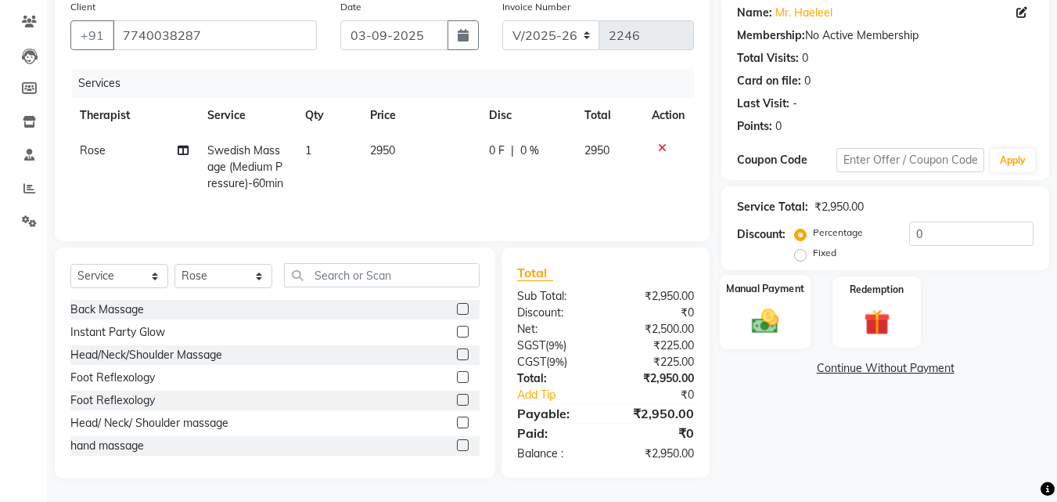
click at [783, 338] on div "Manual Payment" at bounding box center [766, 312] width 92 height 74
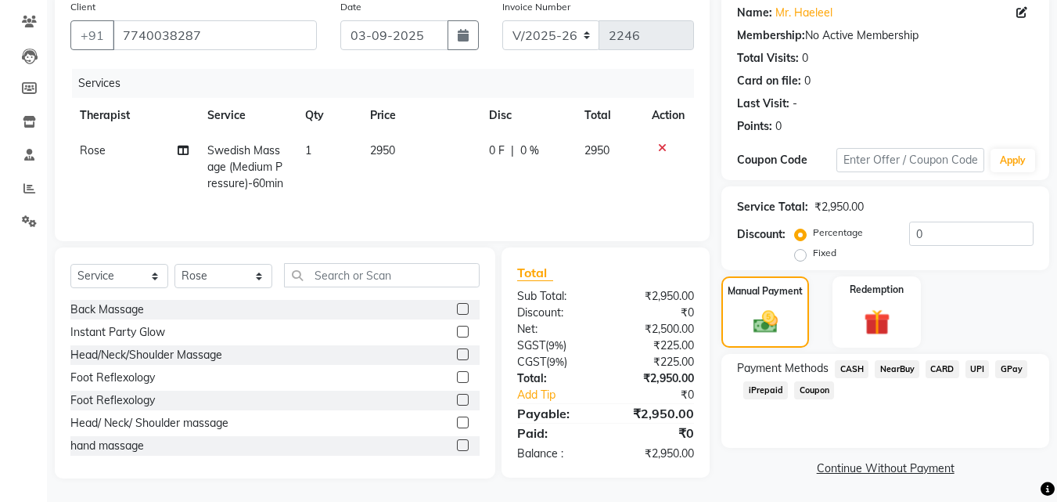
click at [1008, 365] on span "GPay" at bounding box center [1011, 369] width 32 height 18
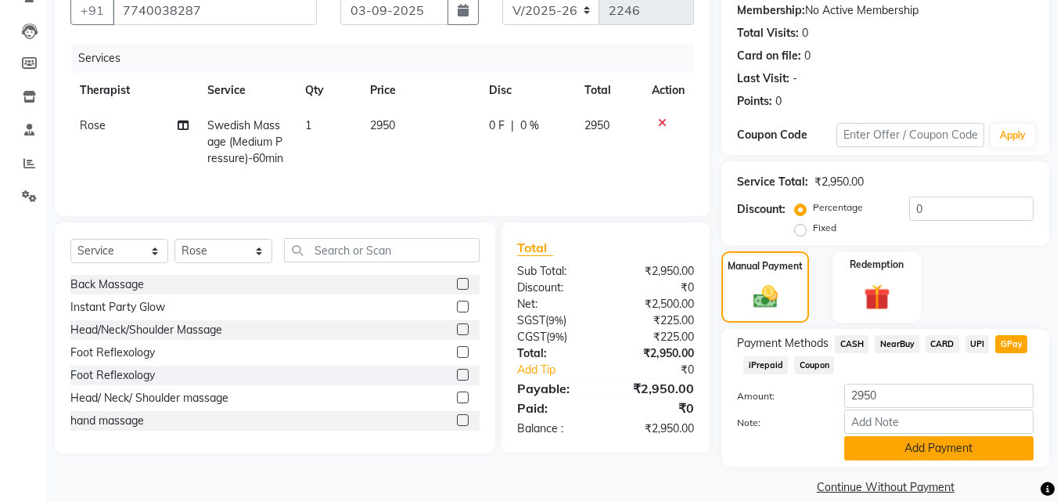
scroll to position [171, 0]
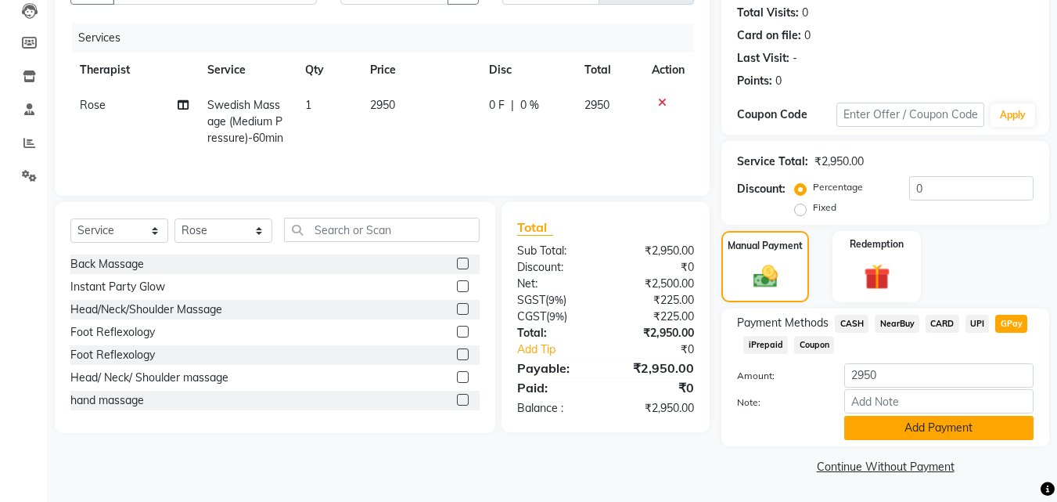
click at [899, 422] on button "Add Payment" at bounding box center [938, 427] width 189 height 24
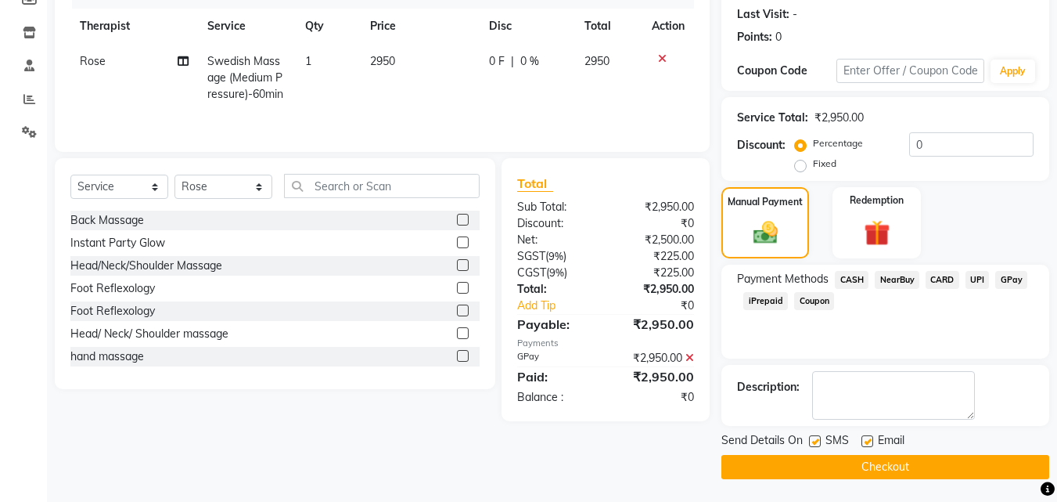
scroll to position [215, 0]
click at [890, 464] on button "Checkout" at bounding box center [885, 466] width 328 height 24
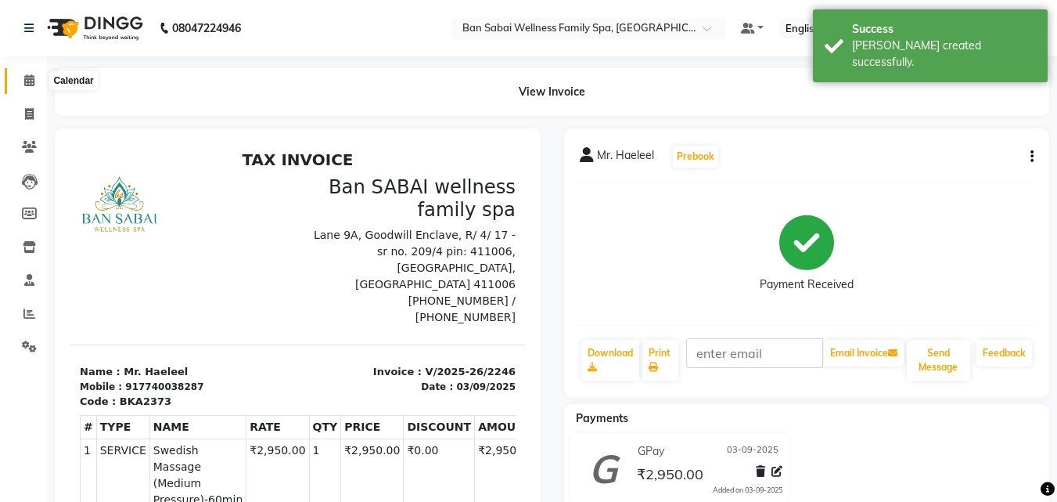
click at [34, 81] on icon at bounding box center [29, 80] width 10 height 12
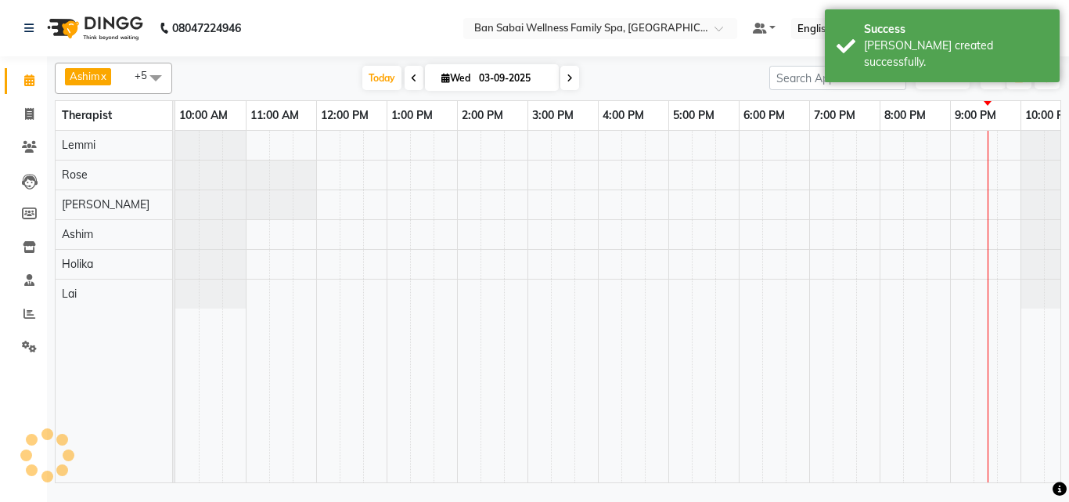
scroll to position [0, 31]
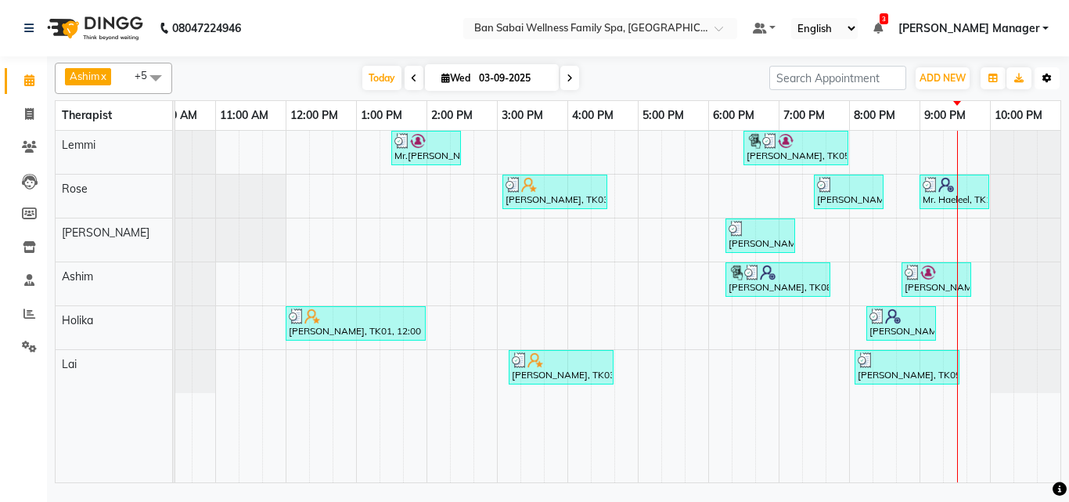
click at [1042, 77] on icon "button" at bounding box center [1046, 78] width 9 height 9
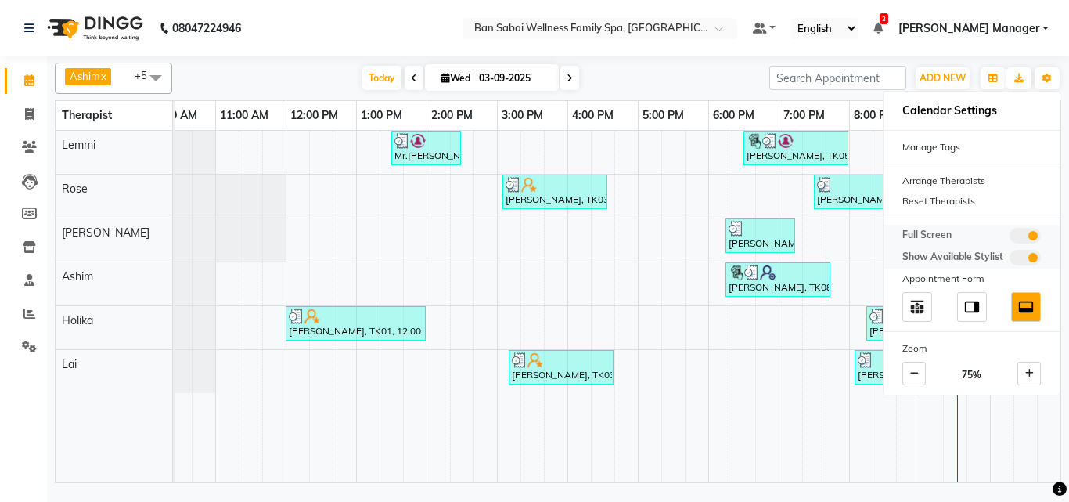
click at [1014, 237] on span at bounding box center [1024, 236] width 31 height 16
click at [1009, 238] on input "checkbox" at bounding box center [1009, 238] width 0 height 0
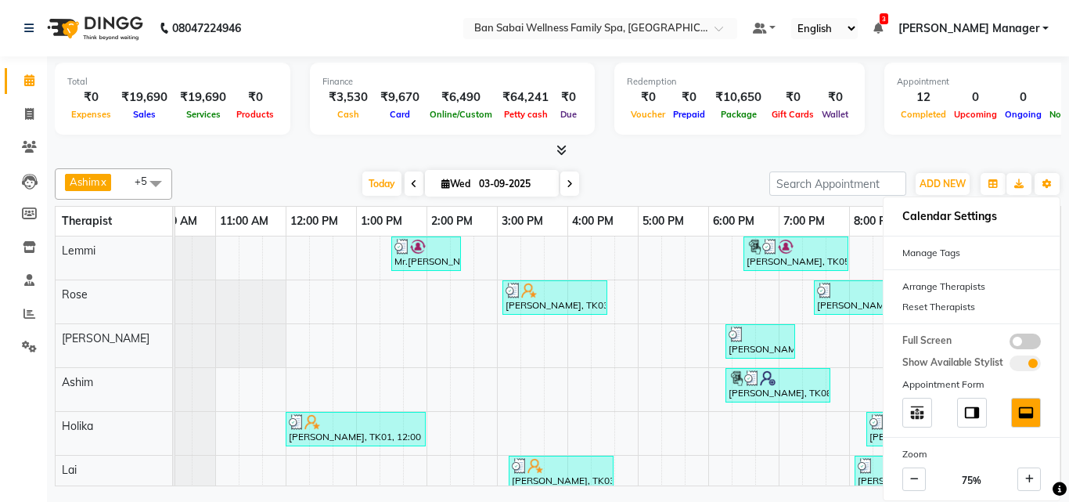
click at [479, 30] on nav "08047224946 Select Location × Ban Sabai Wellness Family Spa, Kalyani Nagar Defa…" at bounding box center [534, 28] width 1069 height 56
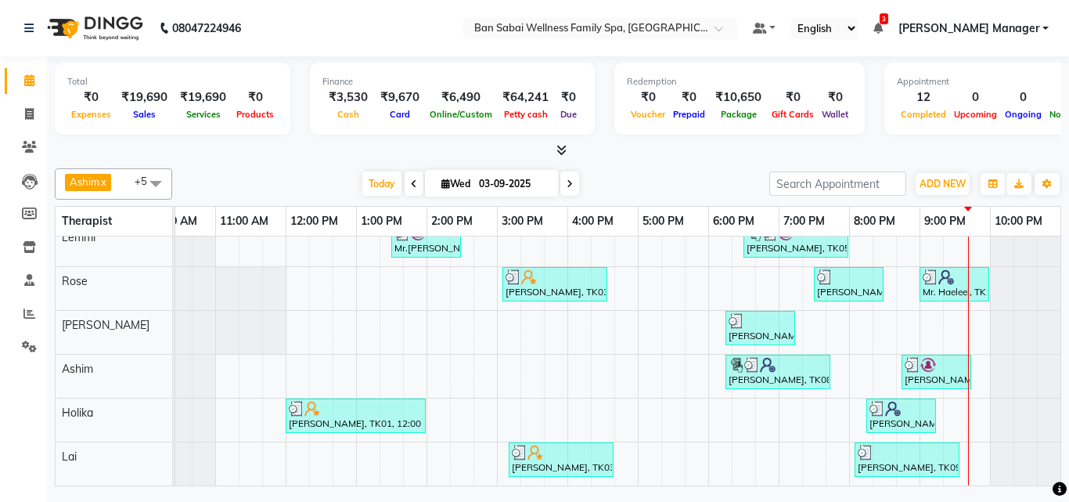
scroll to position [25, 0]
click at [1040, 187] on button "Toggle Dropdown" at bounding box center [1046, 184] width 25 height 22
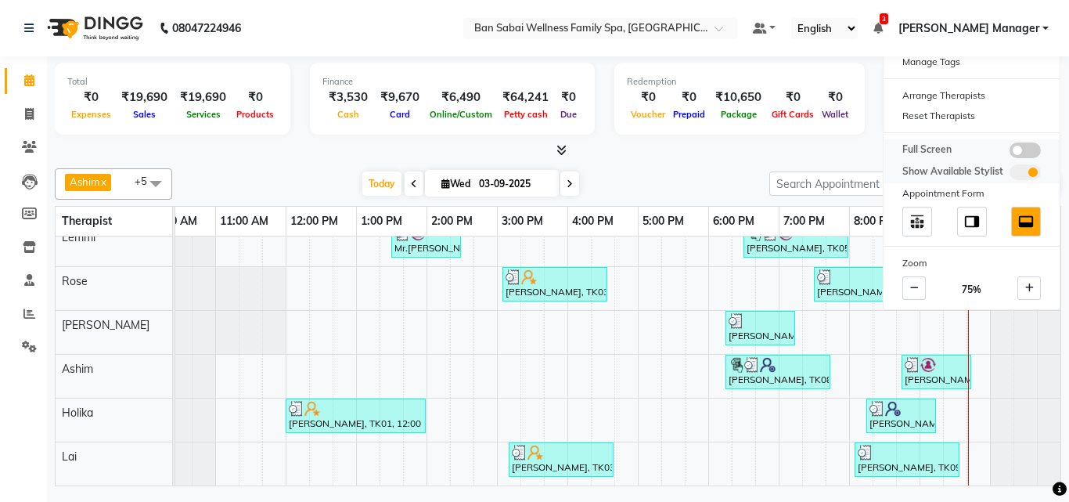
click at [1013, 144] on span at bounding box center [1024, 150] width 31 height 16
click at [1009, 153] on input "checkbox" at bounding box center [1009, 153] width 0 height 0
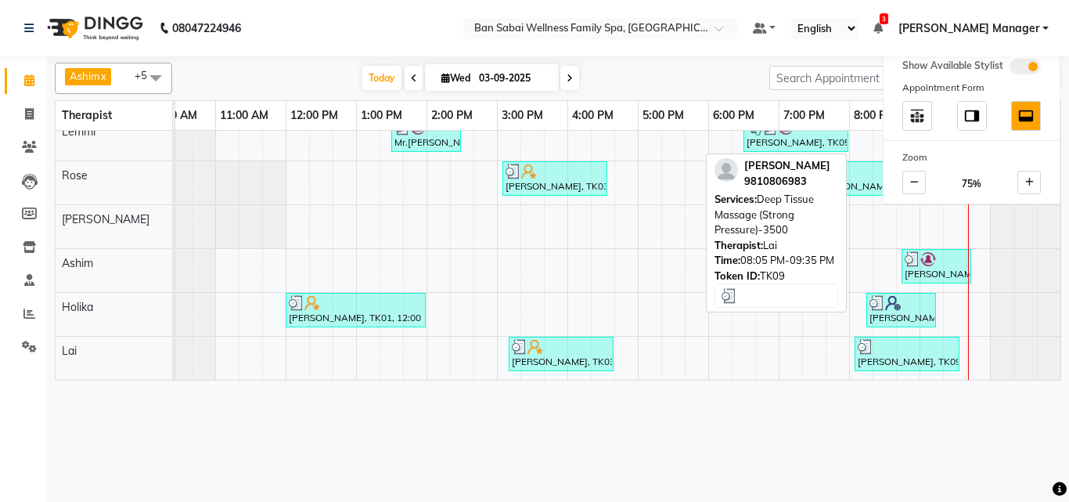
scroll to position [0, 31]
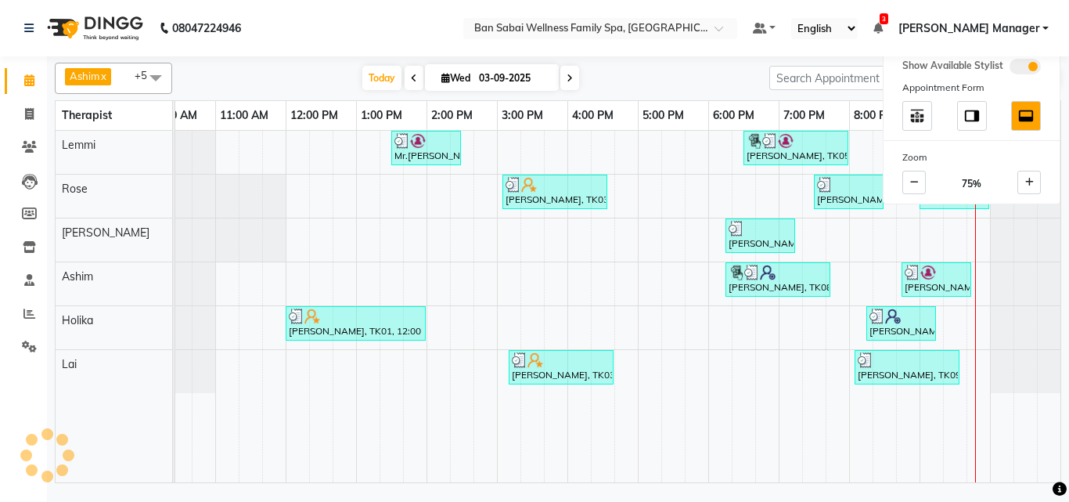
click at [439, 24] on nav "08047224946 Select Location × Ban Sabai Wellness Family Spa, Kalyani Nagar Defa…" at bounding box center [534, 28] width 1069 height 56
